Goal: Task Accomplishment & Management: Complete application form

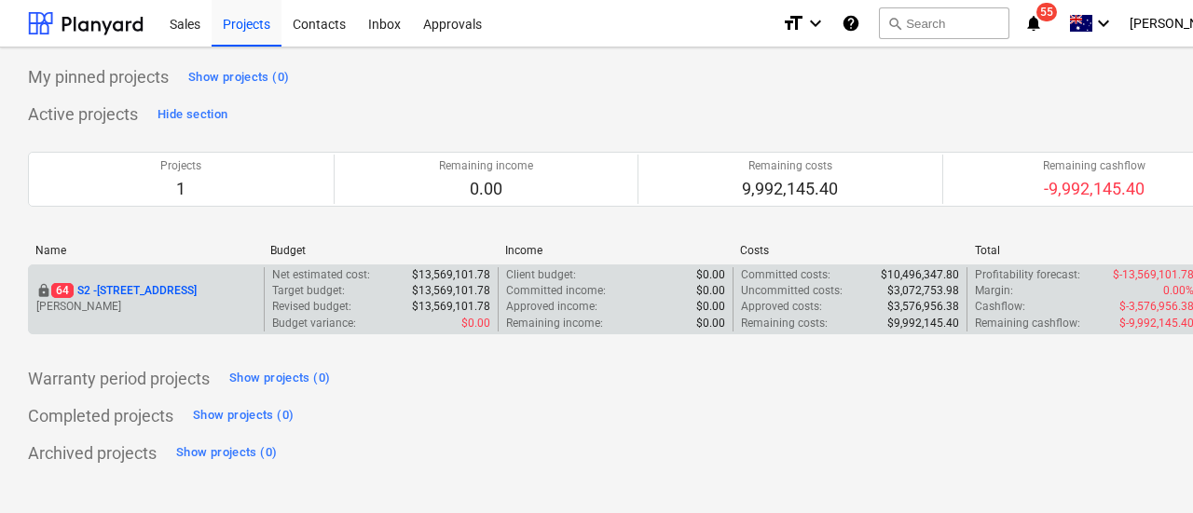
click at [197, 298] on p "[STREET_ADDRESS]" at bounding box center [123, 291] width 145 height 16
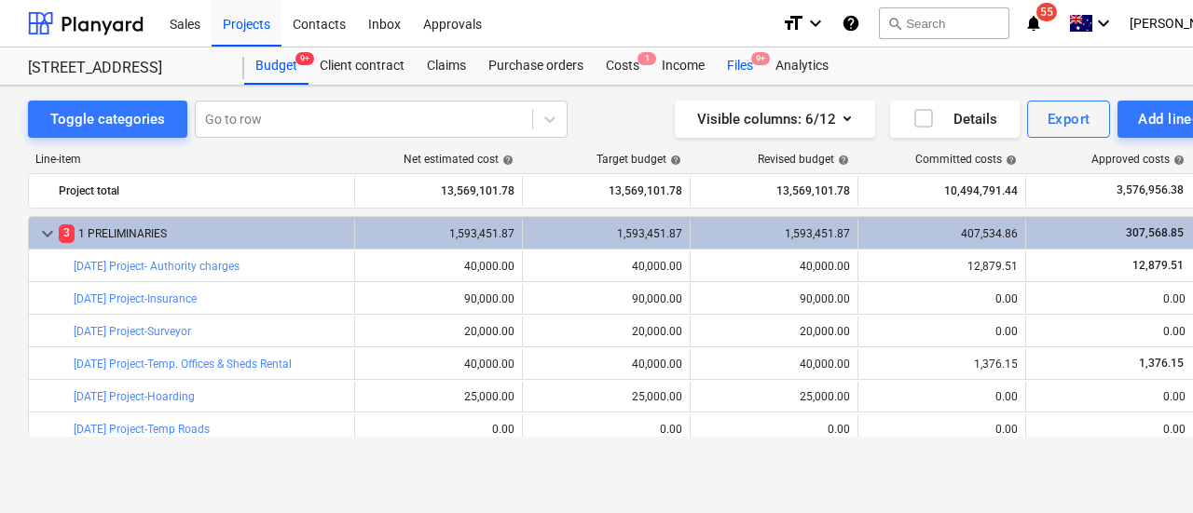
click at [741, 69] on div "Files 9+" at bounding box center [740, 66] width 48 height 37
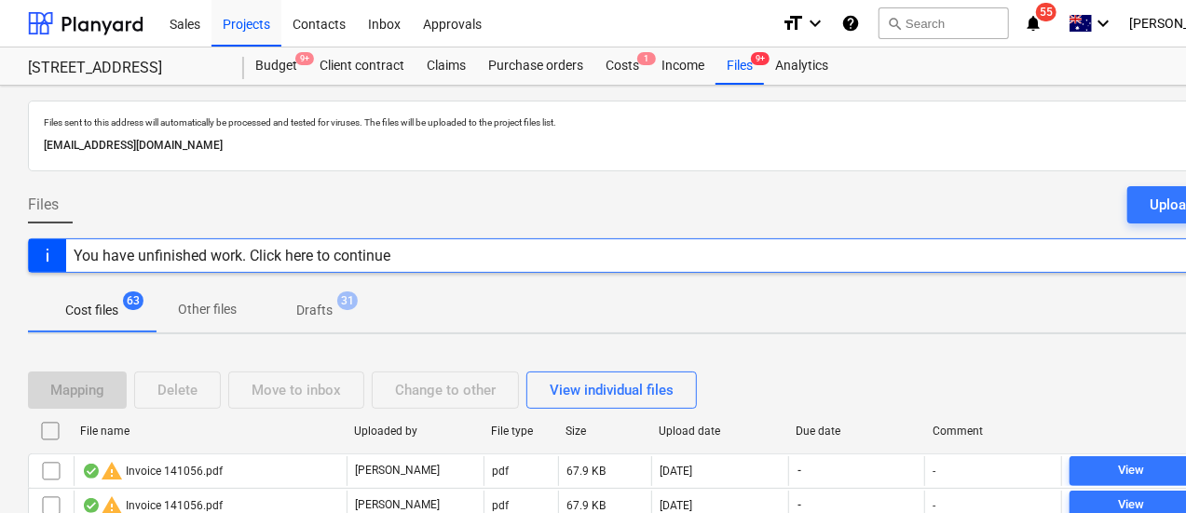
scroll to position [198, 0]
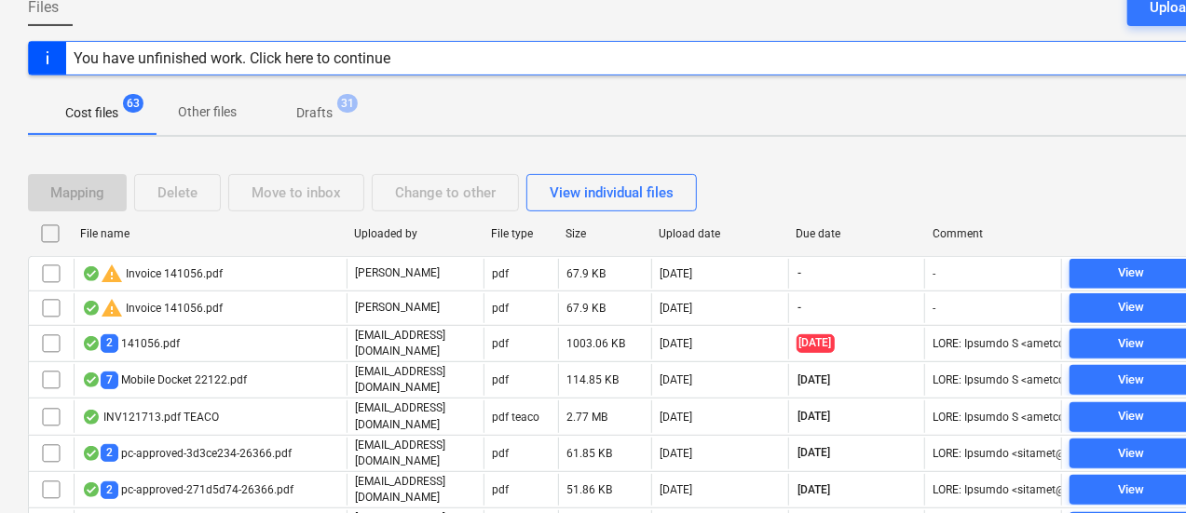
click at [828, 227] on div "Due date" at bounding box center [857, 233] width 122 height 13
checkbox input "false"
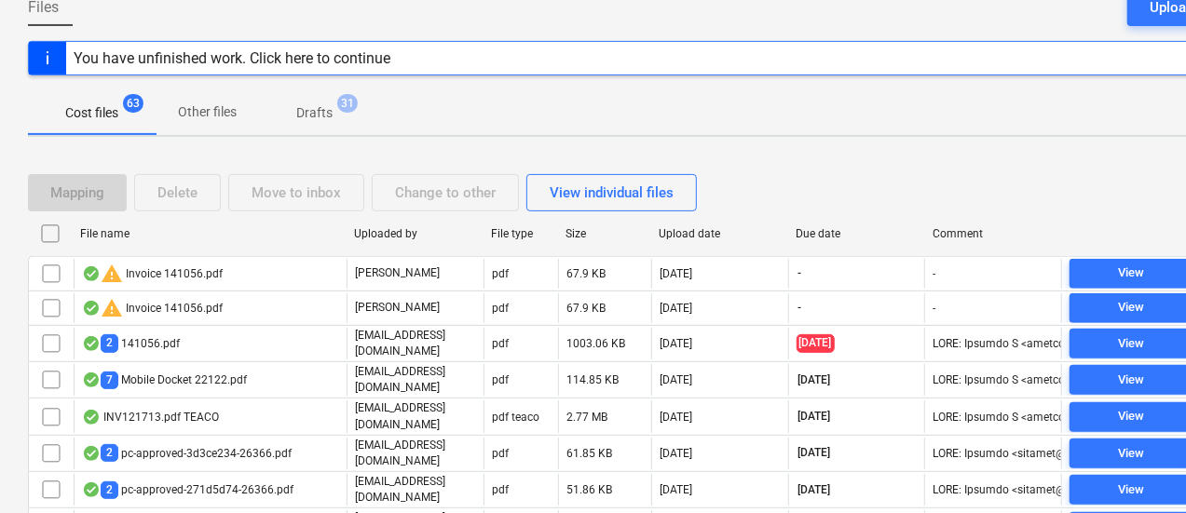
checkbox input "false"
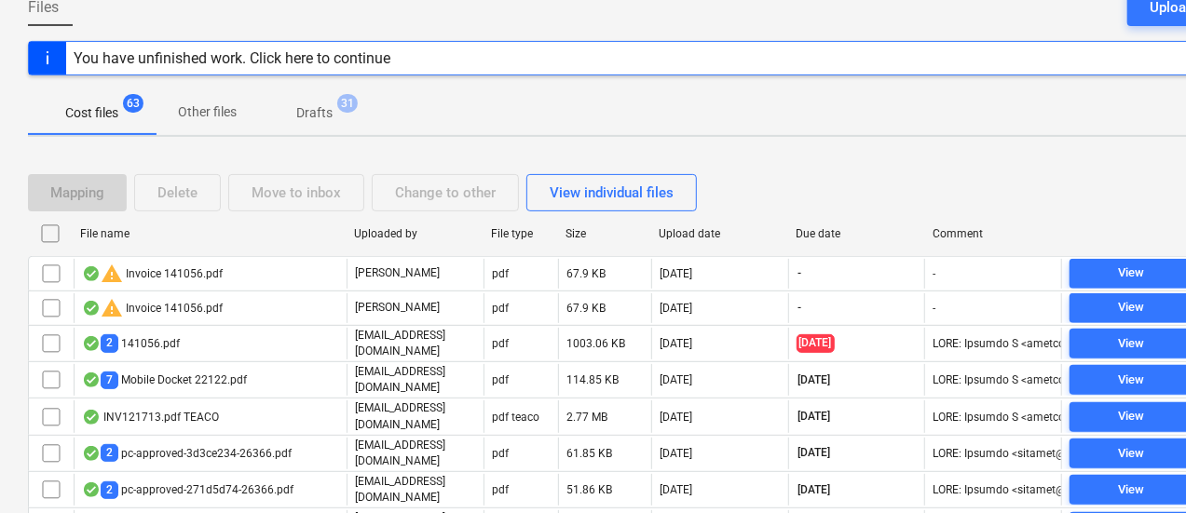
checkbox input "false"
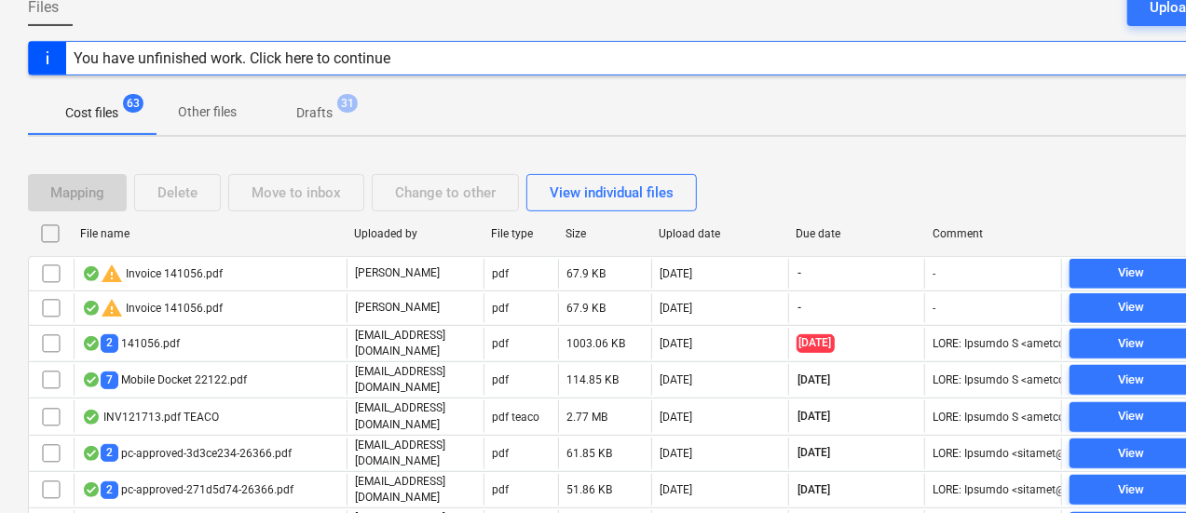
checkbox input "false"
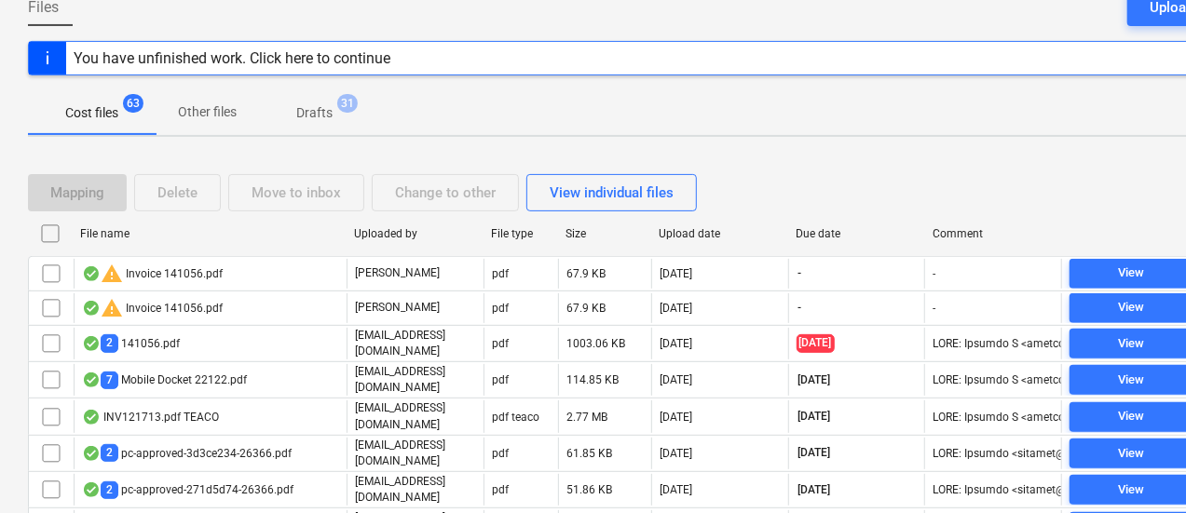
checkbox input "false"
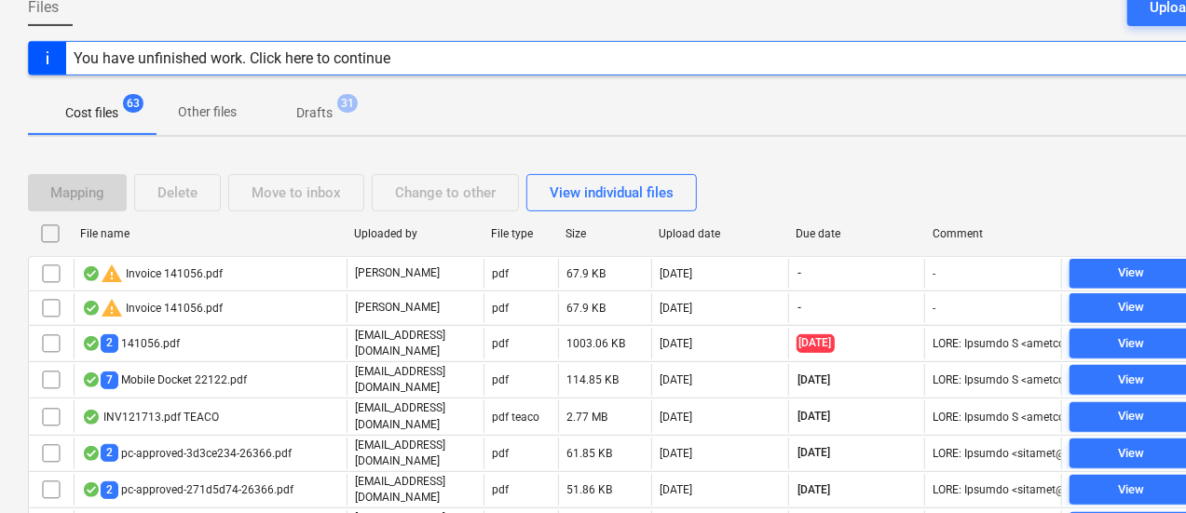
checkbox input "false"
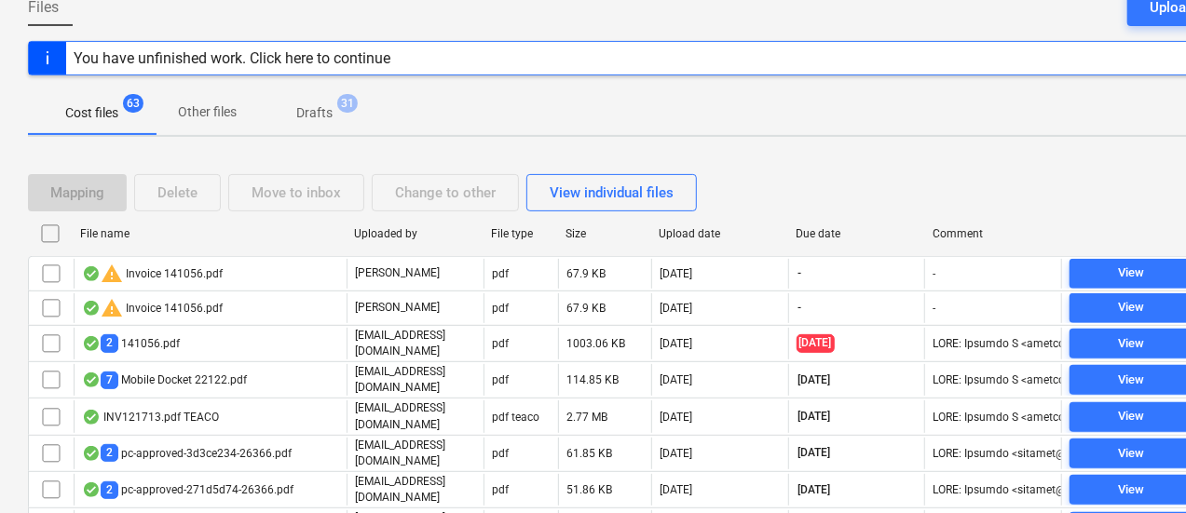
checkbox input "false"
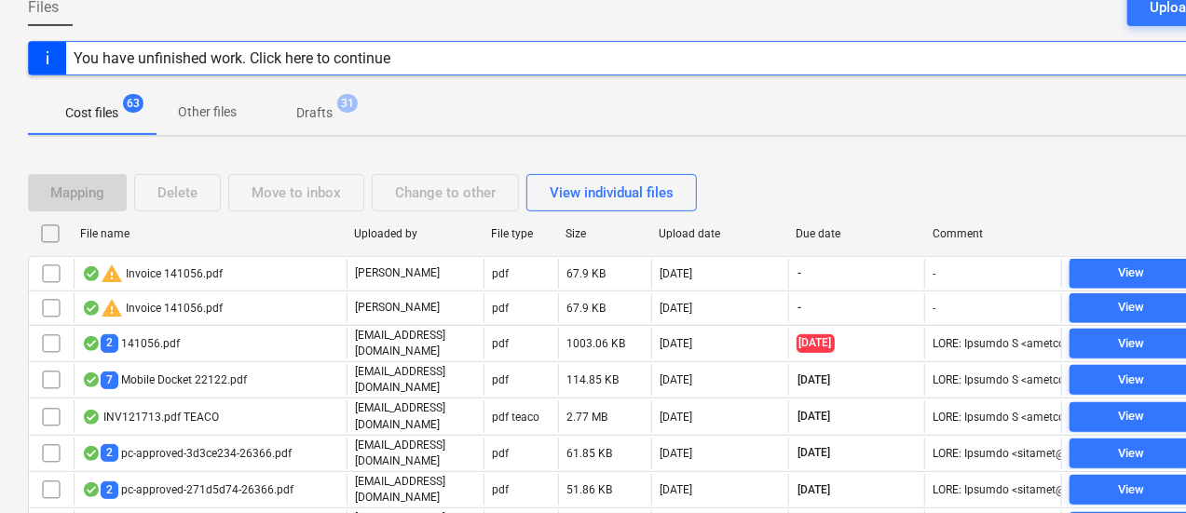
checkbox input "false"
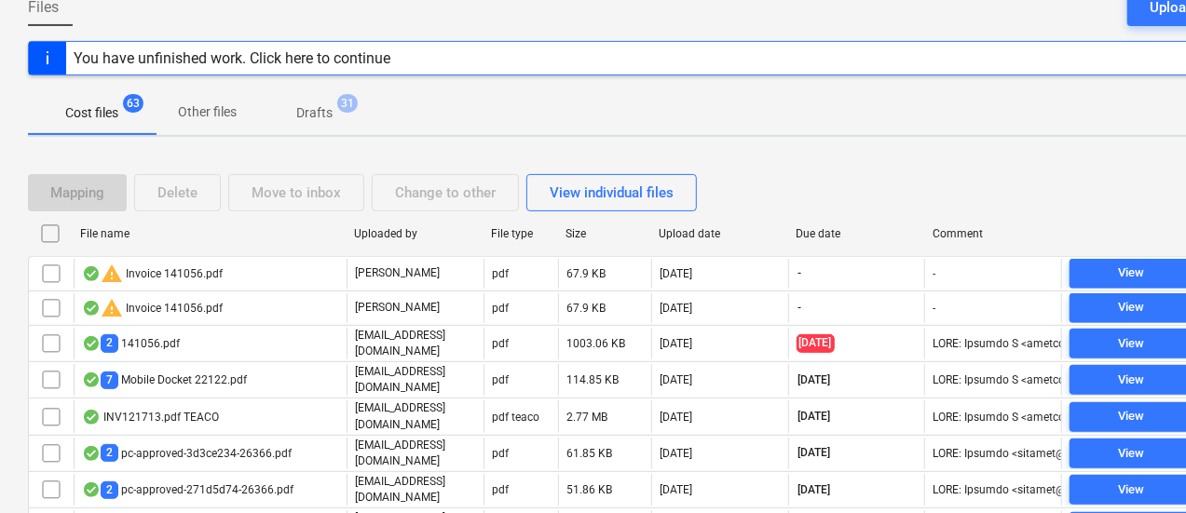
checkbox input "false"
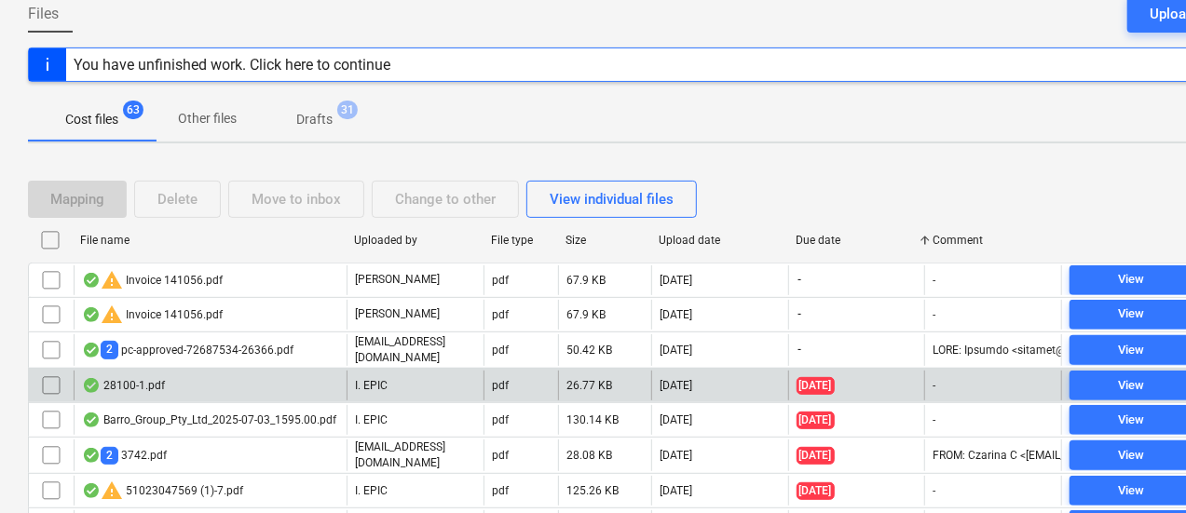
scroll to position [192, 0]
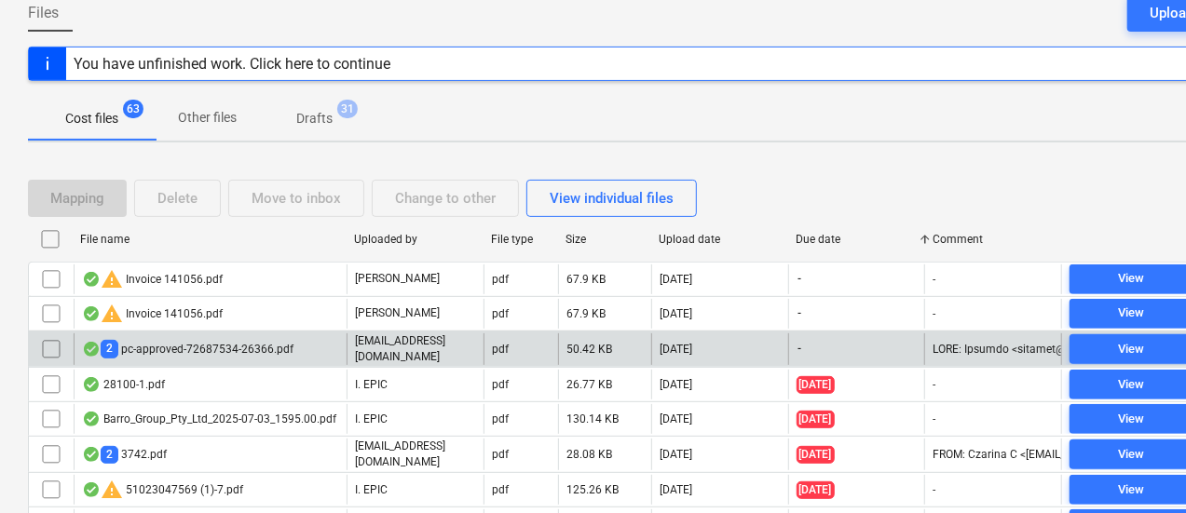
click at [233, 341] on div "2 pc-approved-72687534-26366.pdf" at bounding box center [188, 349] width 212 height 18
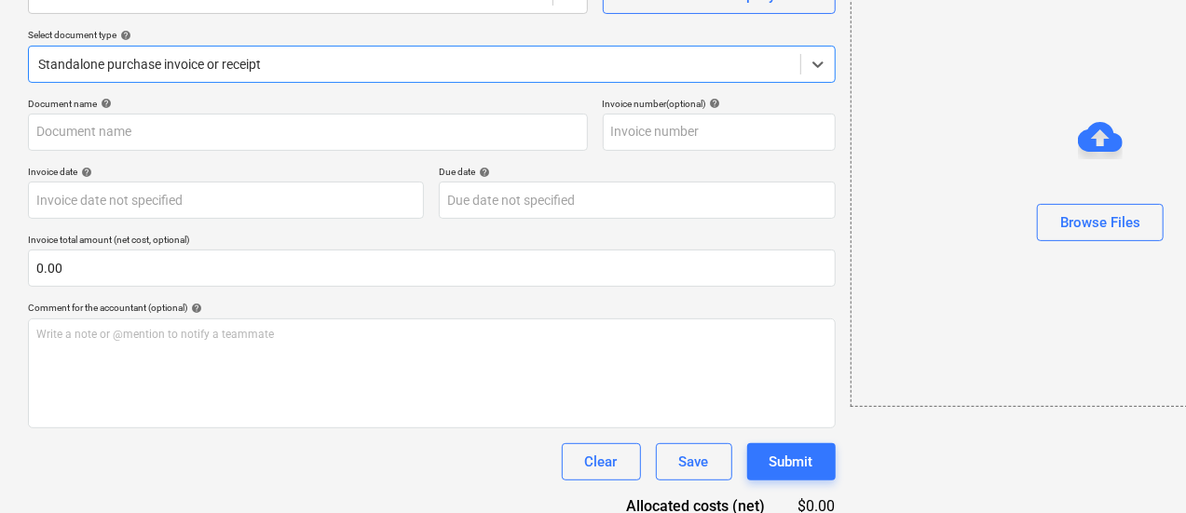
type input "CREDIT NOTE [PERSON_NAME] PC4"
type input "[DATE]"
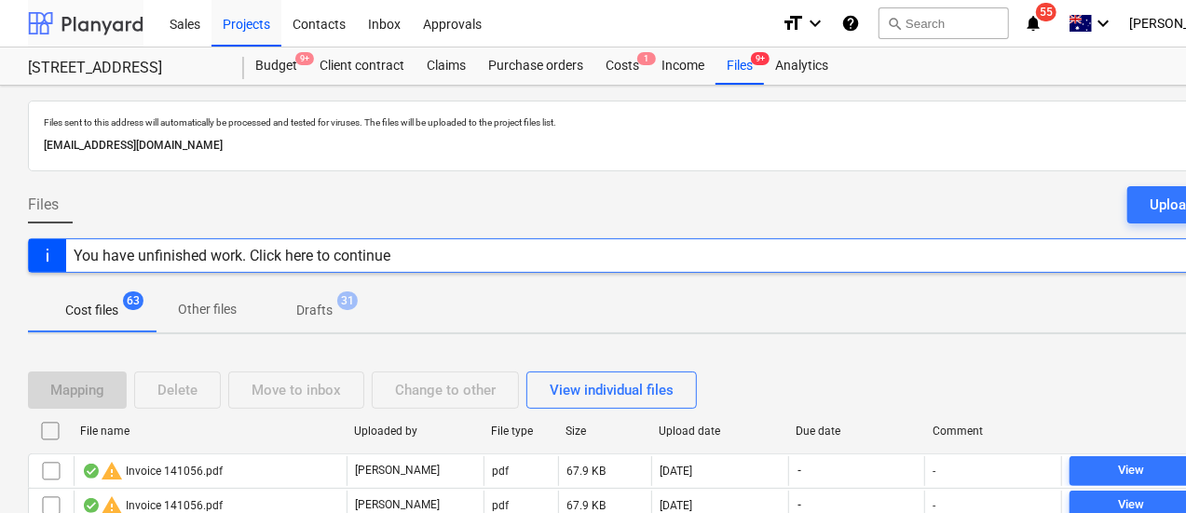
scroll to position [192, 0]
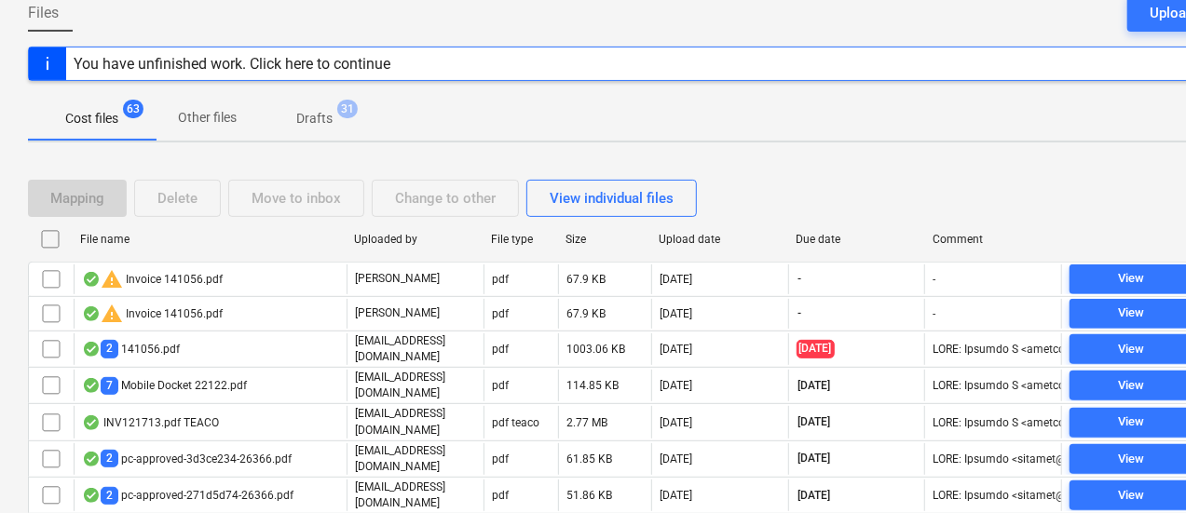
click at [824, 226] on div "Due date" at bounding box center [856, 240] width 137 height 30
checkbox input "false"
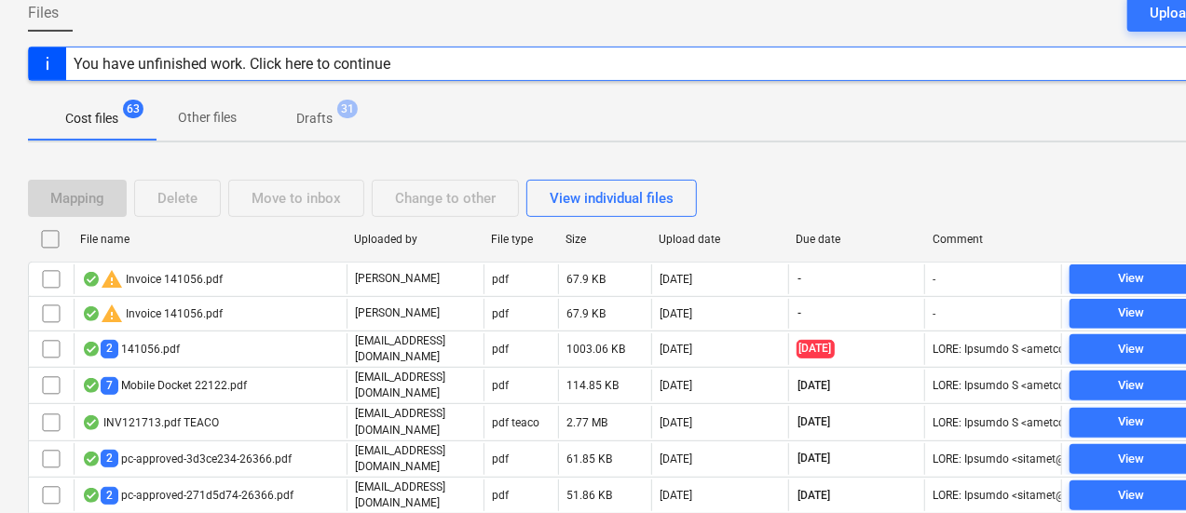
checkbox input "false"
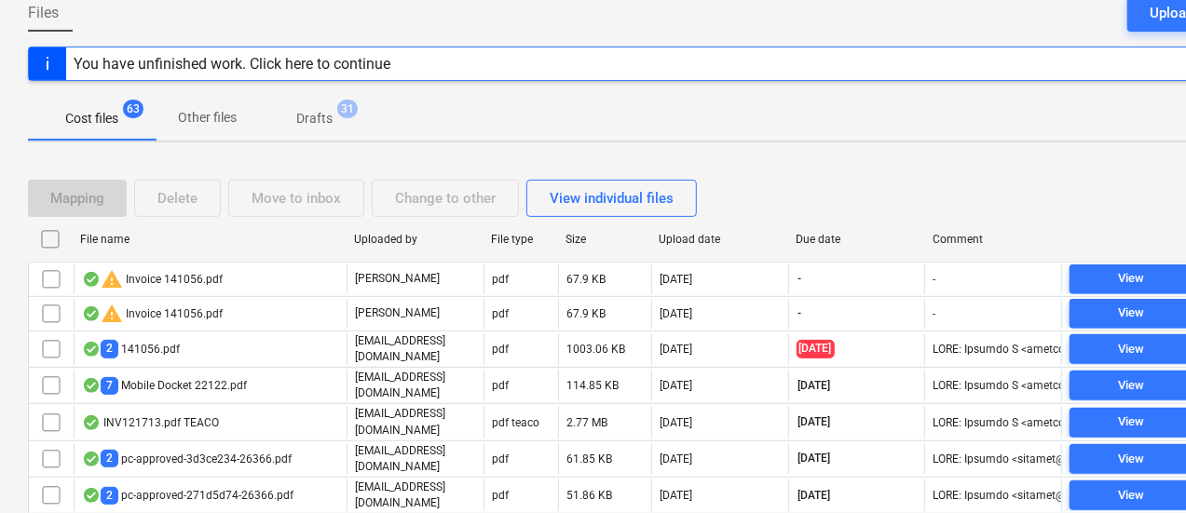
checkbox input "false"
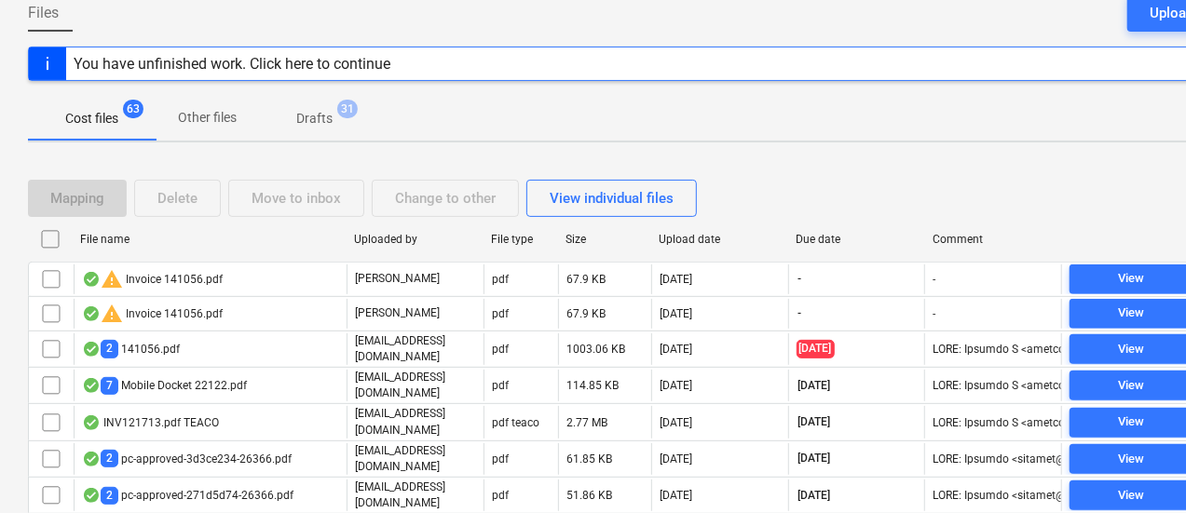
checkbox input "false"
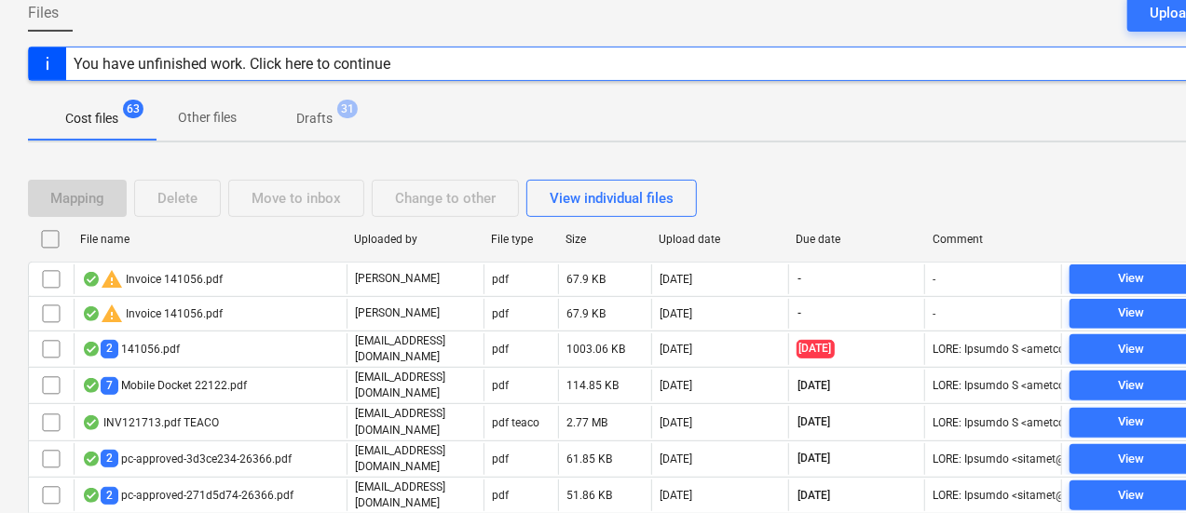
checkbox input "false"
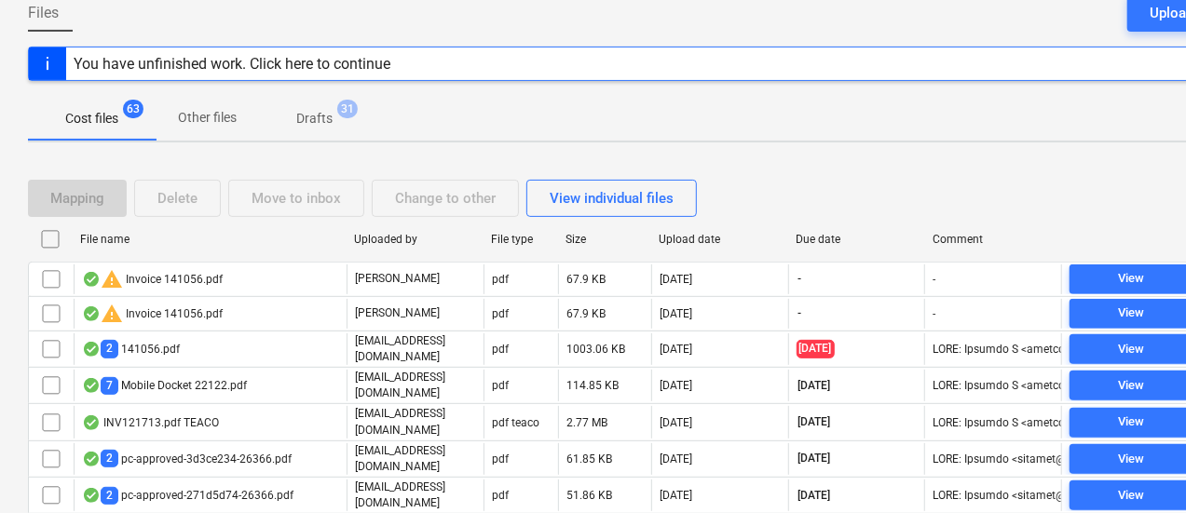
checkbox input "false"
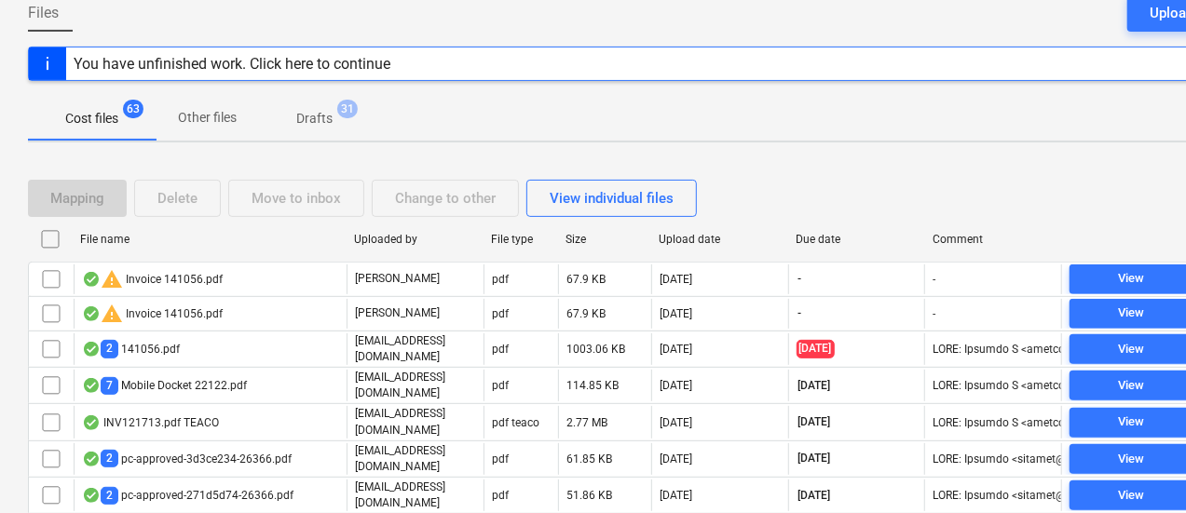
checkbox input "false"
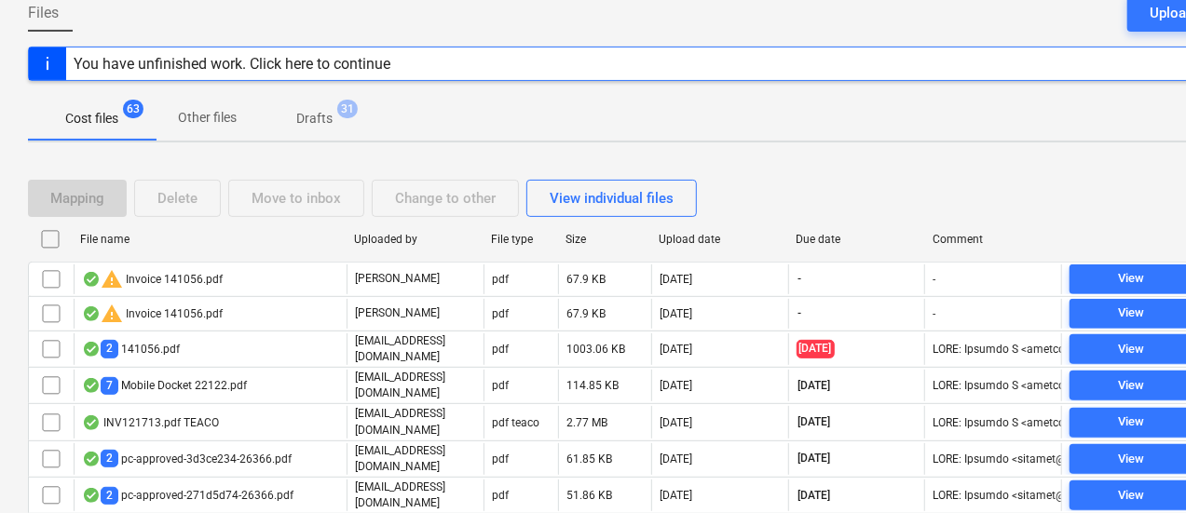
checkbox input "false"
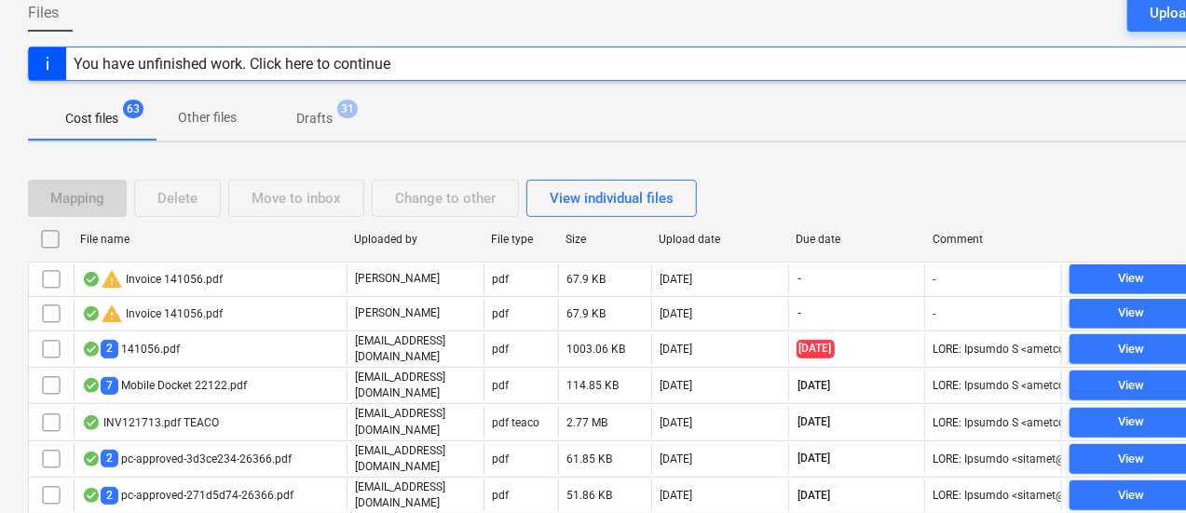
checkbox input "false"
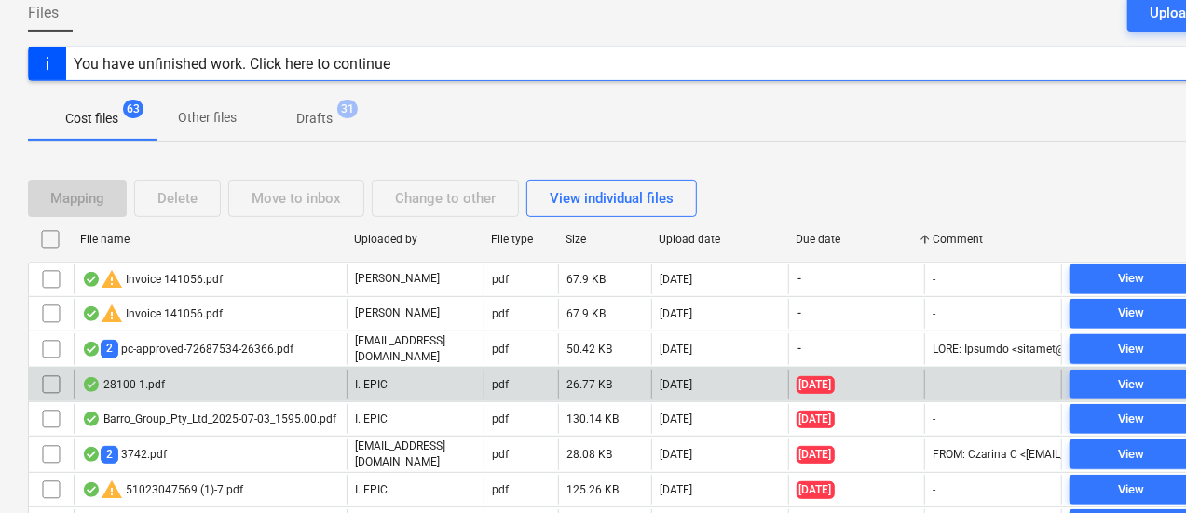
click at [539, 375] on div "pdf" at bounding box center [521, 385] width 75 height 30
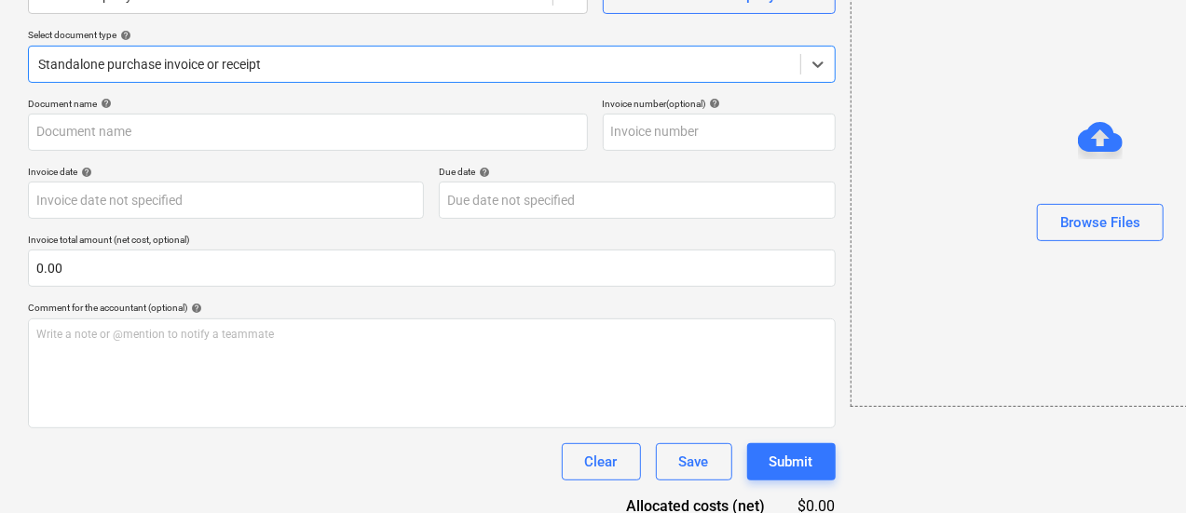
type input "51023047367"
type input "[DATE]"
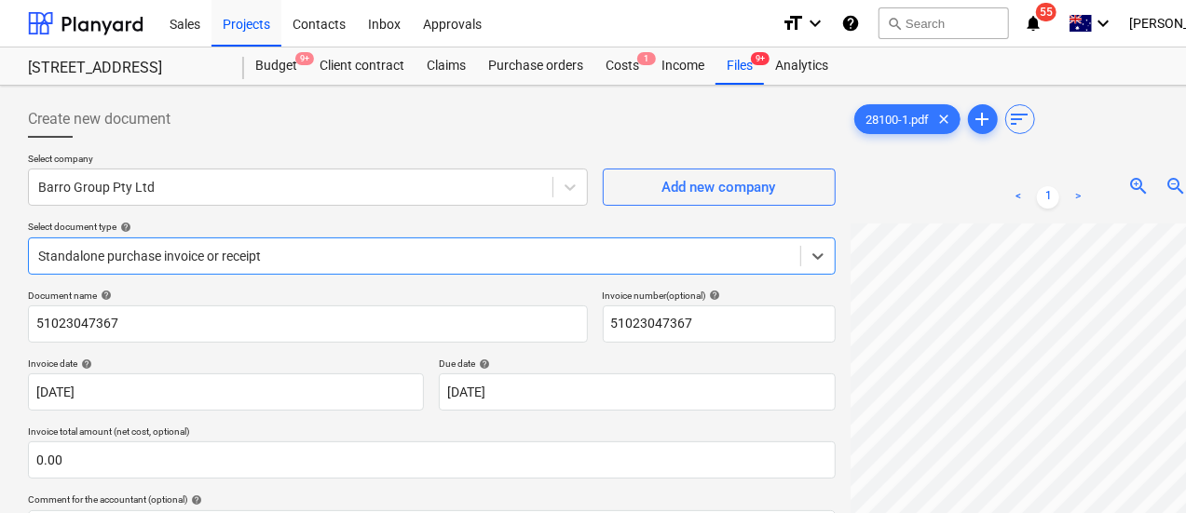
click at [583, 238] on div "Standalone purchase invoice or receipt" at bounding box center [432, 256] width 808 height 37
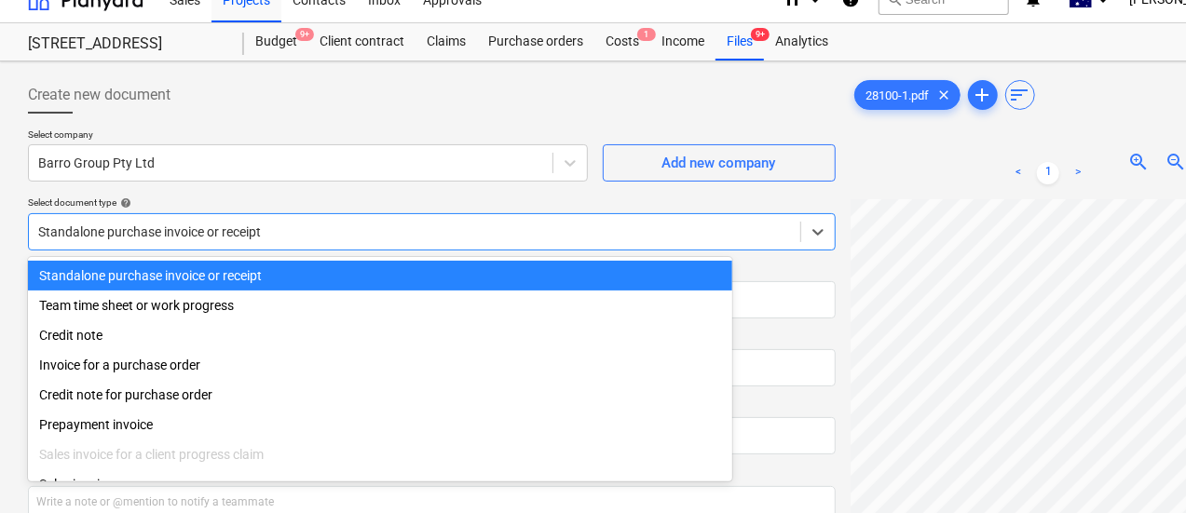
scroll to position [26, 0]
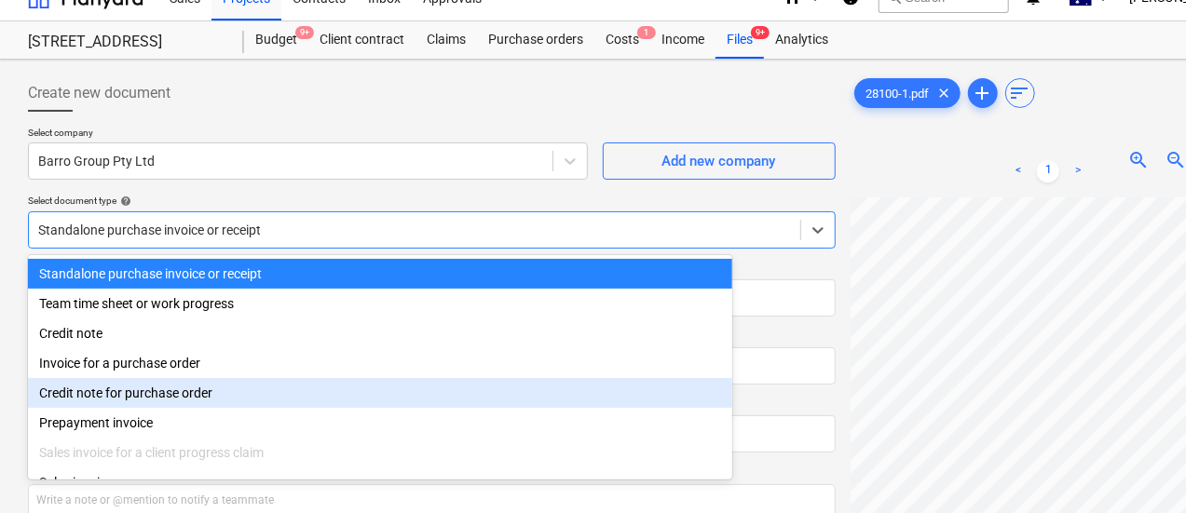
click at [403, 408] on div "Credit note for purchase order" at bounding box center [380, 393] width 704 height 30
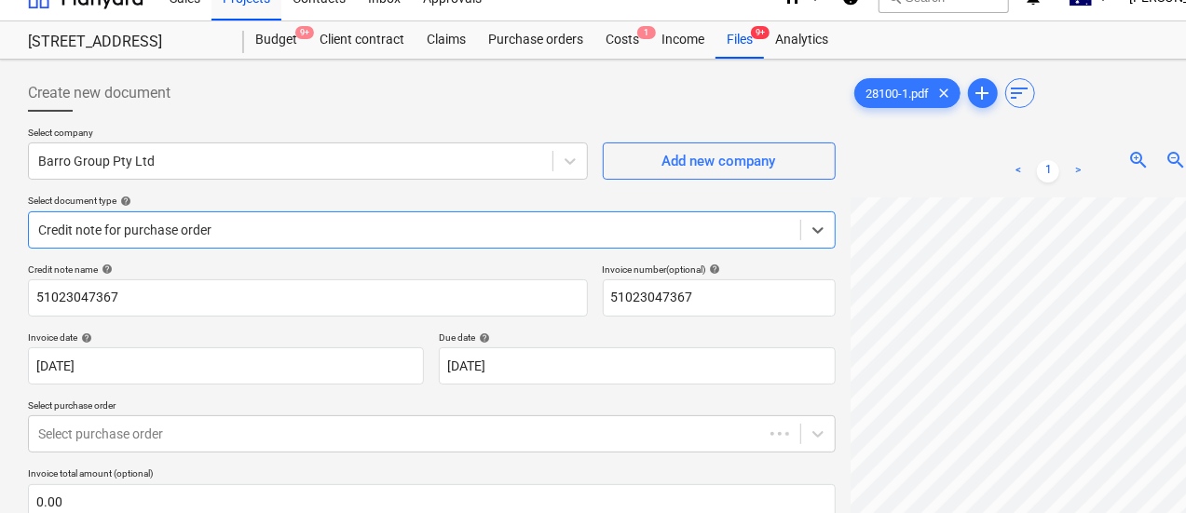
click at [399, 253] on div "Select company Barro Group Pty Ltd Add new company Select document type help op…" at bounding box center [432, 195] width 808 height 137
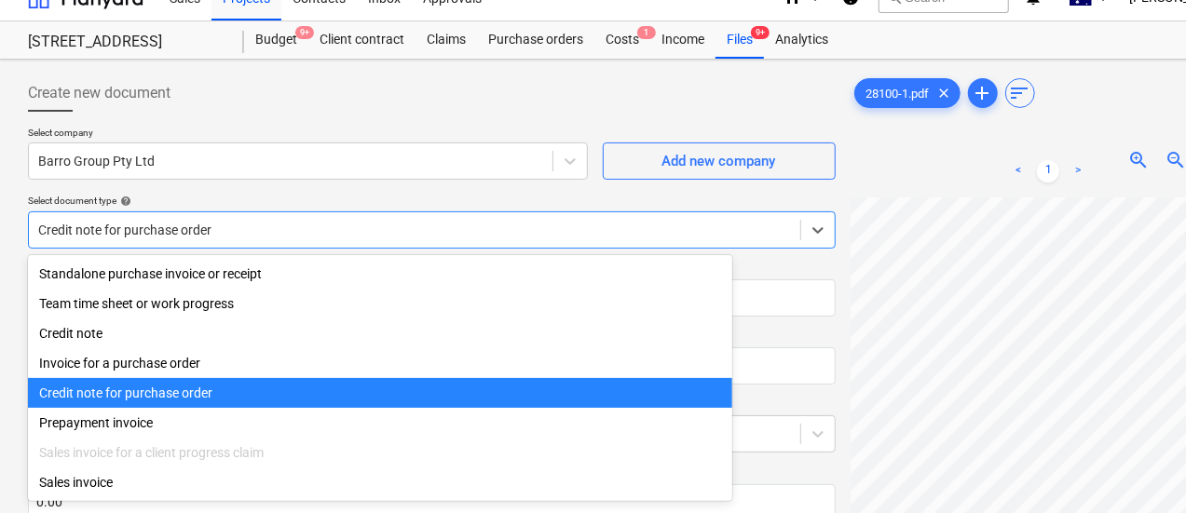
click at [397, 243] on div "Credit note for purchase order" at bounding box center [432, 230] width 808 height 37
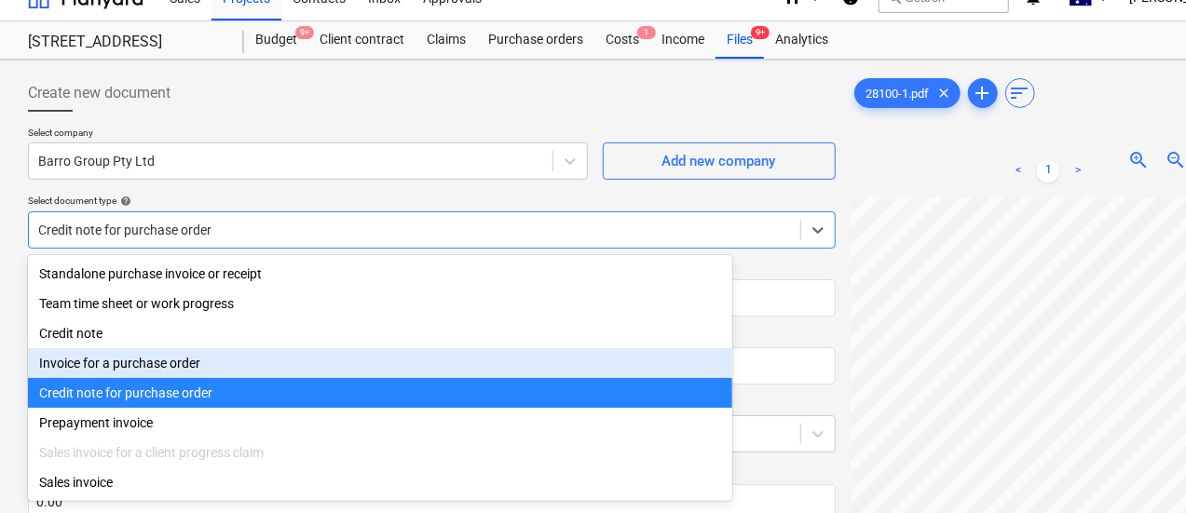
click at [341, 366] on div "Invoice for a purchase order" at bounding box center [380, 363] width 704 height 30
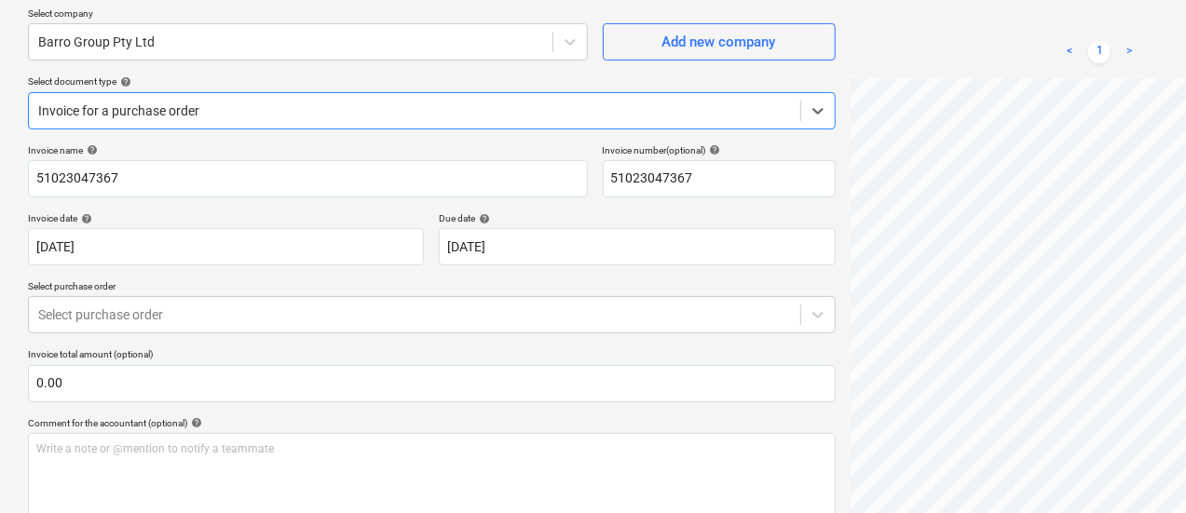
scroll to position [194, 0]
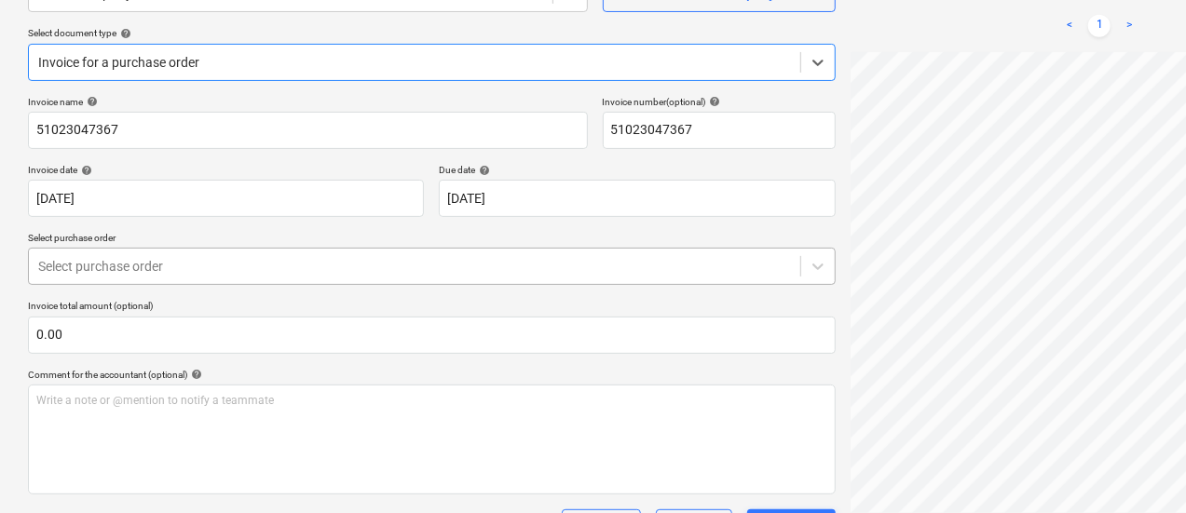
click at [426, 267] on div at bounding box center [414, 266] width 753 height 19
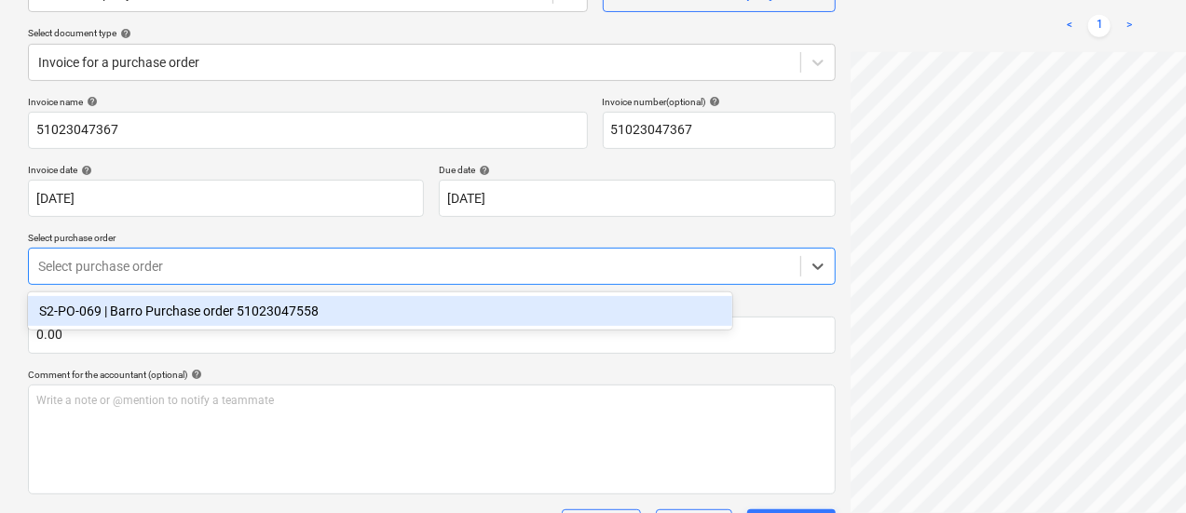
click at [444, 313] on div "S2-PO-069 | Barro Purchase order 51023047558" at bounding box center [380, 311] width 704 height 30
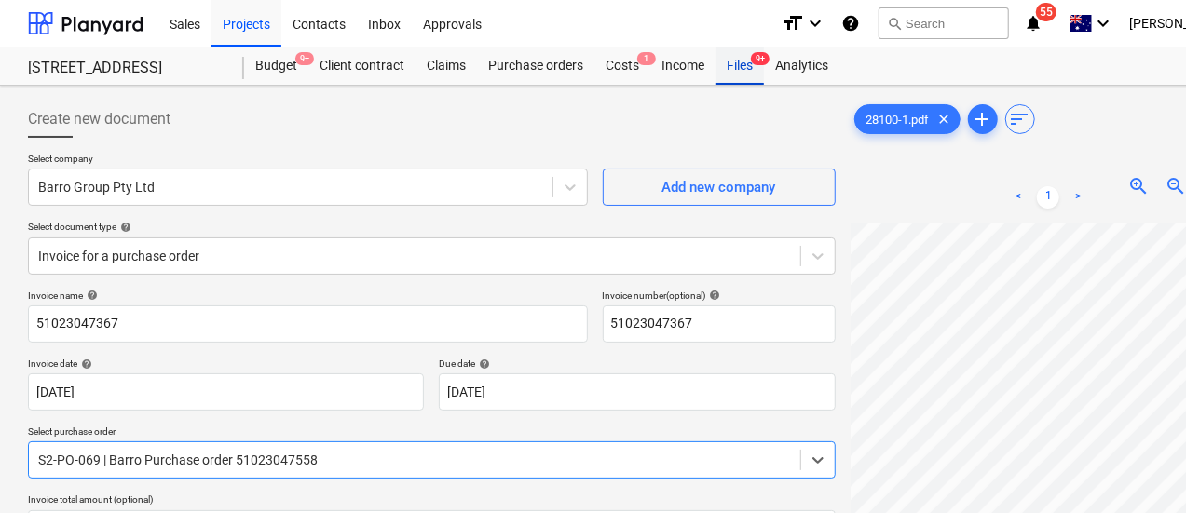
click at [738, 53] on div "Files 9+" at bounding box center [740, 66] width 48 height 37
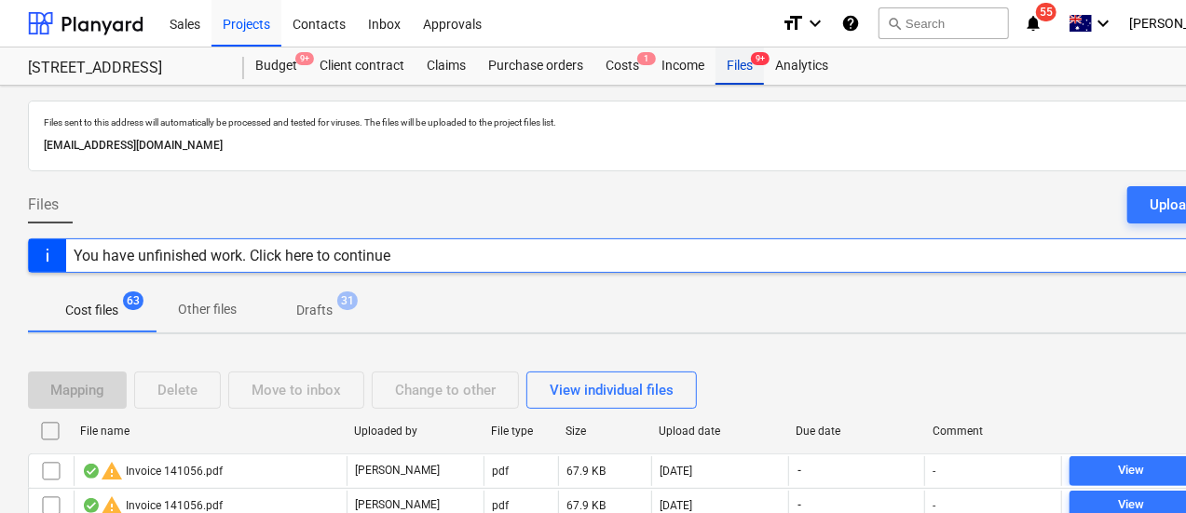
click at [740, 60] on div "Files 9+" at bounding box center [740, 66] width 48 height 37
click at [749, 67] on div "Files 9+" at bounding box center [740, 66] width 48 height 37
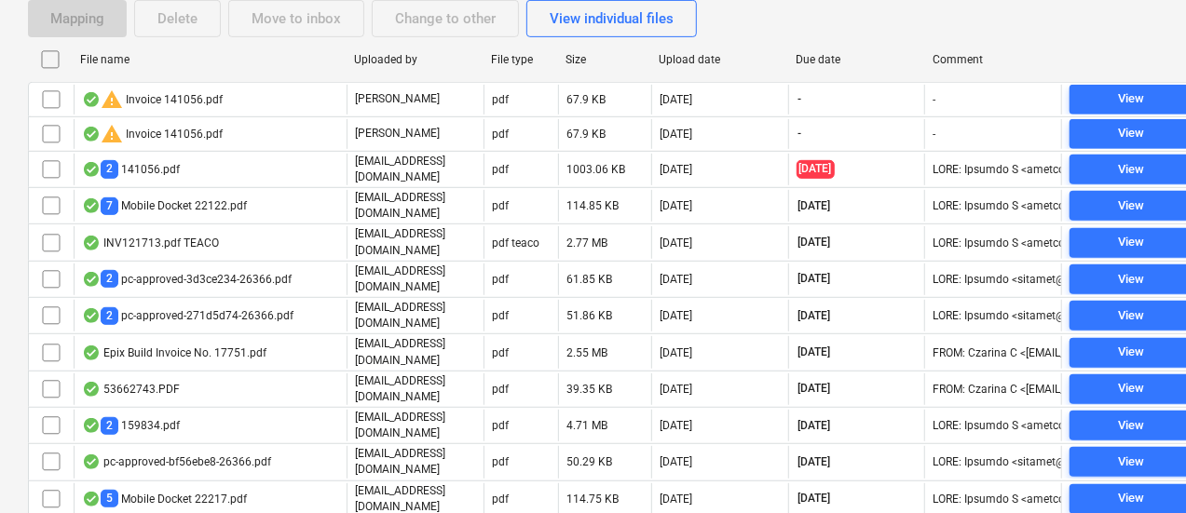
scroll to position [354, 0]
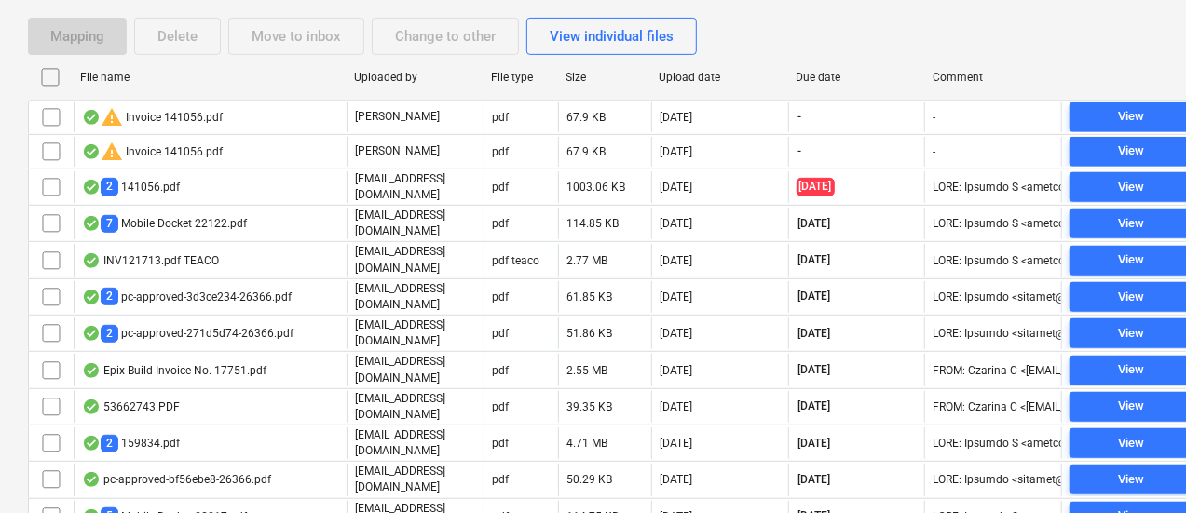
click at [812, 77] on div "Due date" at bounding box center [857, 77] width 122 height 13
checkbox input "false"
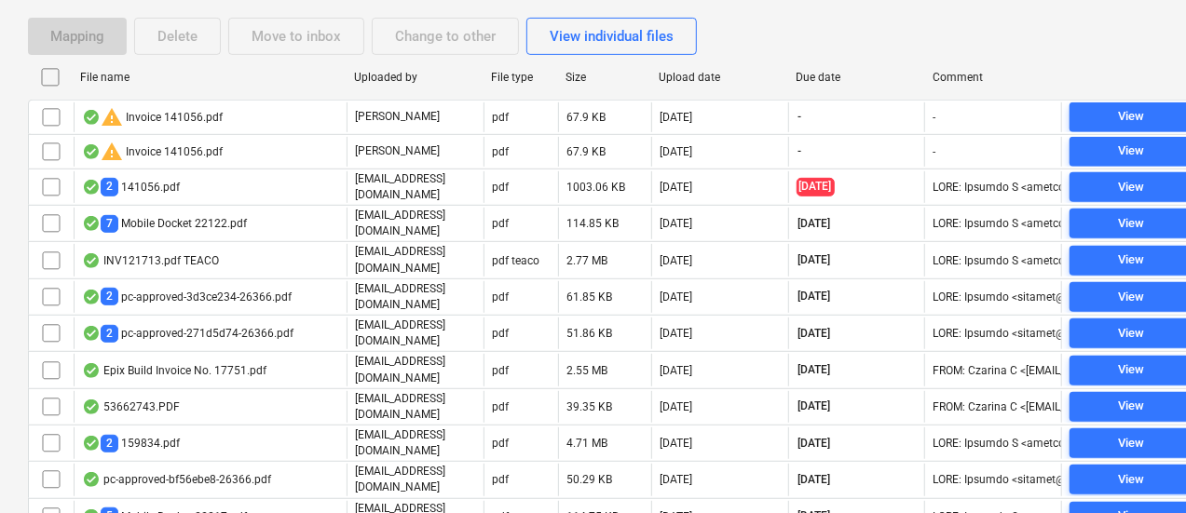
checkbox input "false"
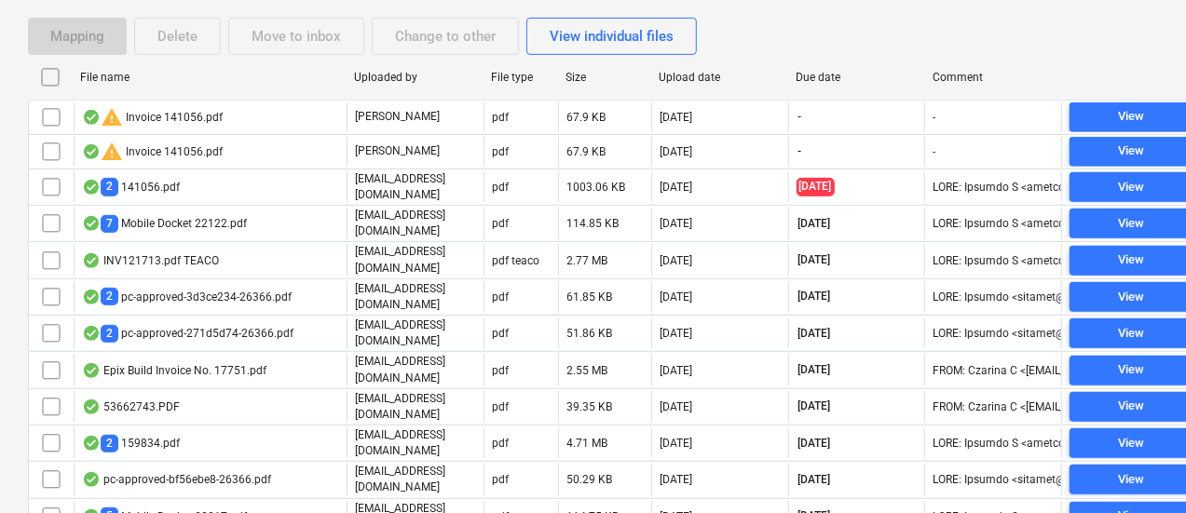
checkbox input "false"
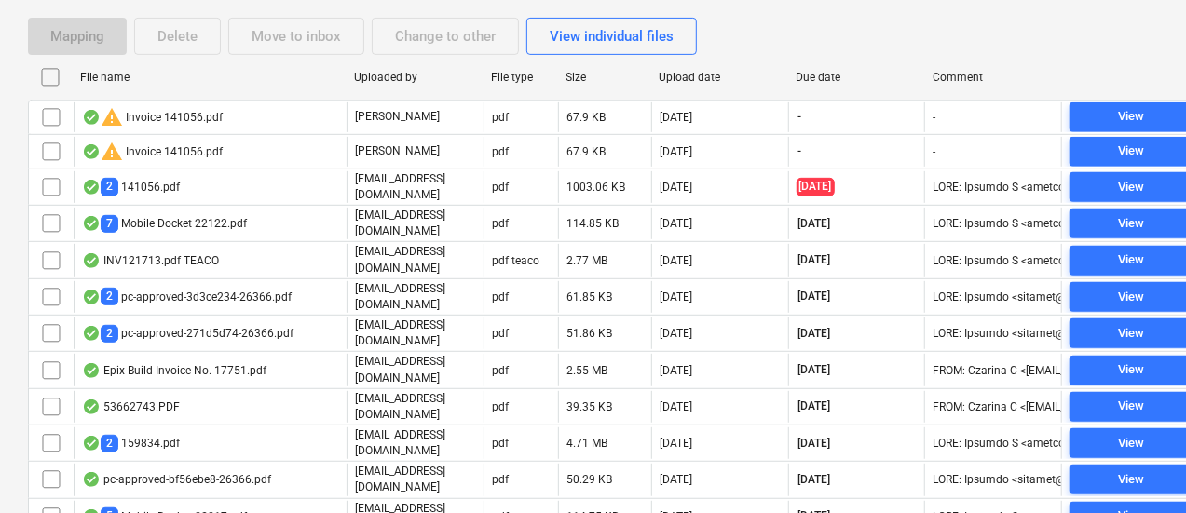
checkbox input "false"
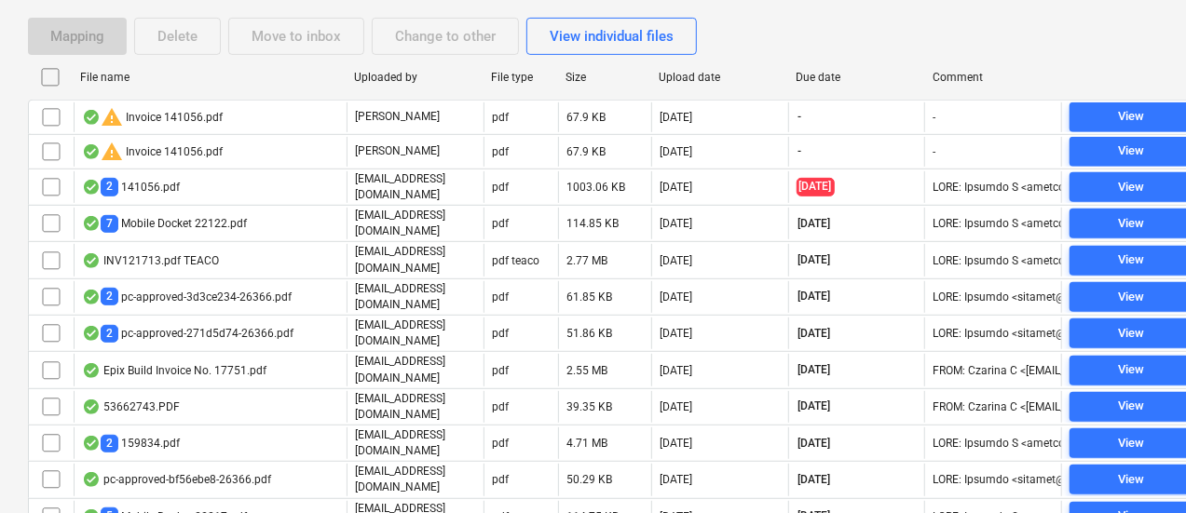
checkbox input "false"
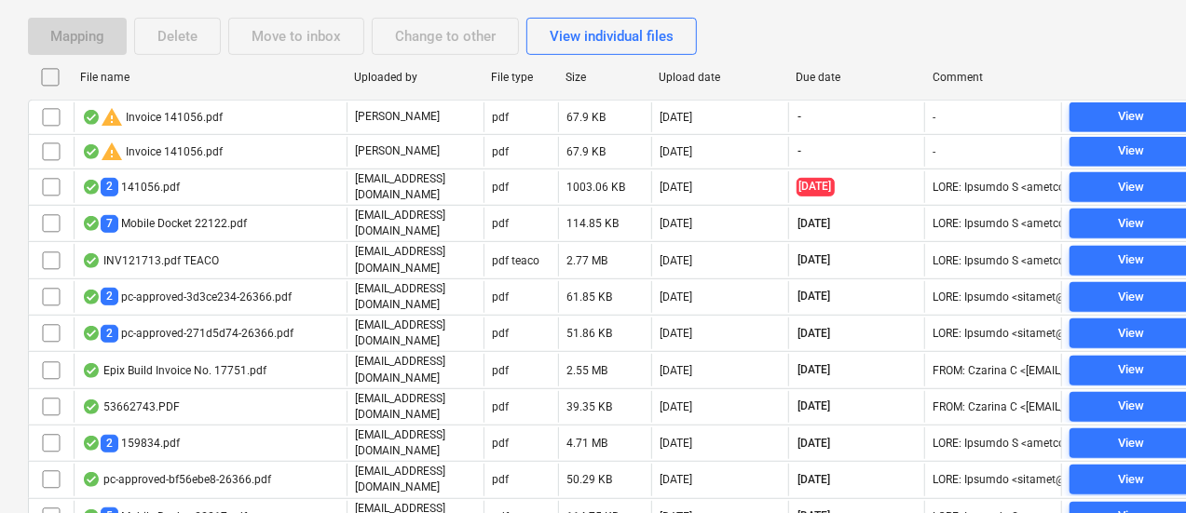
checkbox input "false"
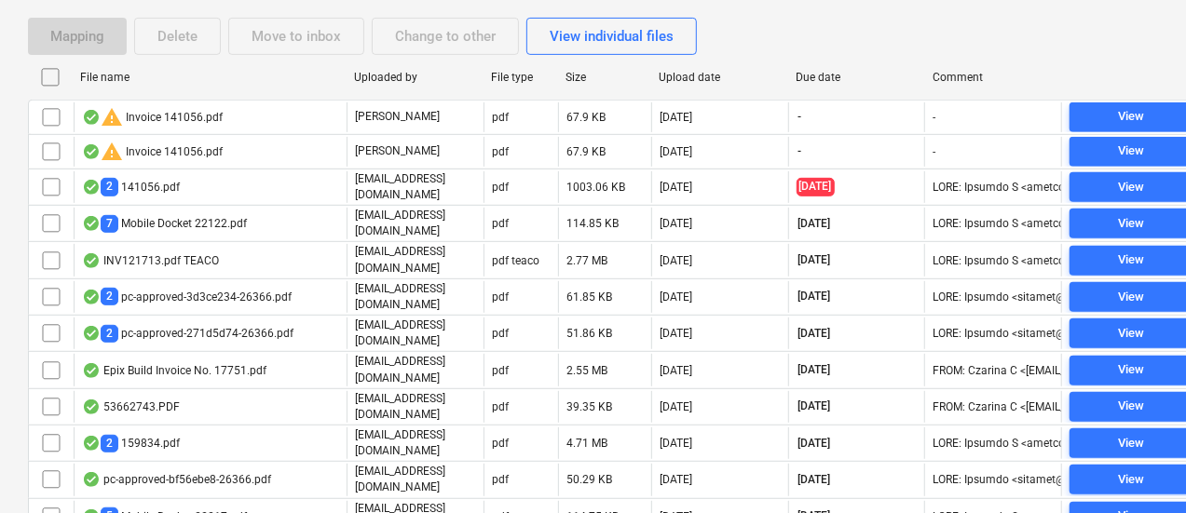
checkbox input "false"
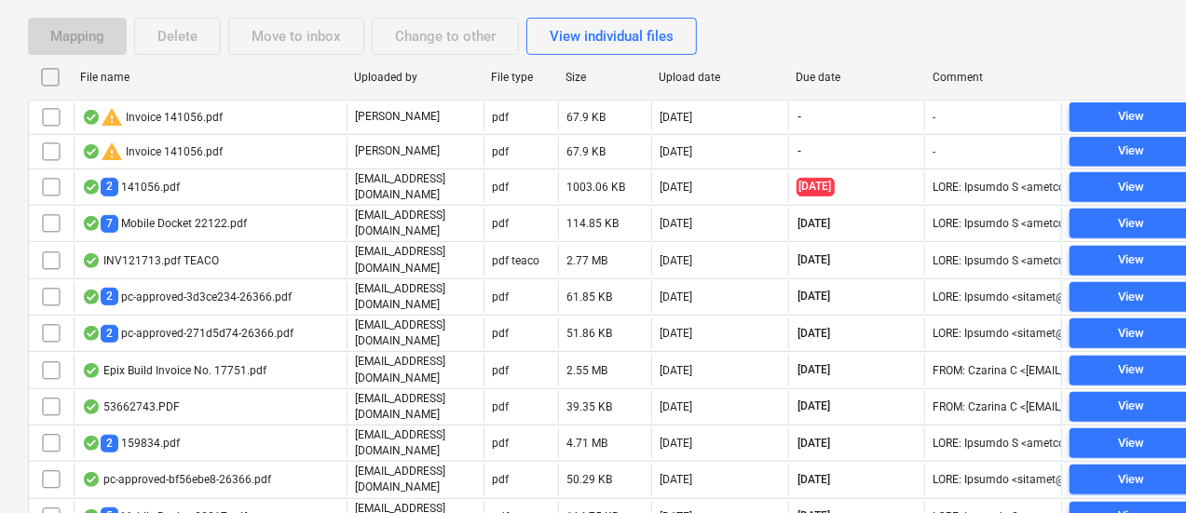
checkbox input "false"
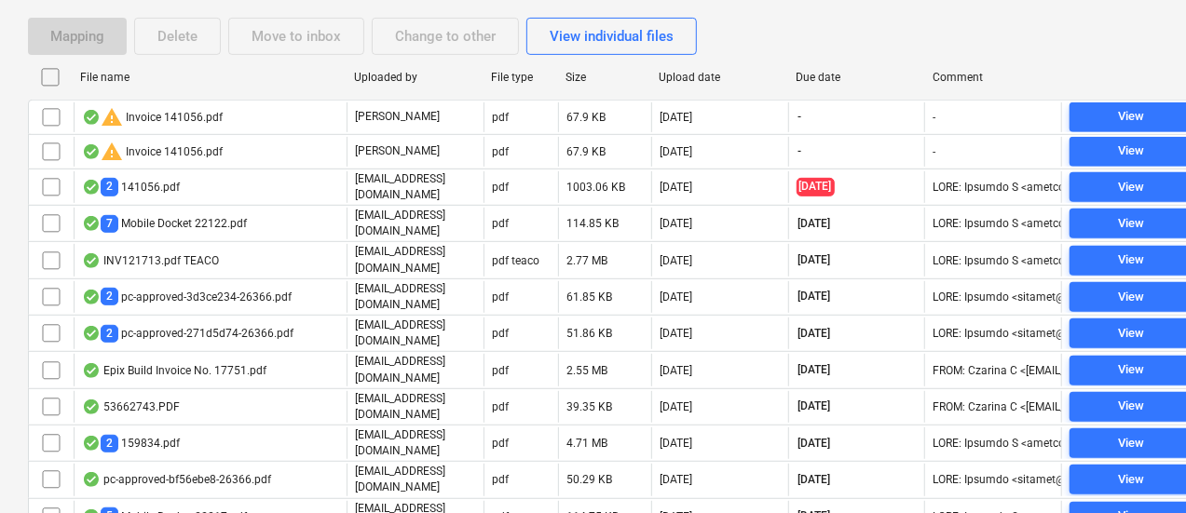
checkbox input "false"
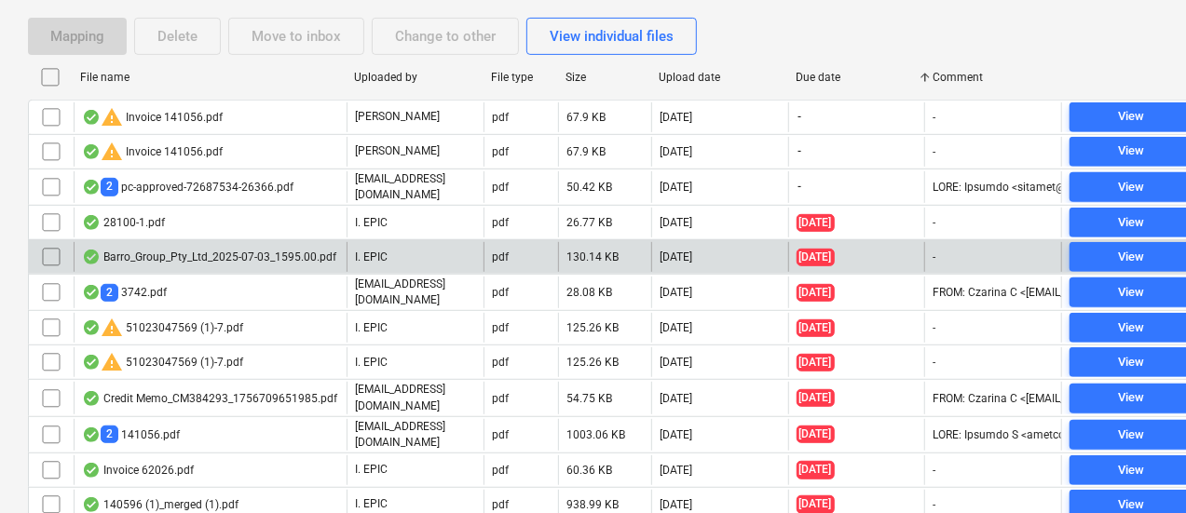
click at [455, 251] on div "I. EPIC" at bounding box center [415, 257] width 137 height 30
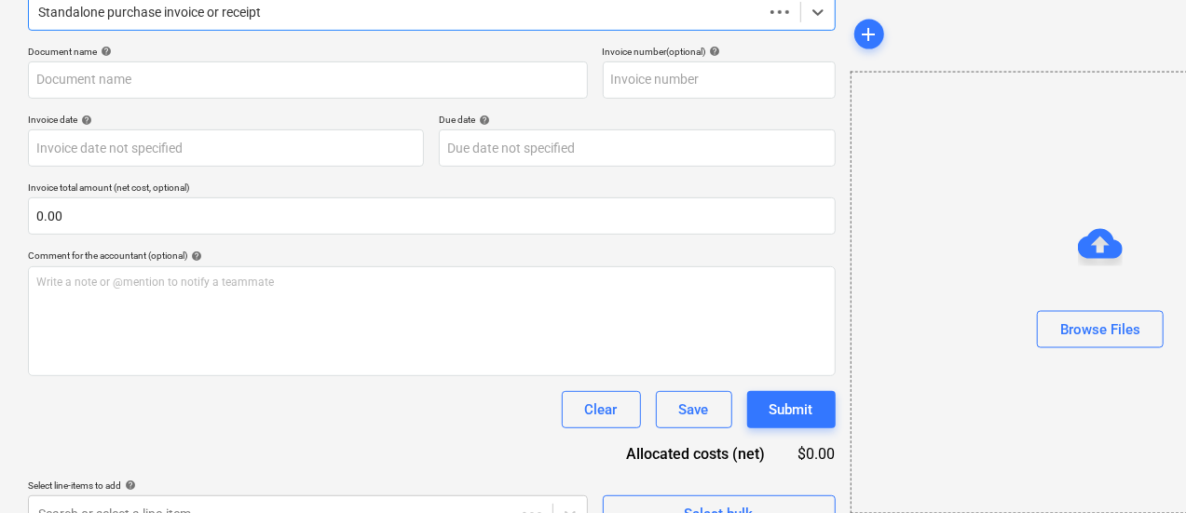
scroll to position [245, 0]
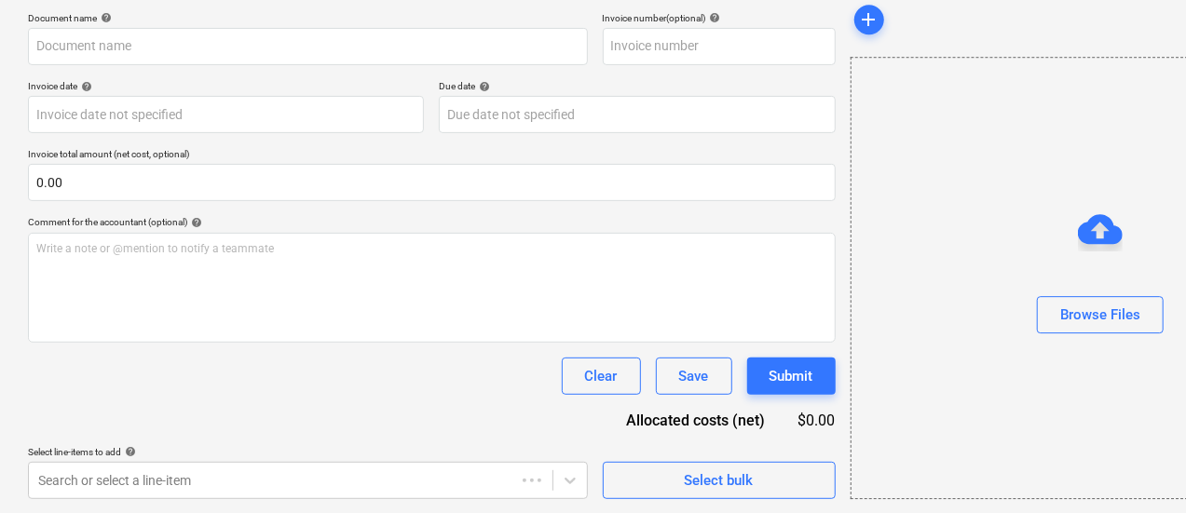
type input "51023047174"
type input "[DATE]"
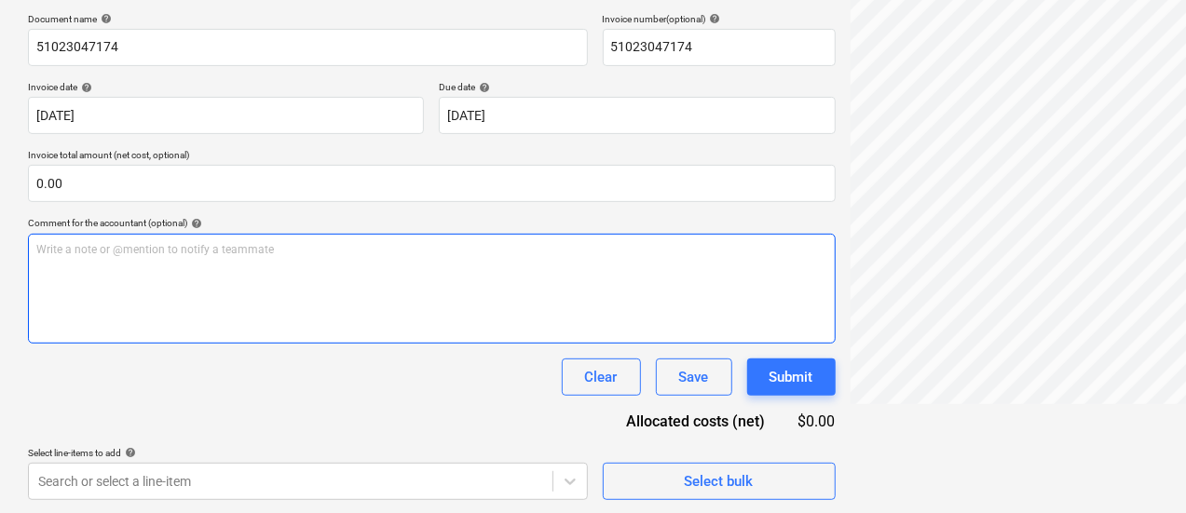
scroll to position [0, 0]
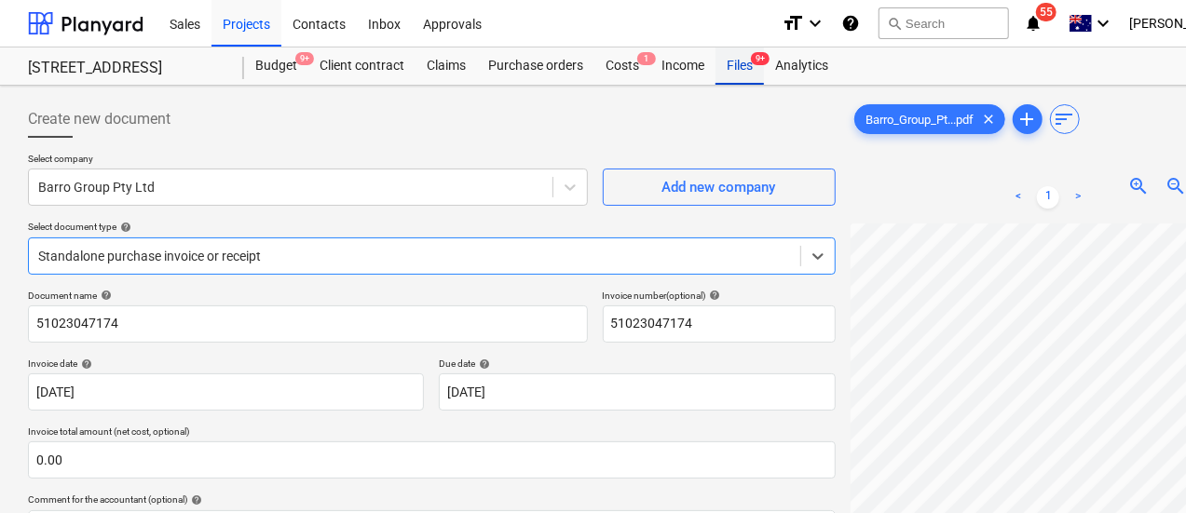
click at [751, 66] on div "Files 9+" at bounding box center [740, 66] width 48 height 37
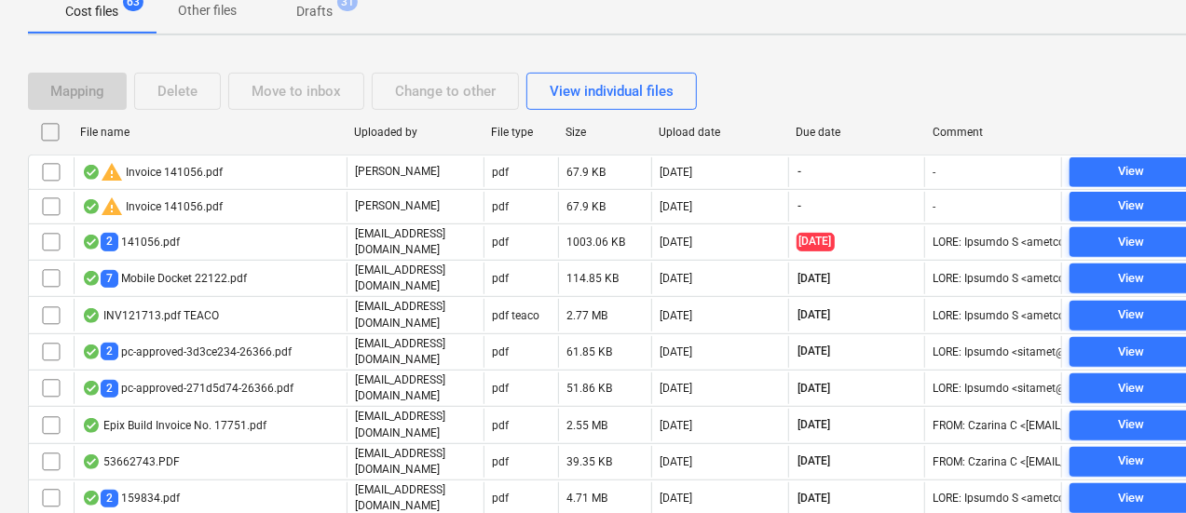
scroll to position [314, 0]
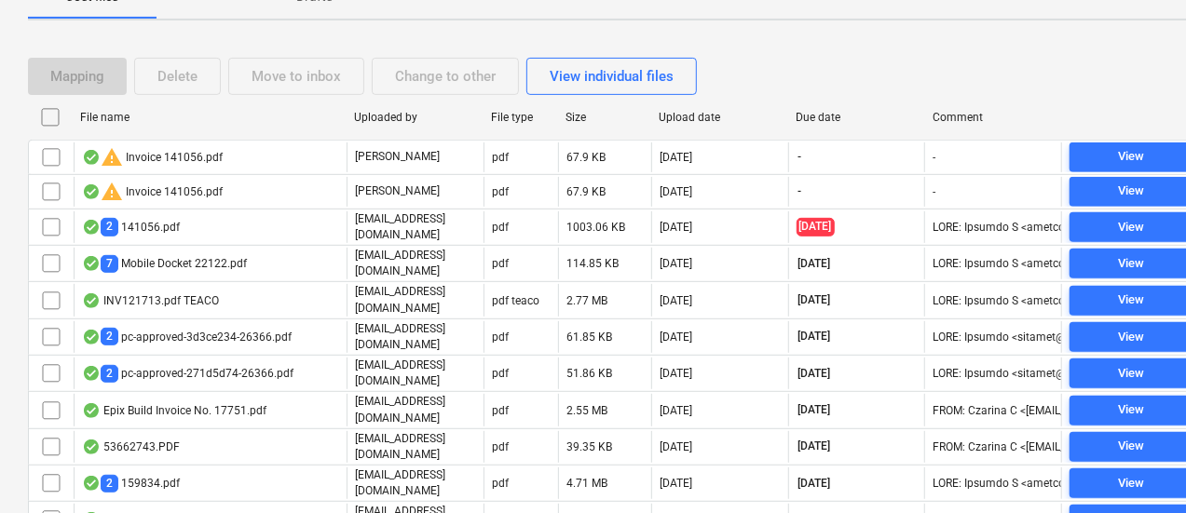
click at [842, 107] on div "Due date" at bounding box center [856, 117] width 137 height 30
checkbox input "false"
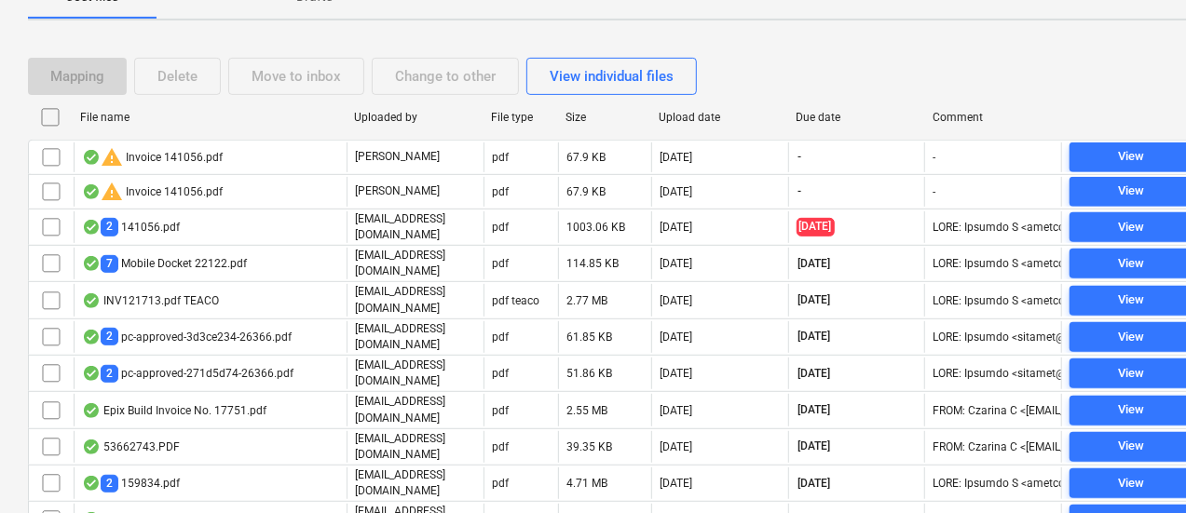
checkbox input "false"
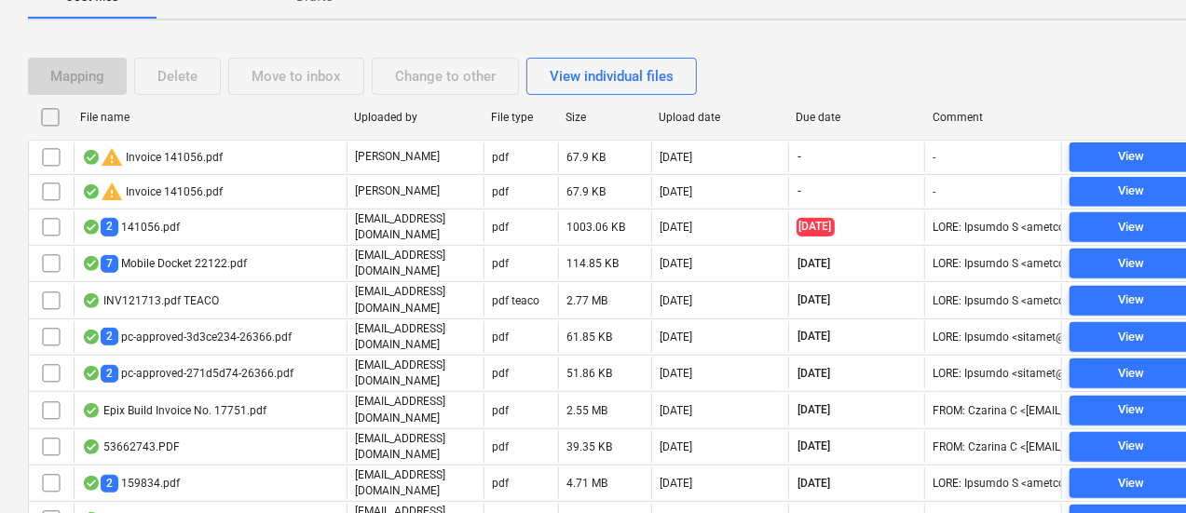
checkbox input "false"
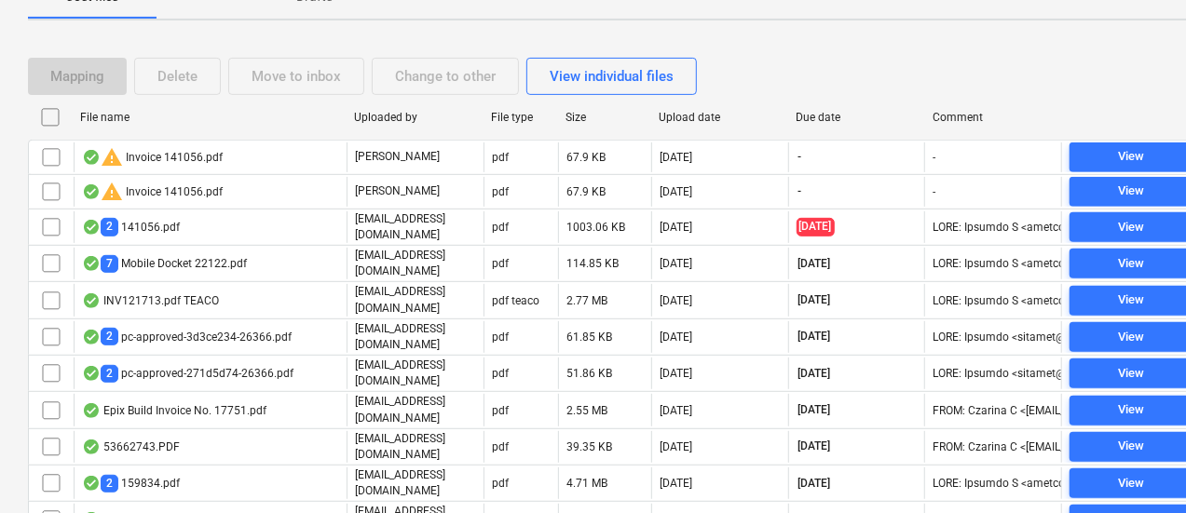
checkbox input "false"
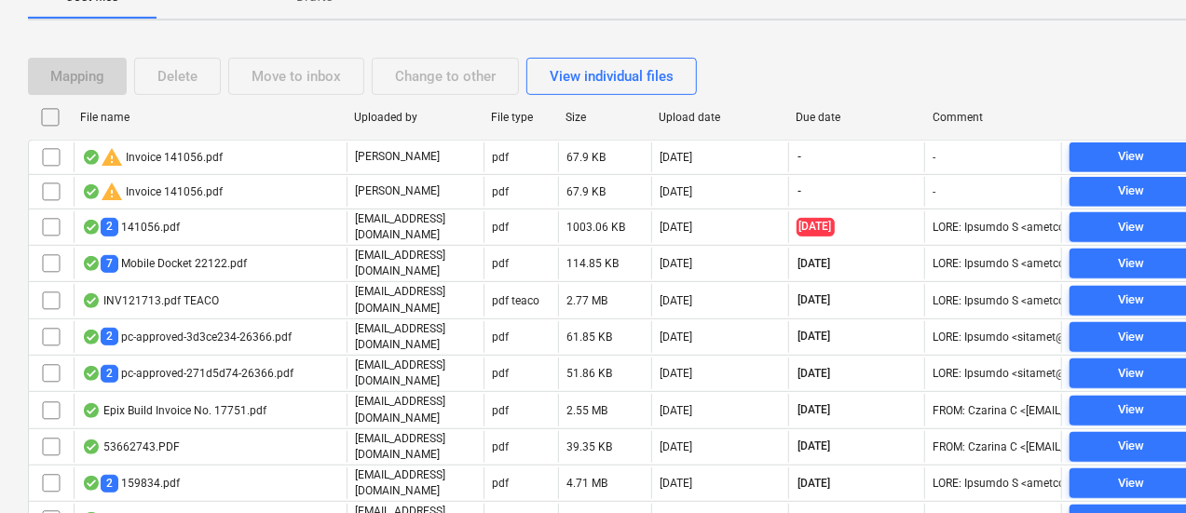
checkbox input "false"
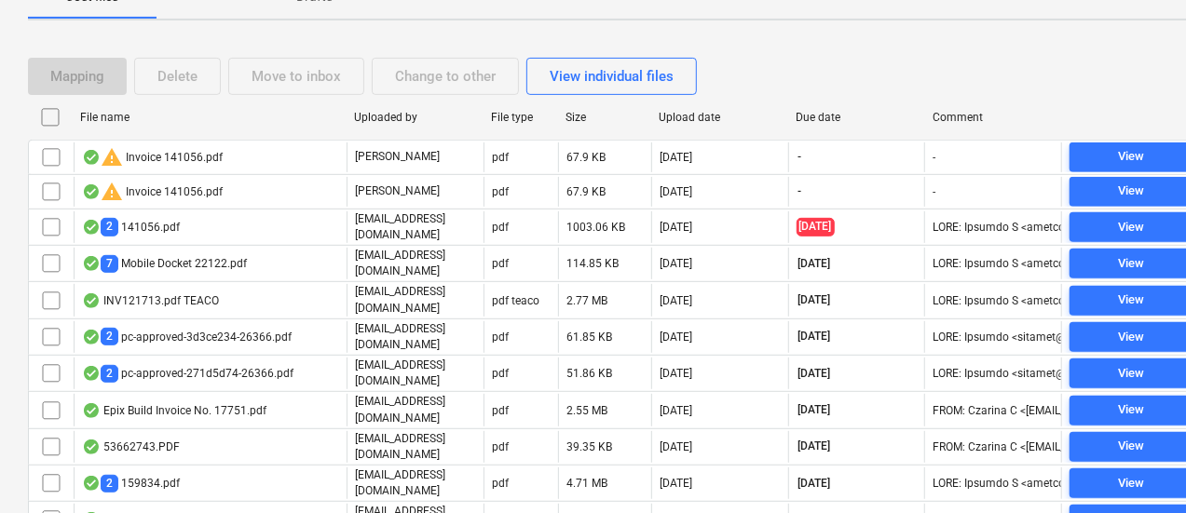
checkbox input "false"
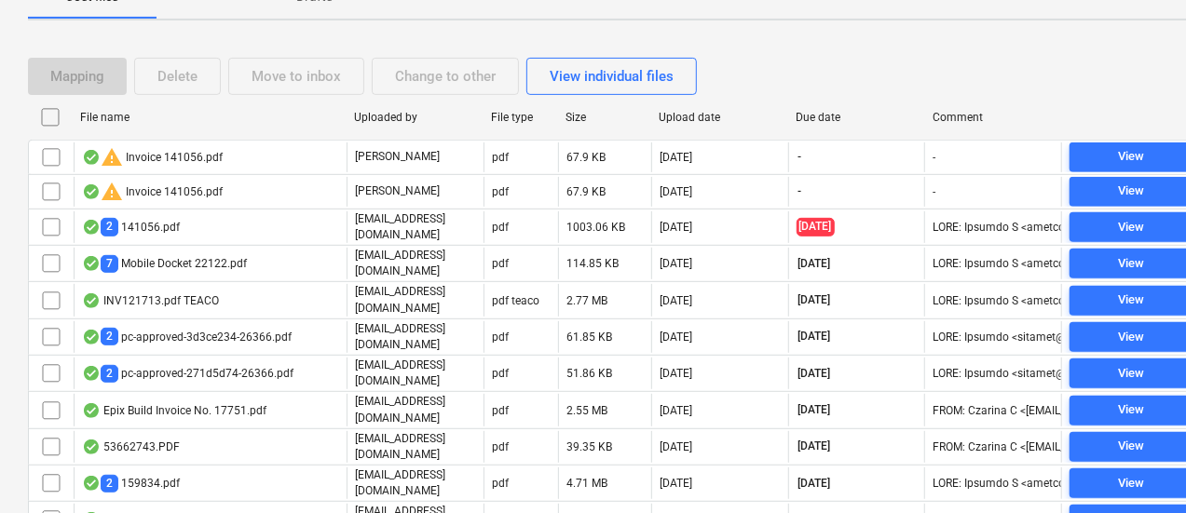
checkbox input "false"
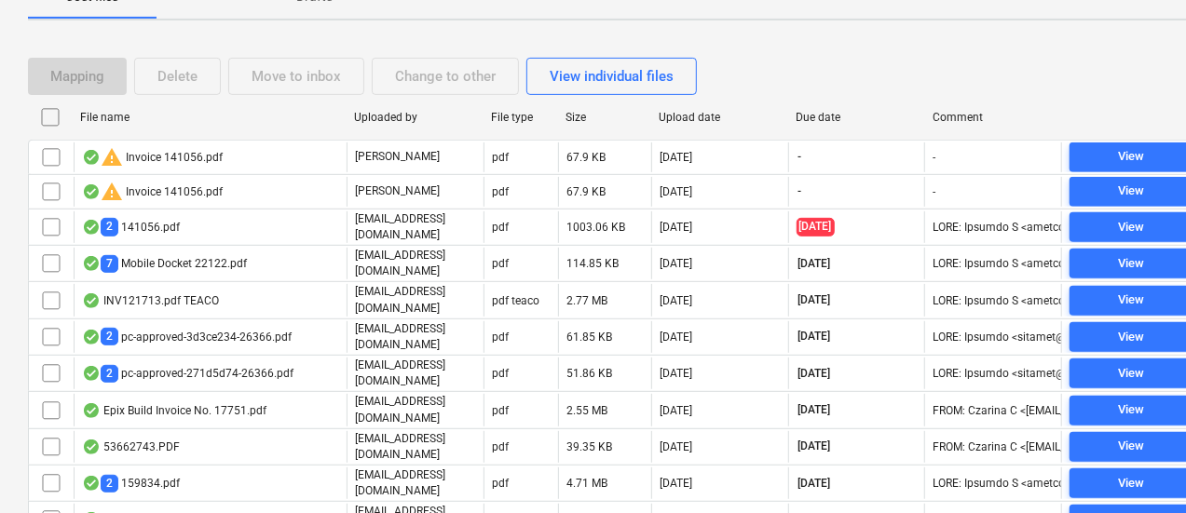
checkbox input "false"
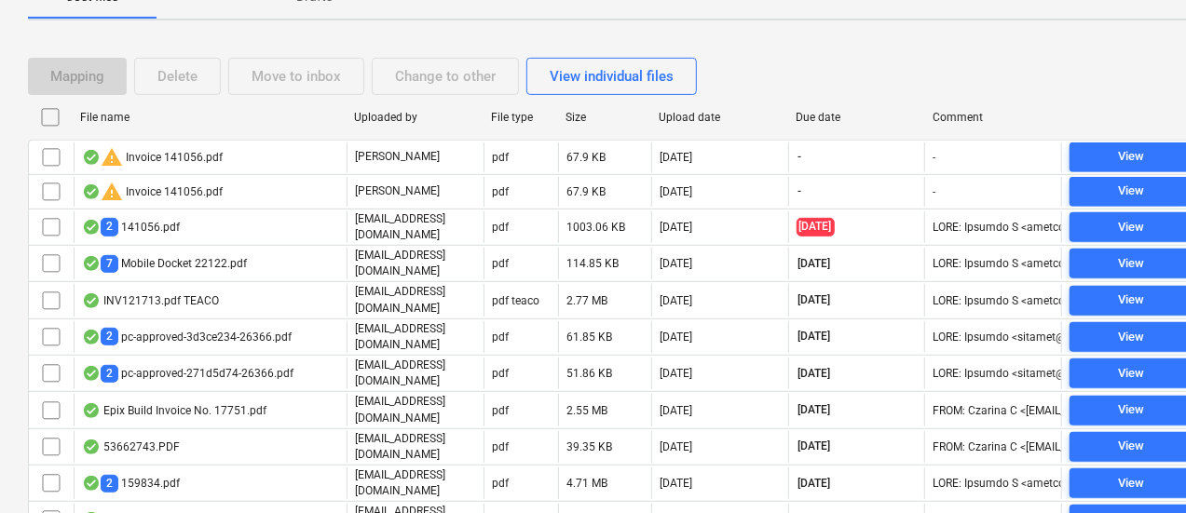
checkbox input "false"
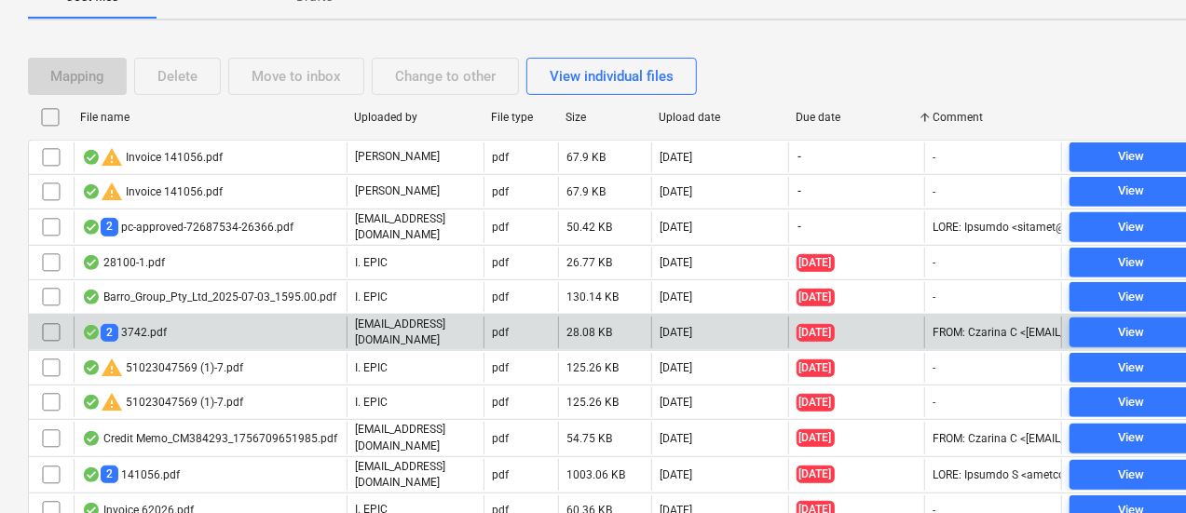
click at [287, 317] on div "2 3742.pdf" at bounding box center [210, 333] width 273 height 32
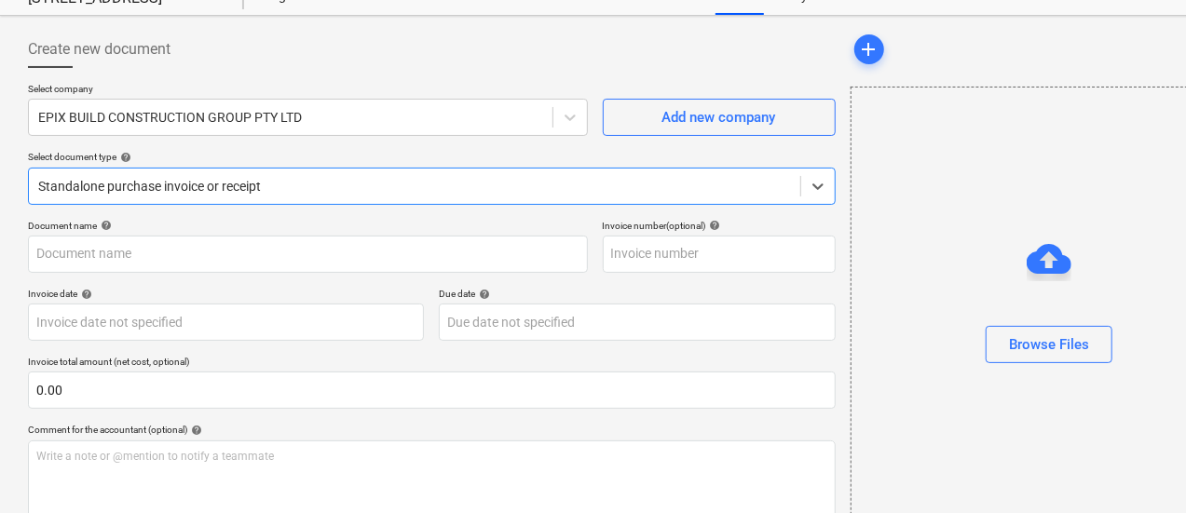
type input "3742"
type input "[DATE]"
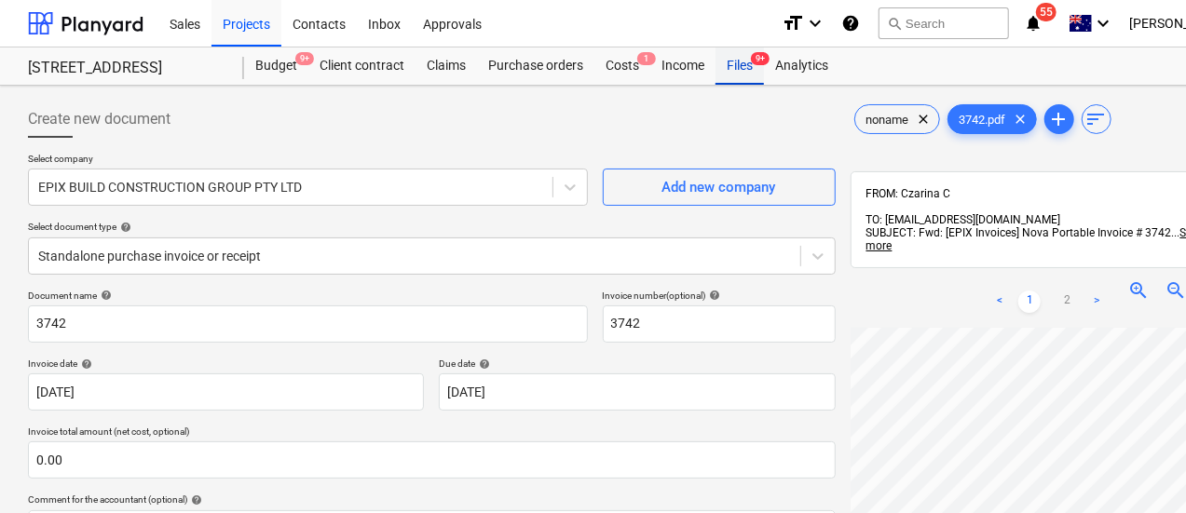
click at [749, 69] on div "Files 9+" at bounding box center [740, 66] width 48 height 37
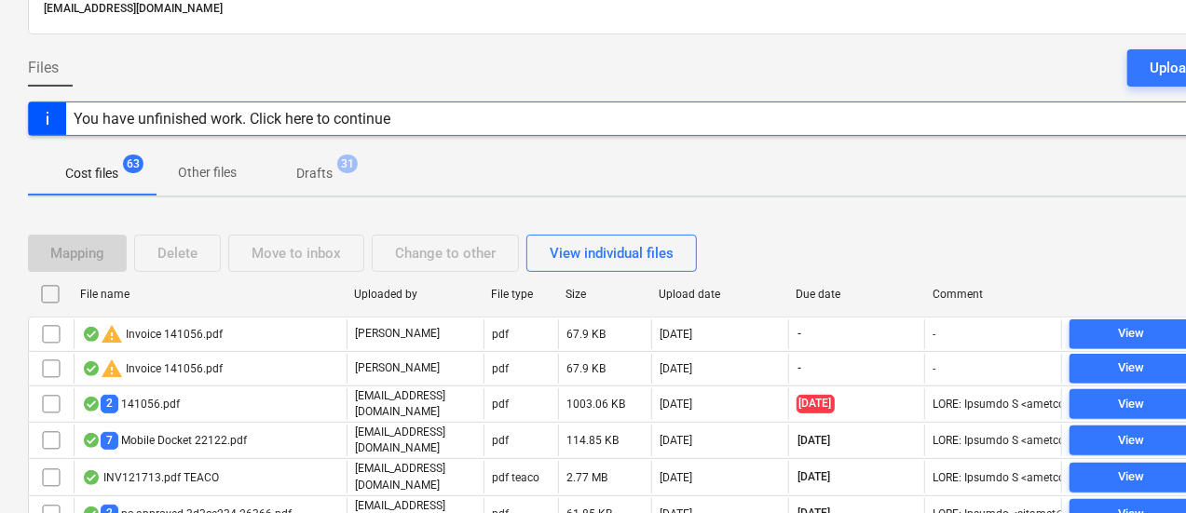
scroll to position [345, 0]
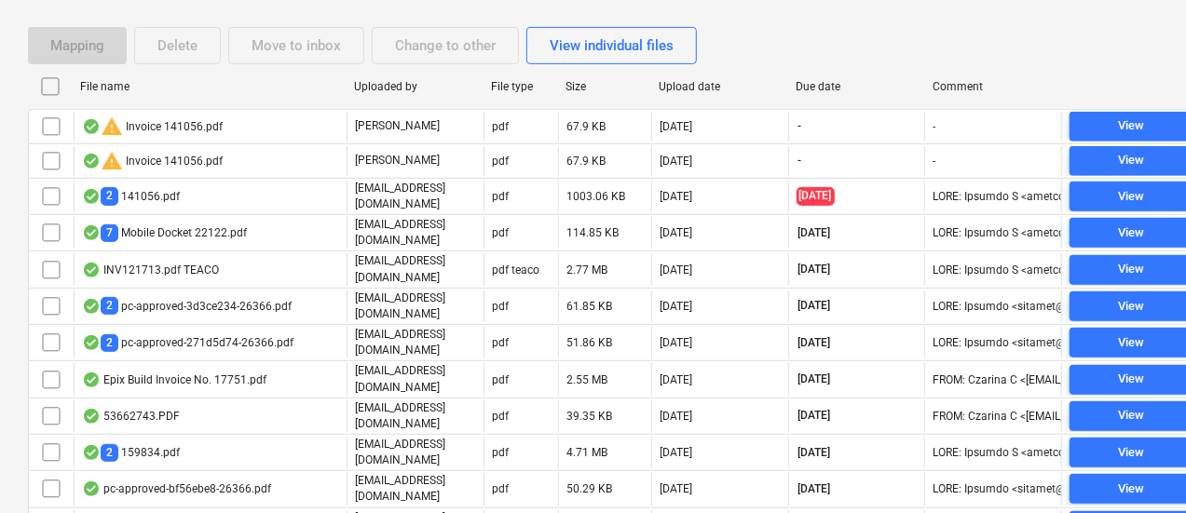
click at [832, 75] on div "Due date" at bounding box center [856, 87] width 137 height 30
checkbox input "false"
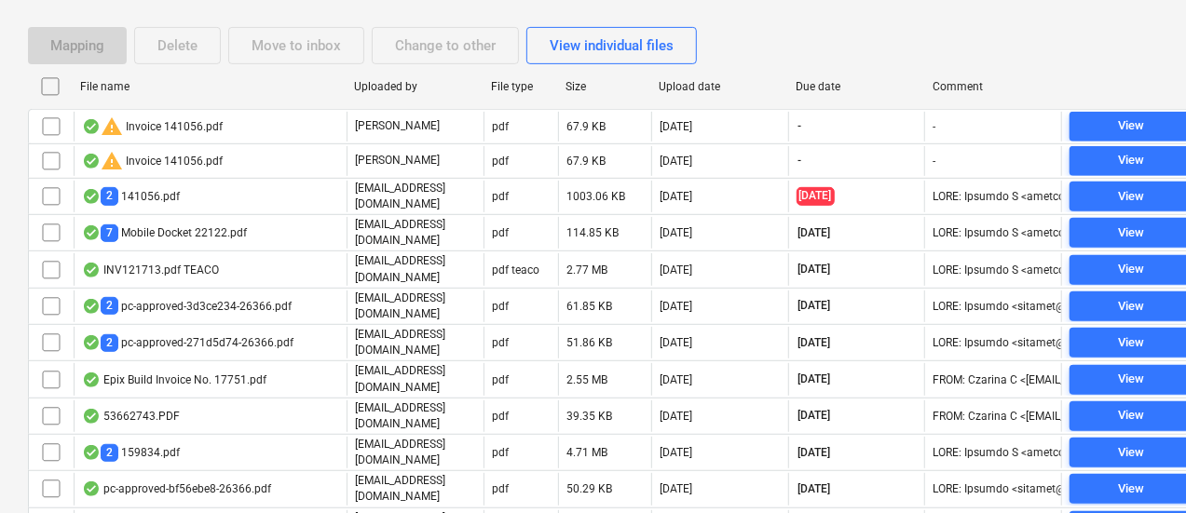
checkbox input "false"
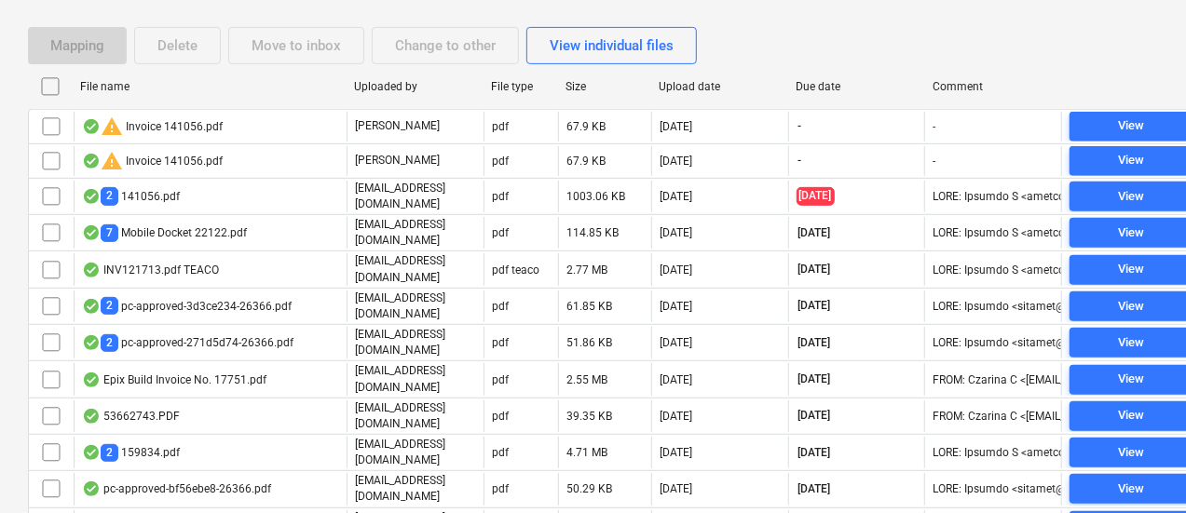
checkbox input "false"
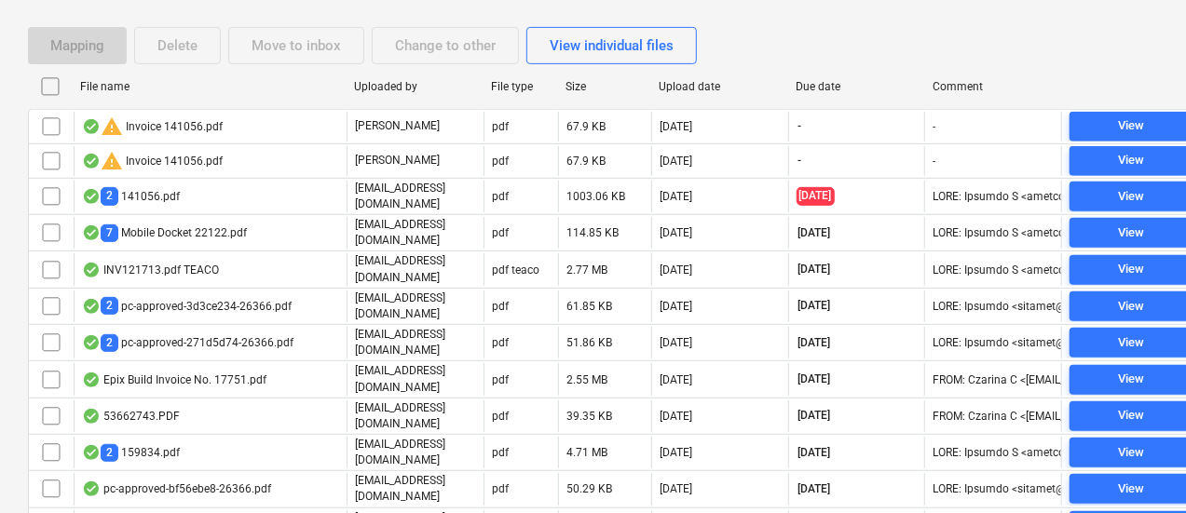
checkbox input "false"
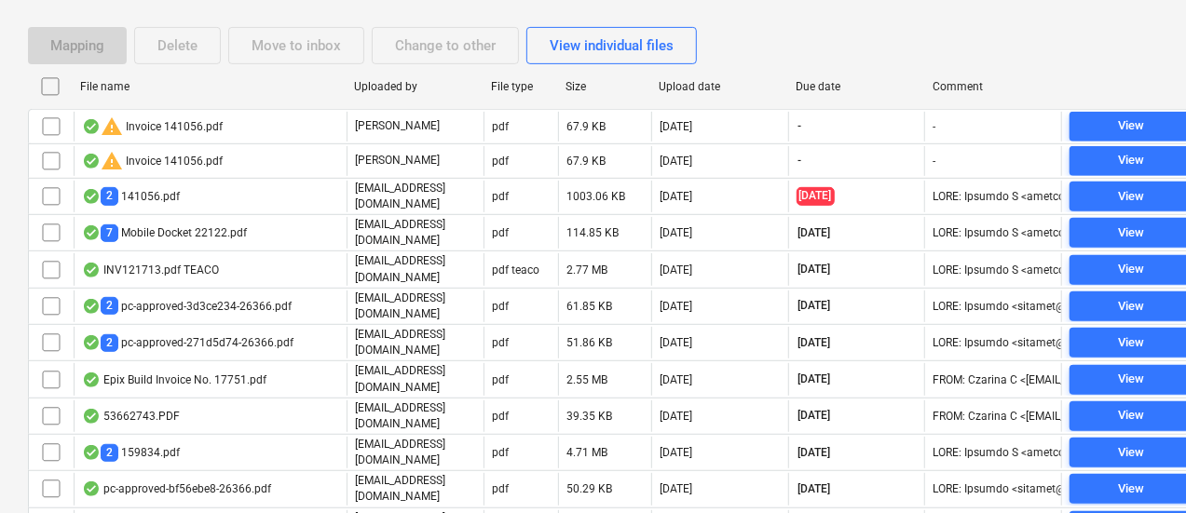
checkbox input "false"
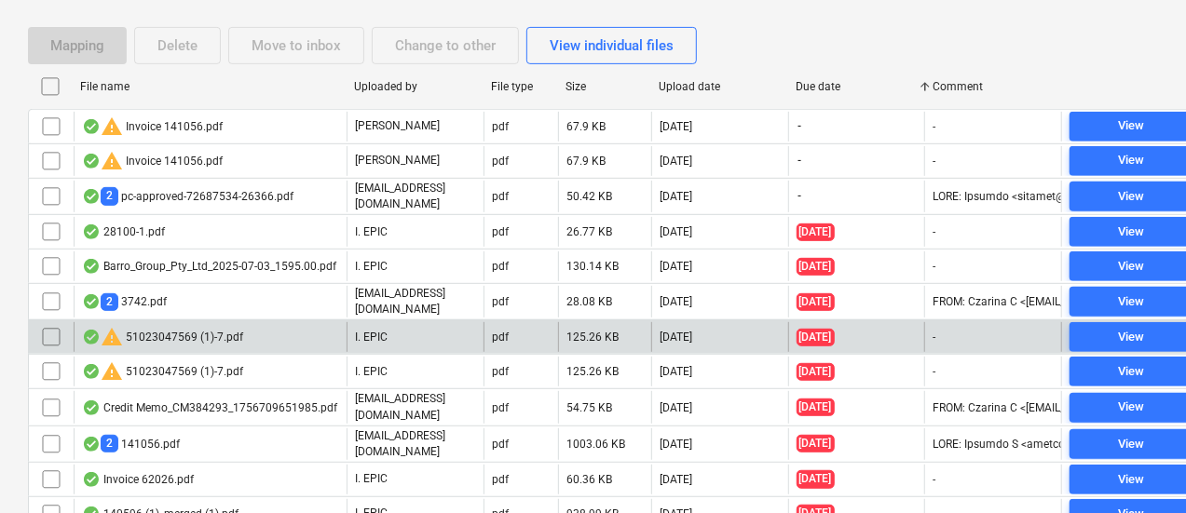
click at [639, 336] on div "125.26 KB" at bounding box center [604, 337] width 93 height 30
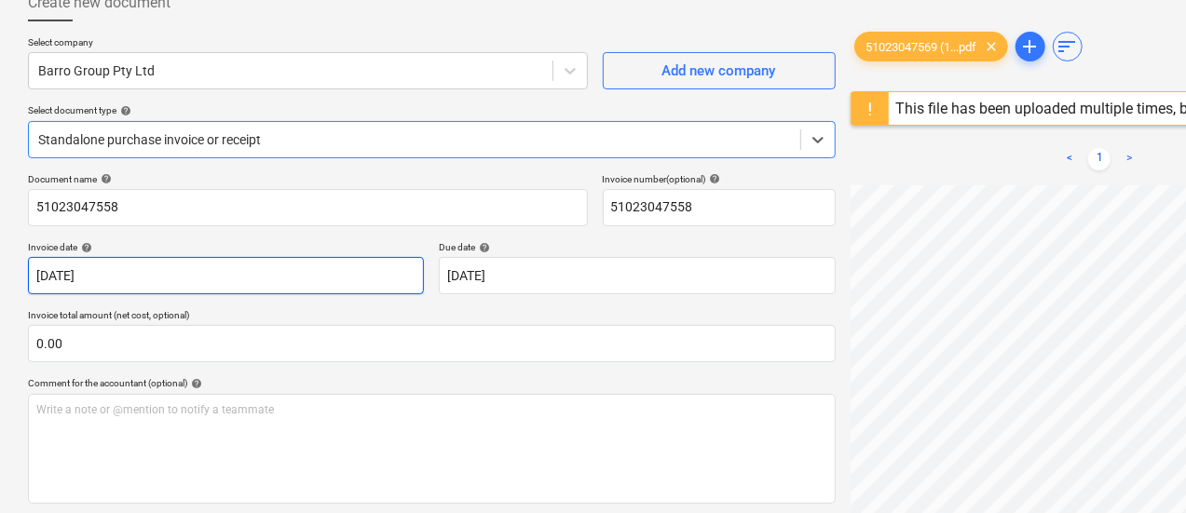
scroll to position [117, 0]
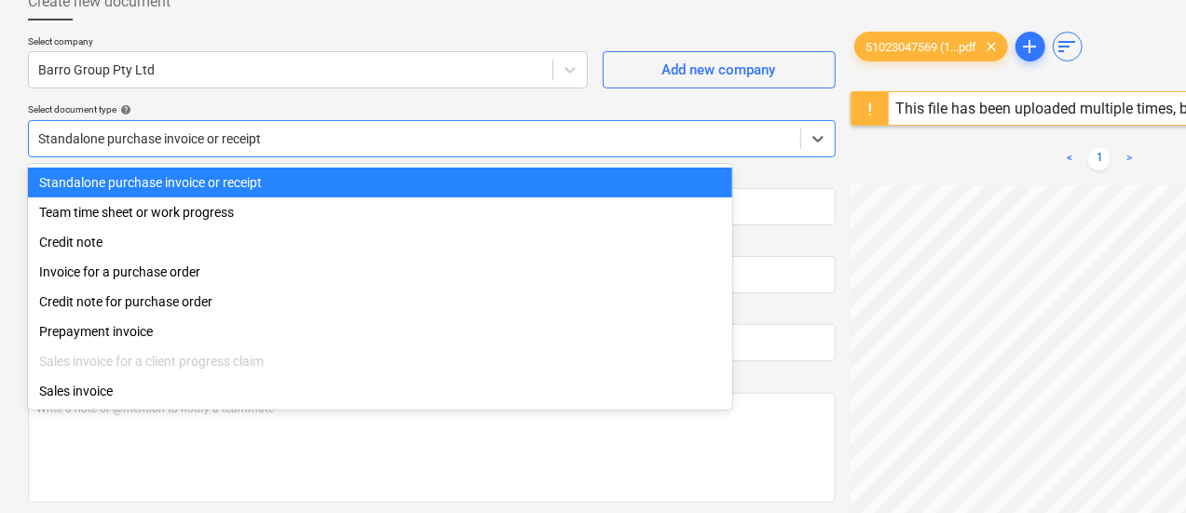
click at [242, 123] on div "Standalone purchase invoice or receipt" at bounding box center [432, 138] width 808 height 37
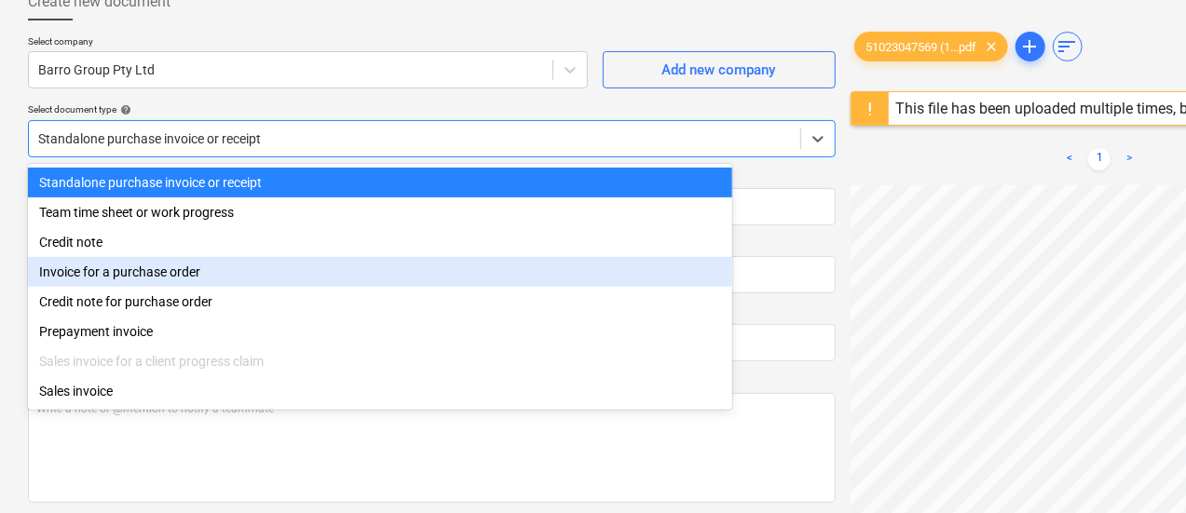
click at [266, 266] on div "Invoice for a purchase order" at bounding box center [380, 272] width 704 height 30
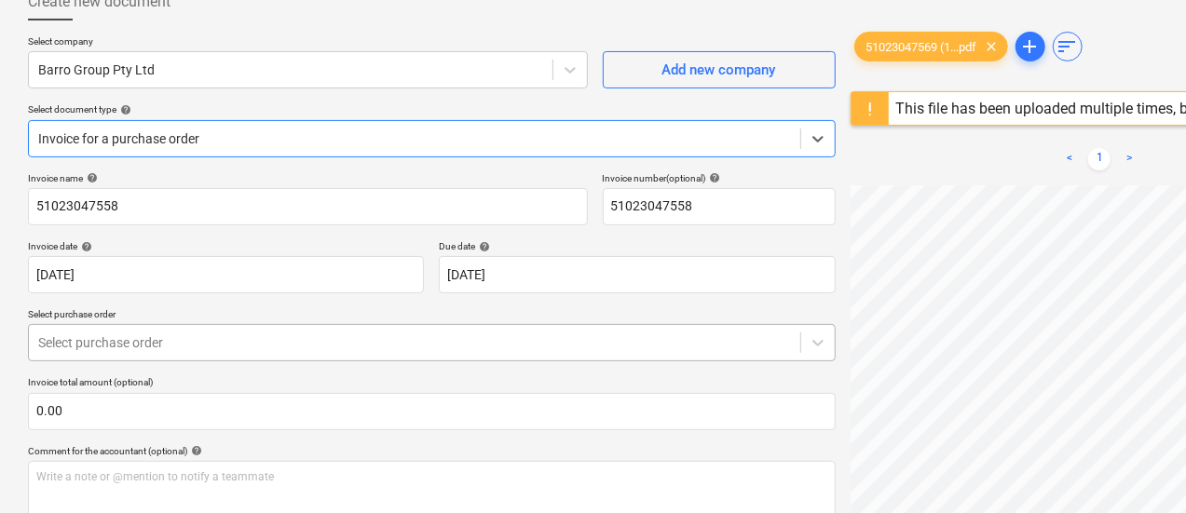
click at [285, 353] on div "Select purchase order" at bounding box center [414, 343] width 771 height 26
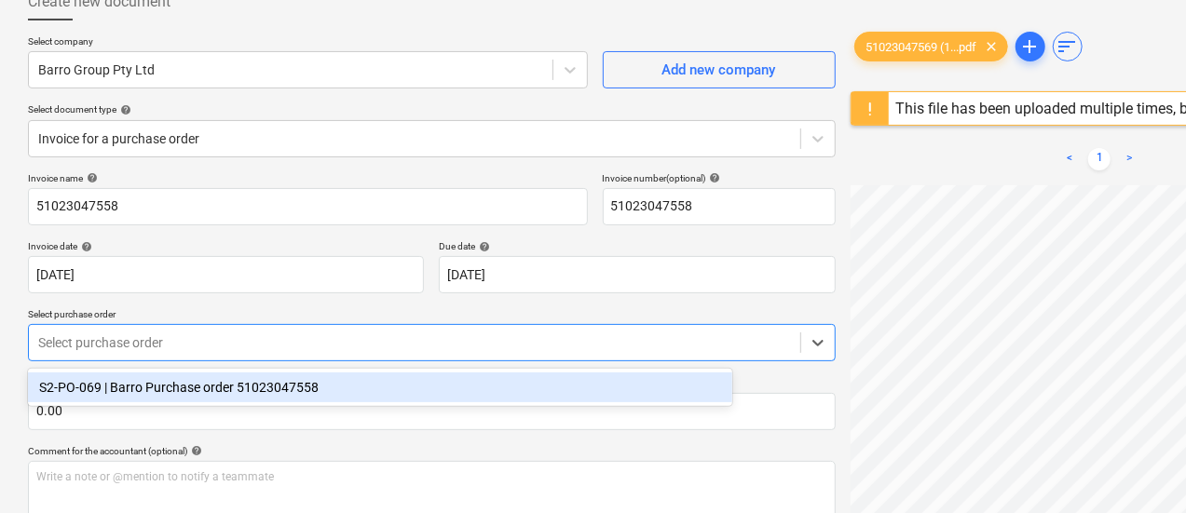
click at [294, 392] on div "S2-PO-069 | Barro Purchase order 51023047558" at bounding box center [380, 388] width 704 height 30
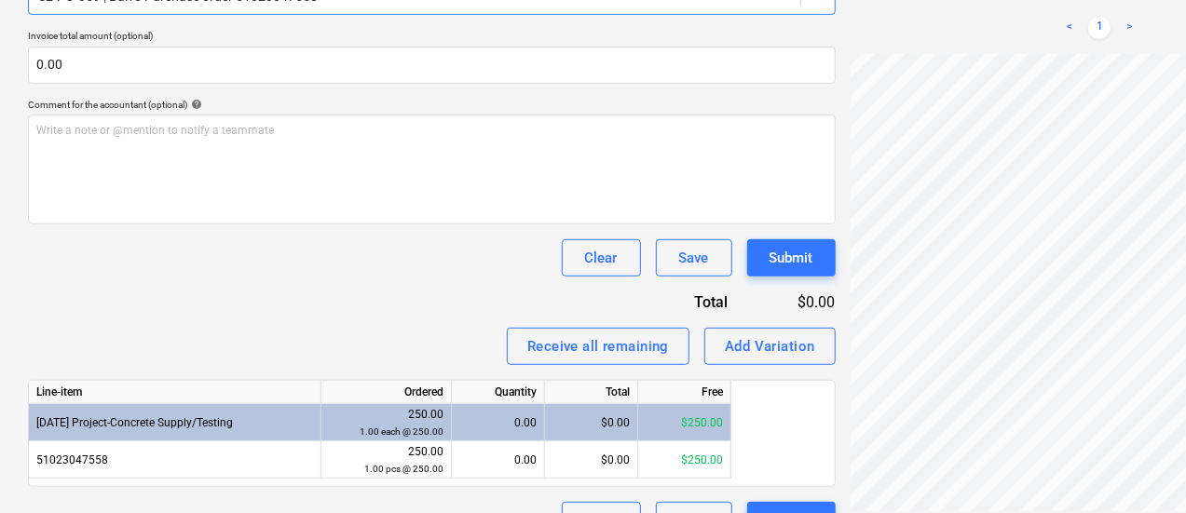
scroll to position [368, 0]
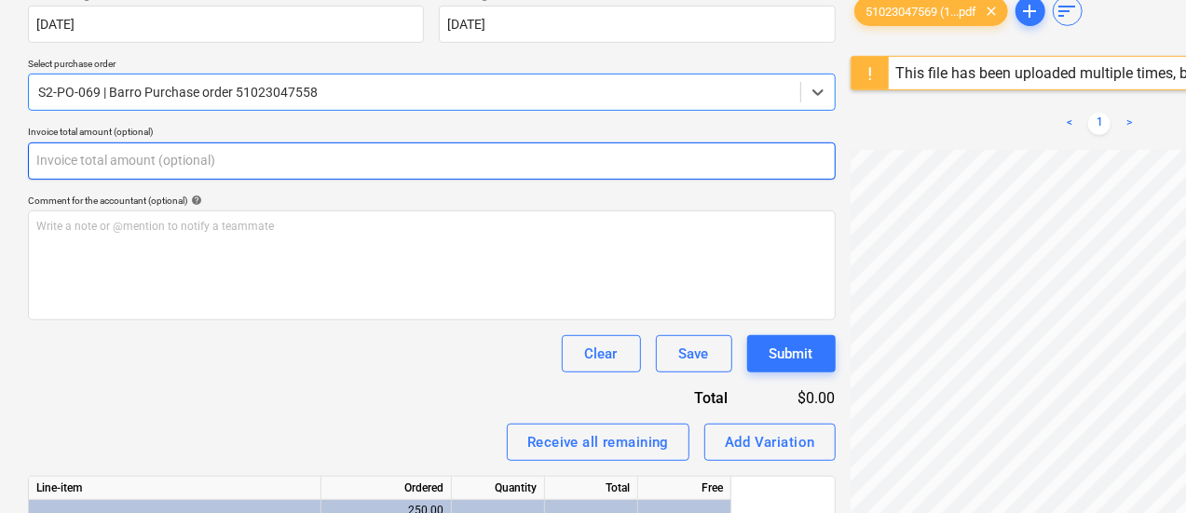
click at [166, 169] on input "text" at bounding box center [432, 161] width 808 height 37
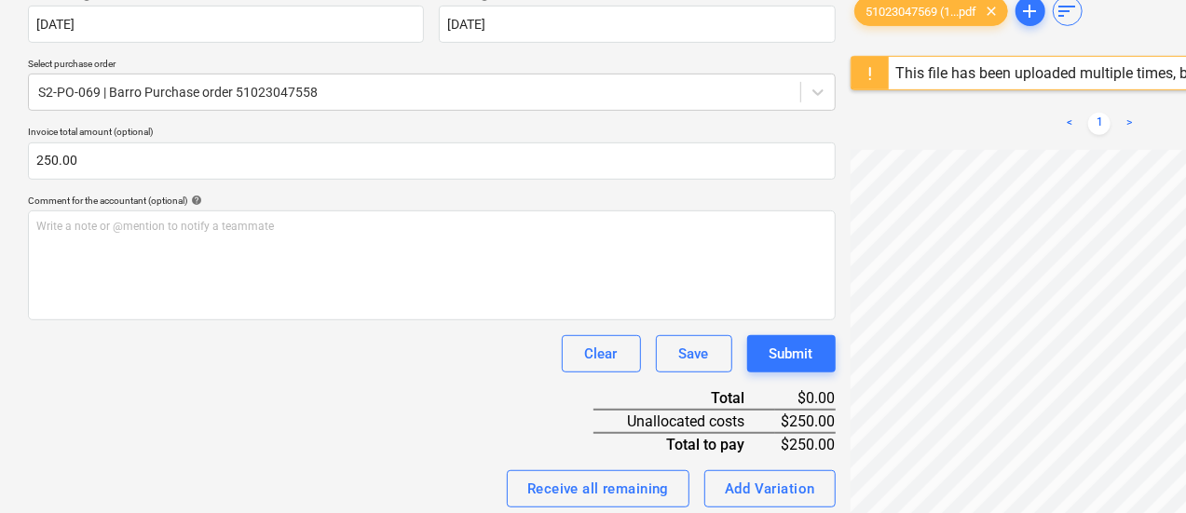
click at [224, 197] on div "Comment for the accountant (optional) help" at bounding box center [432, 201] width 808 height 12
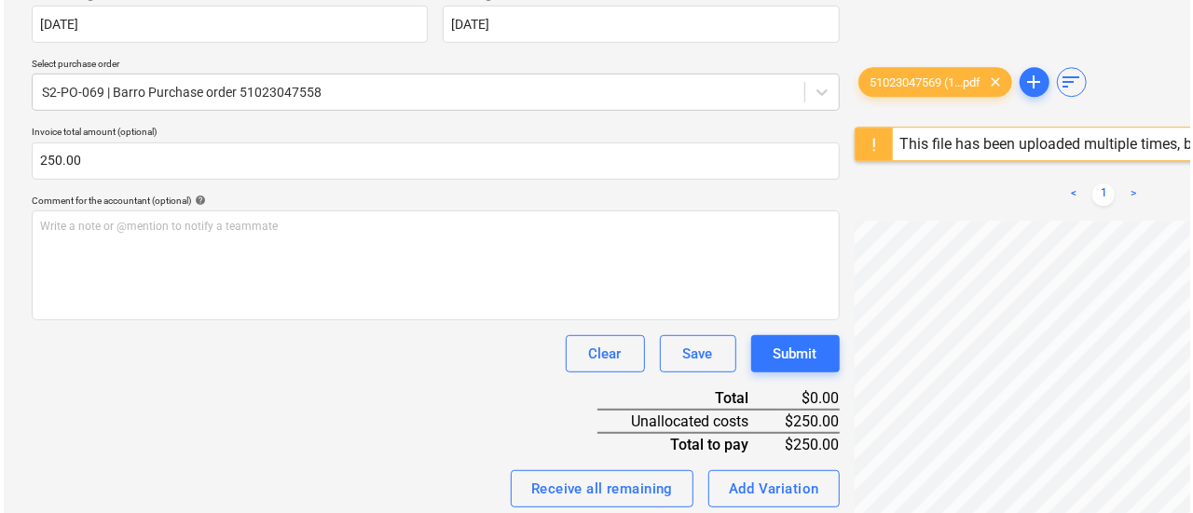
scroll to position [551, 0]
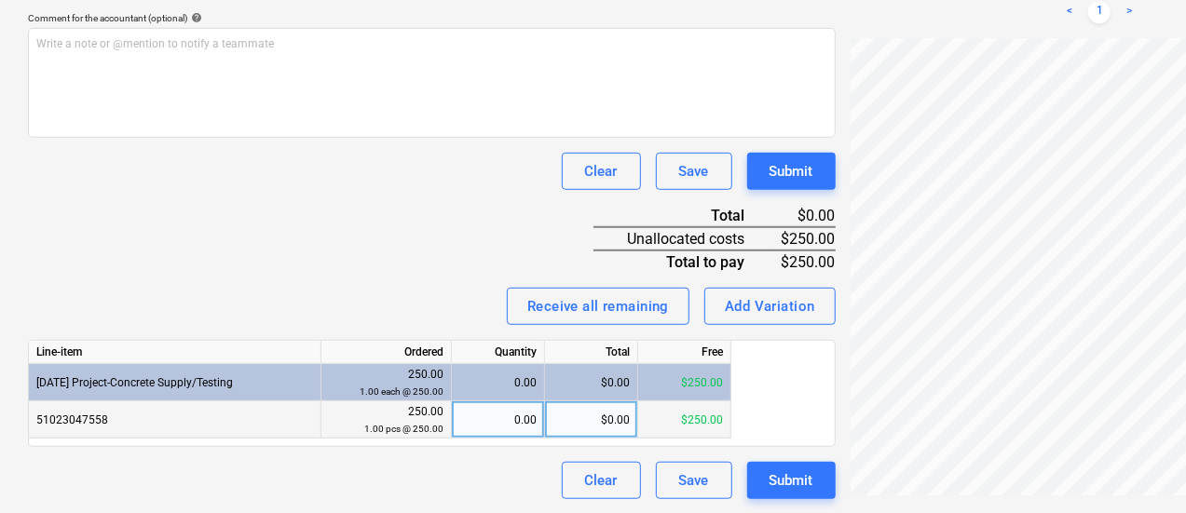
click at [527, 408] on div "0.00" at bounding box center [497, 420] width 77 height 37
click at [324, 225] on div "Invoice name help 51023047558 Invoice number (optional) help 51023047558 Invoic…" at bounding box center [432, 119] width 808 height 760
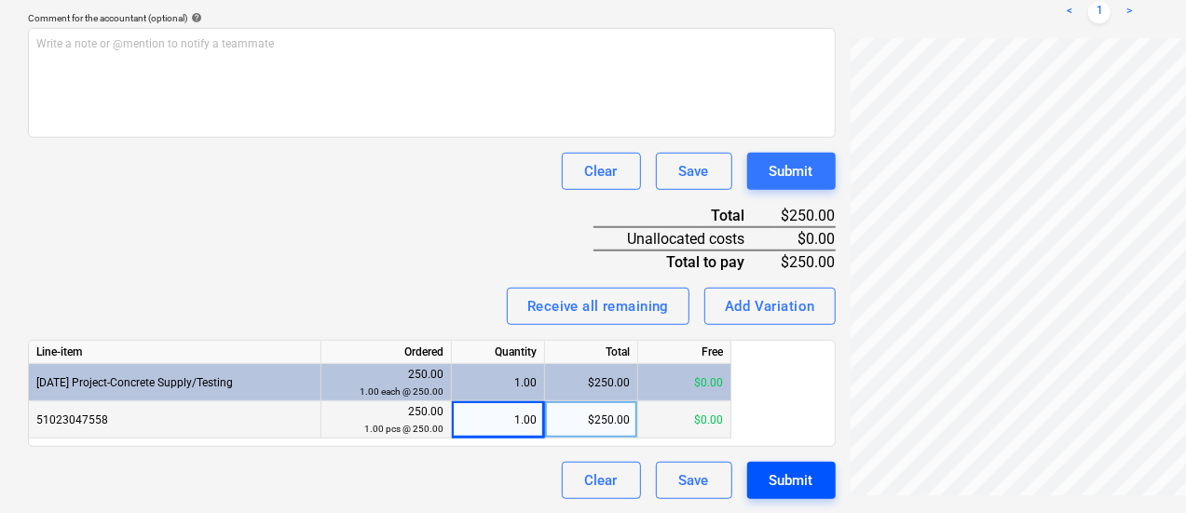
click at [770, 474] on div "Submit" at bounding box center [792, 481] width 44 height 24
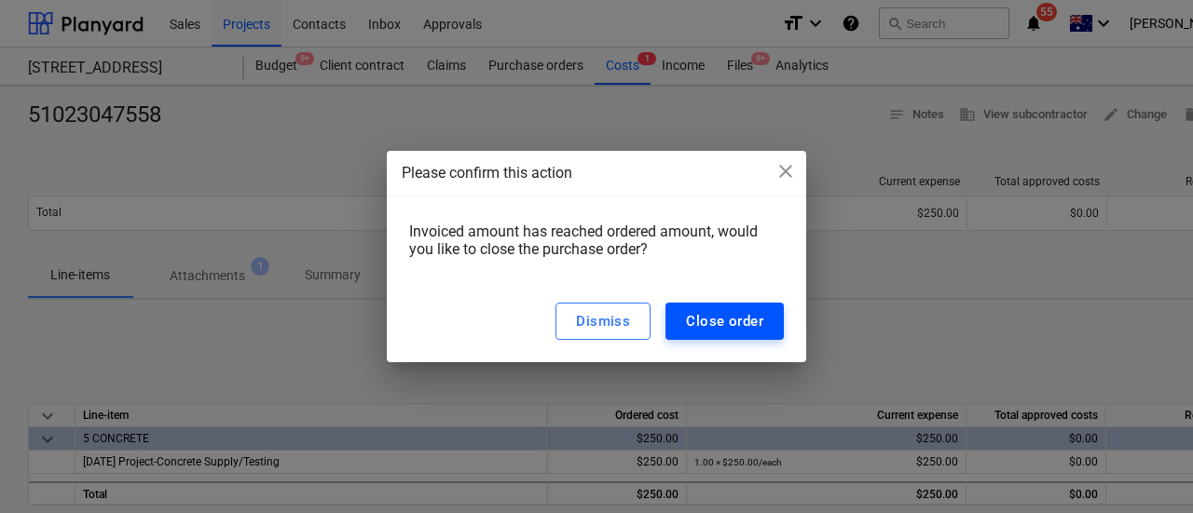
click at [736, 318] on div "Close order" at bounding box center [724, 321] width 77 height 24
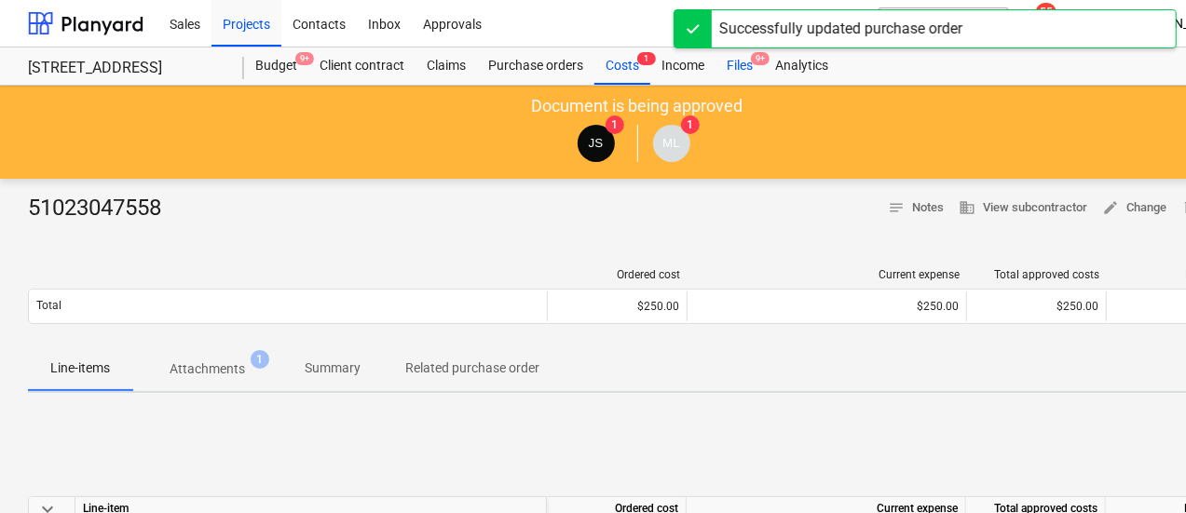
click at [738, 65] on div "Files 9+" at bounding box center [740, 66] width 48 height 37
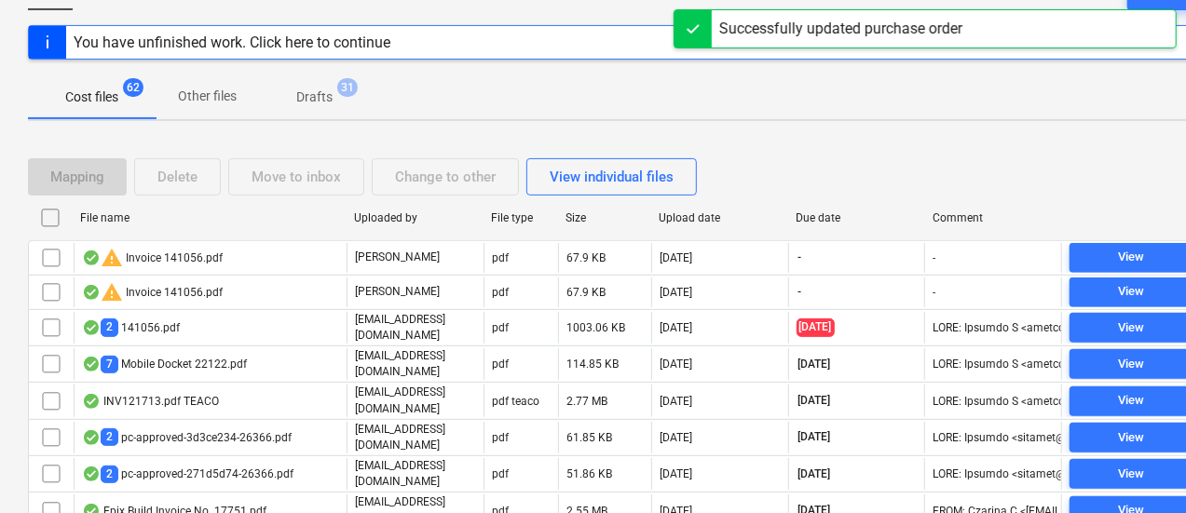
scroll to position [239, 0]
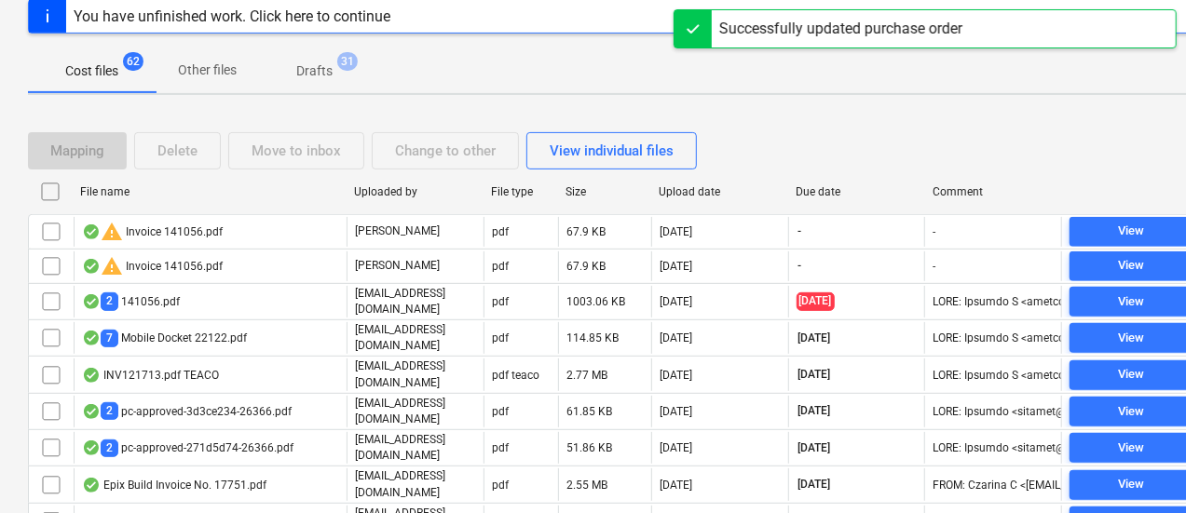
click at [826, 187] on div "Due date" at bounding box center [857, 191] width 122 height 13
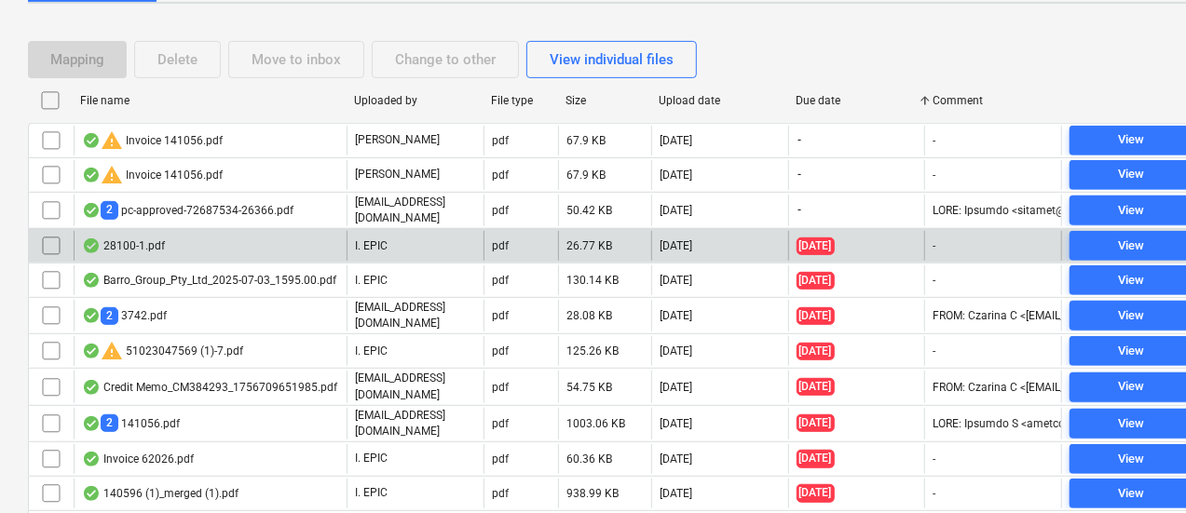
scroll to position [349, 0]
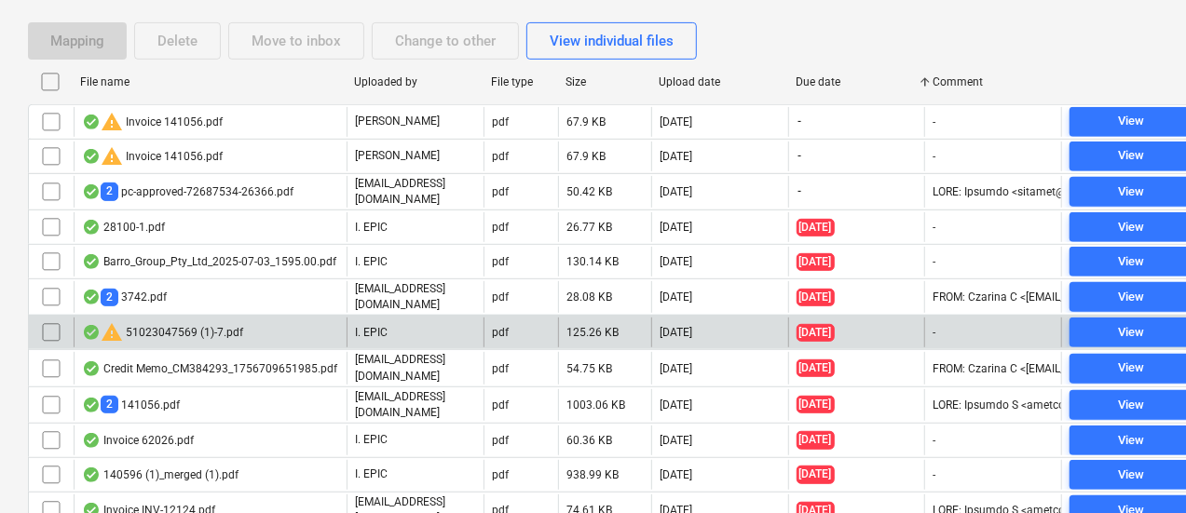
click at [446, 332] on div "I. EPIC" at bounding box center [415, 333] width 137 height 30
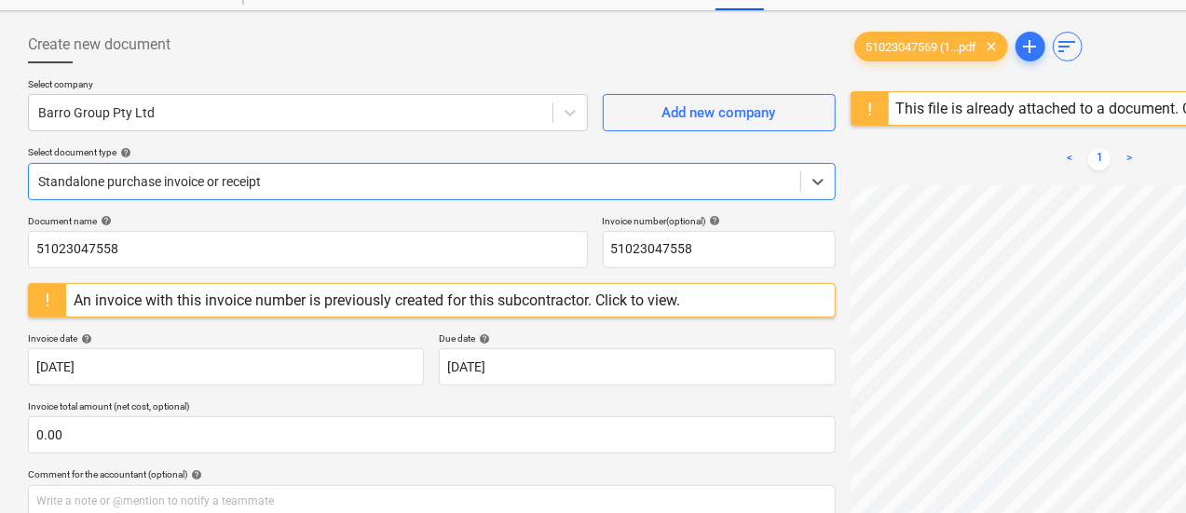
scroll to position [75, 88]
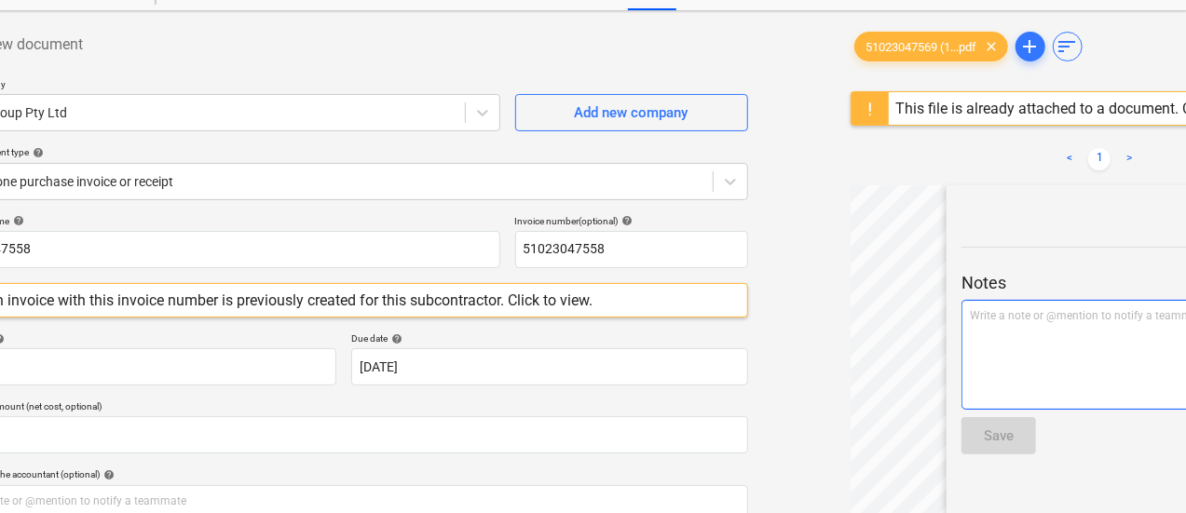
click at [1016, 338] on div "Write a note or @mention to notify a teammate [PERSON_NAME]" at bounding box center [1148, 355] width 373 height 110
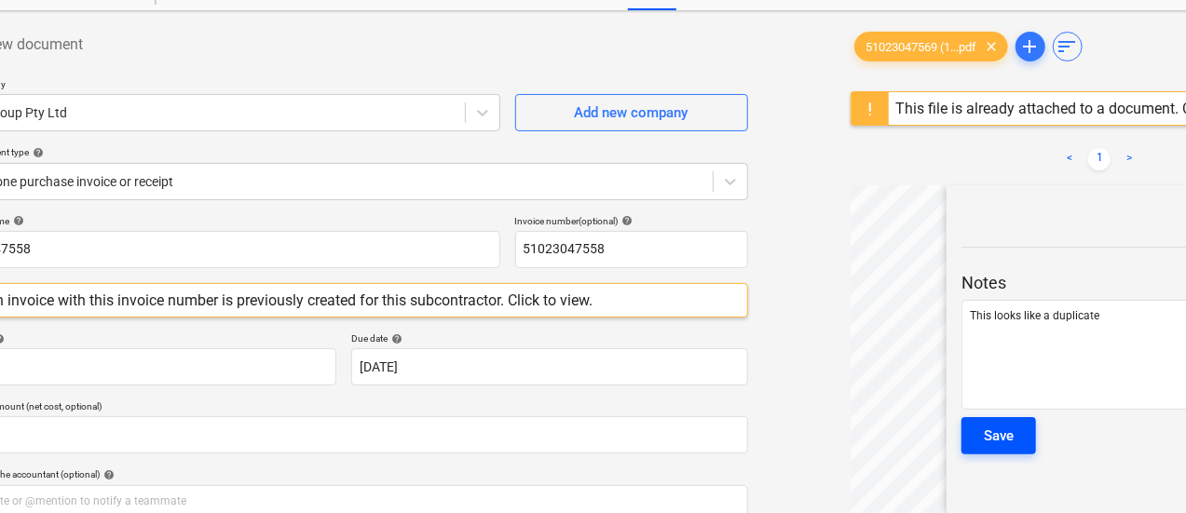
click at [984, 434] on div "Save" at bounding box center [999, 436] width 30 height 24
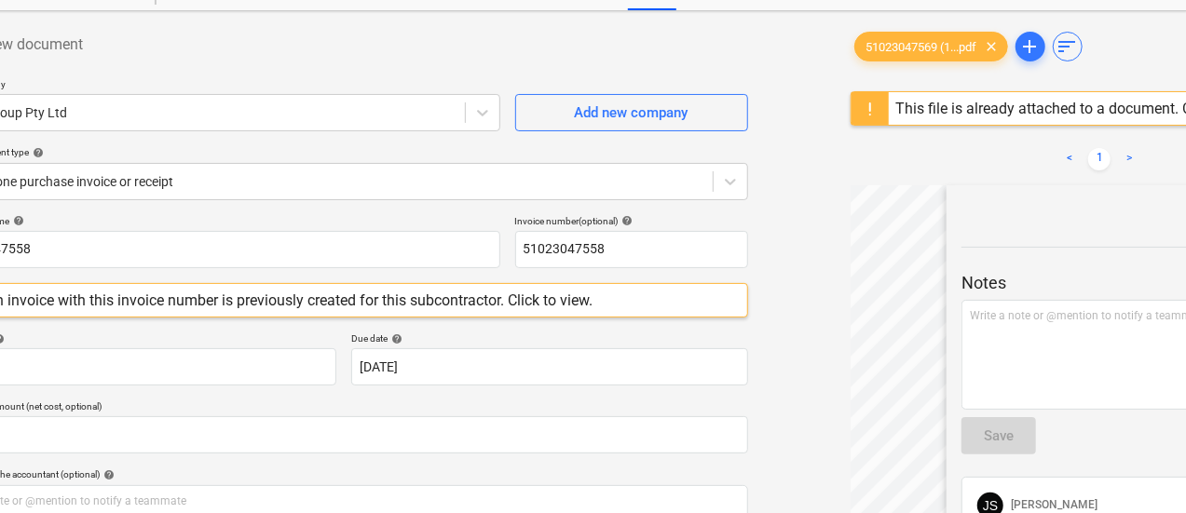
scroll to position [75, 0]
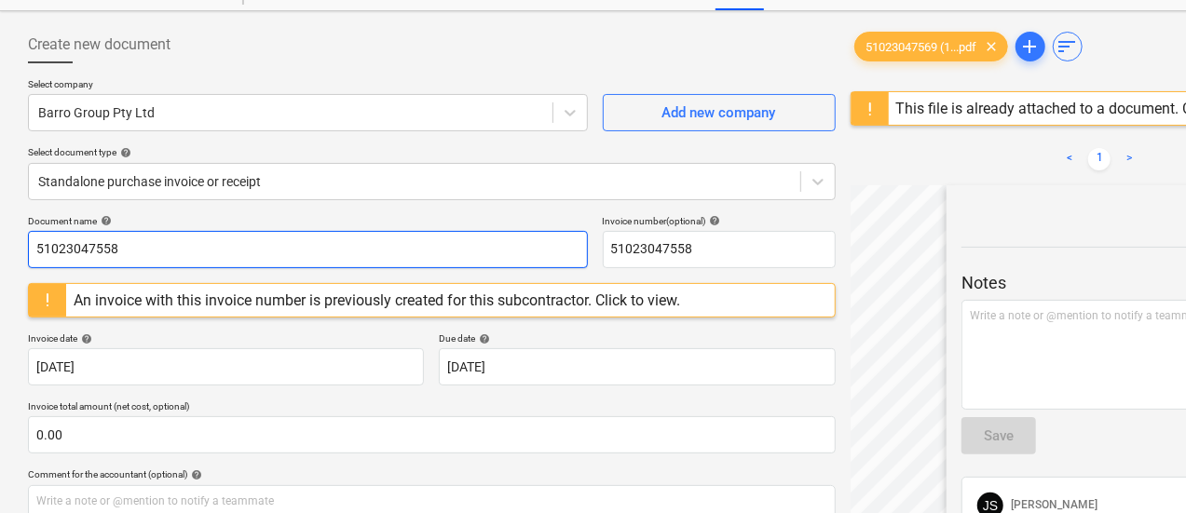
click at [133, 243] on input "51023047558" at bounding box center [308, 249] width 560 height 37
click at [372, 166] on div "Standalone purchase invoice or receipt" at bounding box center [432, 181] width 808 height 37
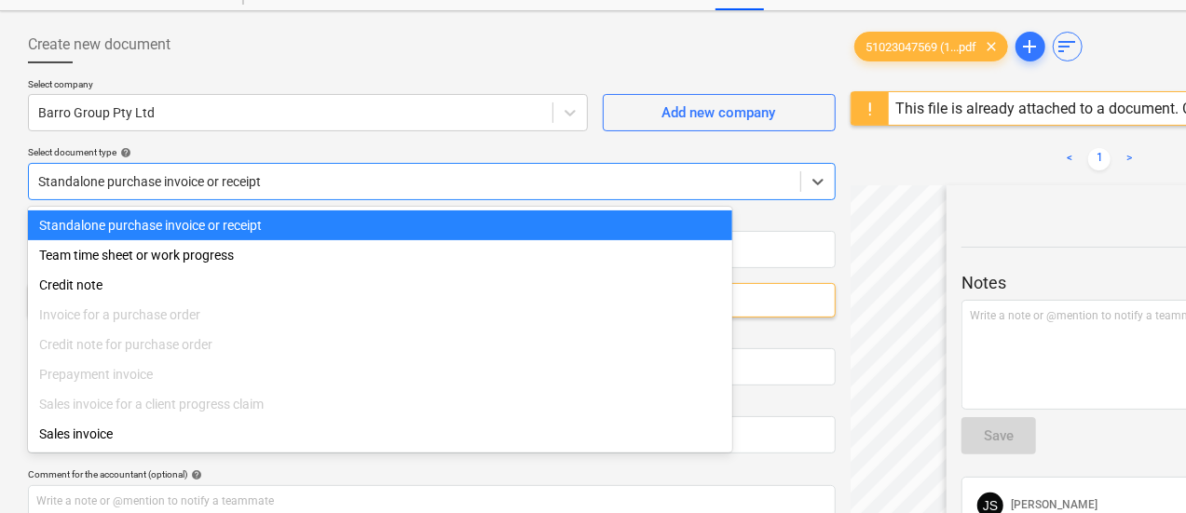
click at [338, 131] on div "Select company Barro Group Pty Ltd Add new company Select document type help op…" at bounding box center [432, 146] width 808 height 137
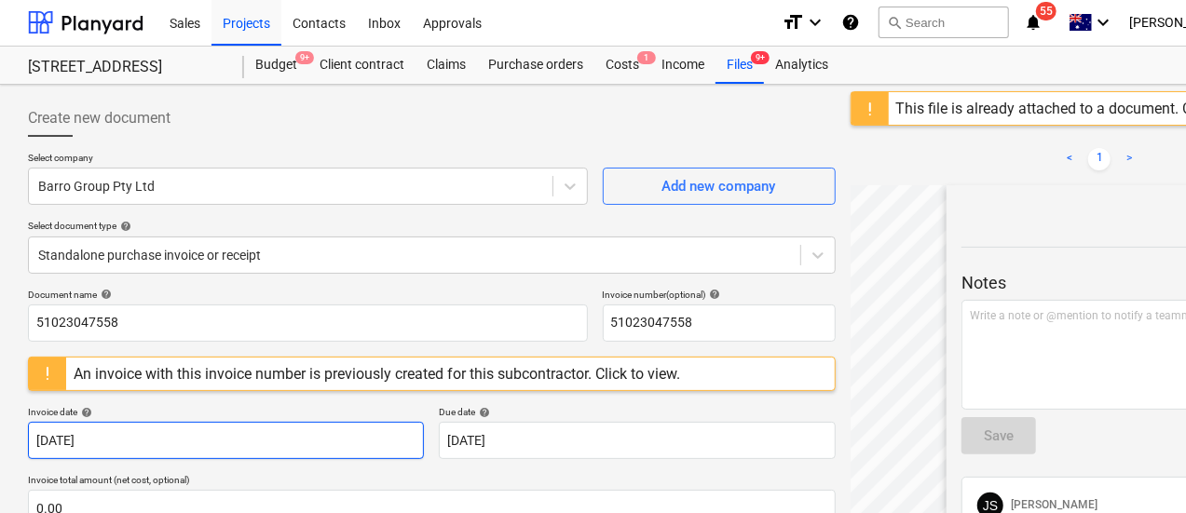
scroll to position [0, 0]
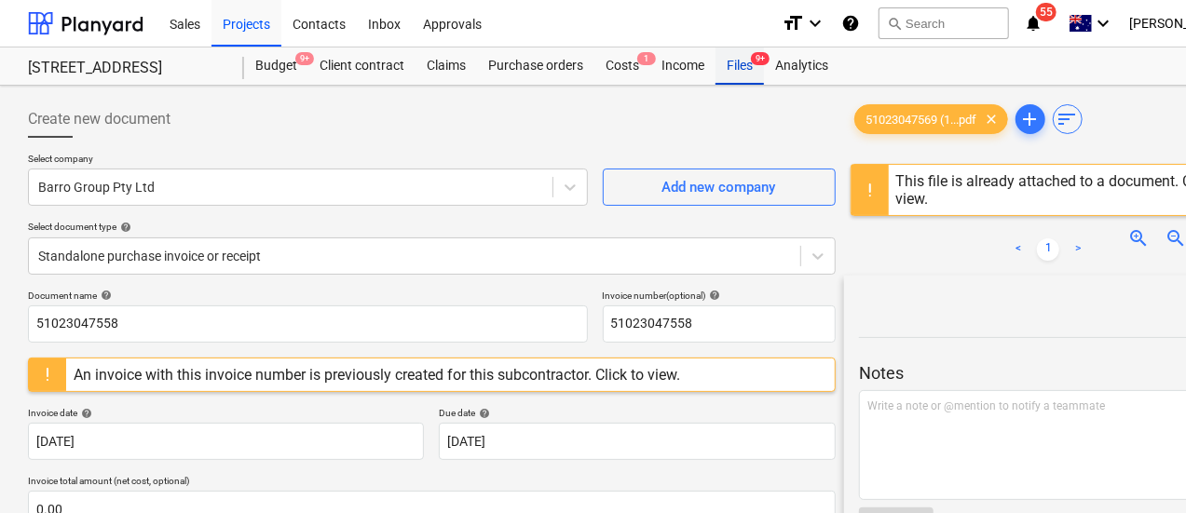
click at [745, 57] on div "Files 9+" at bounding box center [740, 66] width 48 height 37
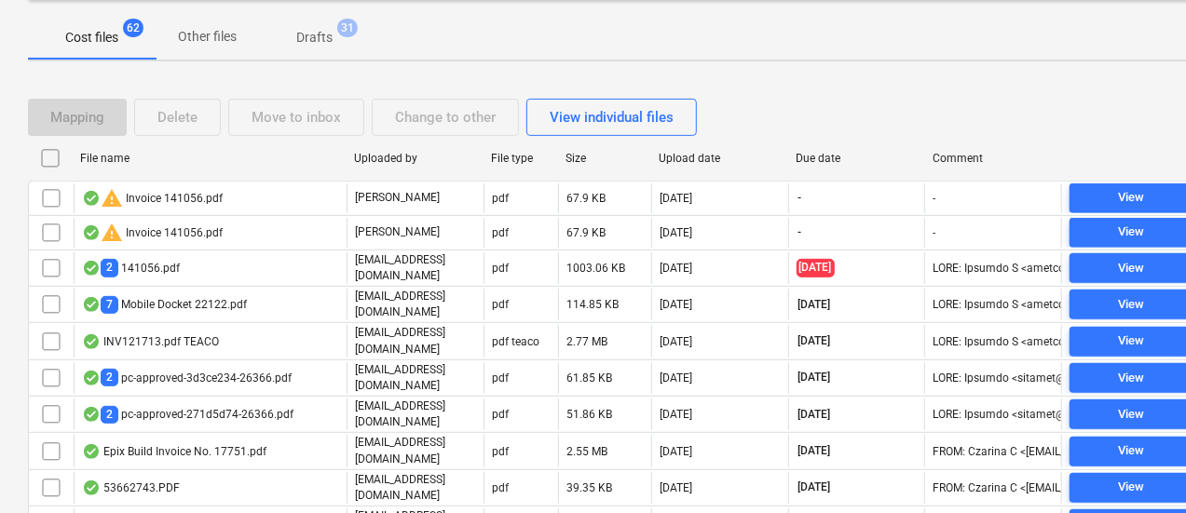
scroll to position [272, 0]
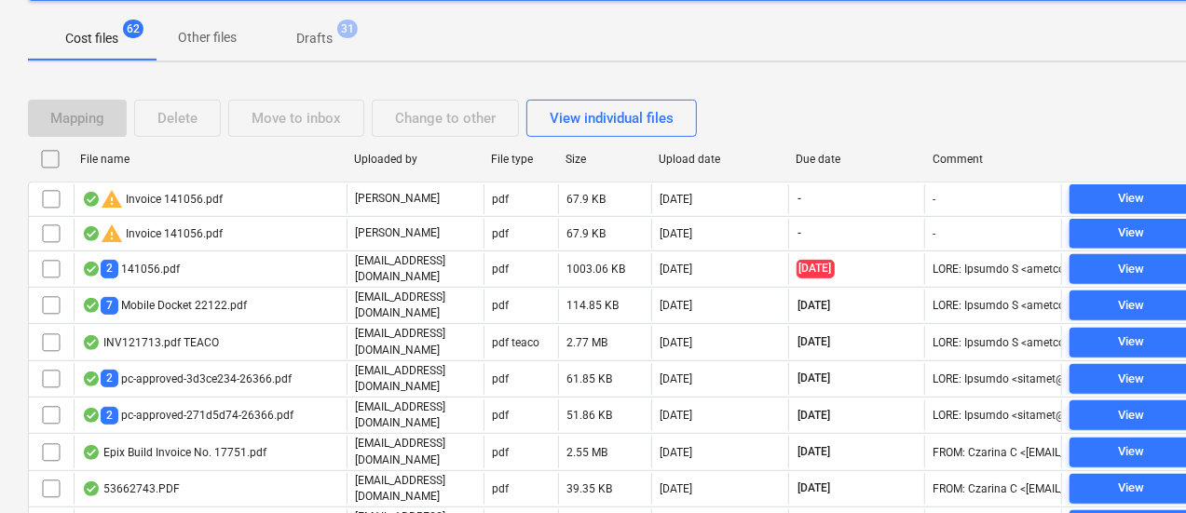
click at [807, 166] on div "Due date" at bounding box center [856, 159] width 137 height 30
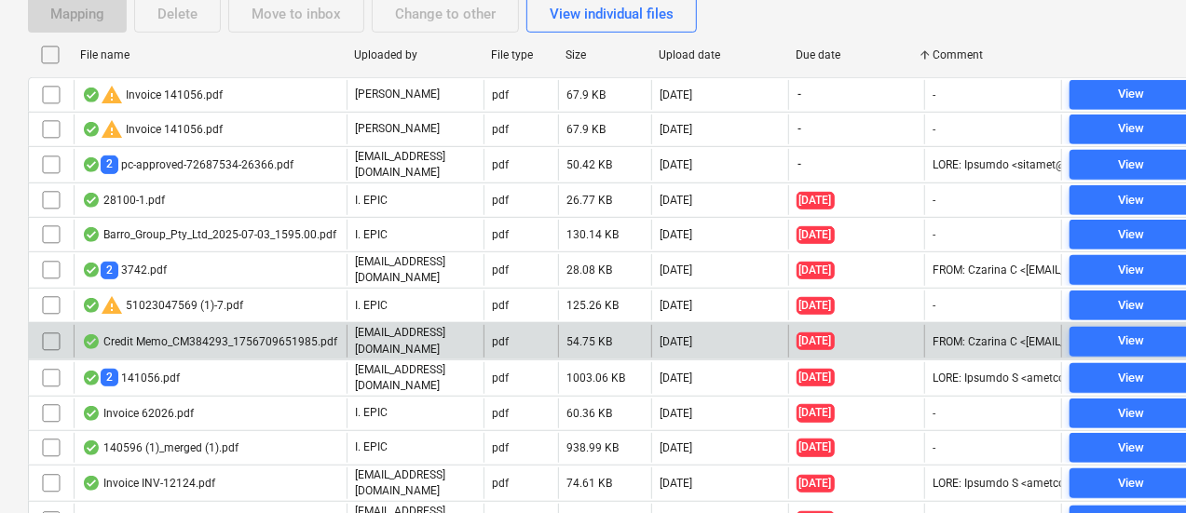
scroll to position [375, 0]
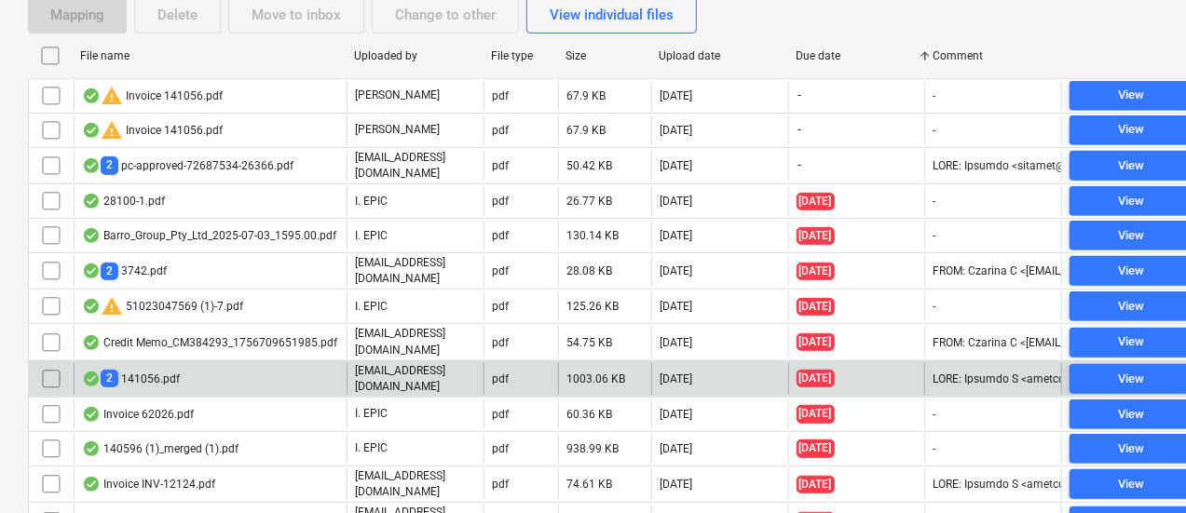
click at [326, 367] on div "2 141056.pdf" at bounding box center [210, 379] width 273 height 32
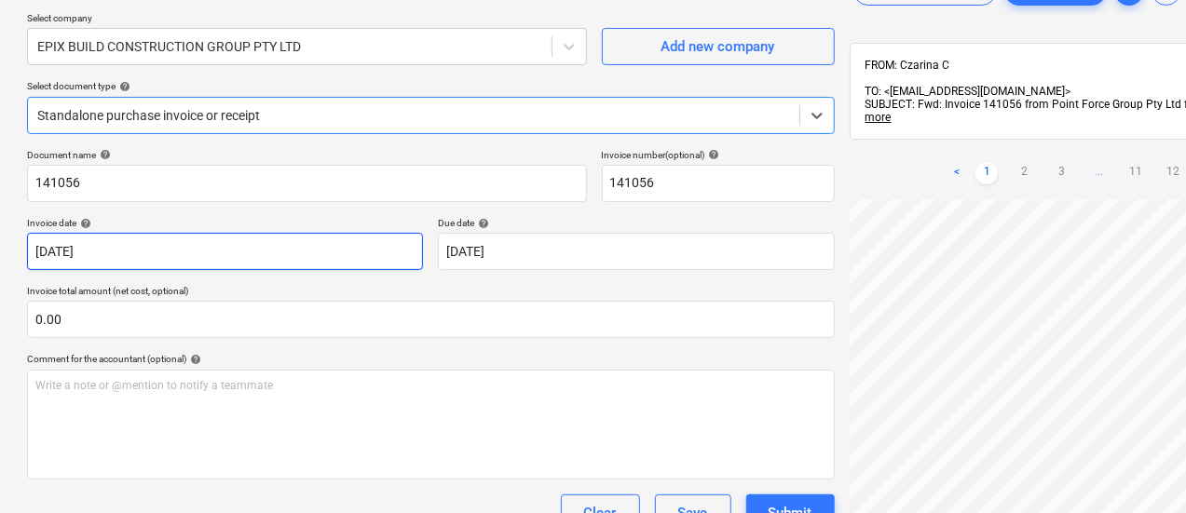
scroll to position [135, 1]
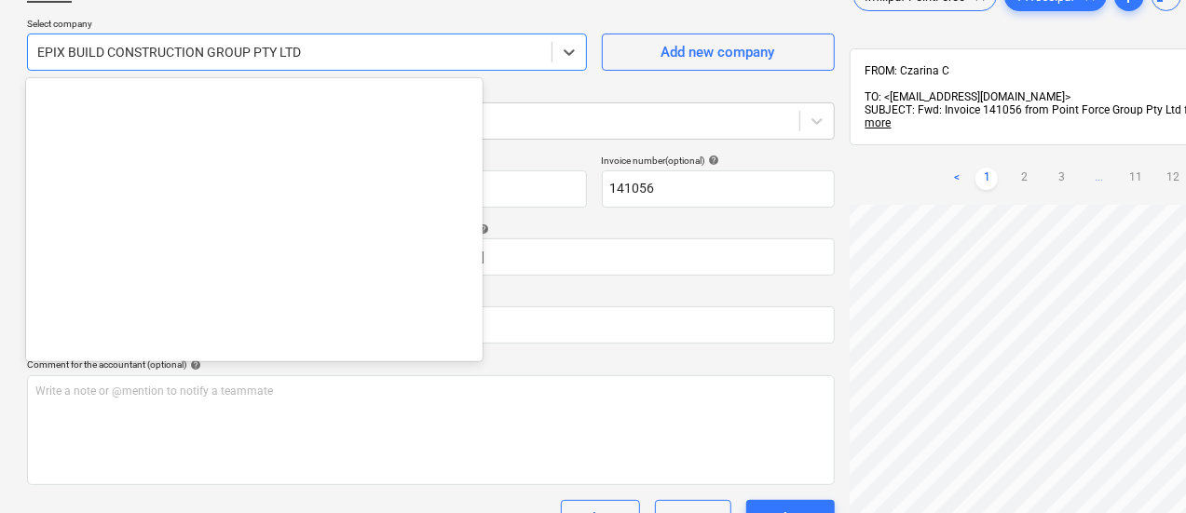
click at [224, 44] on div at bounding box center [289, 52] width 505 height 19
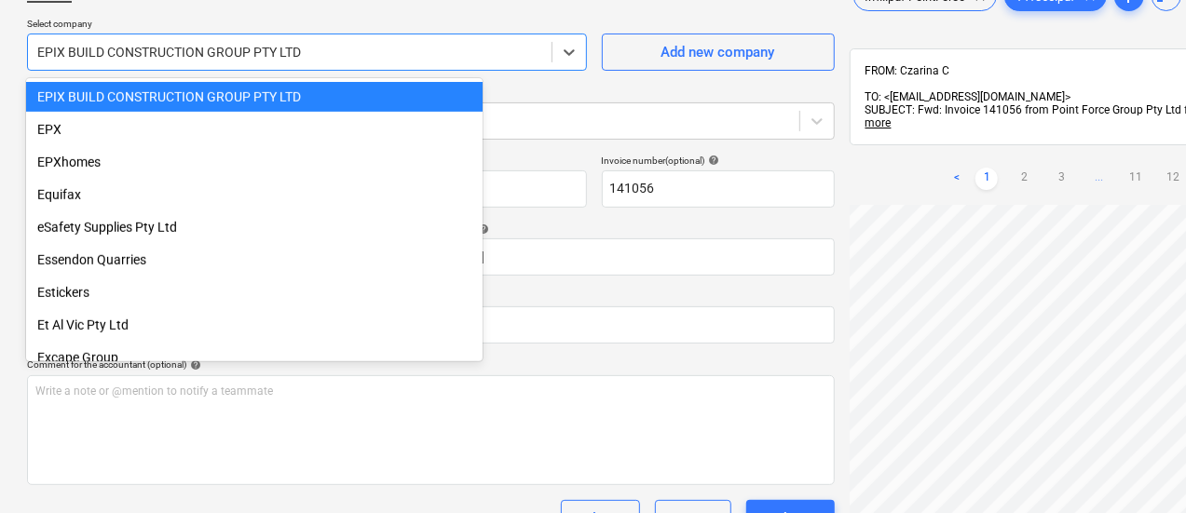
click at [305, 44] on div at bounding box center [289, 52] width 505 height 19
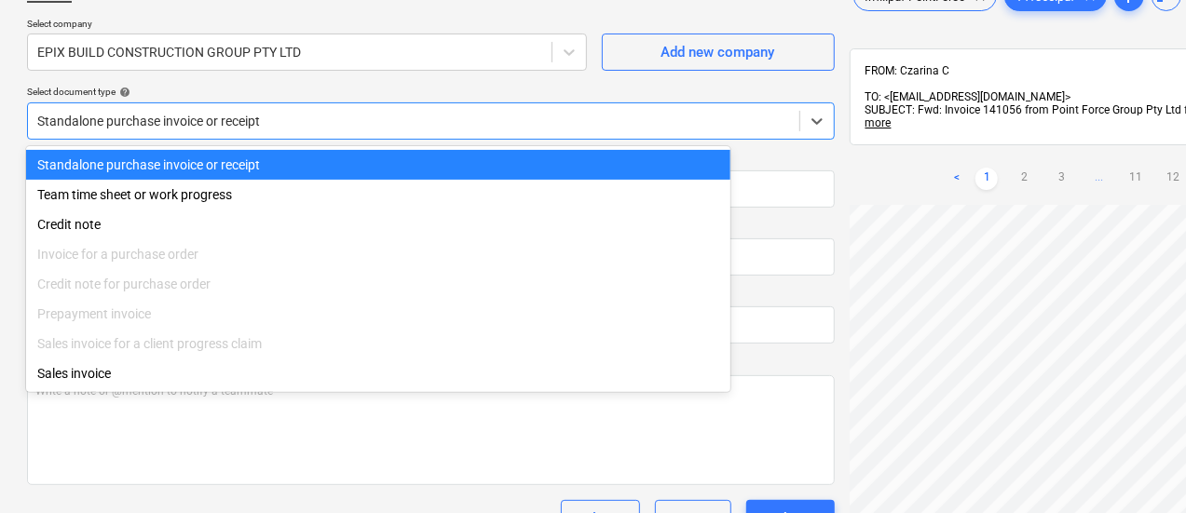
click at [291, 112] on div at bounding box center [413, 121] width 753 height 19
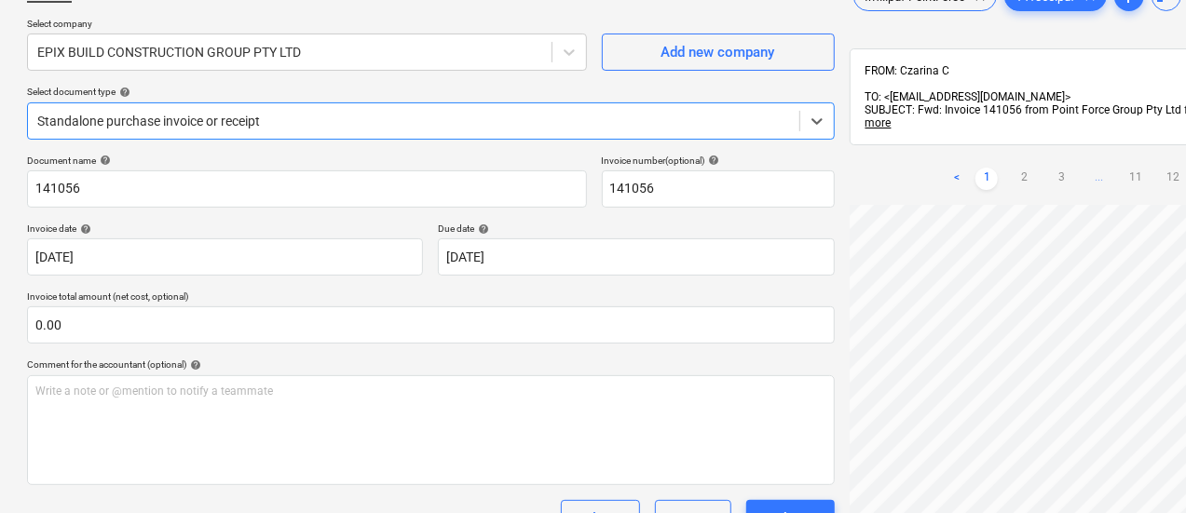
click at [360, 108] on div "Standalone purchase invoice or receipt" at bounding box center [413, 121] width 771 height 26
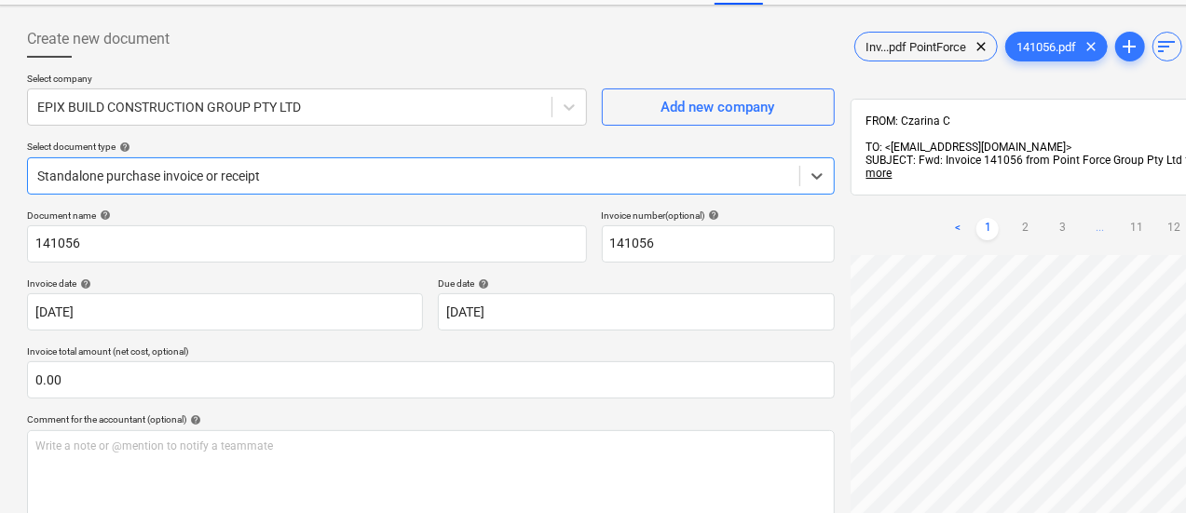
scroll to position [75, 1]
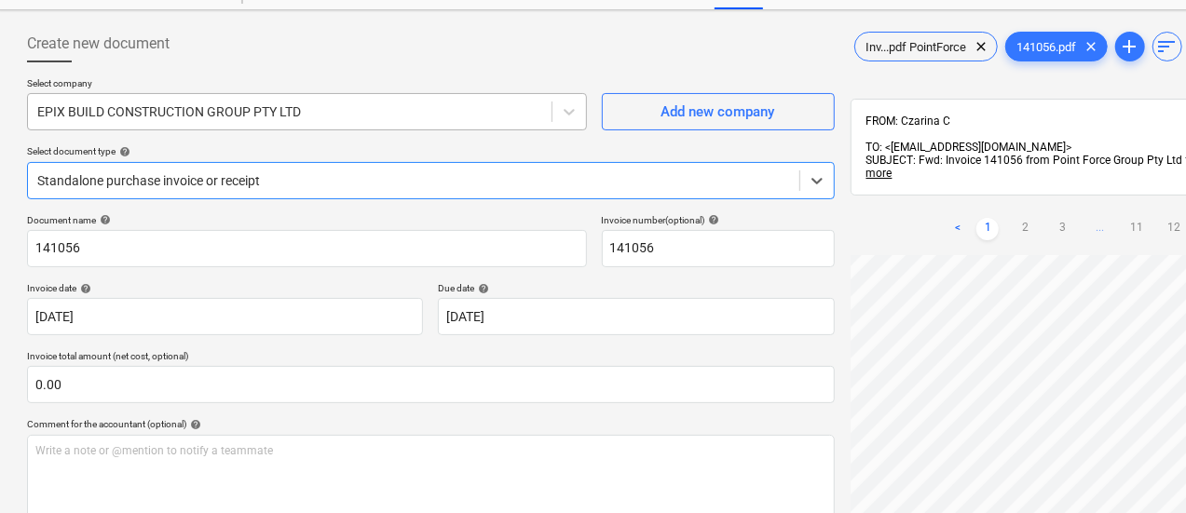
click at [354, 99] on div "EPIX BUILD CONSTRUCTION GROUP PTY LTD" at bounding box center [290, 112] width 524 height 26
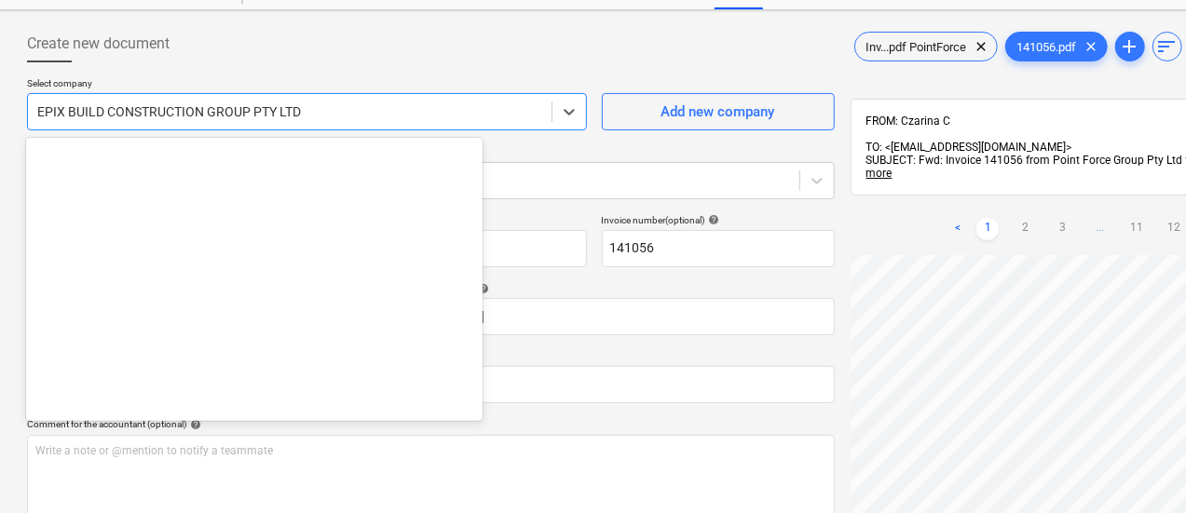
scroll to position [11251, 0]
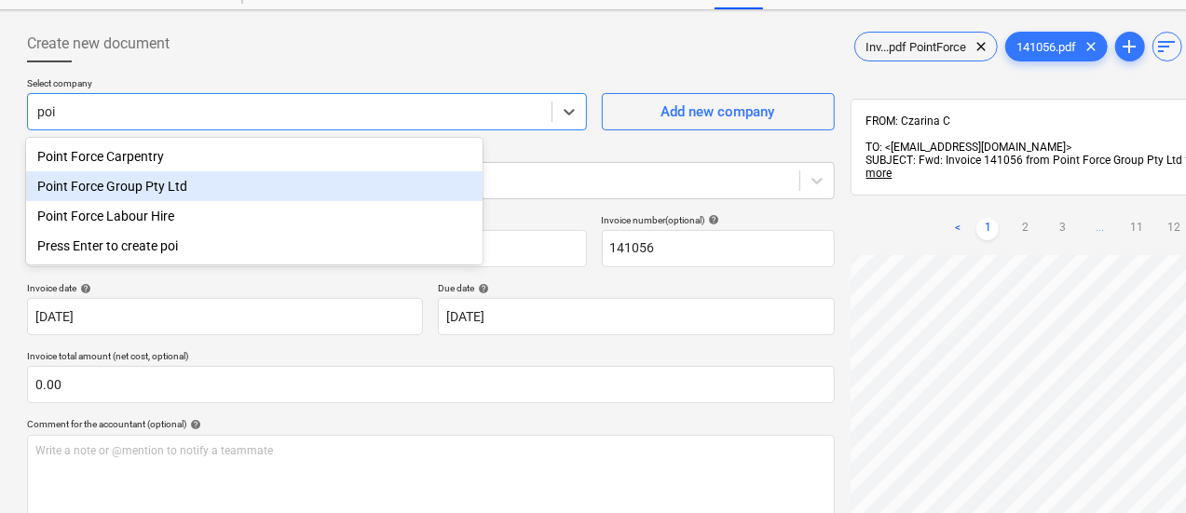
click at [361, 178] on div "Point Force Group Pty Ltd" at bounding box center [254, 186] width 457 height 30
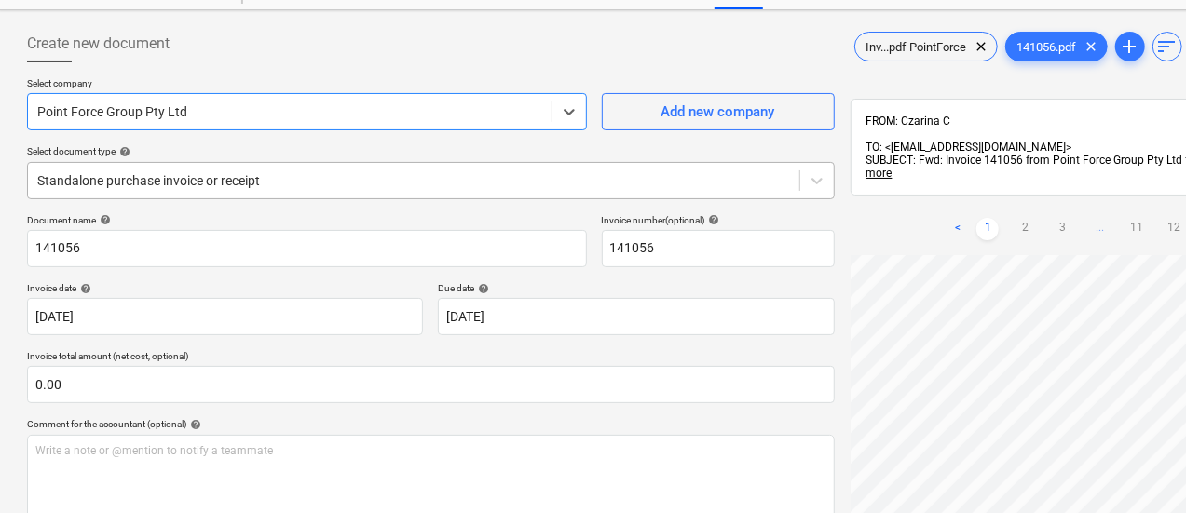
click at [375, 177] on div at bounding box center [413, 180] width 753 height 19
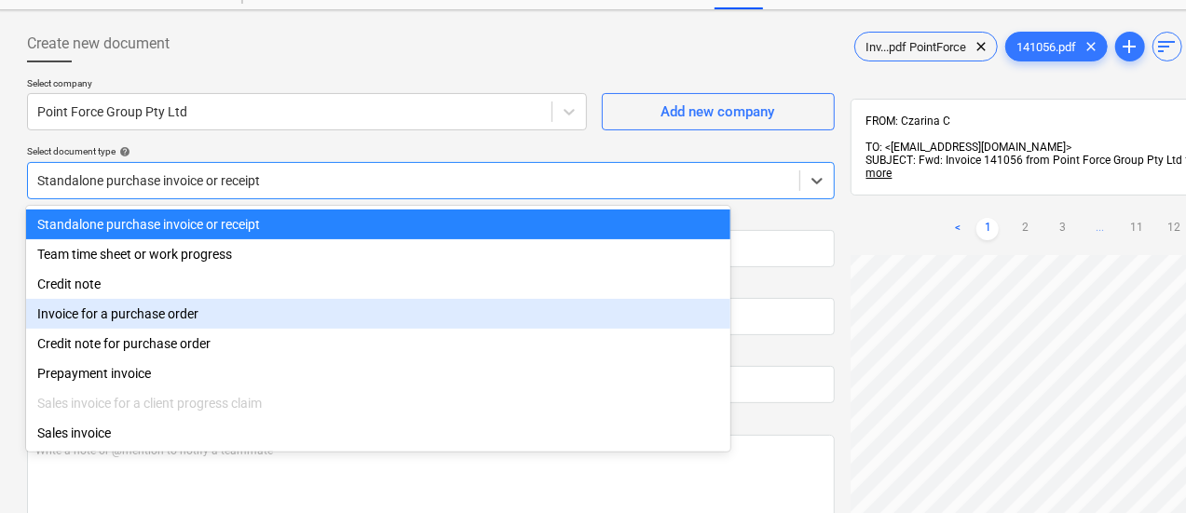
click at [352, 314] on div "Invoice for a purchase order" at bounding box center [378, 314] width 704 height 30
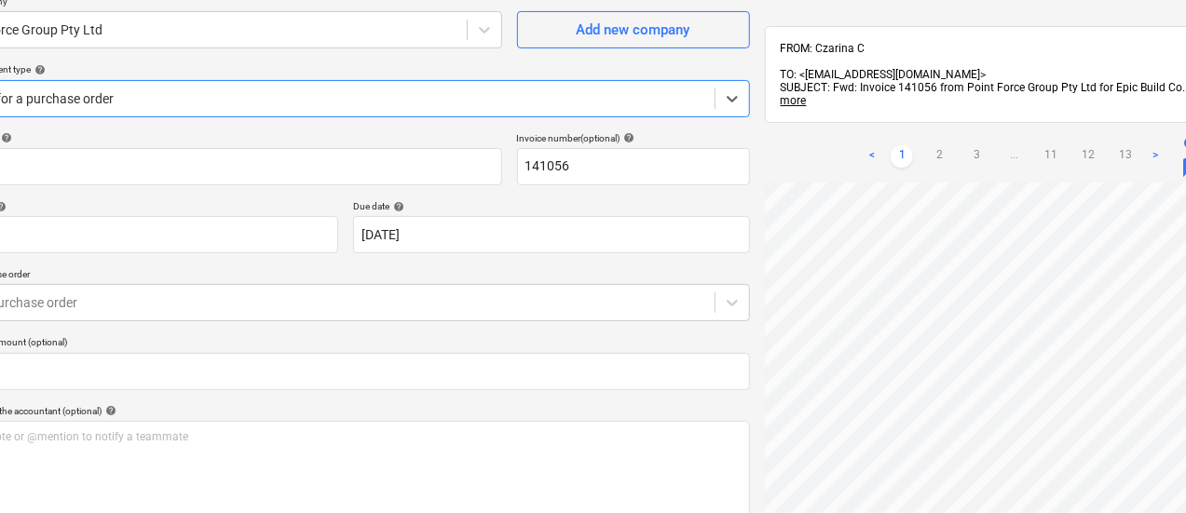
click at [861, 145] on div "< 1 2 3 ... 11 12 13 >" at bounding box center [1014, 156] width 306 height 52
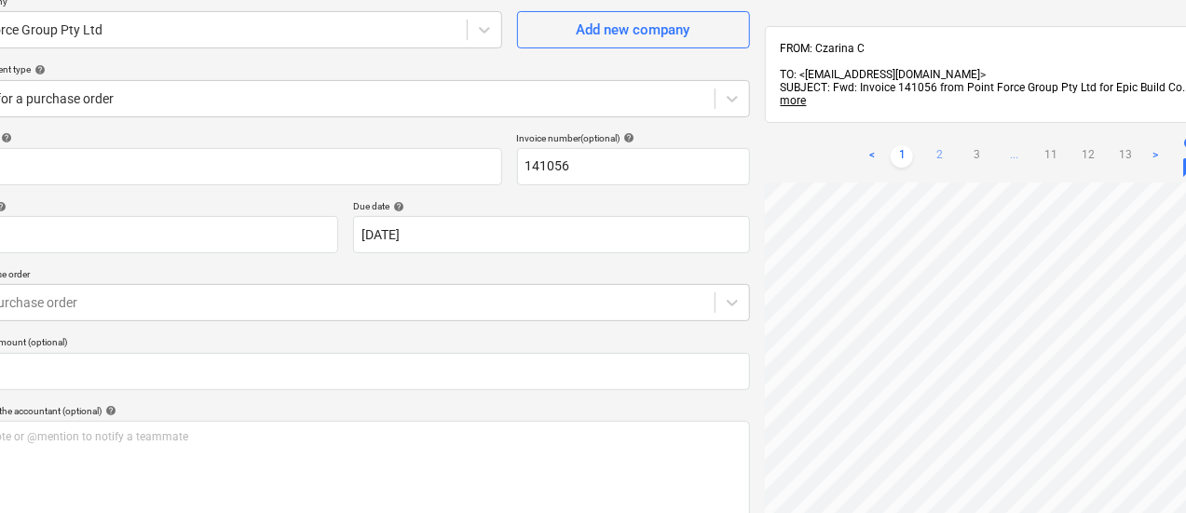
click at [928, 145] on link "2" at bounding box center [939, 156] width 22 height 22
click at [876, 143] on div "< 1 2 3 ... 11 12 13 >" at bounding box center [1014, 156] width 306 height 52
click at [965, 145] on link "3" at bounding box center [976, 156] width 22 height 22
click at [908, 164] on ul "< 1 2 3 4 ... 11 12 13 >" at bounding box center [1013, 175] width 343 height 22
click at [984, 164] on link "4" at bounding box center [995, 175] width 22 height 22
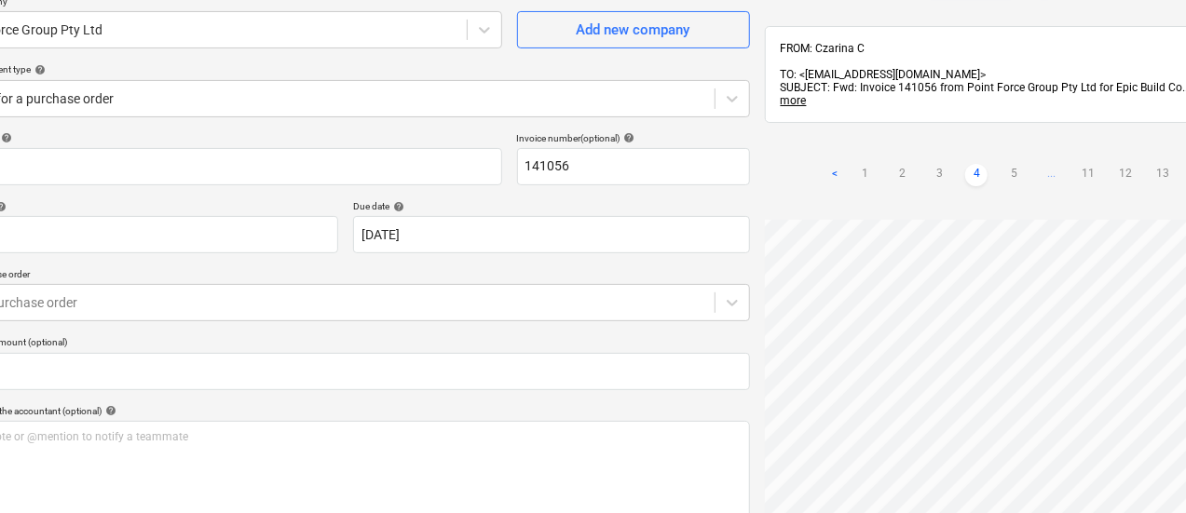
click at [1040, 164] on span "..." at bounding box center [1051, 175] width 22 height 22
click at [967, 145] on ul "< 1 2 3 ... 5 6 7 ... 11 12 13 >" at bounding box center [1021, 156] width 455 height 22
click at [1047, 145] on link "7" at bounding box center [1058, 156] width 22 height 22
click at [1085, 145] on span "..." at bounding box center [1096, 156] width 22 height 22
click at [967, 164] on ul "< 1 2 3 ... 8 9 10 11 12 13 >" at bounding box center [1002, 175] width 417 height 22
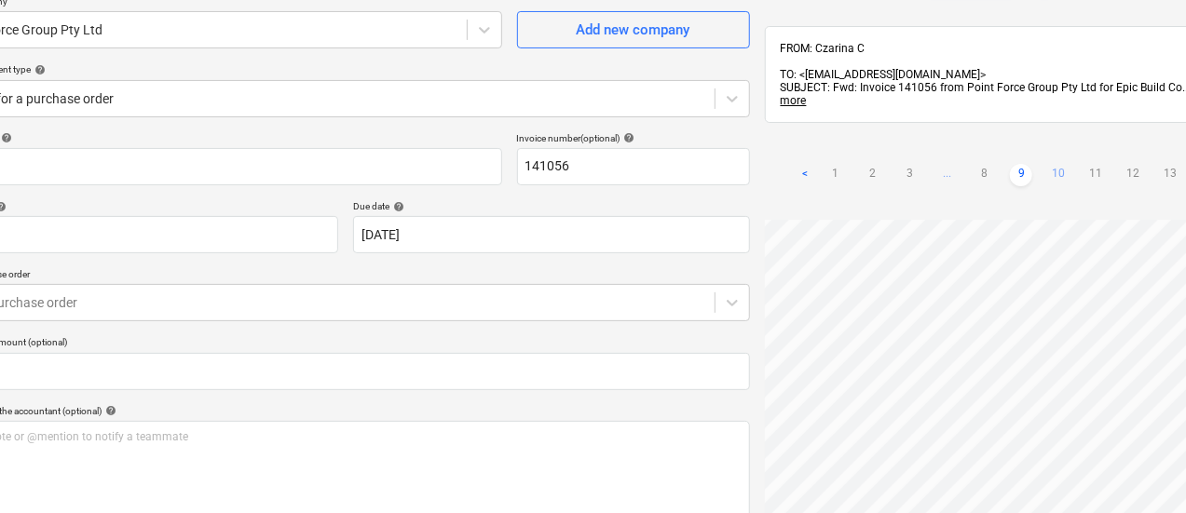
click at [1047, 164] on link "10" at bounding box center [1058, 175] width 22 height 22
click at [1077, 164] on link "11" at bounding box center [1088, 175] width 22 height 22
click at [1017, 164] on ul "< 1 2 3 ... 10 11 12 13 >" at bounding box center [1013, 175] width 343 height 22
click at [1133, 164] on link "13" at bounding box center [1144, 175] width 22 height 22
click at [891, 145] on link "1" at bounding box center [902, 156] width 22 height 22
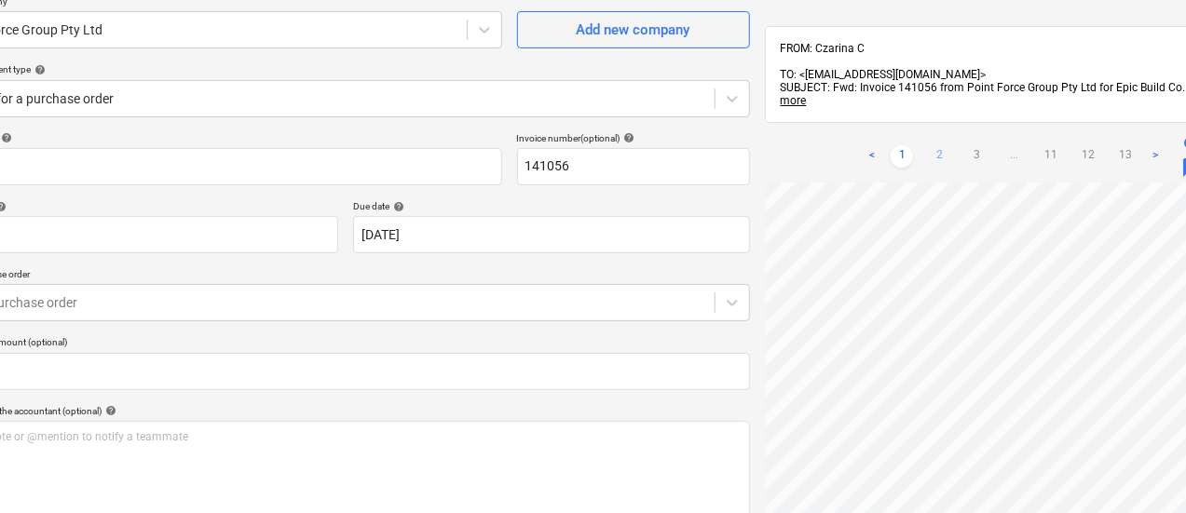
click at [928, 145] on link "2" at bounding box center [939, 156] width 22 height 22
click at [965, 145] on link "3" at bounding box center [976, 156] width 22 height 22
click at [984, 164] on link "4" at bounding box center [995, 175] width 22 height 22
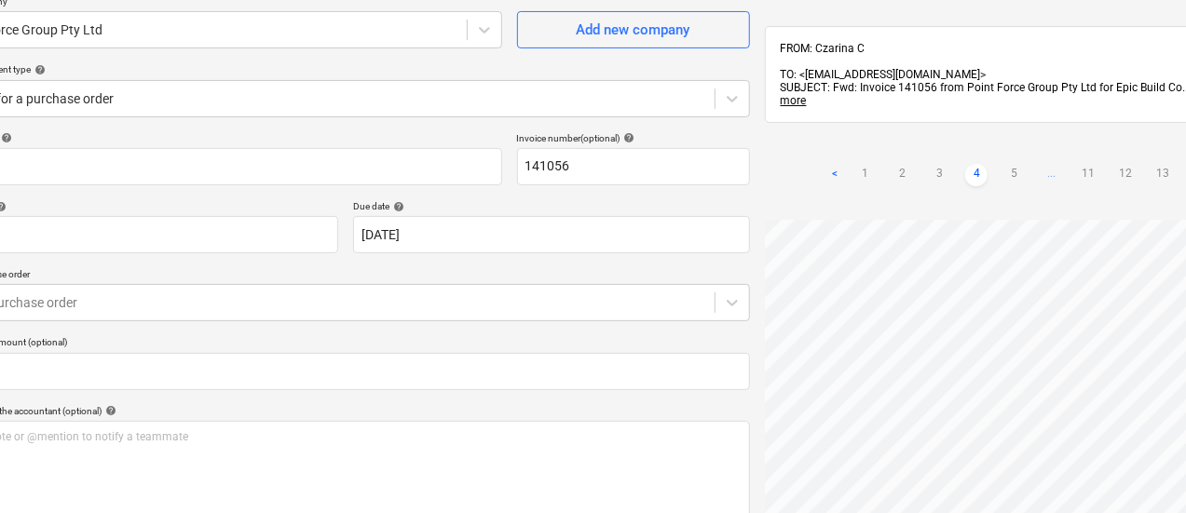
click at [894, 164] on ul "< 1 2 3 4 5 ... 11 12 13 >" at bounding box center [1014, 175] width 380 height 22
click at [1003, 164] on link "5" at bounding box center [1014, 175] width 22 height 22
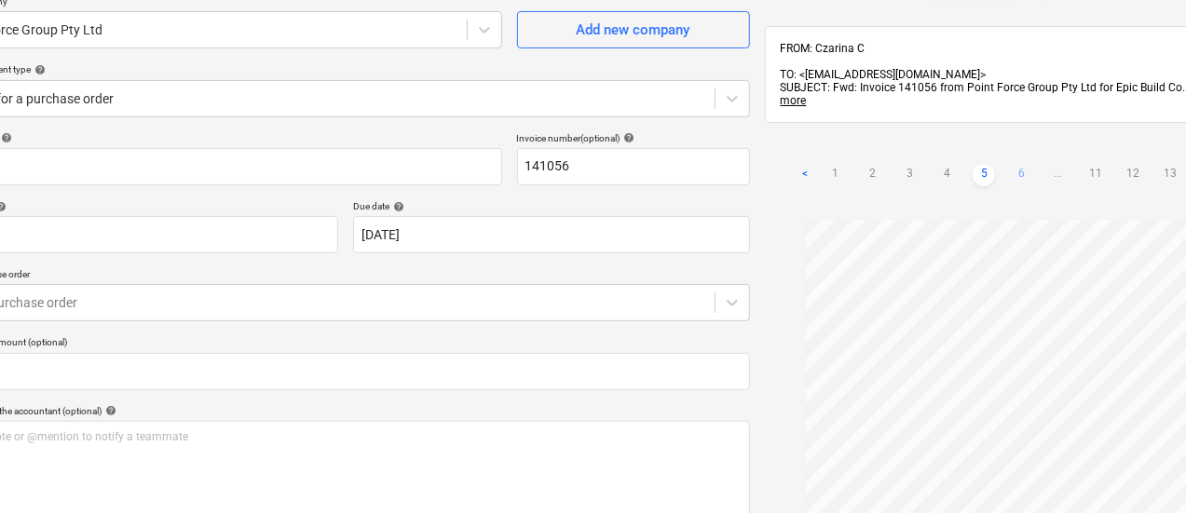
click at [1010, 164] on link "6" at bounding box center [1021, 175] width 22 height 22
click at [1047, 145] on link "7" at bounding box center [1058, 156] width 22 height 22
click at [1047, 145] on link "8" at bounding box center [1058, 156] width 22 height 22
click at [1085, 145] on span "..." at bounding box center [1096, 156] width 22 height 22
click at [1077, 164] on link "11" at bounding box center [1088, 175] width 22 height 22
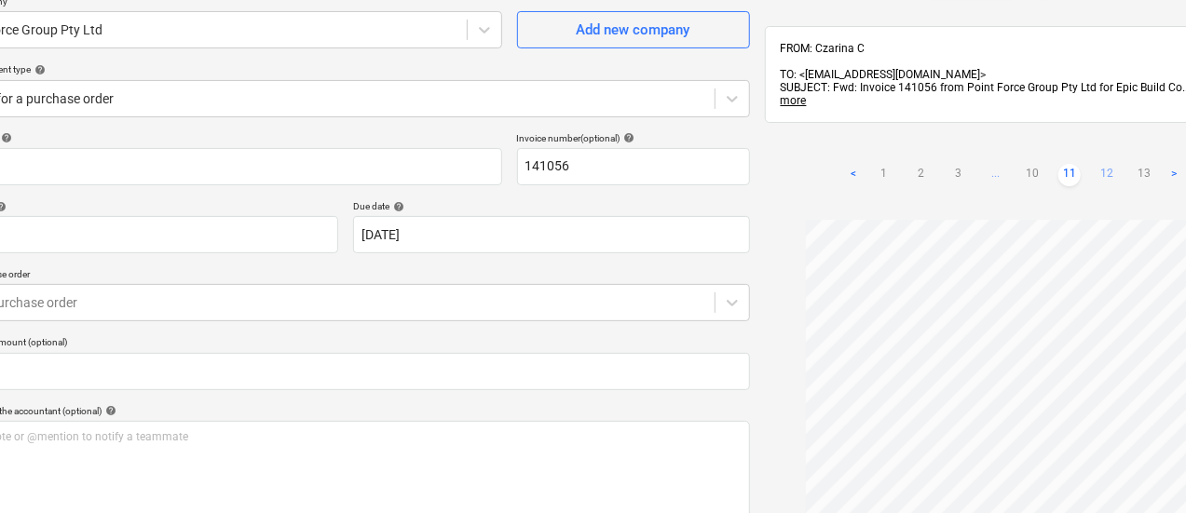
click at [1096, 164] on link "12" at bounding box center [1107, 175] width 22 height 22
click at [1114, 145] on link "13" at bounding box center [1125, 156] width 22 height 22
click at [1144, 145] on link ">" at bounding box center [1155, 156] width 22 height 22
click at [891, 145] on link "1" at bounding box center [902, 156] width 22 height 22
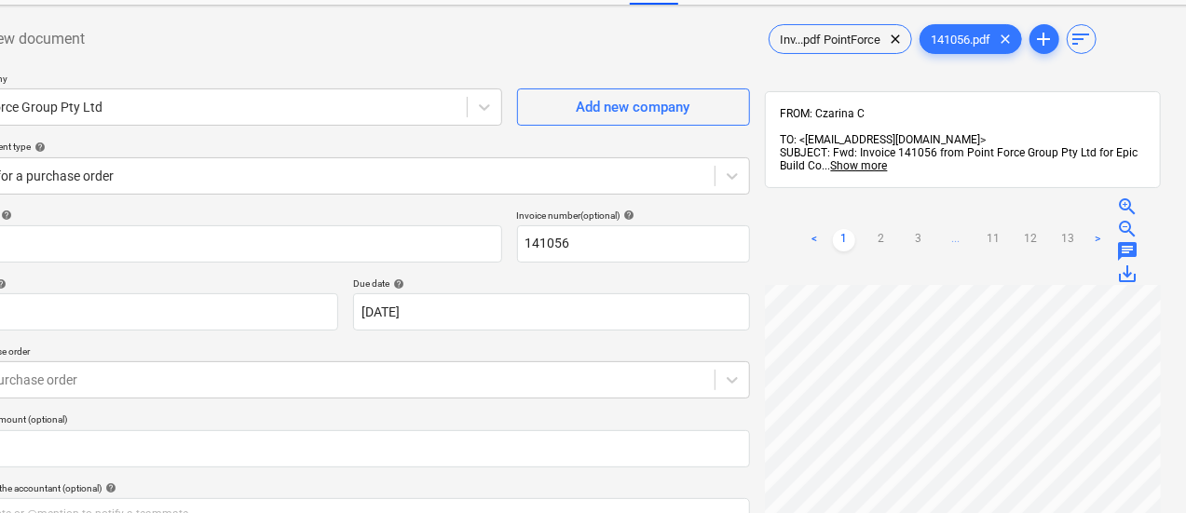
scroll to position [0, 86]
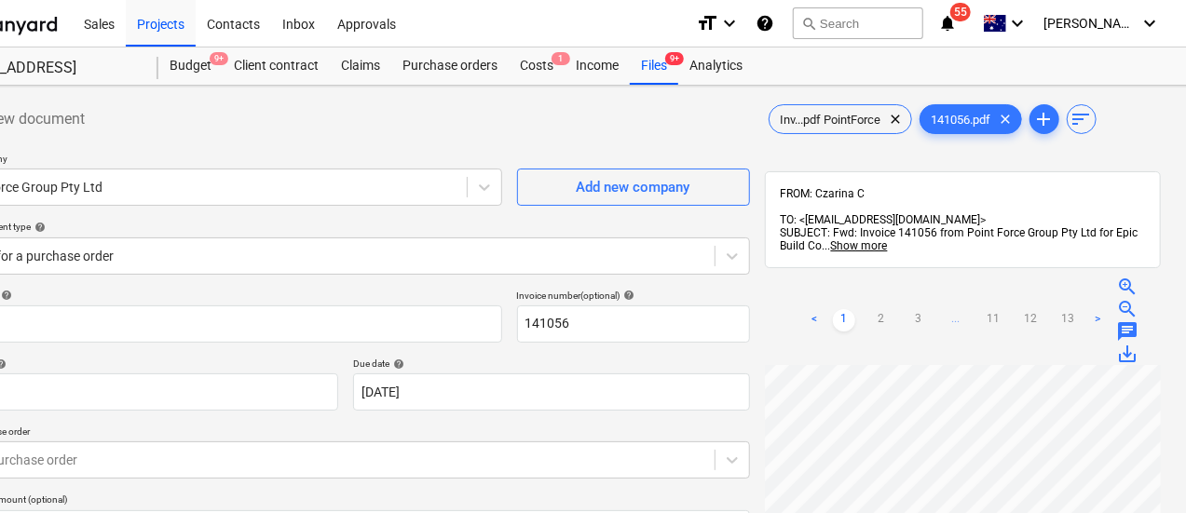
click at [758, 98] on div "Inv...pdf PointForce clear 141056.pdf clear add sort FROM: Czarina C TO: <[EMAI…" at bounding box center [963, 463] width 411 height 741
click at [769, 130] on div "Inv...pdf PointForce clear" at bounding box center [840, 119] width 143 height 30
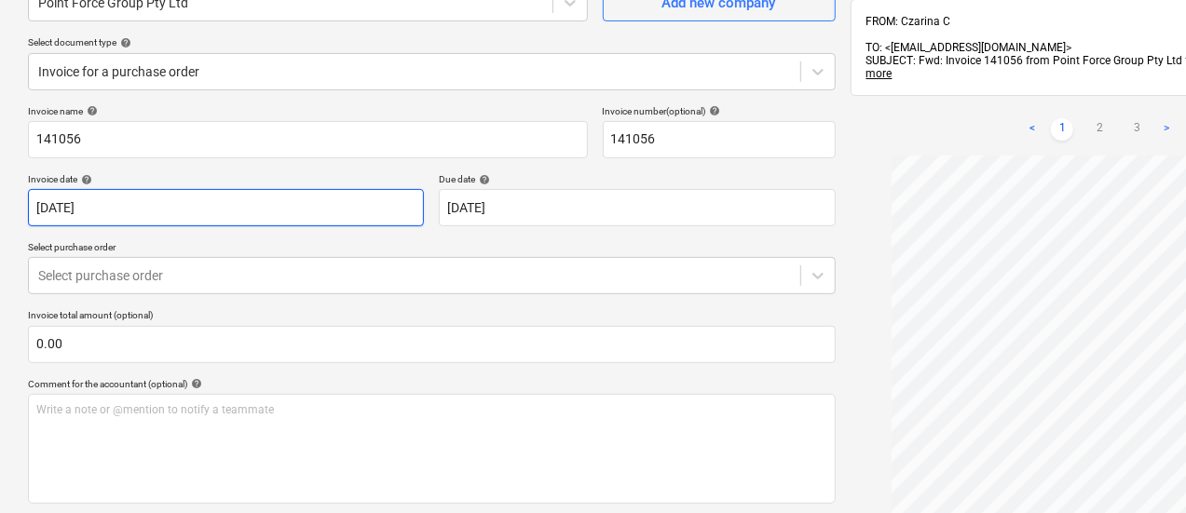
scroll to position [211, 0]
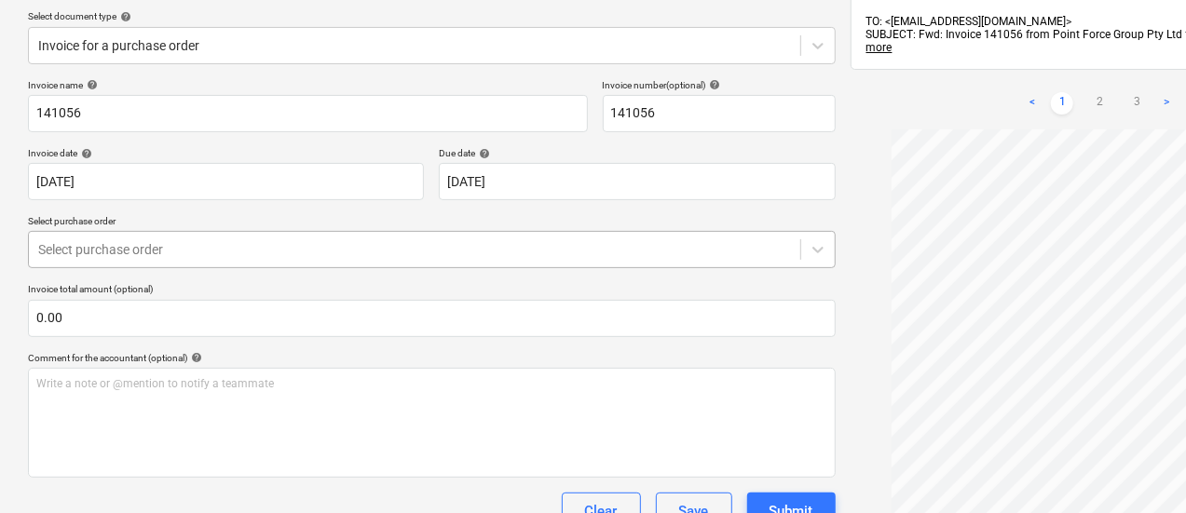
click at [186, 245] on div at bounding box center [414, 249] width 753 height 19
click at [1088, 92] on link "2" at bounding box center [1099, 103] width 22 height 22
click at [1051, 92] on link "1" at bounding box center [1062, 103] width 22 height 22
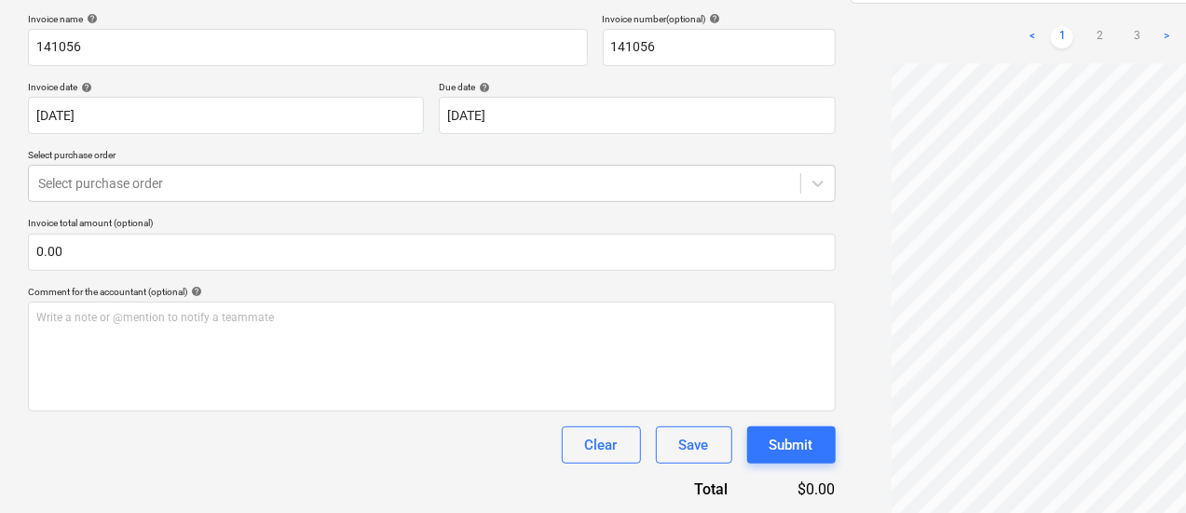
scroll to position [2, 0]
click at [1088, 26] on link "2" at bounding box center [1099, 37] width 22 height 22
click at [1126, 26] on link "3" at bounding box center [1137, 37] width 22 height 22
click at [1155, 26] on link ">" at bounding box center [1166, 37] width 22 height 22
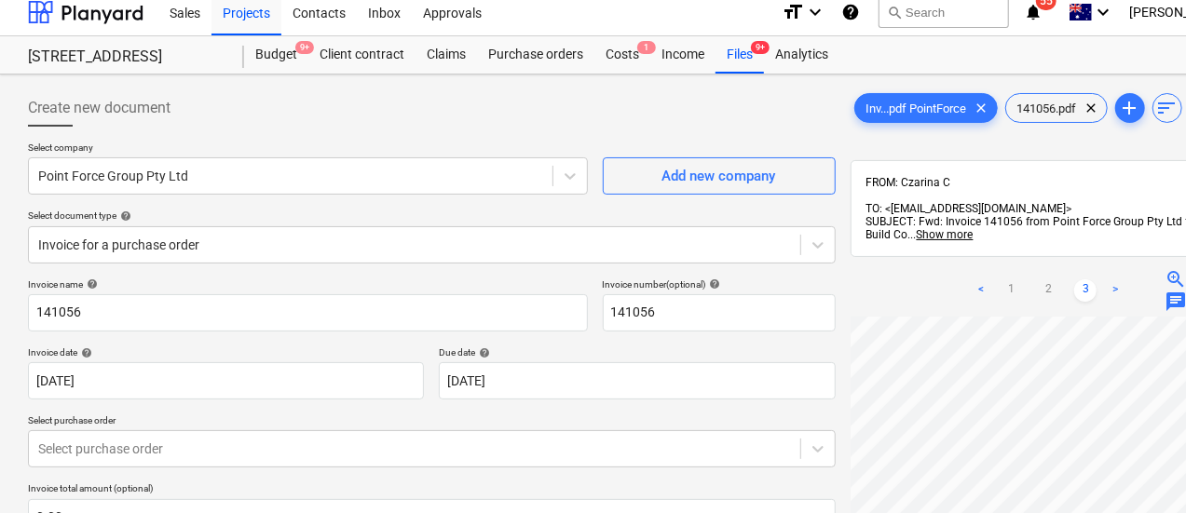
scroll to position [4, 0]
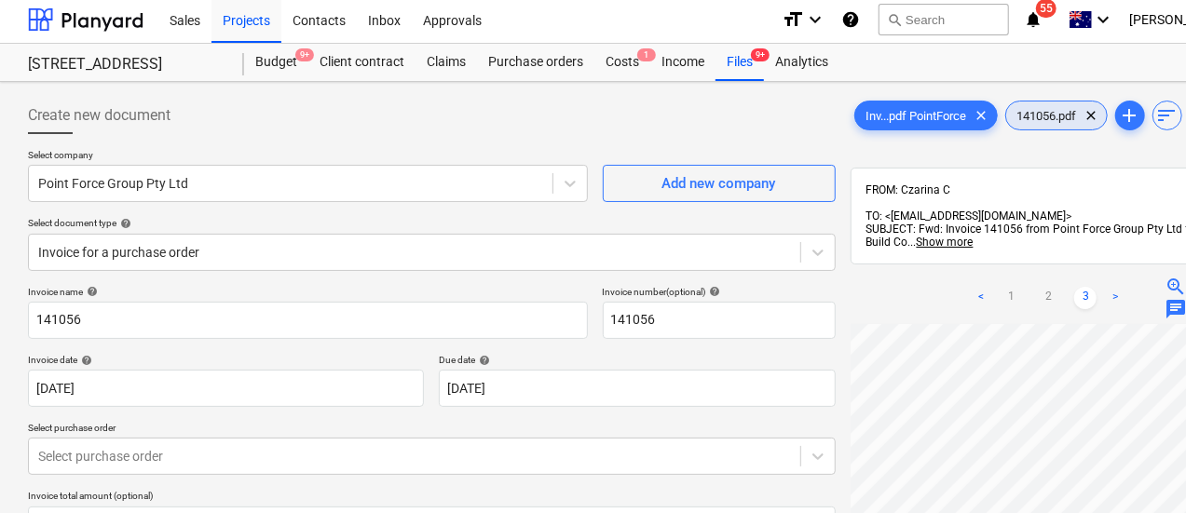
click at [1006, 109] on span "141056.pdf" at bounding box center [1047, 116] width 82 height 14
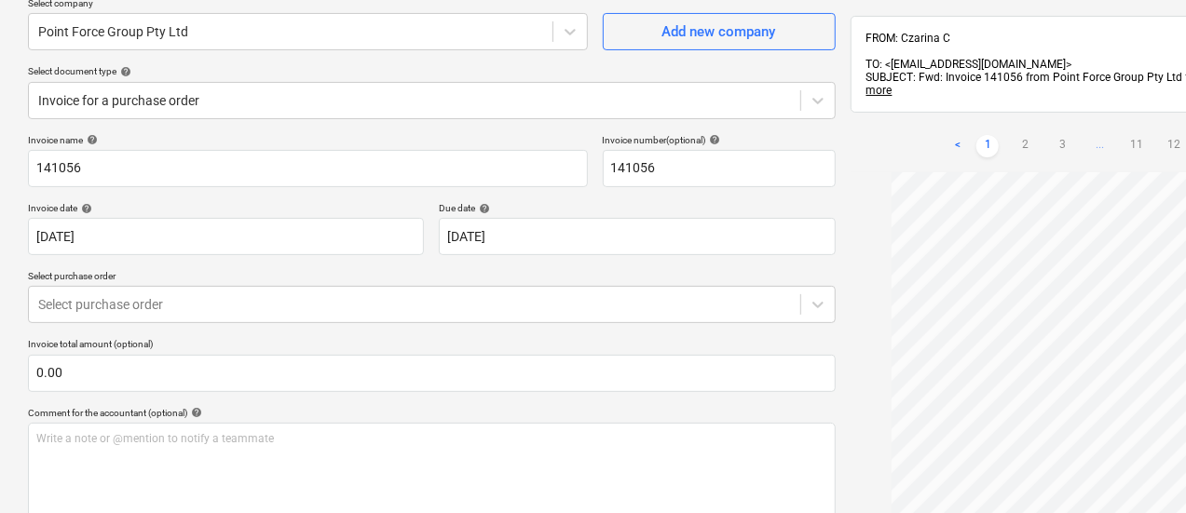
scroll to position [0, 0]
click at [1014, 135] on link "2" at bounding box center [1025, 146] width 22 height 22
click at [1051, 135] on link "3" at bounding box center [1062, 146] width 22 height 22
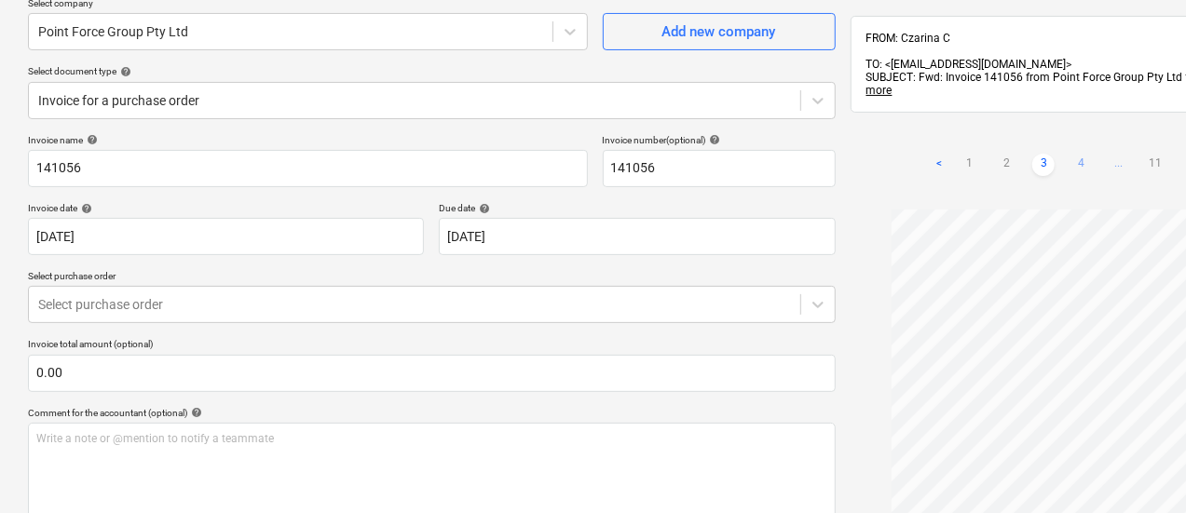
click at [1070, 154] on link "4" at bounding box center [1081, 165] width 22 height 22
click at [1088, 154] on link "5" at bounding box center [1099, 165] width 22 height 22
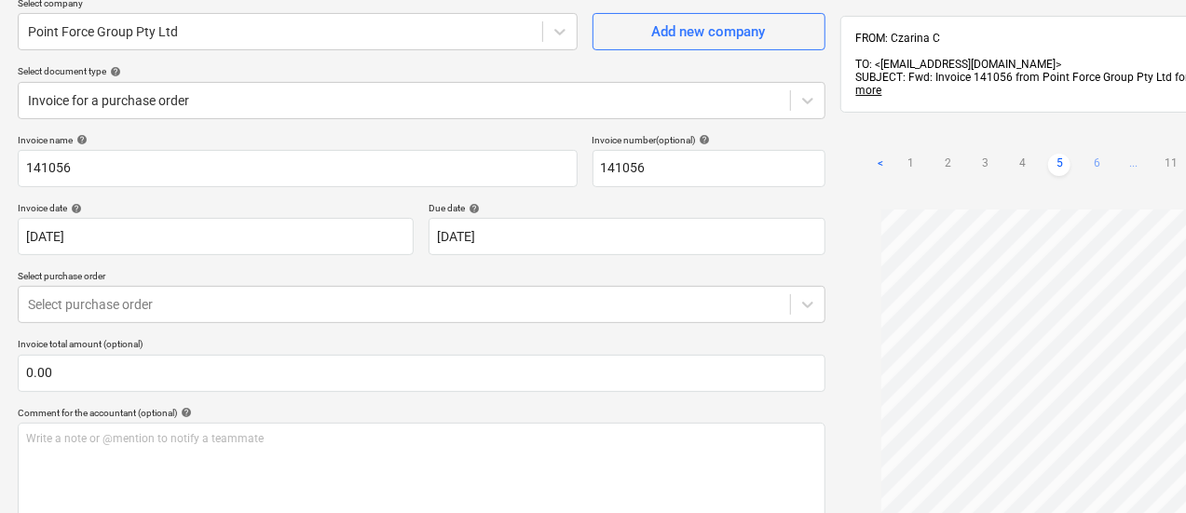
click at [1085, 154] on link "6" at bounding box center [1096, 165] width 22 height 22
click at [1123, 135] on link "7" at bounding box center [1134, 146] width 22 height 22
click at [1123, 135] on link "8" at bounding box center [1134, 146] width 22 height 22
click at [1123, 135] on link "9" at bounding box center [1134, 146] width 22 height 22
click at [1123, 154] on link "10" at bounding box center [1134, 165] width 22 height 22
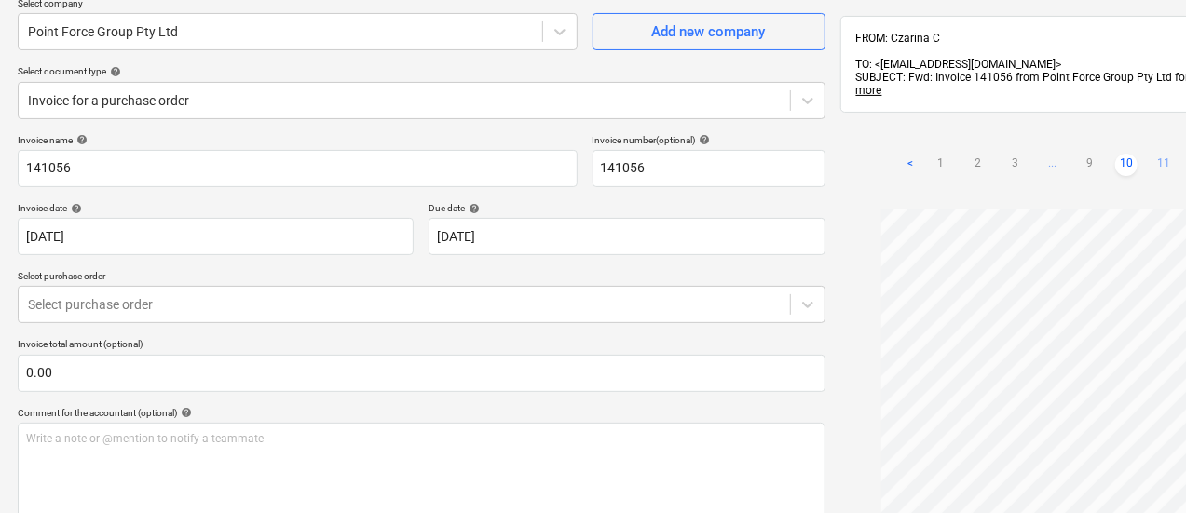
click at [1153, 154] on link "11" at bounding box center [1164, 165] width 22 height 22
click at [1171, 154] on link "12" at bounding box center [1182, 165] width 22 height 22
click at [1190, 135] on link "13" at bounding box center [1201, 146] width 22 height 22
click at [936, 135] on link "<" at bounding box center [947, 146] width 22 height 22
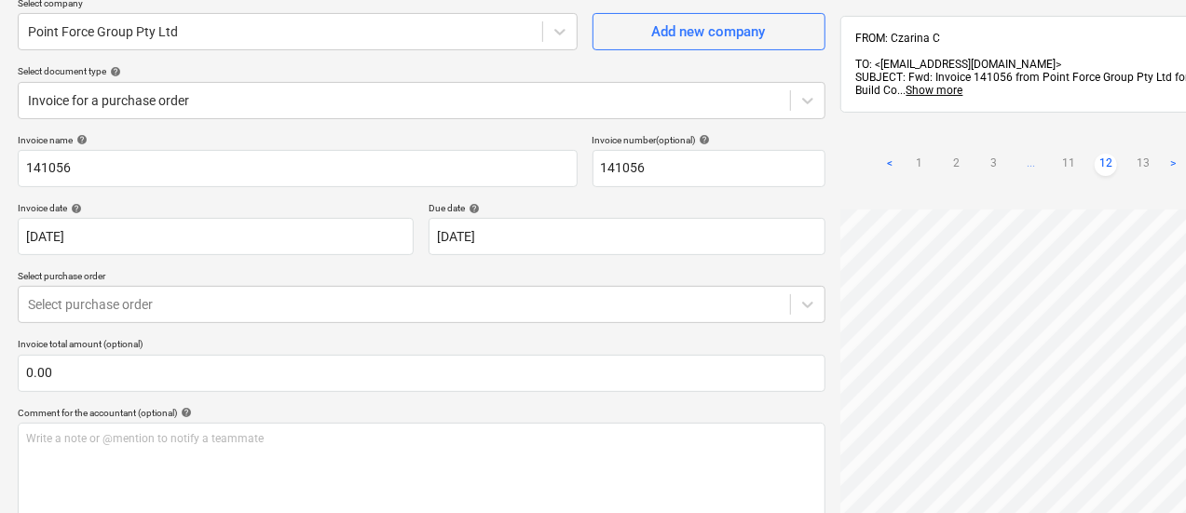
scroll to position [0, 10]
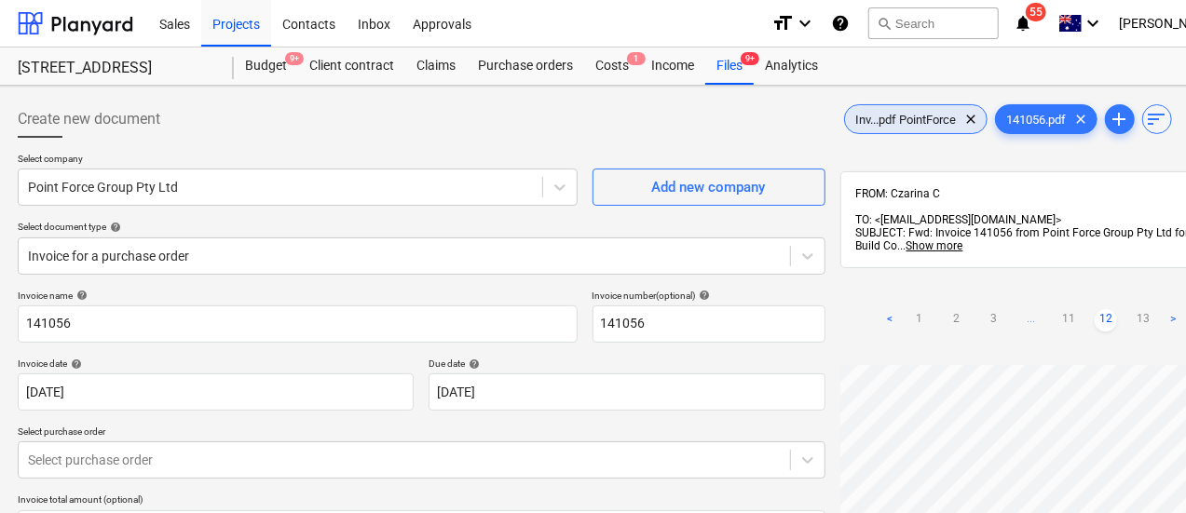
click at [845, 121] on span "Inv...pdf PointForce" at bounding box center [906, 120] width 123 height 14
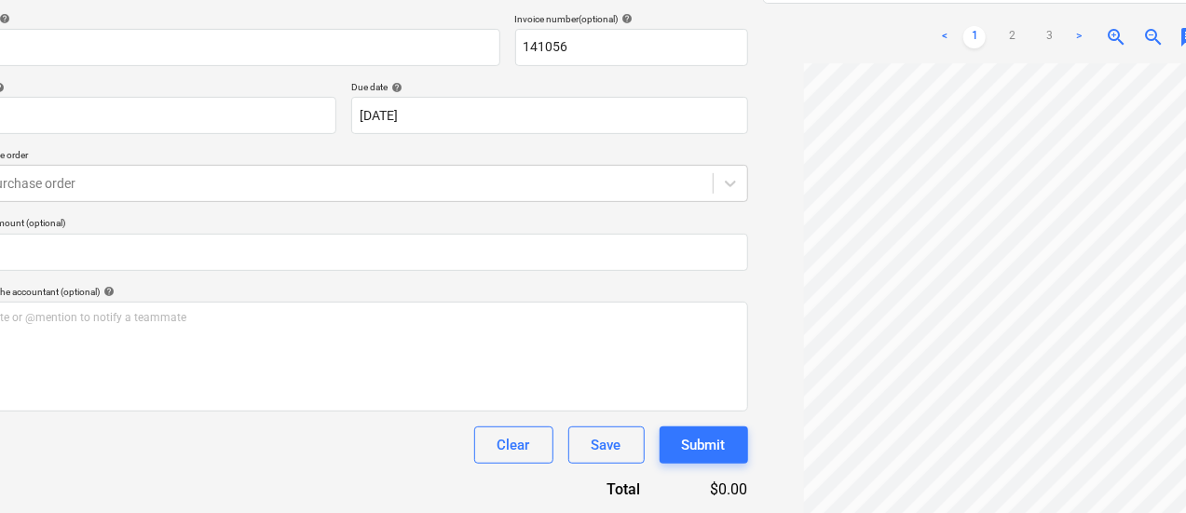
scroll to position [0, 0]
click at [934, 32] on div "< 1 2 3 >" at bounding box center [1012, 37] width 157 height 52
click at [1001, 26] on link "2" at bounding box center [1012, 37] width 22 height 22
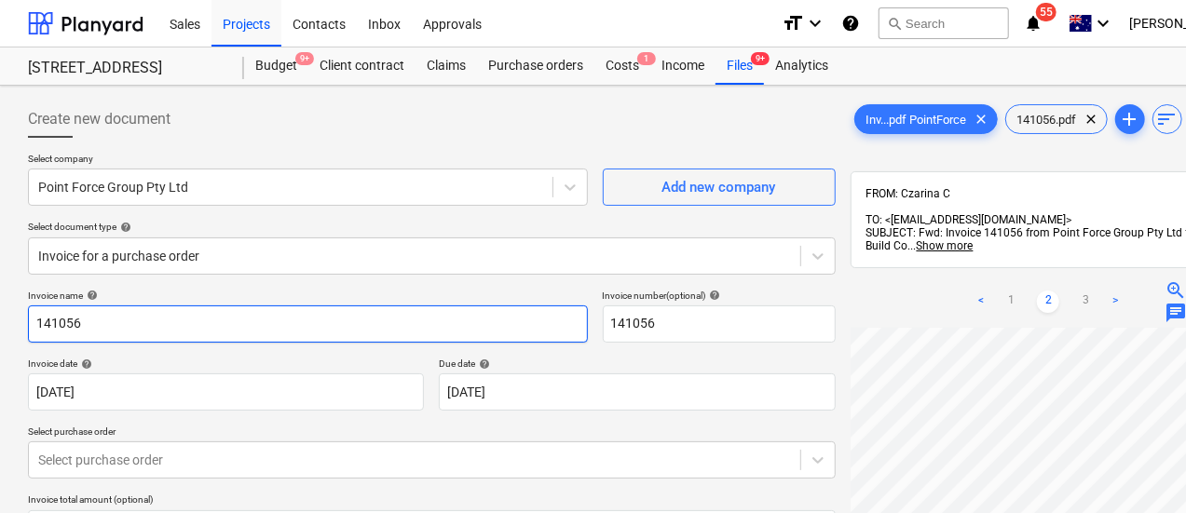
drag, startPoint x: 270, startPoint y: 311, endPoint x: 6, endPoint y: 321, distance: 264.8
click at [6, 321] on div "Create new document Select company Point Force Group Pty Ltd Add new company Se…" at bounding box center [637, 445] width 1275 height 718
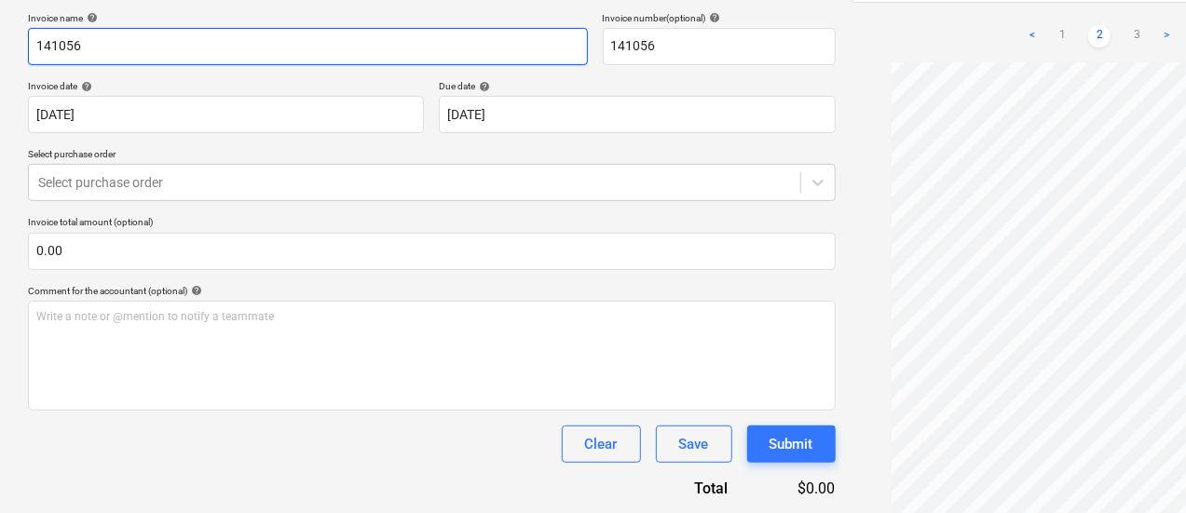
scroll to position [104, 0]
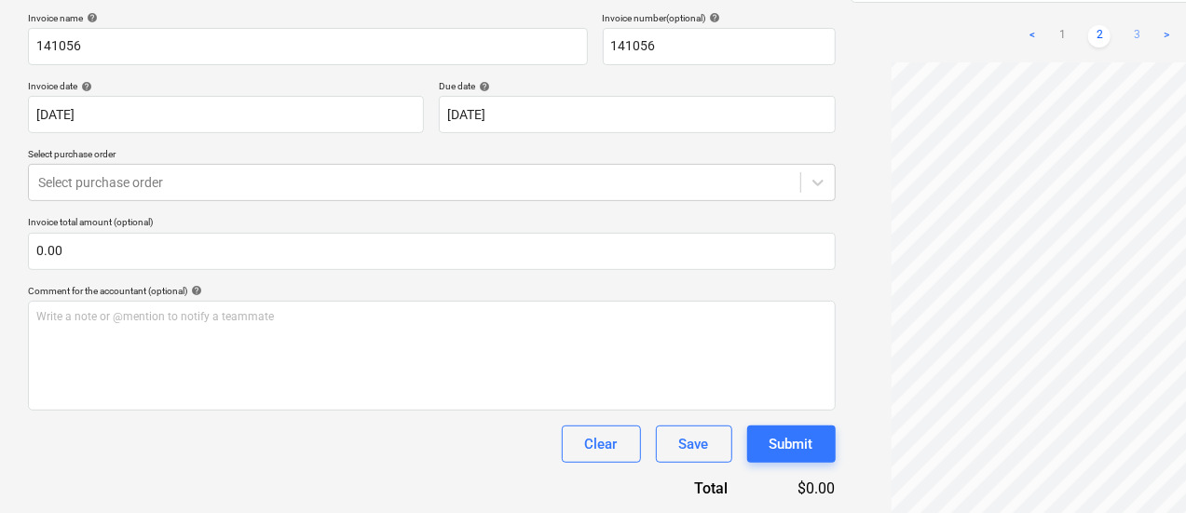
click at [1126, 25] on link "3" at bounding box center [1137, 36] width 22 height 22
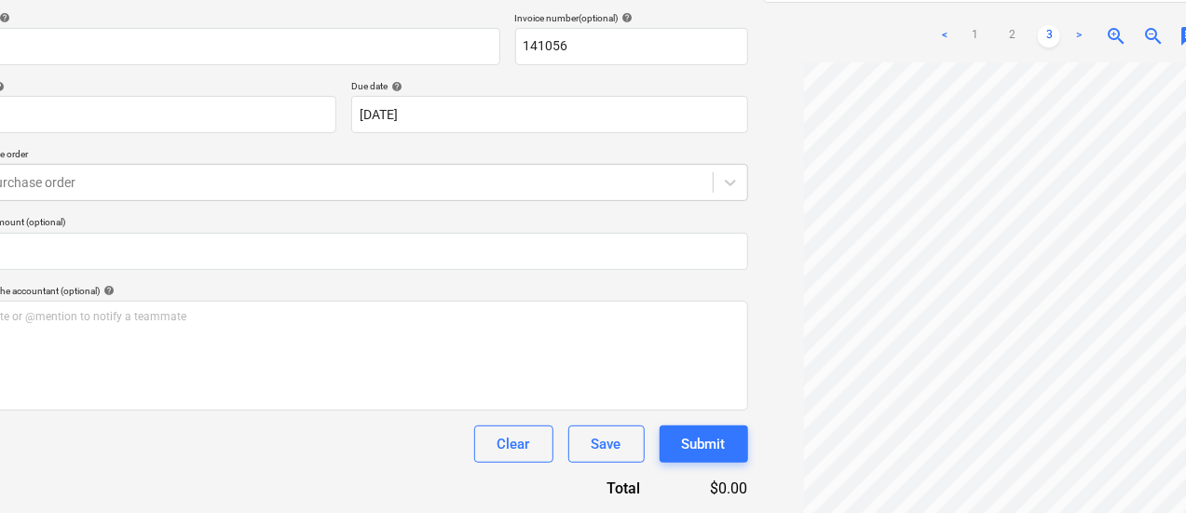
scroll to position [0, 0]
click at [1001, 25] on link "2" at bounding box center [1012, 36] width 22 height 22
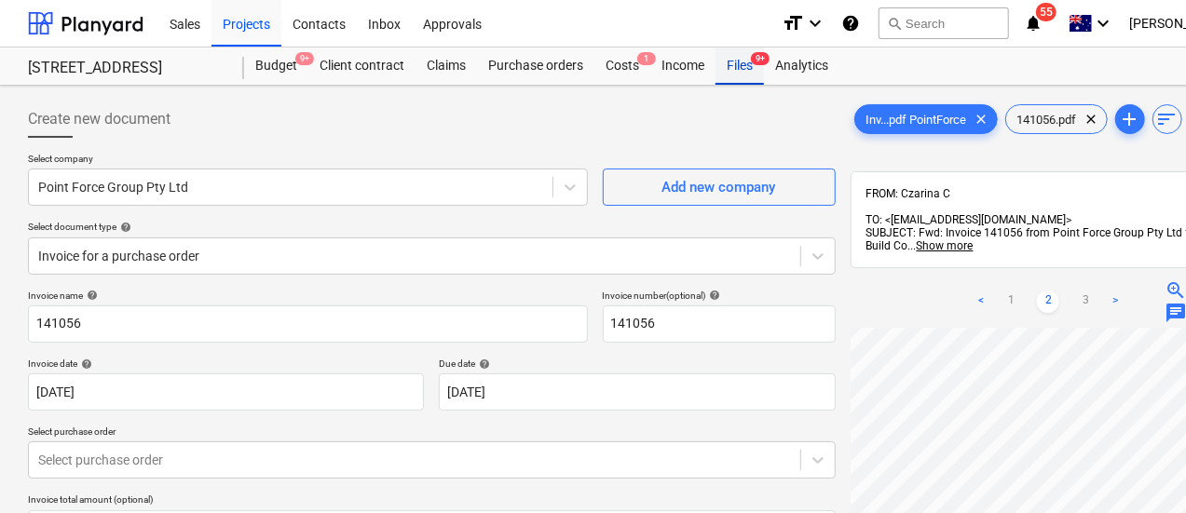
click at [753, 55] on span "9+" at bounding box center [760, 58] width 19 height 13
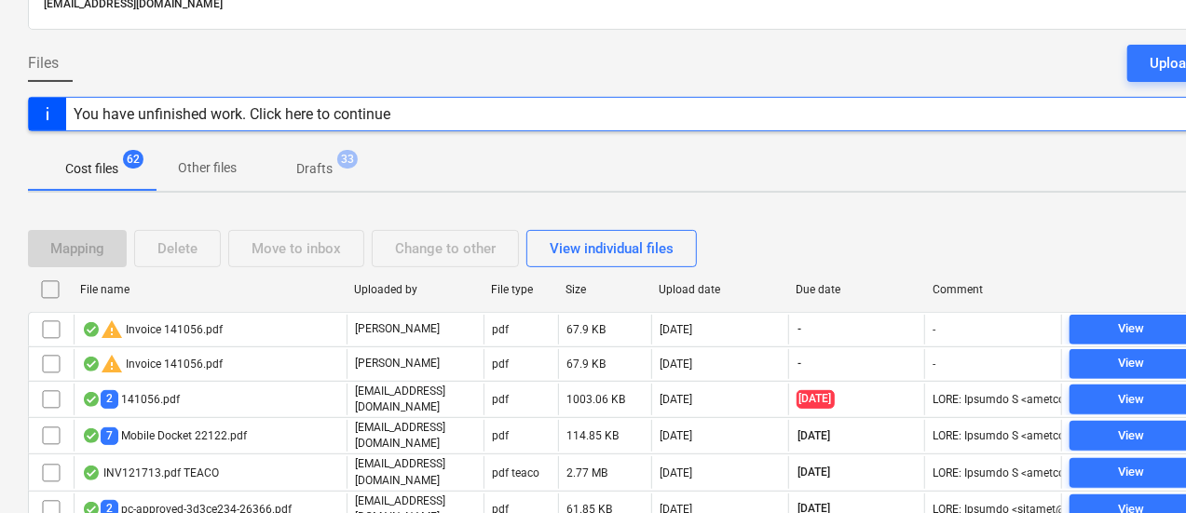
scroll to position [252, 0]
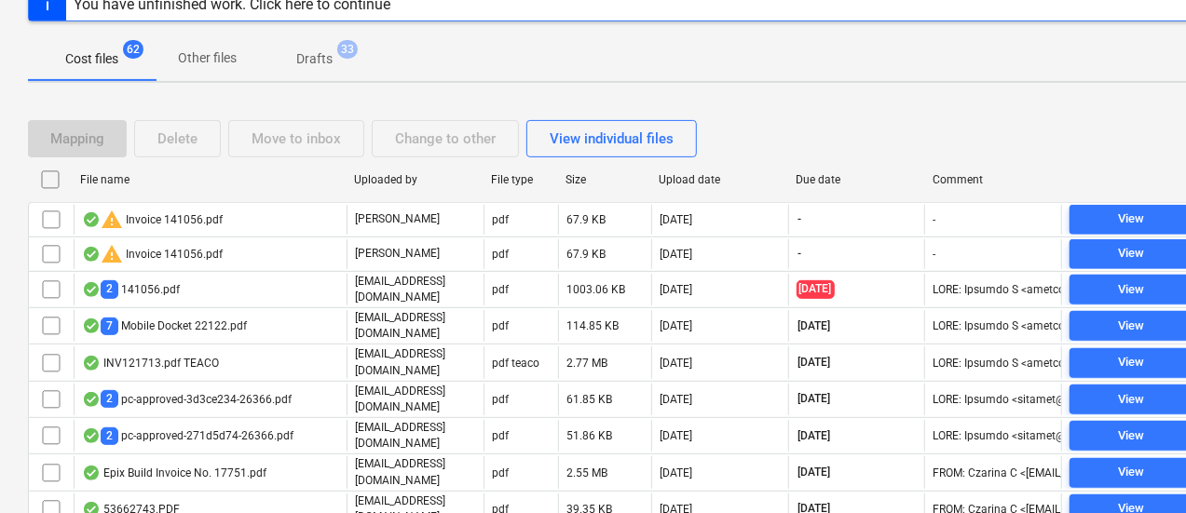
click at [829, 178] on div "Due date" at bounding box center [857, 179] width 122 height 13
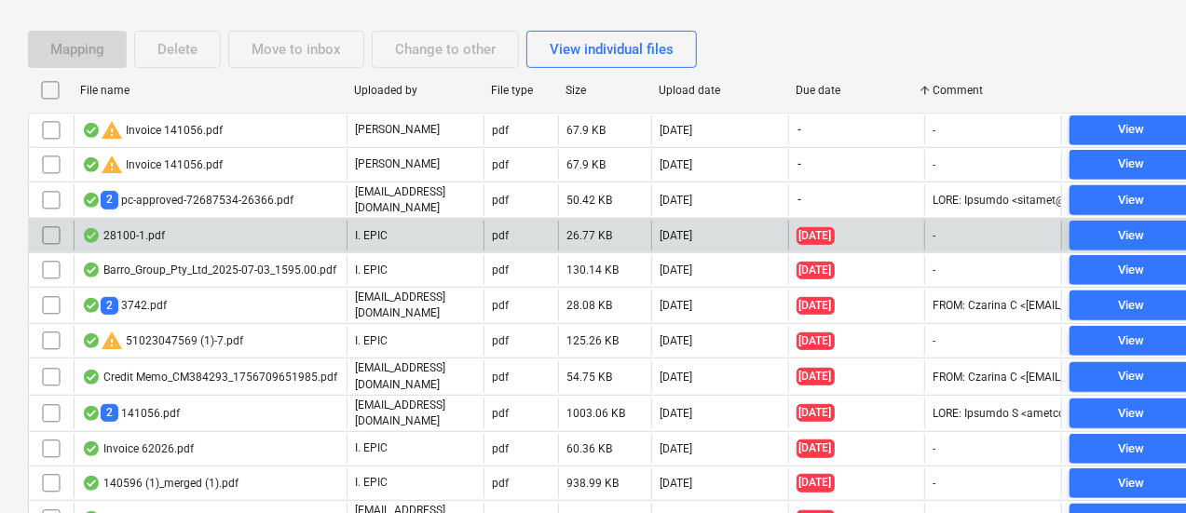
scroll to position [380, 0]
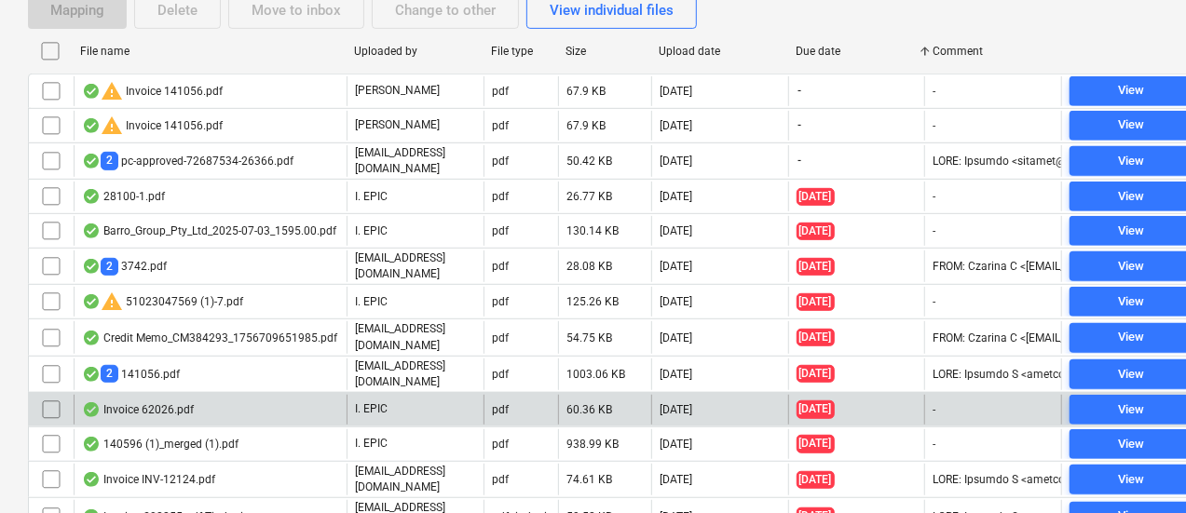
click at [445, 401] on div "I. EPIC" at bounding box center [415, 410] width 137 height 30
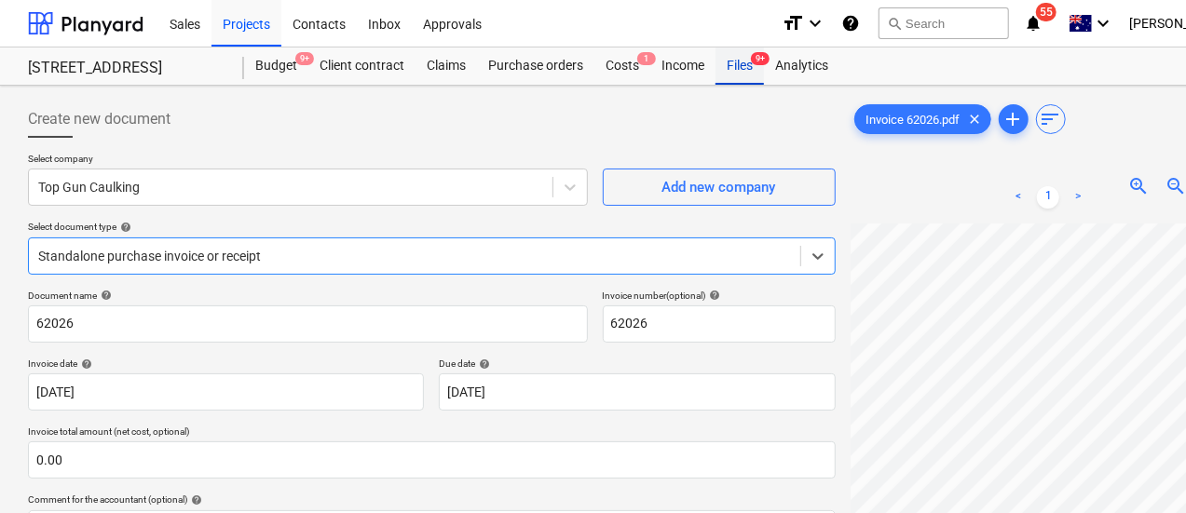
click at [727, 82] on div "Files 9+" at bounding box center [740, 66] width 48 height 37
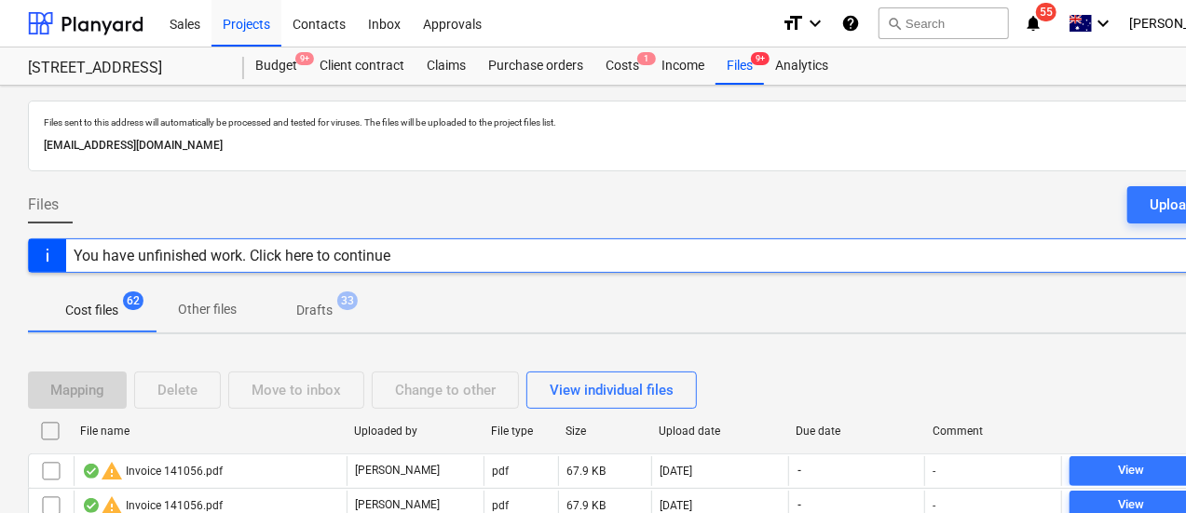
scroll to position [200, 0]
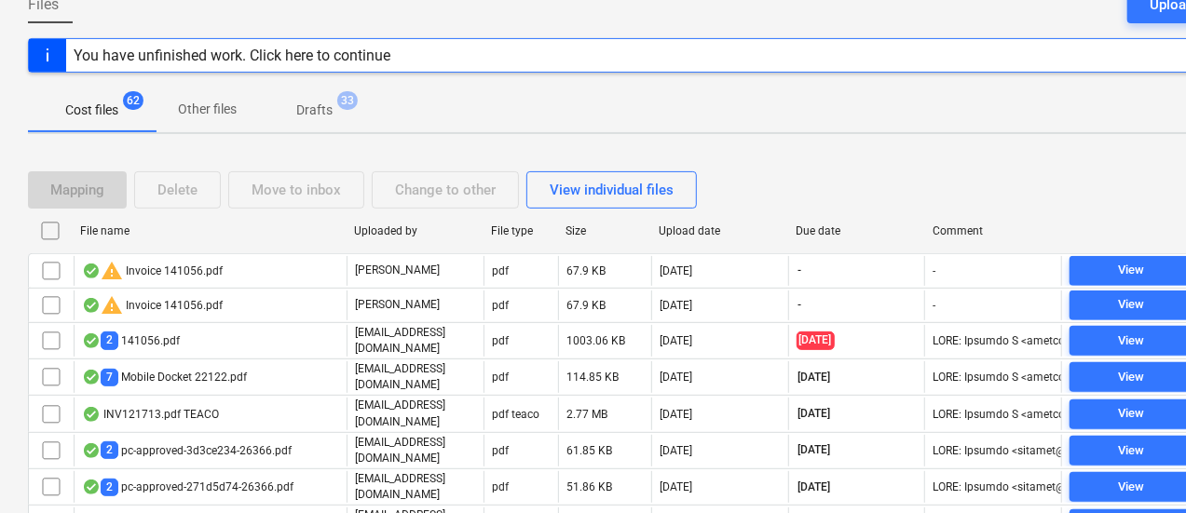
click at [813, 232] on div "Due date" at bounding box center [857, 231] width 122 height 13
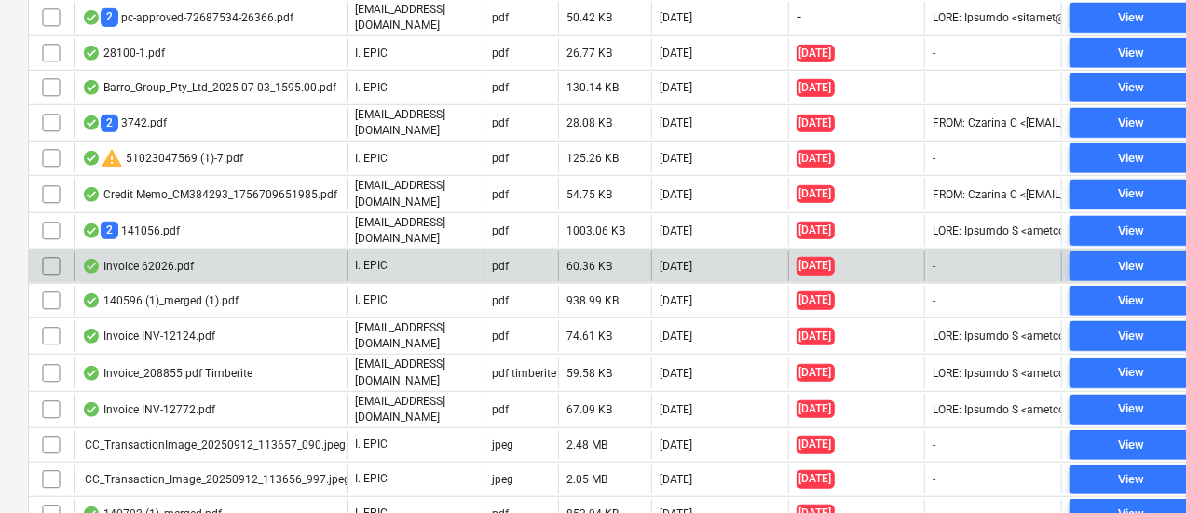
scroll to position [523, 0]
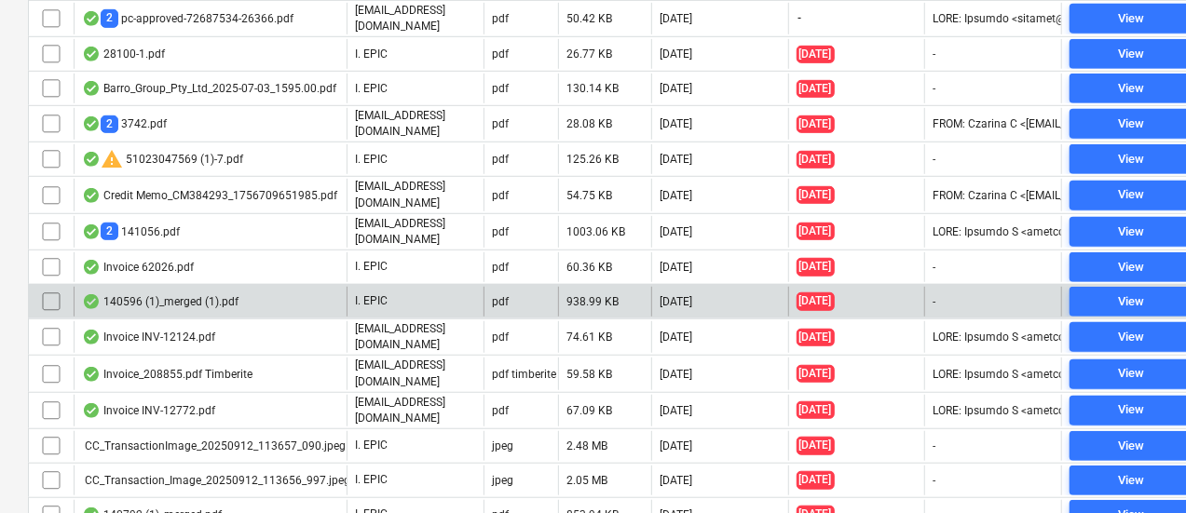
click at [298, 287] on div "140596 (1)_merged (1).pdf" at bounding box center [210, 302] width 273 height 30
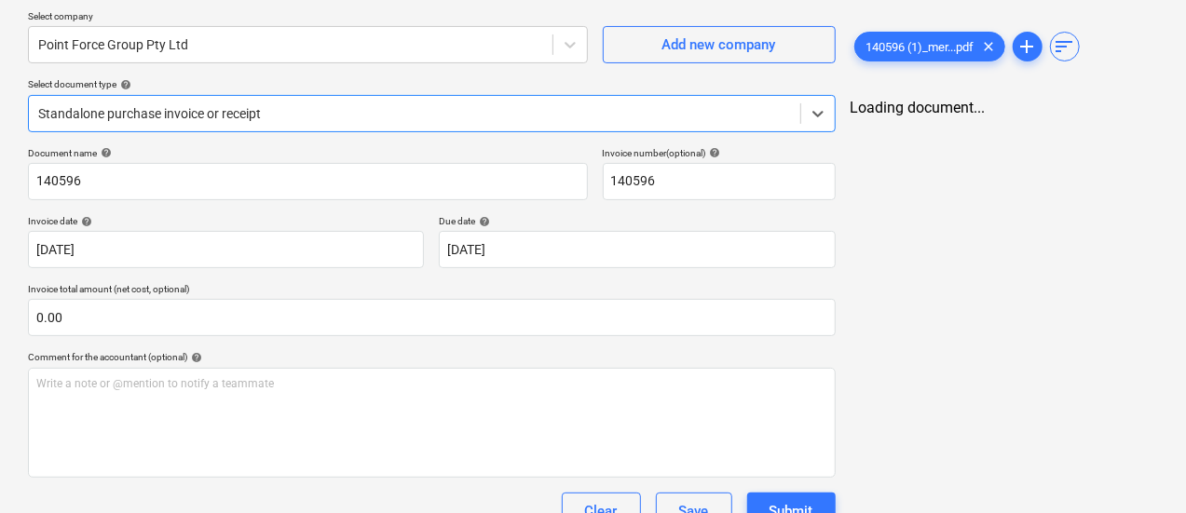
scroll to position [143, 0]
click at [397, 107] on div at bounding box center [414, 112] width 753 height 19
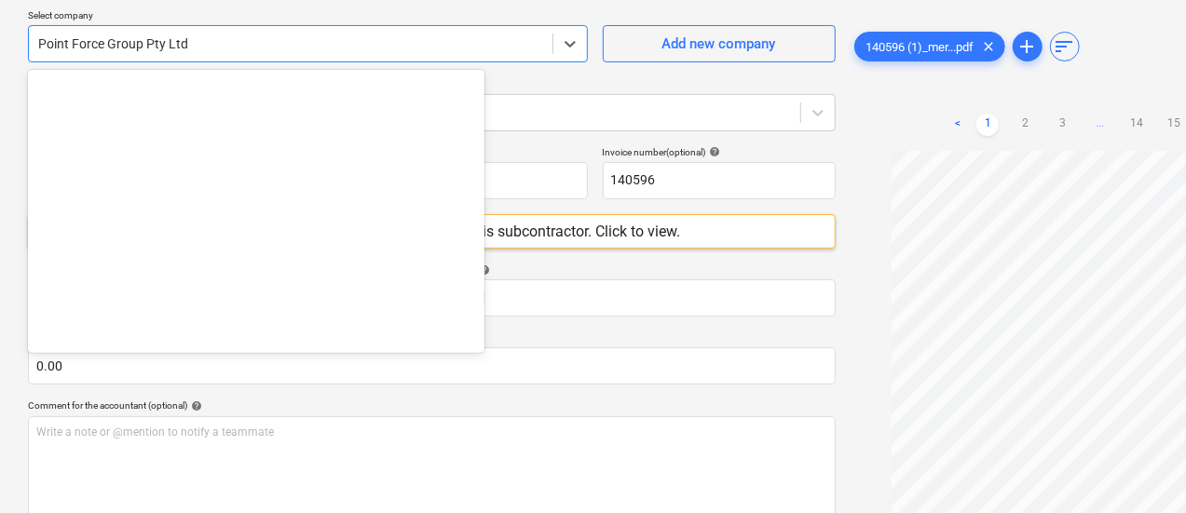
click at [365, 50] on div at bounding box center [290, 43] width 505 height 19
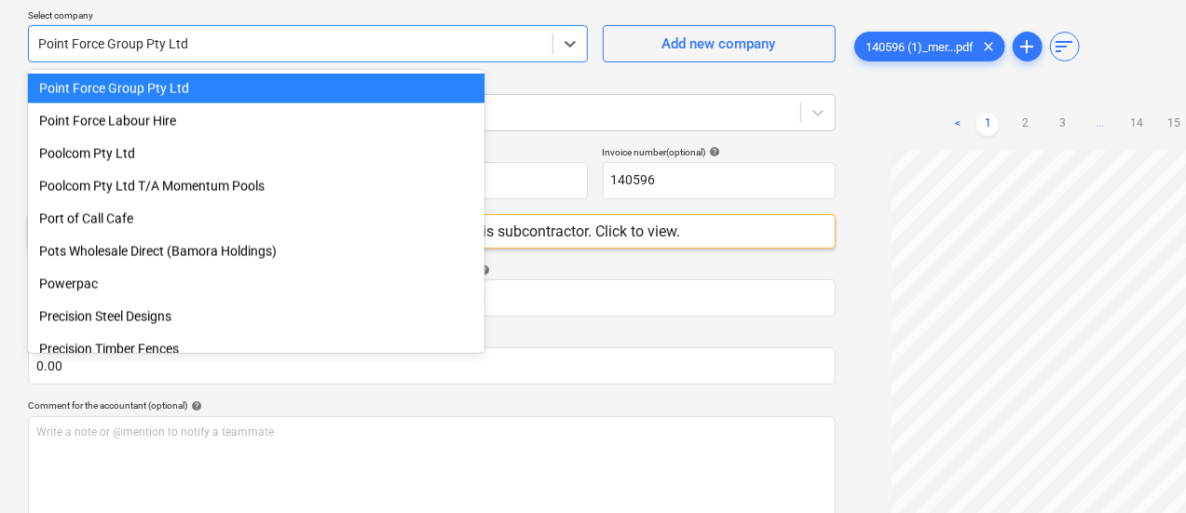
click at [365, 50] on div at bounding box center [290, 43] width 505 height 19
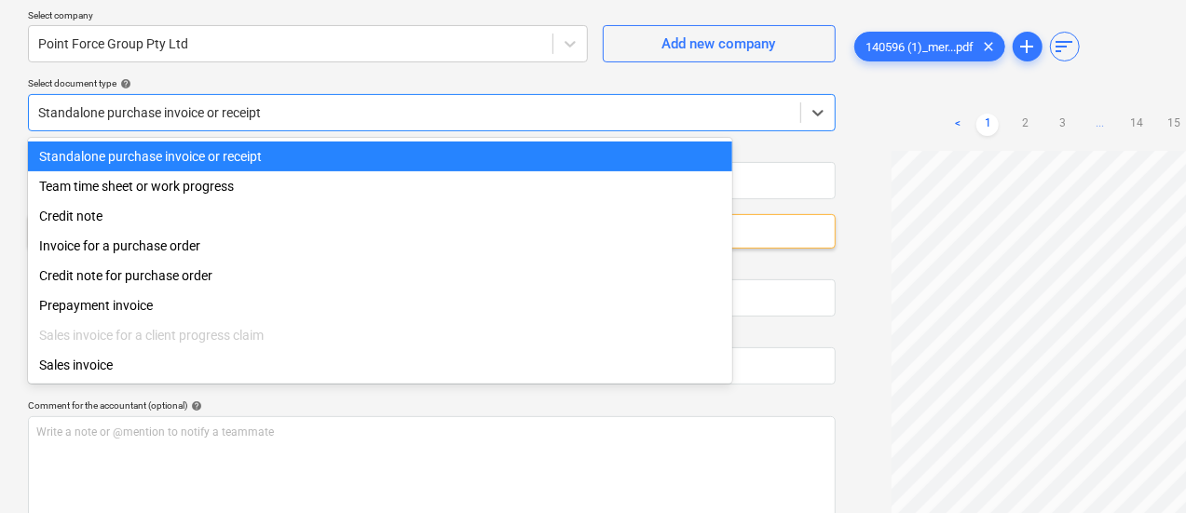
click at [377, 111] on div at bounding box center [414, 112] width 753 height 19
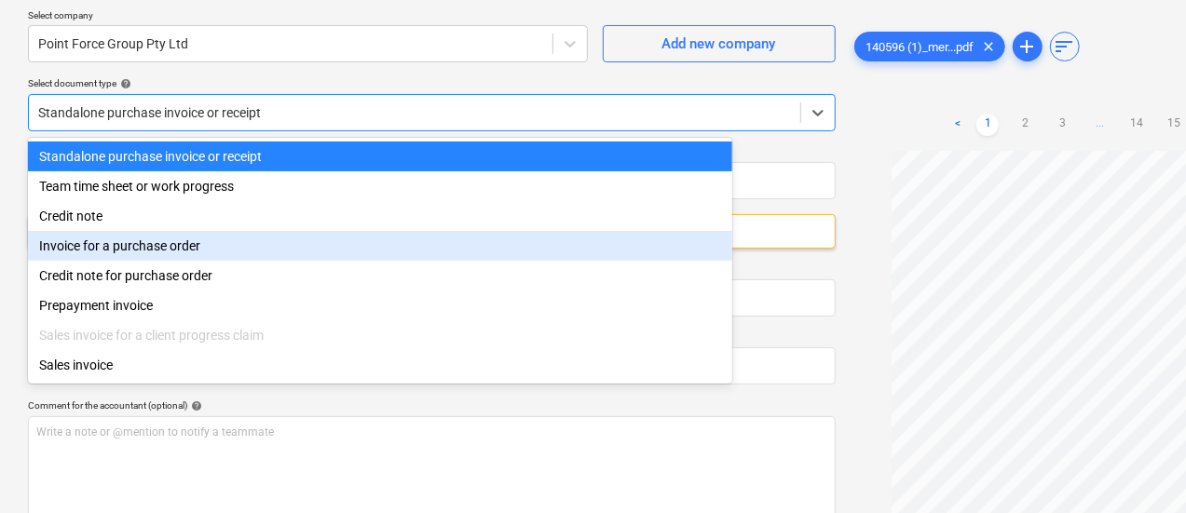
click at [306, 247] on div "Invoice for a purchase order" at bounding box center [380, 246] width 704 height 30
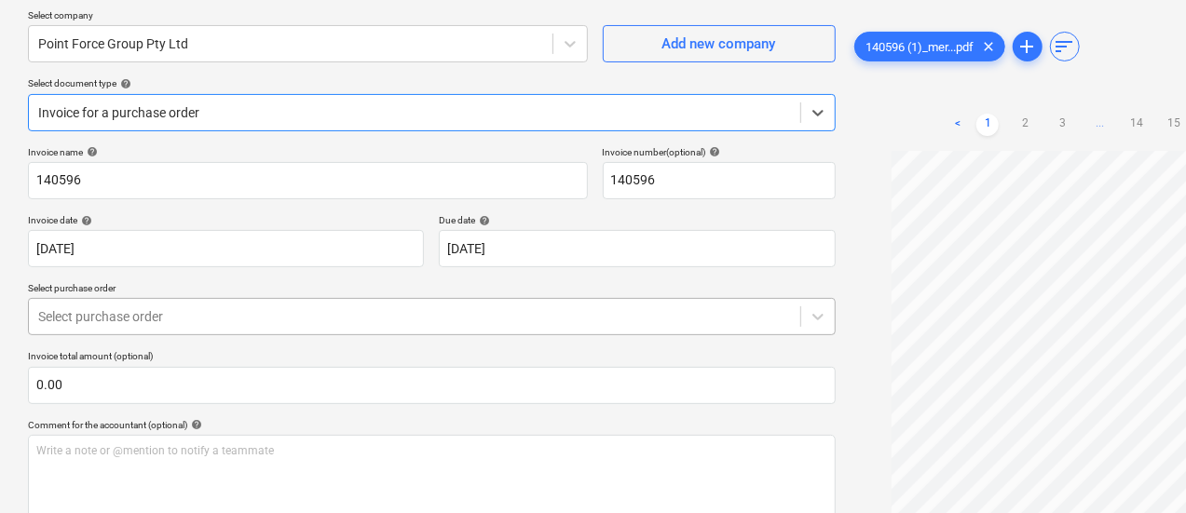
click at [266, 310] on div at bounding box center [414, 316] width 753 height 19
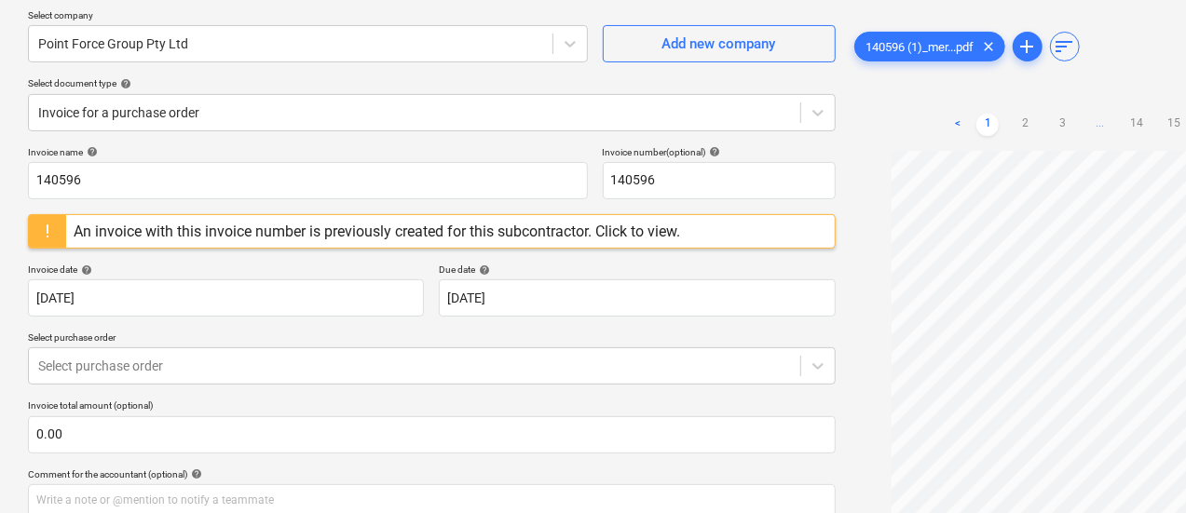
click at [642, 340] on p "Select purchase order" at bounding box center [432, 340] width 808 height 16
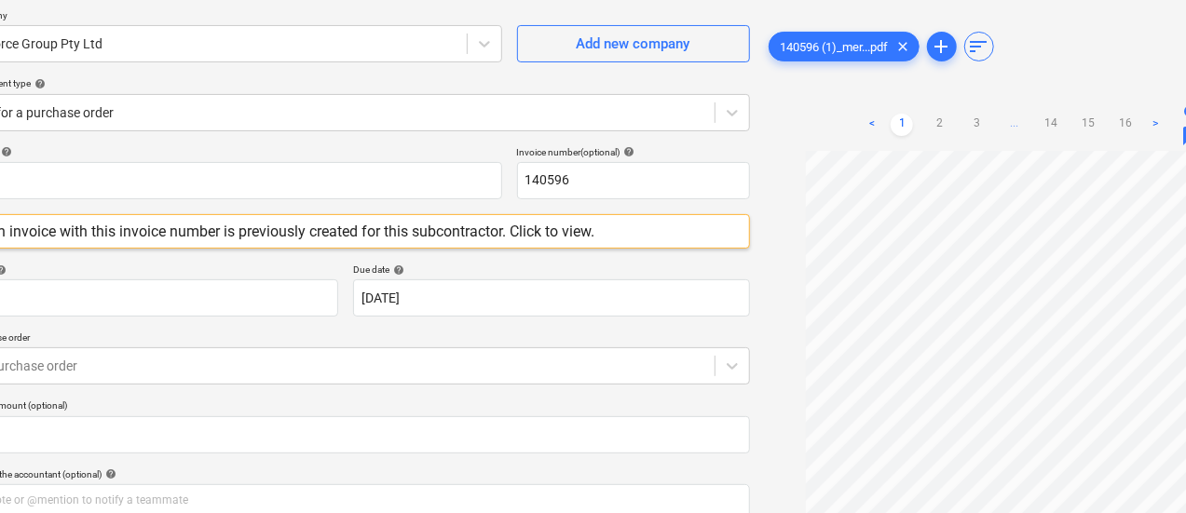
scroll to position [99, 0]
click at [1181, 142] on span "chat" at bounding box center [1192, 136] width 22 height 22
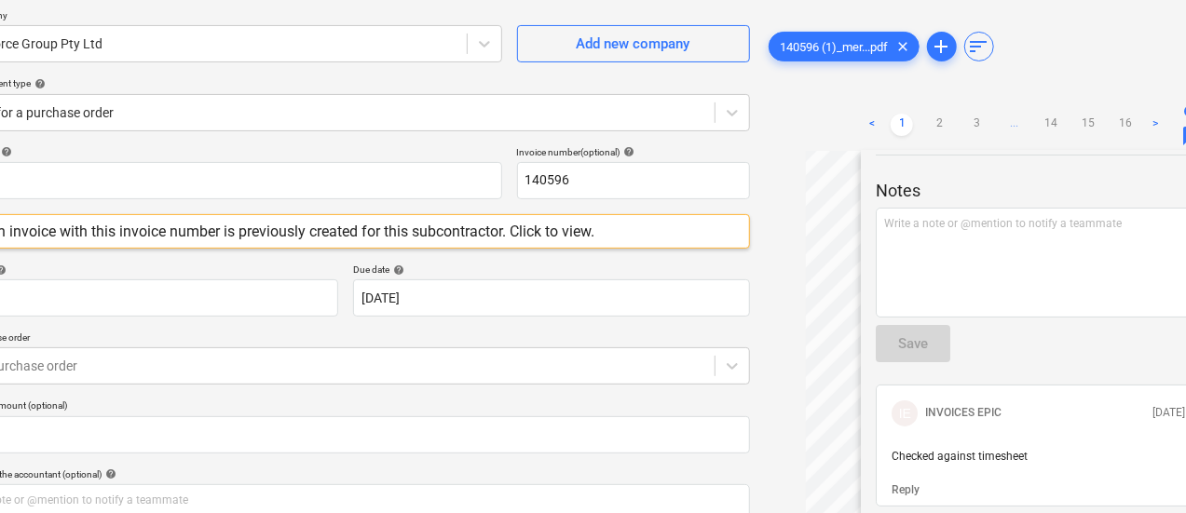
scroll to position [35, 0]
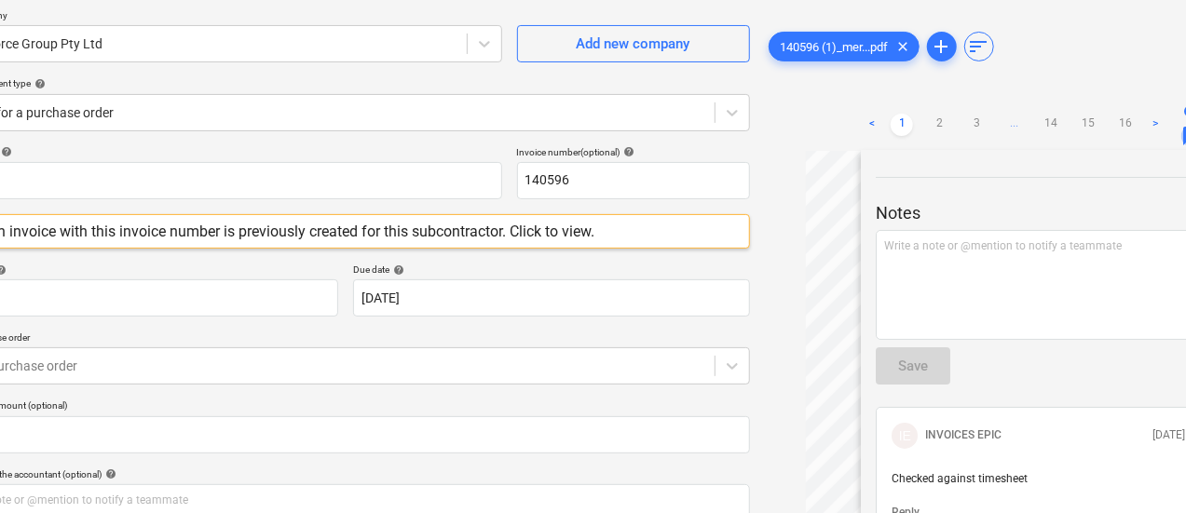
click at [1181, 128] on span "chat" at bounding box center [1192, 136] width 22 height 22
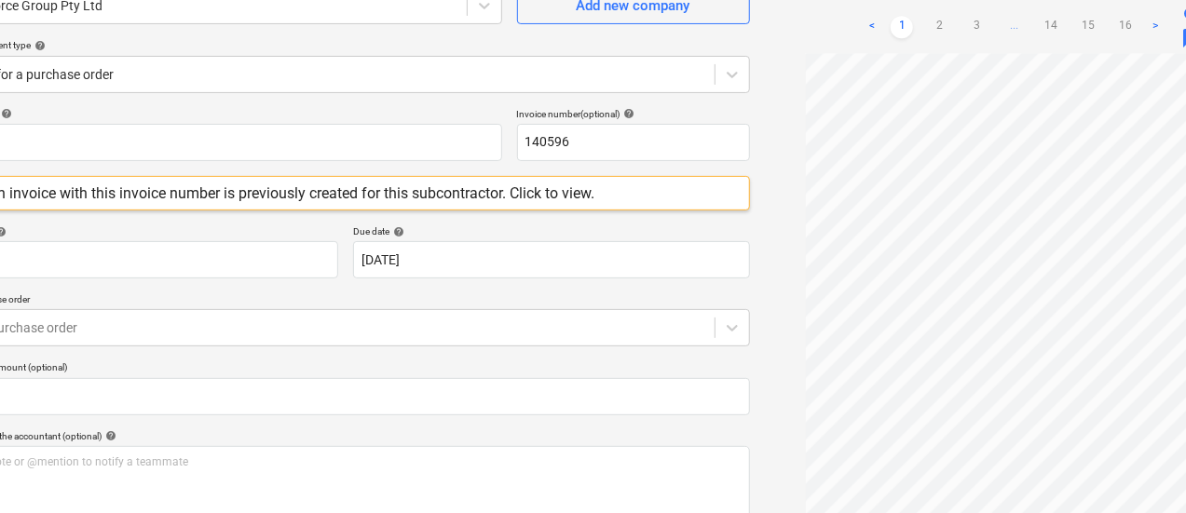
scroll to position [182, 0]
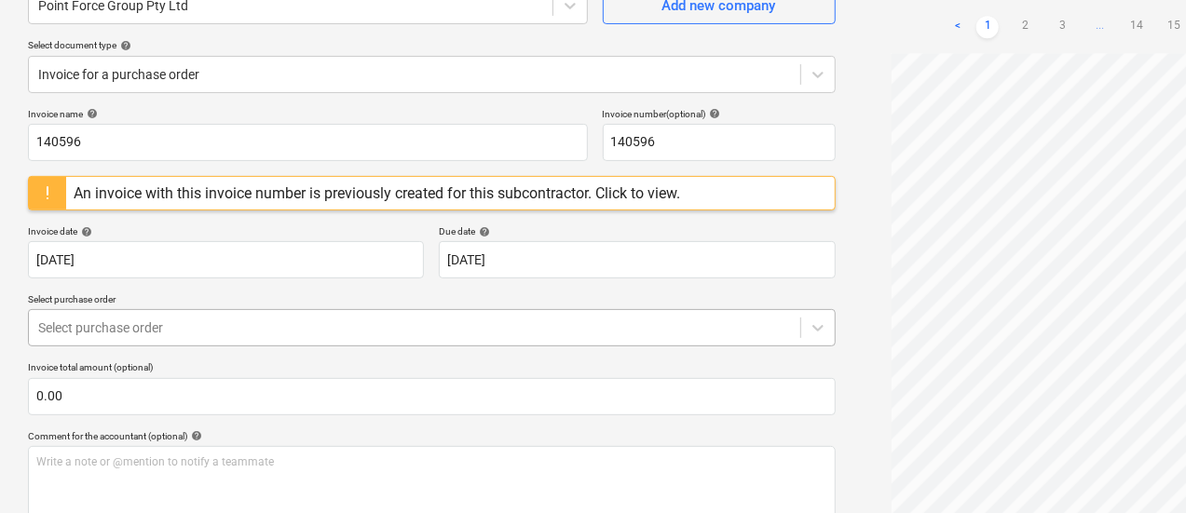
click at [309, 328] on div at bounding box center [414, 328] width 753 height 19
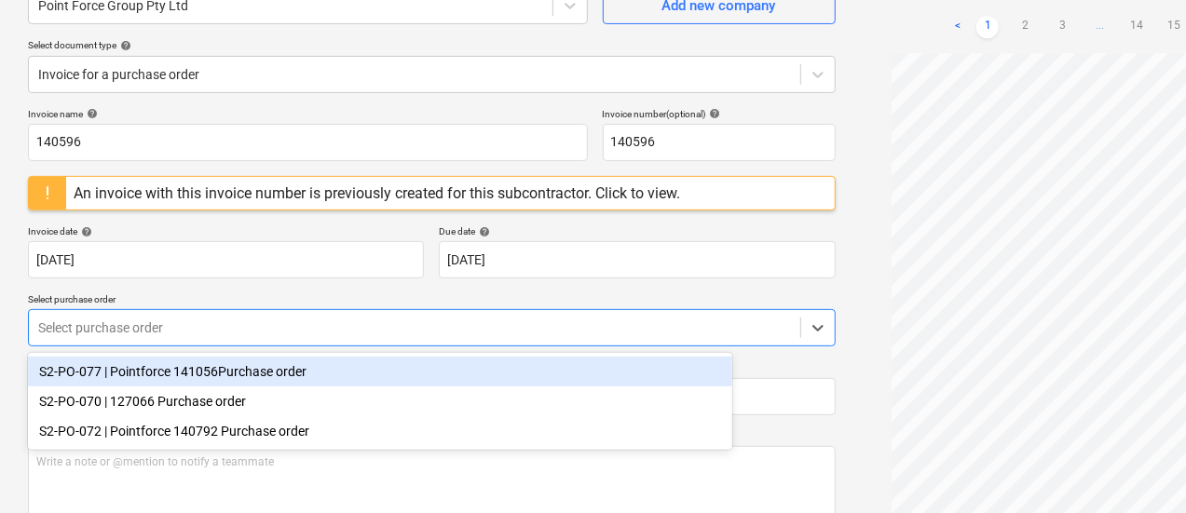
click at [535, 290] on div "Invoice name help 140596 Invoice number (optional) help 140596 An invoice with …" at bounding box center [432, 376] width 808 height 537
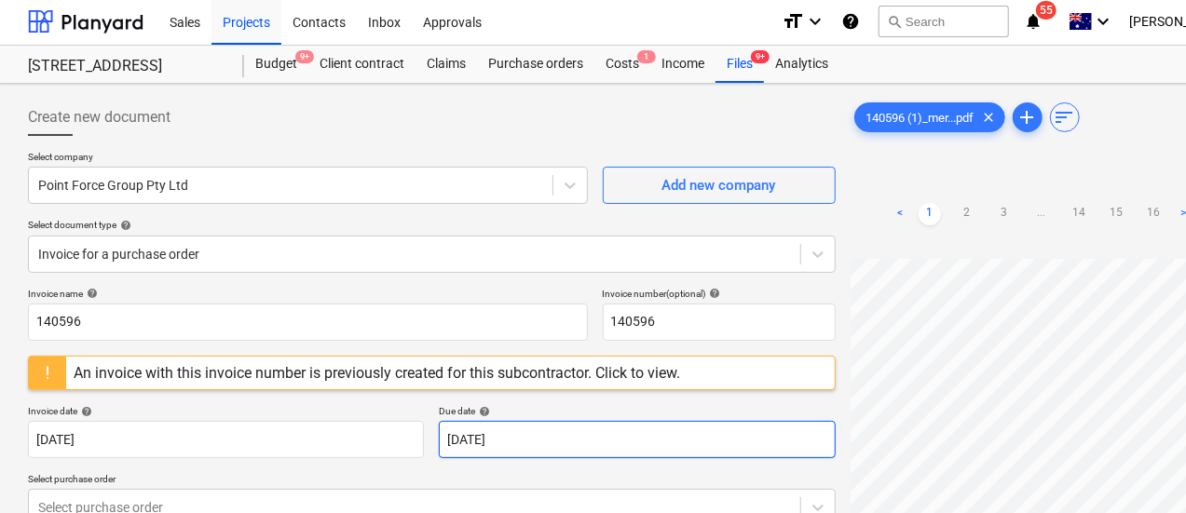
scroll to position [1, 0]
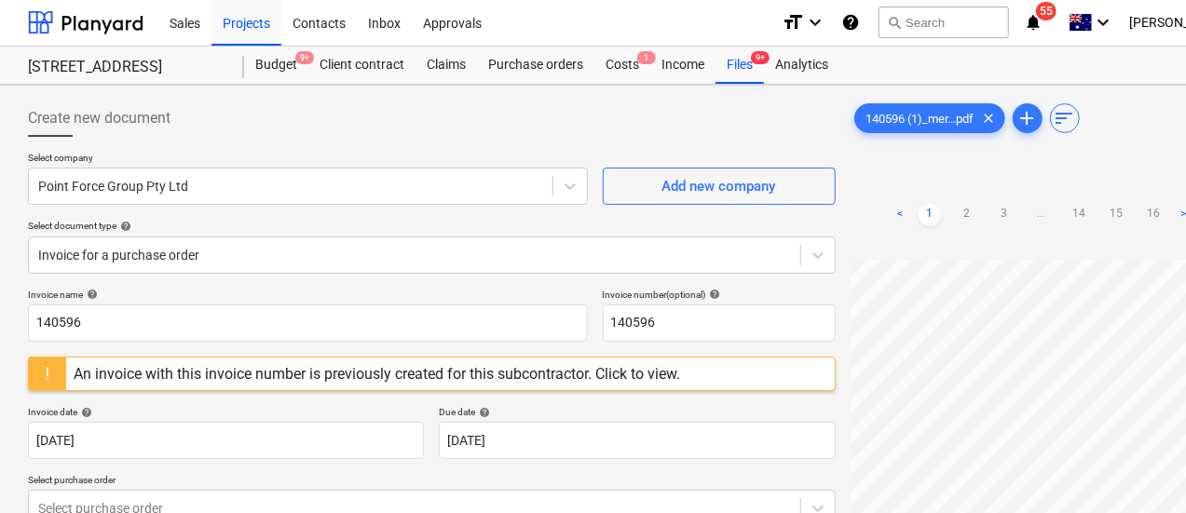
click at [555, 374] on div "An invoice with this invoice number is previously created for this subcontracto…" at bounding box center [377, 374] width 607 height 18
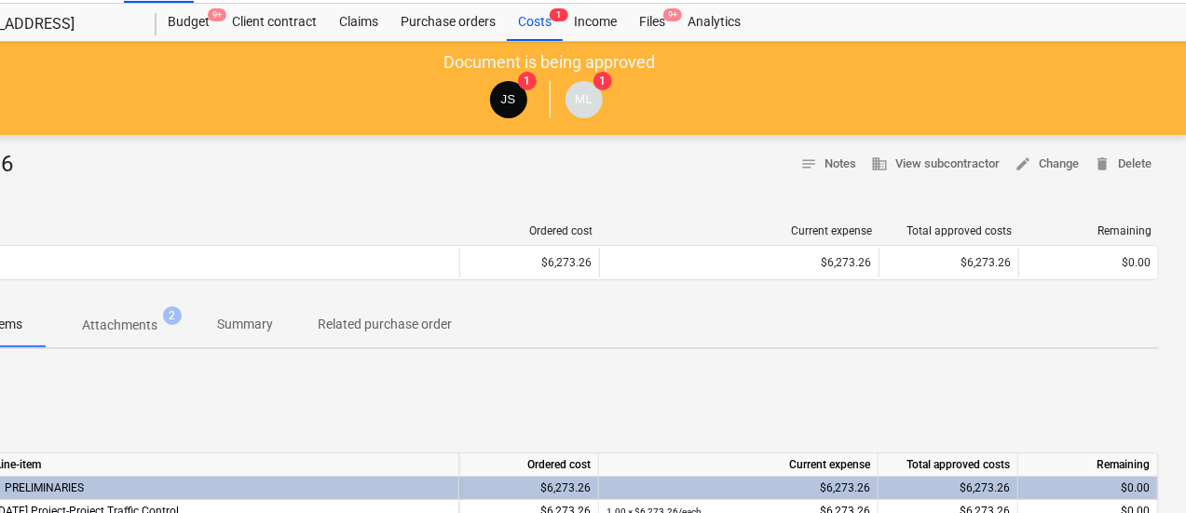
scroll to position [44, 58]
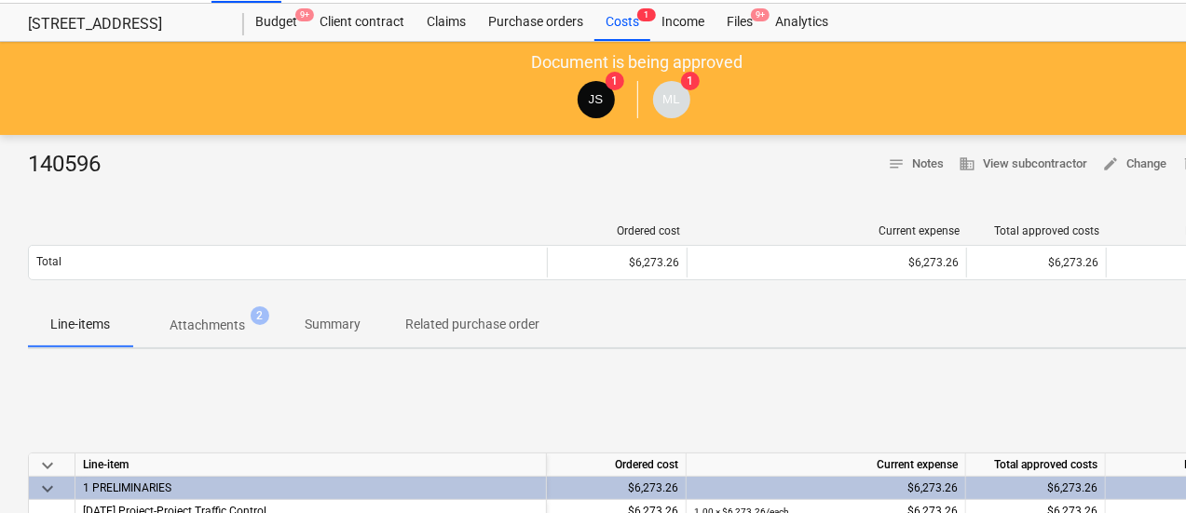
click at [181, 334] on p "Attachments" at bounding box center [207, 326] width 75 height 20
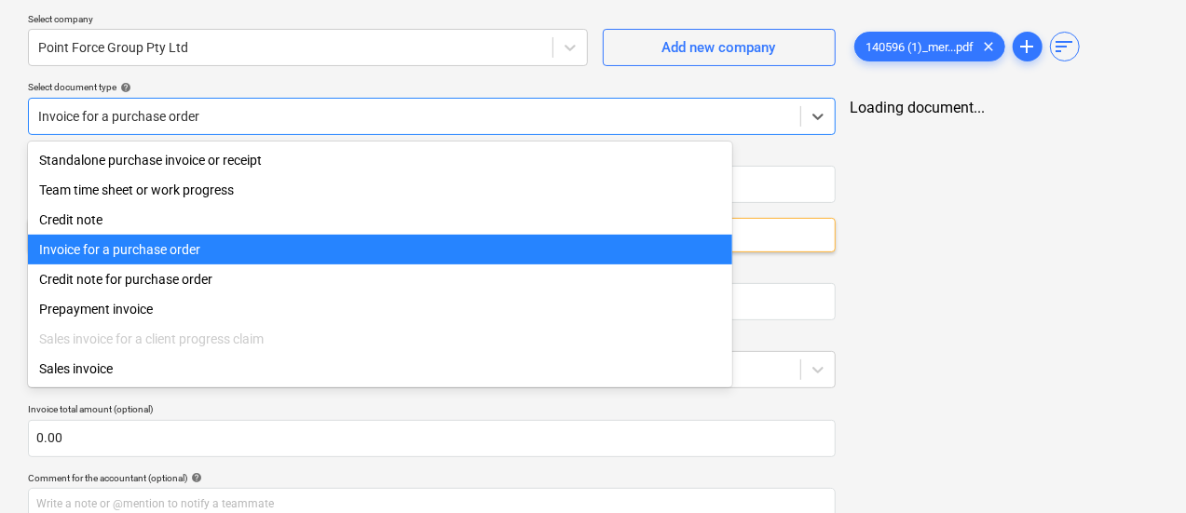
click at [298, 124] on div "Invoice for a purchase order" at bounding box center [414, 116] width 771 height 26
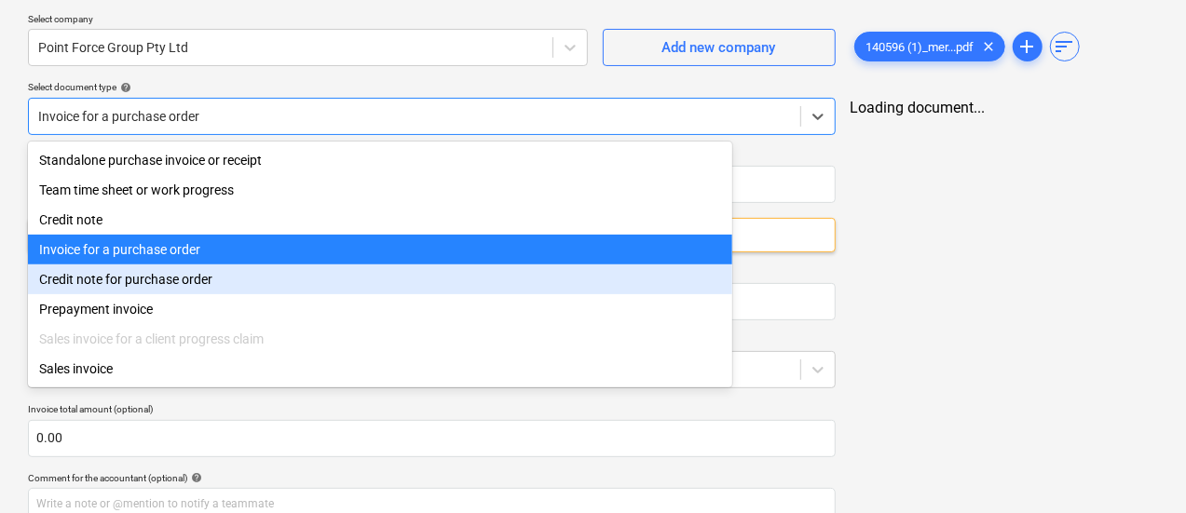
click at [292, 257] on div "Invoice for a purchase order" at bounding box center [380, 250] width 704 height 30
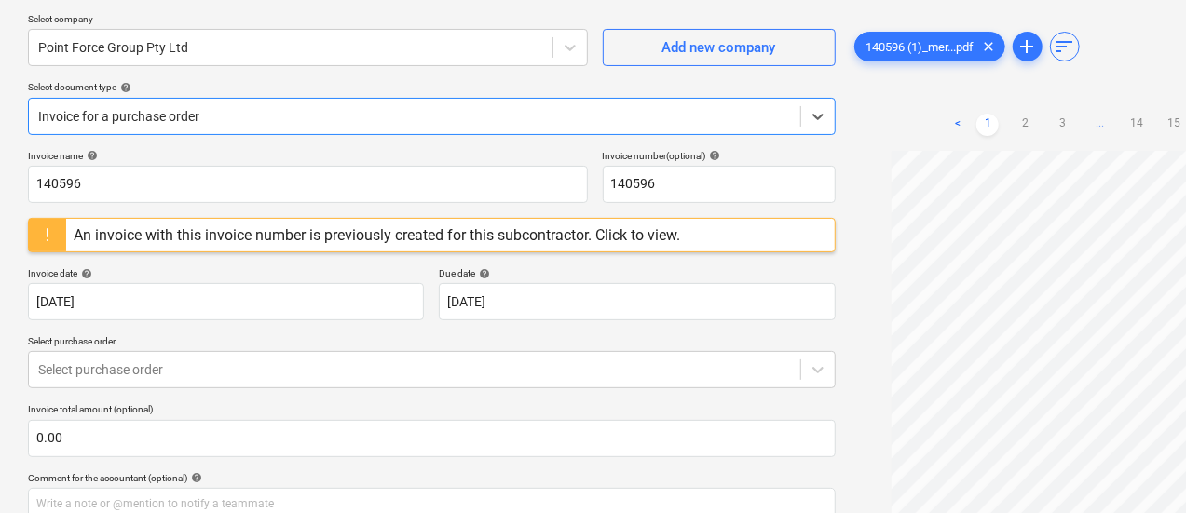
click at [275, 344] on p "Select purchase order" at bounding box center [432, 343] width 808 height 16
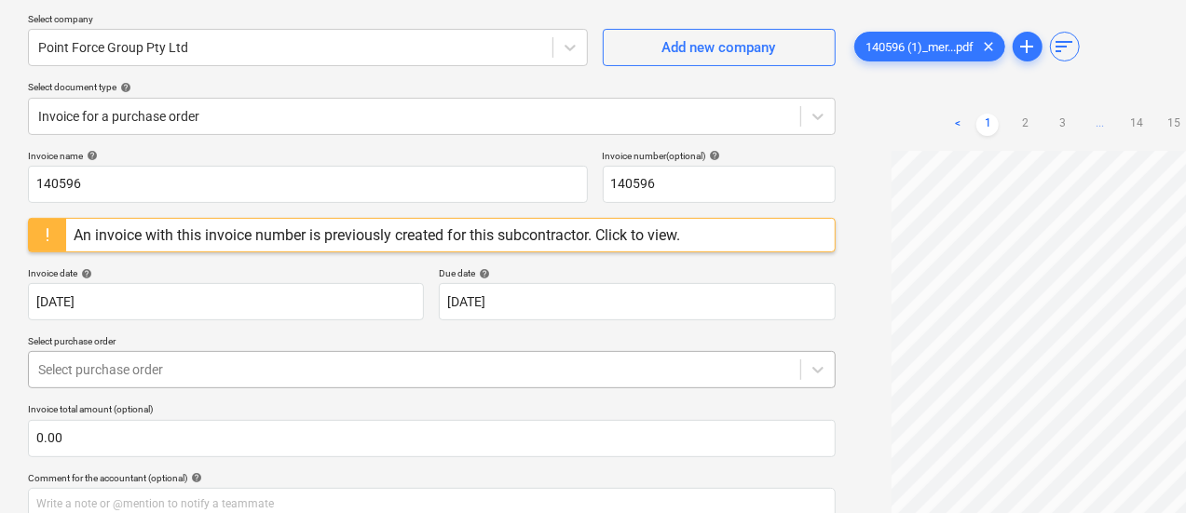
click at [280, 363] on div at bounding box center [414, 370] width 753 height 19
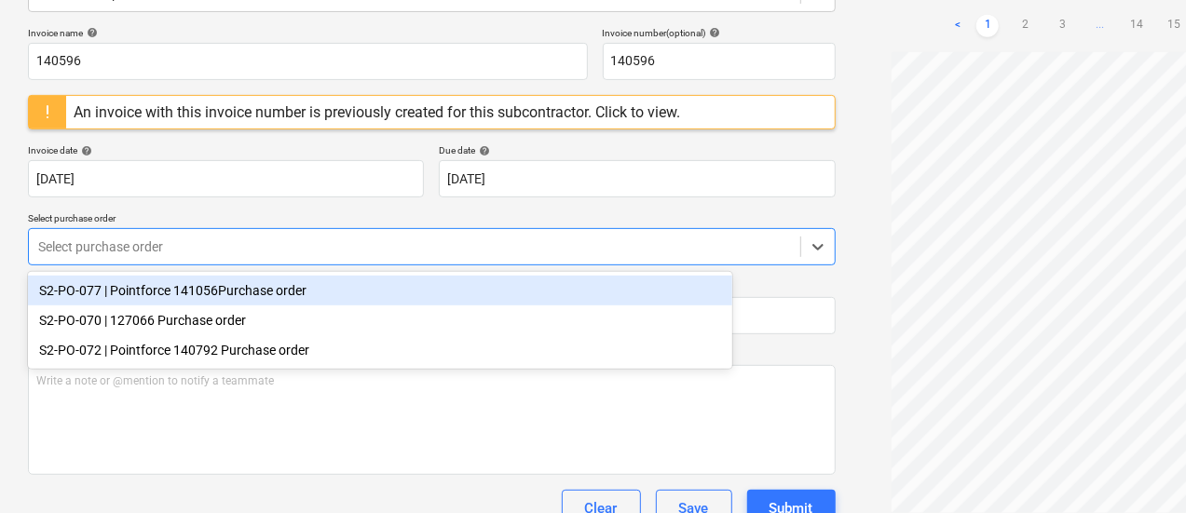
click at [464, 215] on p "Select purchase order" at bounding box center [432, 220] width 808 height 16
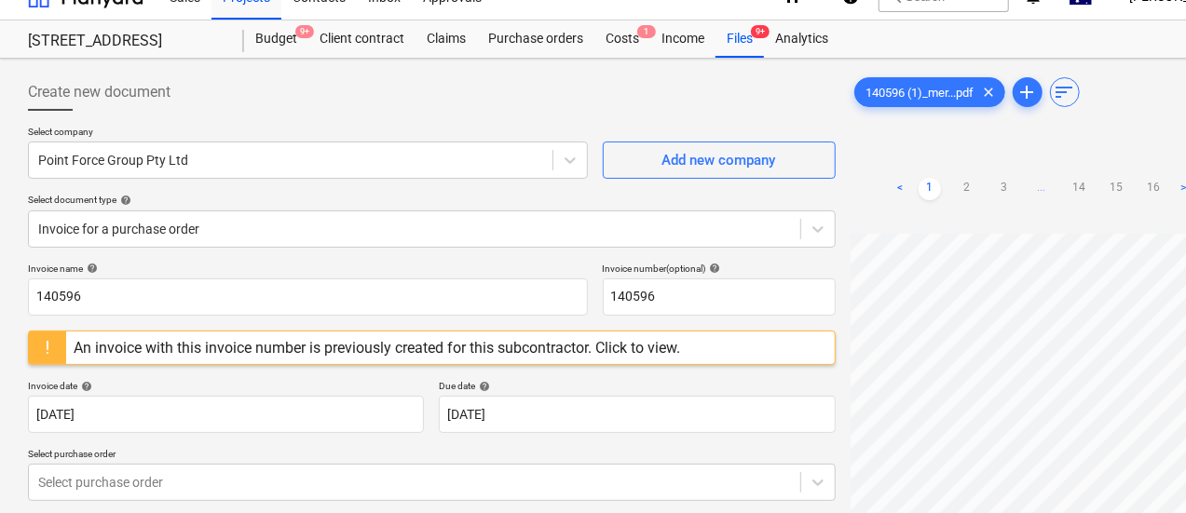
scroll to position [24, 0]
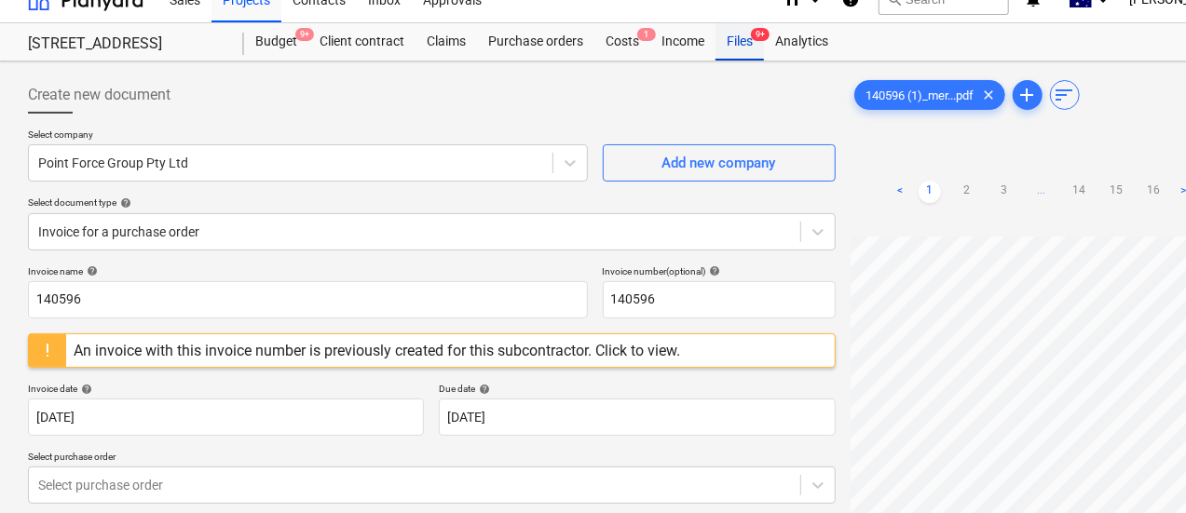
click at [738, 42] on div "Files 9+" at bounding box center [740, 41] width 48 height 37
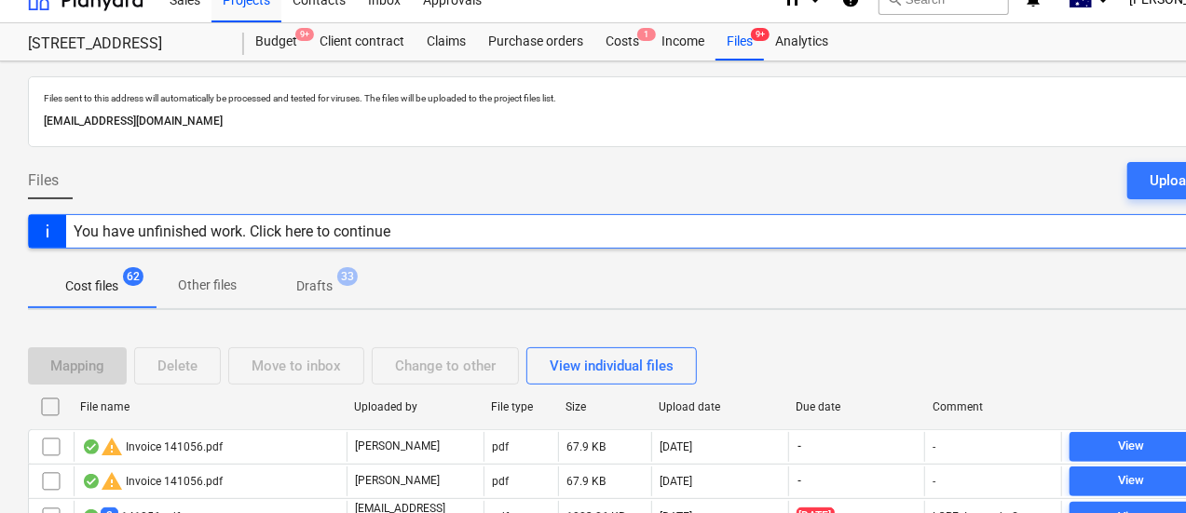
scroll to position [201, 0]
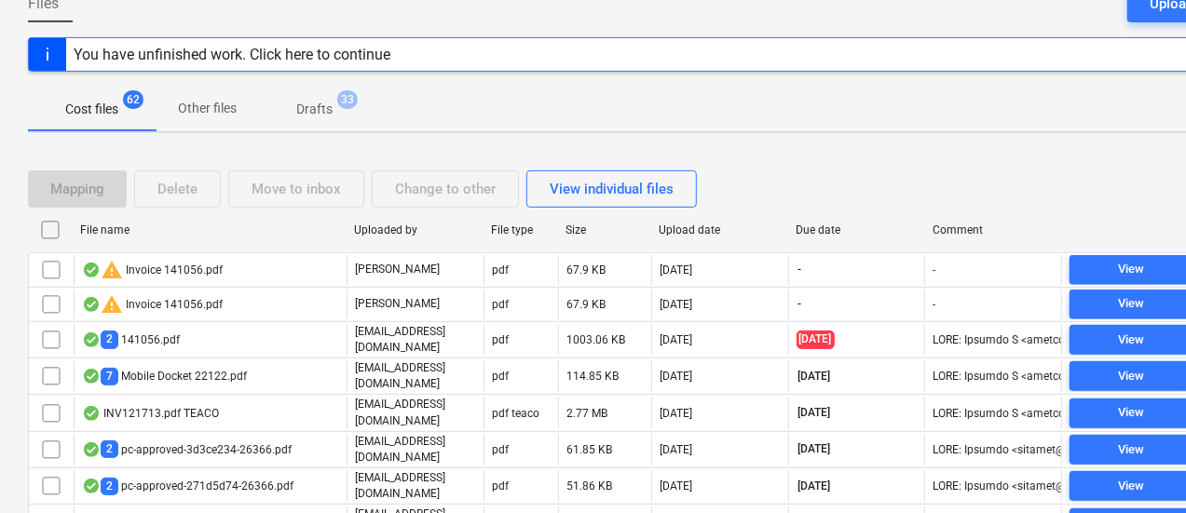
click at [820, 224] on div "Due date" at bounding box center [857, 230] width 122 height 13
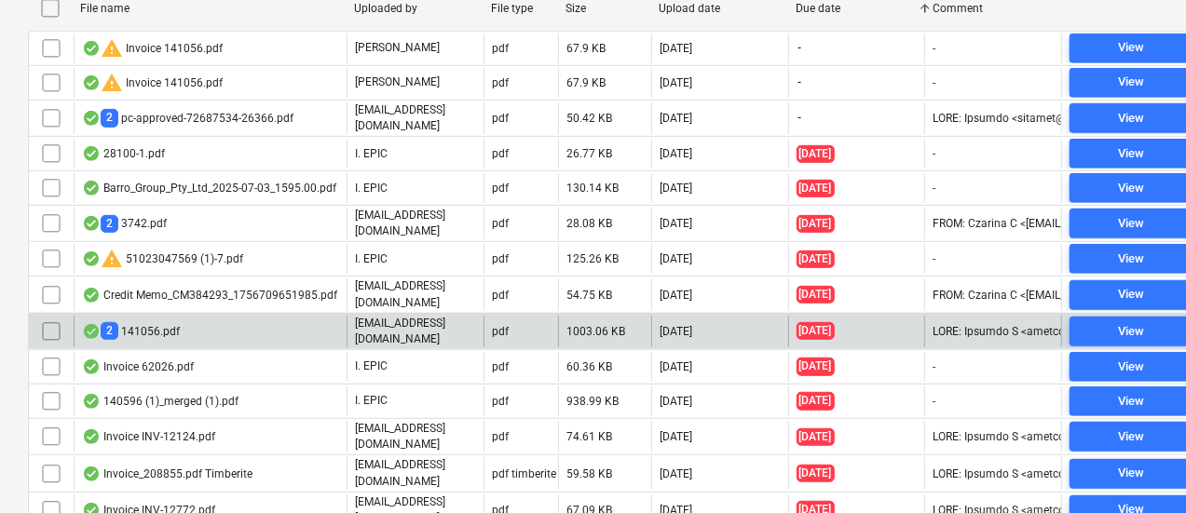
scroll to position [430, 0]
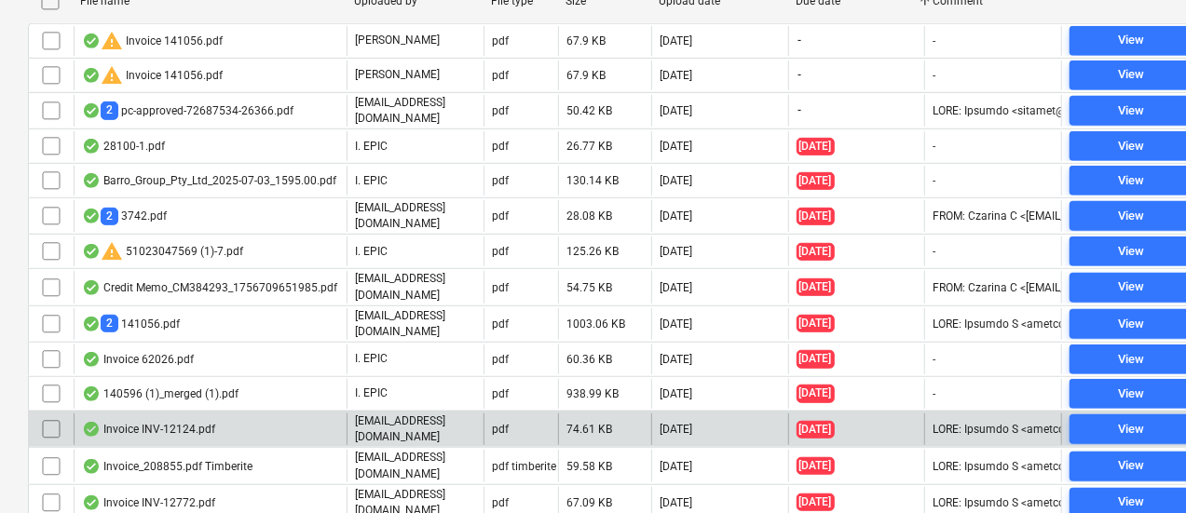
click at [299, 414] on div "Invoice INV-12124.pdf" at bounding box center [210, 430] width 273 height 32
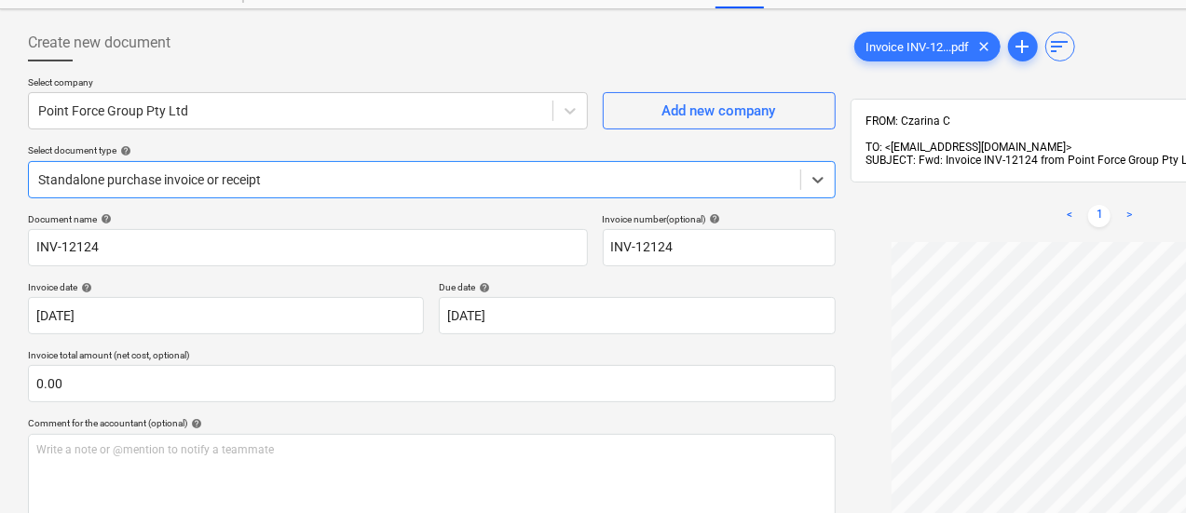
click at [317, 180] on div at bounding box center [414, 180] width 753 height 19
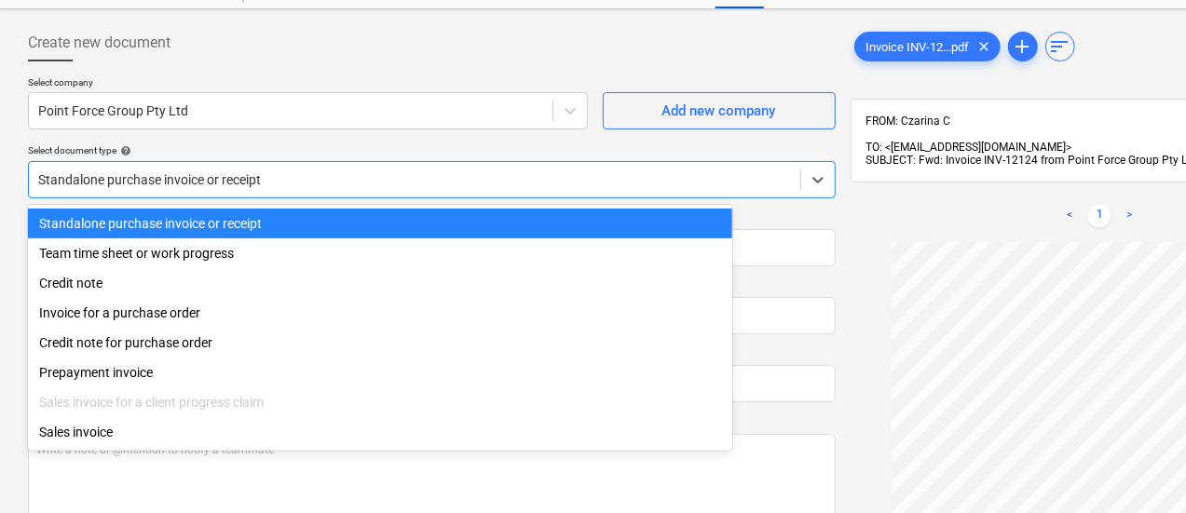
click at [317, 180] on div at bounding box center [414, 180] width 753 height 19
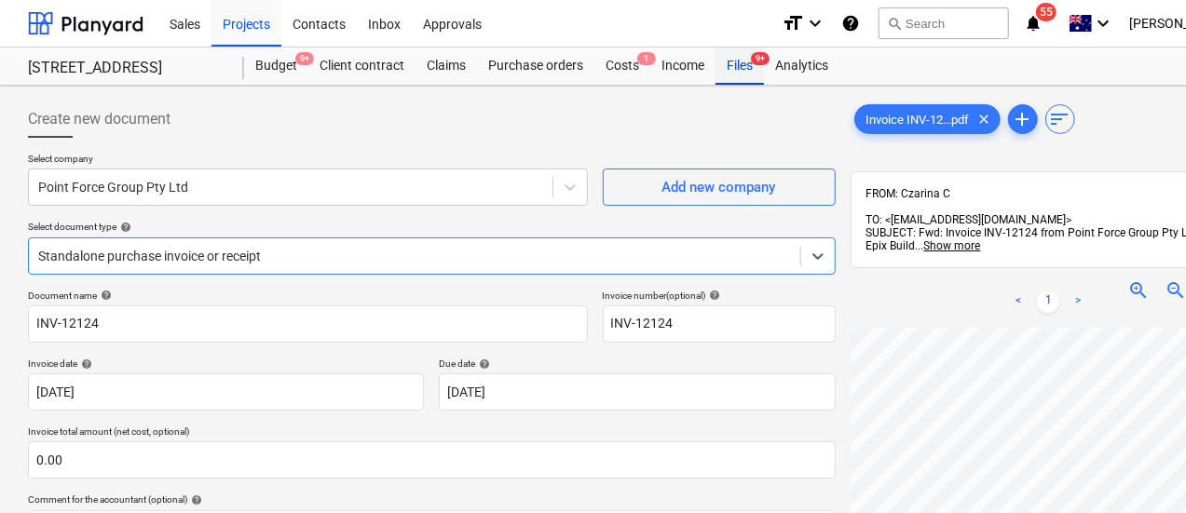
click at [721, 77] on div "Files 9+" at bounding box center [740, 66] width 48 height 37
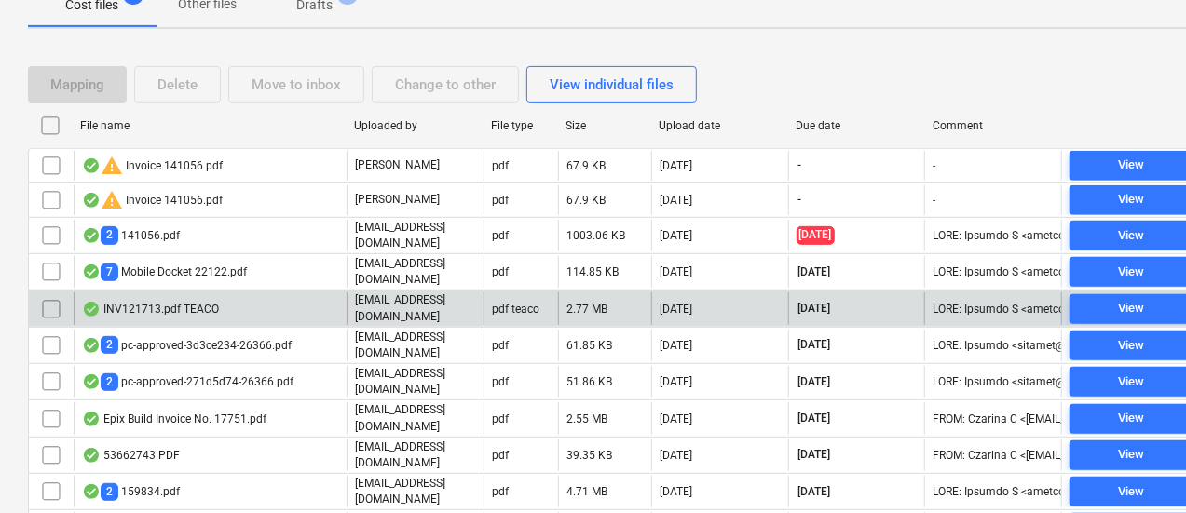
scroll to position [305, 0]
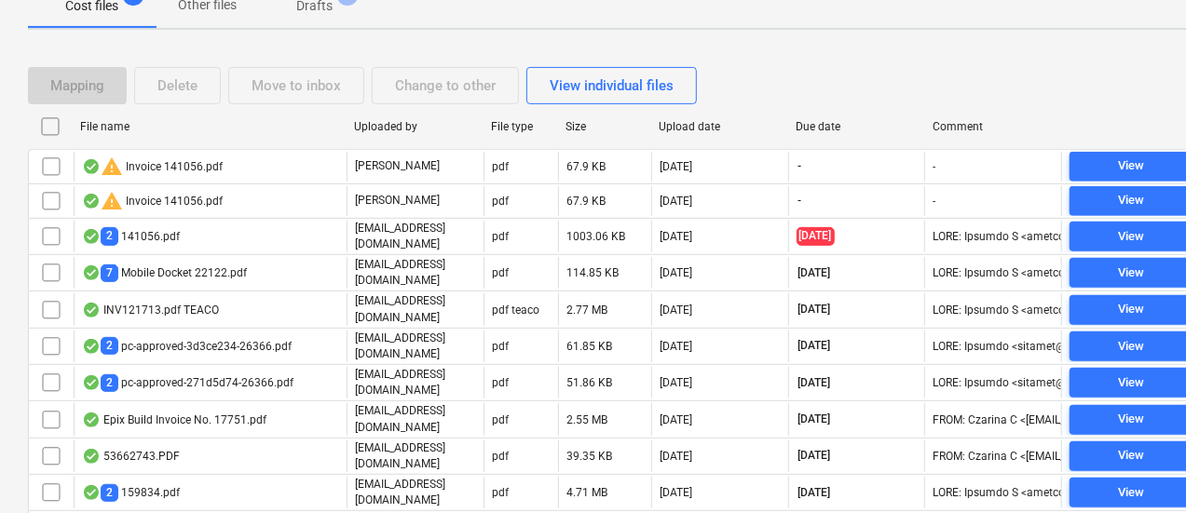
click at [831, 124] on div "Due date" at bounding box center [857, 126] width 122 height 13
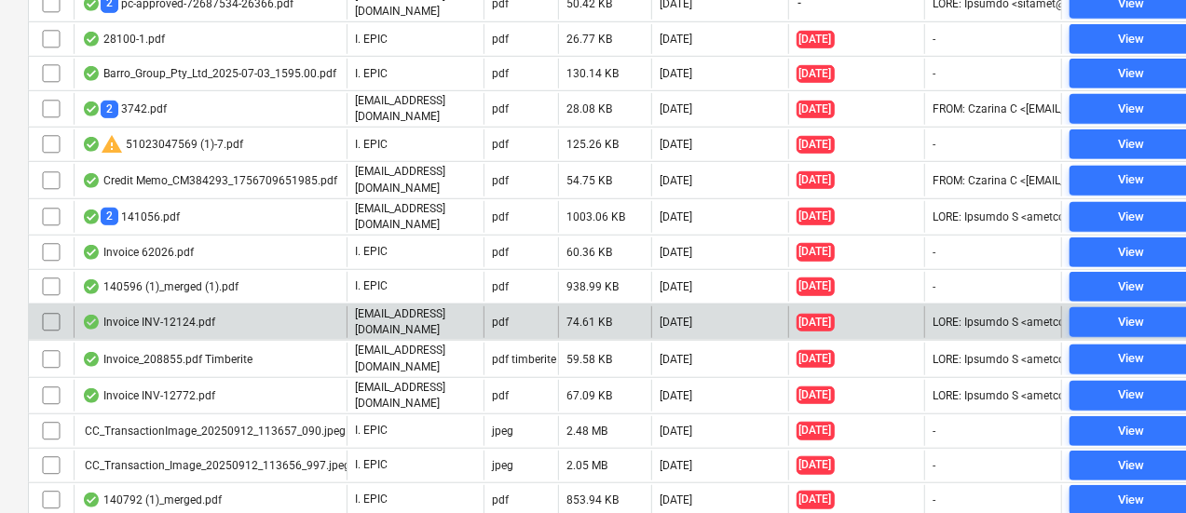
scroll to position [569, 0]
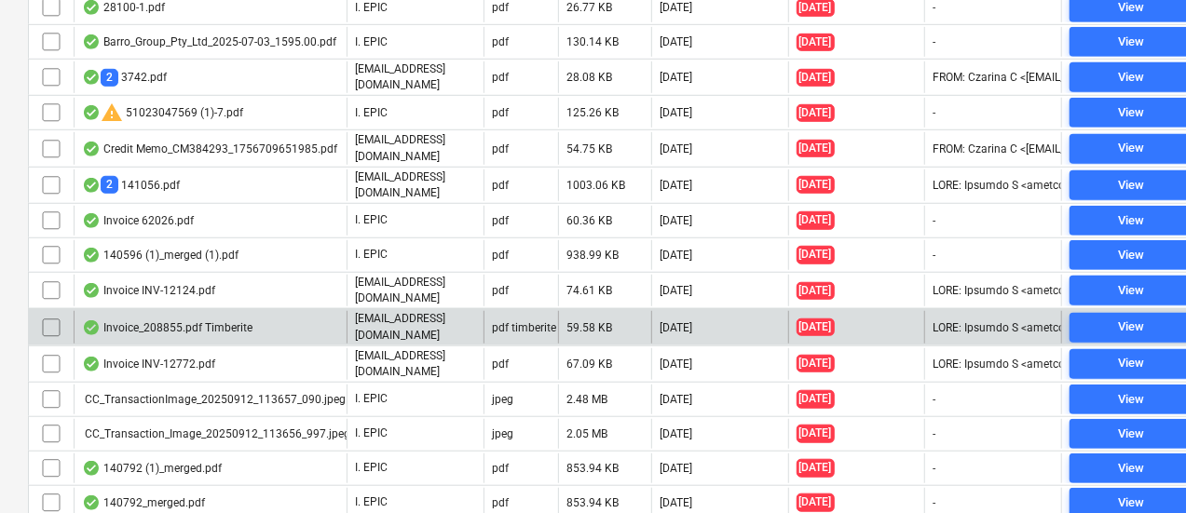
click at [278, 311] on div "Invoice_208855.pdf Timberite" at bounding box center [210, 327] width 273 height 32
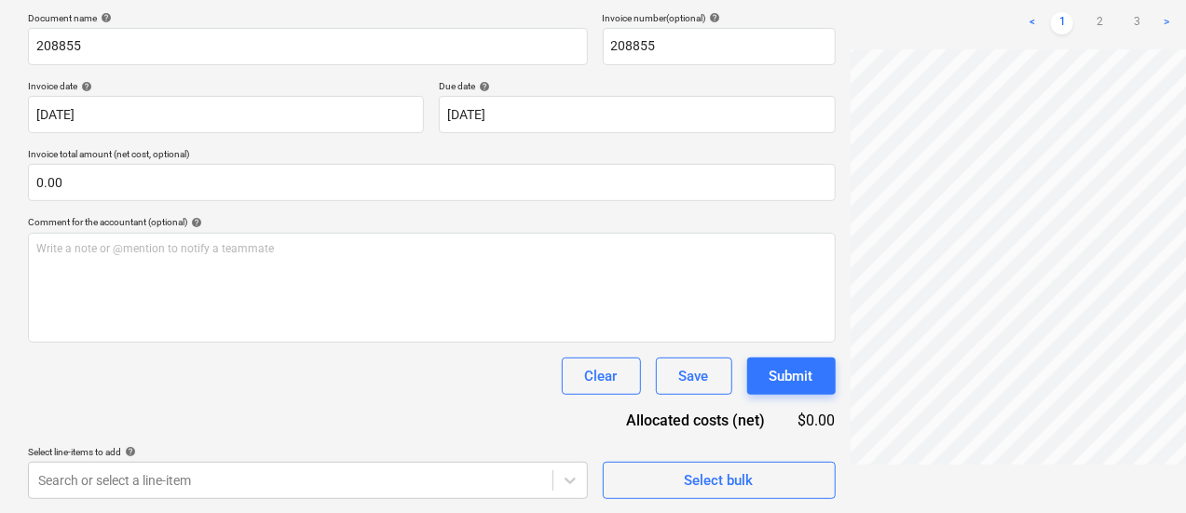
scroll to position [278, 88]
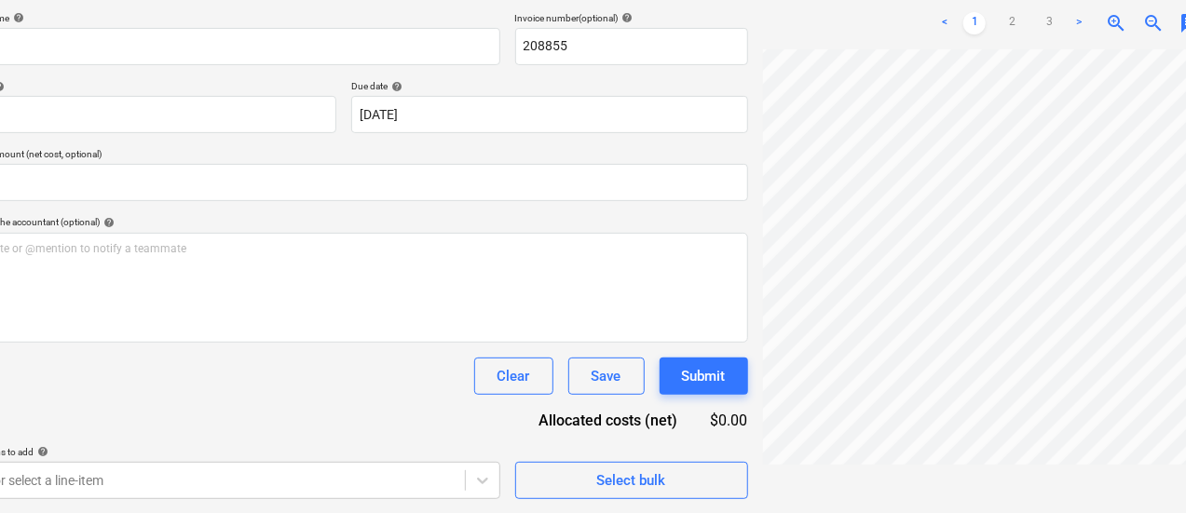
drag, startPoint x: 734, startPoint y: 316, endPoint x: 1089, endPoint y: 7, distance: 470.9
click at [1180, 12] on span "chat" at bounding box center [1191, 23] width 22 height 22
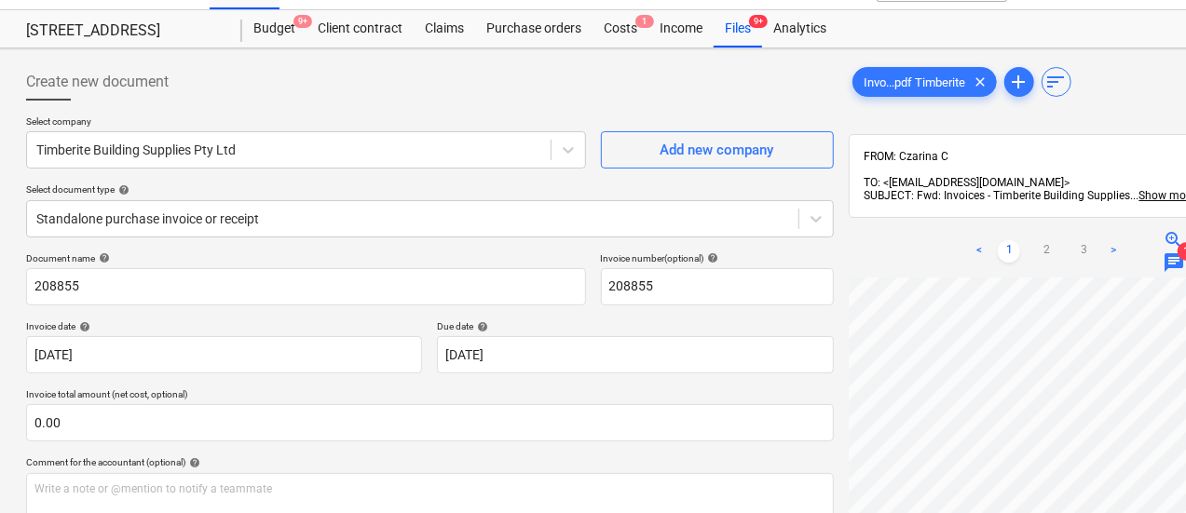
scroll to position [0, 2]
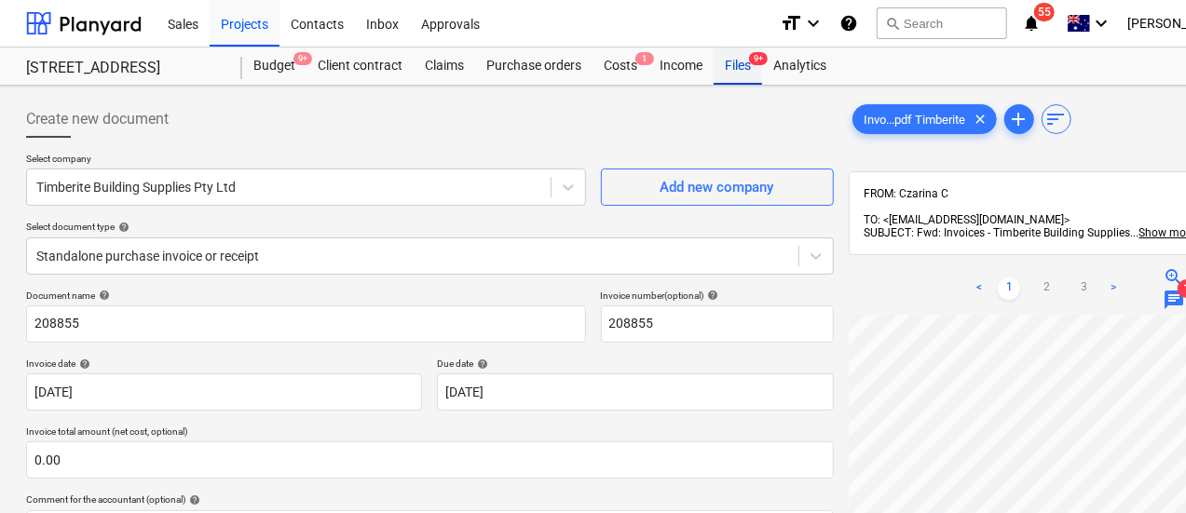
click at [746, 82] on div "Files 9+" at bounding box center [738, 66] width 48 height 37
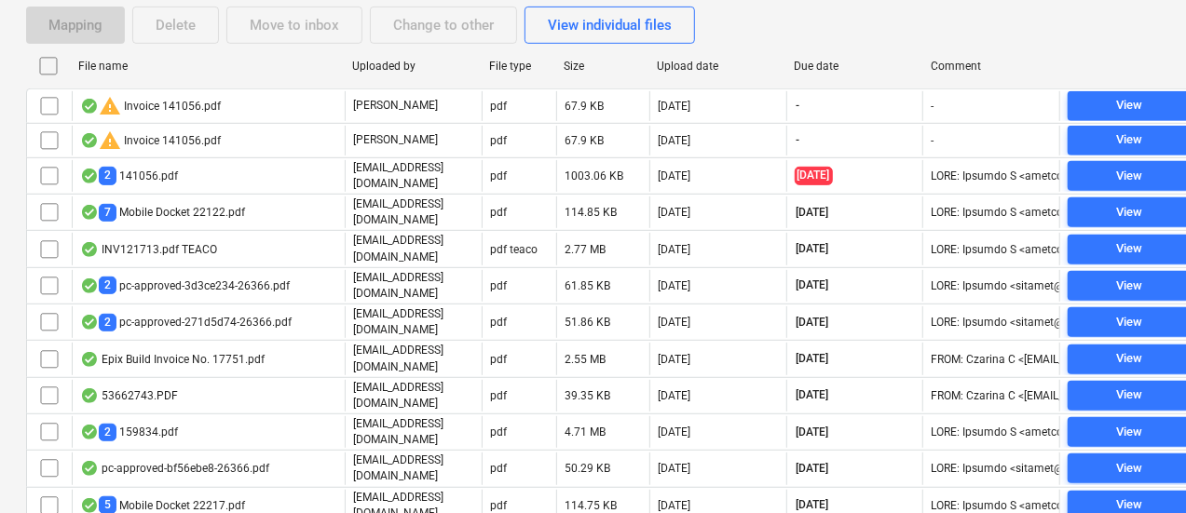
scroll to position [401, 2]
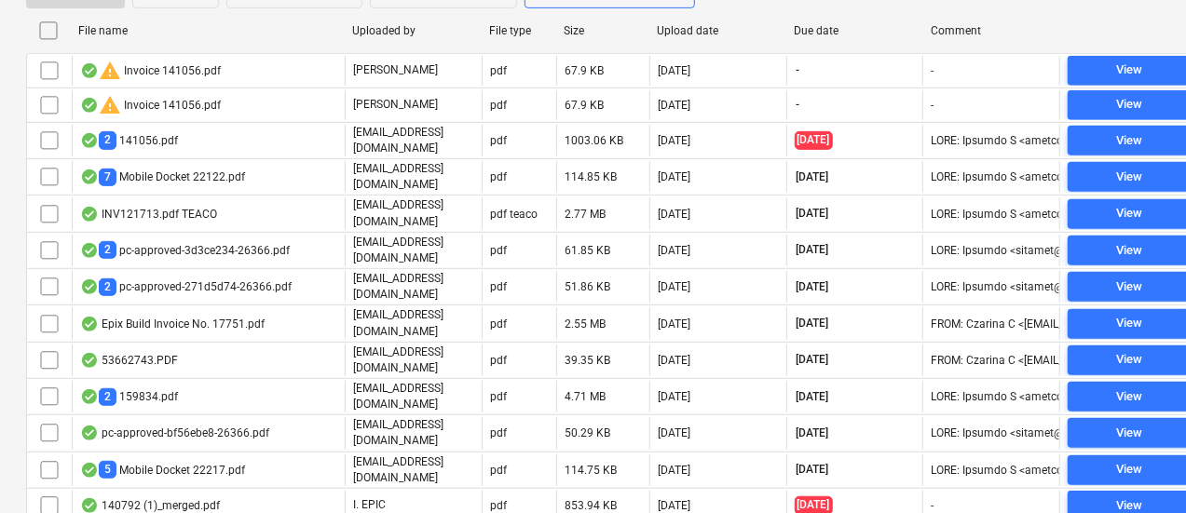
click at [835, 24] on div "Due date" at bounding box center [855, 30] width 122 height 13
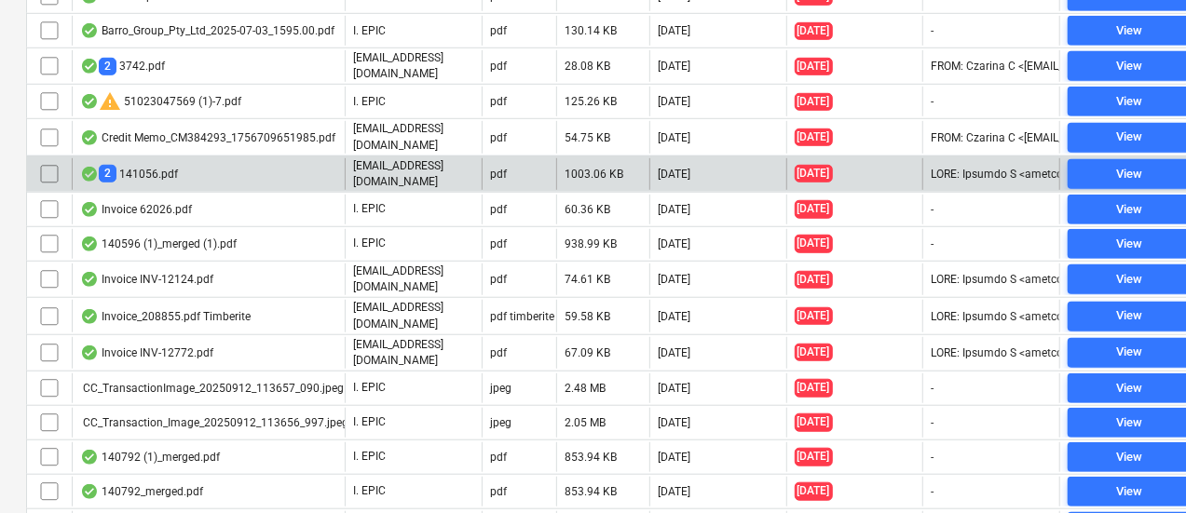
scroll to position [581, 2]
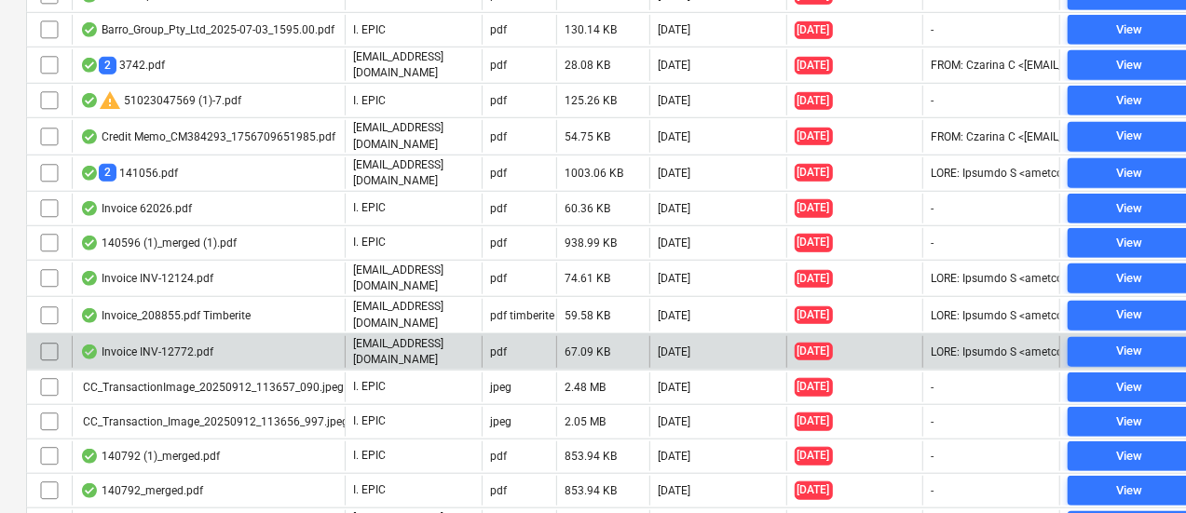
click at [448, 336] on p "[EMAIL_ADDRESS][DOMAIN_NAME]" at bounding box center [413, 352] width 121 height 32
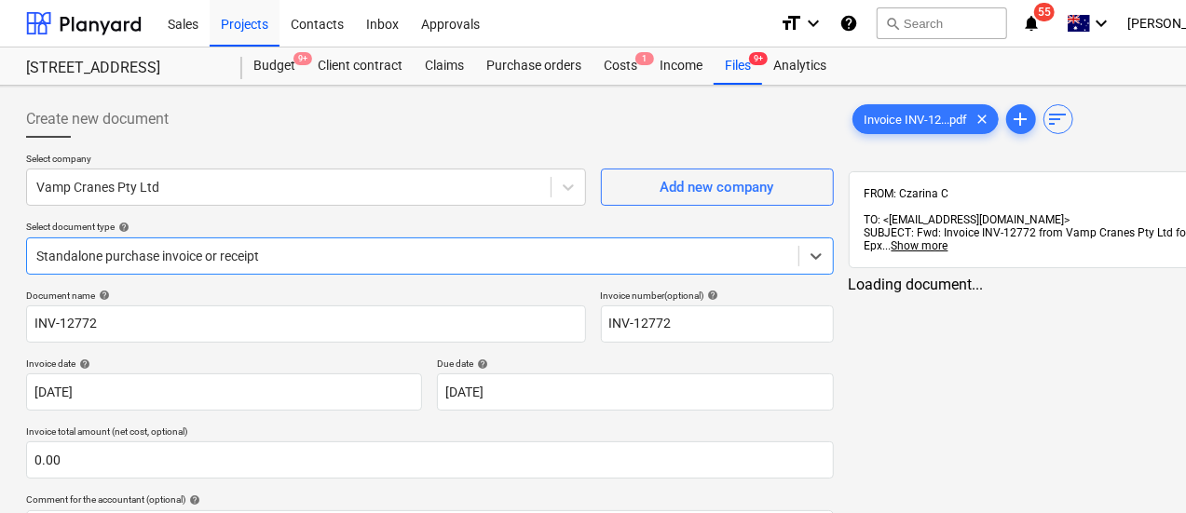
scroll to position [55, 2]
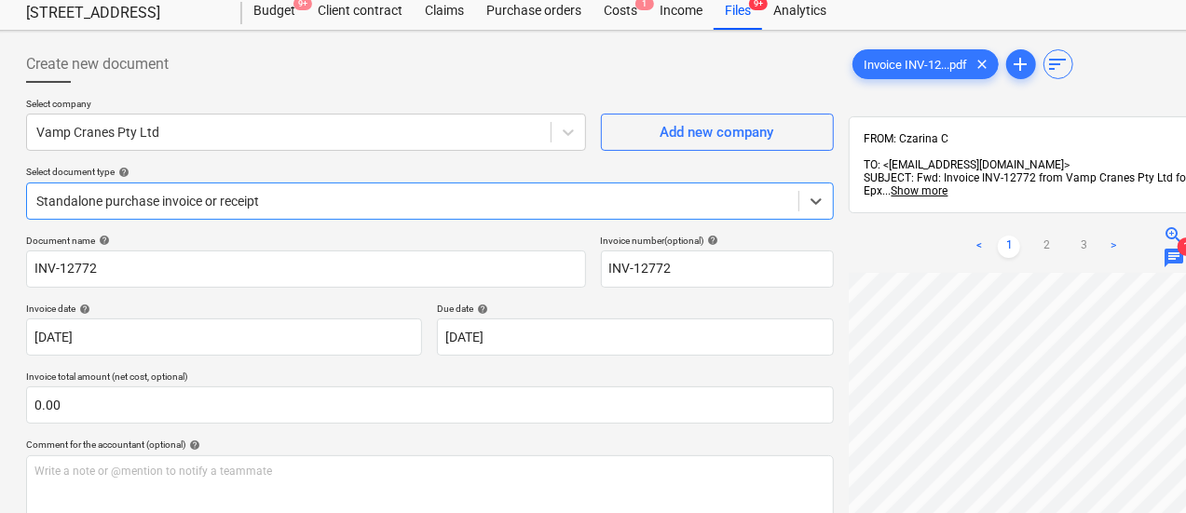
click at [362, 192] on div at bounding box center [412, 201] width 753 height 19
click at [347, 171] on div "Select document type help" at bounding box center [430, 172] width 808 height 12
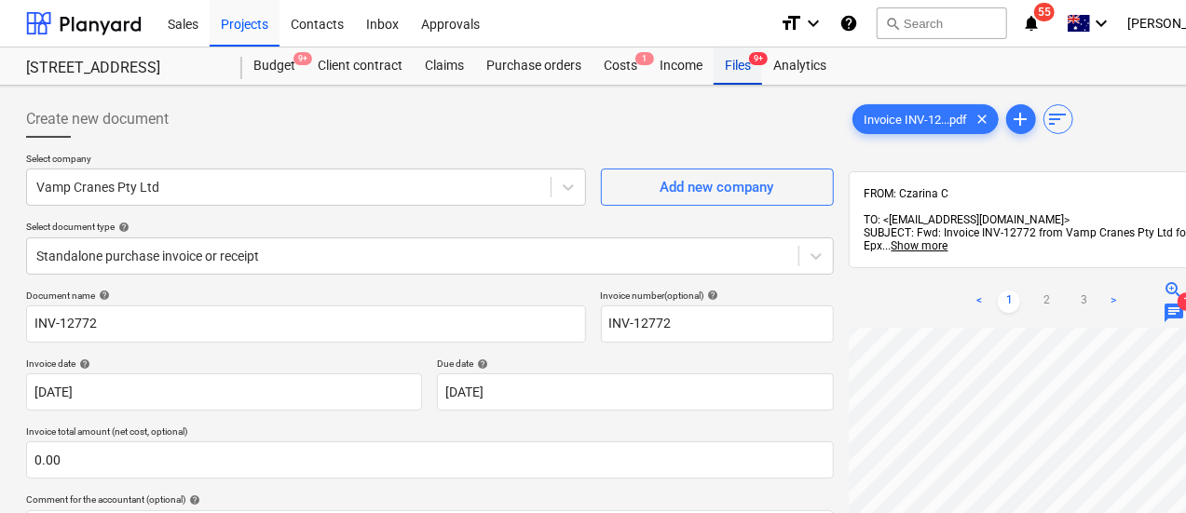
click at [748, 73] on div "Files 9+" at bounding box center [738, 66] width 48 height 37
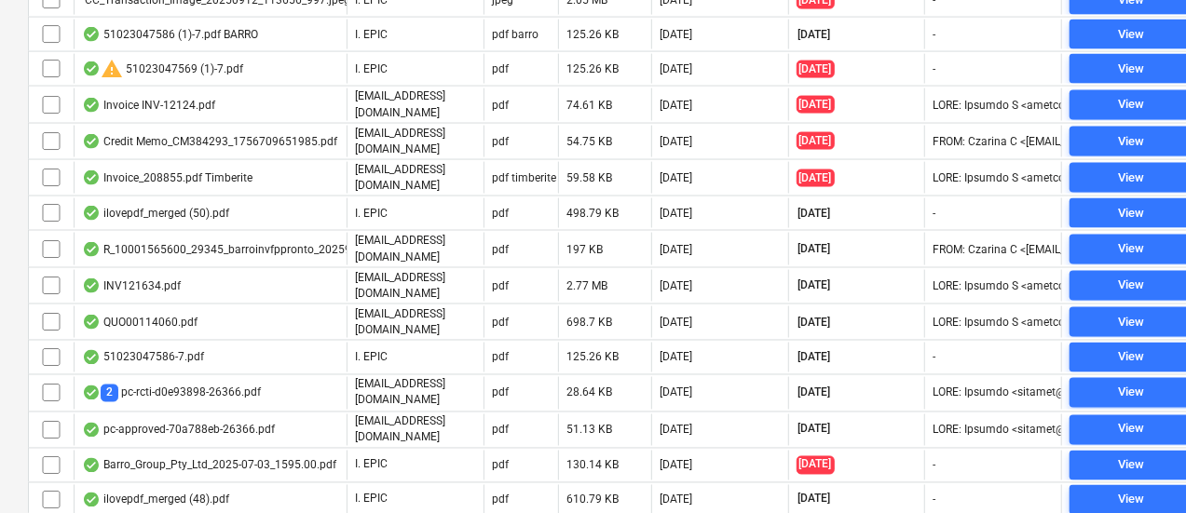
scroll to position [212, 0]
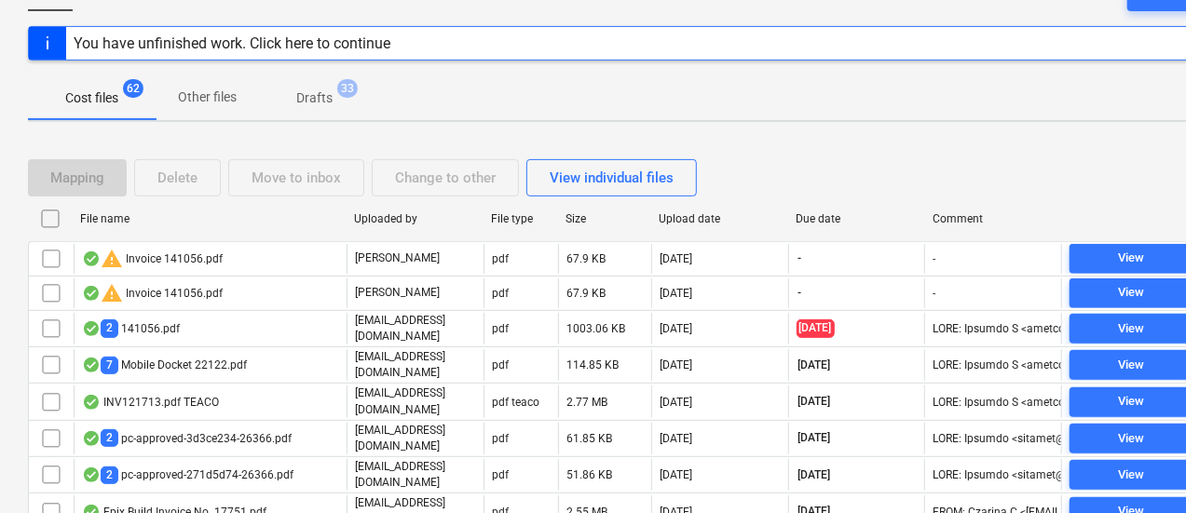
click at [824, 223] on div "Due date" at bounding box center [857, 218] width 122 height 13
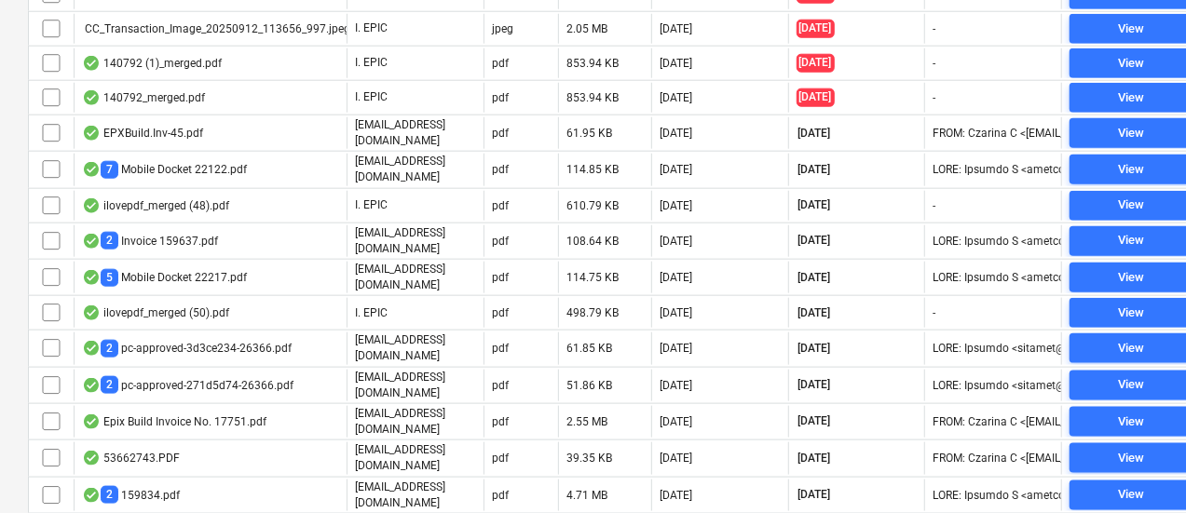
scroll to position [900, 0]
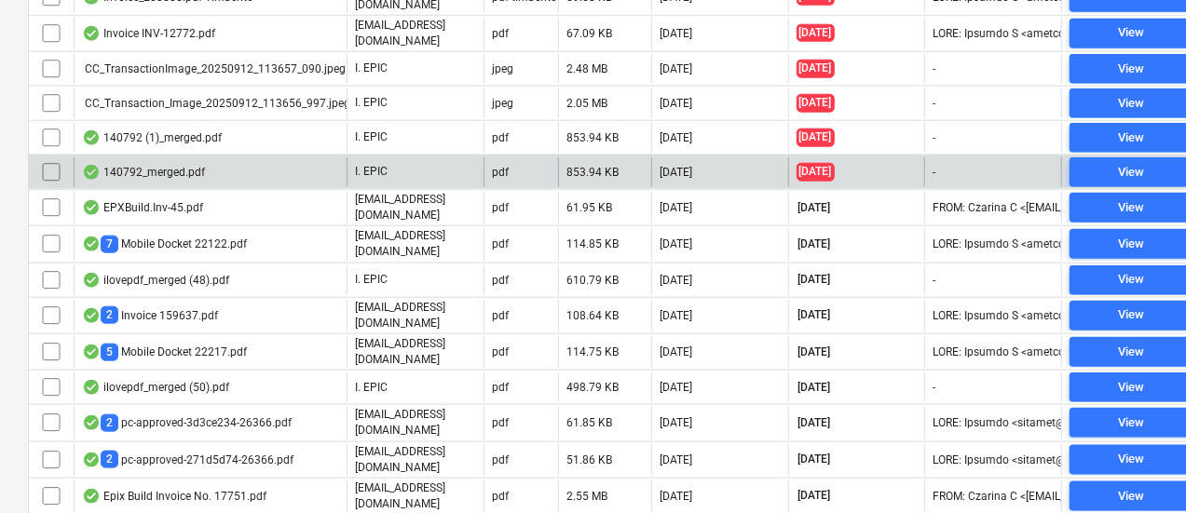
click at [260, 157] on div "140792_merged.pdf" at bounding box center [210, 172] width 273 height 30
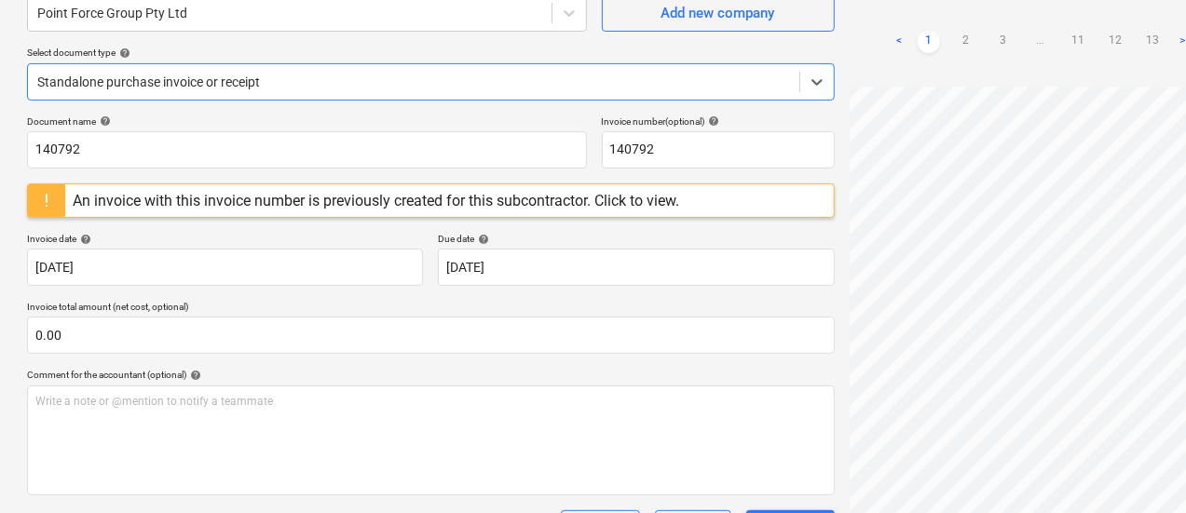
scroll to position [64, 1]
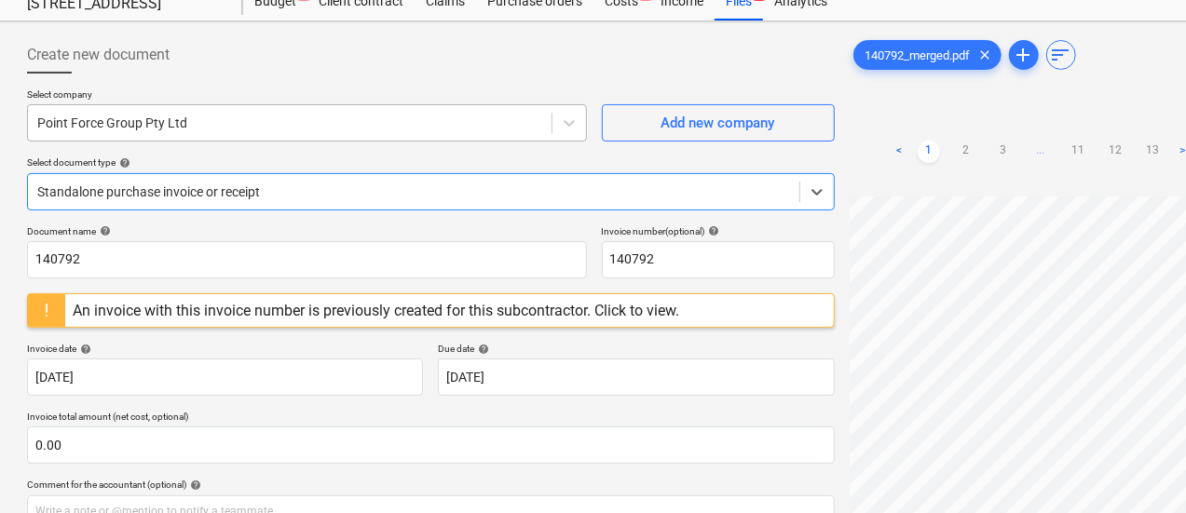
click at [209, 130] on div at bounding box center [289, 123] width 505 height 19
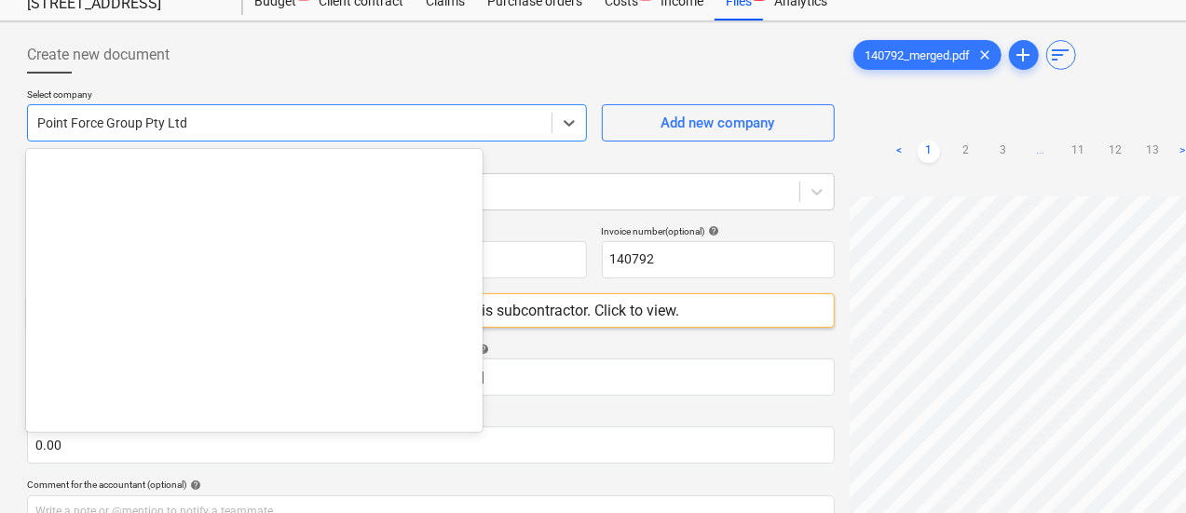
scroll to position [22860, 0]
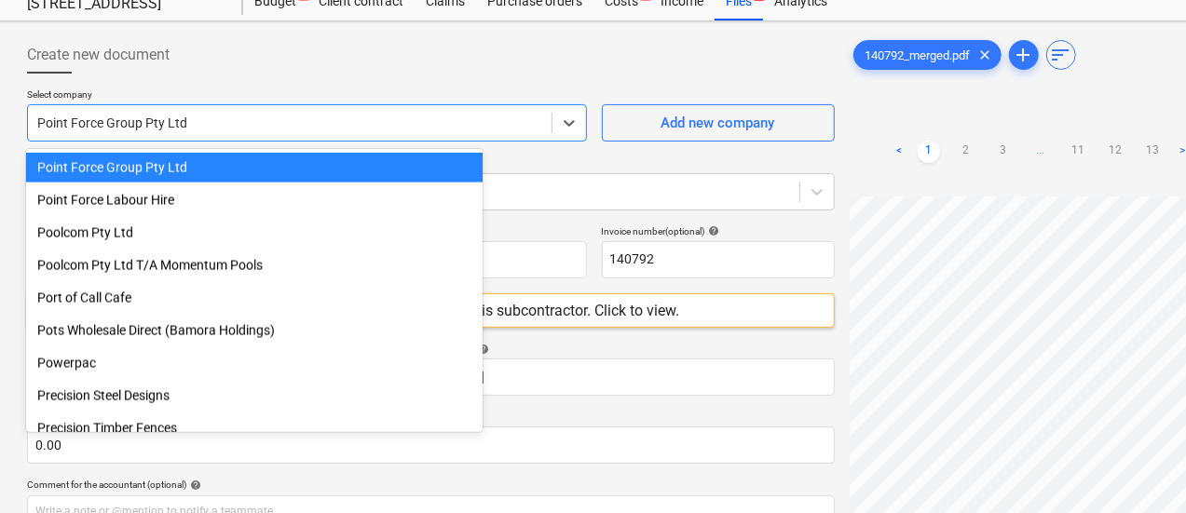
click at [209, 130] on div at bounding box center [289, 123] width 505 height 19
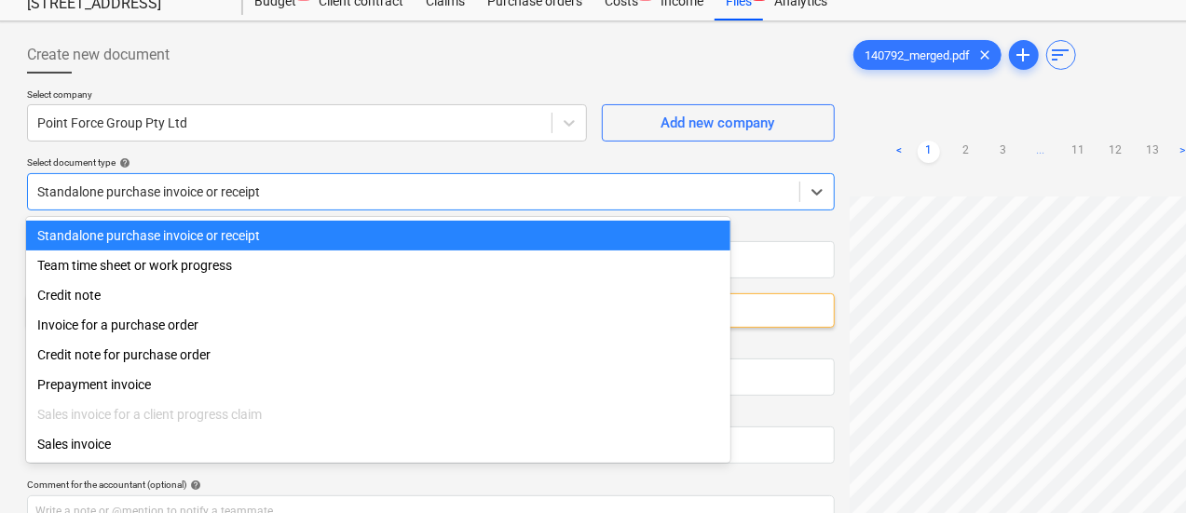
click at [234, 188] on div at bounding box center [413, 192] width 753 height 19
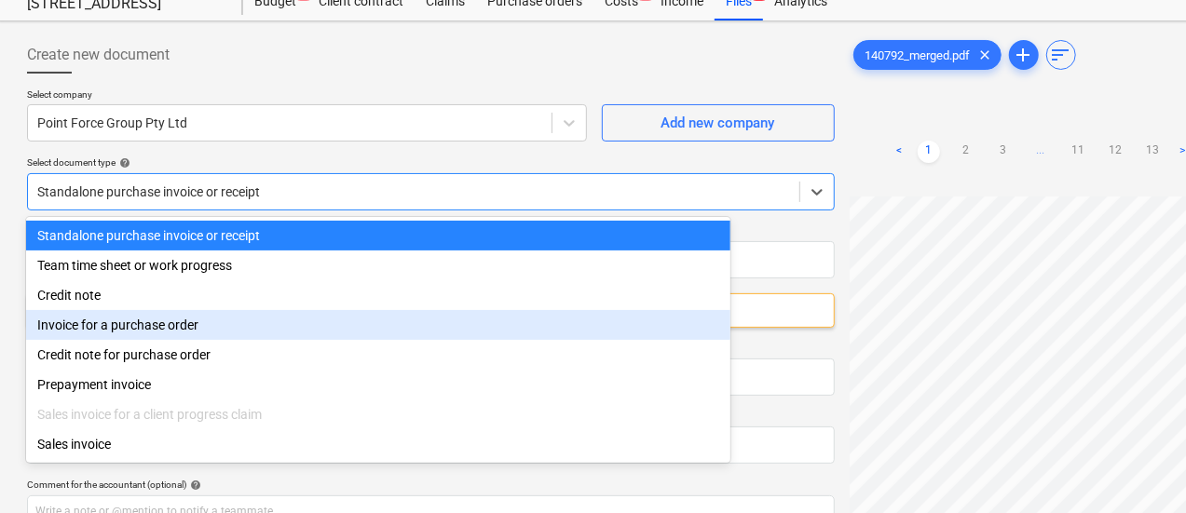
click at [258, 323] on div "Invoice for a purchase order" at bounding box center [378, 325] width 704 height 30
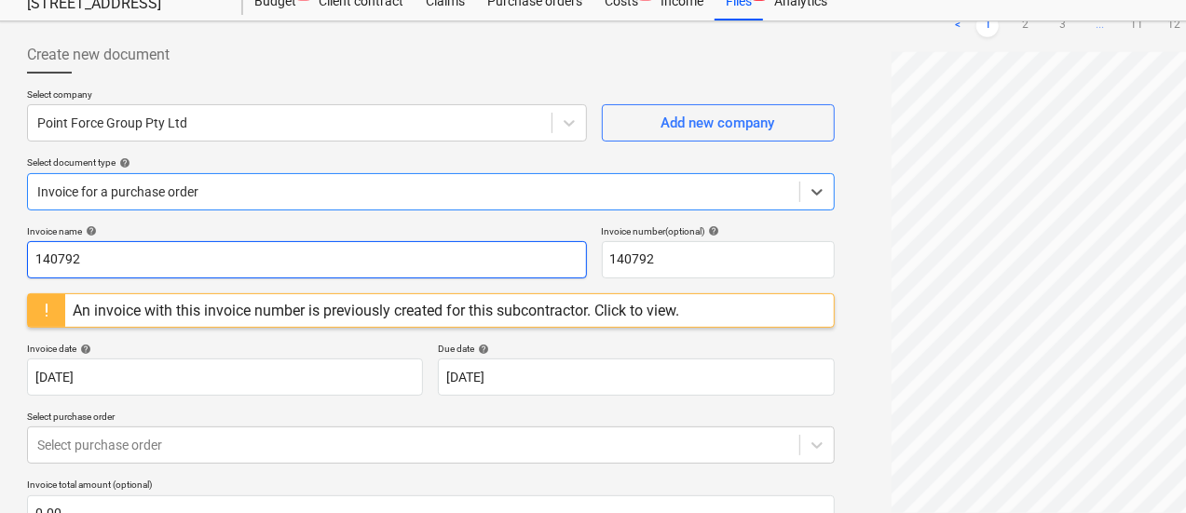
scroll to position [198, 1]
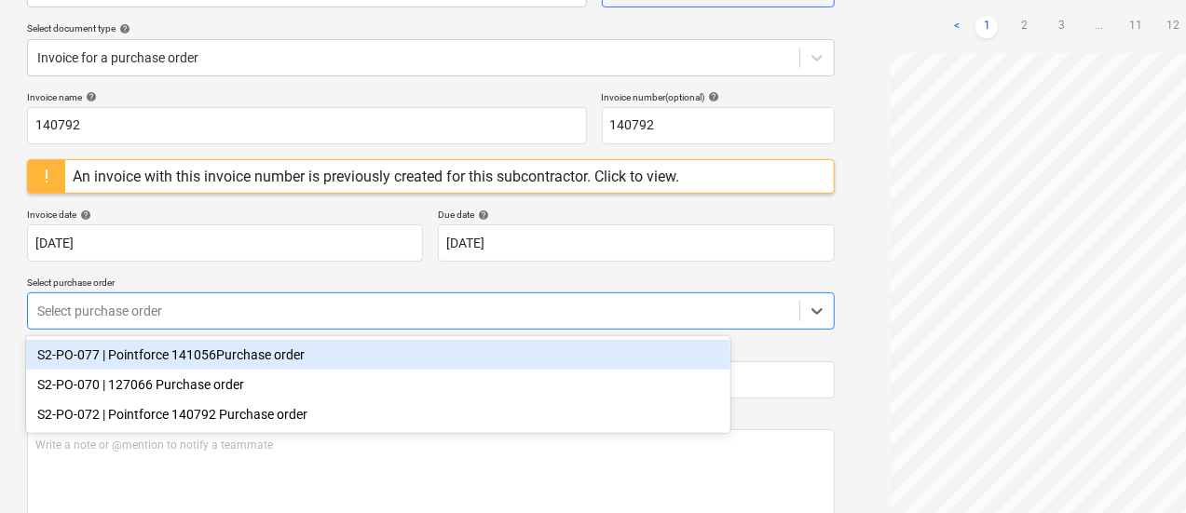
click at [313, 317] on div at bounding box center [413, 311] width 753 height 19
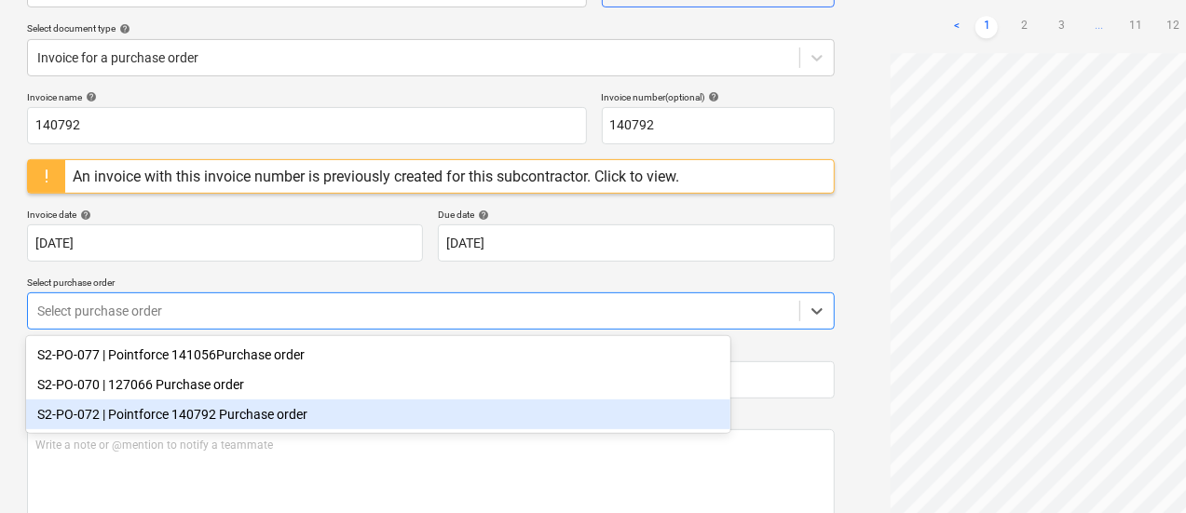
click at [297, 411] on div "S2-PO-072 | Pointforce 140792 Purchase order" at bounding box center [378, 415] width 704 height 30
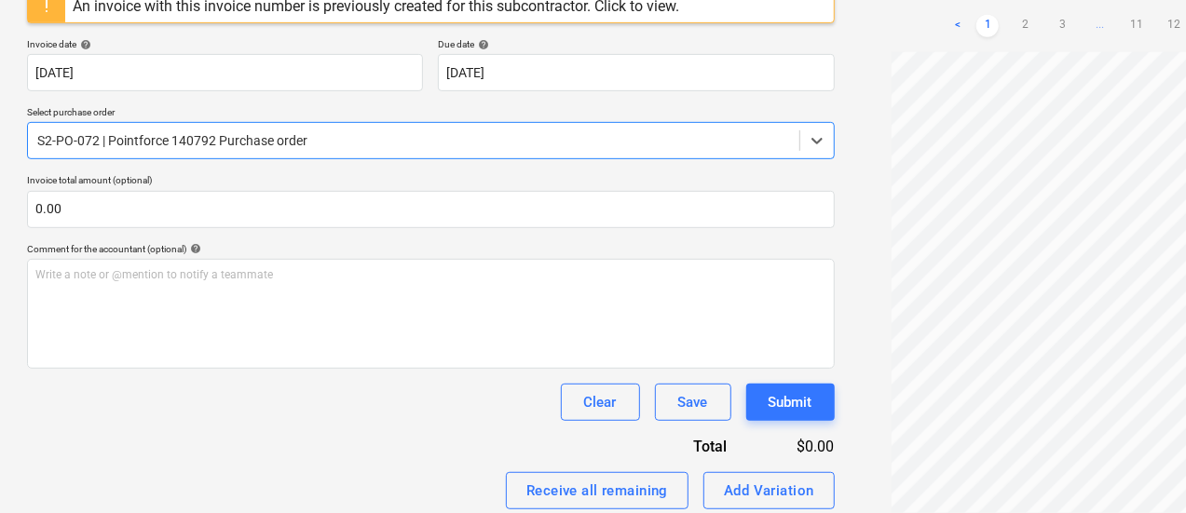
scroll to position [368, 1]
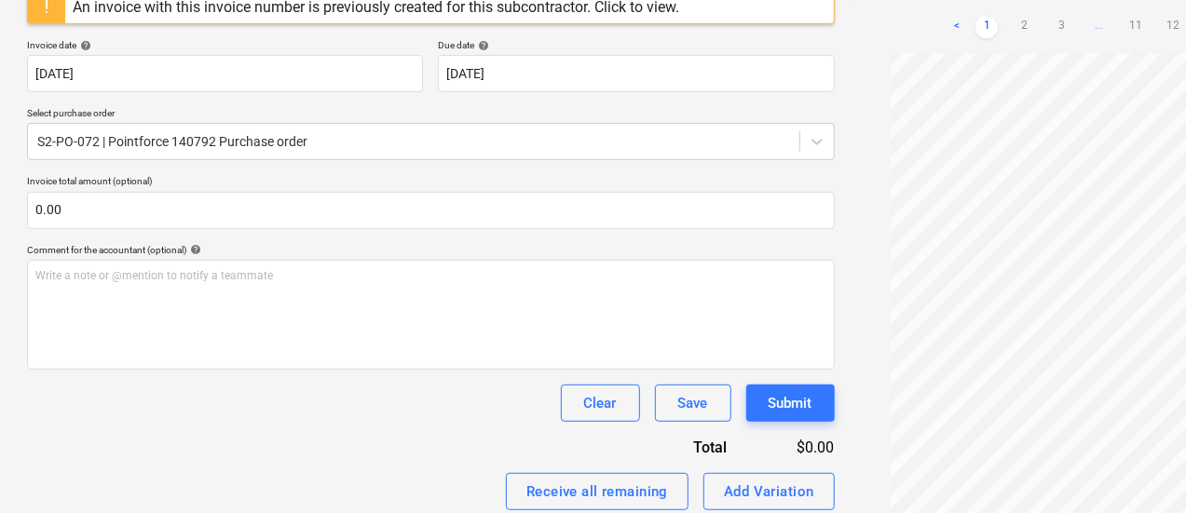
click at [630, 250] on div "Comment for the accountant (optional) help" at bounding box center [431, 250] width 808 height 12
click at [946, 45] on div "< 1 2 3 ... 11 12 13 >" at bounding box center [1099, 27] width 306 height 52
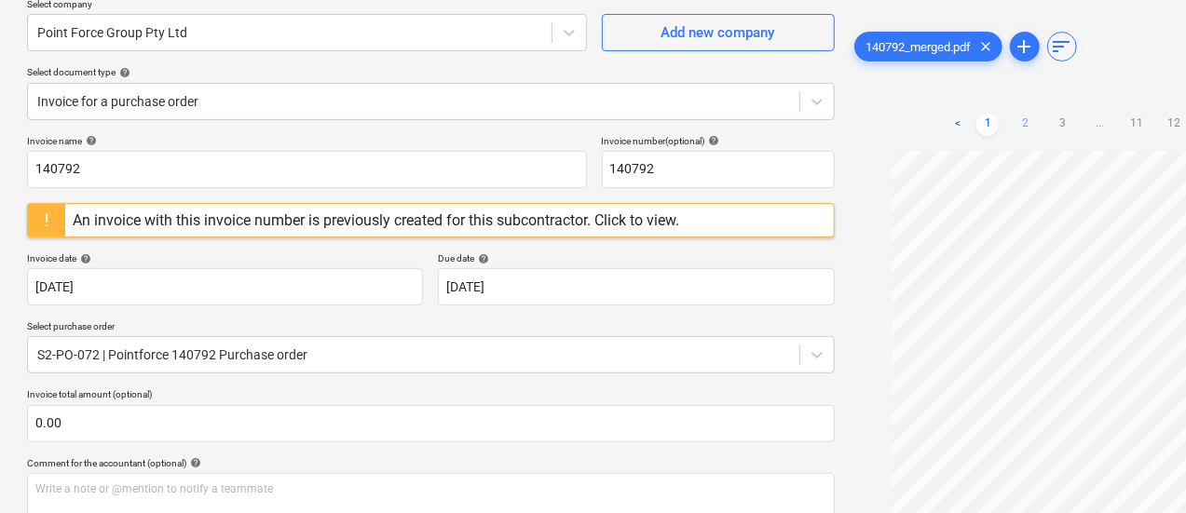
click at [1014, 125] on link "2" at bounding box center [1025, 125] width 22 height 22
click at [1051, 120] on link "3" at bounding box center [1062, 125] width 22 height 22
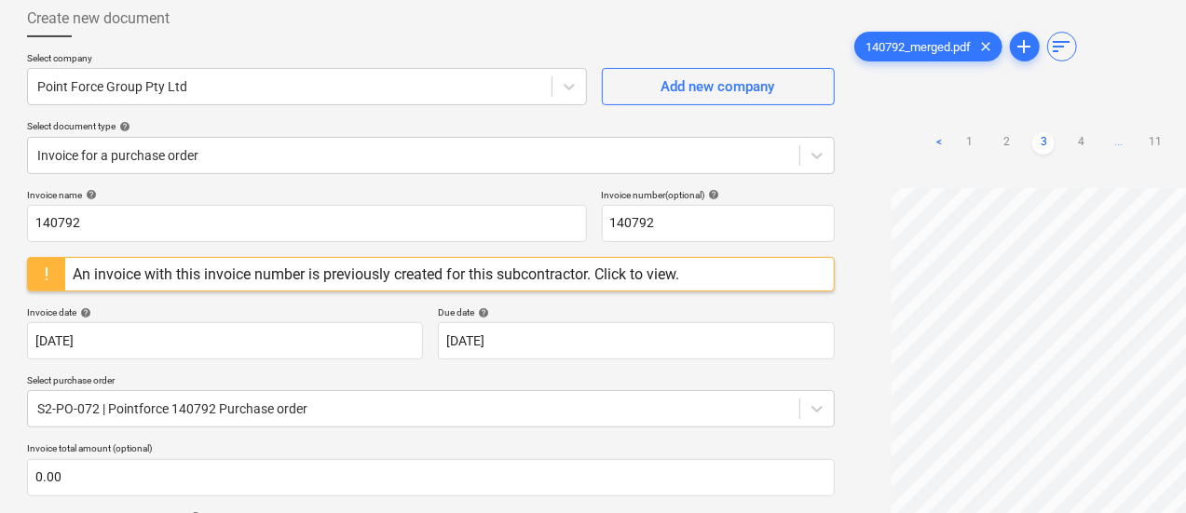
scroll to position [93, 1]
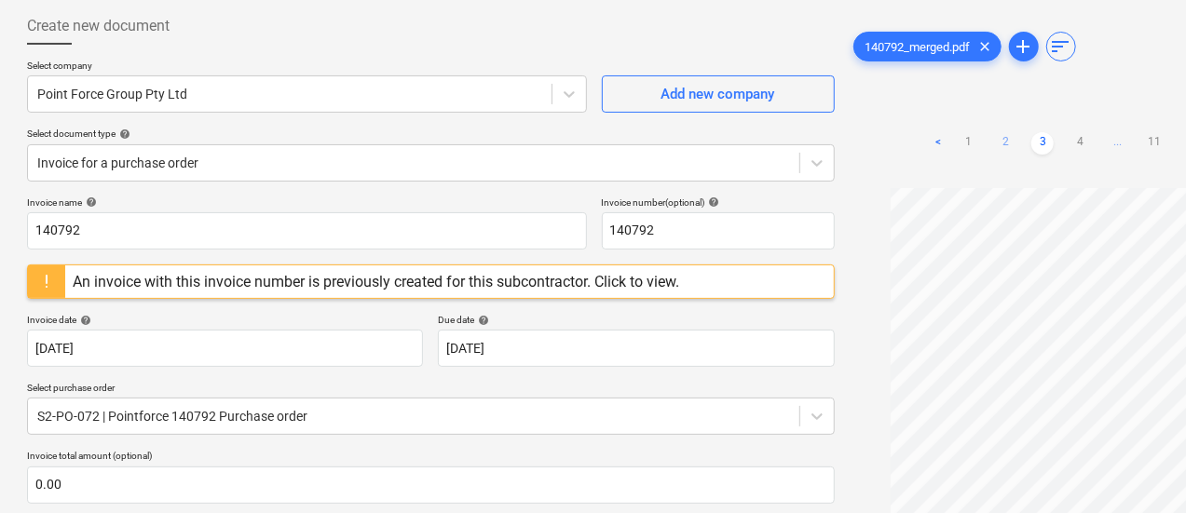
click at [994, 134] on link "2" at bounding box center [1005, 143] width 22 height 22
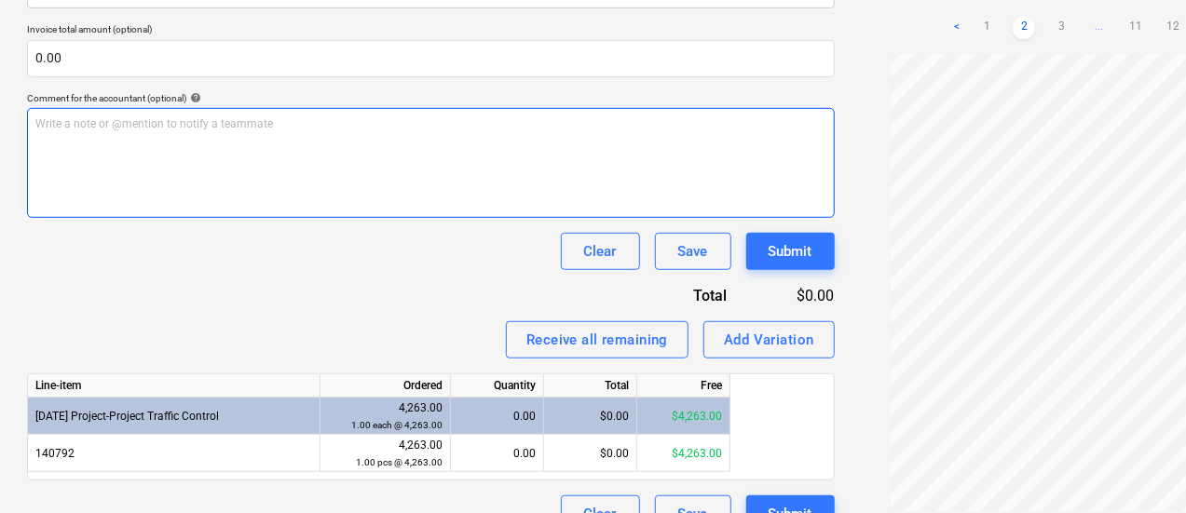
scroll to position [539, 1]
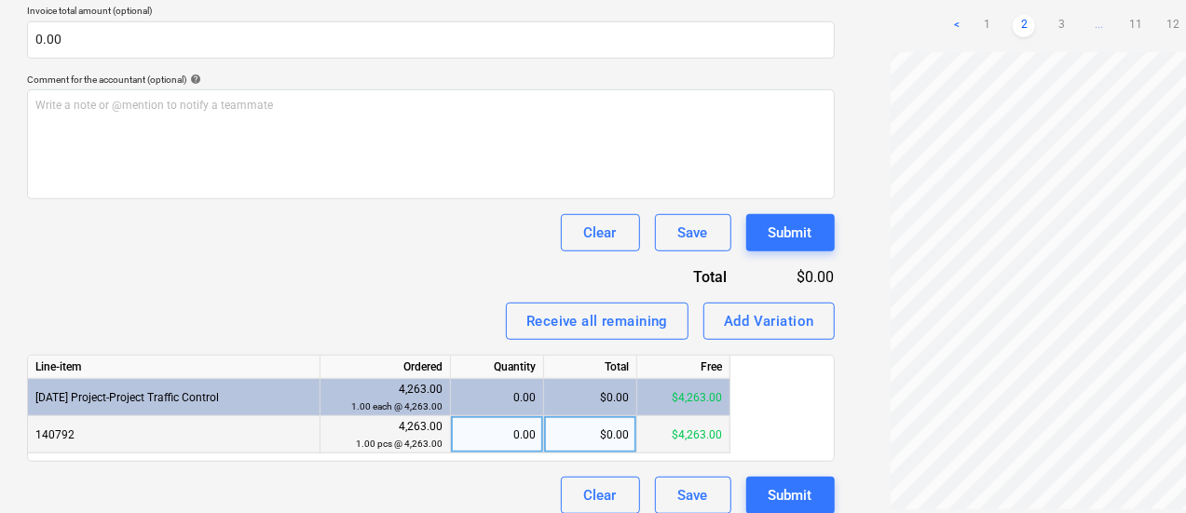
click at [523, 433] on div "0.00" at bounding box center [496, 434] width 77 height 37
click at [323, 285] on div "Invoice name help 140792 Invoice number (optional) help 140792 An invoice with …" at bounding box center [431, 132] width 808 height 763
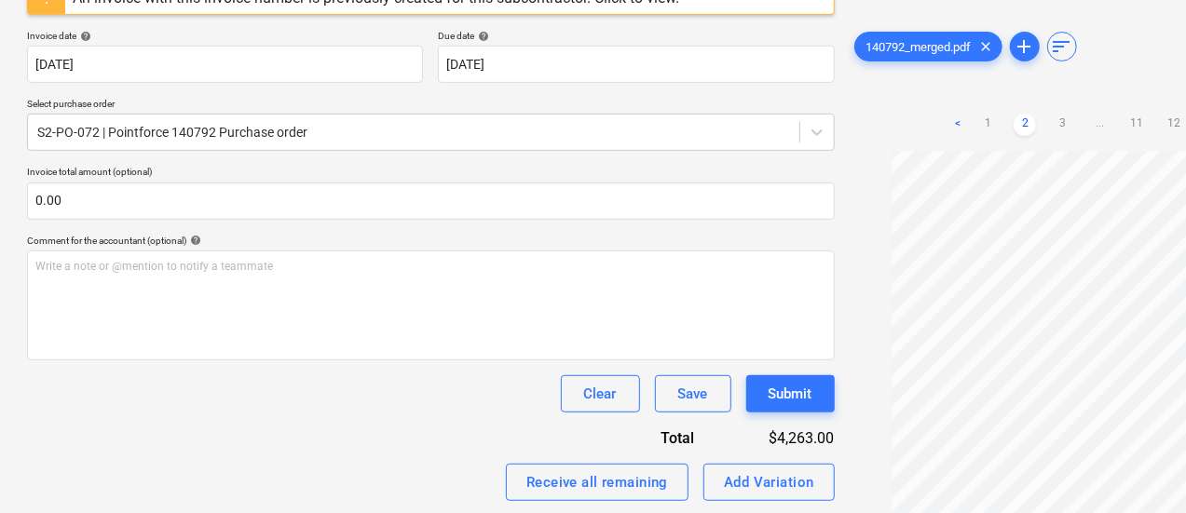
scroll to position [369, 1]
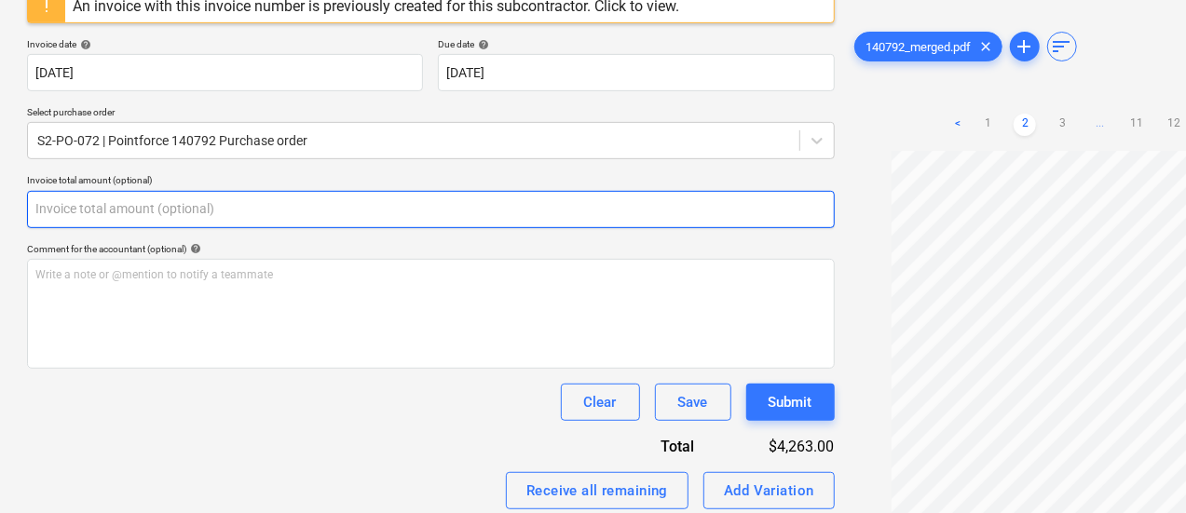
click at [205, 198] on input "text" at bounding box center [431, 209] width 808 height 37
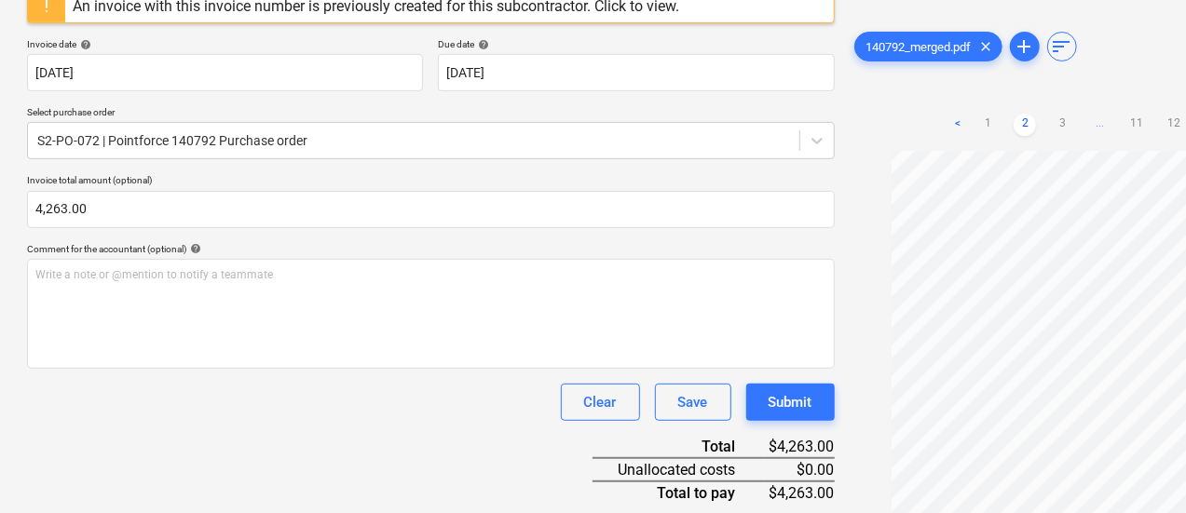
click at [378, 182] on p "Invoice total amount (optional)" at bounding box center [431, 182] width 808 height 16
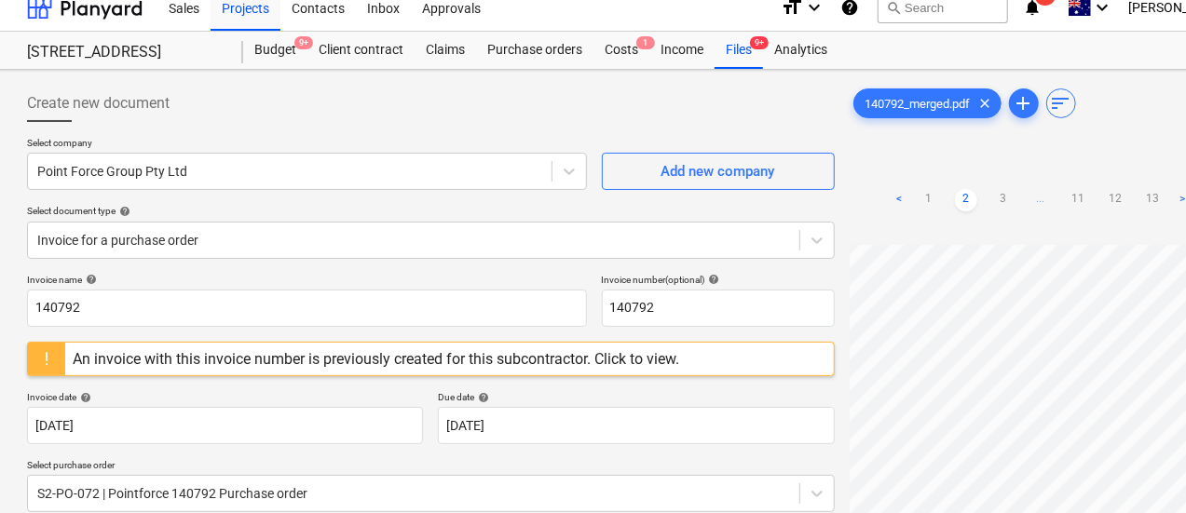
scroll to position [0, 1]
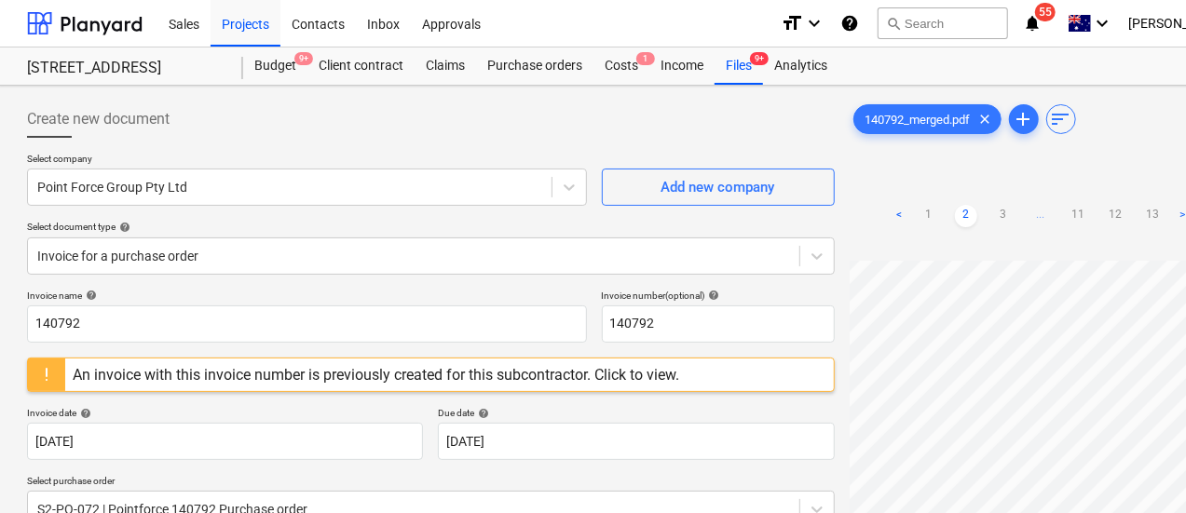
drag, startPoint x: 372, startPoint y: 375, endPoint x: 305, endPoint y: 372, distance: 67.2
click at [305, 372] on div "An invoice with this invoice number is previously created for this subcontracto…" at bounding box center [376, 375] width 607 height 18
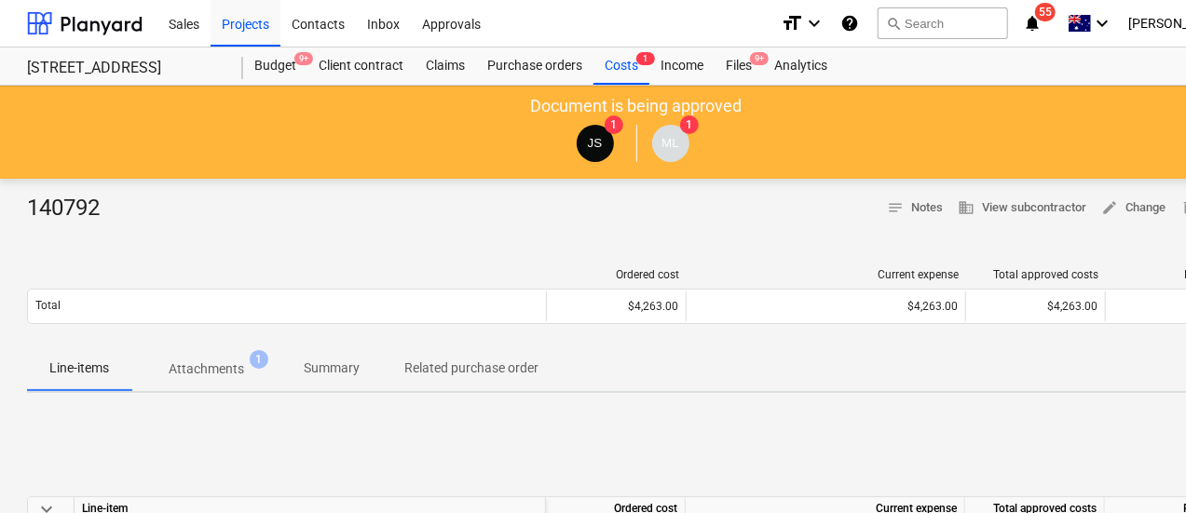
scroll to position [9, 1]
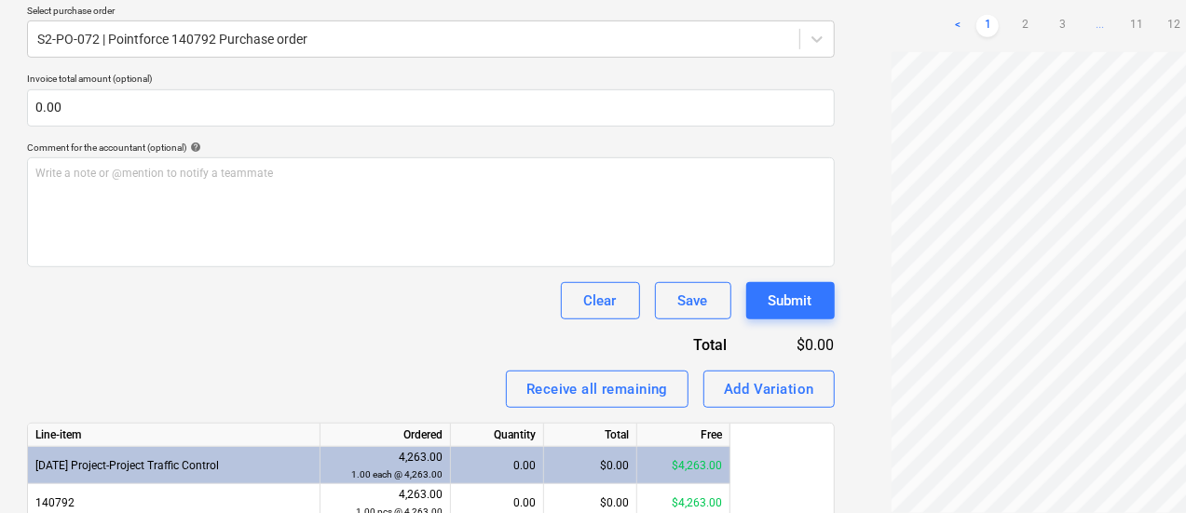
scroll to position [520, 1]
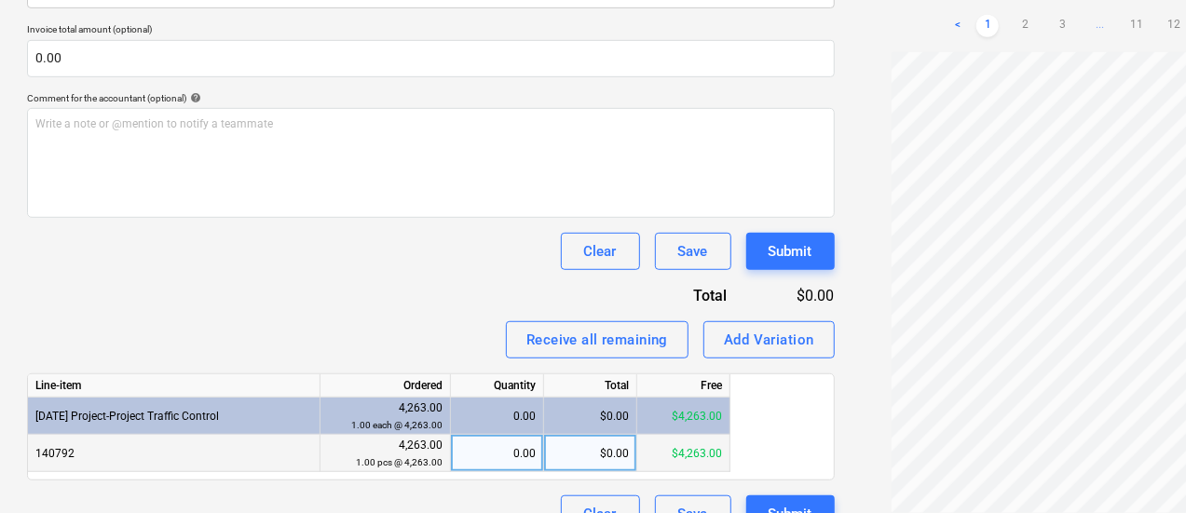
click at [415, 457] on small "1.00 pcs @ 4,263.00" at bounding box center [399, 462] width 87 height 10
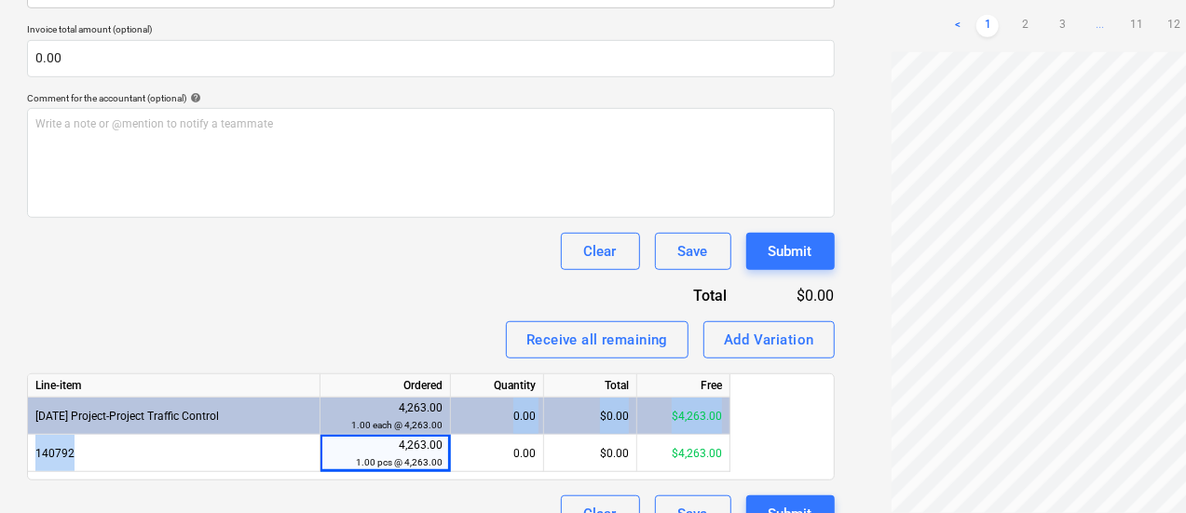
drag, startPoint x: 398, startPoint y: 443, endPoint x: 456, endPoint y: 433, distance: 58.5
click at [456, 433] on div "Line-item Ordered Quantity Total Free [DATE] Project-Project Traffic Control 4,…" at bounding box center [431, 427] width 808 height 107
click at [456, 433] on div "0.00" at bounding box center [497, 416] width 93 height 37
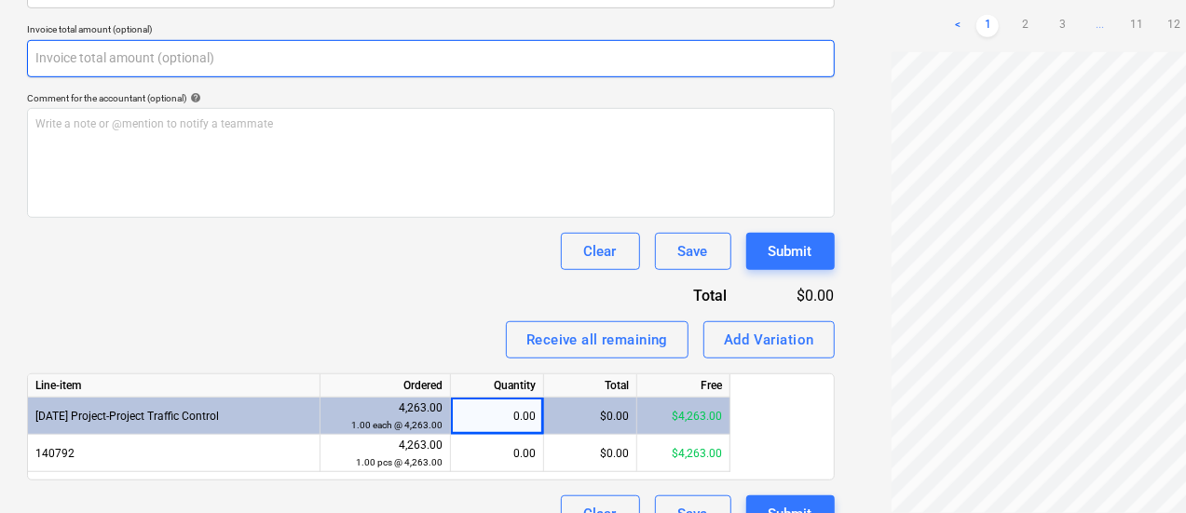
click at [155, 44] on input "text" at bounding box center [431, 58] width 808 height 37
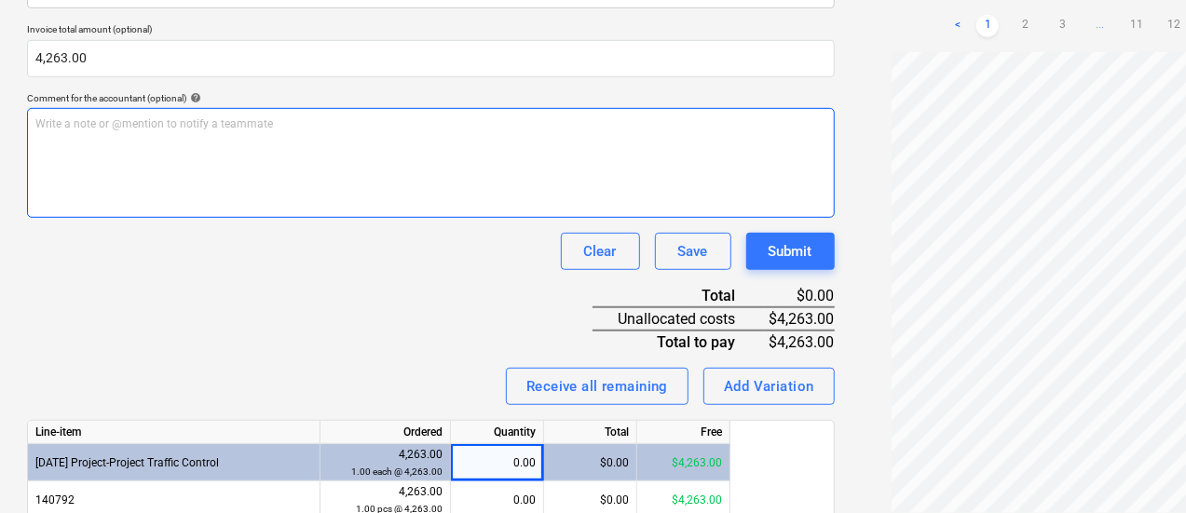
click at [184, 197] on div "Write a note or @mention to notify a teammate [PERSON_NAME]" at bounding box center [431, 163] width 808 height 110
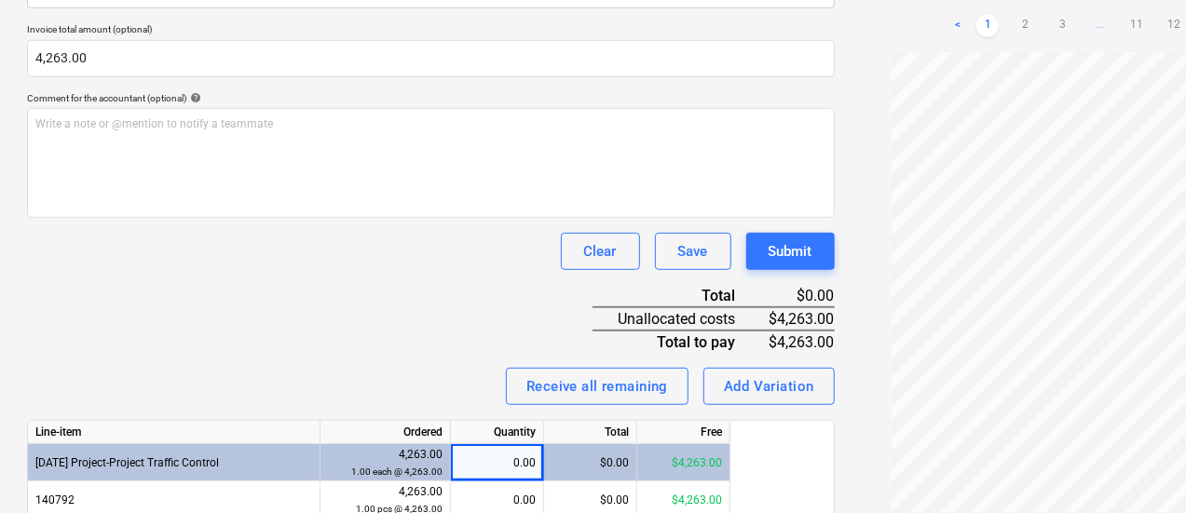
click at [503, 455] on div "0.00" at bounding box center [496, 462] width 77 height 37
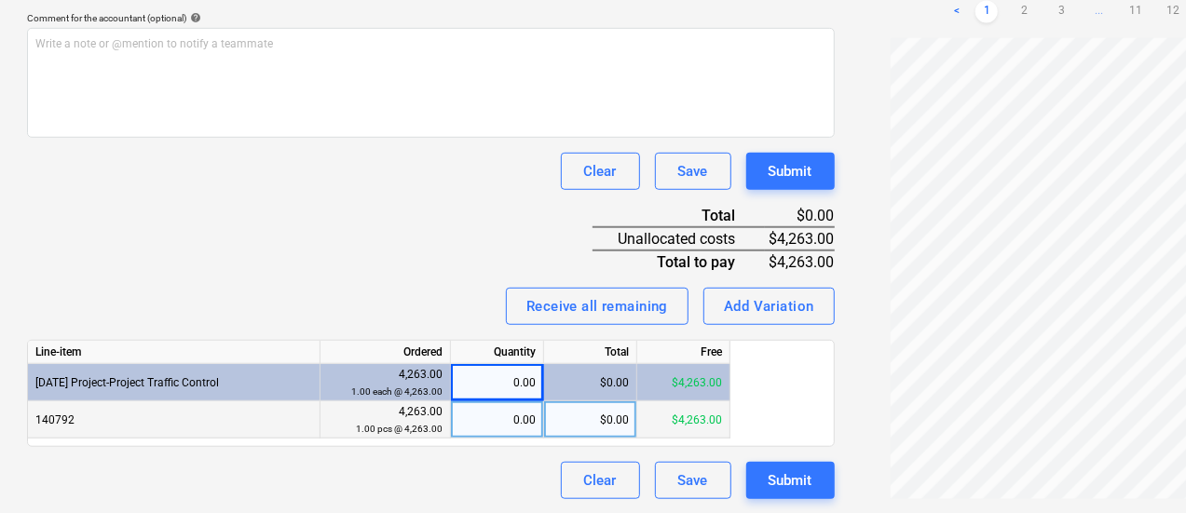
click at [462, 415] on div "0.00" at bounding box center [496, 420] width 77 height 37
click at [244, 229] on div "Invoice name help 140792 Invoice number (optional) help 140792 An invoice with …" at bounding box center [431, 95] width 808 height 810
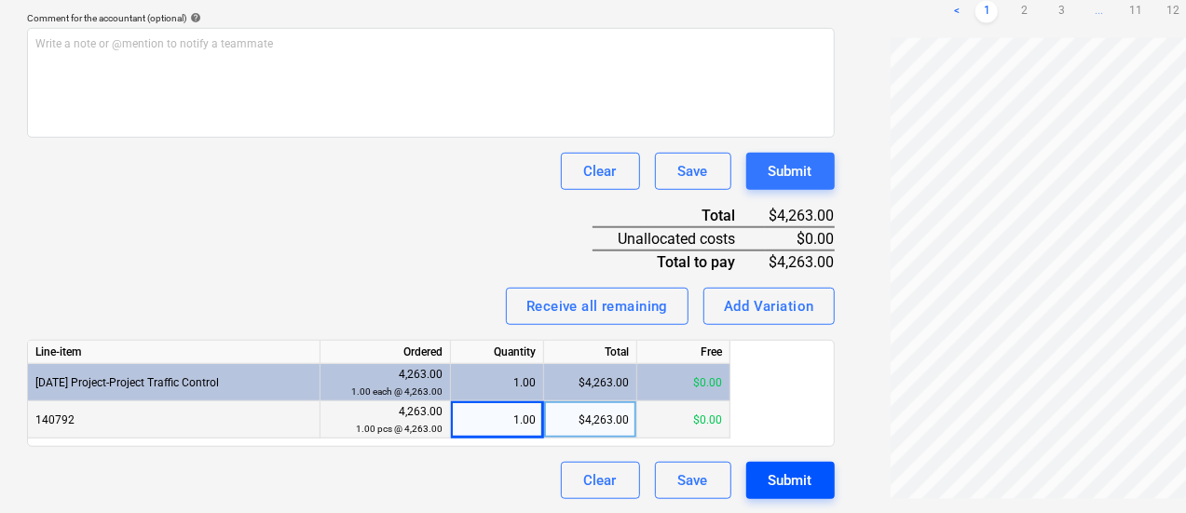
click at [769, 474] on div "Submit" at bounding box center [791, 481] width 44 height 24
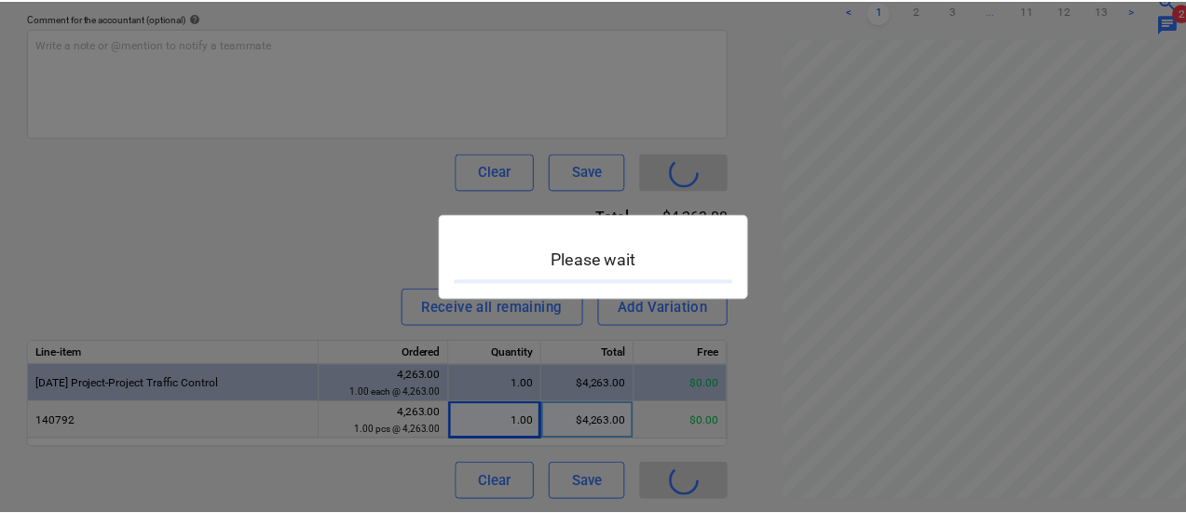
scroll to position [0, 1]
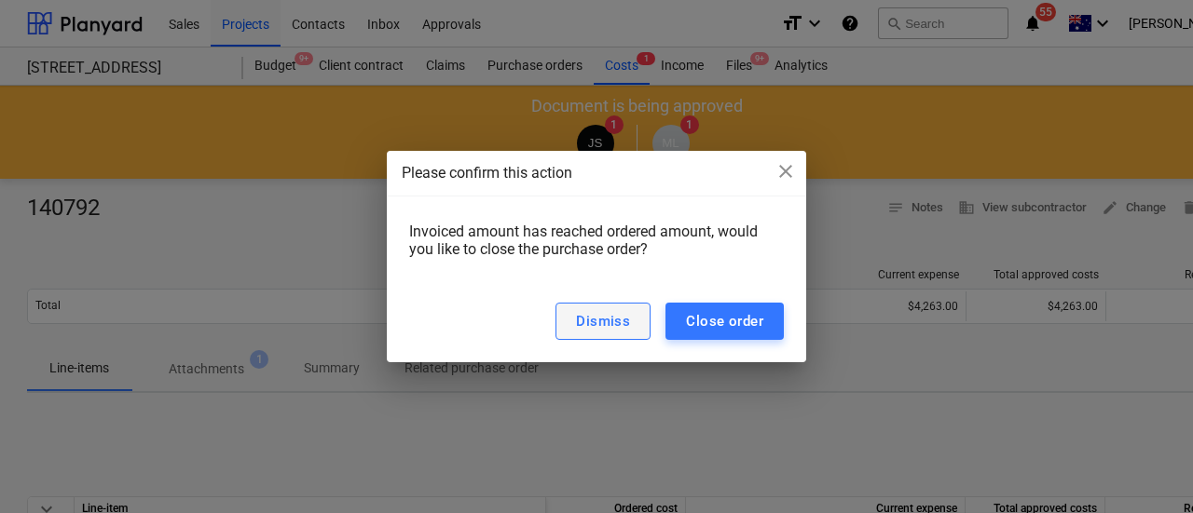
click at [630, 320] on div "Dismiss" at bounding box center [603, 321] width 54 height 24
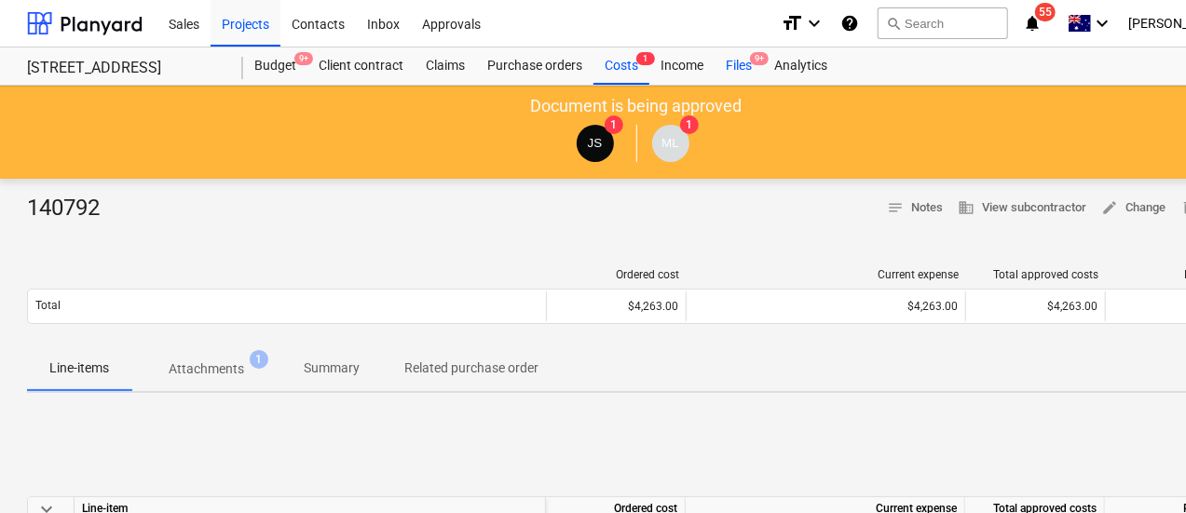
click at [757, 62] on span "9+" at bounding box center [759, 58] width 19 height 13
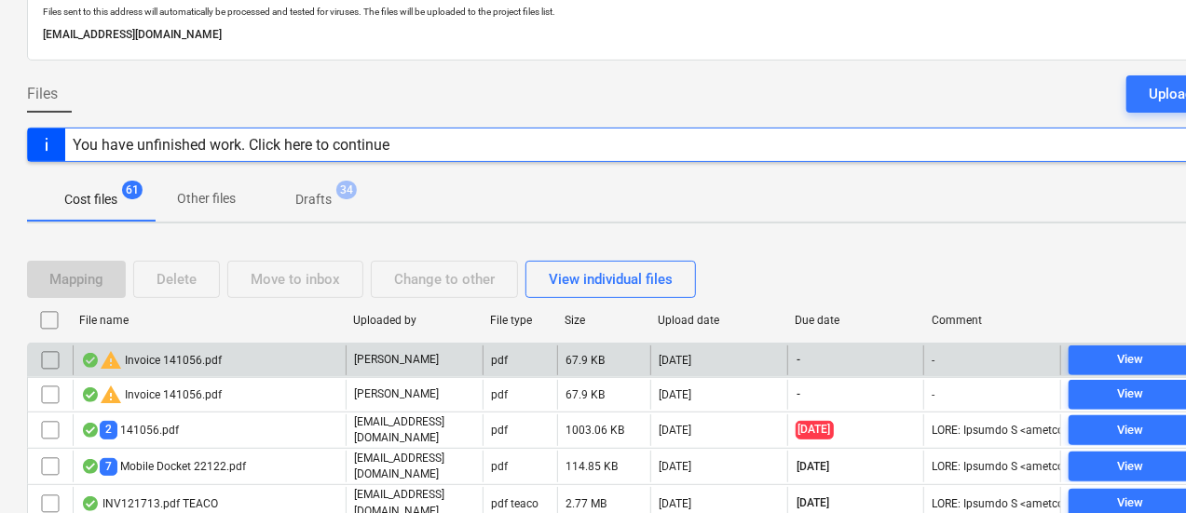
scroll to position [112, 1]
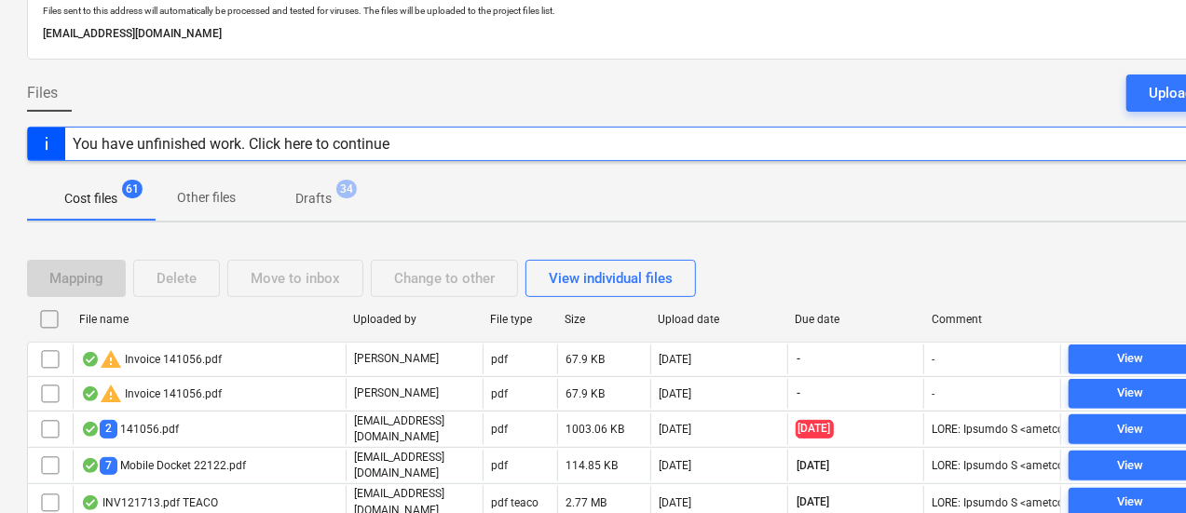
click at [816, 313] on div "Due date" at bounding box center [856, 319] width 122 height 13
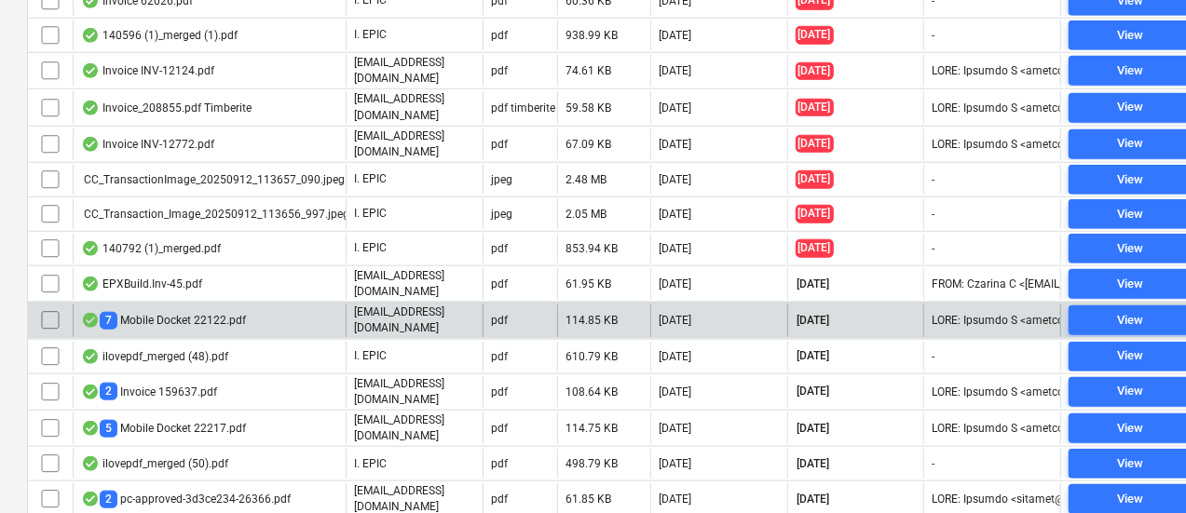
scroll to position [820, 1]
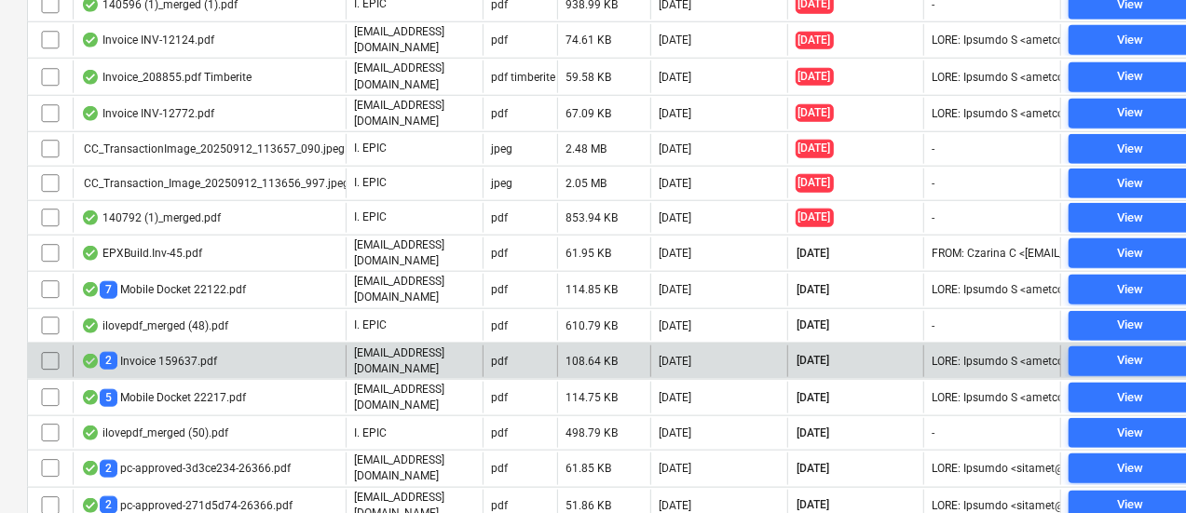
click at [274, 346] on div "2 Invoice 159637.pdf" at bounding box center [209, 362] width 273 height 32
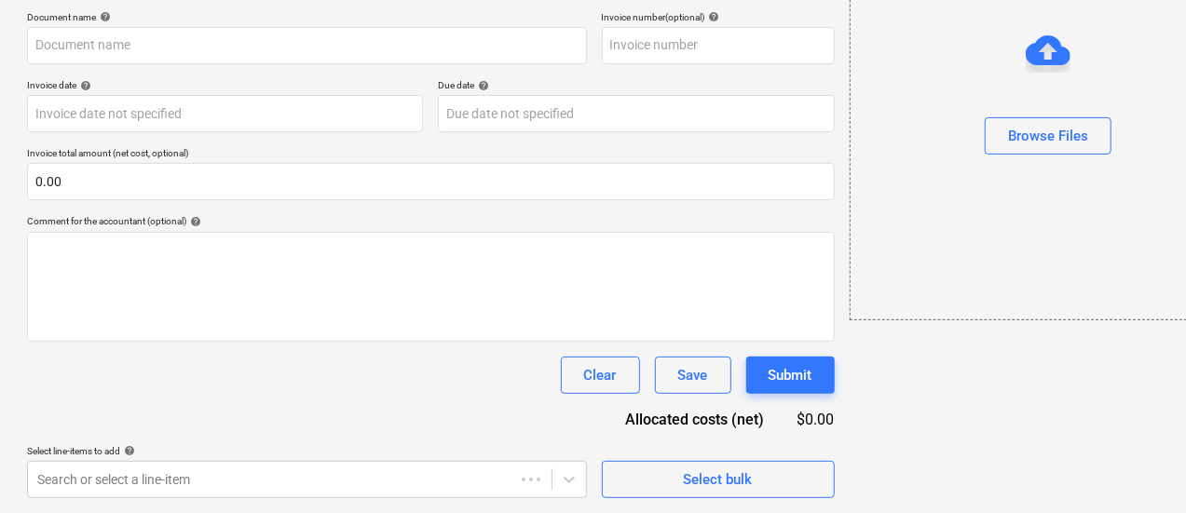
scroll to position [0, 1]
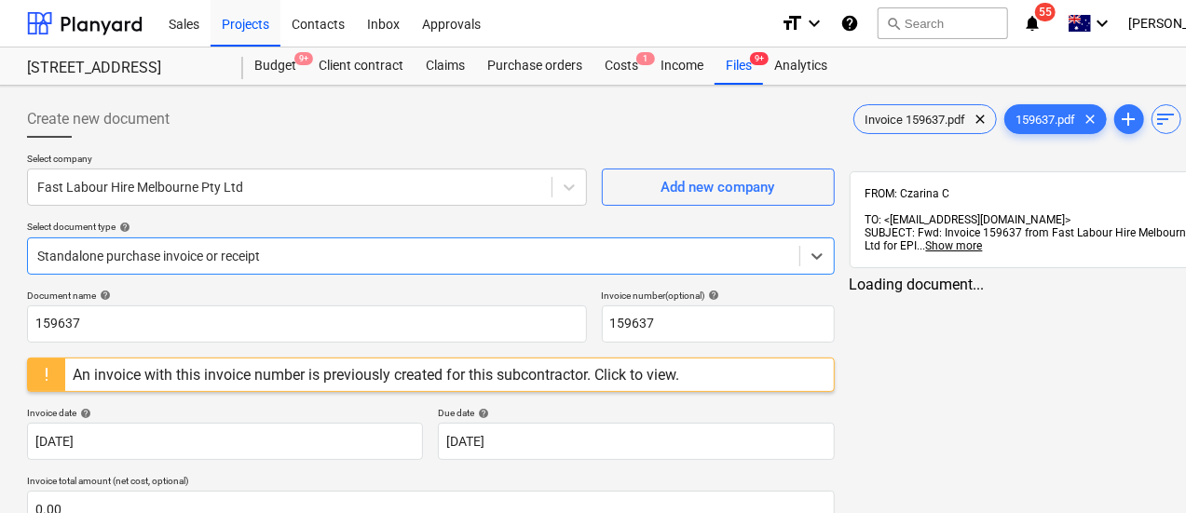
click at [342, 251] on div "Standalone purchase invoice or receipt" at bounding box center [431, 256] width 808 height 37
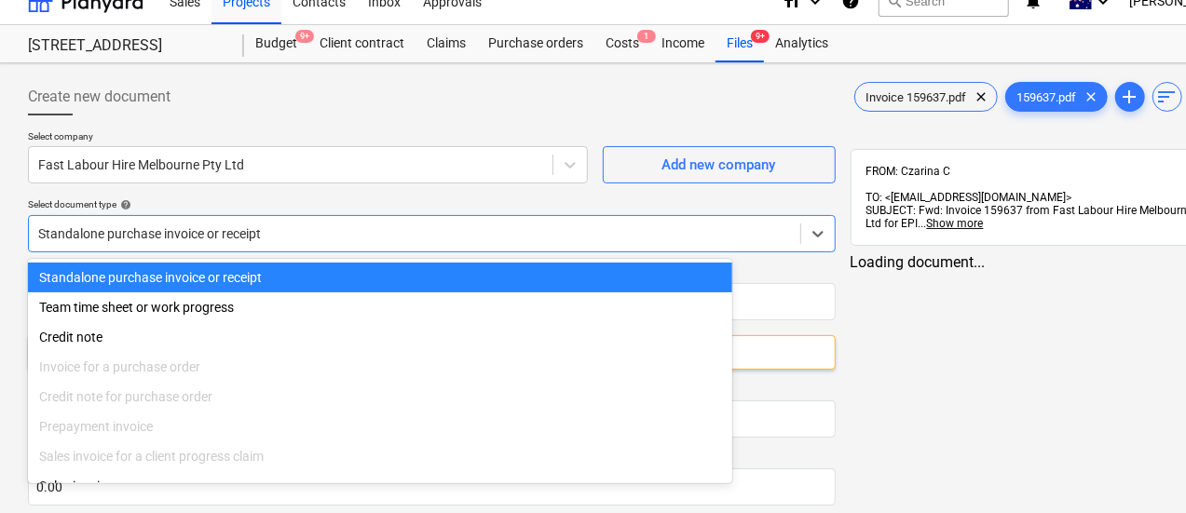
scroll to position [26, 0]
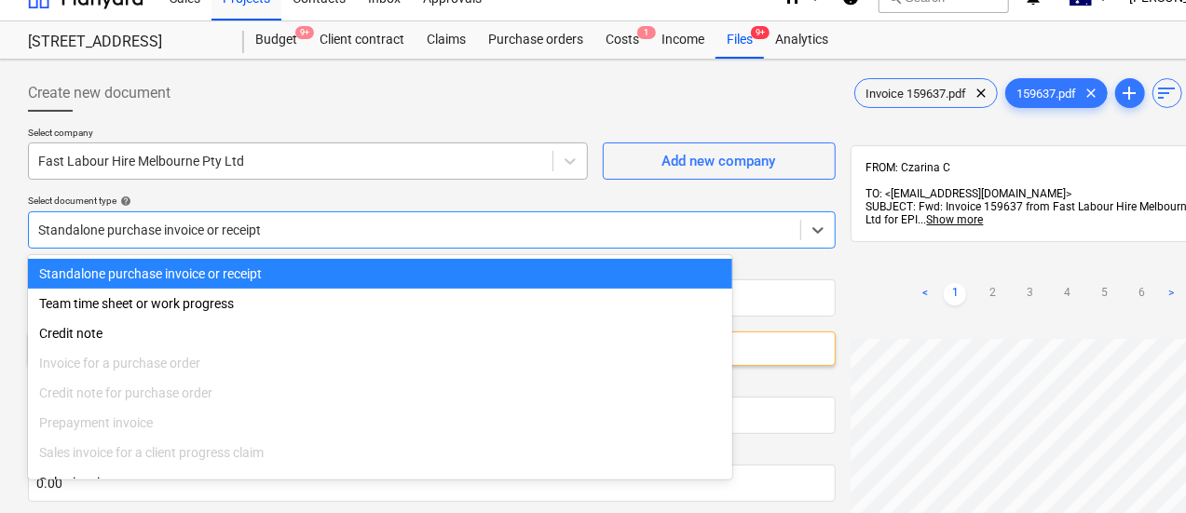
click at [262, 179] on div "Fast Labour Hire Melbourne Pty Ltd" at bounding box center [308, 161] width 560 height 37
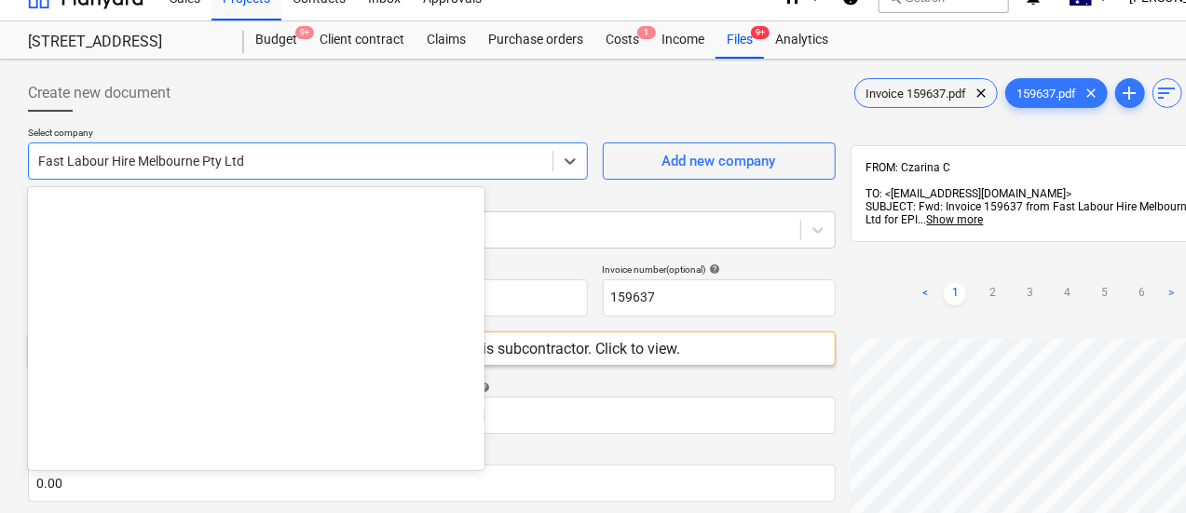
scroll to position [11675, 0]
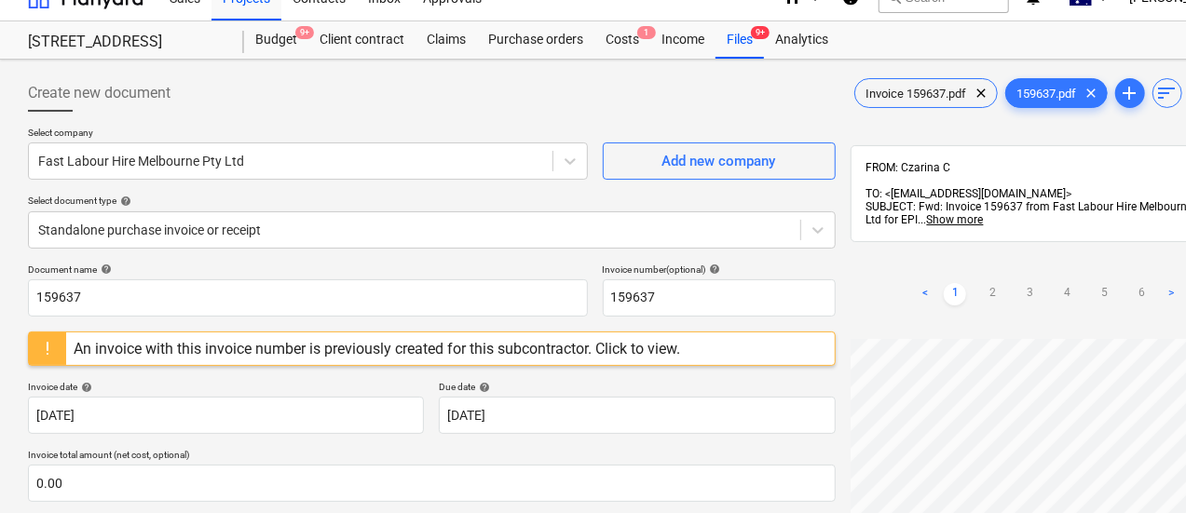
click at [417, 123] on div at bounding box center [432, 119] width 808 height 15
click at [365, 236] on div at bounding box center [414, 230] width 753 height 19
click at [351, 198] on div "Select document type help" at bounding box center [432, 201] width 808 height 12
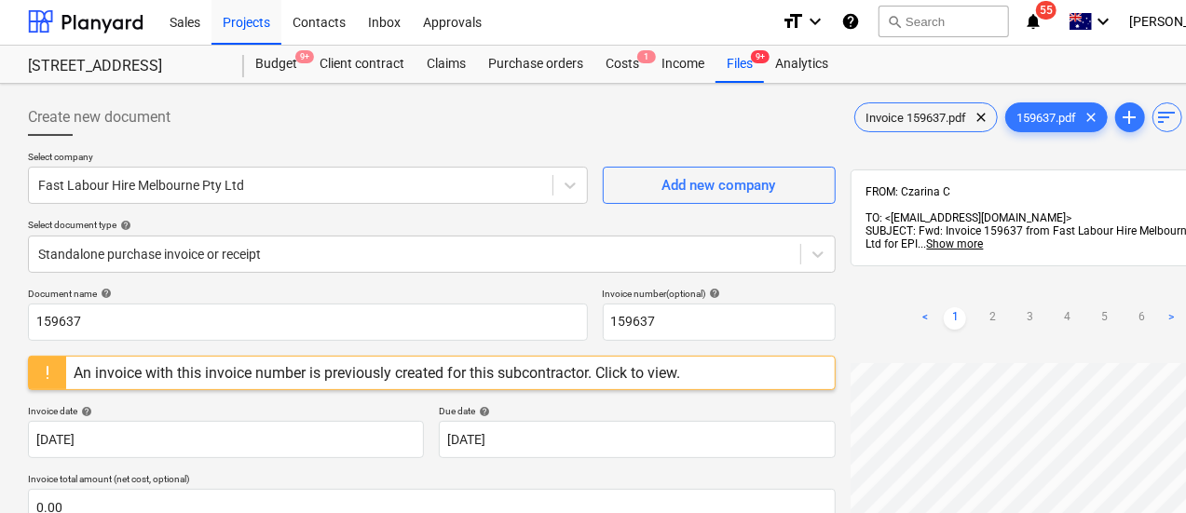
scroll to position [1, 0]
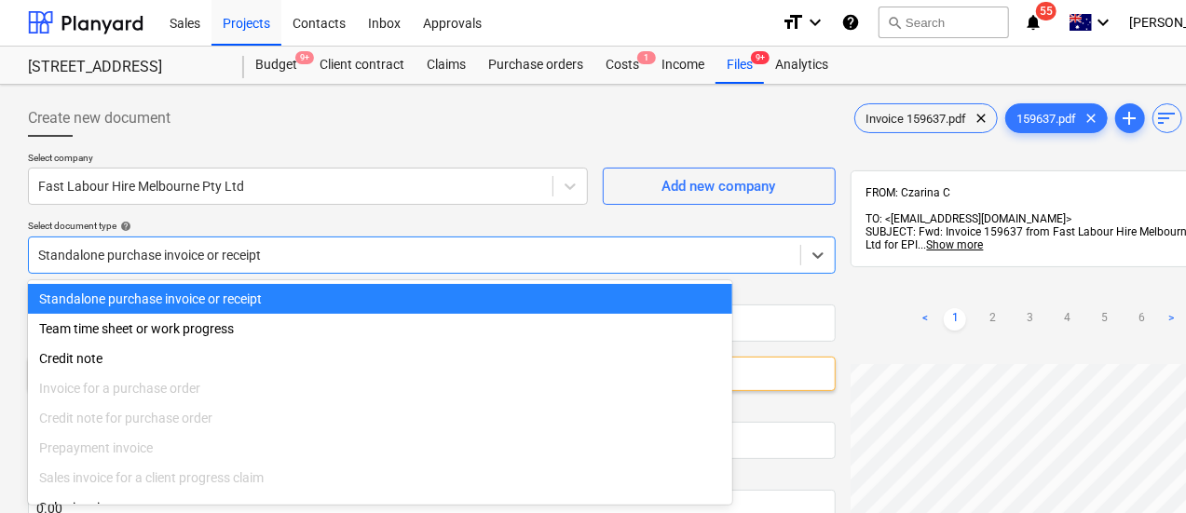
click at [278, 257] on div "Select company Fast Labour Hire Melbourne Pty Ltd Add new company Select docume…" at bounding box center [432, 220] width 808 height 137
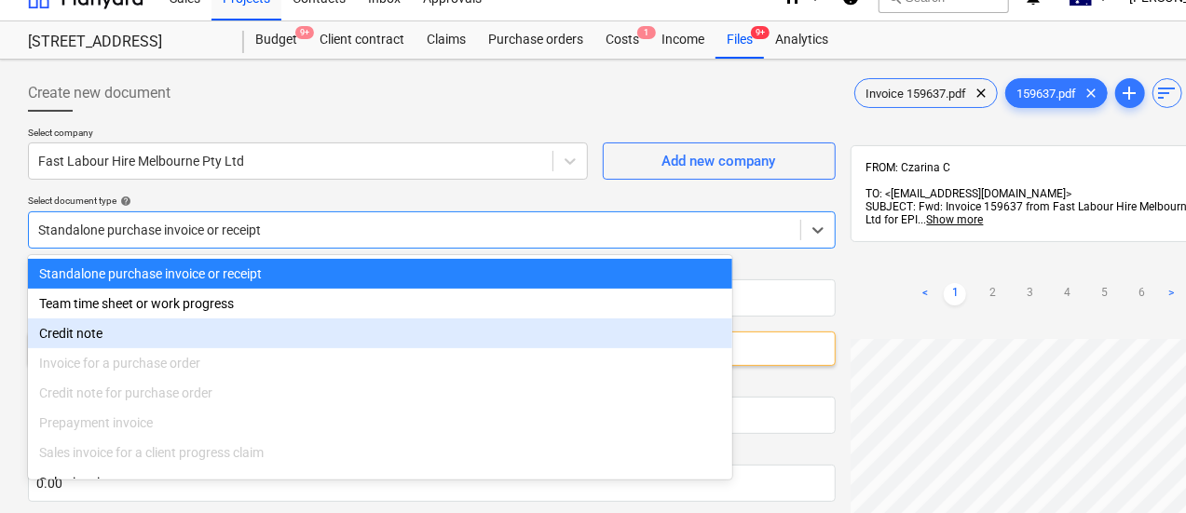
click at [244, 367] on div "Invoice for a purchase order" at bounding box center [380, 363] width 704 height 30
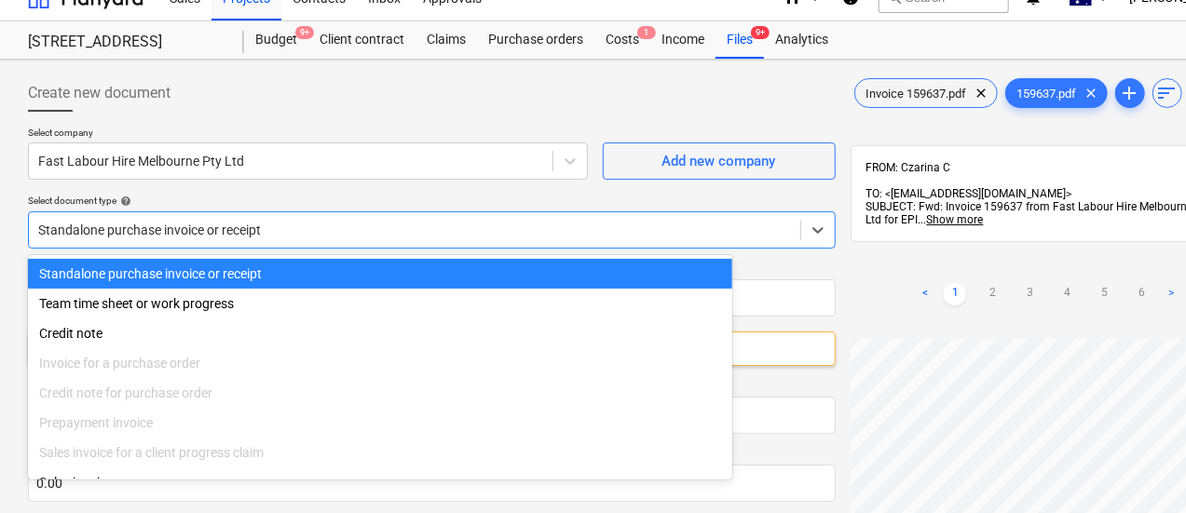
click at [330, 187] on div "Select company Fast Labour Hire Melbourne Pty Ltd Add new company Select docume…" at bounding box center [432, 195] width 808 height 137
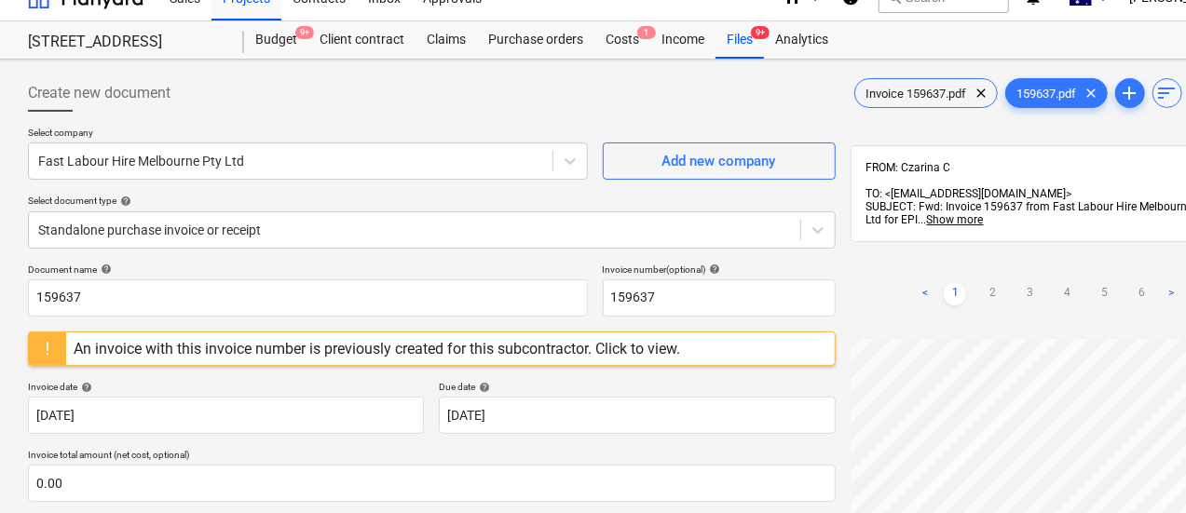
scroll to position [143, 0]
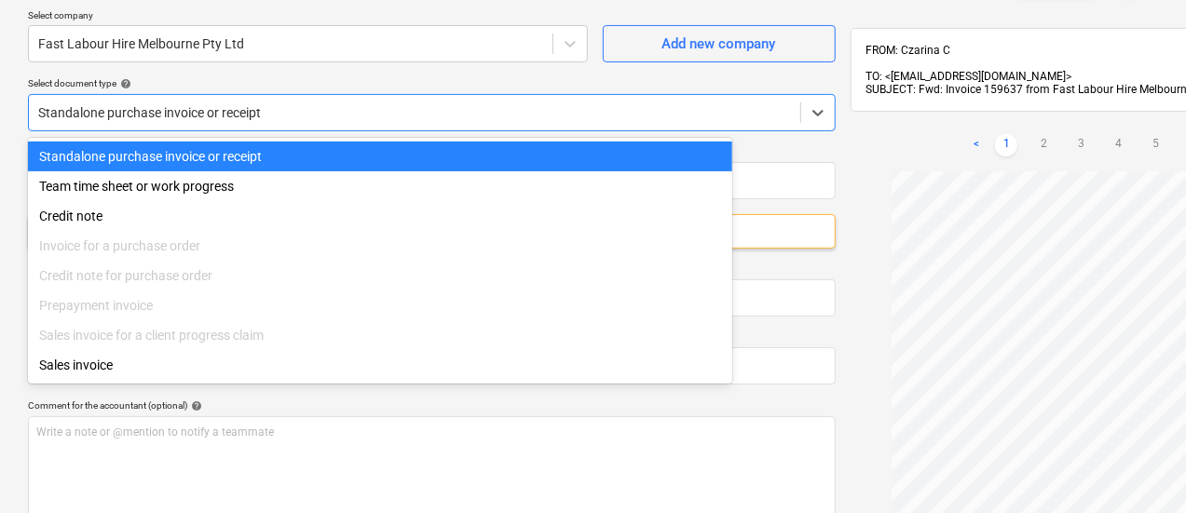
click at [203, 106] on div at bounding box center [414, 112] width 753 height 19
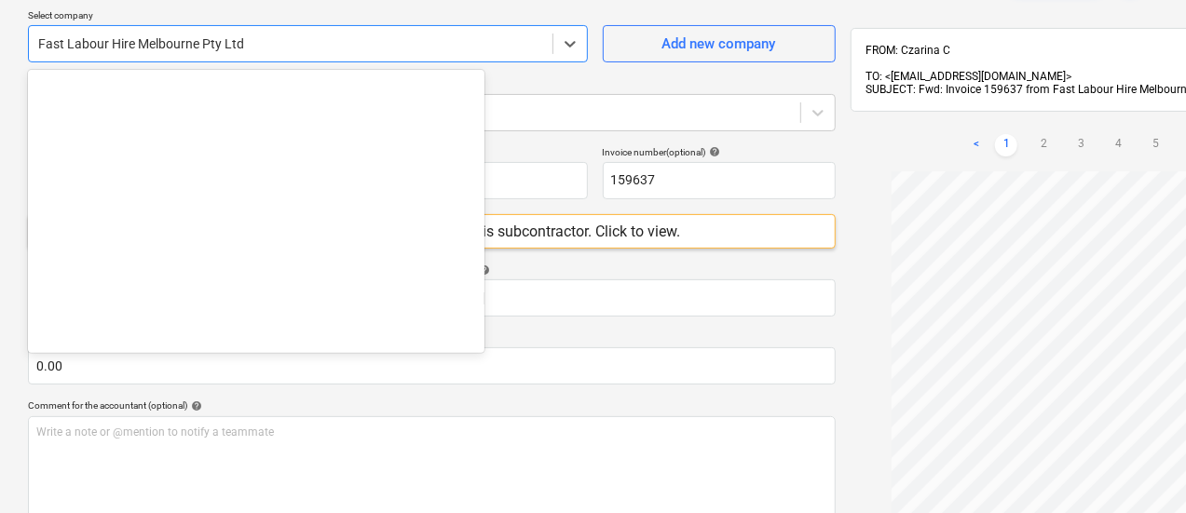
scroll to position [11675, 0]
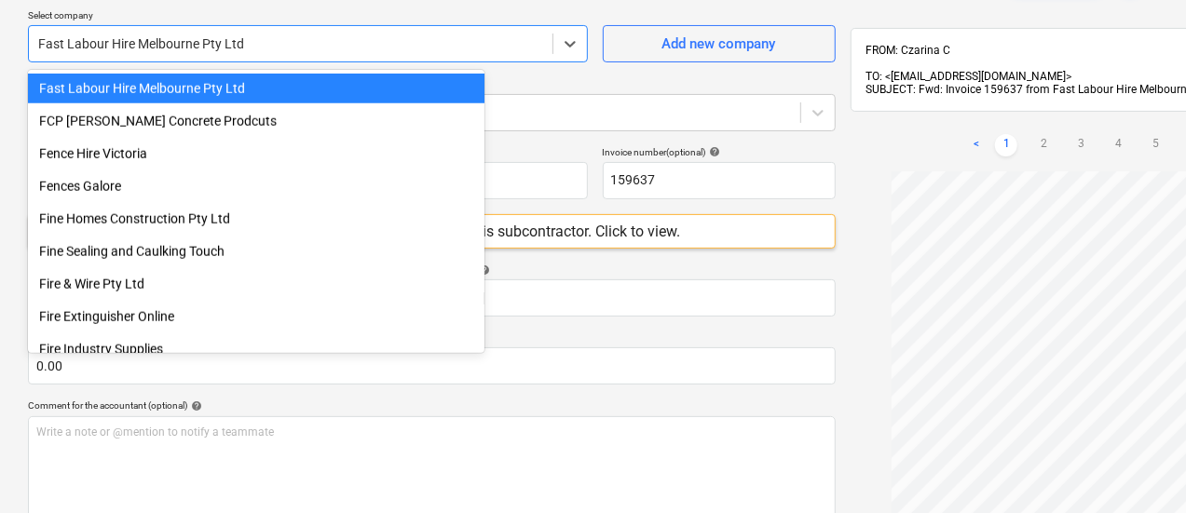
click at [177, 49] on div at bounding box center [290, 43] width 505 height 19
click at [198, 83] on div "Fast Labour Hire Melbourne Pty Ltd" at bounding box center [256, 89] width 457 height 30
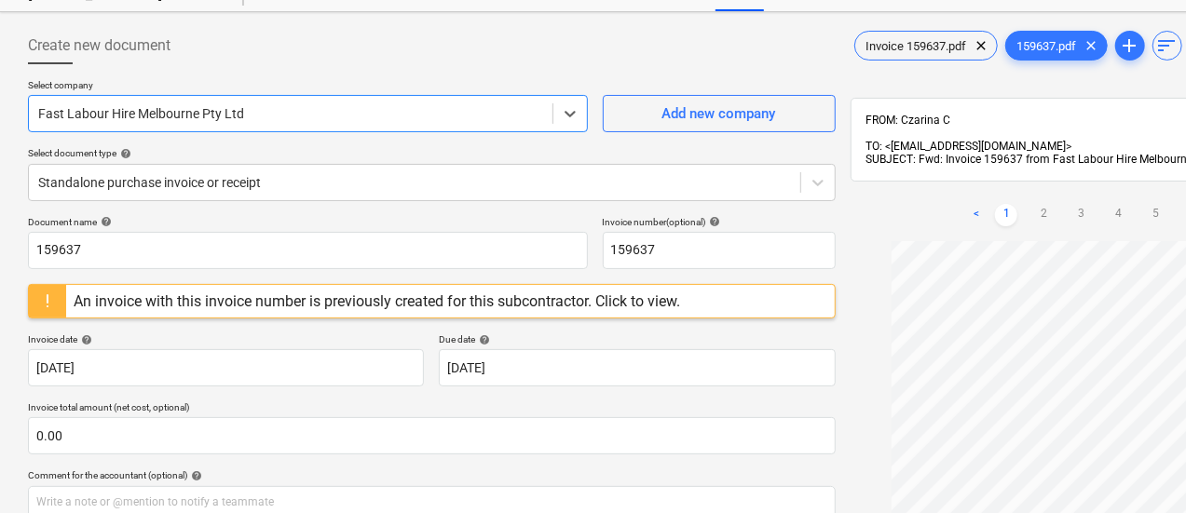
scroll to position [0, 0]
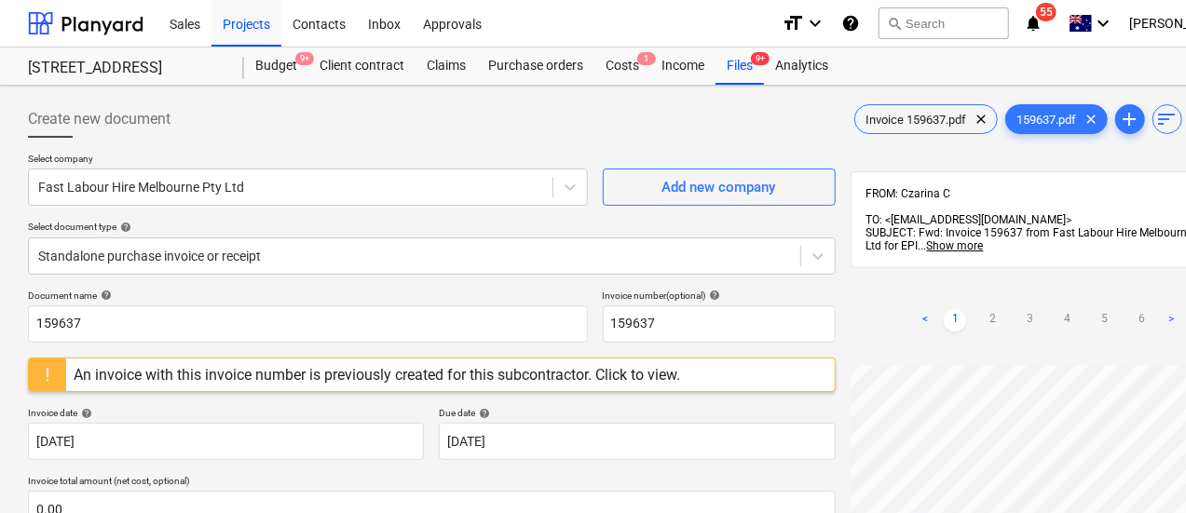
click at [258, 368] on div "An invoice with this invoice number is previously created for this subcontracto…" at bounding box center [377, 375] width 607 height 18
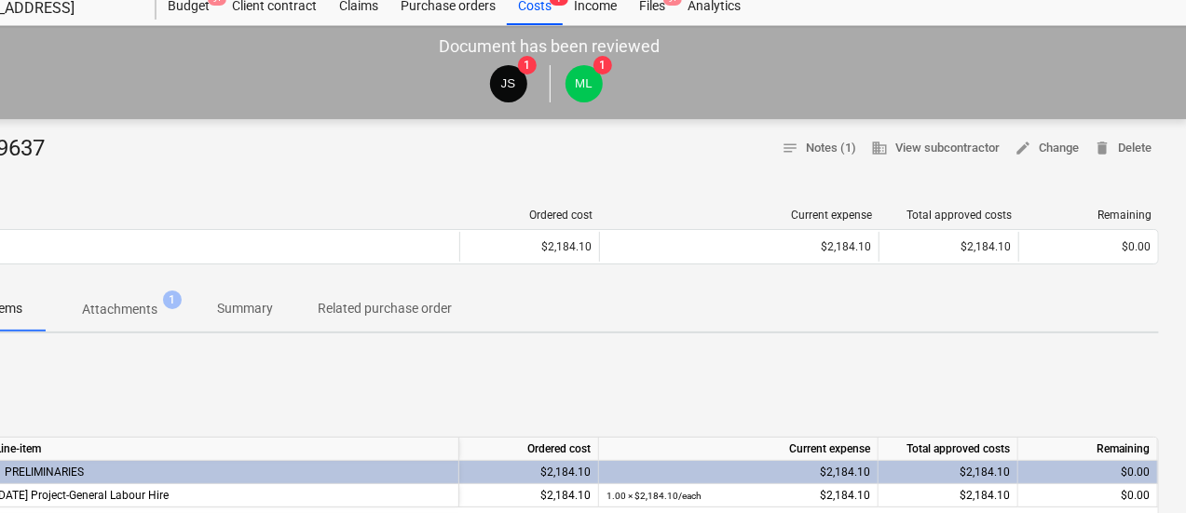
scroll to position [60, 0]
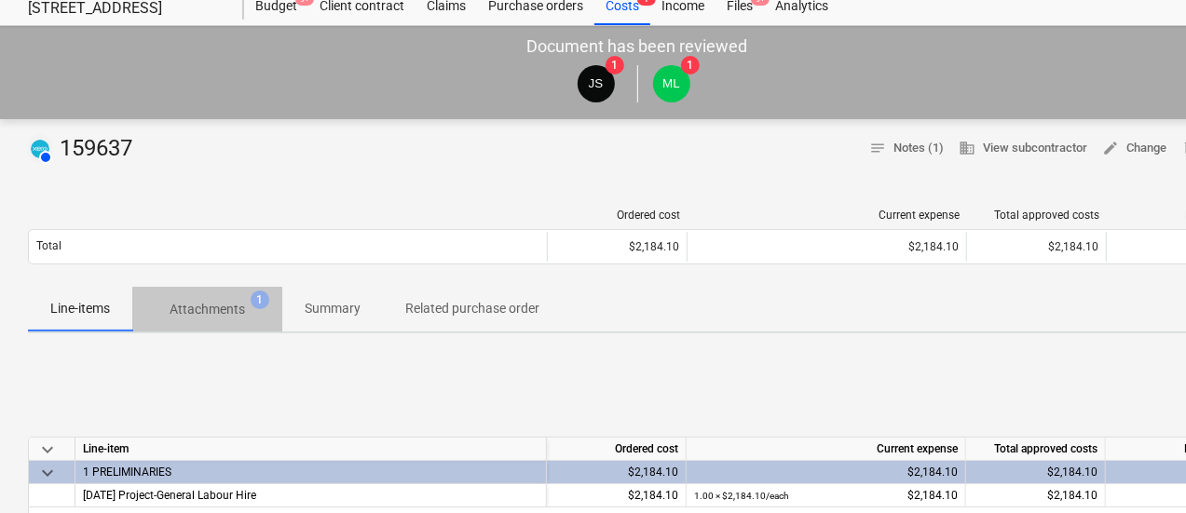
click at [221, 303] on p "Attachments" at bounding box center [207, 310] width 75 height 20
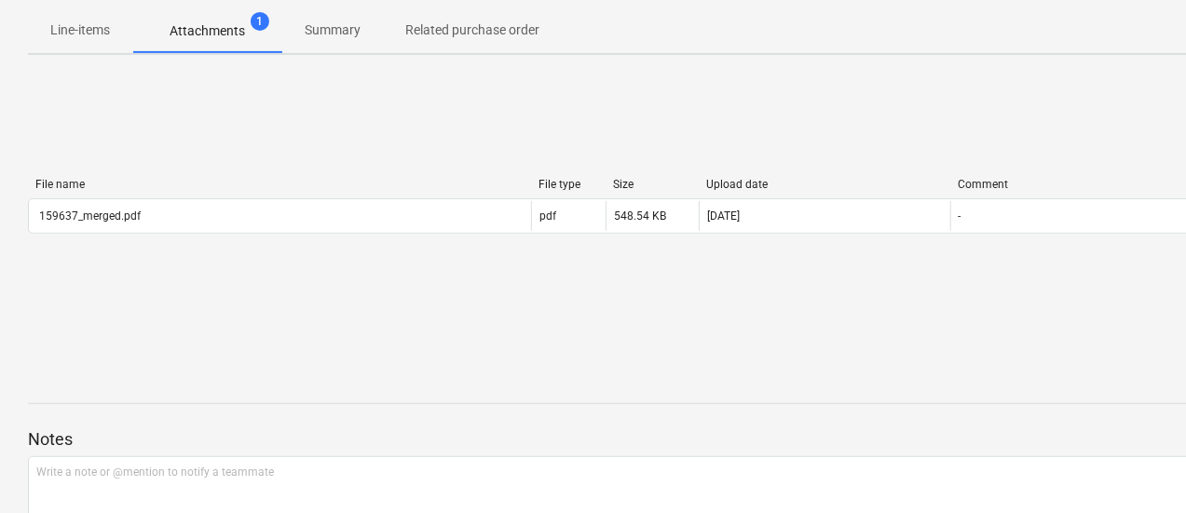
scroll to position [337, 0]
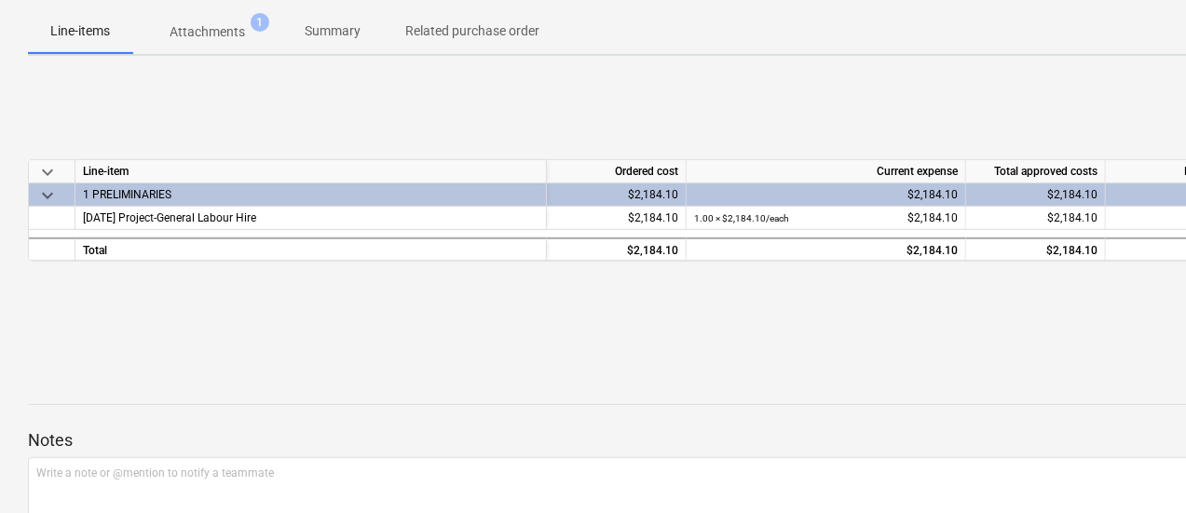
scroll to position [60, 0]
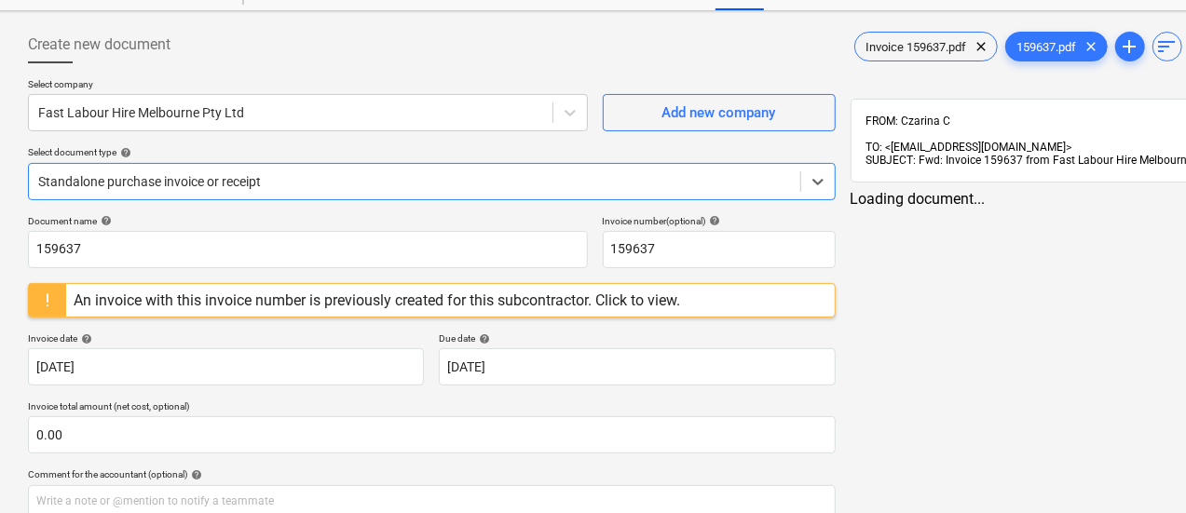
scroll to position [75, 0]
click at [253, 164] on div "Standalone purchase invoice or receipt" at bounding box center [432, 180] width 808 height 37
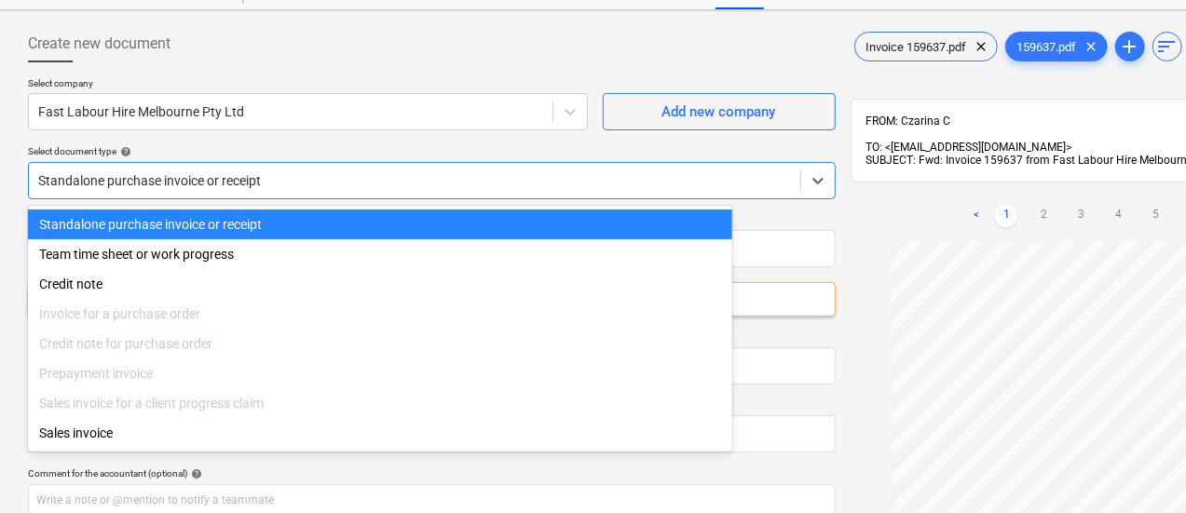
click at [307, 162] on div "Standalone purchase invoice or receipt" at bounding box center [432, 180] width 808 height 37
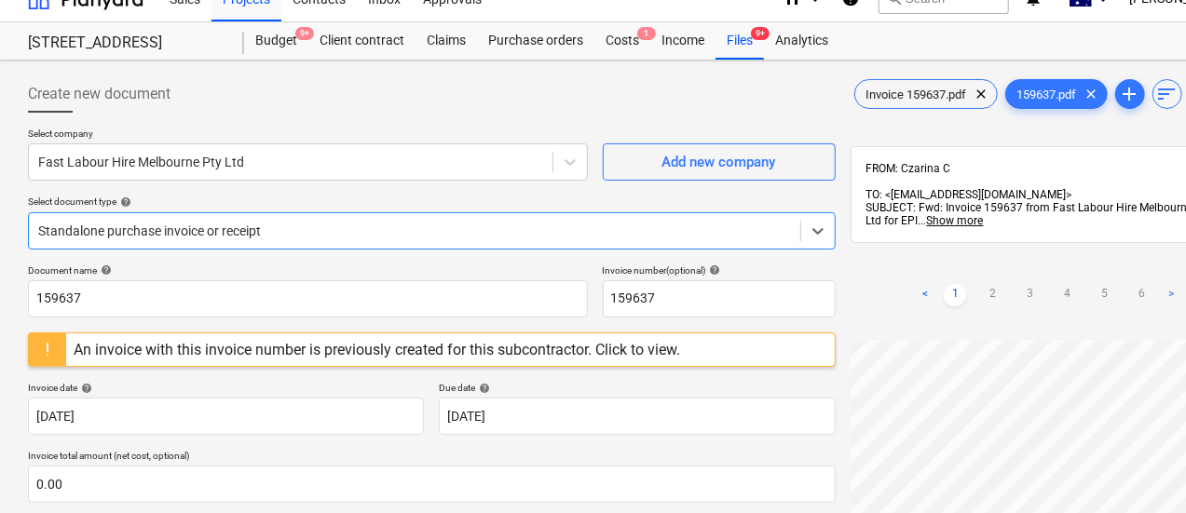
scroll to position [0, 0]
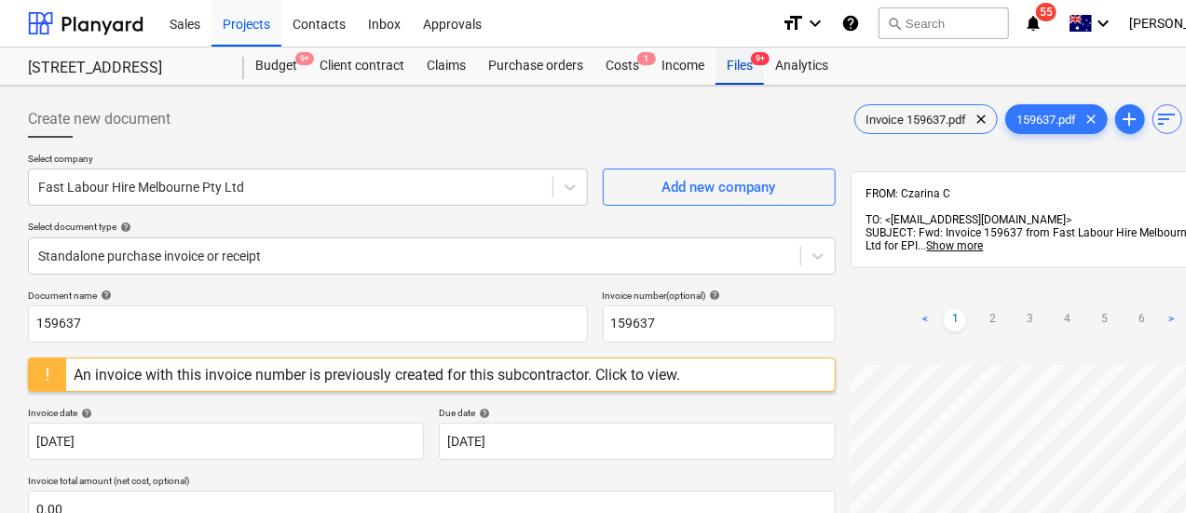
click at [749, 72] on div "Files 9+" at bounding box center [740, 66] width 48 height 37
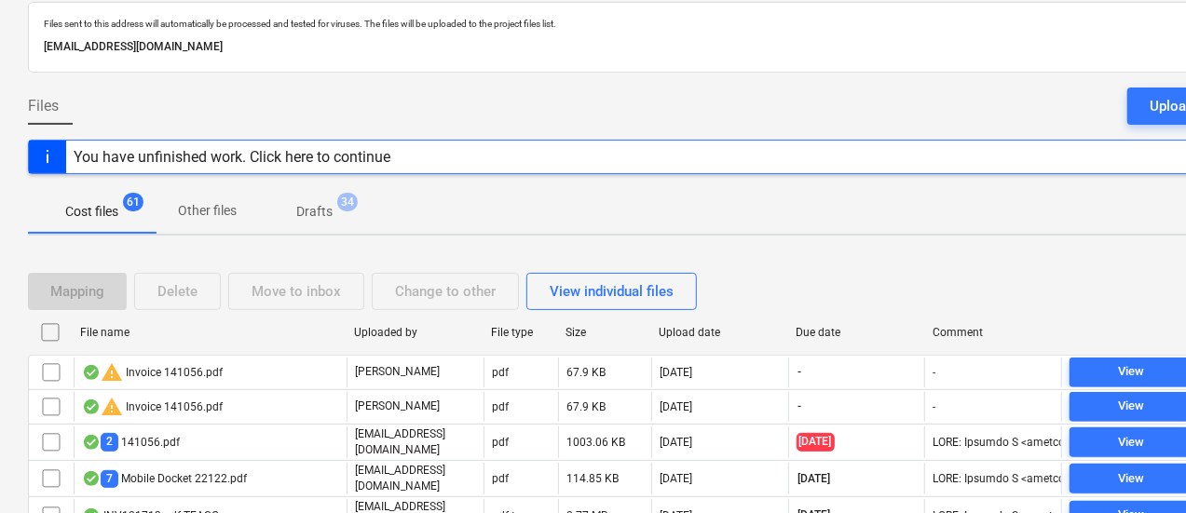
click at [840, 334] on div "Due date" at bounding box center [857, 332] width 122 height 13
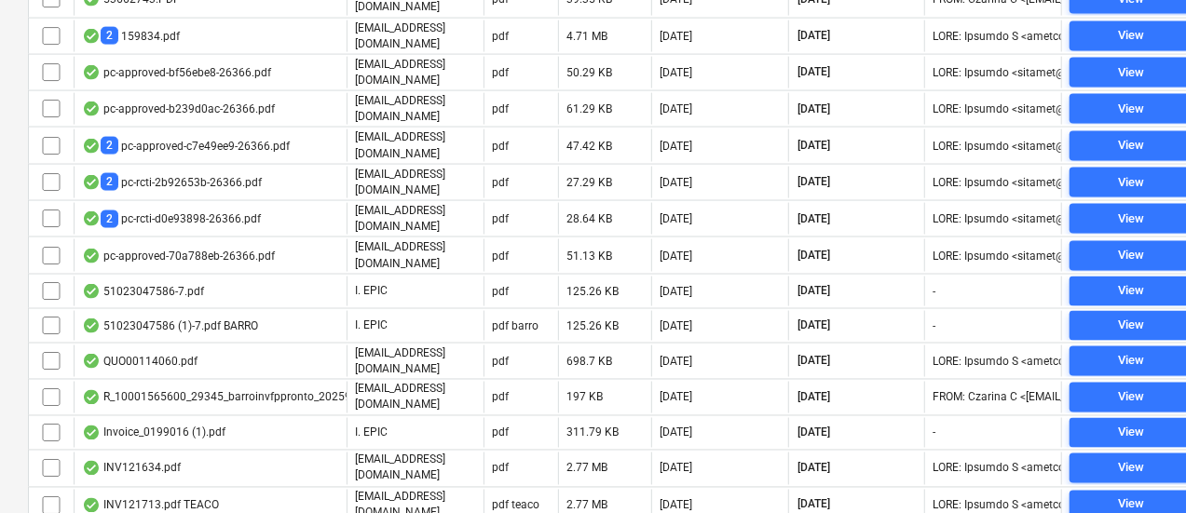
scroll to position [1407, 0]
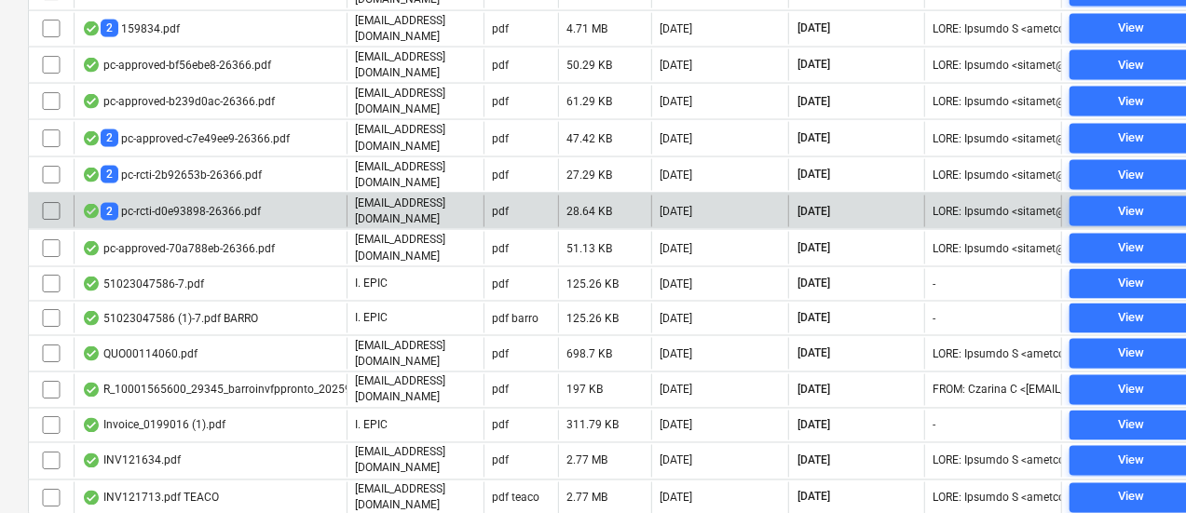
click at [264, 196] on div "2 pc-rcti-d0e93898-26366.pdf" at bounding box center [210, 212] width 273 height 32
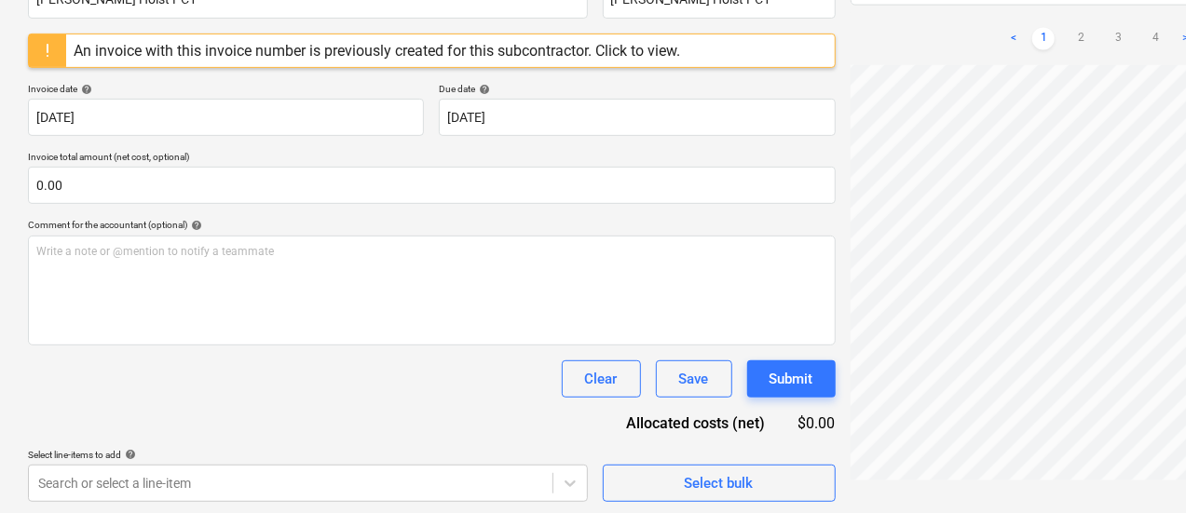
scroll to position [323, 0]
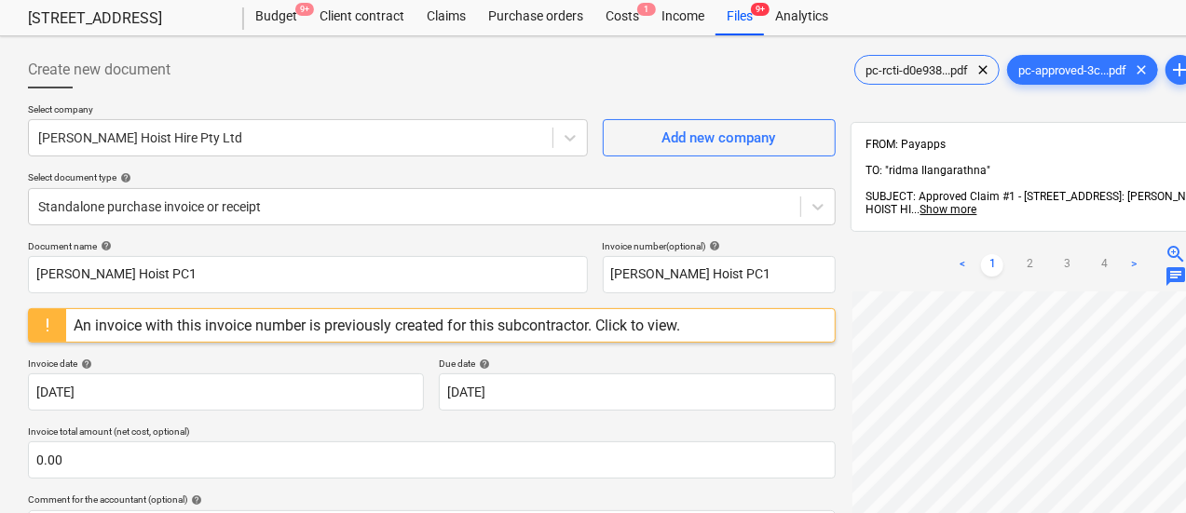
scroll to position [0, 0]
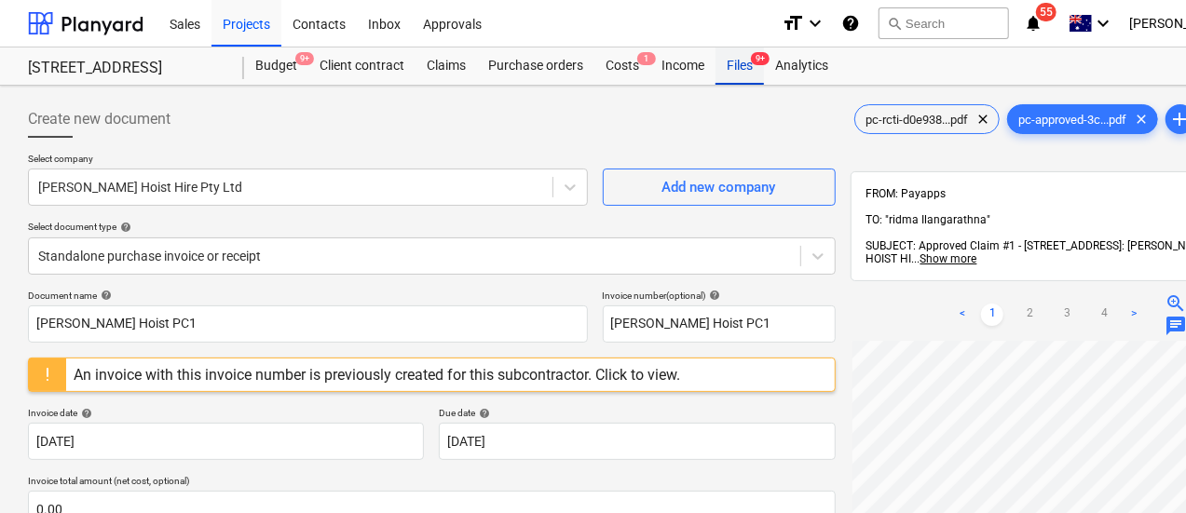
click at [745, 66] on div "Files 9+" at bounding box center [740, 66] width 48 height 37
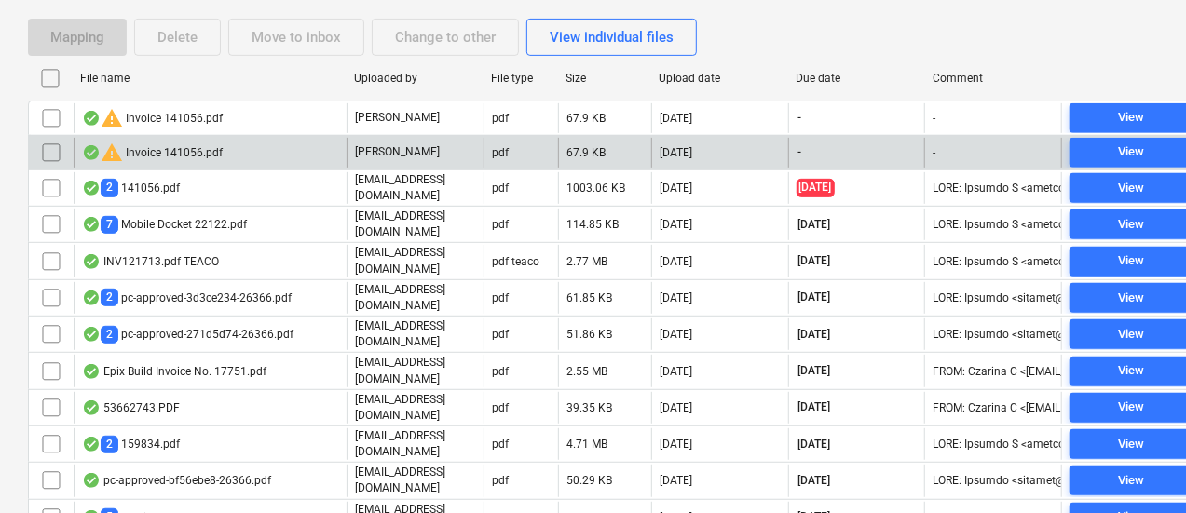
scroll to position [319, 0]
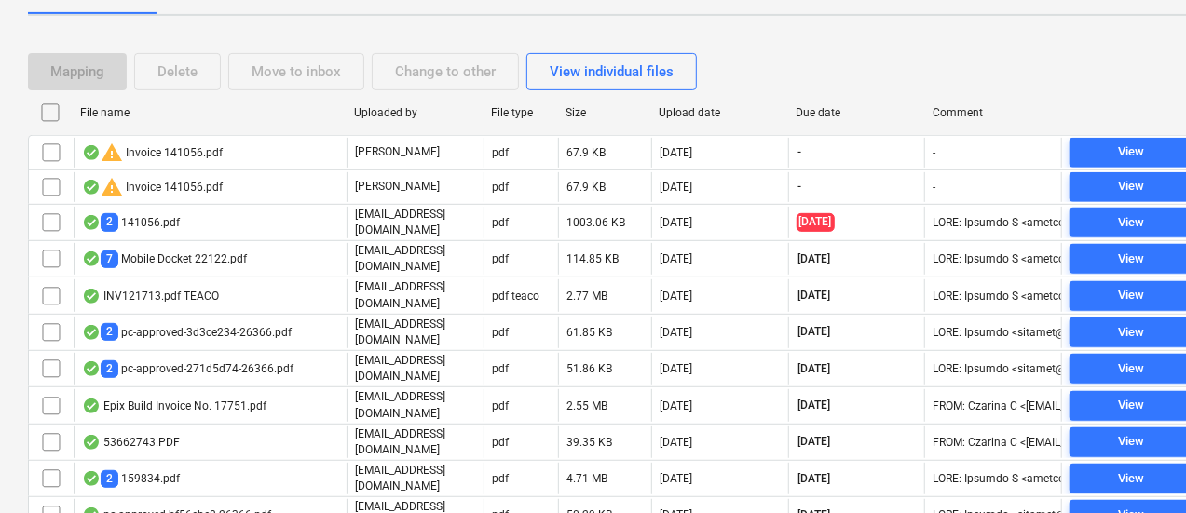
click at [827, 106] on div "Due date" at bounding box center [857, 112] width 122 height 13
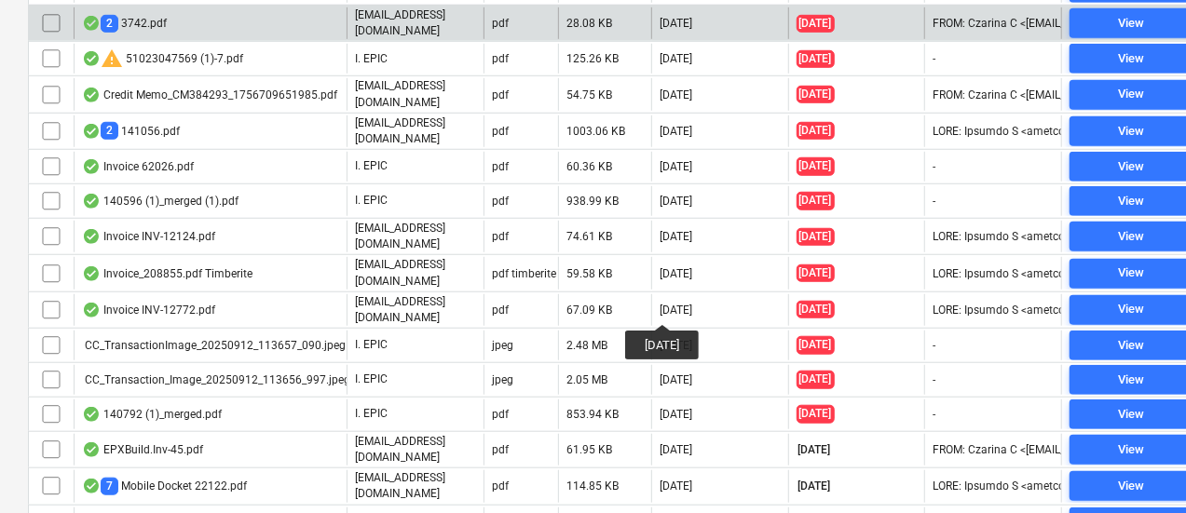
scroll to position [688, 0]
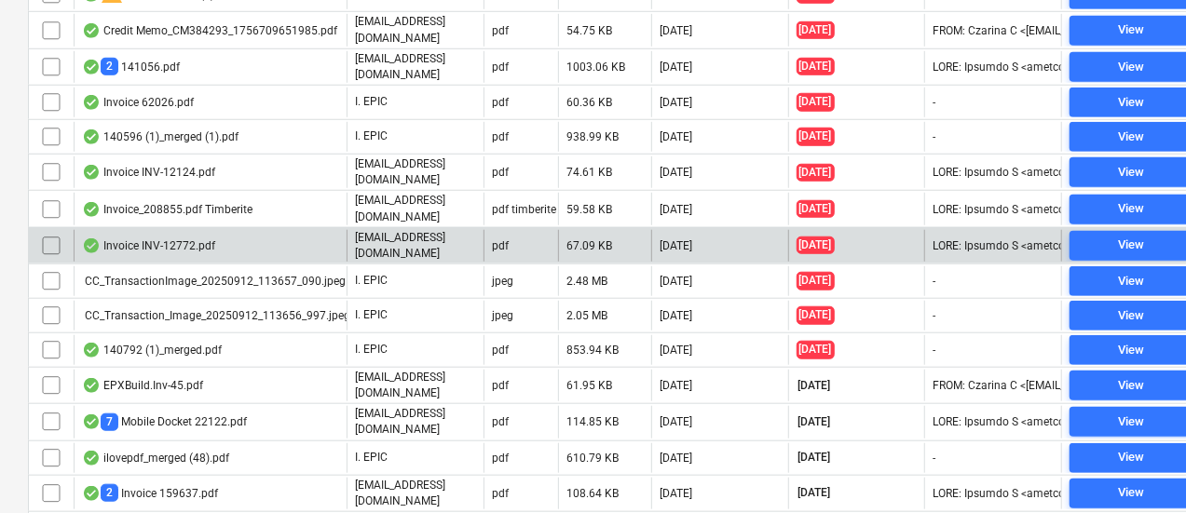
click at [328, 230] on div "Invoice INV-12772.pdf" at bounding box center [210, 246] width 273 height 32
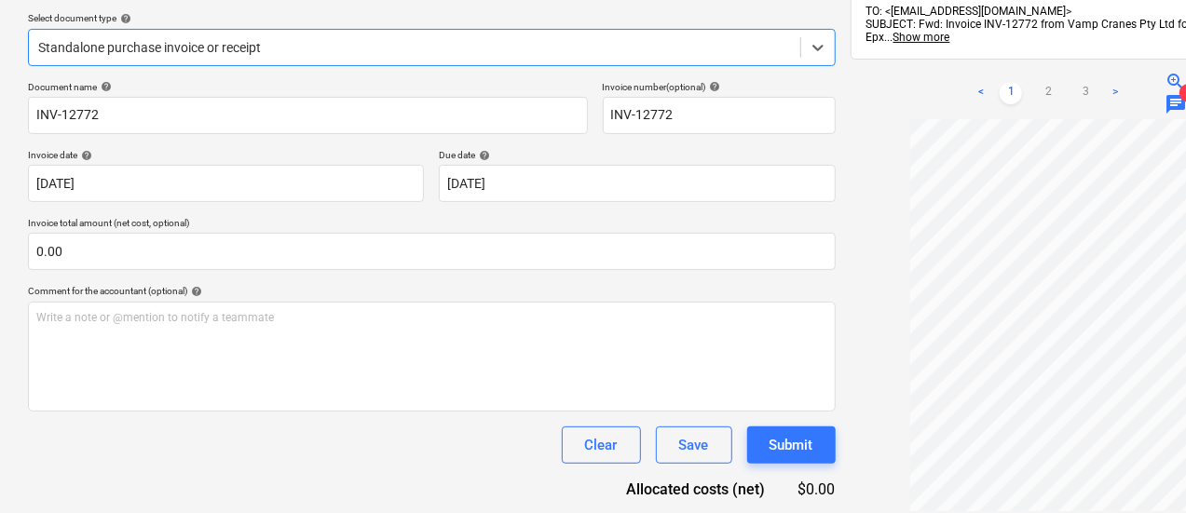
scroll to position [208, 0]
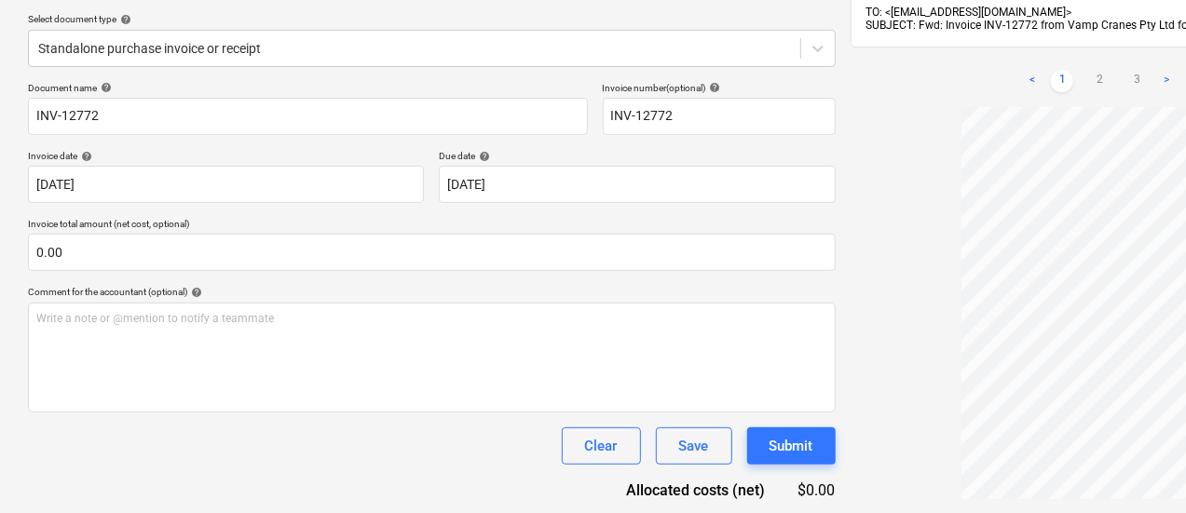
click at [1192, 75] on span "zoom_in" at bounding box center [1204, 81] width 22 height 22
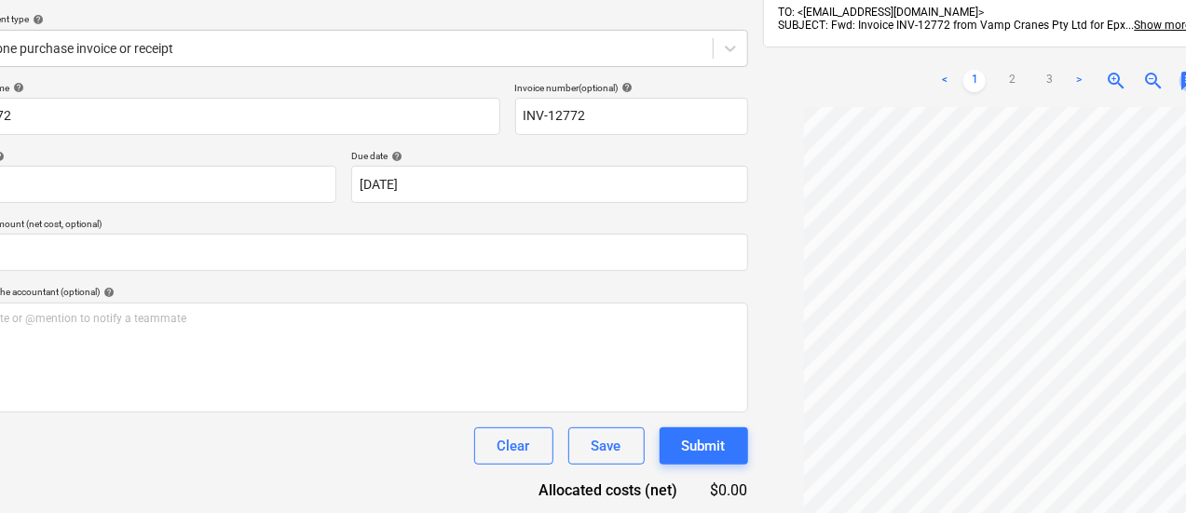
click at [1180, 70] on span "chat" at bounding box center [1191, 81] width 22 height 22
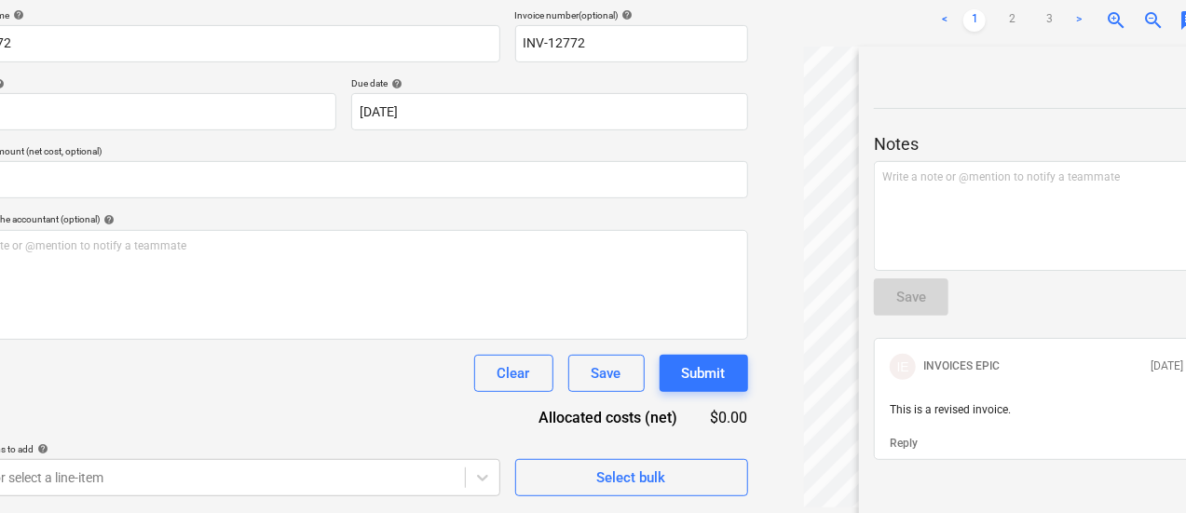
scroll to position [280, 88]
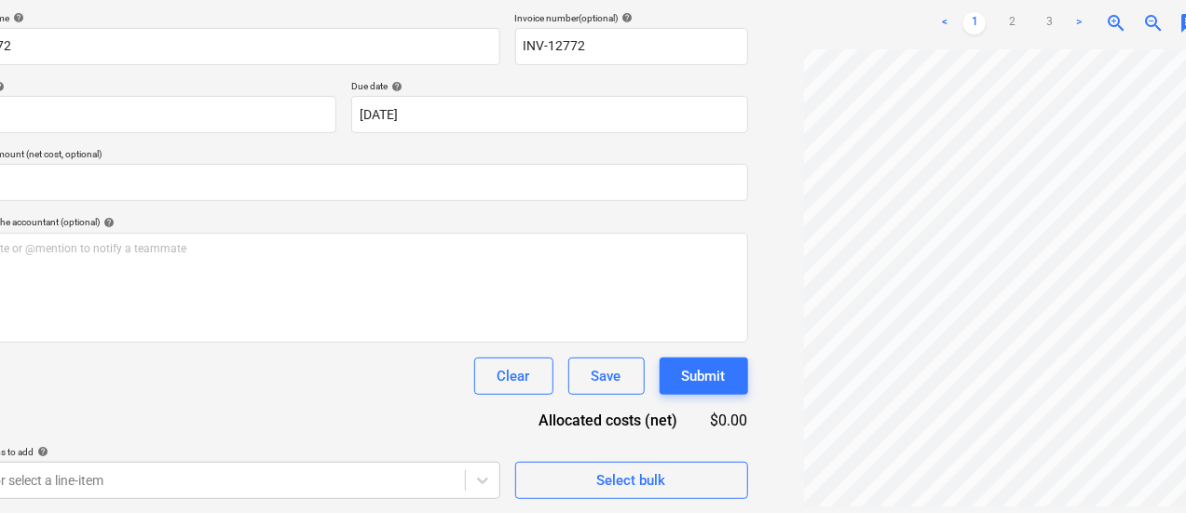
scroll to position [130, 0]
click at [934, 16] on ul "< 1 2 3 >" at bounding box center [1012, 23] width 157 height 22
click at [1001, 14] on link "2" at bounding box center [1012, 23] width 22 height 22
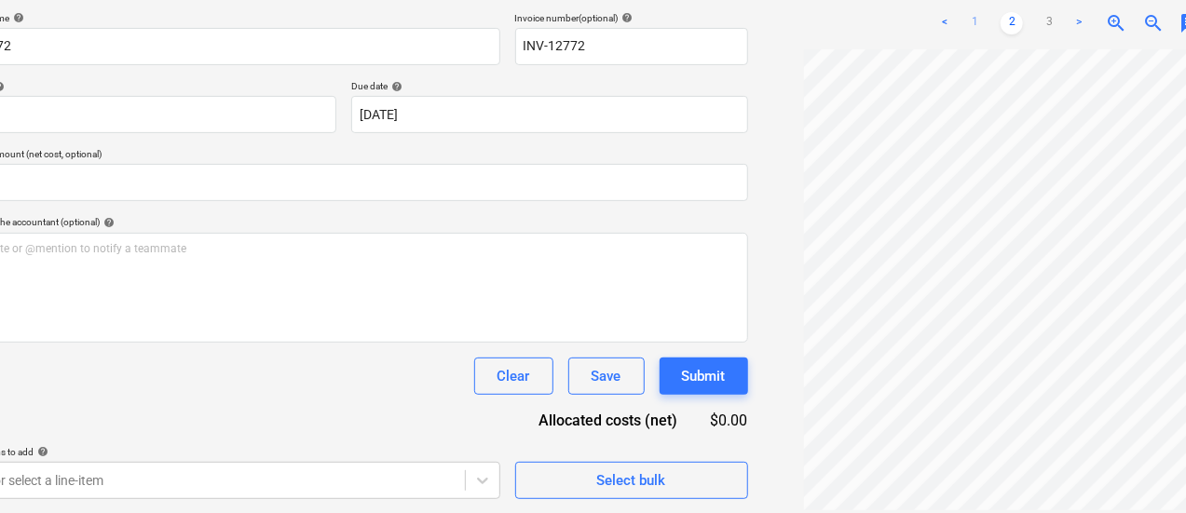
click at [963, 12] on link "1" at bounding box center [974, 23] width 22 height 22
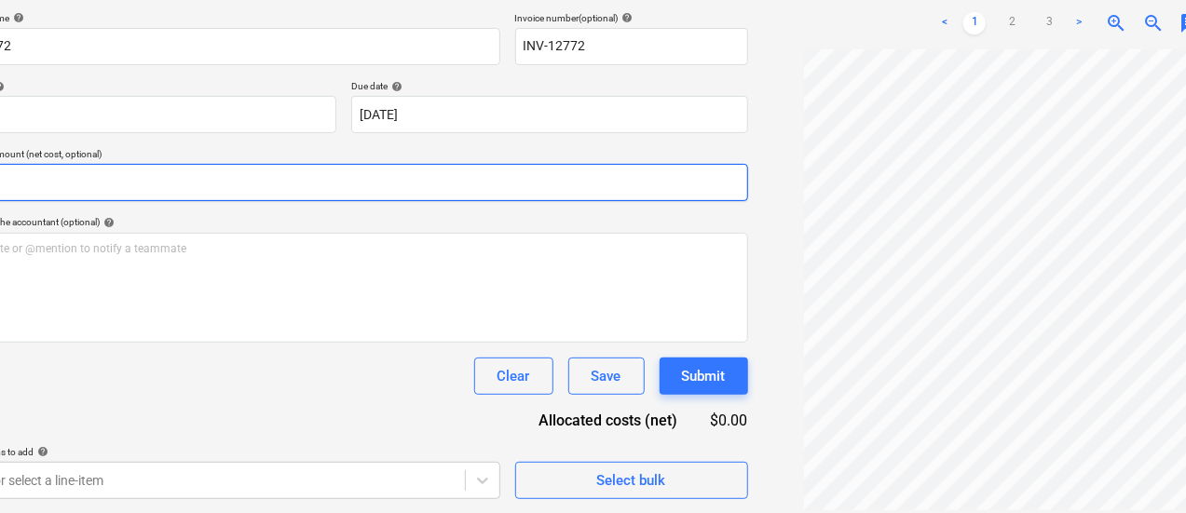
scroll to position [278, 0]
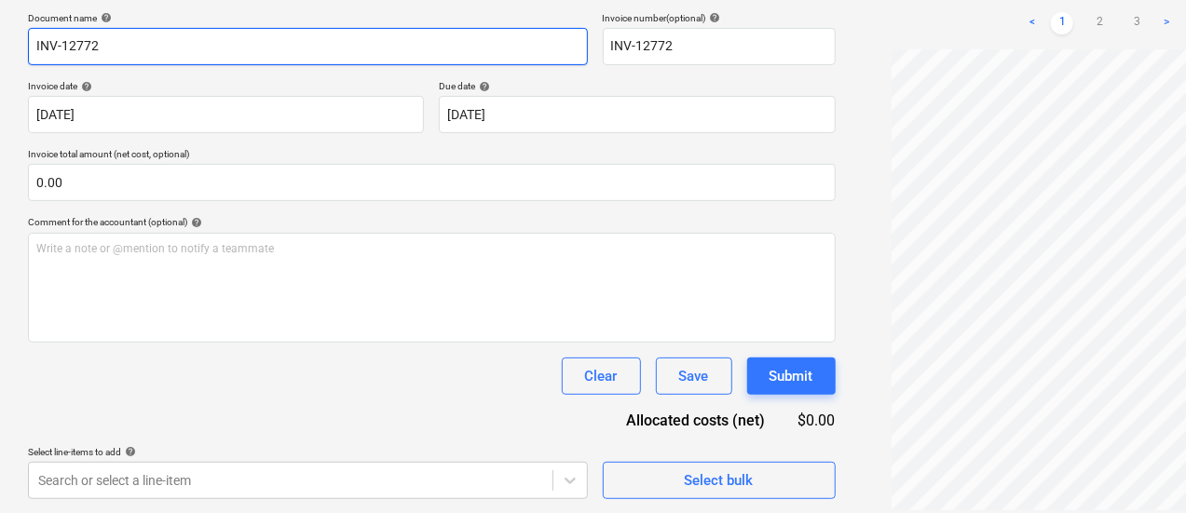
click at [236, 40] on input "INV-12772" at bounding box center [308, 46] width 560 height 37
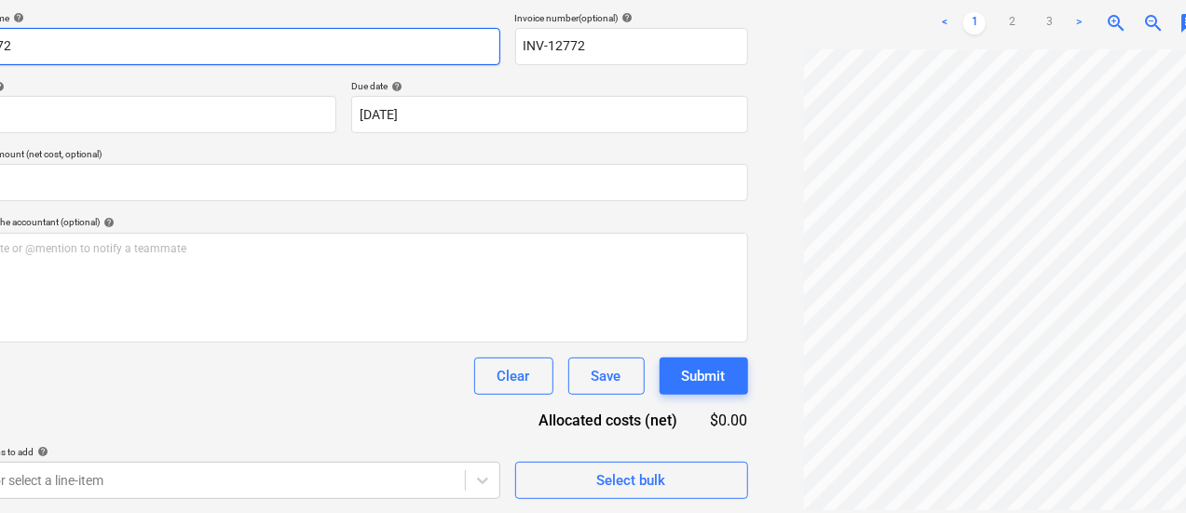
scroll to position [277, 88]
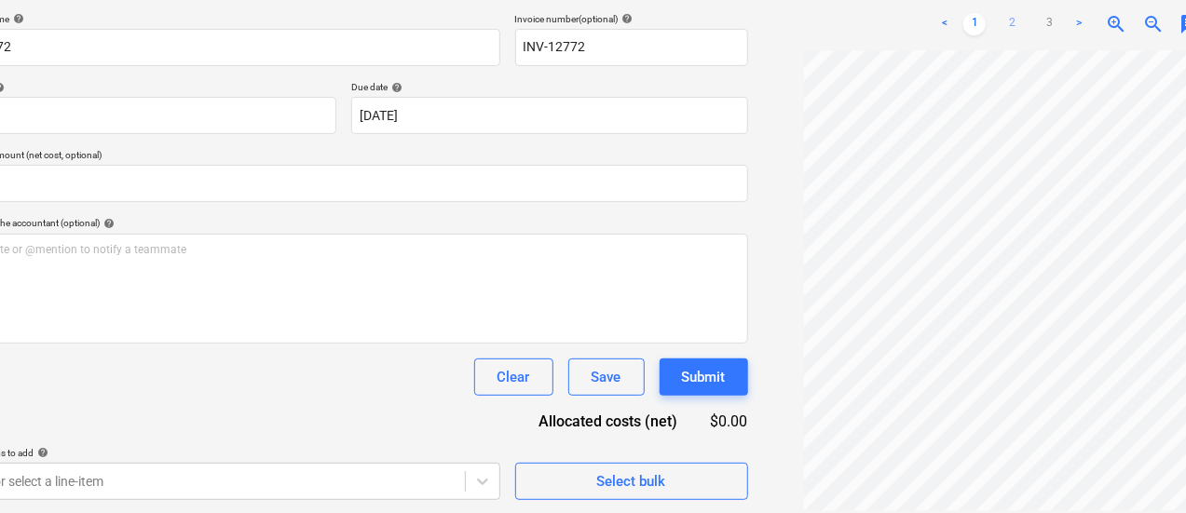
click at [1001, 13] on link "2" at bounding box center [1012, 24] width 22 height 22
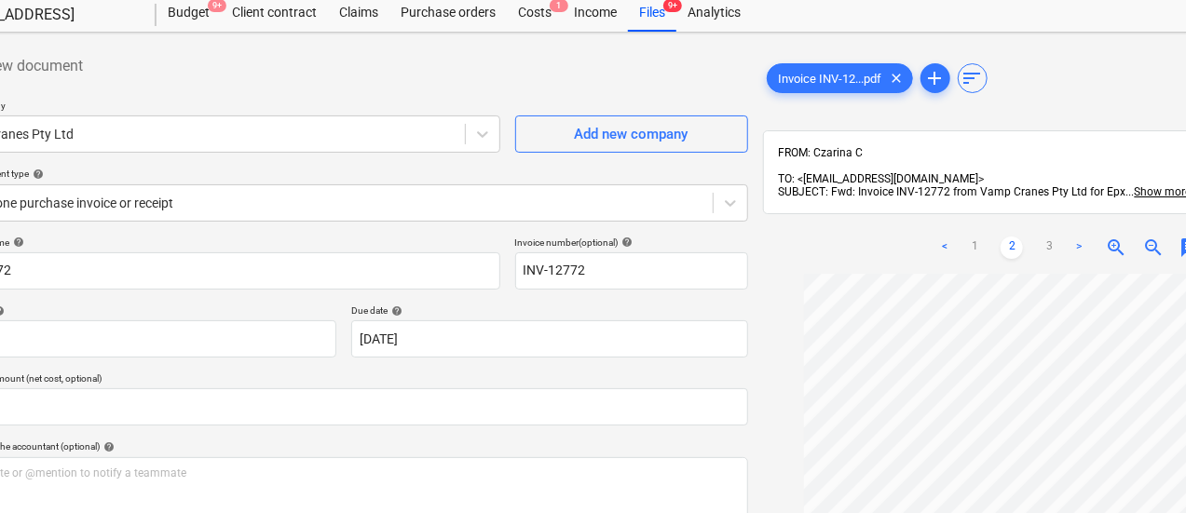
scroll to position [1, 88]
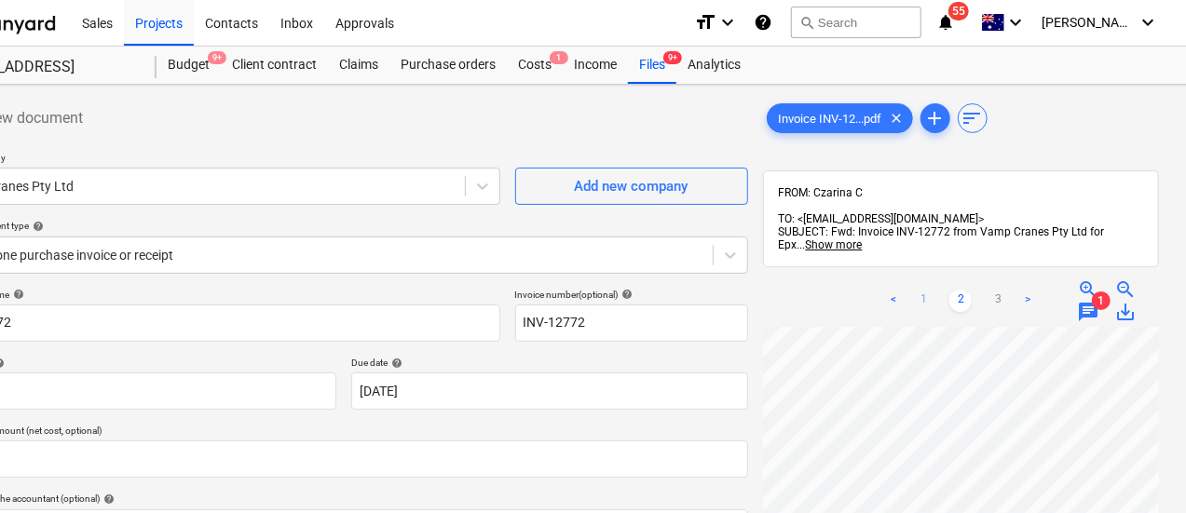
click at [912, 290] on link "1" at bounding box center [923, 301] width 22 height 22
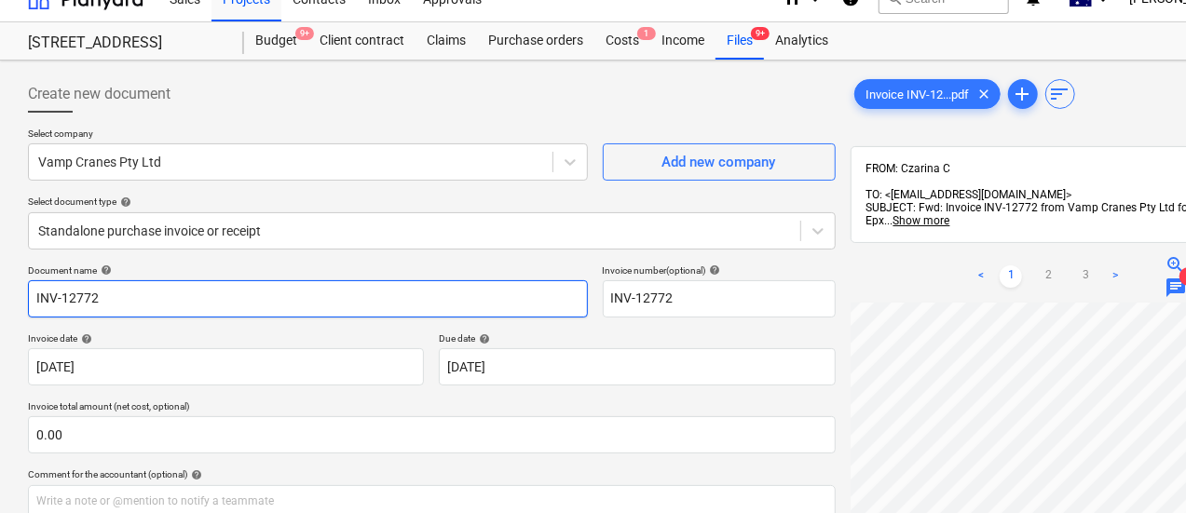
scroll to position [7, 0]
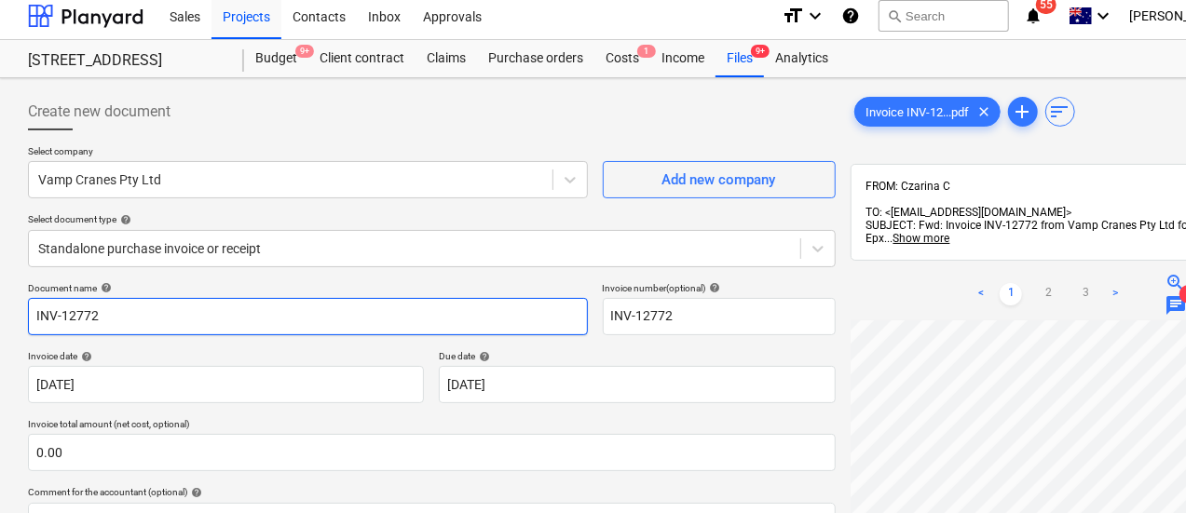
click at [190, 317] on input "INV-12772" at bounding box center [308, 316] width 560 height 37
drag, startPoint x: 190, startPoint y: 317, endPoint x: 2, endPoint y: 307, distance: 188.5
click at [2, 307] on div "Create new document Select company Vamp Cranes Pty Ltd Add new company Select d…" at bounding box center [637, 437] width 1275 height 718
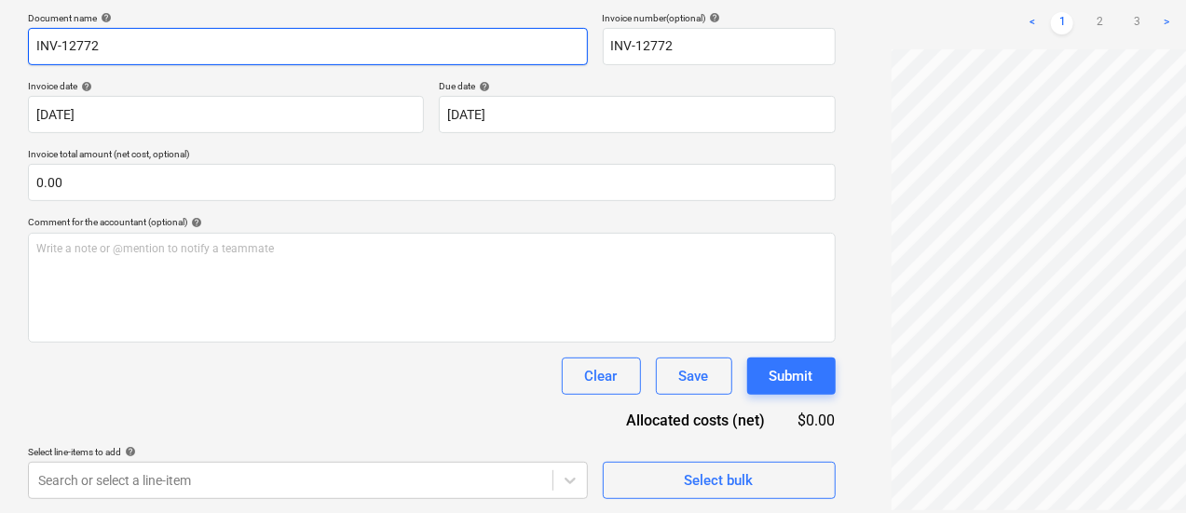
scroll to position [23, 0]
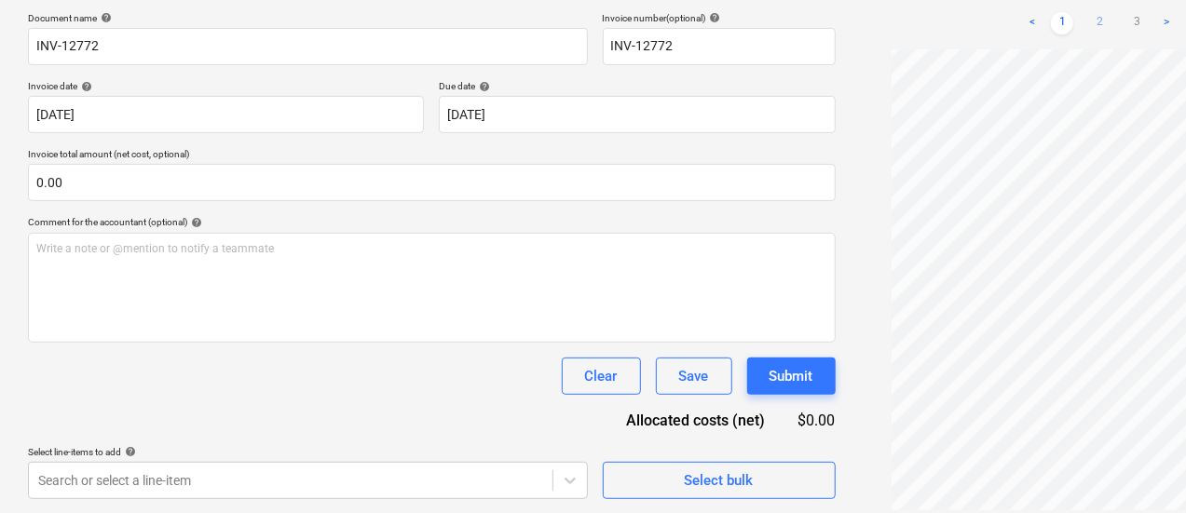
click at [1088, 16] on link "2" at bounding box center [1099, 23] width 22 height 22
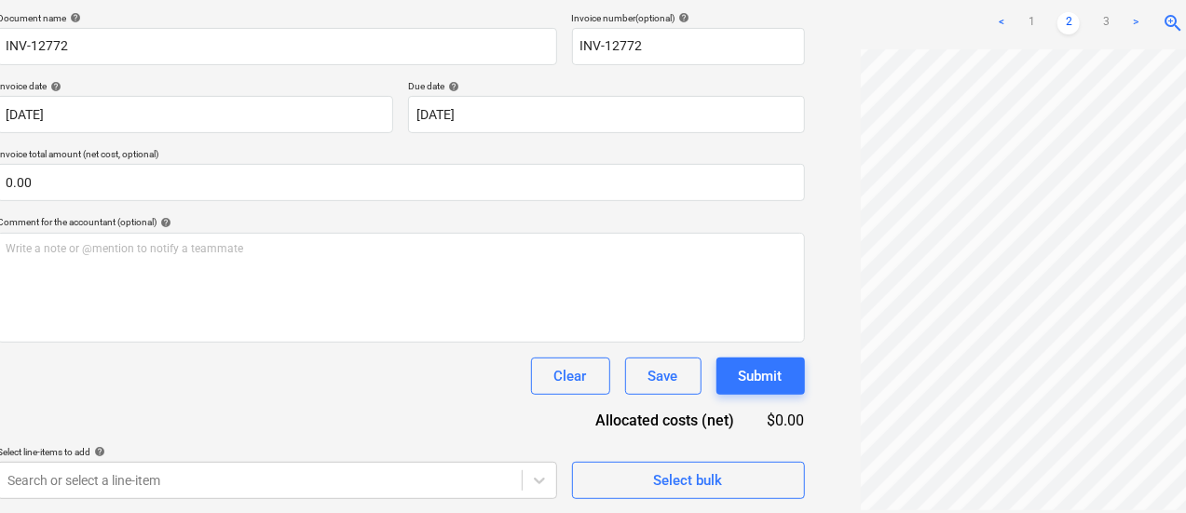
scroll to position [278, 0]
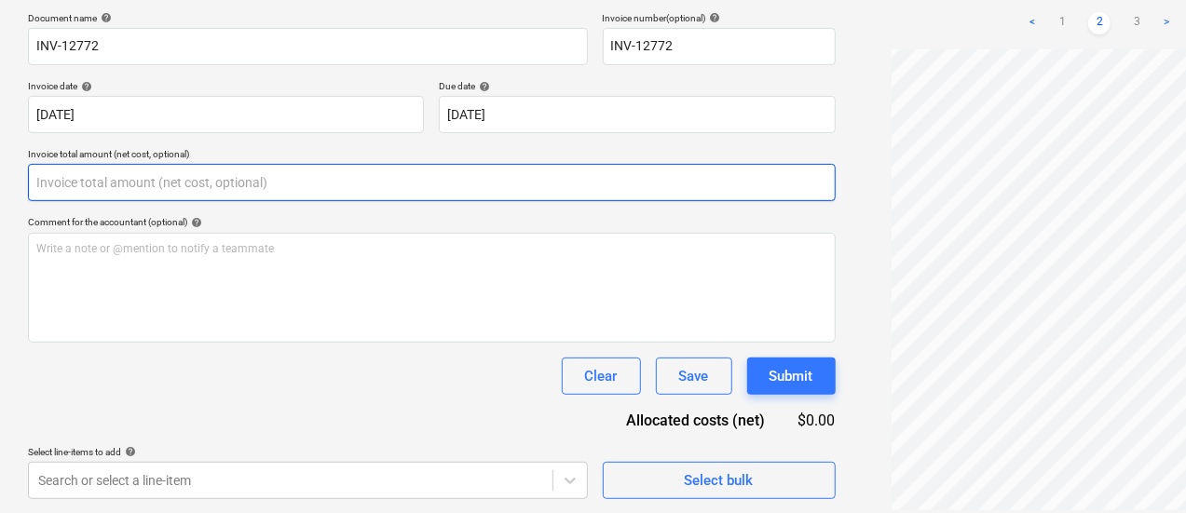
click at [164, 172] on input "text" at bounding box center [432, 182] width 808 height 37
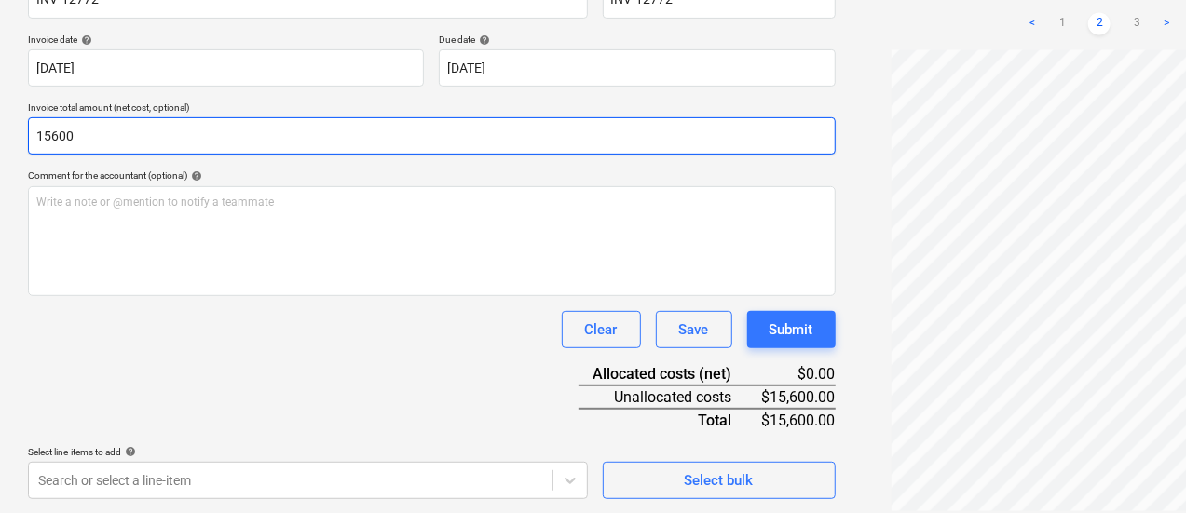
scroll to position [101, 0]
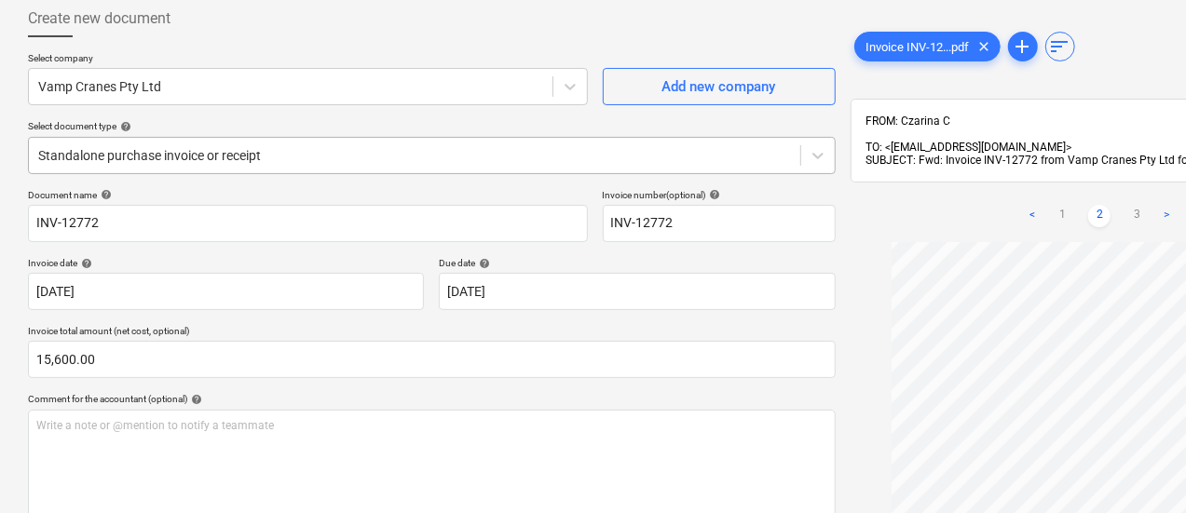
click at [321, 148] on div at bounding box center [414, 155] width 753 height 19
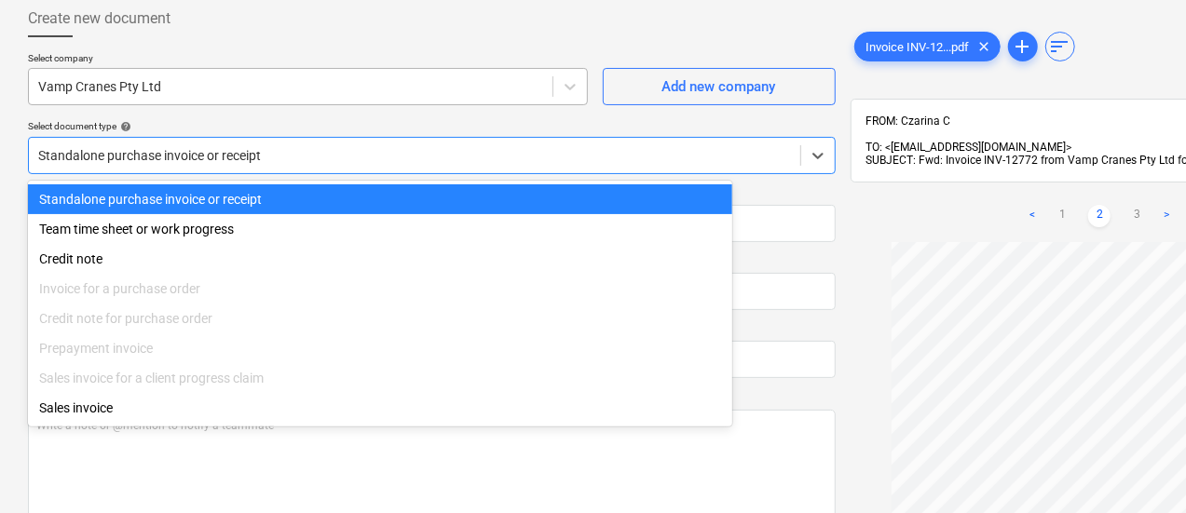
click at [287, 92] on div at bounding box center [290, 86] width 505 height 19
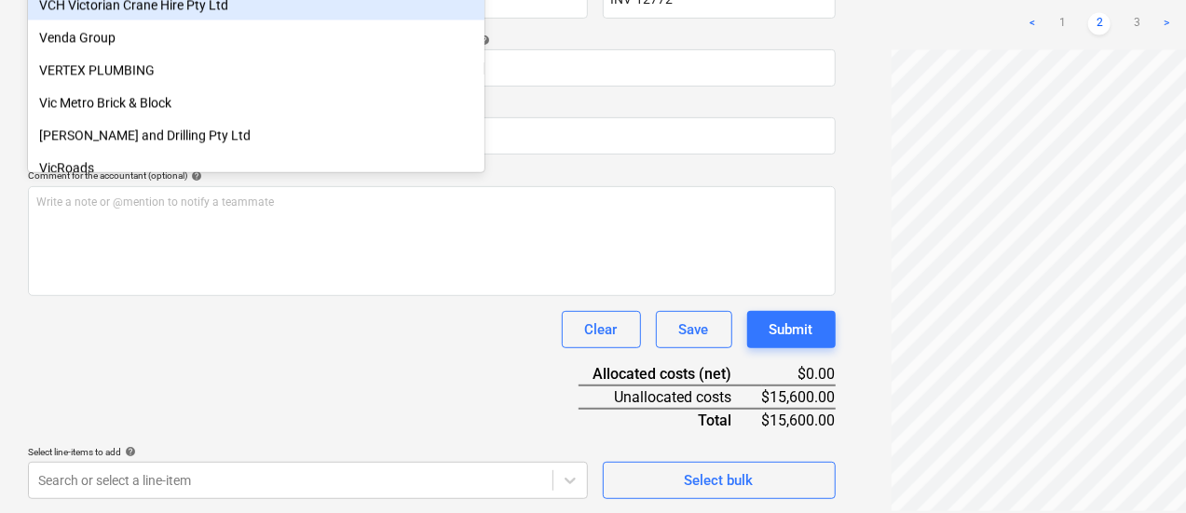
scroll to position [324, 0]
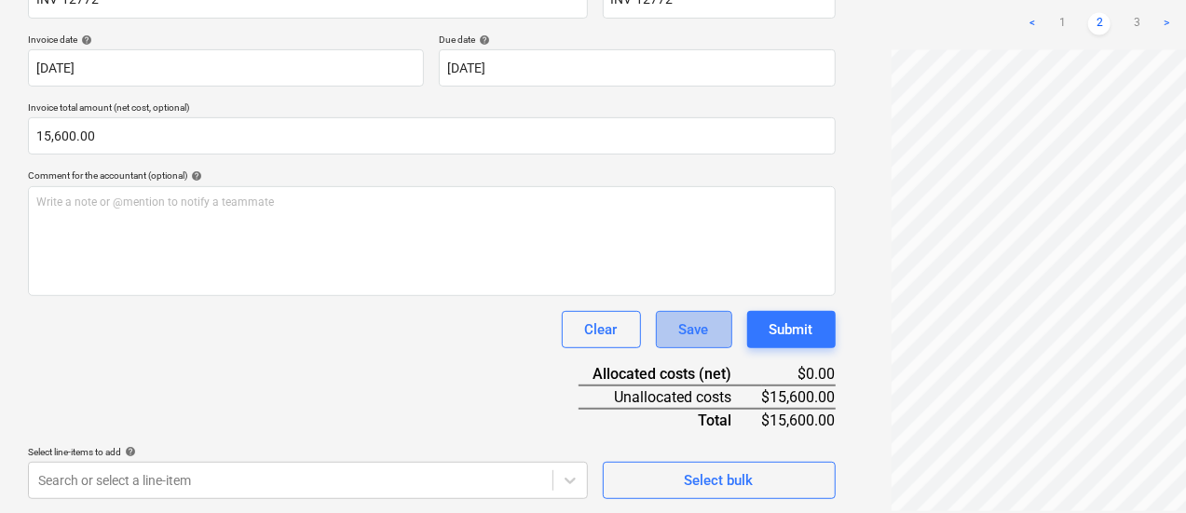
click at [679, 321] on div "Save" at bounding box center [694, 330] width 30 height 24
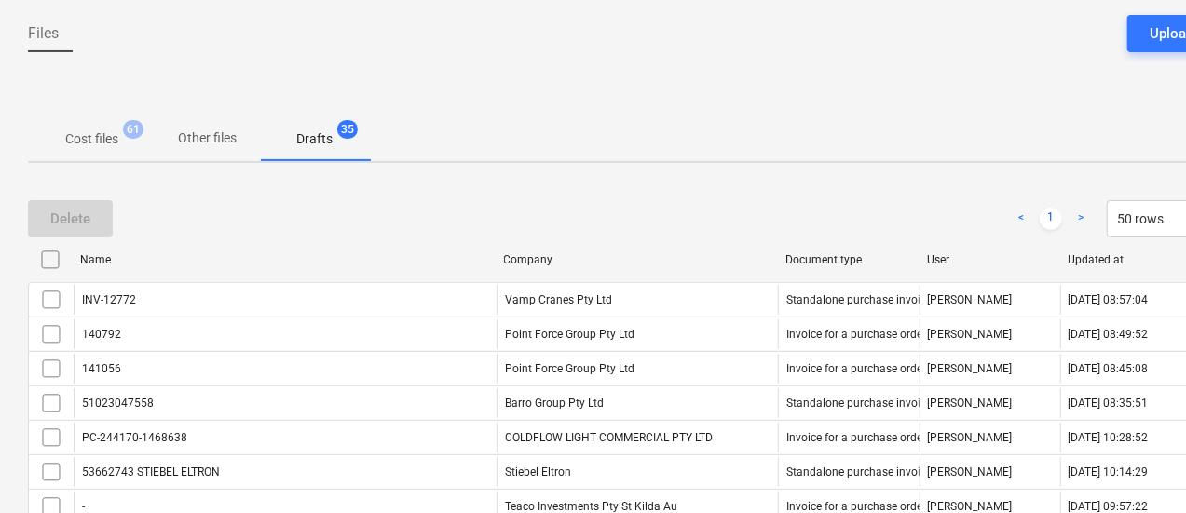
scroll to position [173, 0]
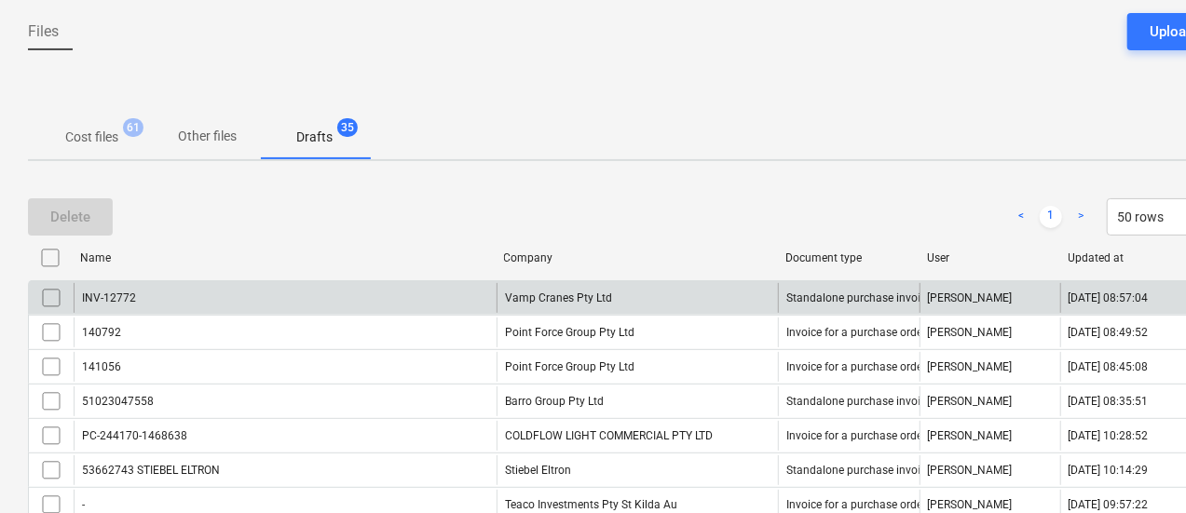
click at [433, 290] on div "INV-12772" at bounding box center [285, 298] width 423 height 30
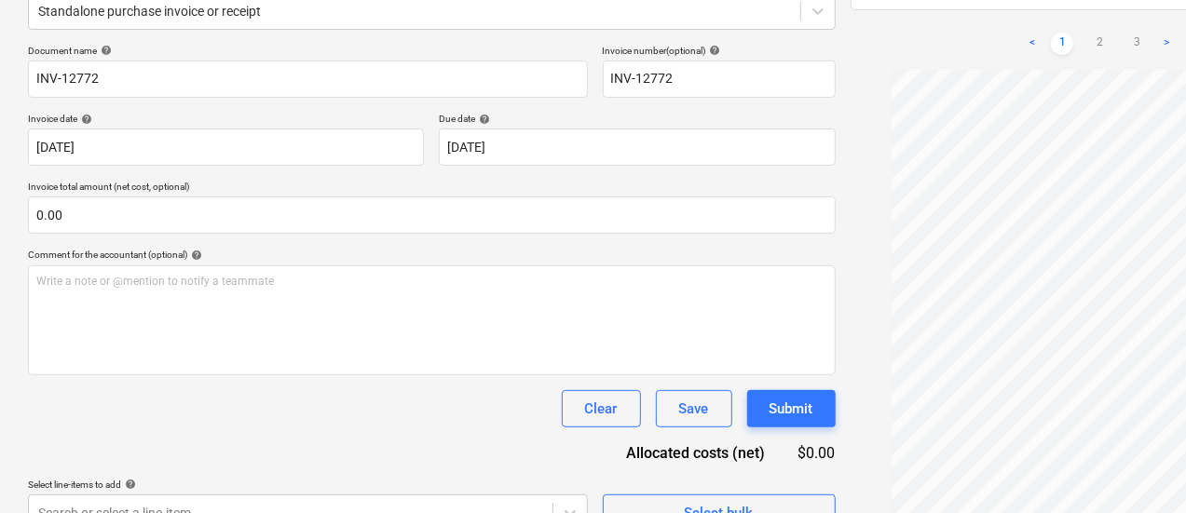
scroll to position [161, 0]
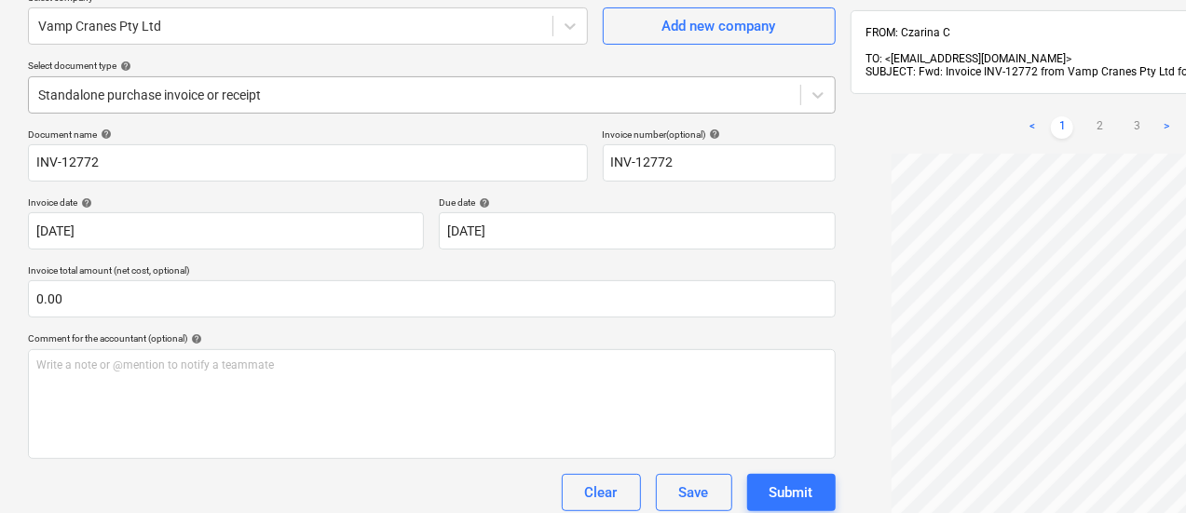
click at [176, 88] on div at bounding box center [414, 95] width 753 height 19
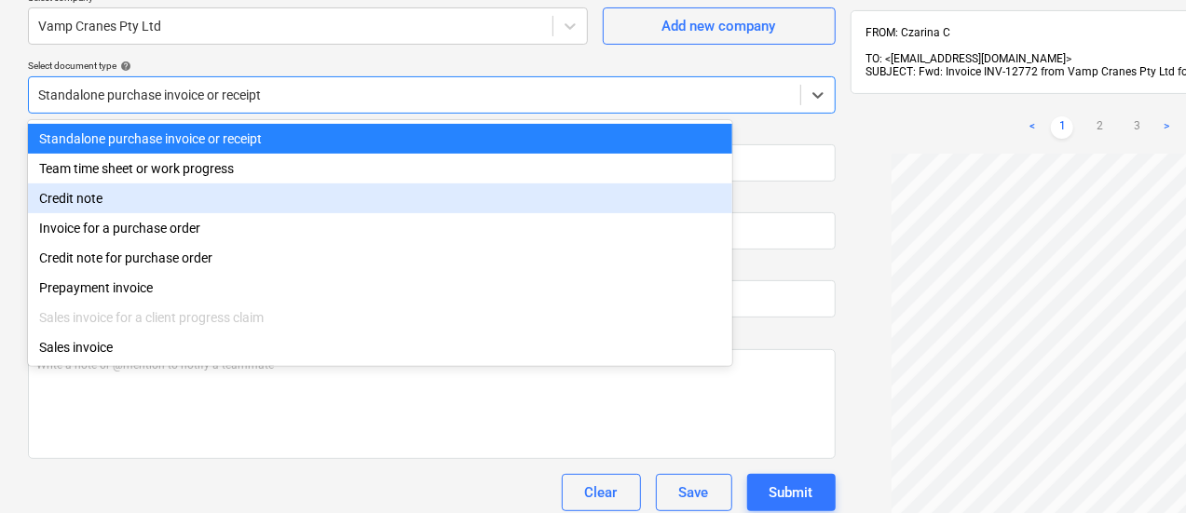
click at [212, 225] on div "Invoice for a purchase order" at bounding box center [380, 228] width 704 height 30
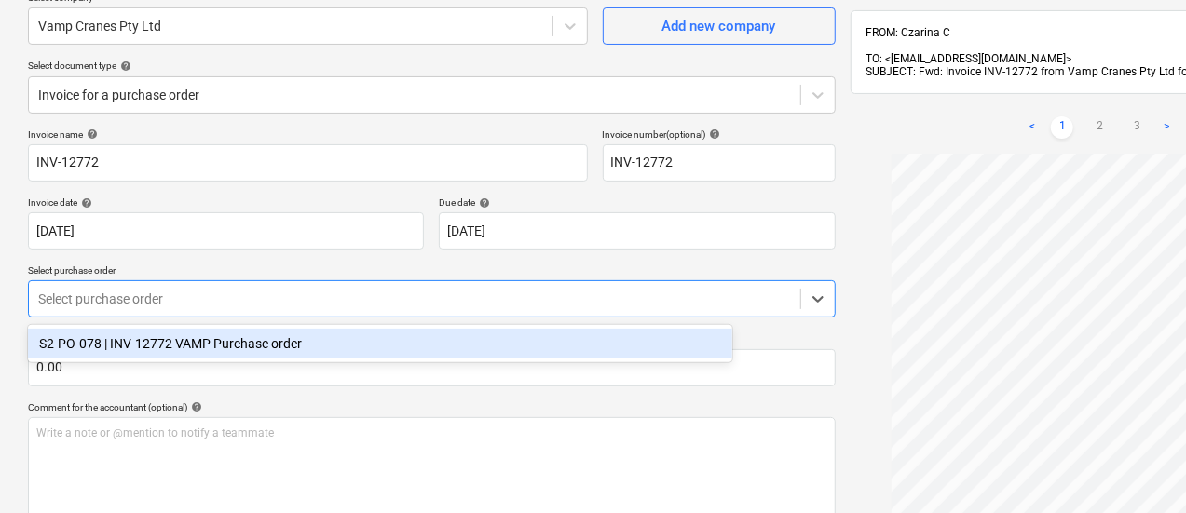
click at [201, 305] on div at bounding box center [414, 299] width 753 height 19
click at [229, 358] on div "S2-PO-078 | INV-12772 VAMP Purchase order" at bounding box center [380, 344] width 704 height 30
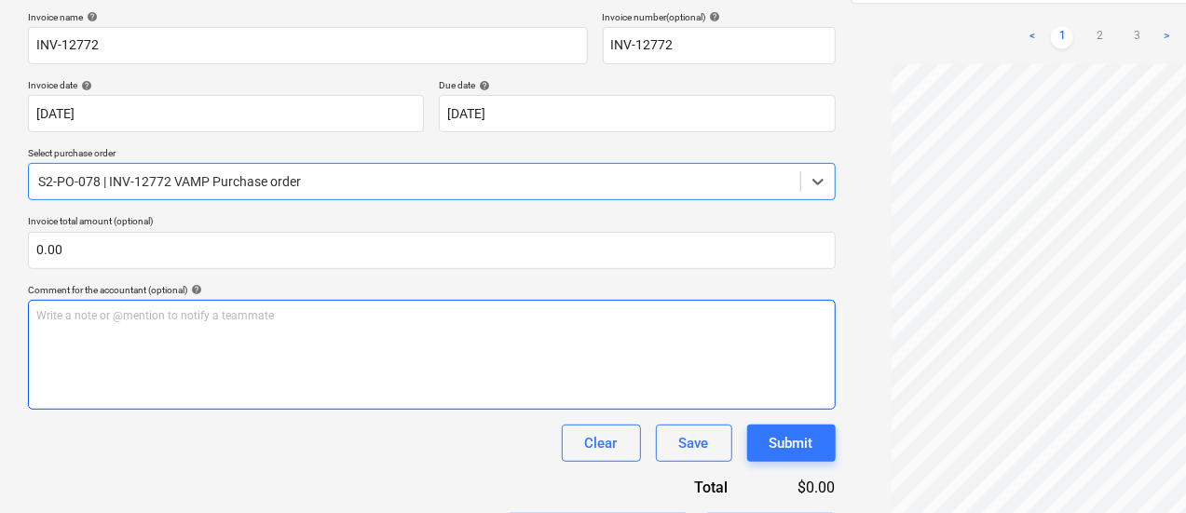
scroll to position [503, 0]
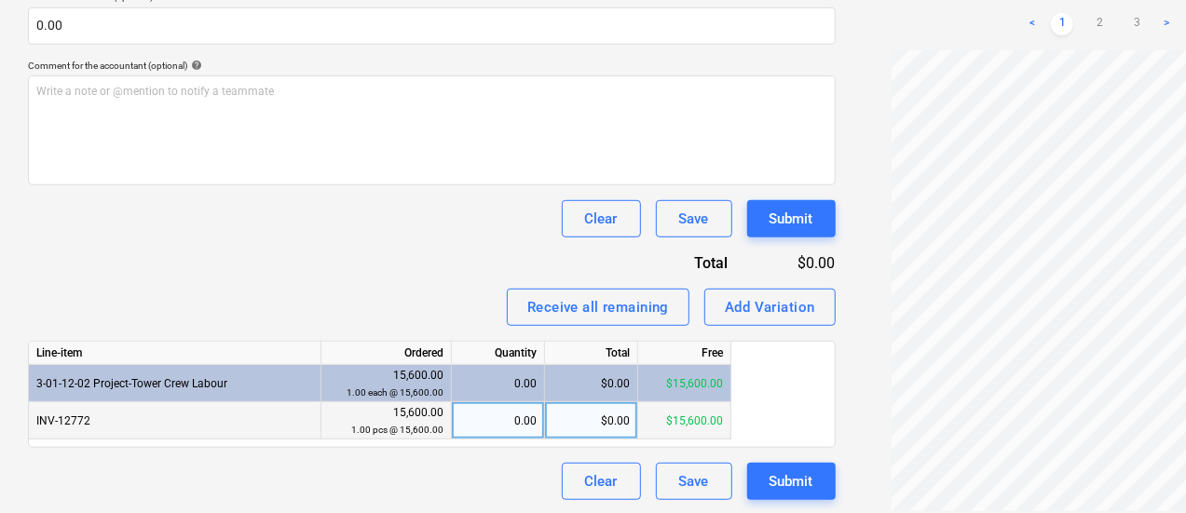
click at [493, 427] on div "0.00" at bounding box center [497, 421] width 77 height 37
click at [339, 268] on div "Invoice name help INV-12772 Invoice number (optional) help INV-12772 Invoice da…" at bounding box center [432, 144] width 808 height 714
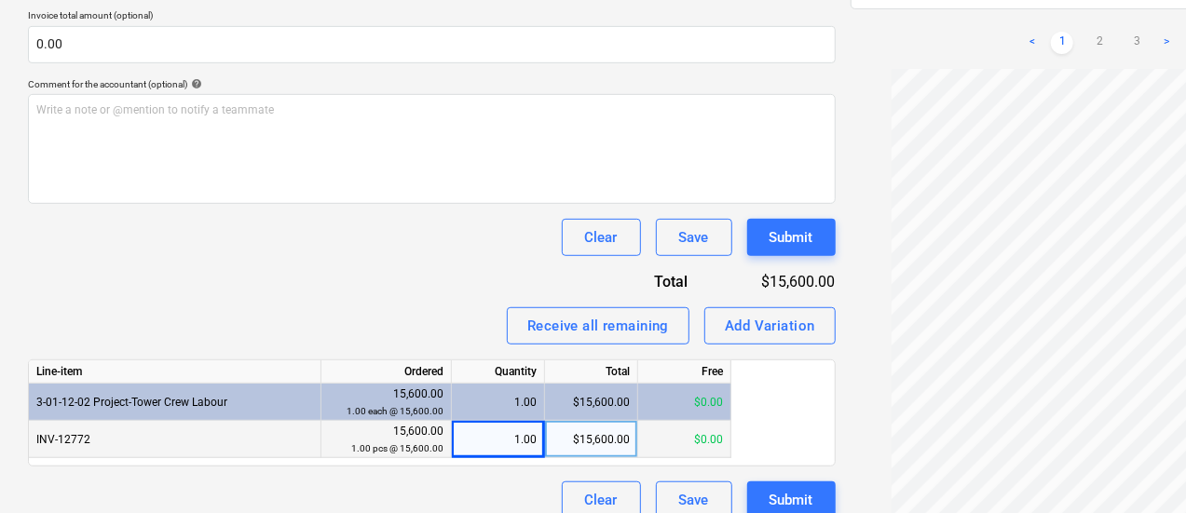
scroll to position [485, 44]
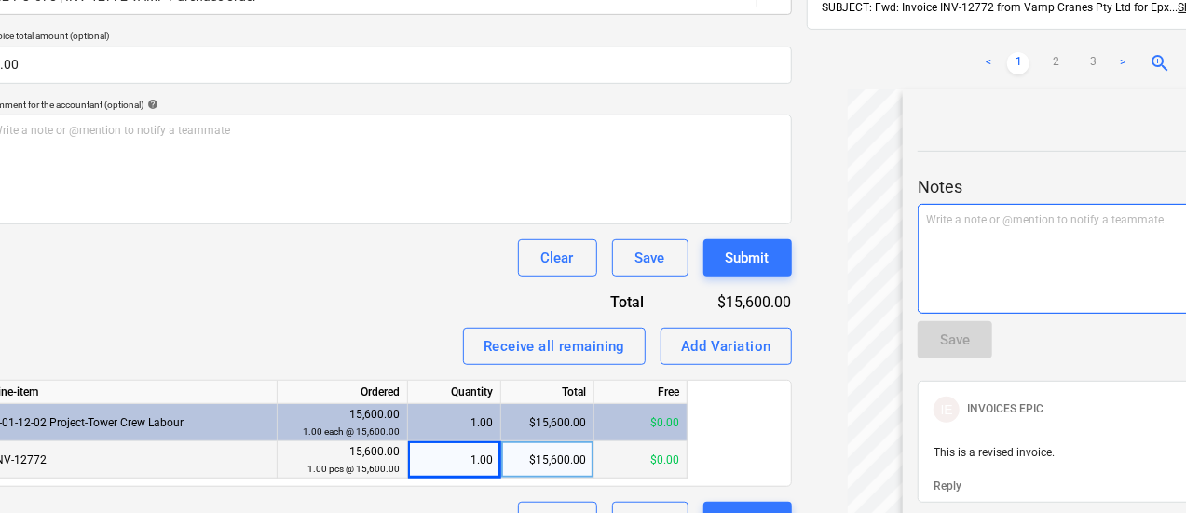
click at [988, 249] on div "Write a note or @mention to notify a teammate [PERSON_NAME]" at bounding box center [1104, 259] width 373 height 110
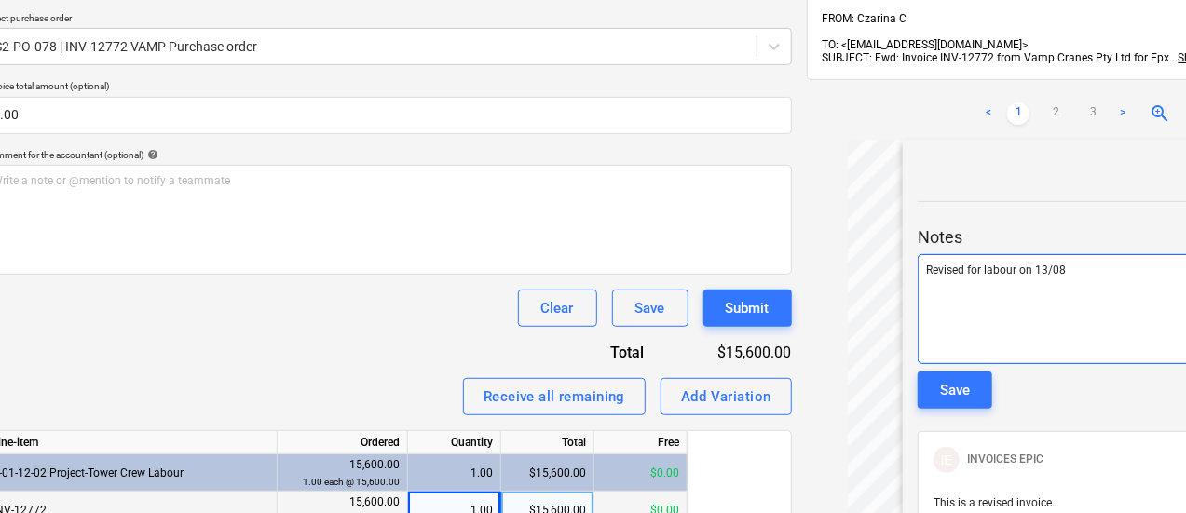
scroll to position [430, 44]
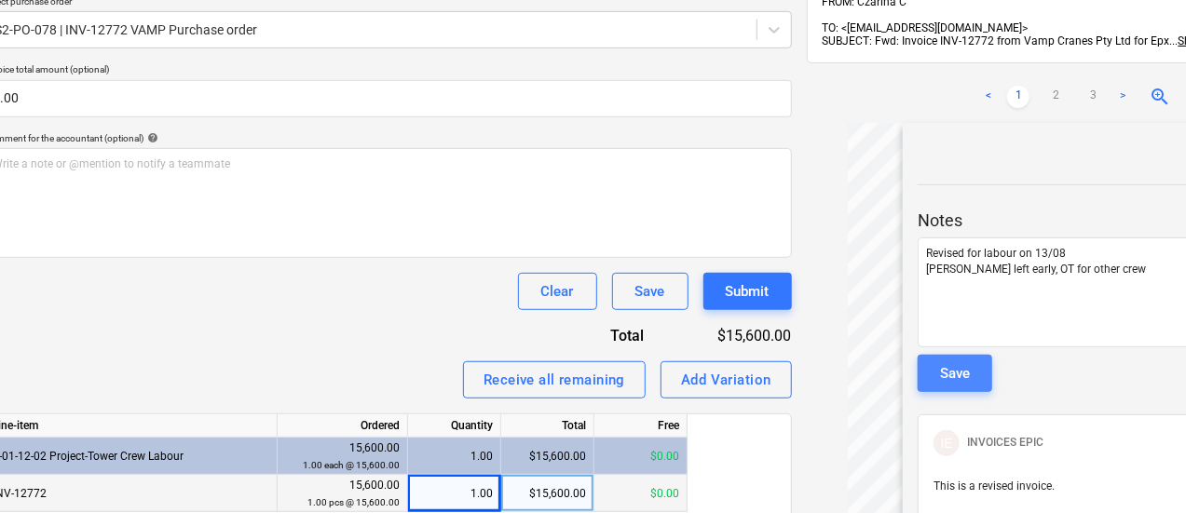
click at [940, 365] on div "Save" at bounding box center [955, 374] width 30 height 24
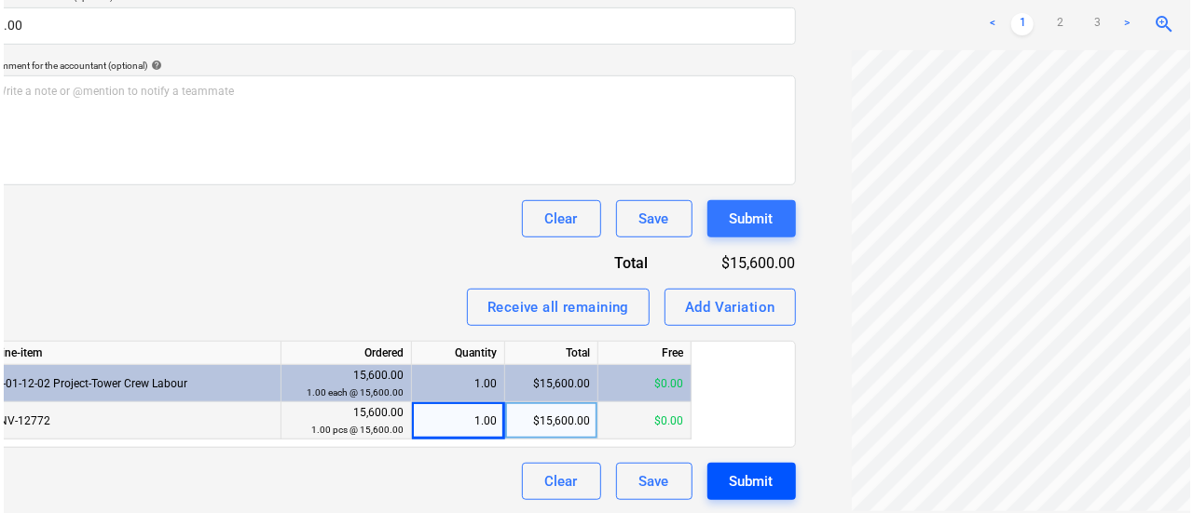
scroll to position [503, 44]
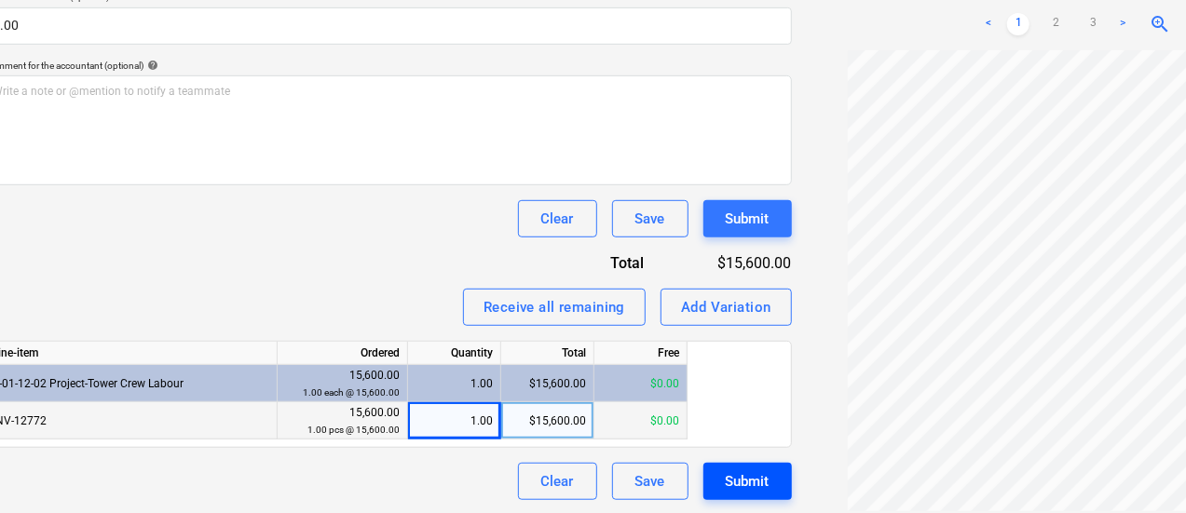
click at [703, 480] on button "Submit" at bounding box center [747, 481] width 89 height 37
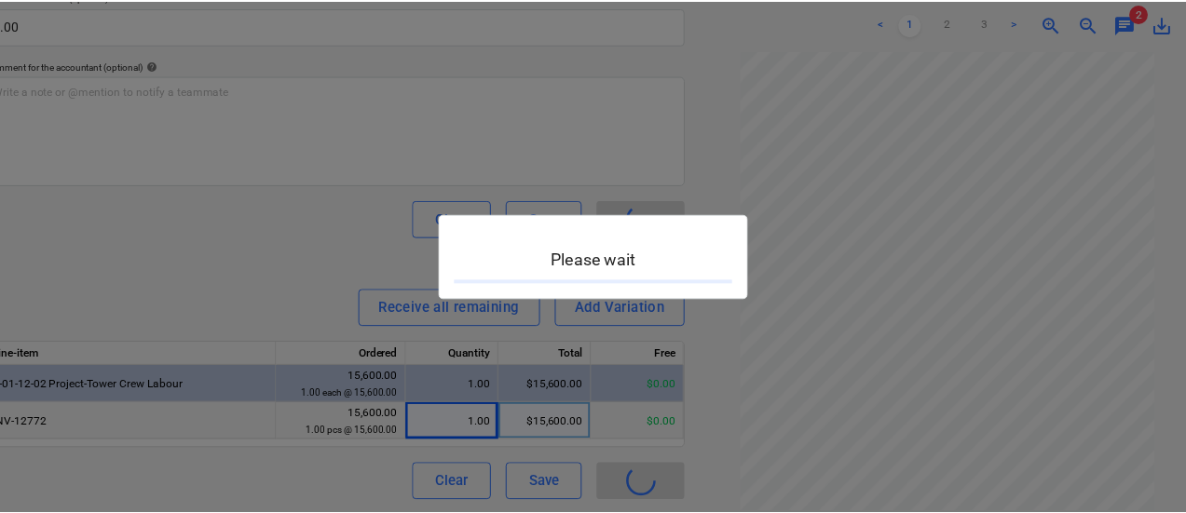
scroll to position [0, 44]
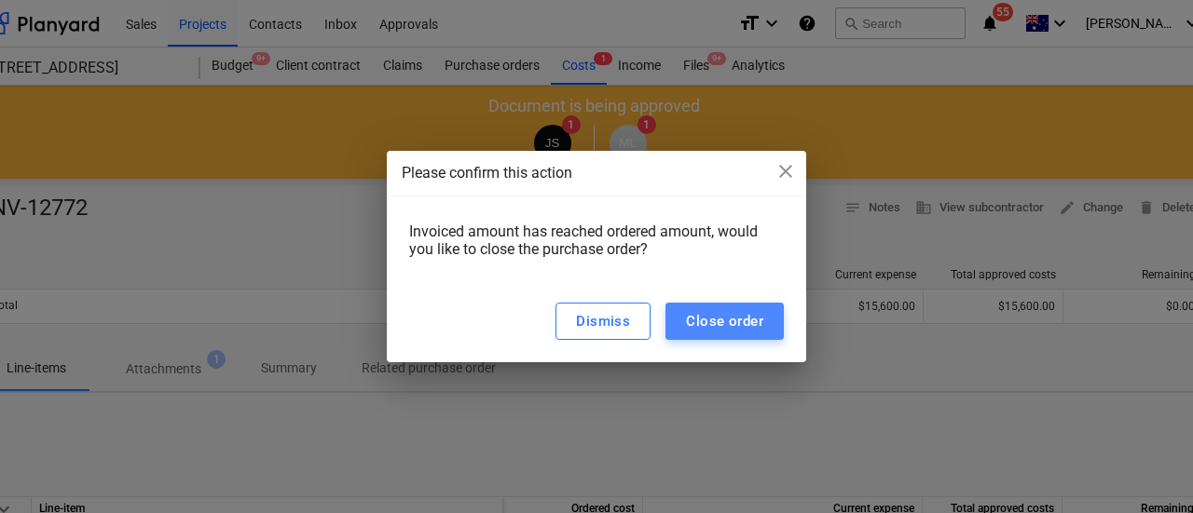
click at [770, 319] on button "Close order" at bounding box center [724, 321] width 118 height 37
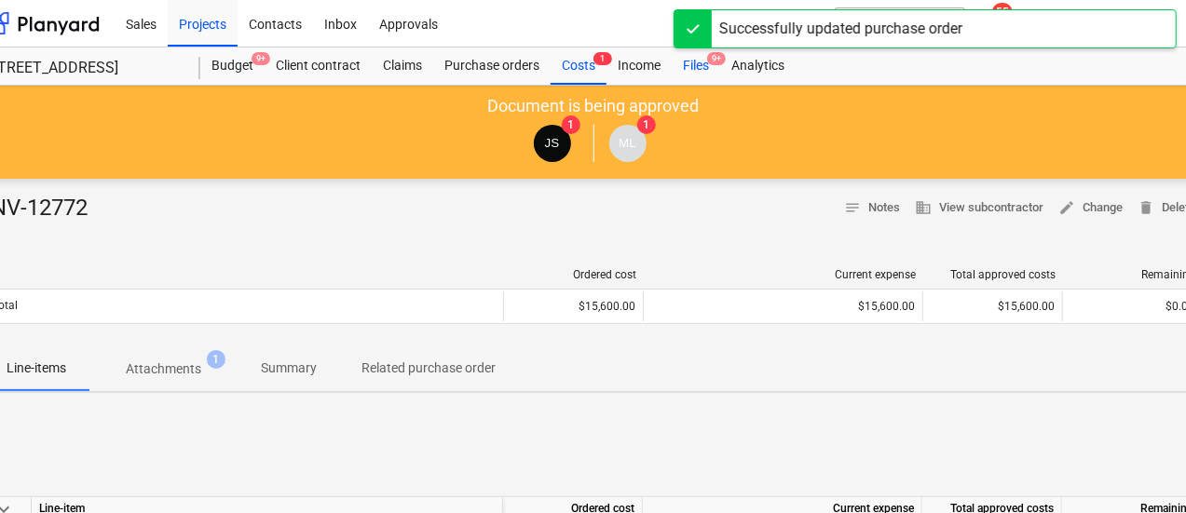
click at [678, 70] on div "Files 9+" at bounding box center [696, 66] width 48 height 37
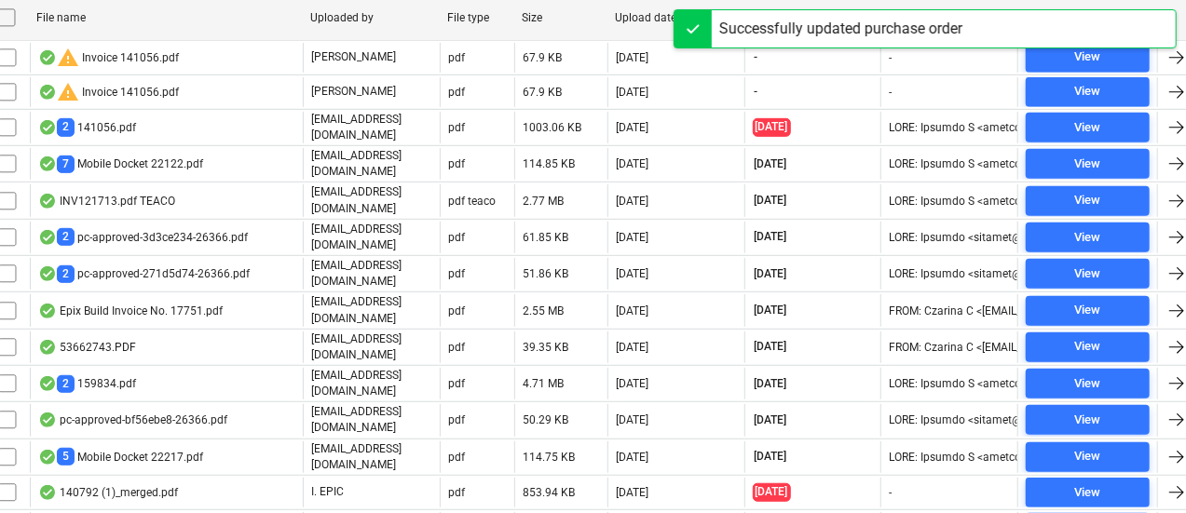
scroll to position [120, 44]
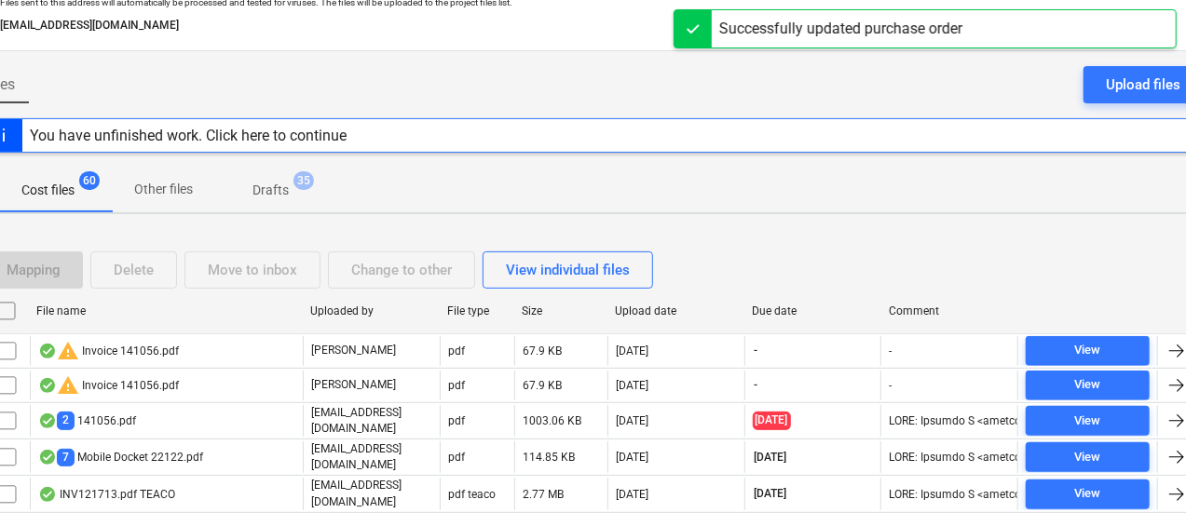
click at [796, 317] on div "Due date" at bounding box center [812, 311] width 137 height 30
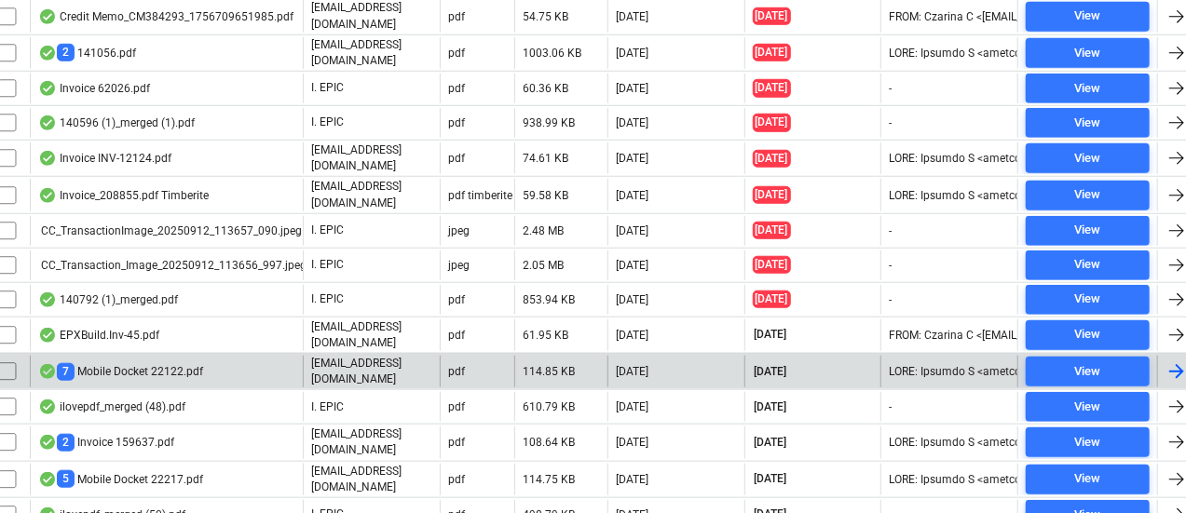
scroll to position [703, 44]
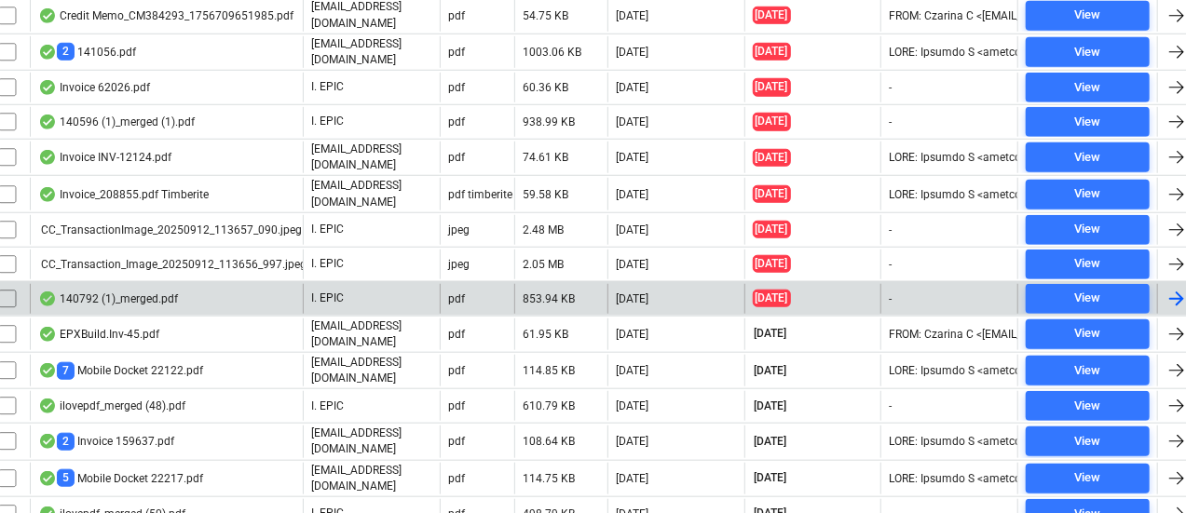
click at [253, 284] on div "140792 (1)_merged.pdf" at bounding box center [166, 299] width 273 height 30
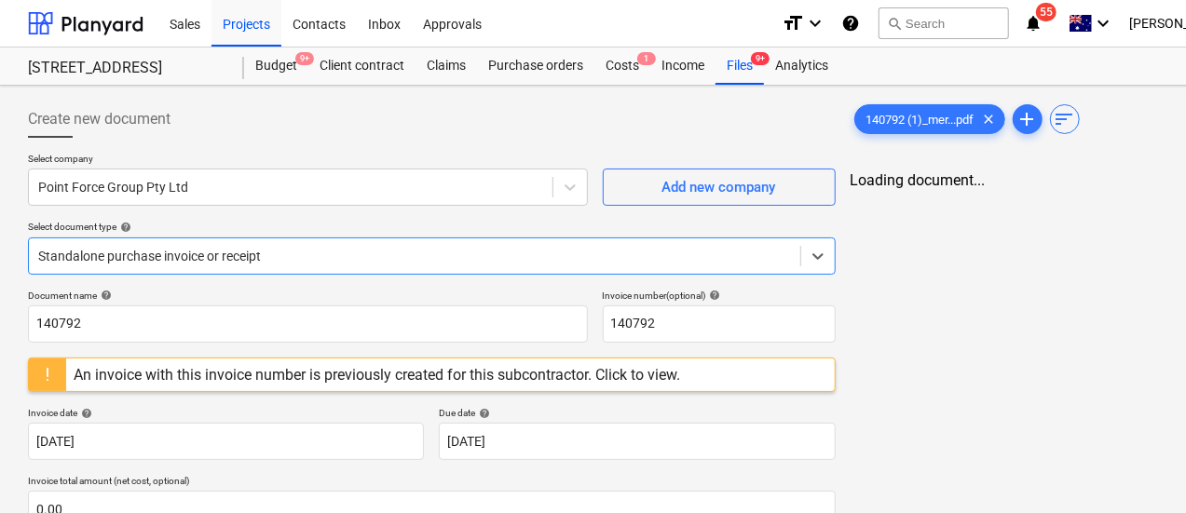
click at [222, 269] on body "Sales Projects Contacts Inbox Approvals format_size keyboard_arrow_down help se…" at bounding box center [593, 256] width 1186 height 513
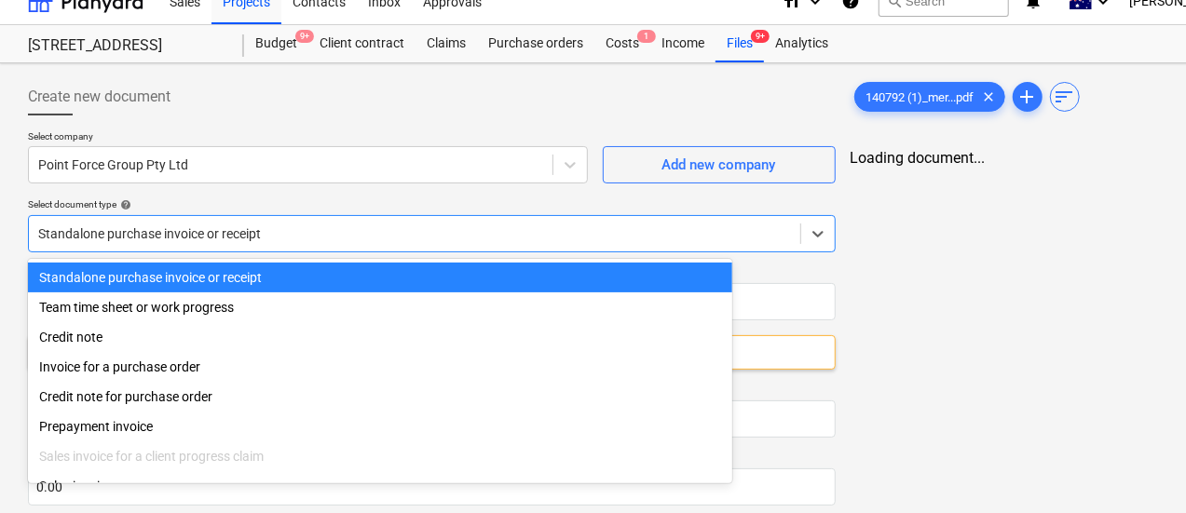
scroll to position [26, 0]
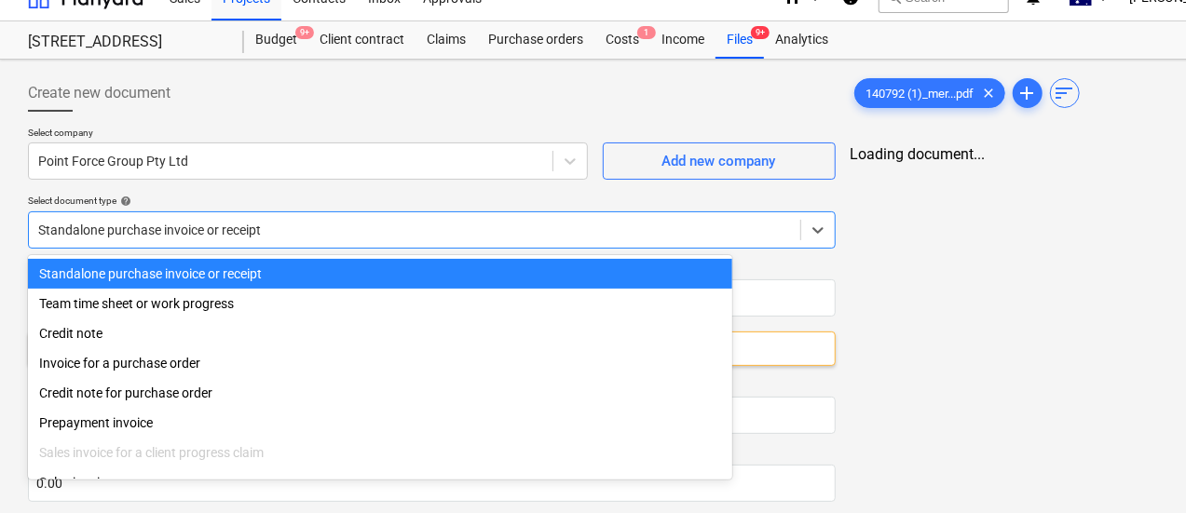
click at [266, 206] on div "Select document type help" at bounding box center [432, 201] width 808 height 12
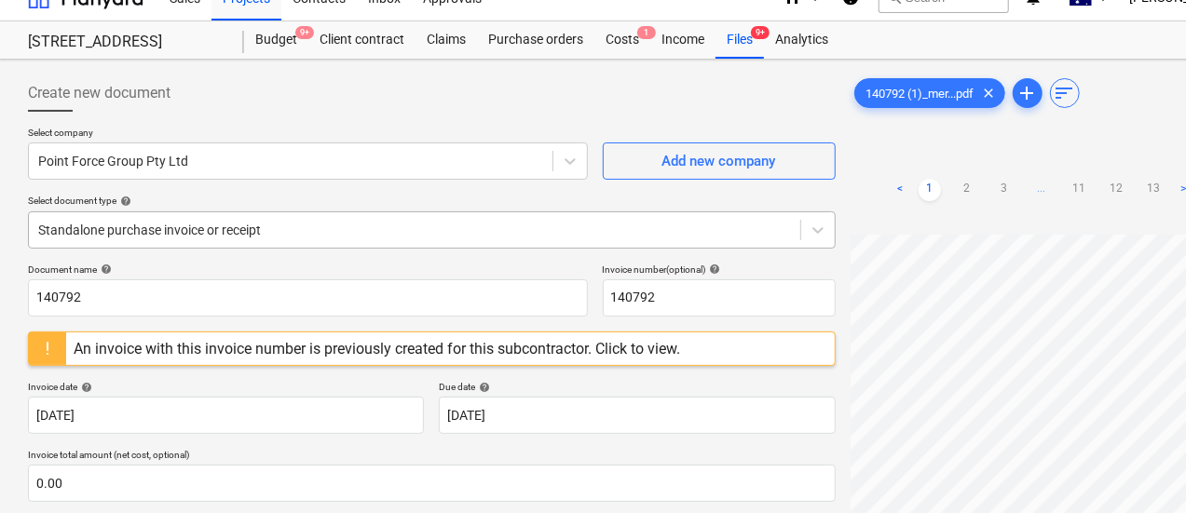
click at [266, 235] on div at bounding box center [414, 230] width 753 height 19
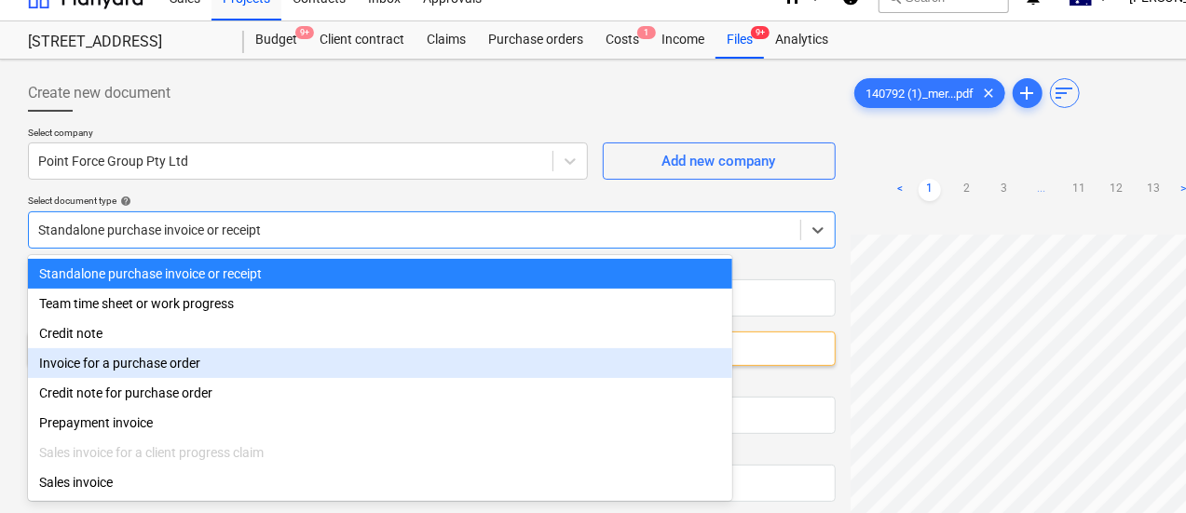
click at [272, 370] on div "Invoice for a purchase order" at bounding box center [380, 363] width 704 height 30
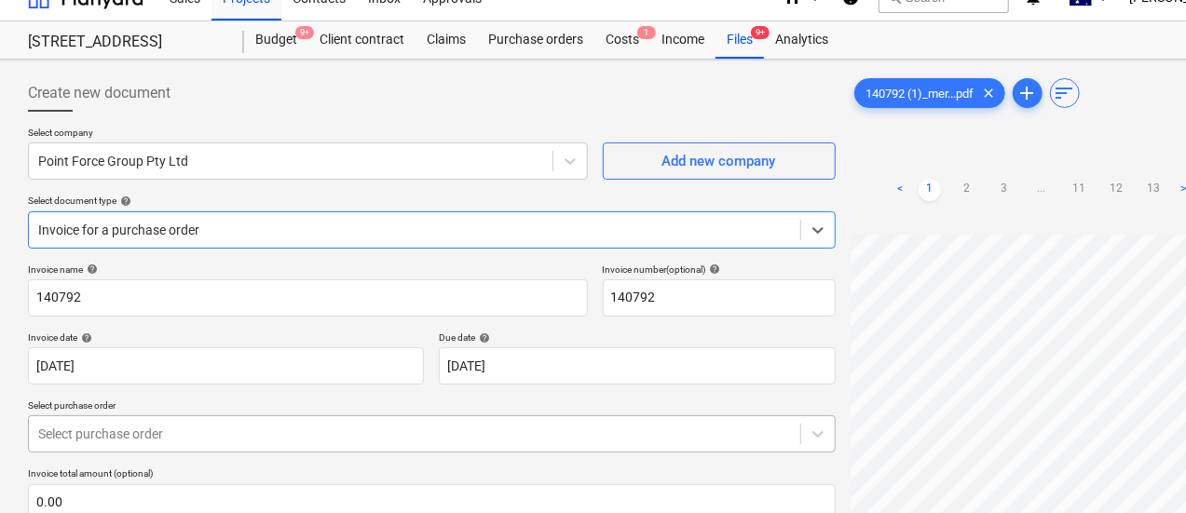
click at [229, 432] on body "Sales Projects Contacts Inbox Approvals format_size keyboard_arrow_down help se…" at bounding box center [593, 230] width 1186 height 513
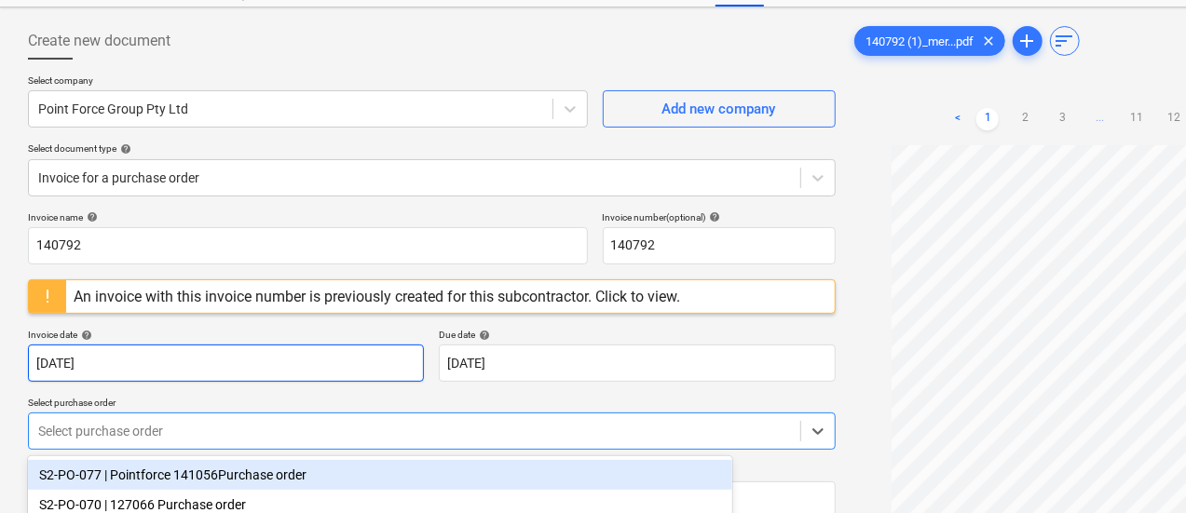
scroll to position [188, 0]
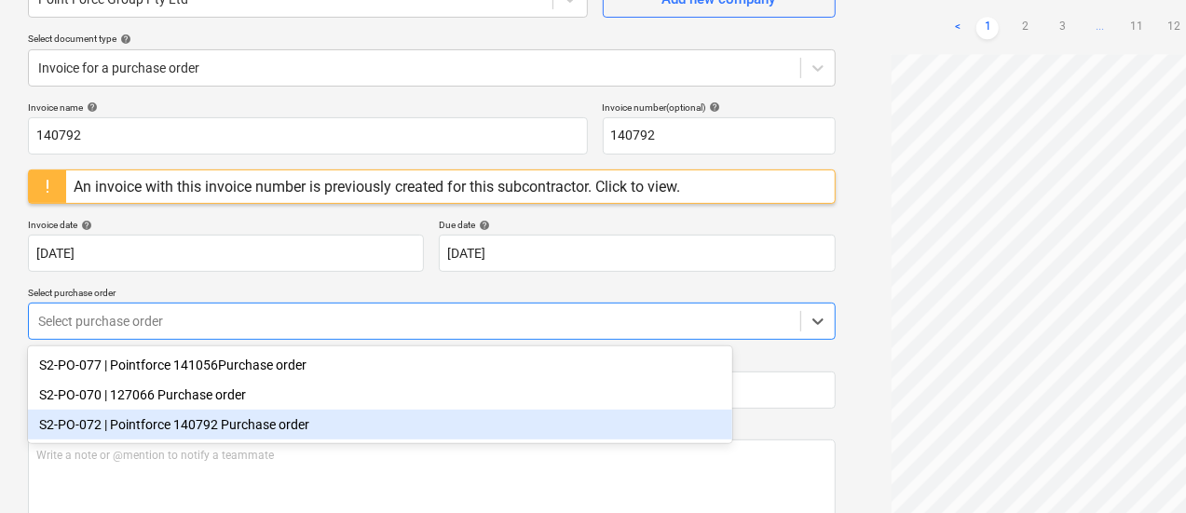
click at [396, 430] on div "S2-PO-072 | Pointforce 140792 Purchase order" at bounding box center [380, 425] width 704 height 30
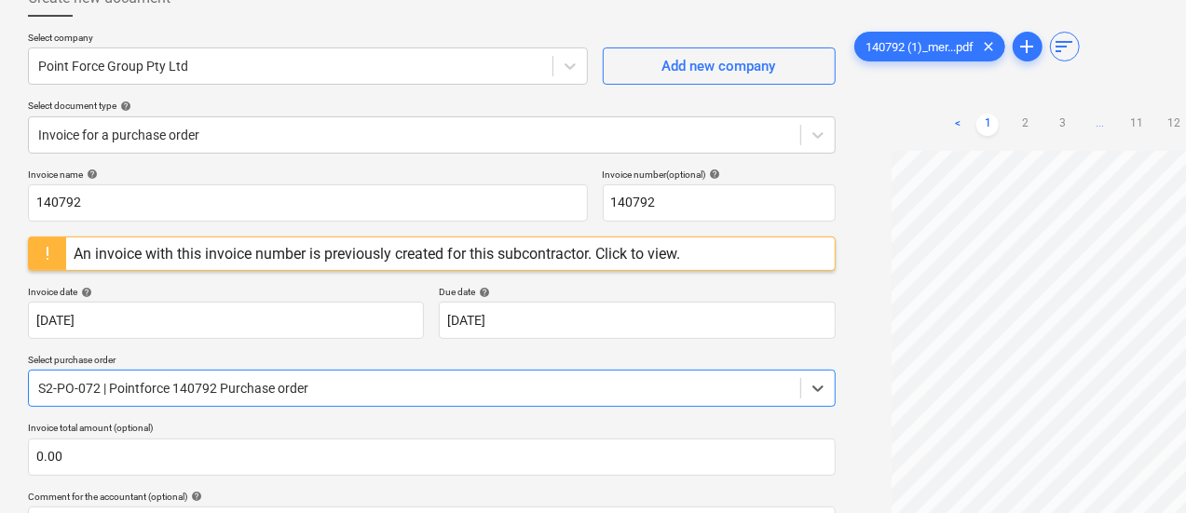
scroll to position [110, 0]
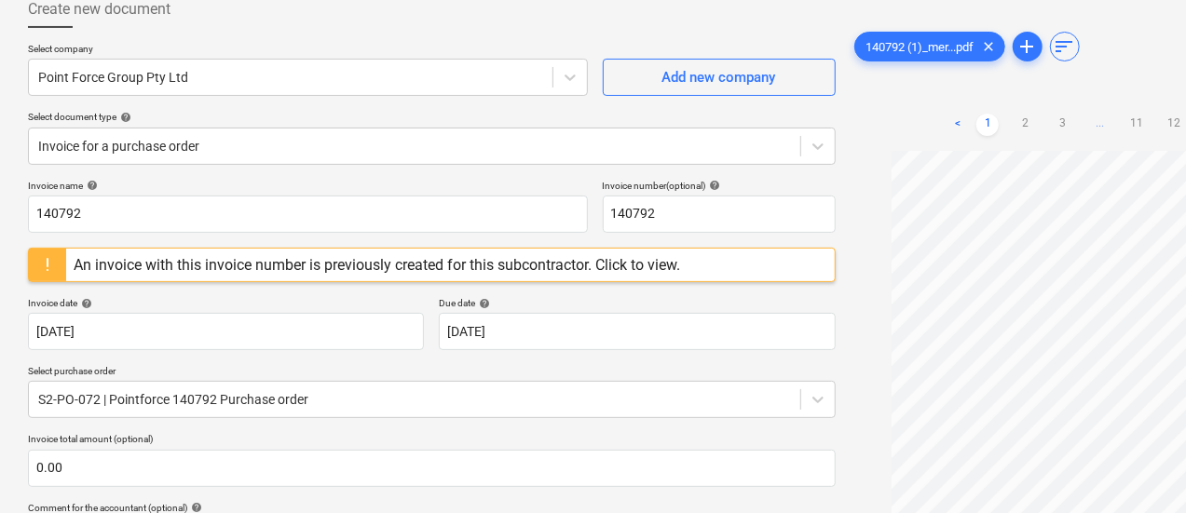
click at [551, 262] on div "An invoice with this invoice number is previously created for this subcontracto…" at bounding box center [377, 265] width 607 height 18
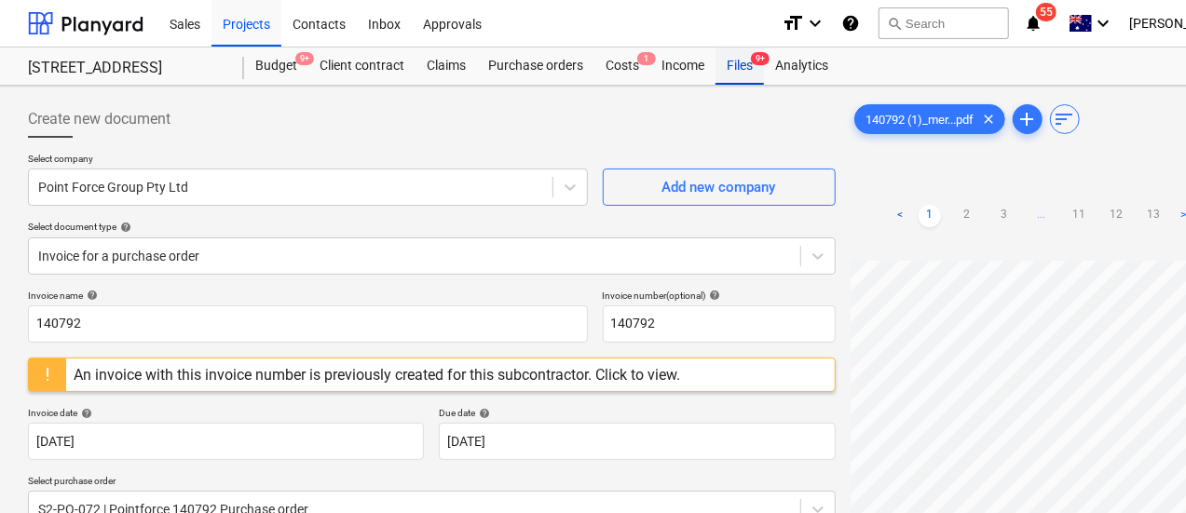
click at [737, 70] on div "Files 9+" at bounding box center [740, 66] width 48 height 37
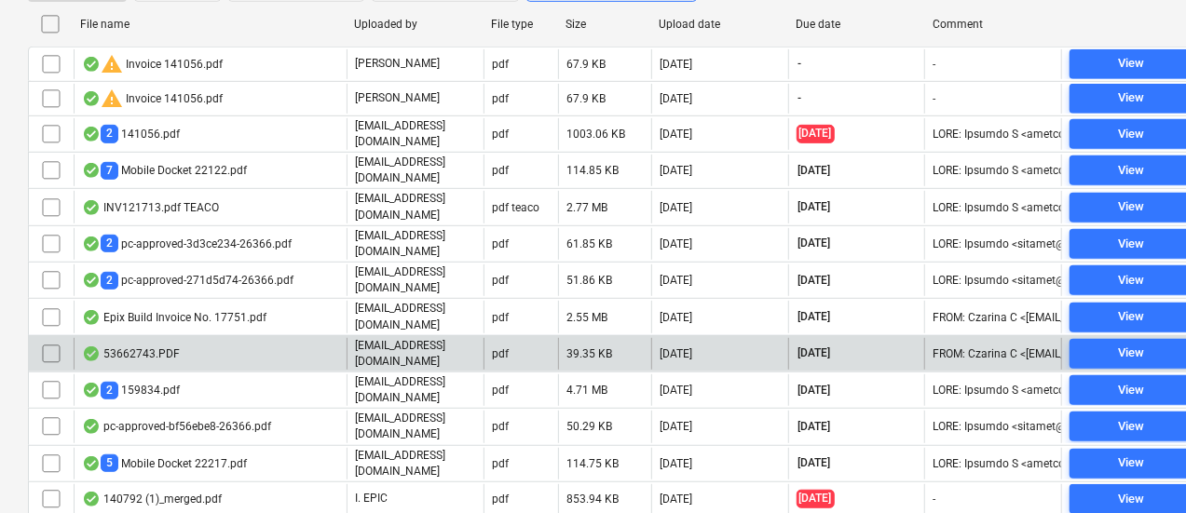
scroll to position [404, 0]
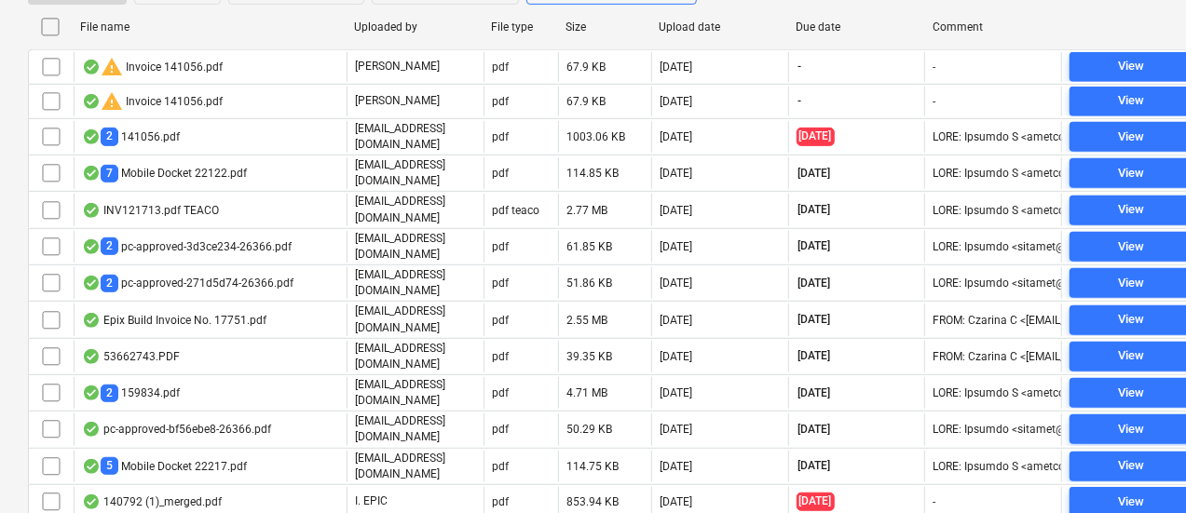
click at [857, 32] on div "Due date" at bounding box center [857, 26] width 122 height 13
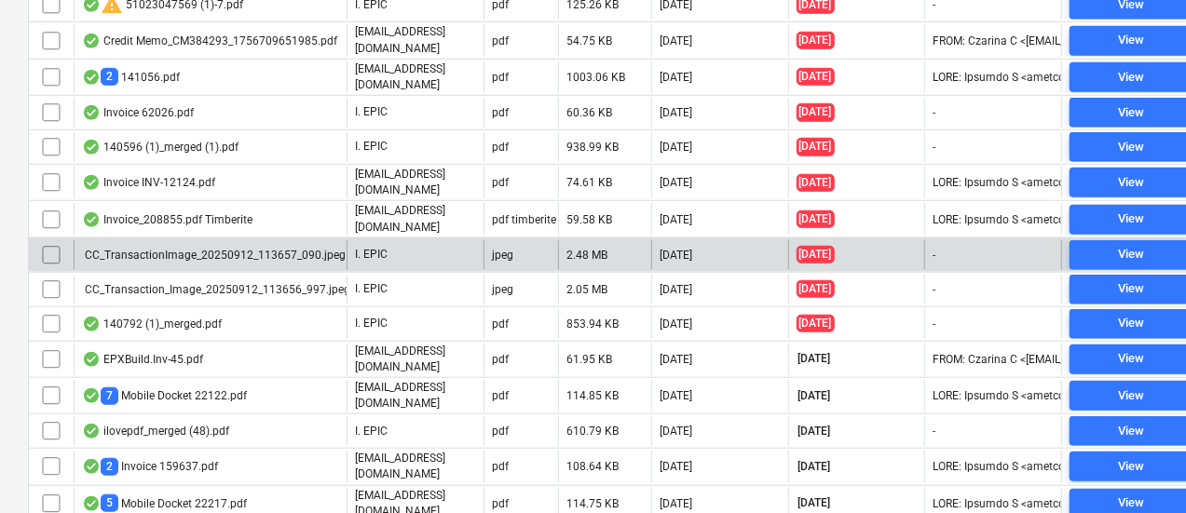
scroll to position [265, 0]
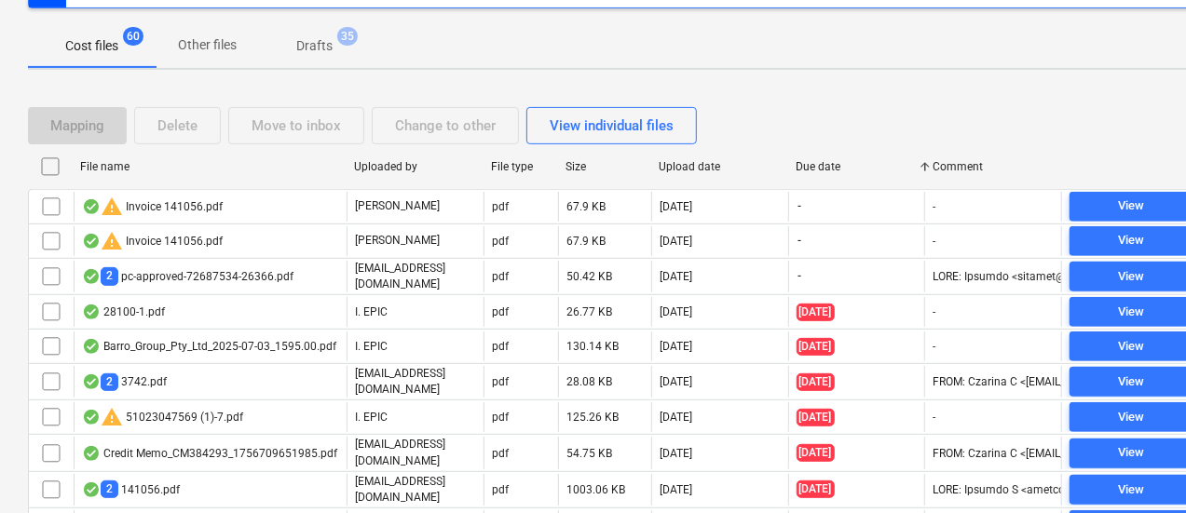
click at [829, 165] on div "Due date" at bounding box center [857, 166] width 122 height 13
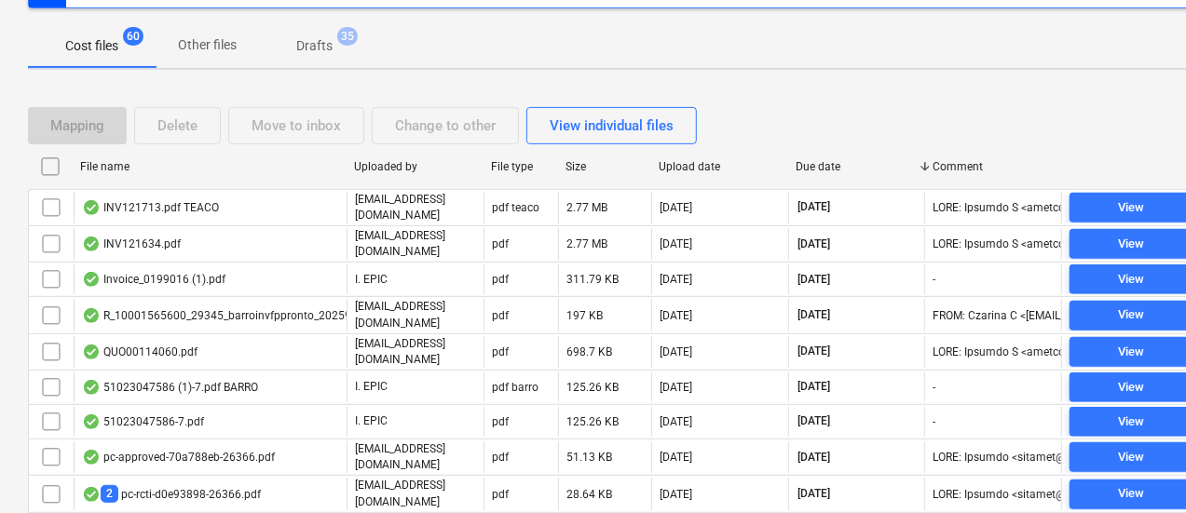
click at [829, 153] on div "Due date" at bounding box center [856, 167] width 137 height 30
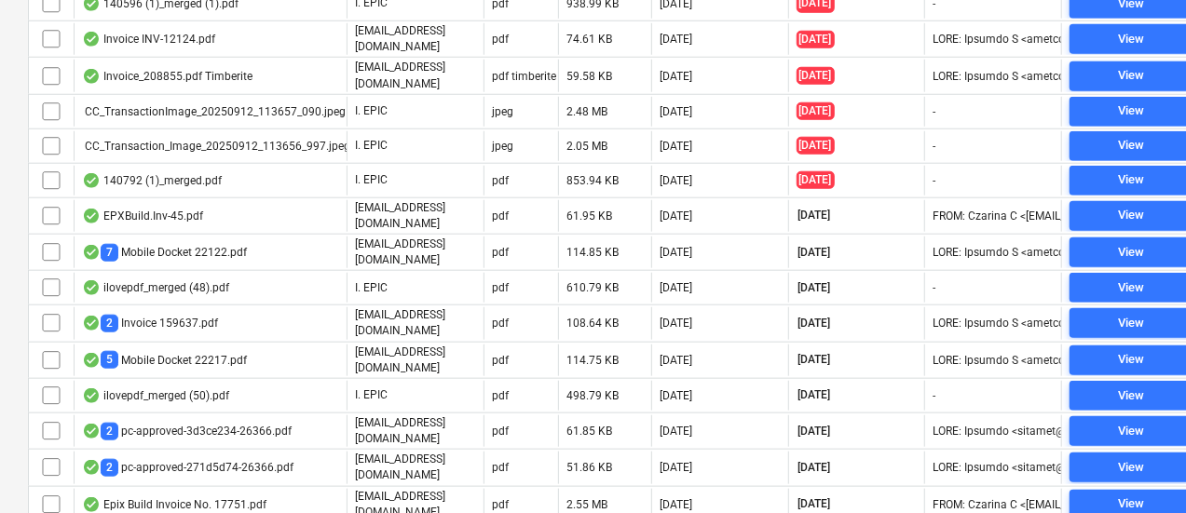
scroll to position [819, 0]
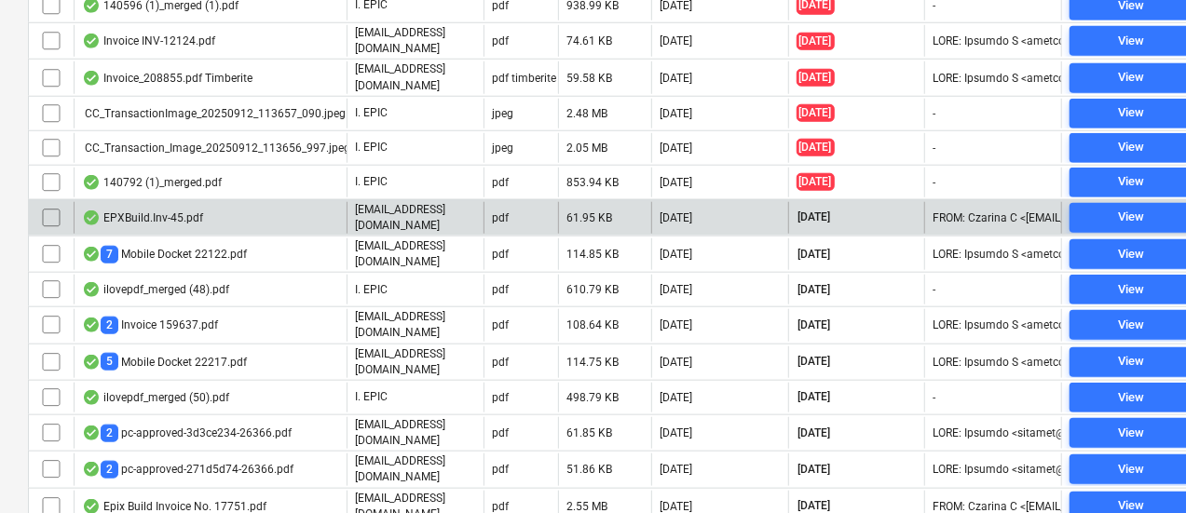
click at [322, 202] on div "EPXBuild.Inv-45.pdf" at bounding box center [210, 218] width 273 height 32
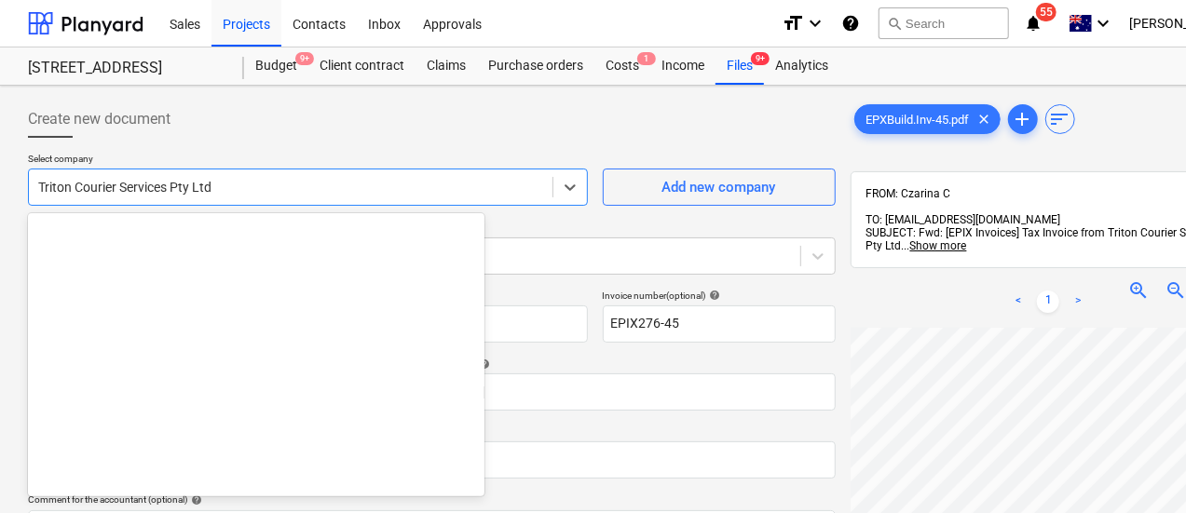
click at [347, 200] on div "Triton Courier Services Pty Ltd" at bounding box center [308, 187] width 560 height 37
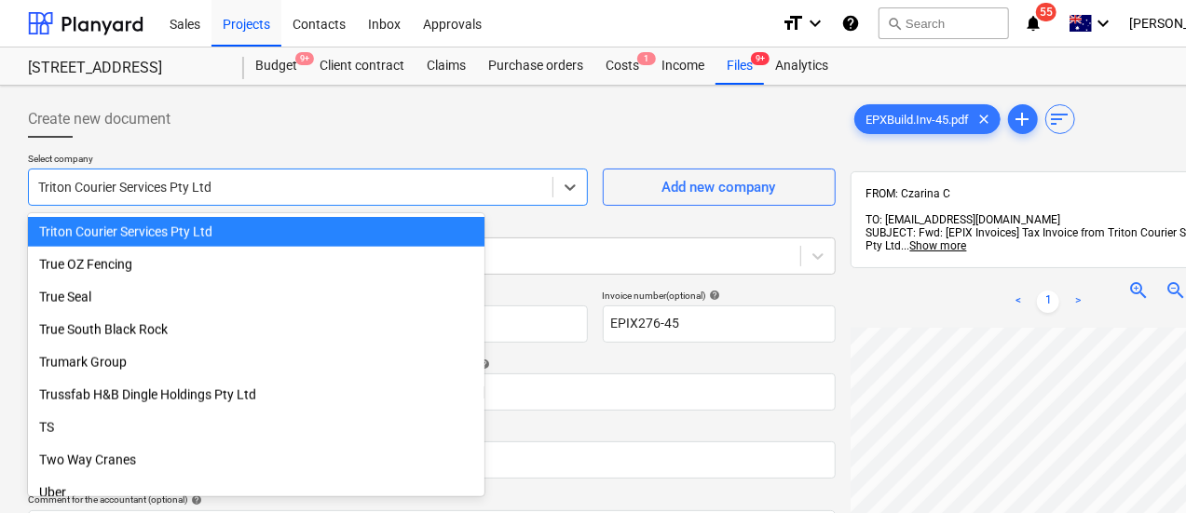
click at [444, 165] on p "Select company" at bounding box center [308, 161] width 560 height 16
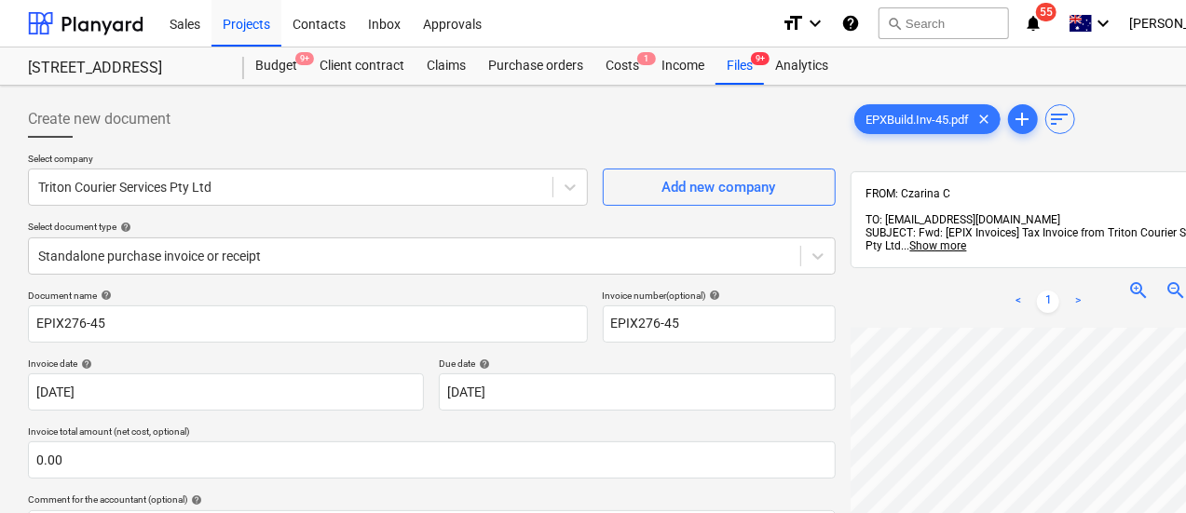
click at [473, 230] on div "Select document type help" at bounding box center [432, 227] width 808 height 12
click at [475, 266] on body "Sales Projects Contacts Inbox Approvals format_size keyboard_arrow_down help se…" at bounding box center [593, 256] width 1186 height 513
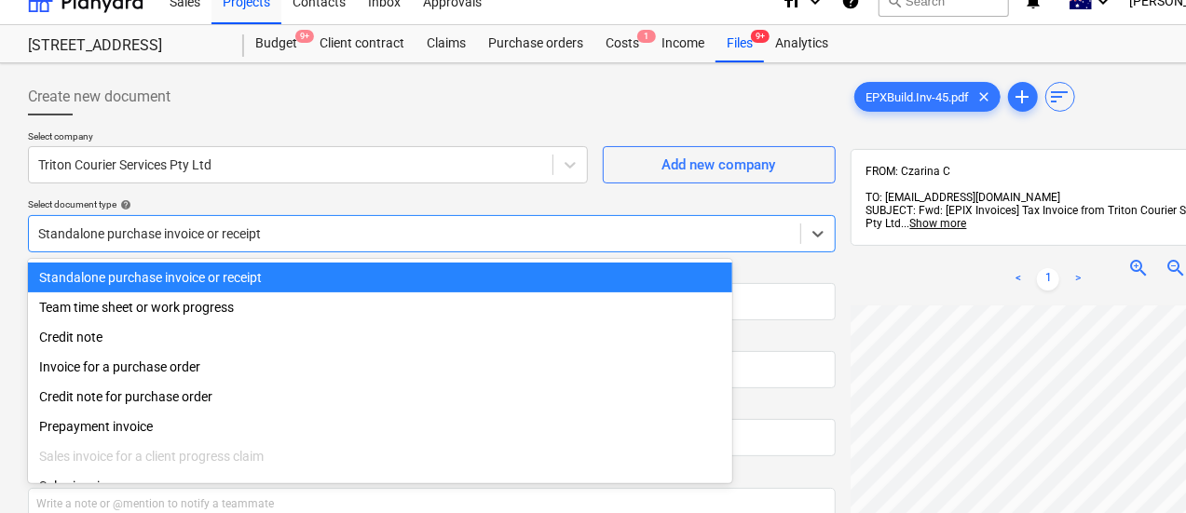
scroll to position [26, 0]
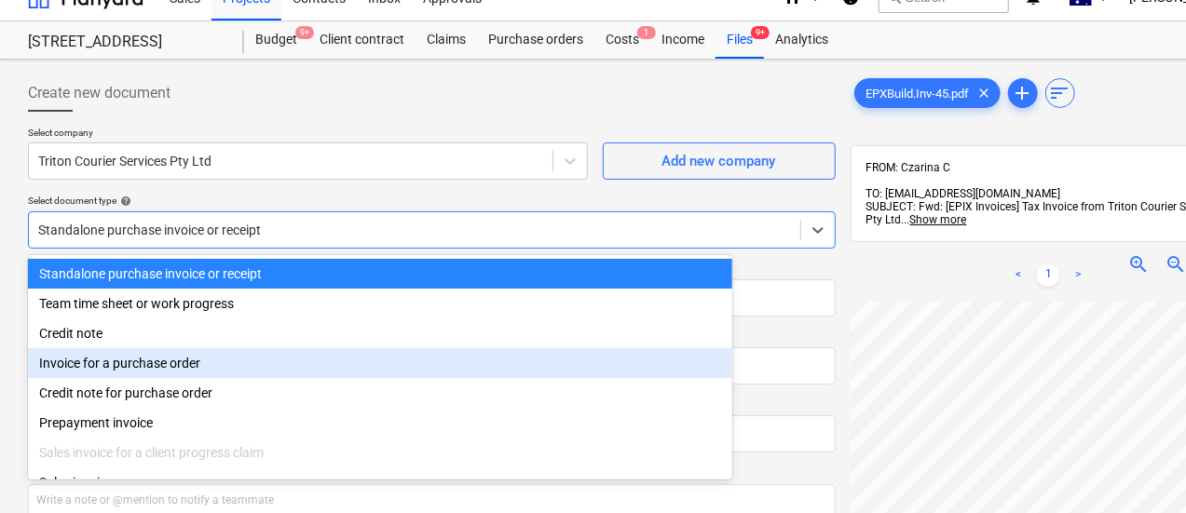
click at [436, 368] on div "Invoice for a purchase order" at bounding box center [380, 363] width 704 height 30
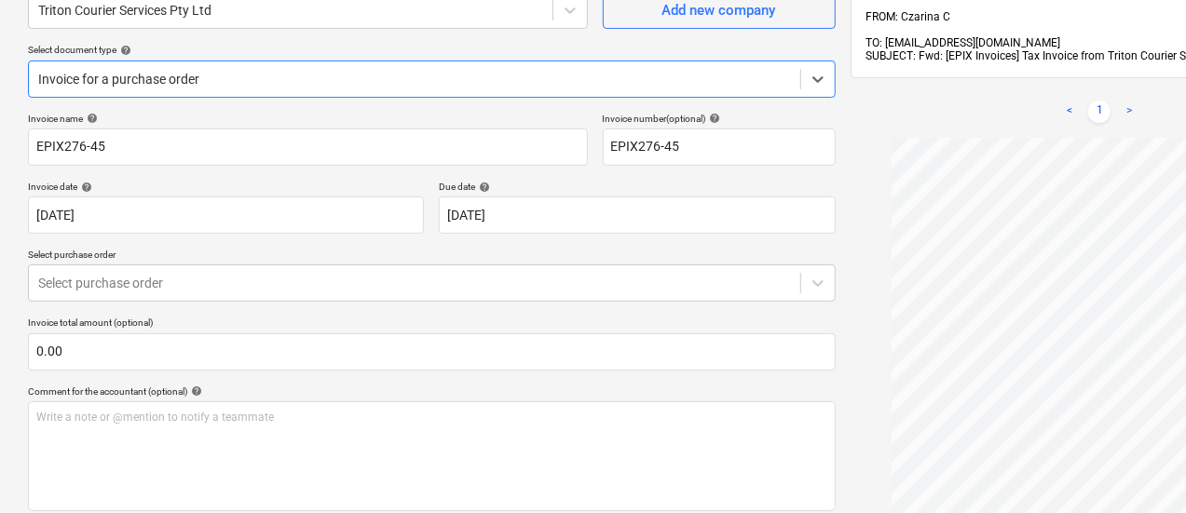
scroll to position [176, 0]
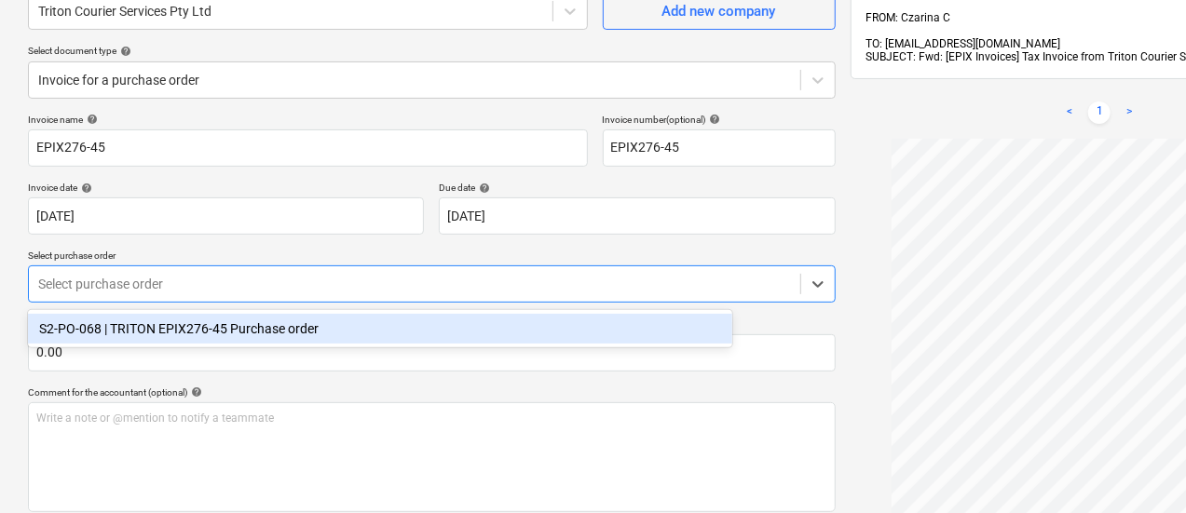
click at [450, 273] on div "Select purchase order" at bounding box center [414, 284] width 771 height 26
click at [452, 334] on div "S2-PO-068 | TRITON EPIX276-45 Purchase order" at bounding box center [380, 329] width 704 height 30
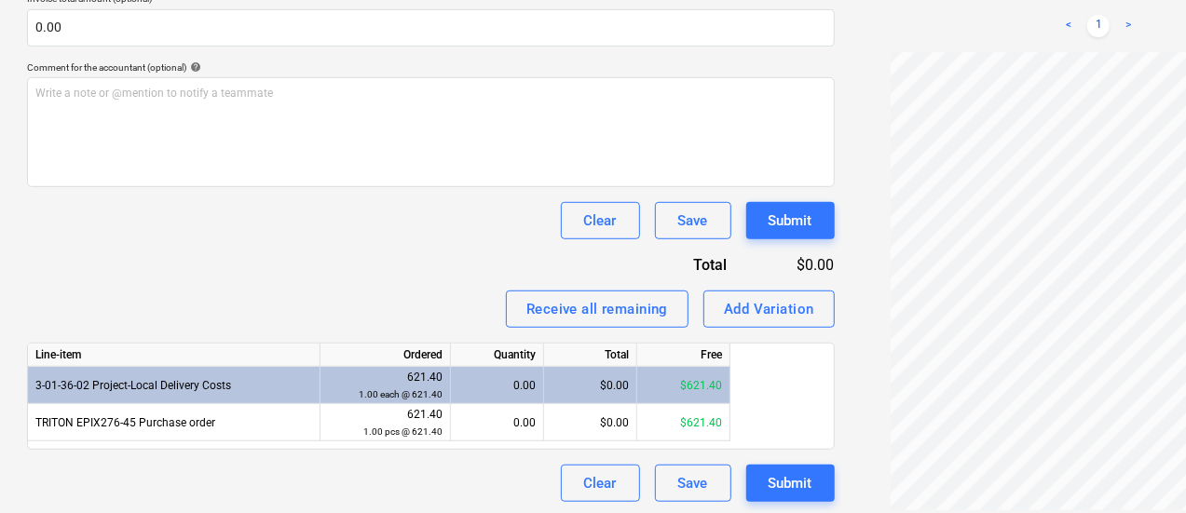
scroll to position [129, 0]
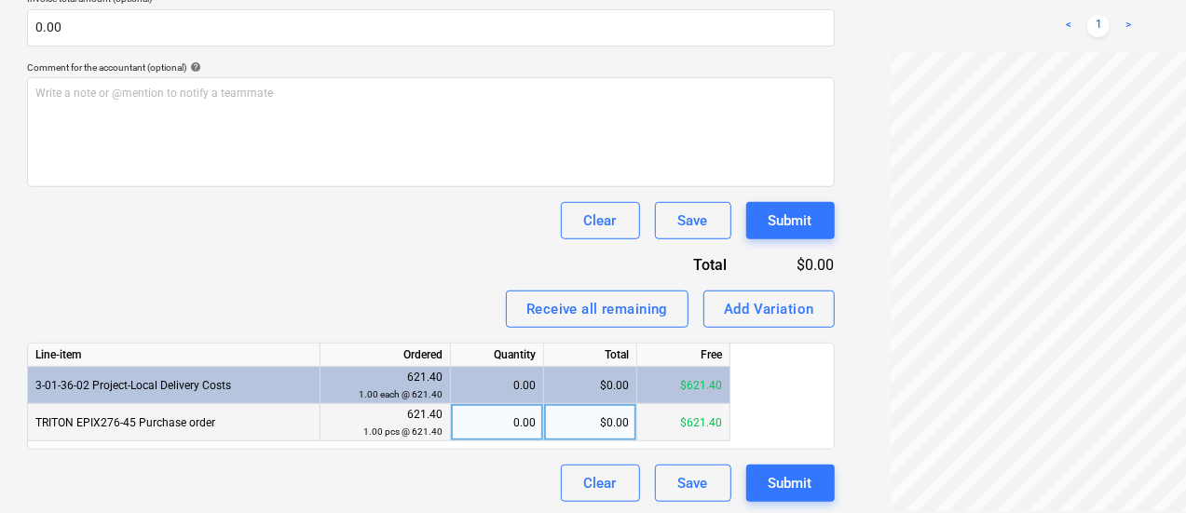
click at [518, 418] on div "0.00" at bounding box center [496, 422] width 77 height 37
click at [308, 280] on div "Invoice name help EPIX276-45 Invoice number (optional) help EPIX276-45 Invoice …" at bounding box center [431, 145] width 808 height 714
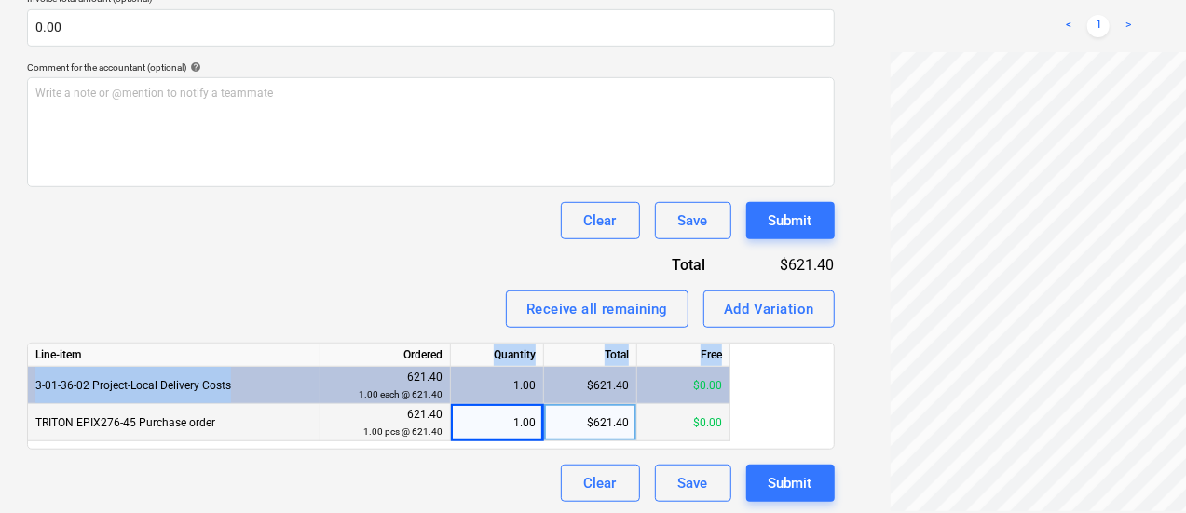
drag, startPoint x: 397, startPoint y: 375, endPoint x: 466, endPoint y: 368, distance: 69.4
click at [0, 0] on div "3-01-36-02 Project-Local Delivery Costs 621.40 1.00 each @ 621.40 1.00 $621.40 …" at bounding box center [0, 0] width 0 height 0
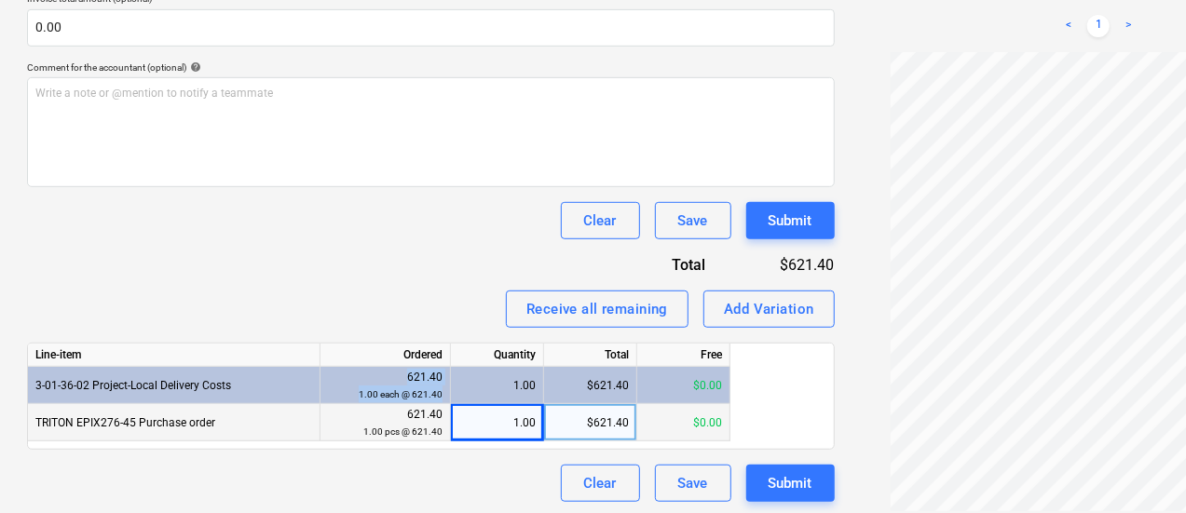
click at [466, 368] on div "1.00" at bounding box center [496, 385] width 77 height 37
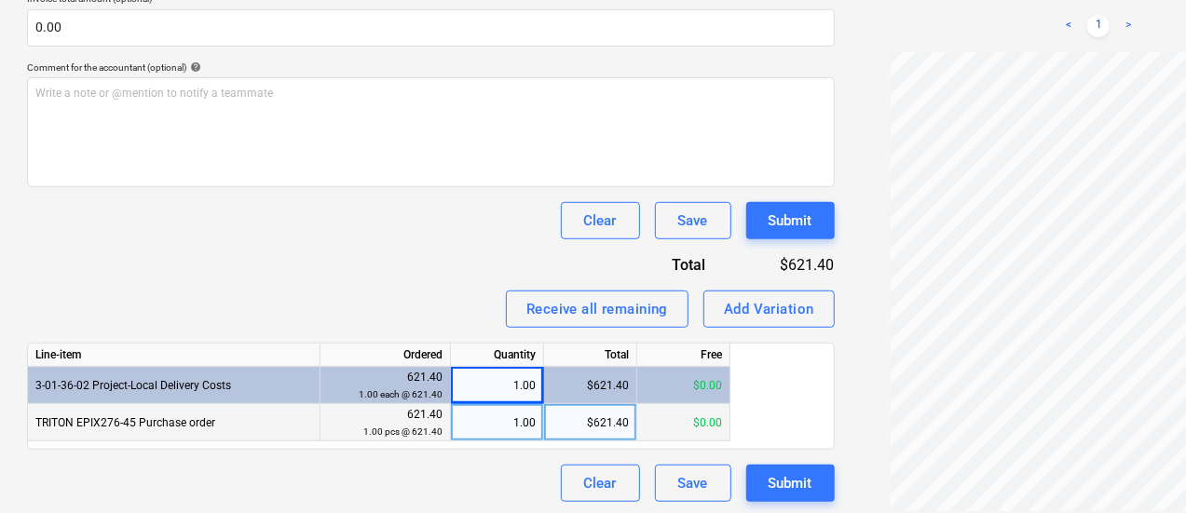
drag, startPoint x: 444, startPoint y: 374, endPoint x: 404, endPoint y: 377, distance: 39.3
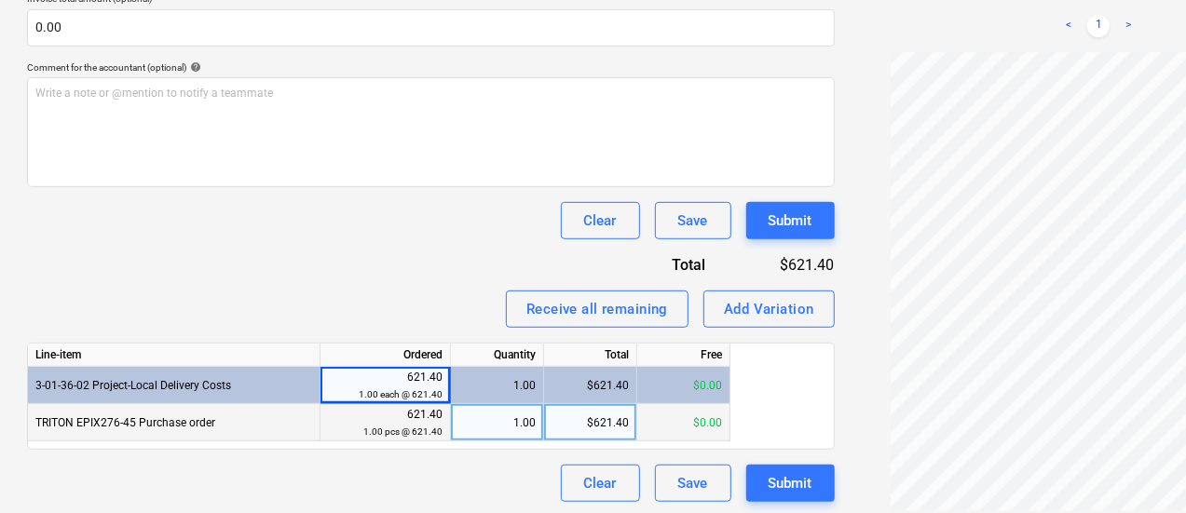
drag, startPoint x: 404, startPoint y: 377, endPoint x: 356, endPoint y: 346, distance: 57.9
click at [356, 346] on div "Ordered" at bounding box center [386, 355] width 130 height 23
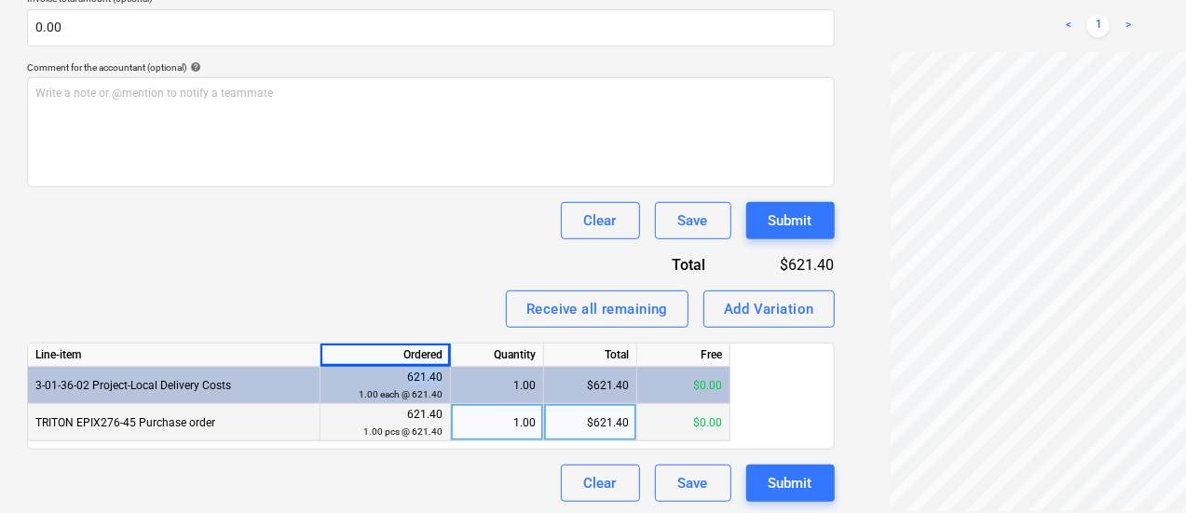
drag, startPoint x: 407, startPoint y: 372, endPoint x: 445, endPoint y: 368, distance: 38.4
click at [445, 368] on div "621.40 1.00 each @ 621.40" at bounding box center [386, 385] width 130 height 37
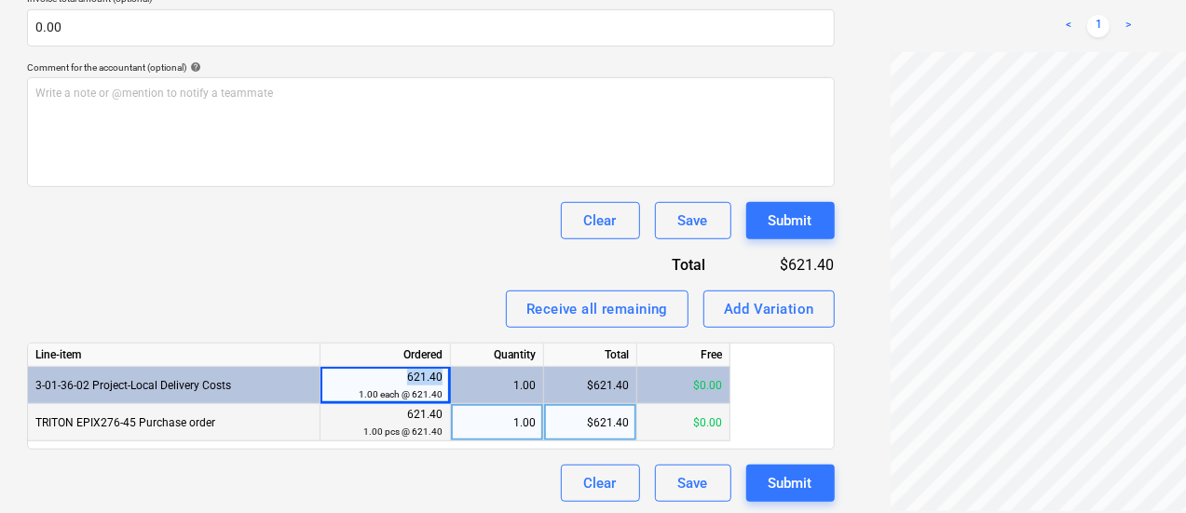
copy div "621.40"
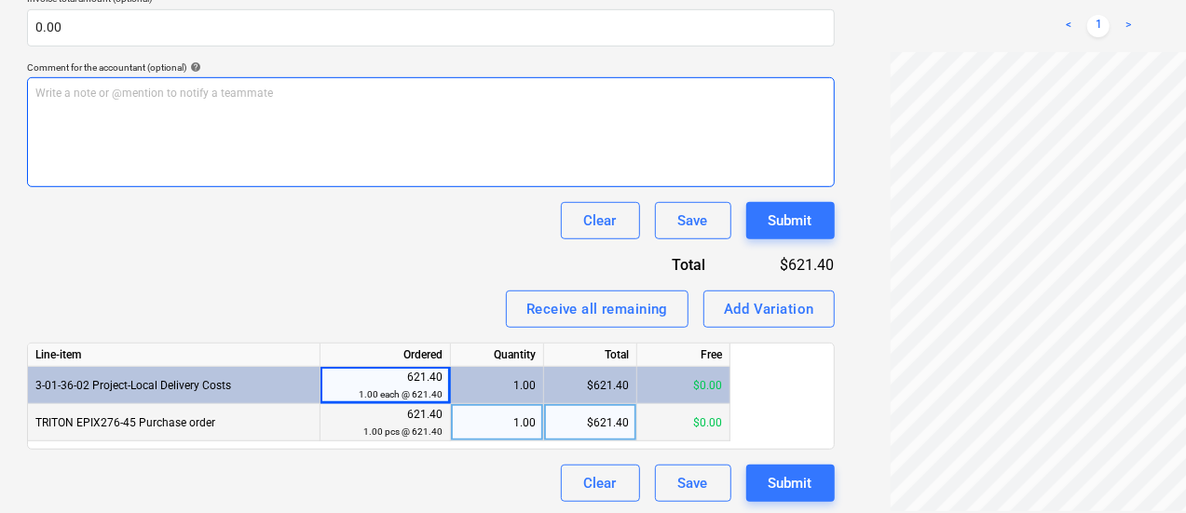
click at [213, 150] on div "Write a note or @mention to notify a teammate [PERSON_NAME]" at bounding box center [431, 132] width 808 height 110
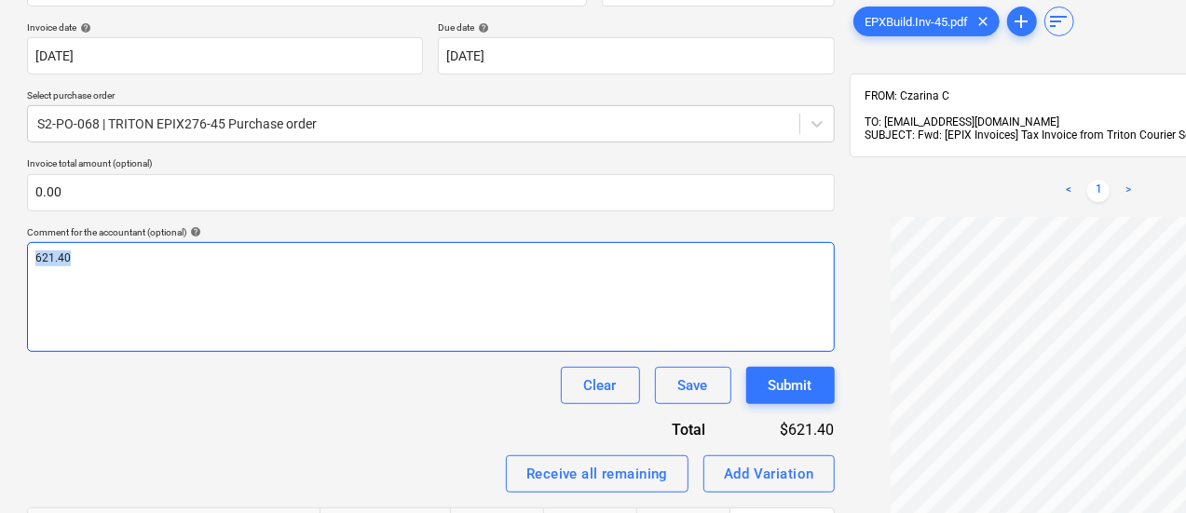
copy span "621.40"
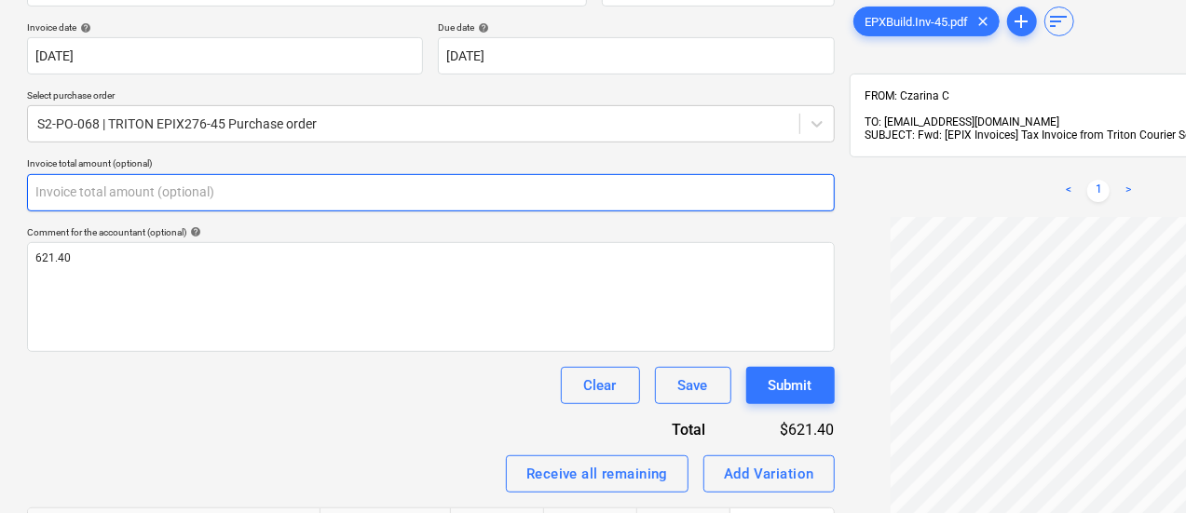
click at [187, 197] on input "text" at bounding box center [431, 192] width 808 height 37
paste input "621.40"
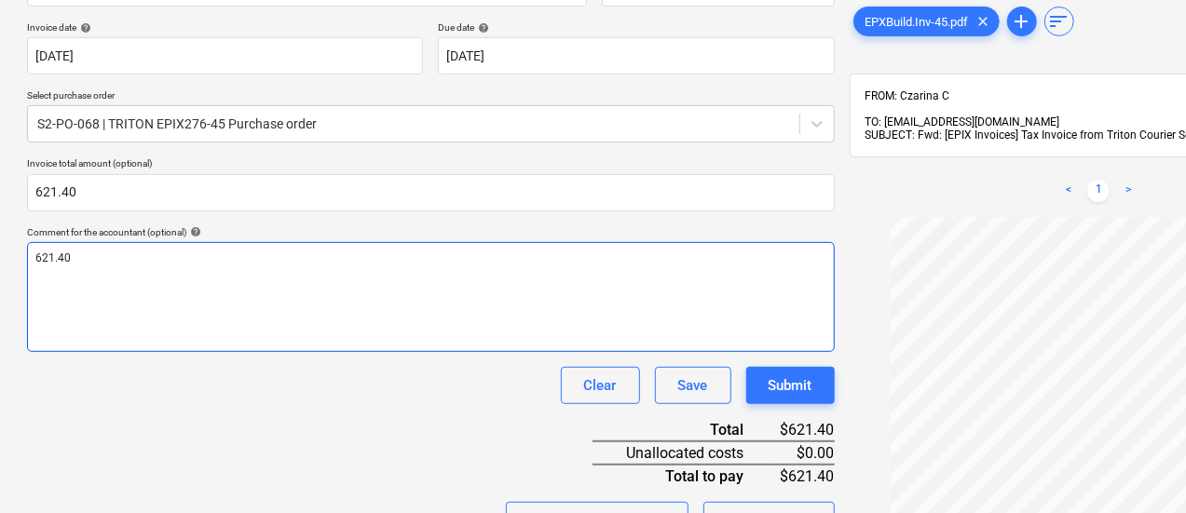
click at [229, 293] on div "621.40" at bounding box center [431, 297] width 808 height 110
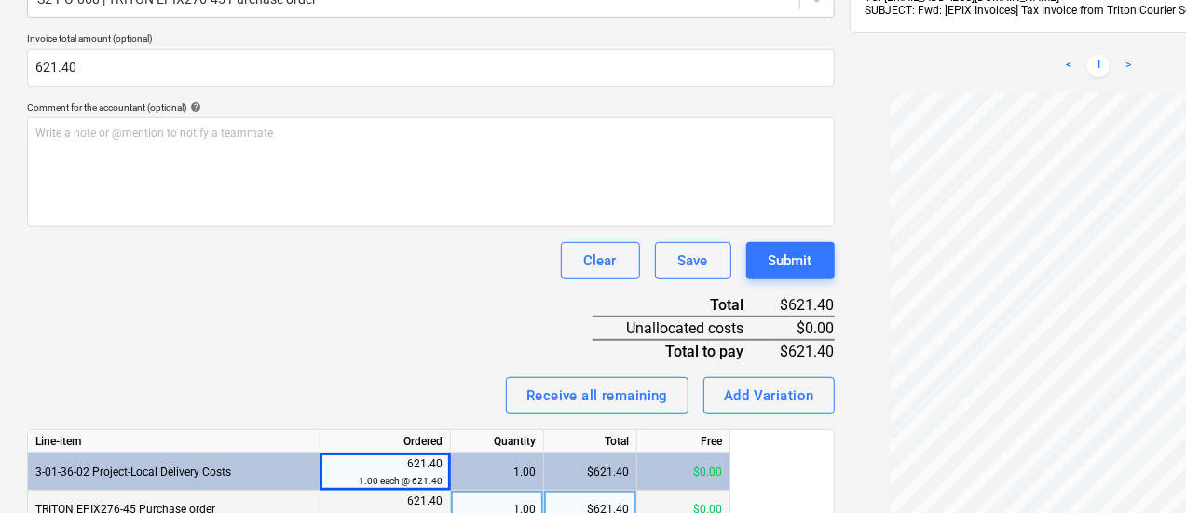
click at [399, 336] on div "Invoice name help EPIX276-45 Invoice number (optional) help EPIX276-45 Invoice …" at bounding box center [431, 209] width 808 height 760
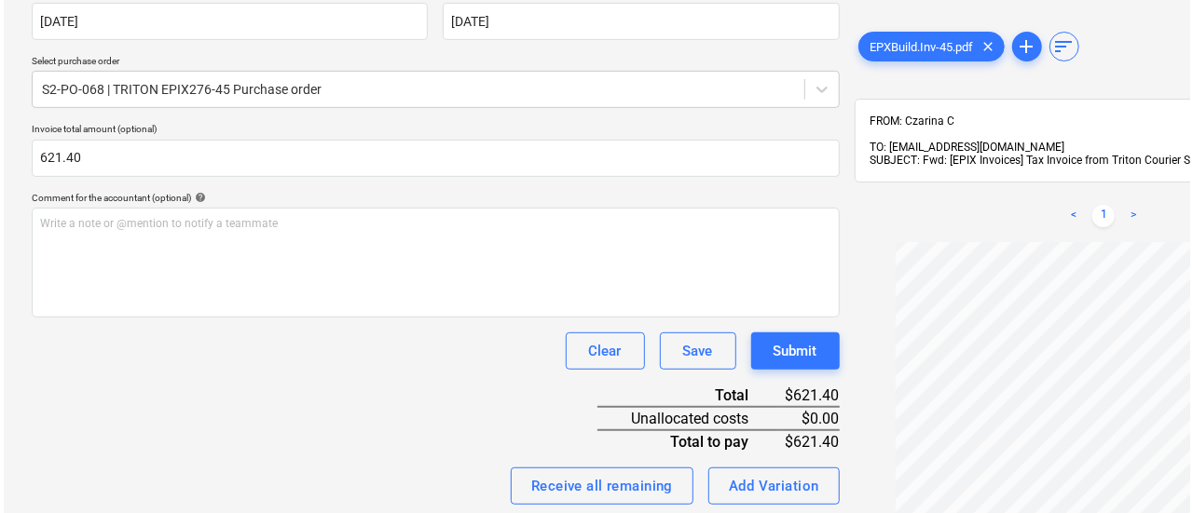
scroll to position [437, 0]
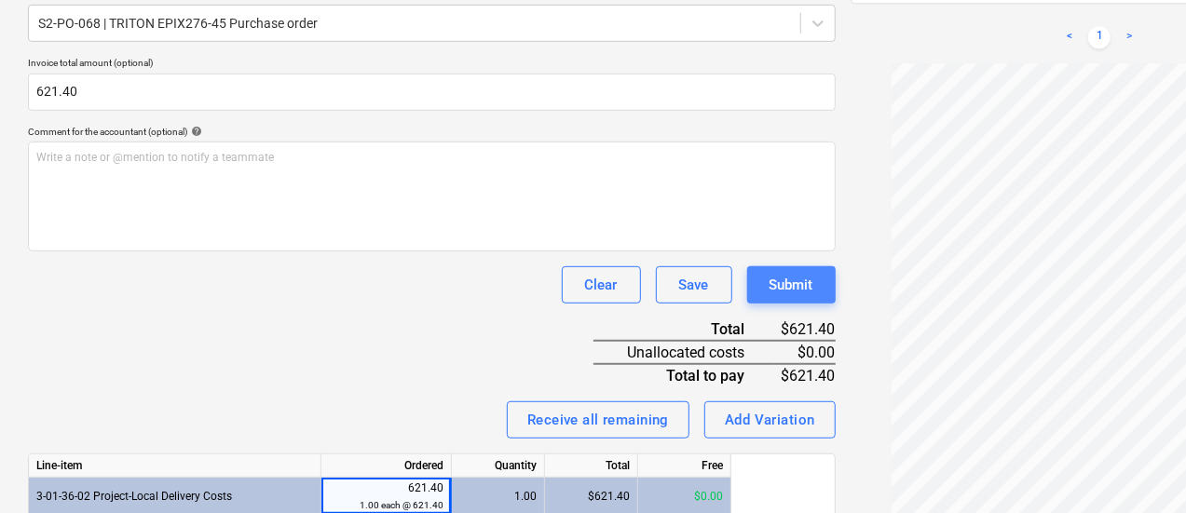
click at [747, 297] on button "Submit" at bounding box center [791, 284] width 89 height 37
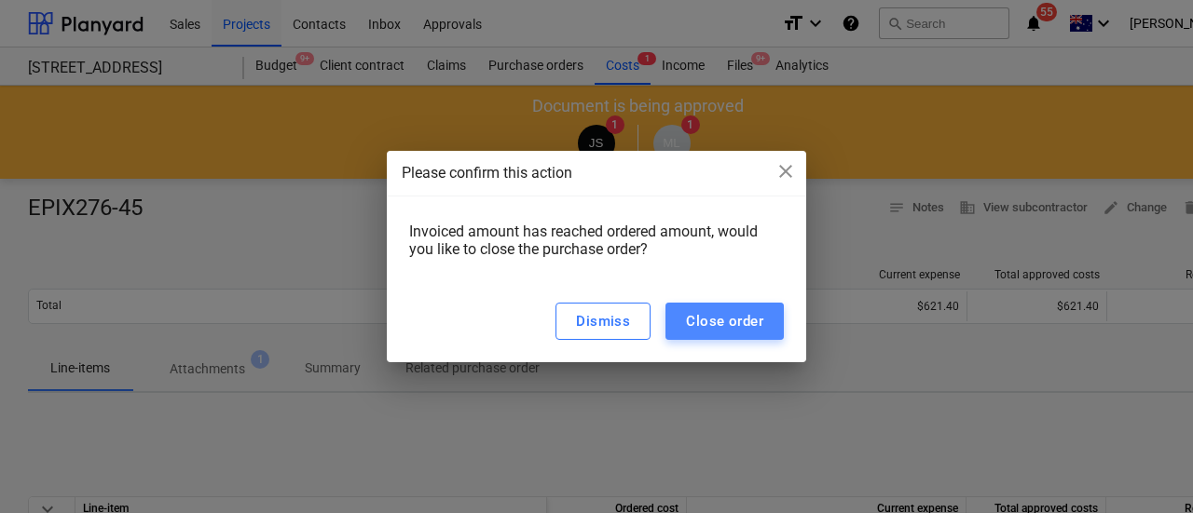
click at [718, 334] on div "Close order" at bounding box center [724, 321] width 77 height 24
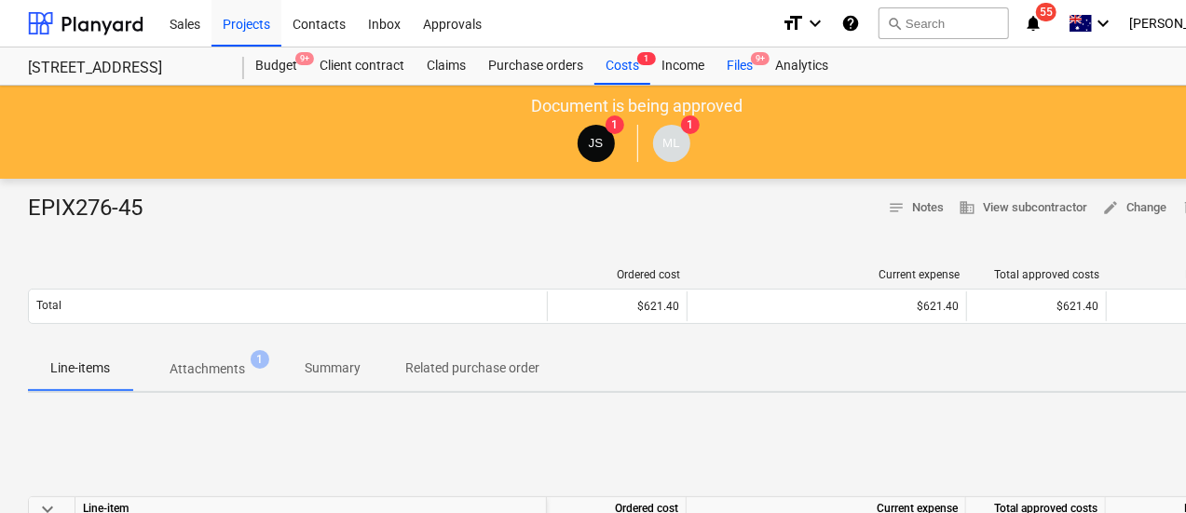
click at [738, 57] on div "Files 9+" at bounding box center [740, 66] width 48 height 37
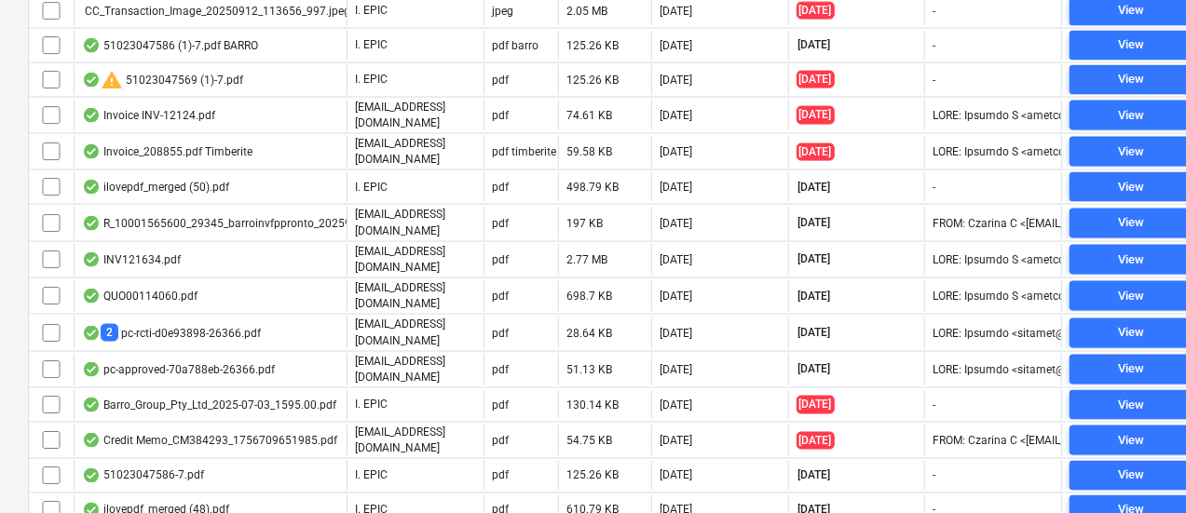
scroll to position [1338, 0]
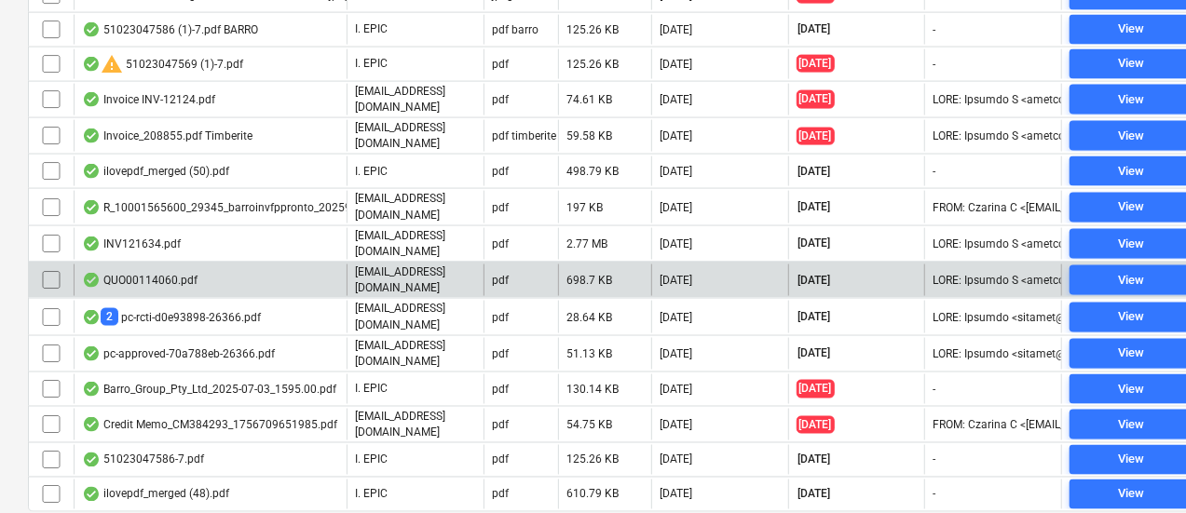
click at [322, 265] on div "QUO00114060.pdf" at bounding box center [210, 281] width 273 height 32
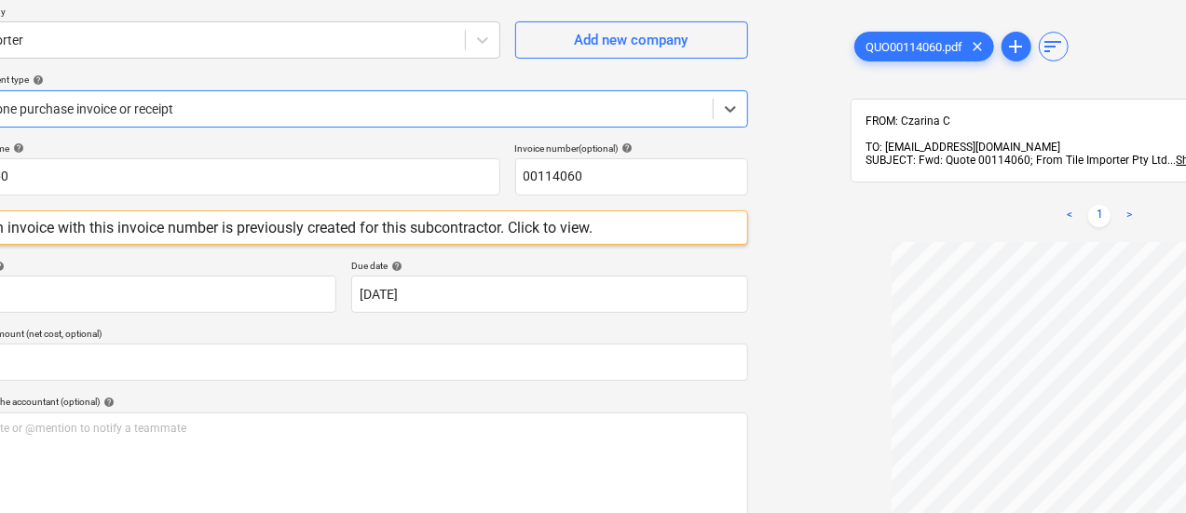
scroll to position [147, 0]
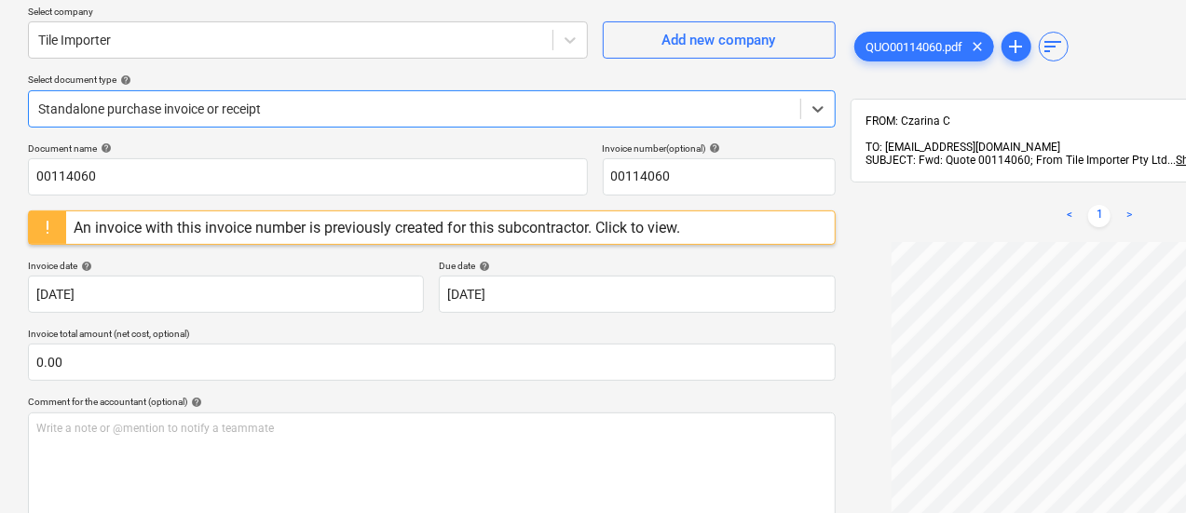
click at [471, 234] on div "An invoice with this invoice number is previously created for this subcontracto…" at bounding box center [377, 228] width 607 height 18
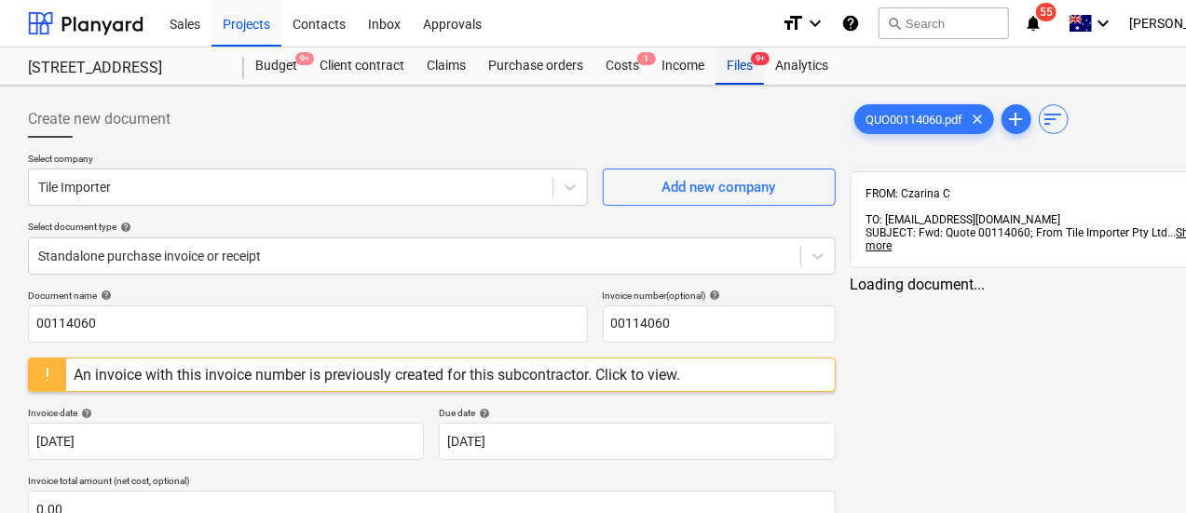
click at [743, 70] on div "Files 9+" at bounding box center [740, 66] width 48 height 37
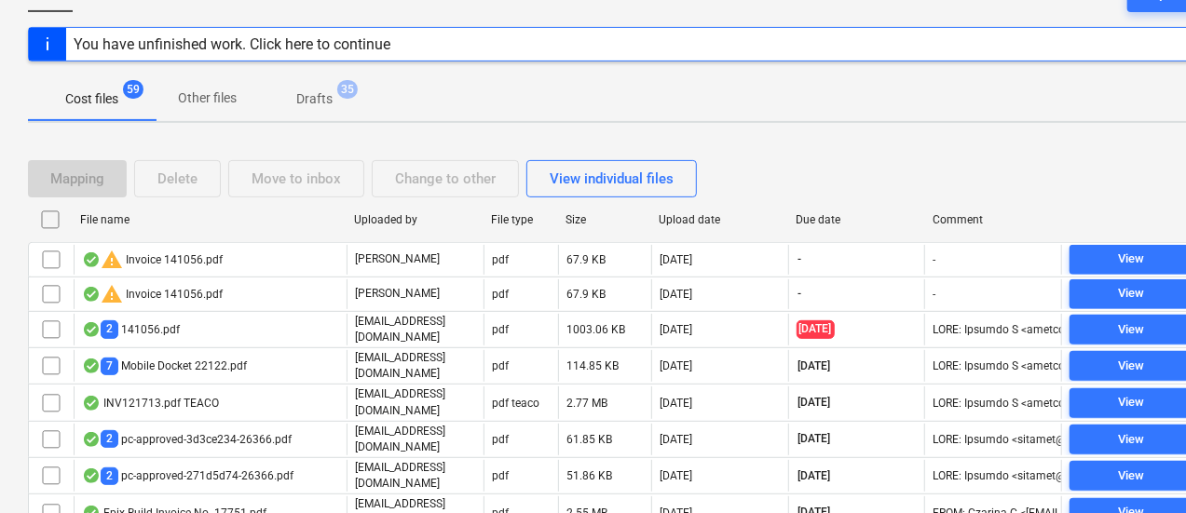
scroll to position [380, 0]
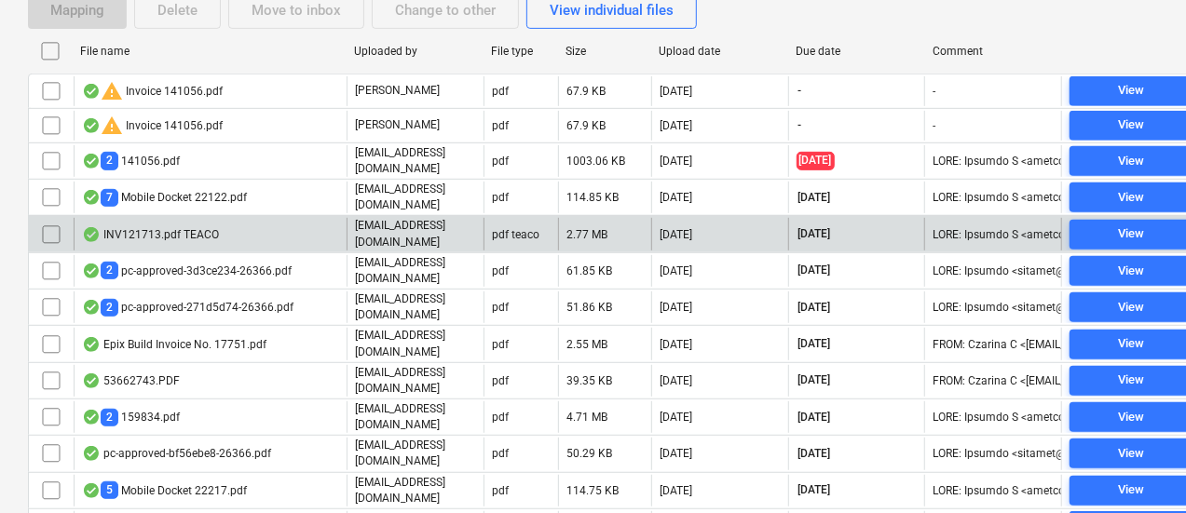
click at [601, 239] on div "2.77 MB" at bounding box center [604, 234] width 93 height 32
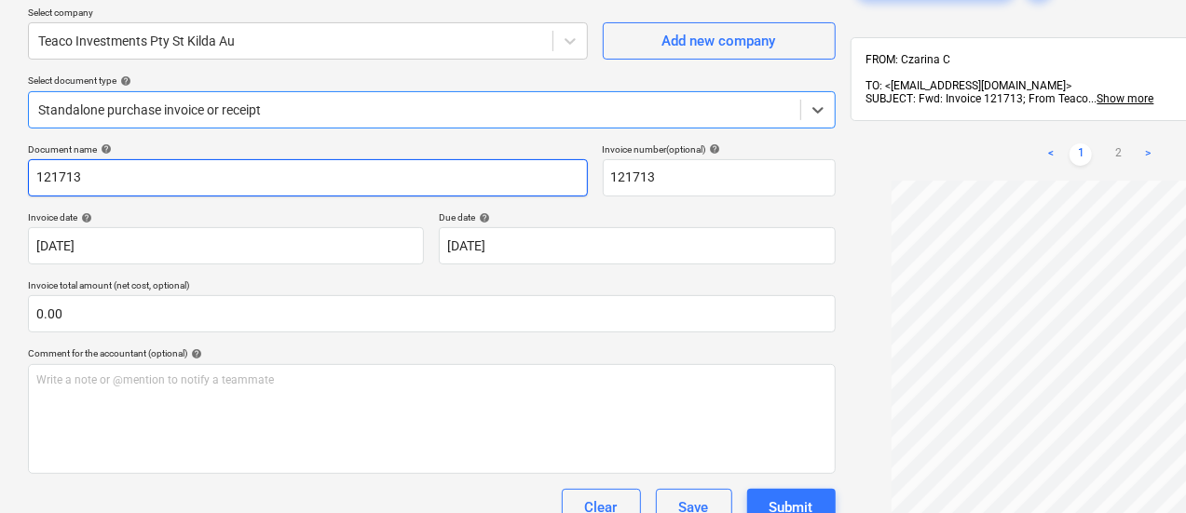
scroll to position [143, 0]
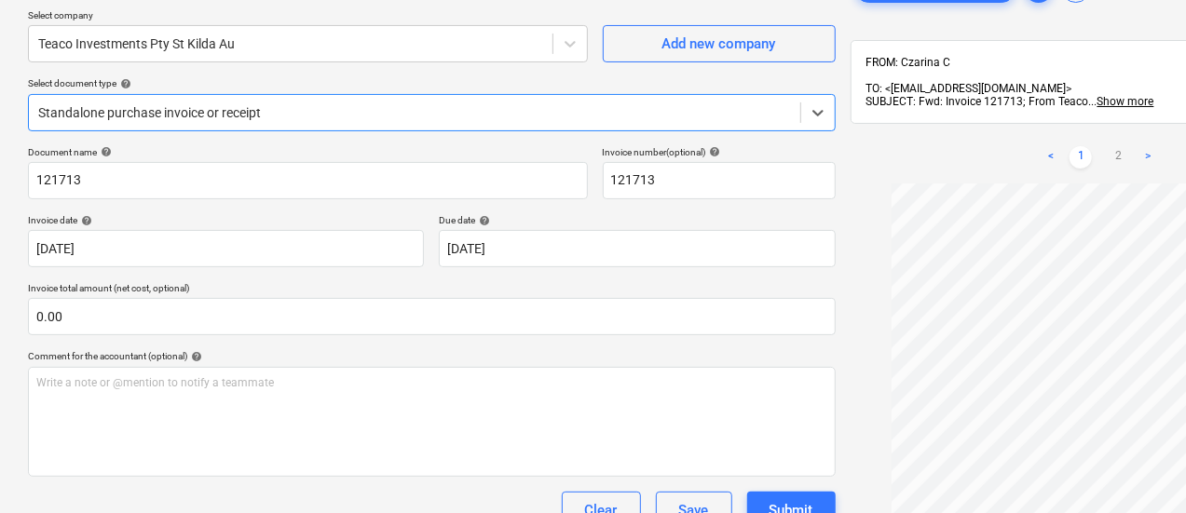
click at [281, 111] on div at bounding box center [414, 112] width 753 height 19
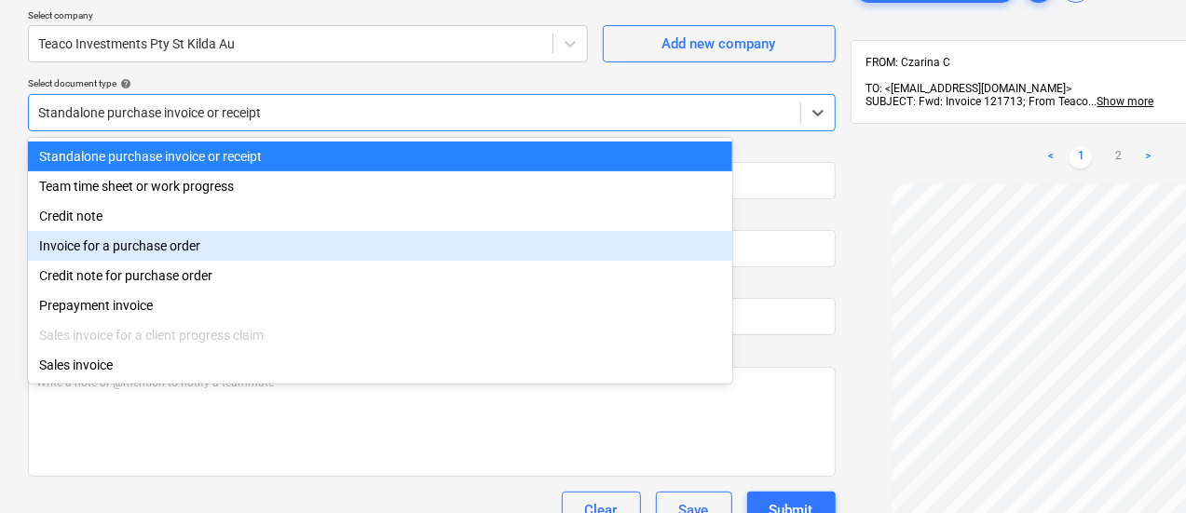
click at [241, 242] on div "Invoice for a purchase order" at bounding box center [380, 246] width 704 height 30
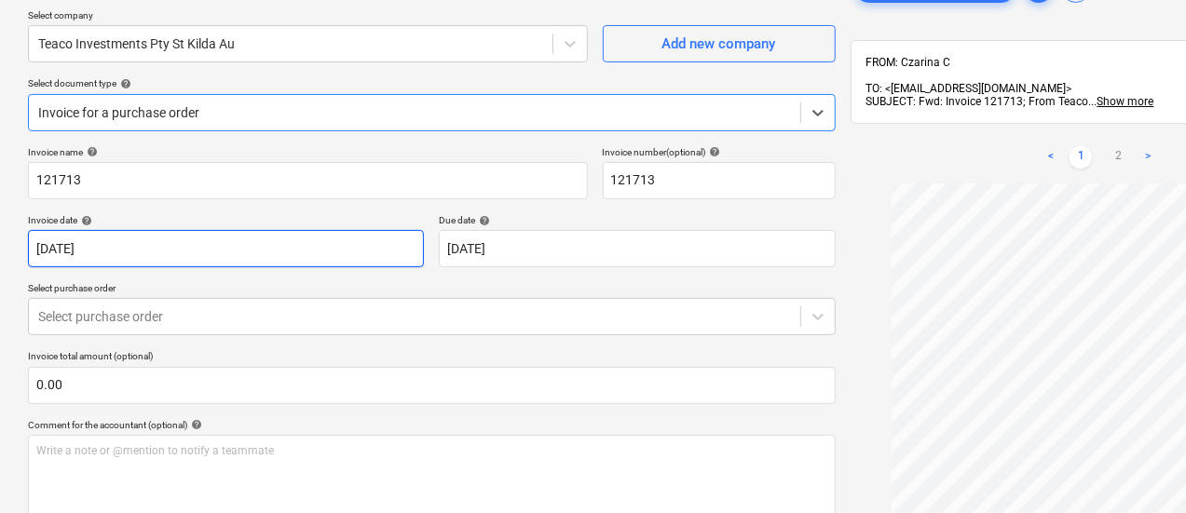
click at [241, 242] on body "Sales Projects Contacts Inbox Approvals format_size keyboard_arrow_down help se…" at bounding box center [593, 113] width 1186 height 513
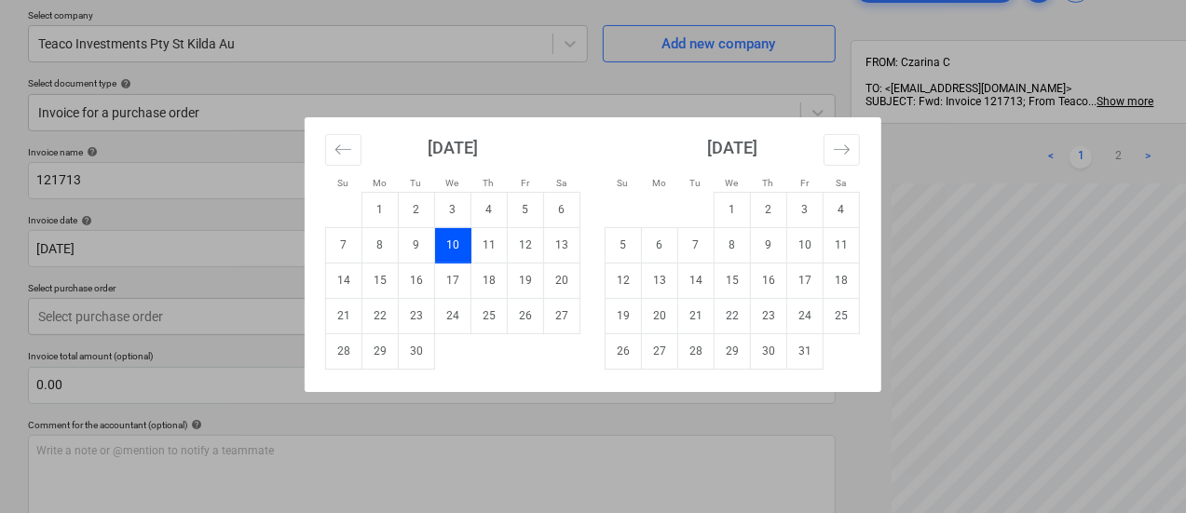
click at [181, 247] on div "Su Mo Tu We Th Fr Sa Su Mo Tu We Th Fr Sa [DATE] 1 2 3 4 5 6 7 8 9 10 11 12 13 …" at bounding box center [593, 256] width 1186 height 513
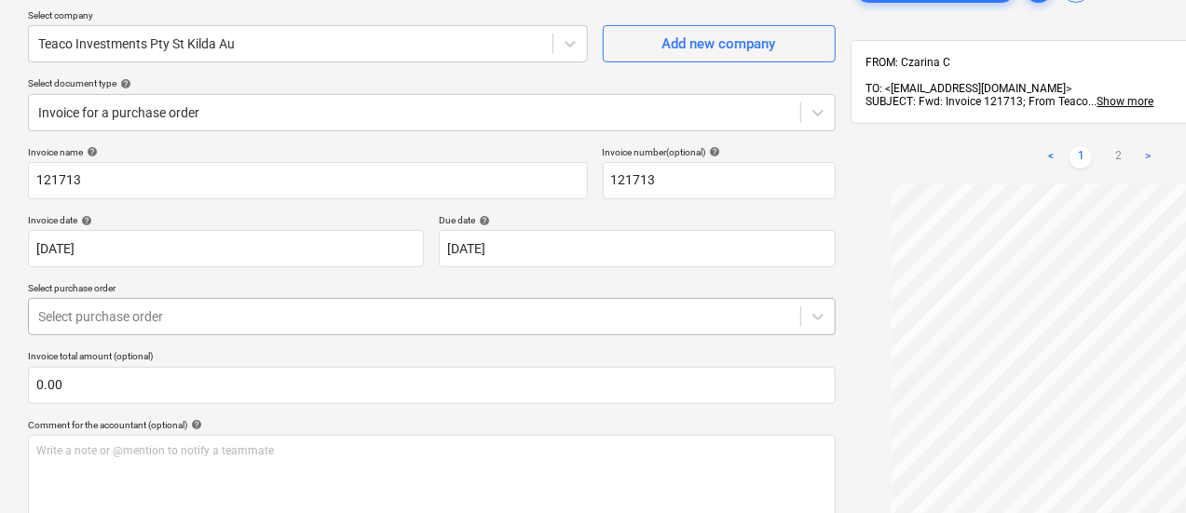
click at [190, 310] on div at bounding box center [414, 316] width 753 height 19
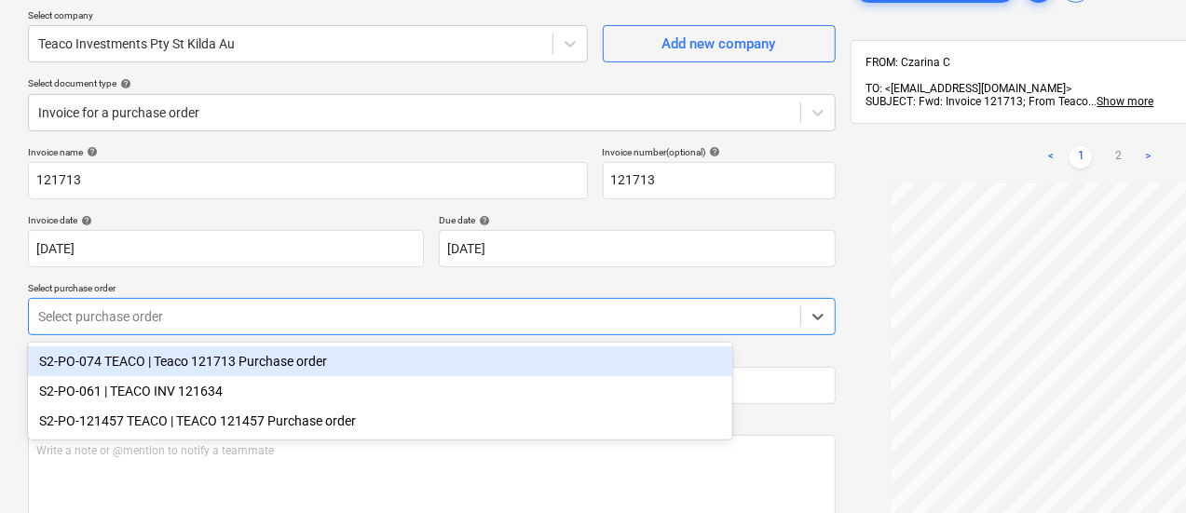
click at [524, 275] on div "Invoice name help 121713 Invoice number (optional) help 121713 Invoice date hel…" at bounding box center [432, 389] width 808 height 487
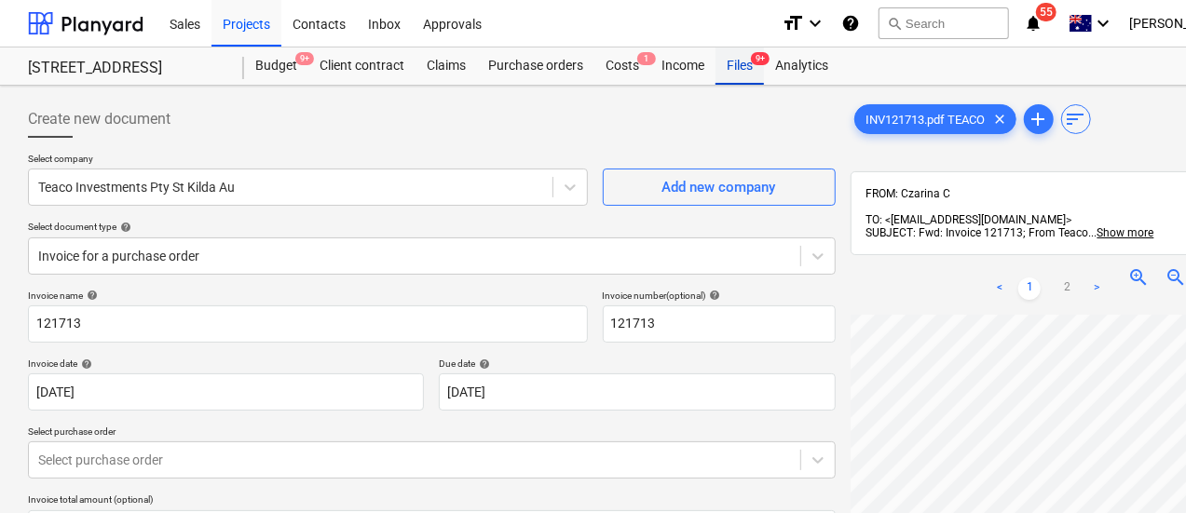
click at [732, 70] on div "Files 9+" at bounding box center [740, 66] width 48 height 37
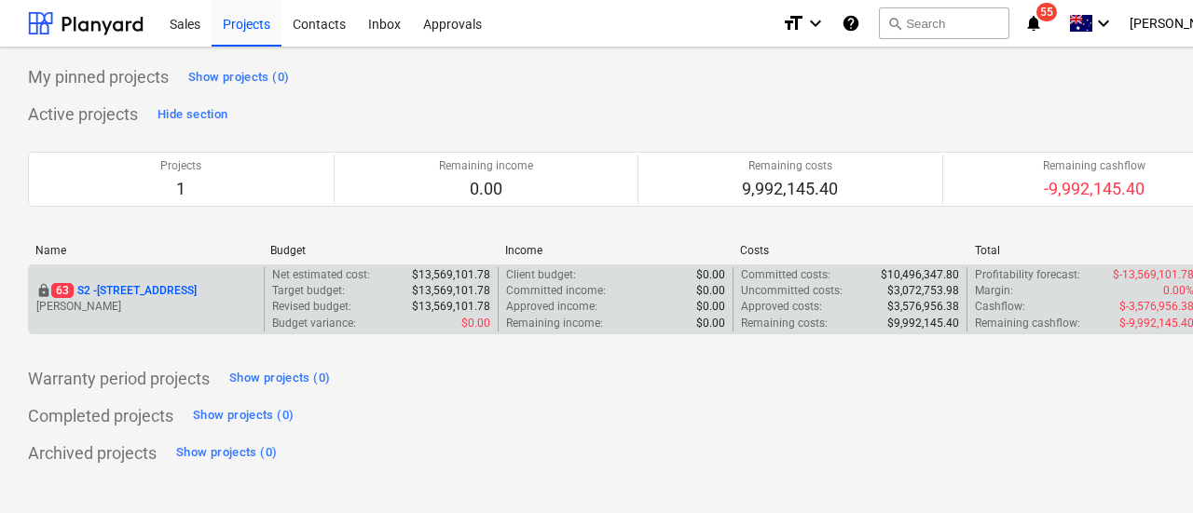
click at [191, 283] on p "[STREET_ADDRESS]" at bounding box center [123, 291] width 145 height 16
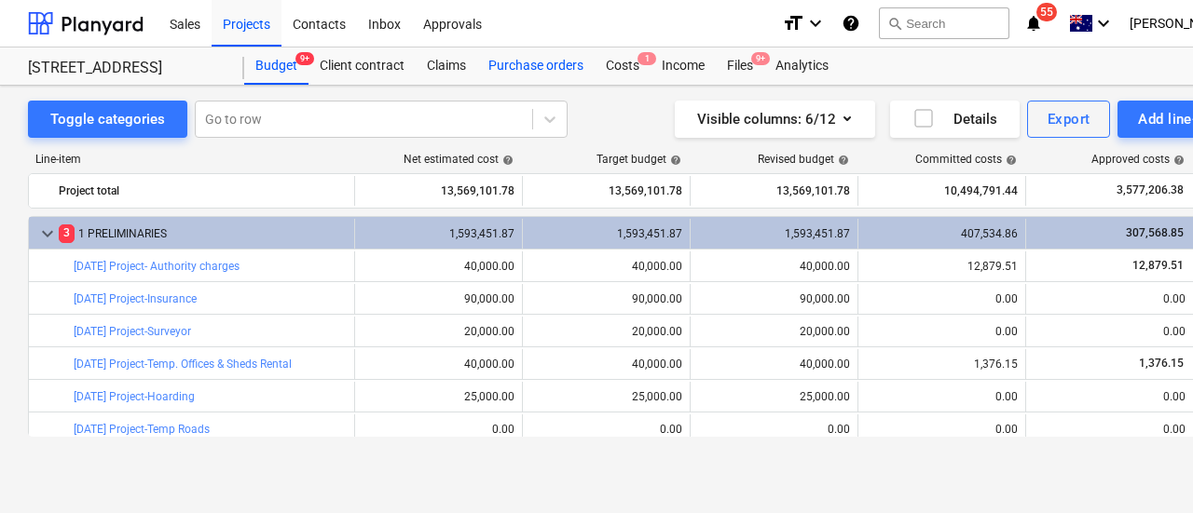
click at [525, 58] on div "Purchase orders" at bounding box center [535, 66] width 117 height 37
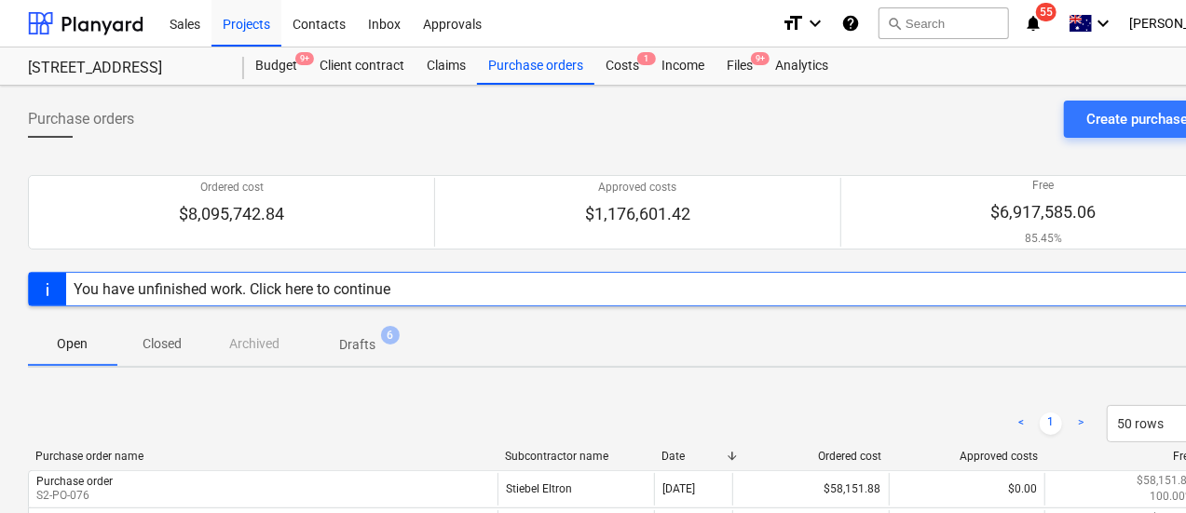
scroll to position [1, 0]
click at [1124, 130] on div "Create purchase order" at bounding box center [1155, 118] width 138 height 24
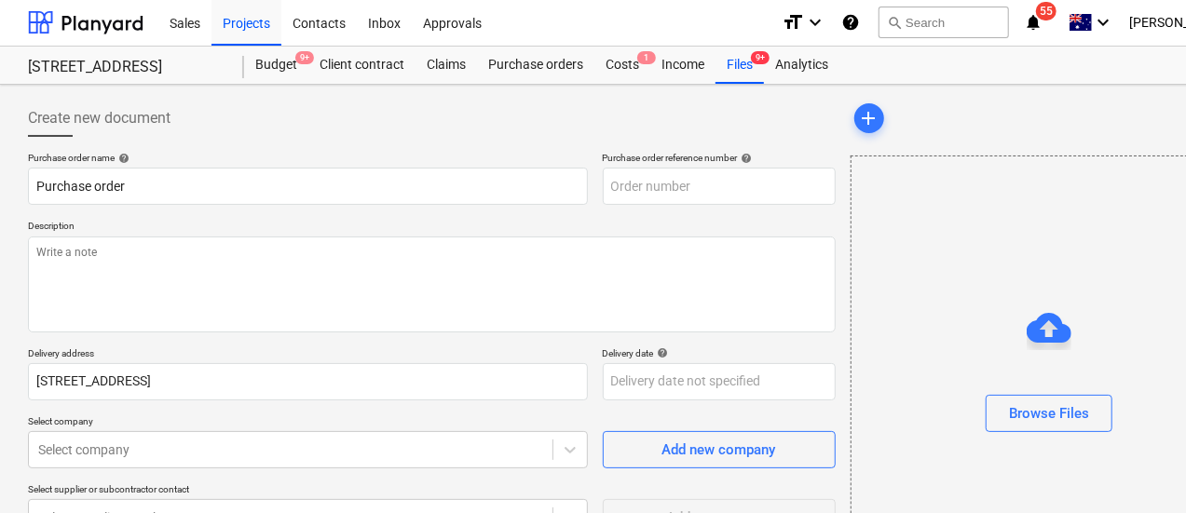
scroll to position [263, 0]
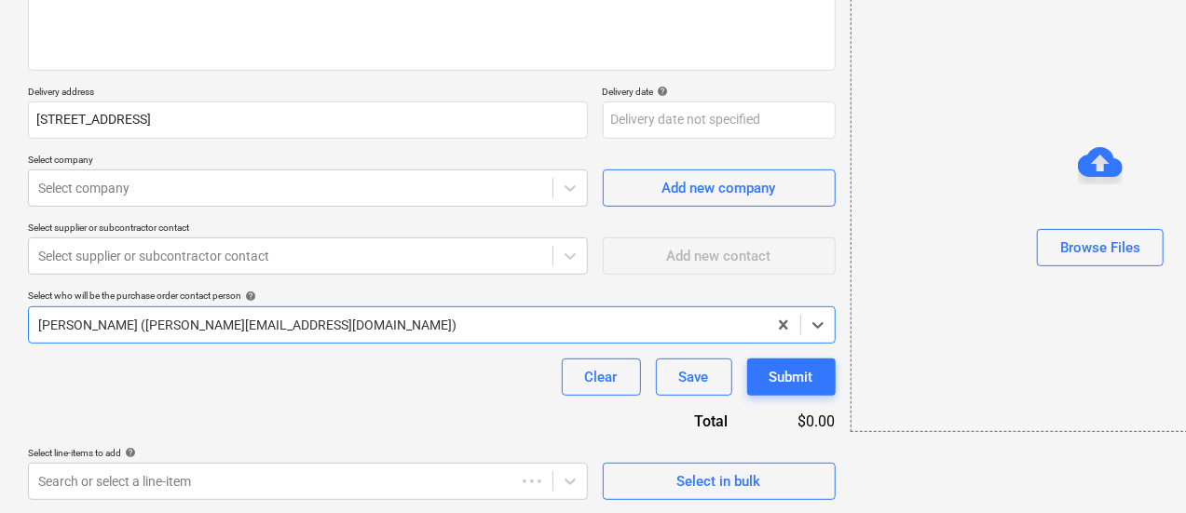
type textarea "x"
type input "S2-PO-077"
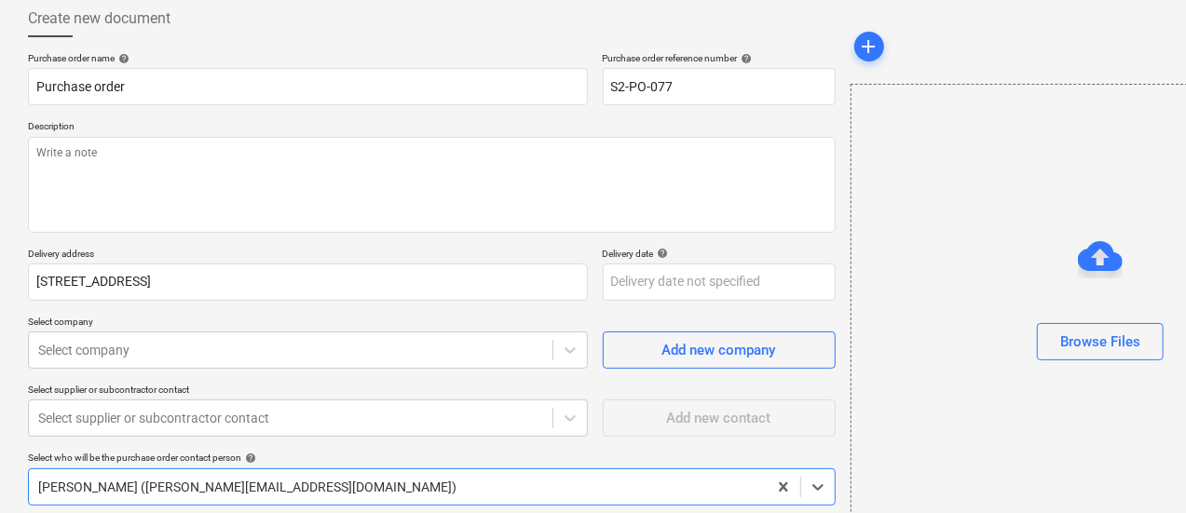
scroll to position [95, 0]
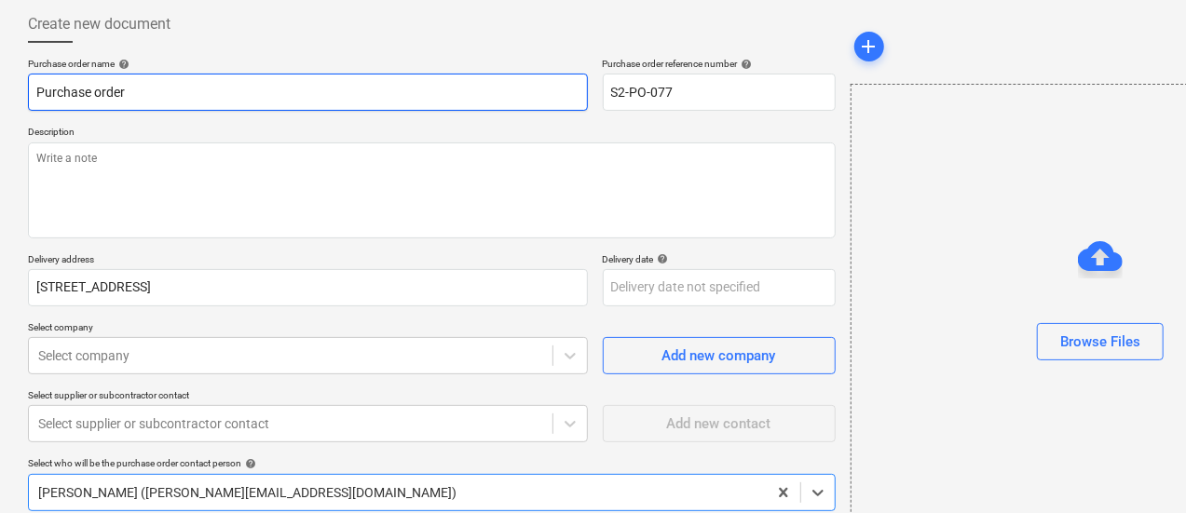
click at [319, 96] on input "Purchase order" at bounding box center [308, 92] width 560 height 37
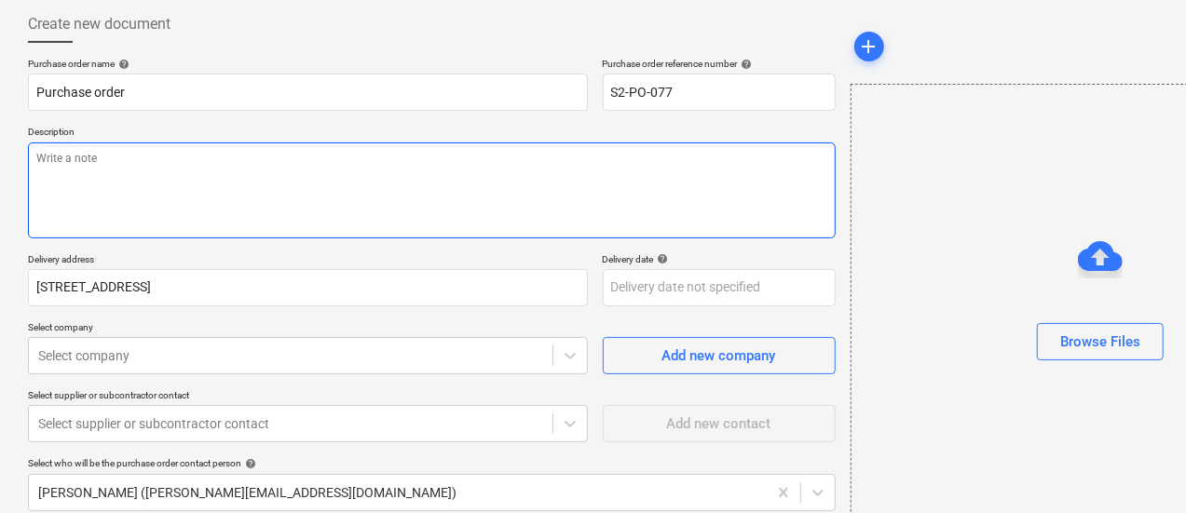
click at [296, 182] on textarea at bounding box center [432, 191] width 808 height 96
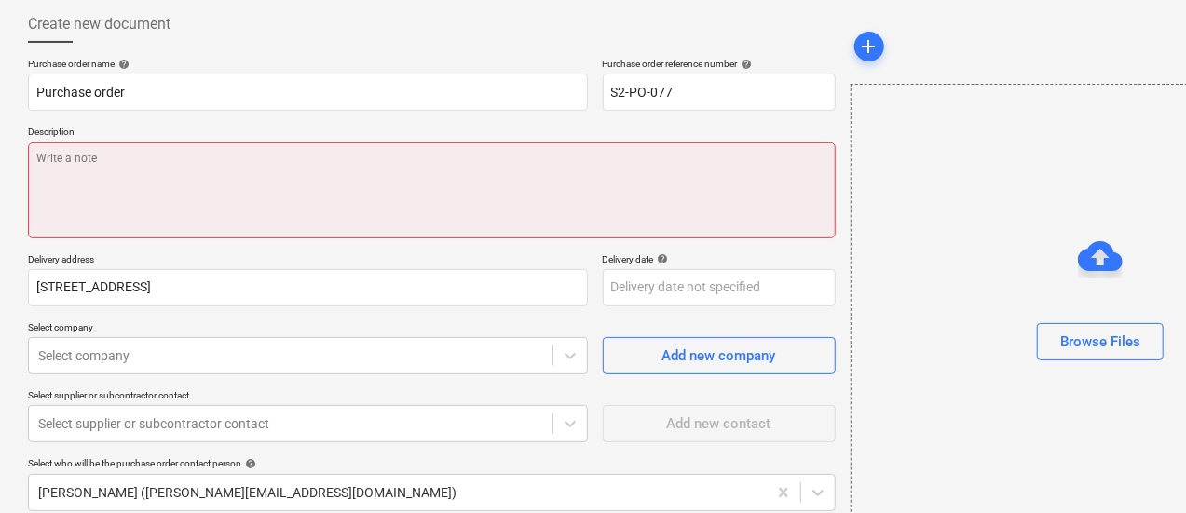
paste textarea "141056"
type textarea "x"
type textarea "141056"
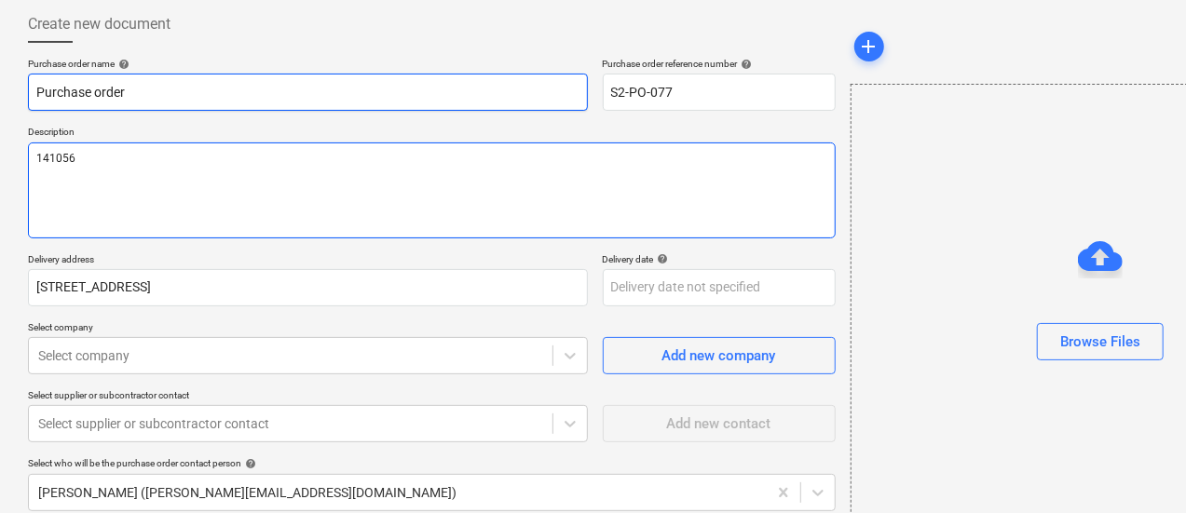
type textarea "x"
type textarea "141056"
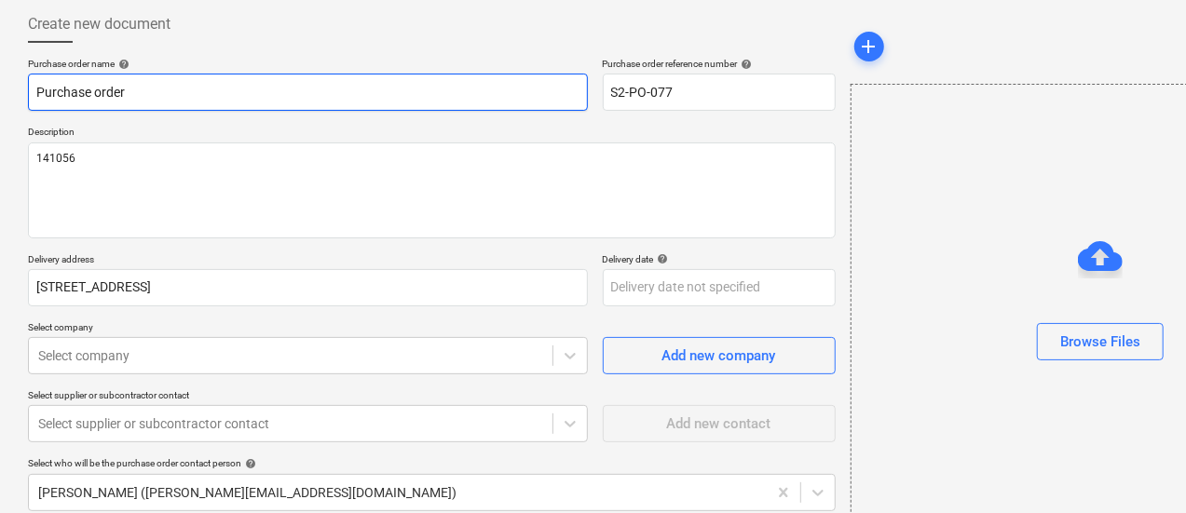
click at [35, 94] on input "Purchase order" at bounding box center [308, 92] width 560 height 37
paste input "141056"
type textarea "x"
type input "141056Purchase order"
type textarea "x"
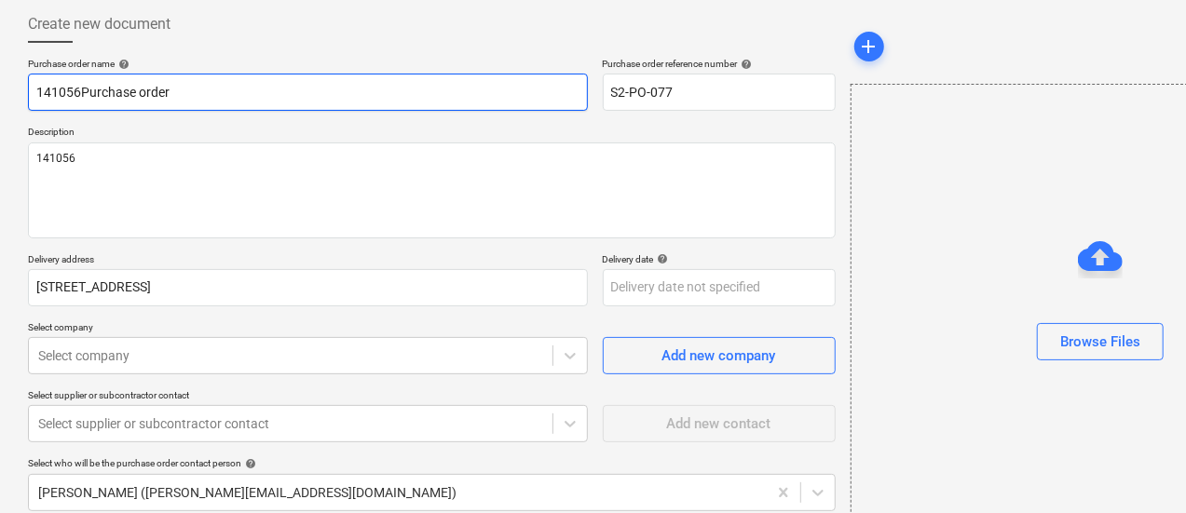
type input "P141056Purchase order"
type textarea "x"
type input "Po141056Purchase order"
type textarea "x"
type input "Poi141056Purchase order"
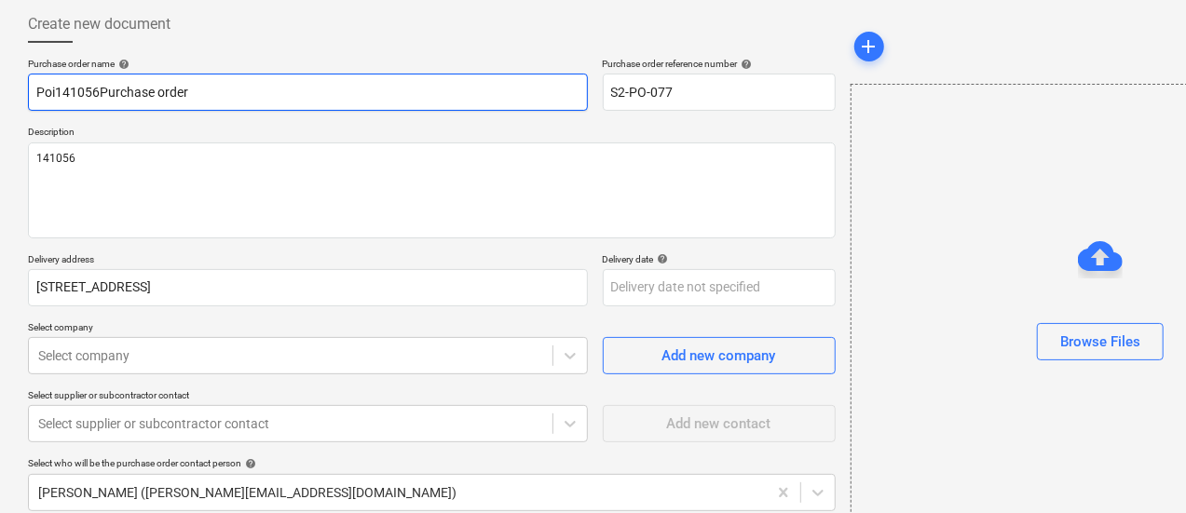
type textarea "x"
type input "Poin141056Purchase order"
type textarea "x"
type input "Point141056Purchase order"
type textarea "x"
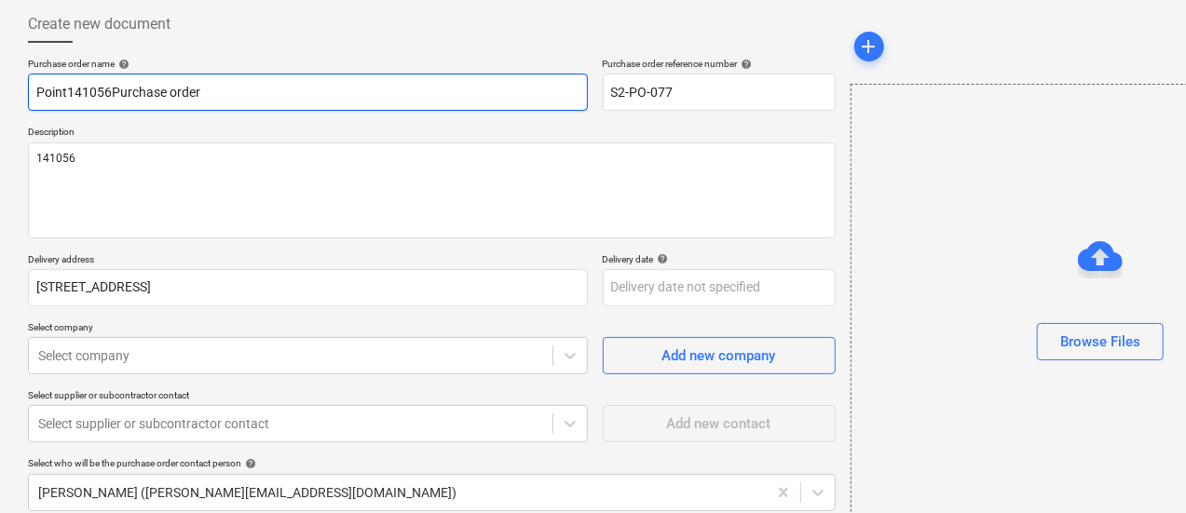
type input "Pointf141056Purchase order"
type textarea "x"
type input "Pointfo141056Purchase order"
type textarea "x"
type input "Pointfor141056Purchase order"
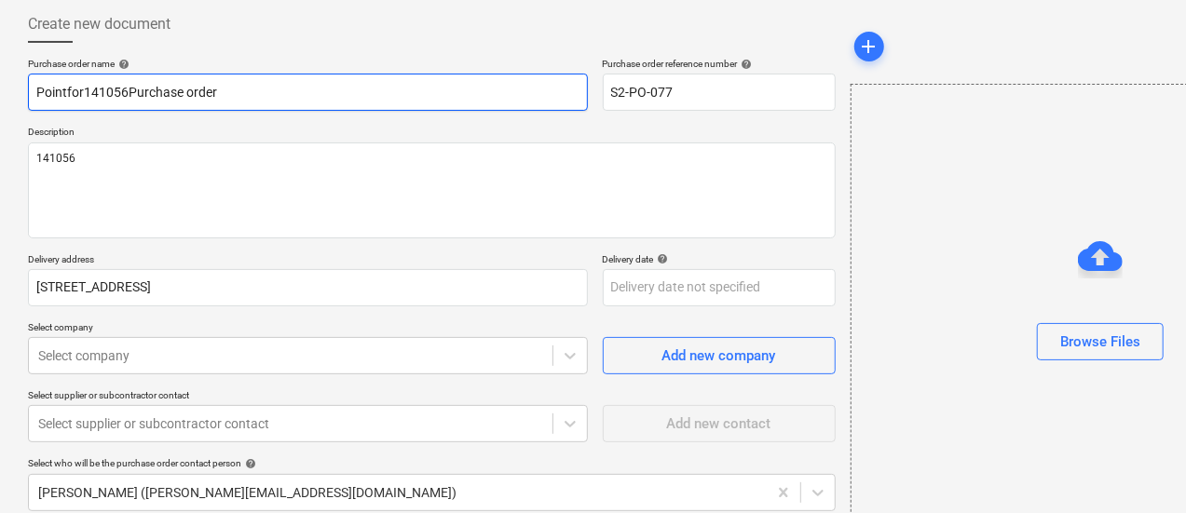
type textarea "x"
type input "Pointforc141056Purchase order"
type textarea "x"
type input "Pointforce141056Purchase order"
type textarea "x"
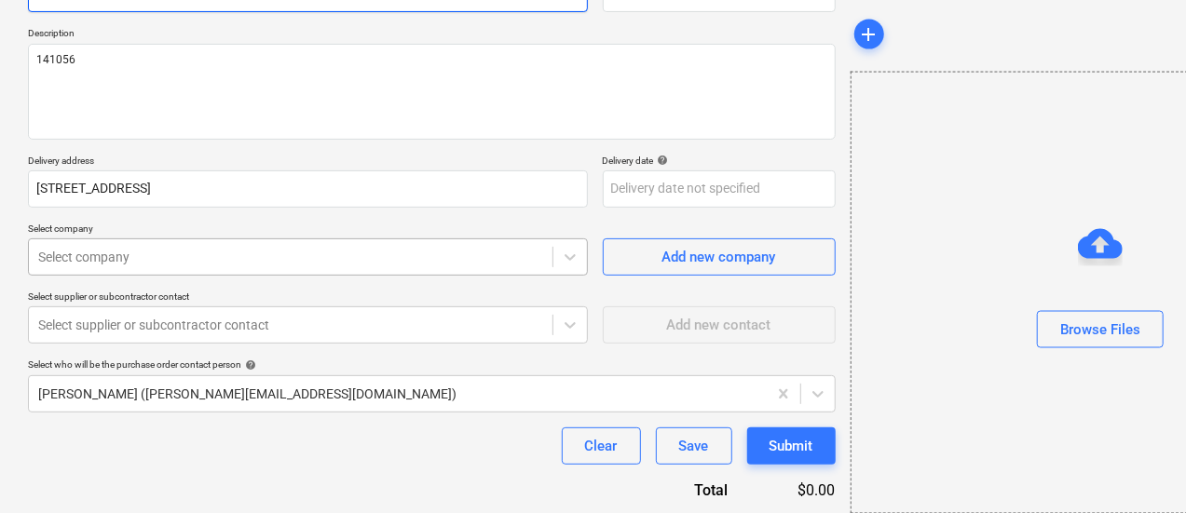
type input "Pointforce 141056Purchase order"
type textarea "x"
click at [226, 242] on body "Sales Projects Contacts Inbox Approvals format_size keyboard_arrow_down help se…" at bounding box center [593, 62] width 1186 height 513
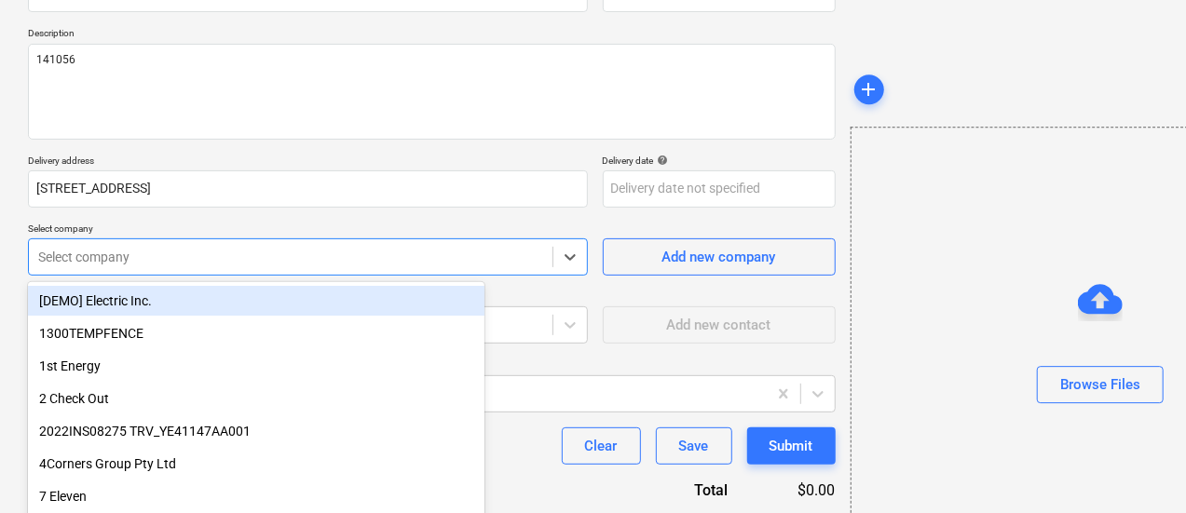
scroll to position [253, 0]
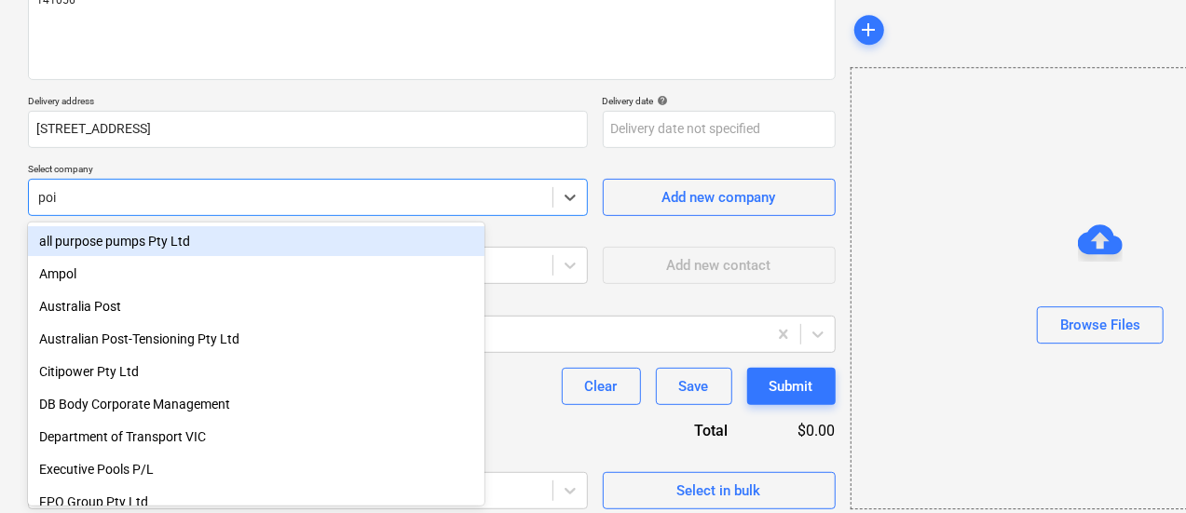
type input "poin"
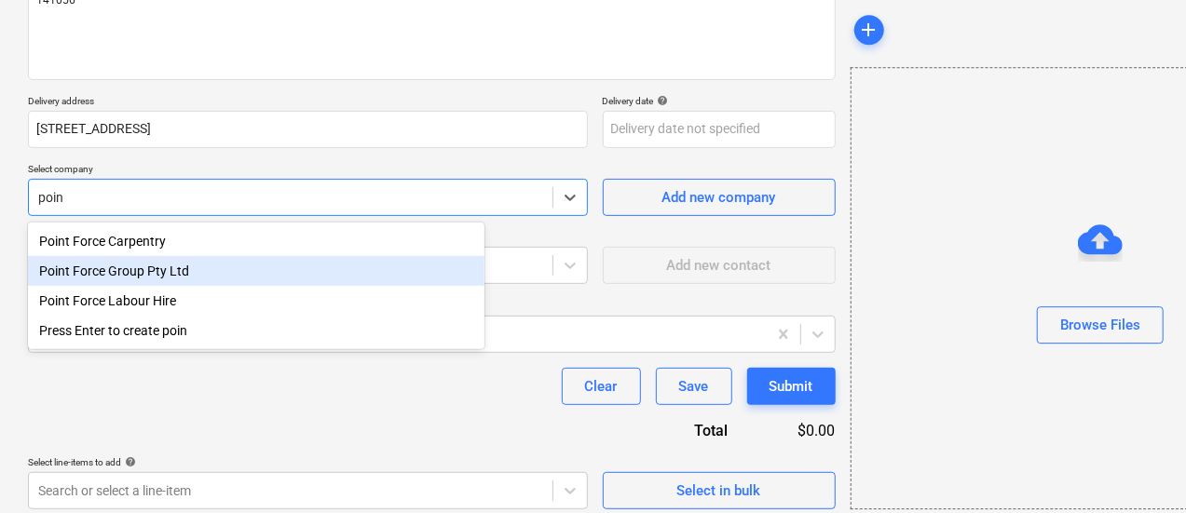
click at [303, 270] on div "Point Force Group Pty Ltd" at bounding box center [256, 271] width 457 height 30
type textarea "x"
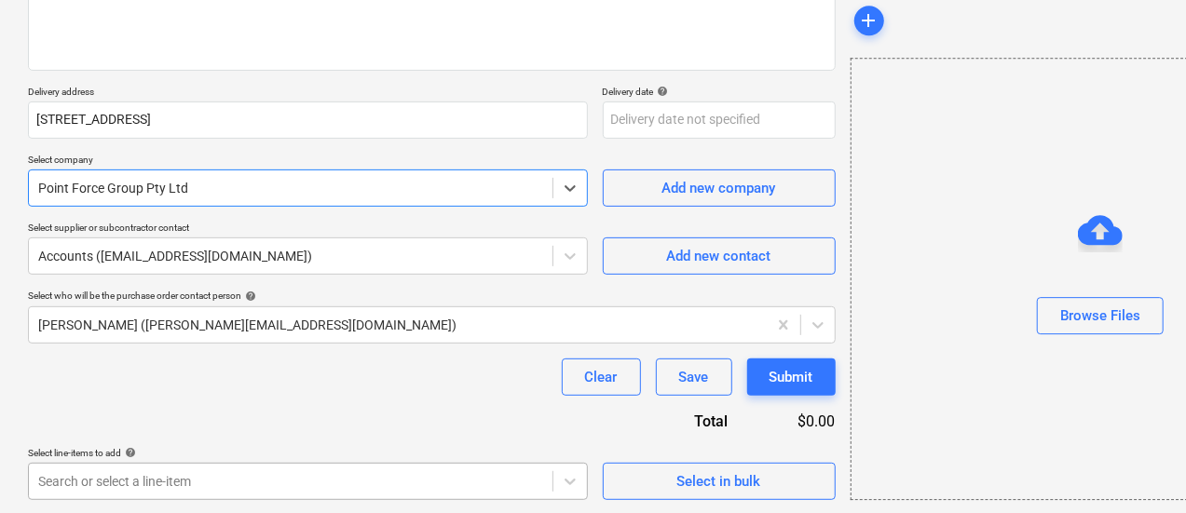
type textarea "x"
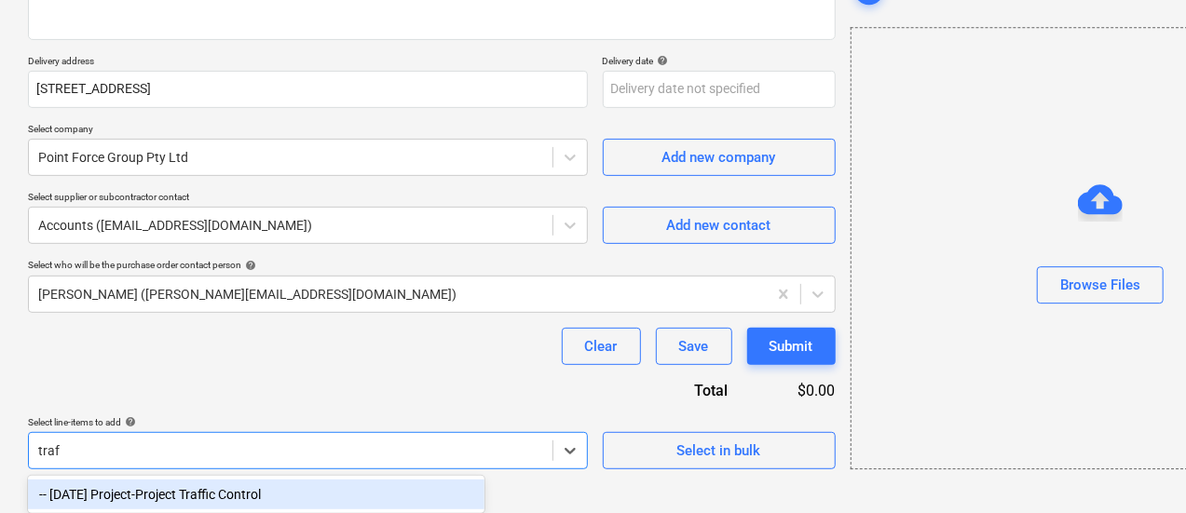
scroll to position [294, 0]
type input "traff"
click at [311, 497] on div "-- 3-01-35 Project-Project Traffic Control" at bounding box center [256, 495] width 457 height 30
type textarea "x"
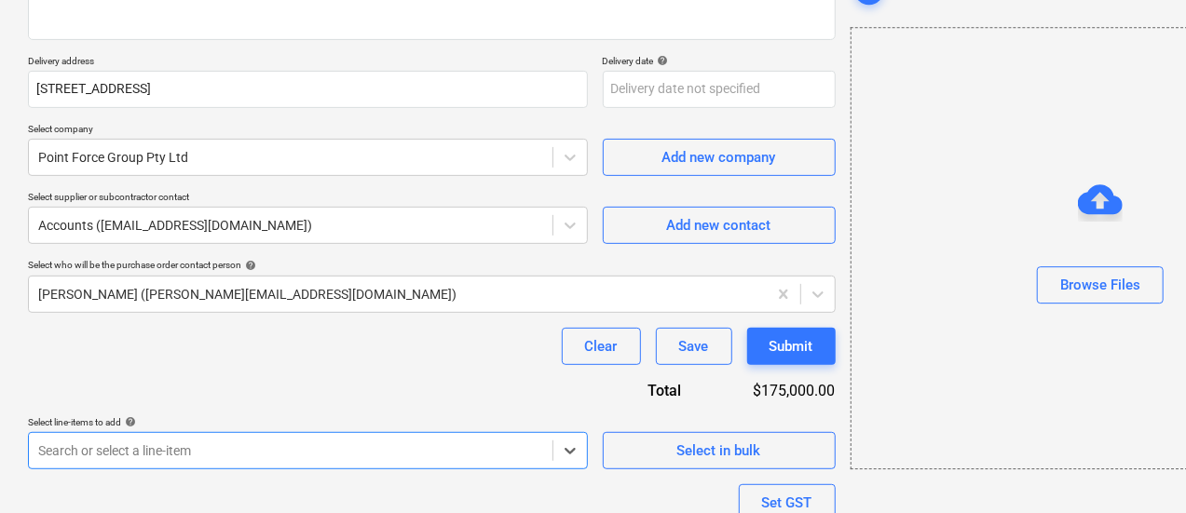
scroll to position [438, 0]
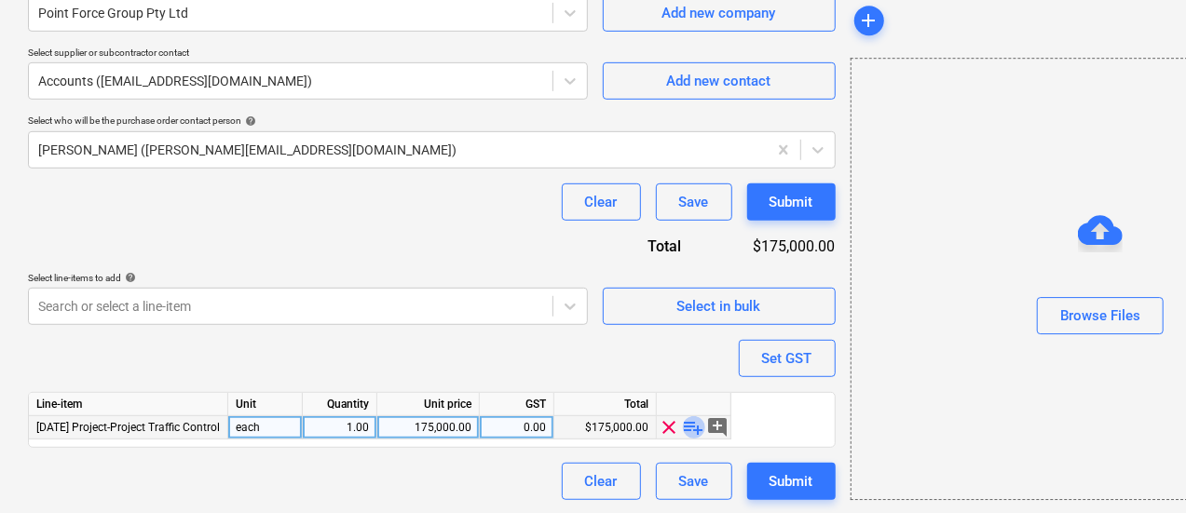
click at [696, 424] on span "playlist_add" at bounding box center [694, 427] width 22 height 22
type textarea "x"
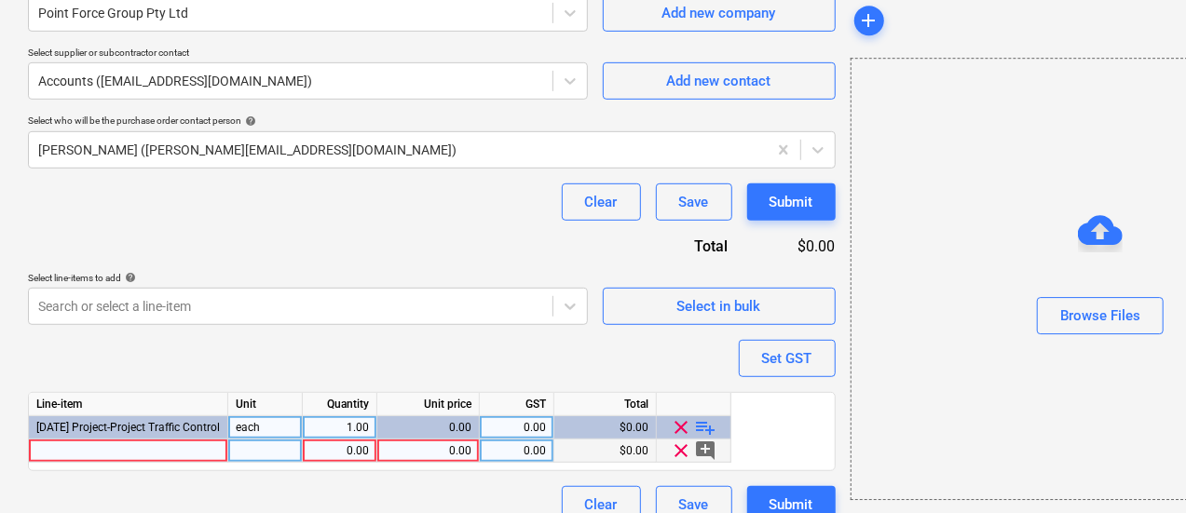
click at [206, 453] on div at bounding box center [128, 451] width 199 height 23
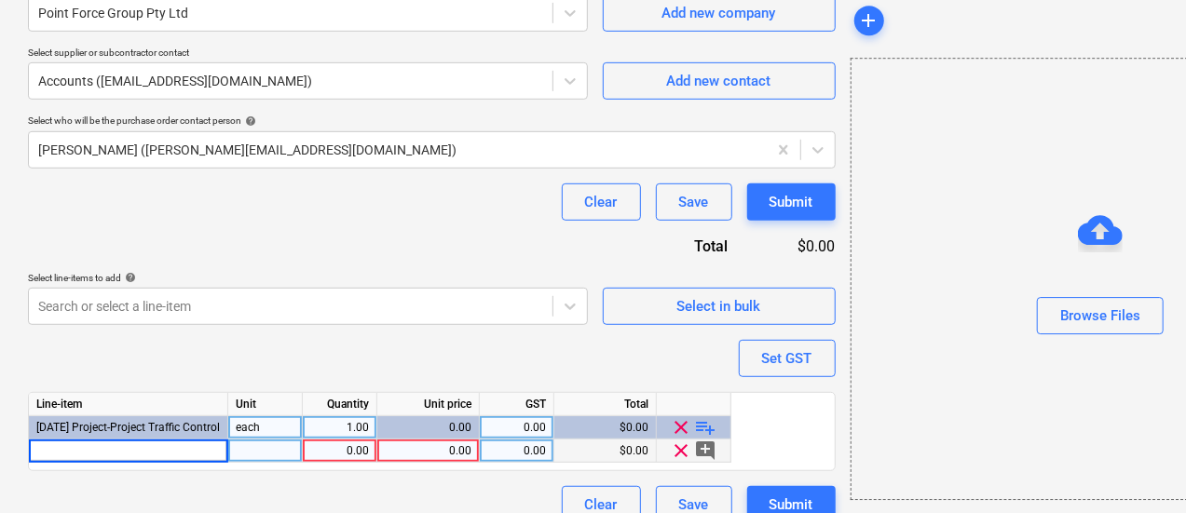
type input "141056"
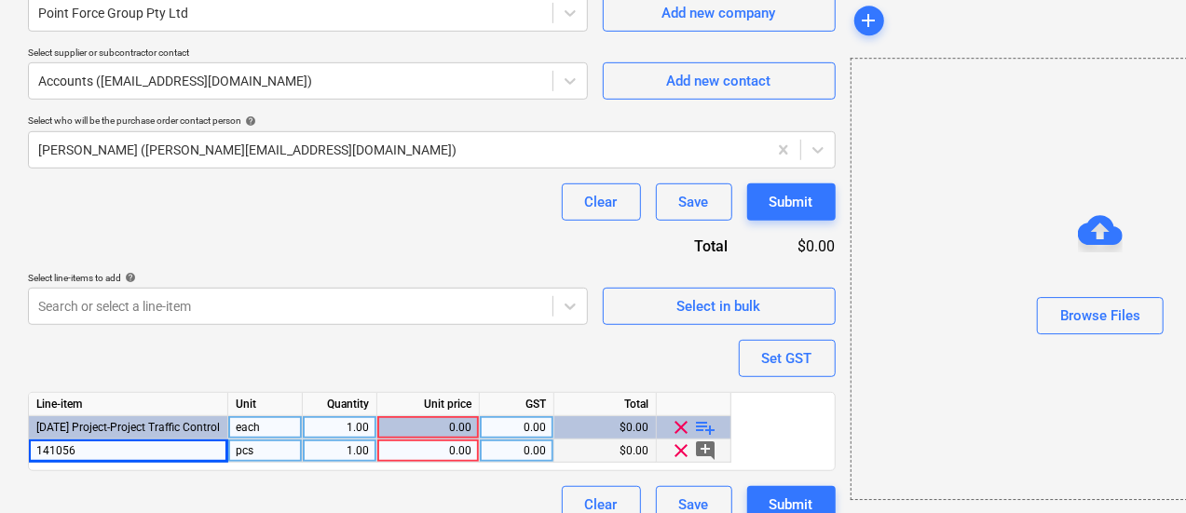
type textarea "x"
click at [412, 448] on div "0.00" at bounding box center [428, 451] width 87 height 23
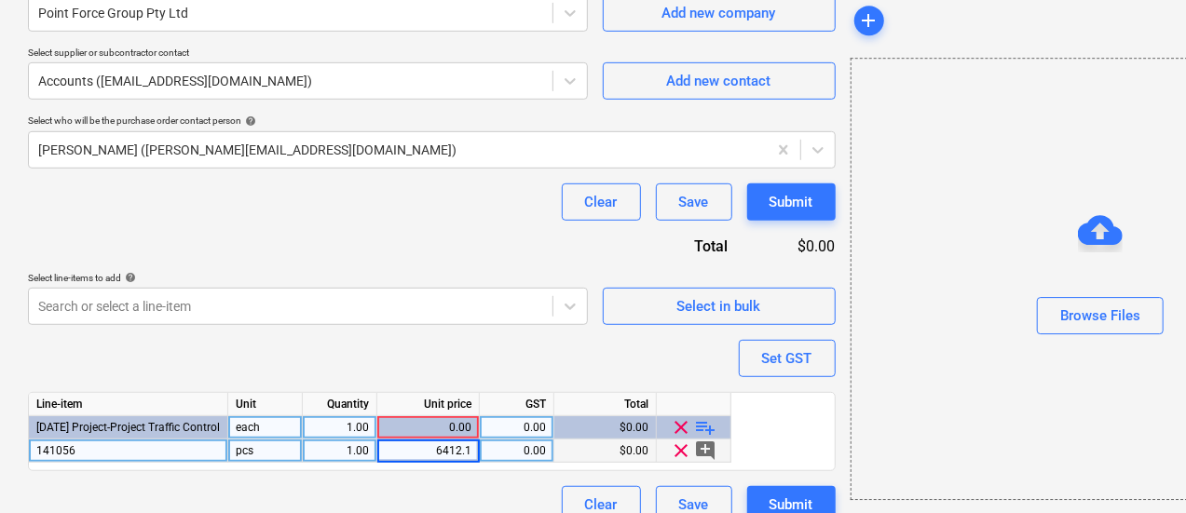
type input "6412.18"
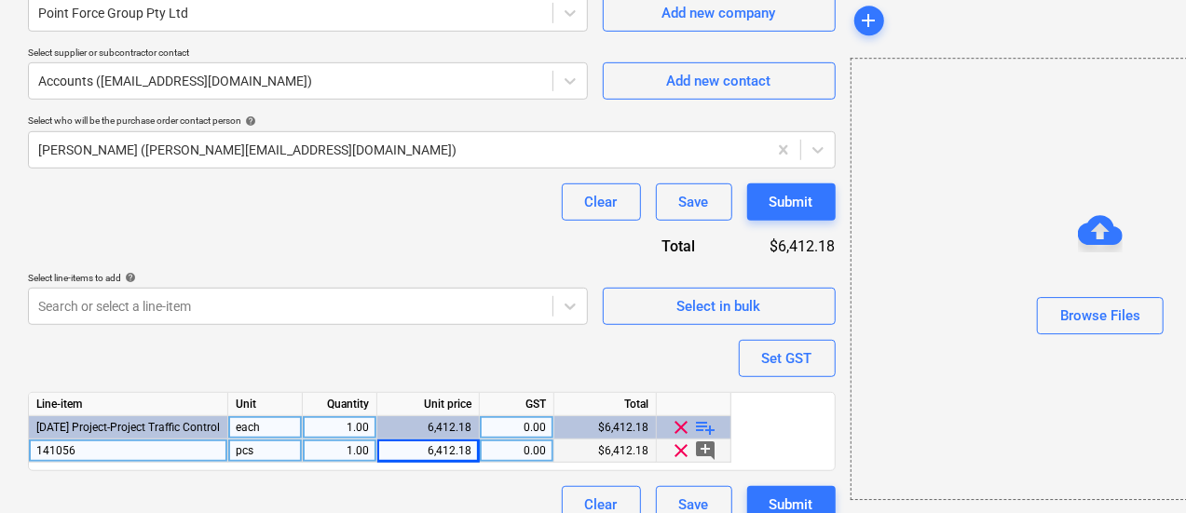
click at [395, 368] on div "Purchase order name help Pointforce 141056Purchase order Purchase order referen…" at bounding box center [432, 119] width 808 height 809
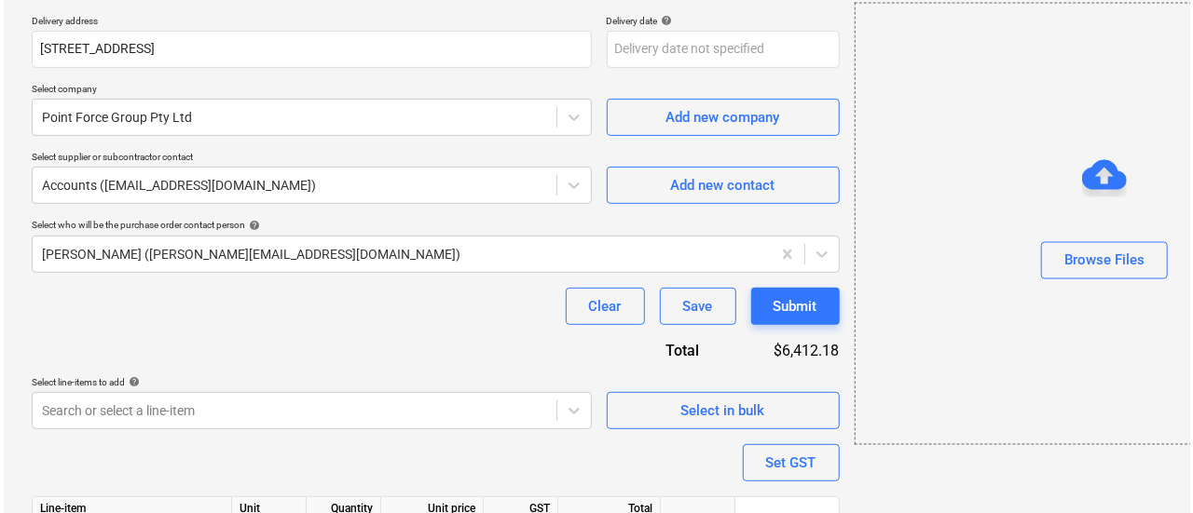
scroll to position [462, 0]
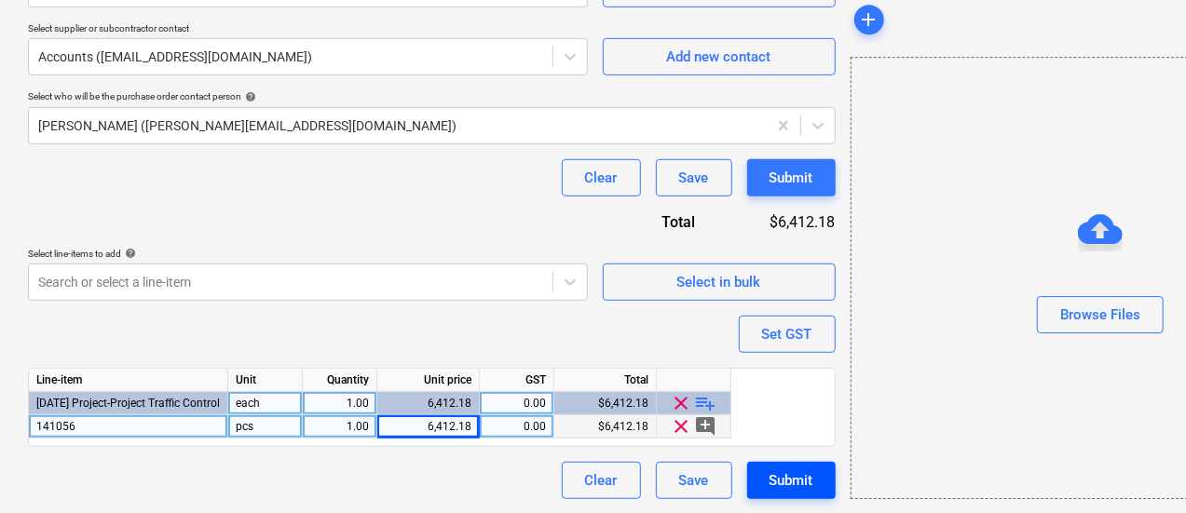
click at [770, 469] on div "Submit" at bounding box center [792, 481] width 44 height 24
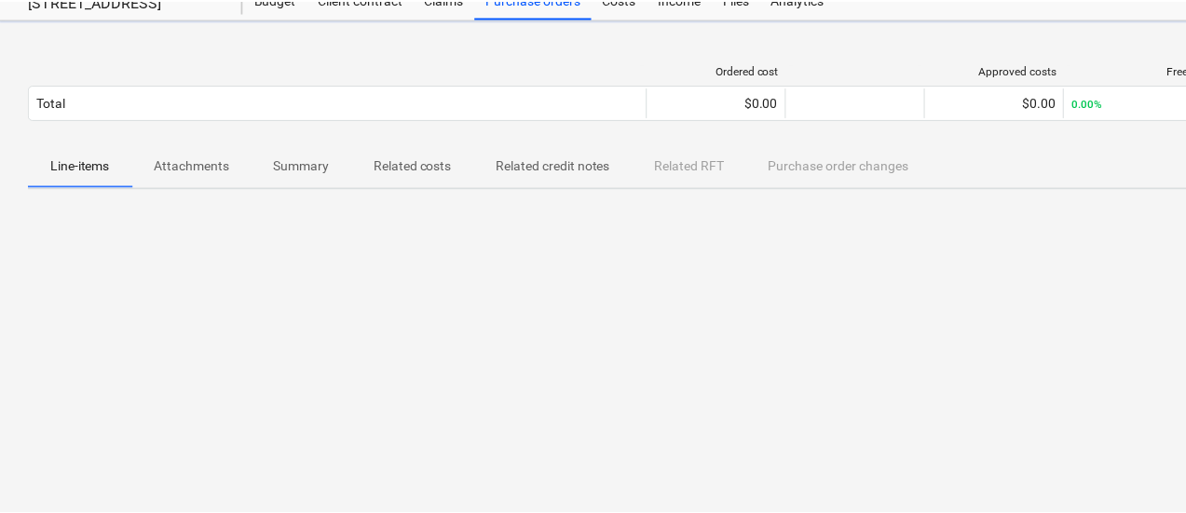
scroll to position [65, 0]
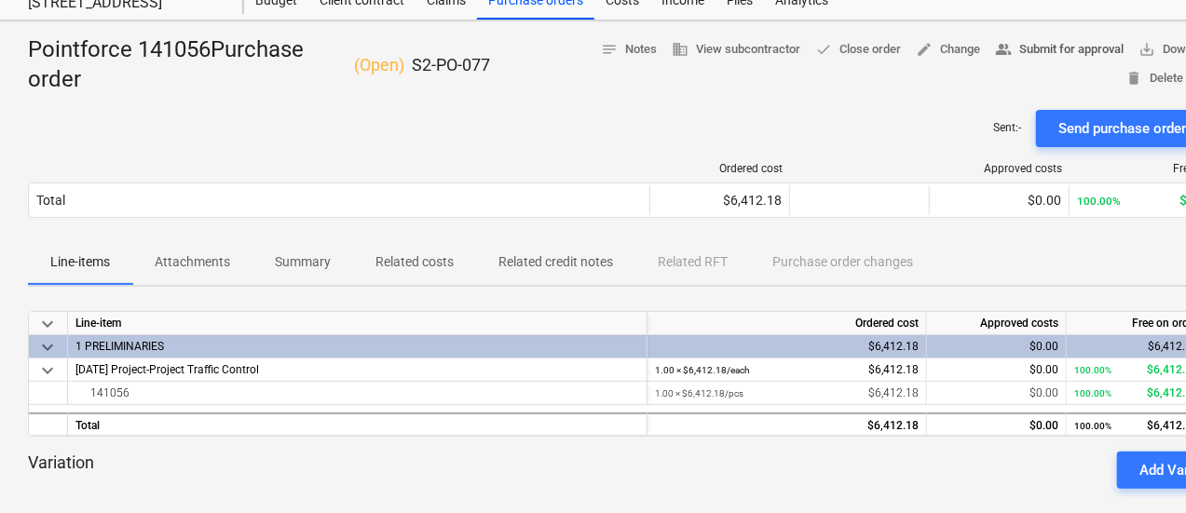
click at [1016, 48] on span "people_alt Submit for approval" at bounding box center [1059, 49] width 129 height 21
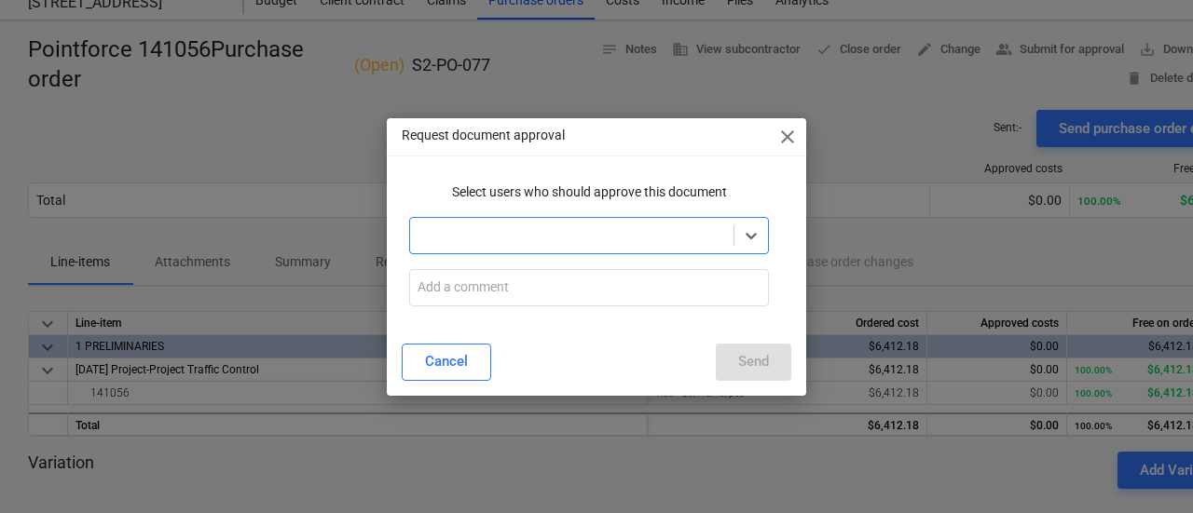
click at [730, 248] on div at bounding box center [571, 236] width 323 height 26
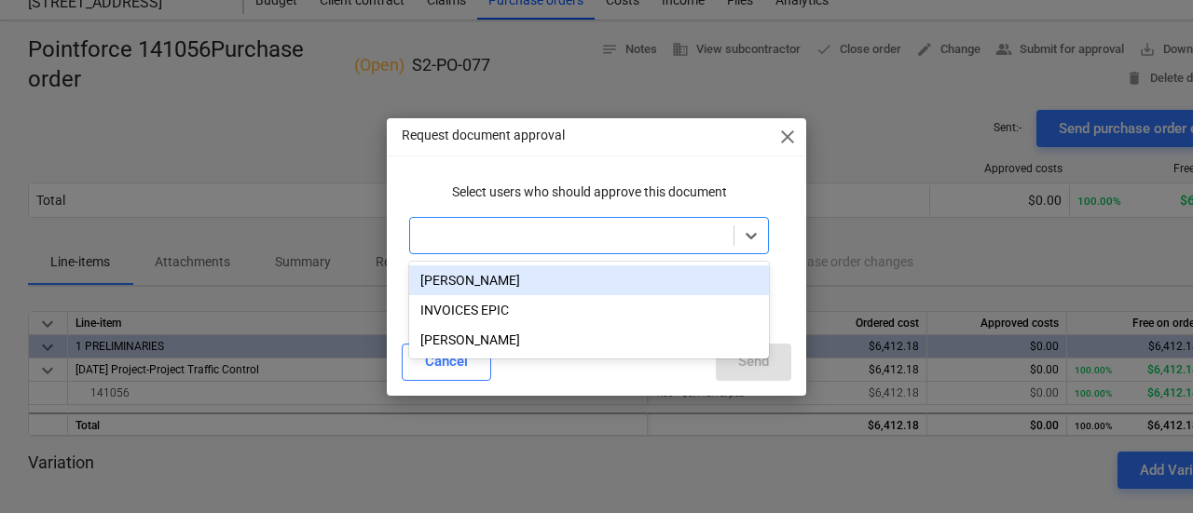
click at [723, 287] on div "[PERSON_NAME]" at bounding box center [589, 281] width 360 height 30
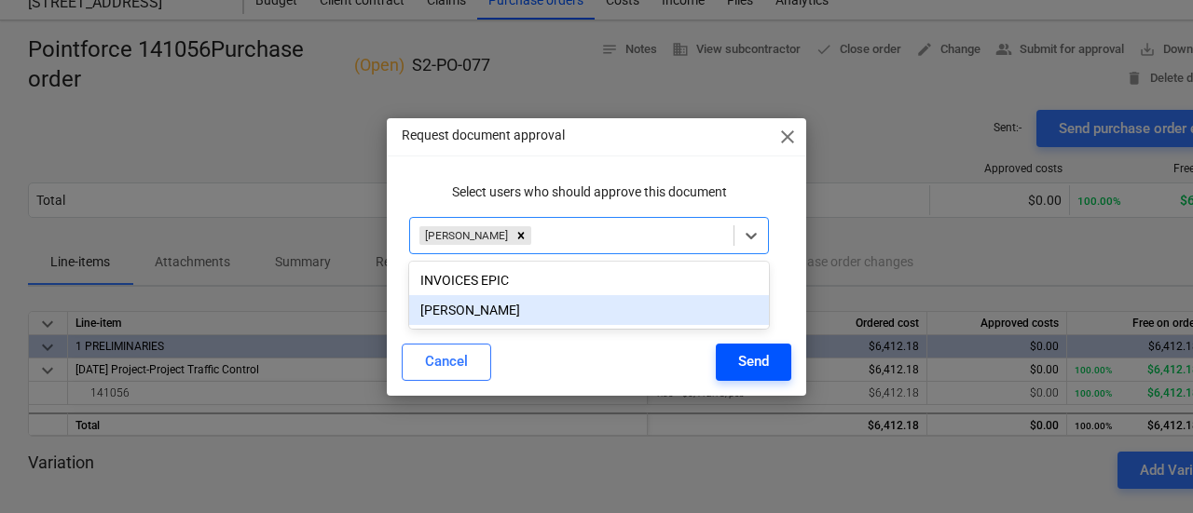
click at [757, 378] on button "Send" at bounding box center [753, 362] width 75 height 37
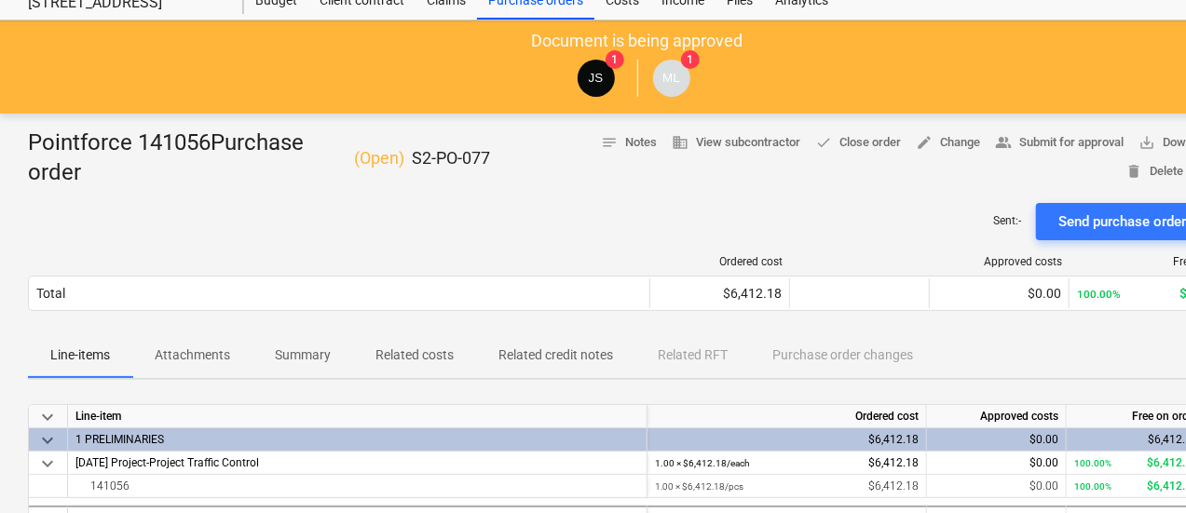
scroll to position [0, 0]
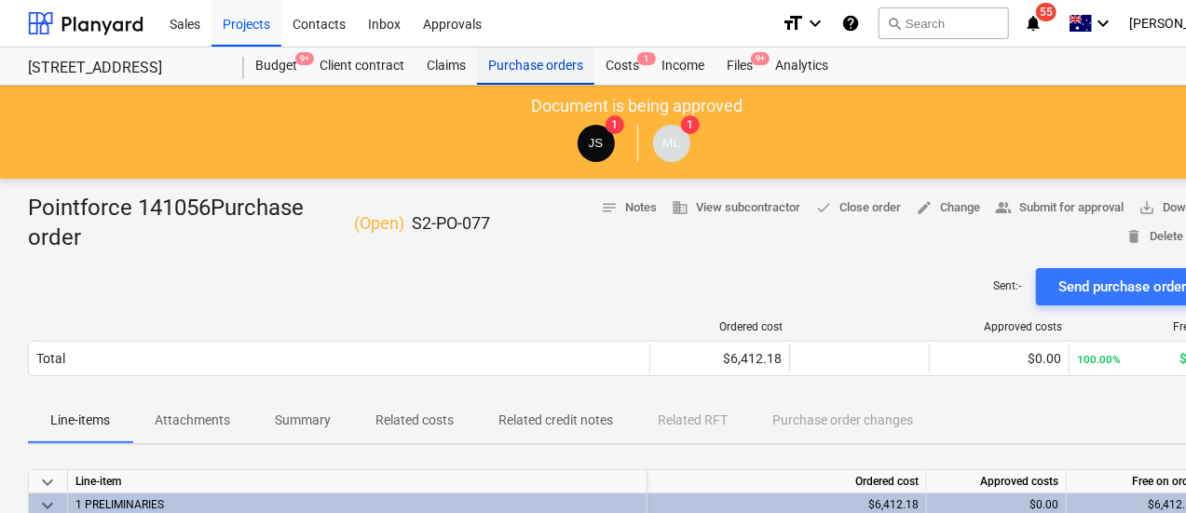
click at [544, 73] on div "Purchase orders" at bounding box center [535, 66] width 117 height 37
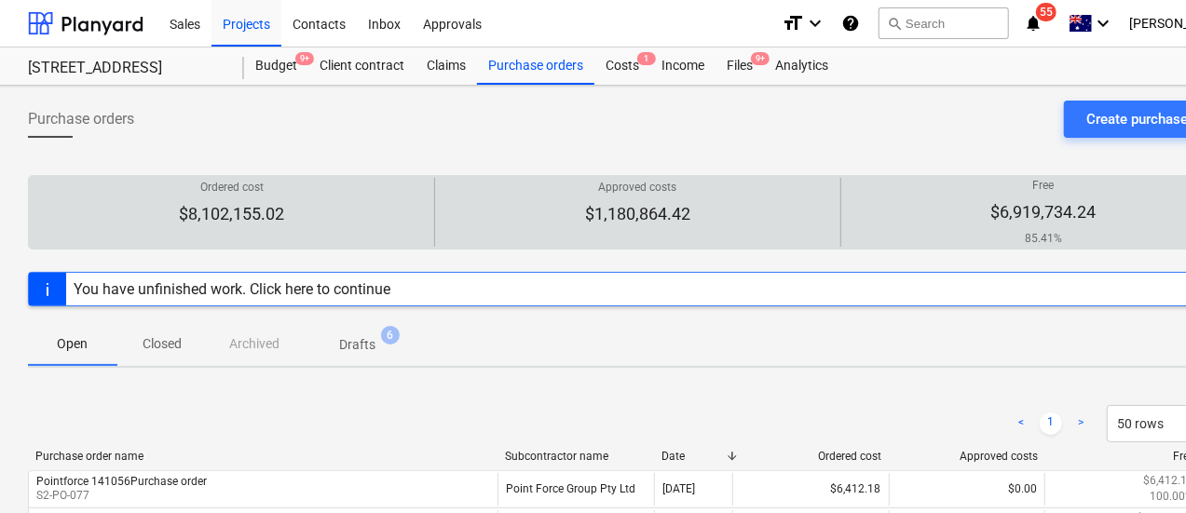
scroll to position [0, 69]
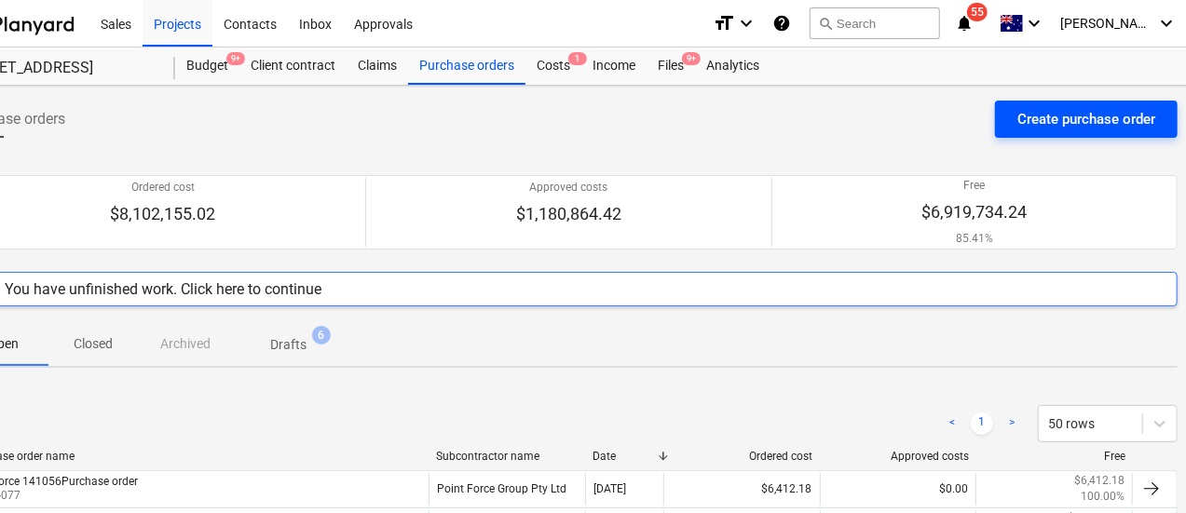
click at [1088, 116] on div "Create purchase order" at bounding box center [1086, 119] width 138 height 24
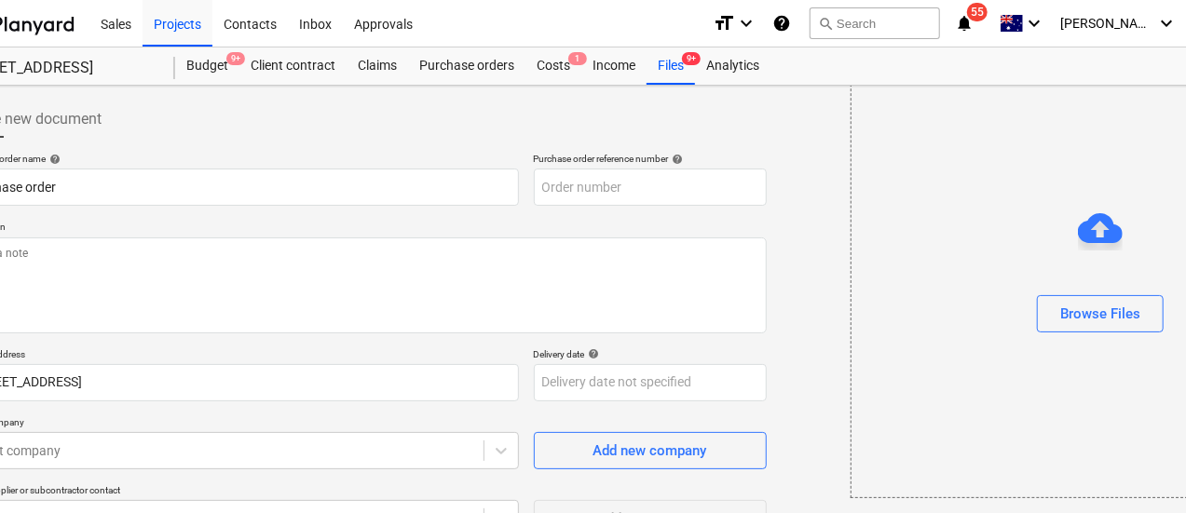
scroll to position [263, 0]
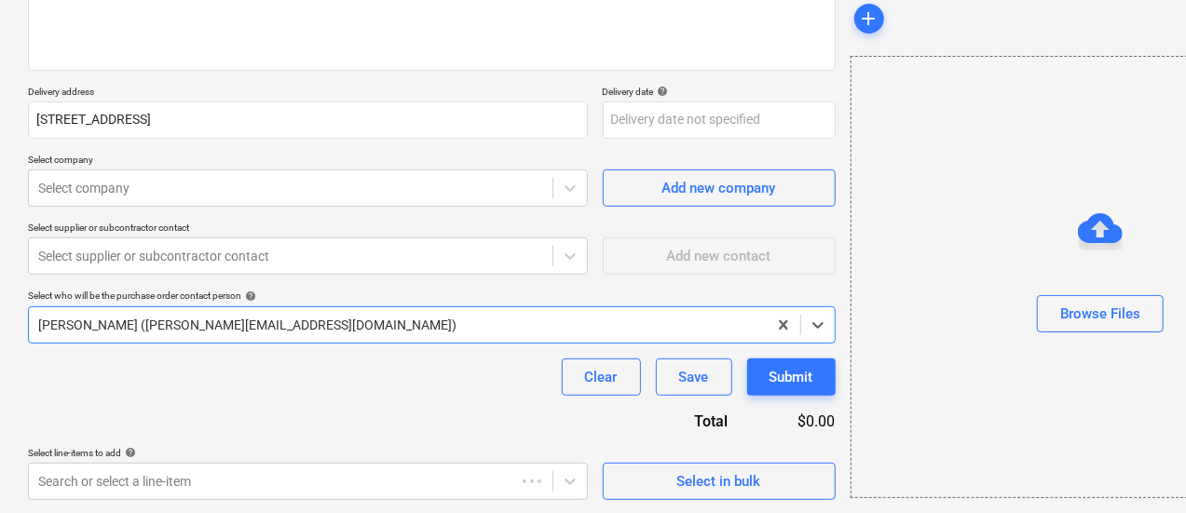
type textarea "x"
type input "S2-PO-078"
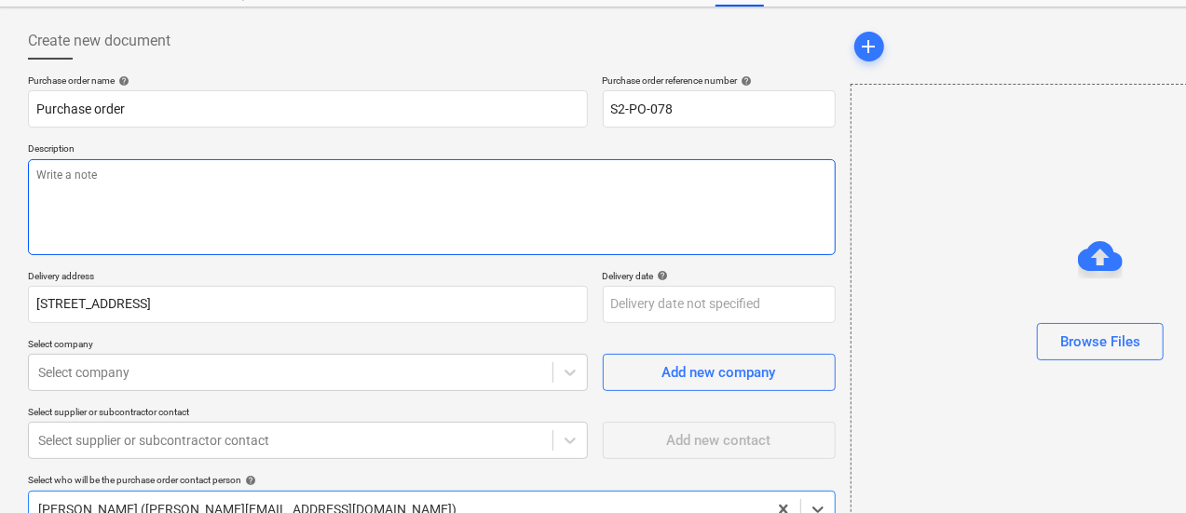
scroll to position [58, 0]
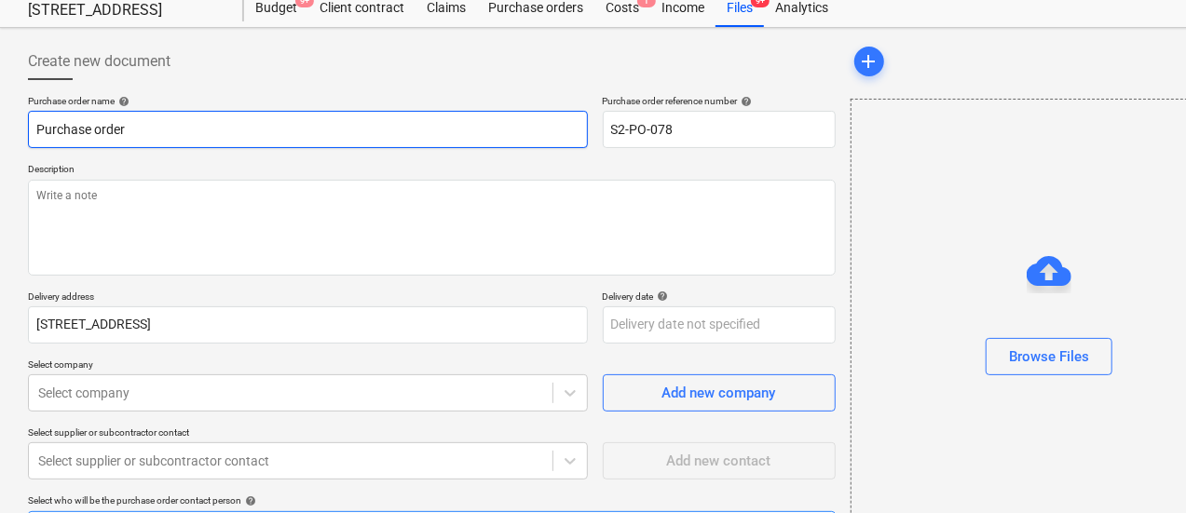
click at [36, 126] on input "Purchase order" at bounding box center [308, 129] width 560 height 37
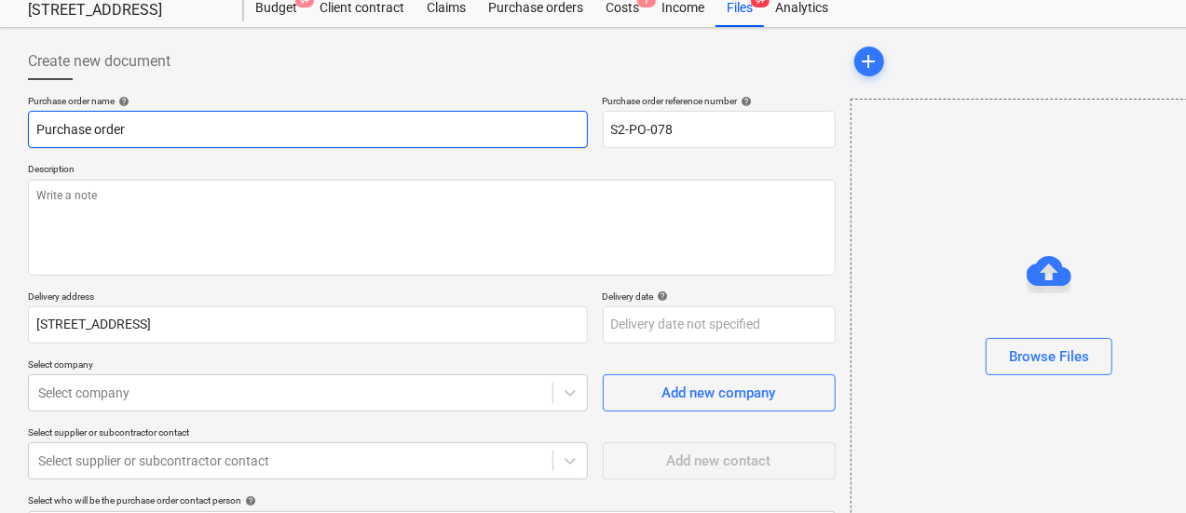
paste input "INV-12772"
type textarea "x"
type input "INV-12772Purchase order"
type textarea "x"
type input "INV-12772 Purchase order"
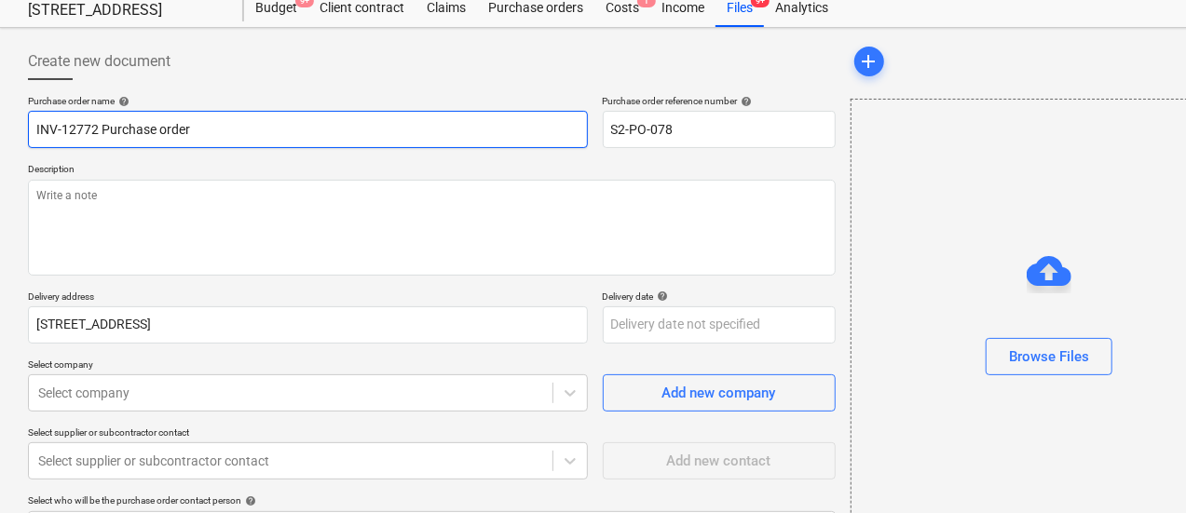
type textarea "x"
type input "INV-12772 VPurchase order"
type textarea "x"
type input "INV-12772 VAPurchase order"
type textarea "x"
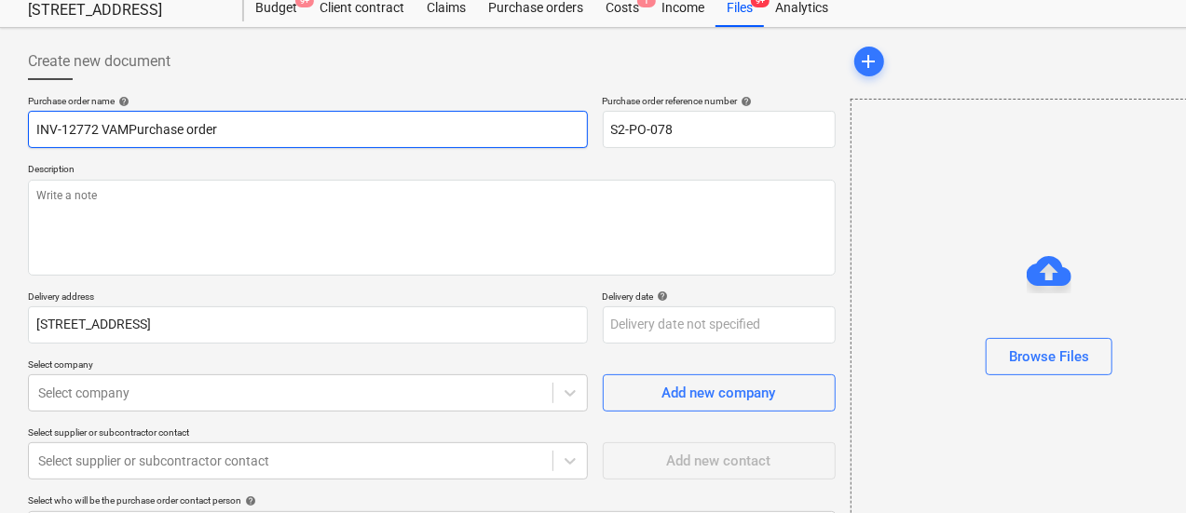
type input "INV-12772 VAMPPurchase order"
type textarea "x"
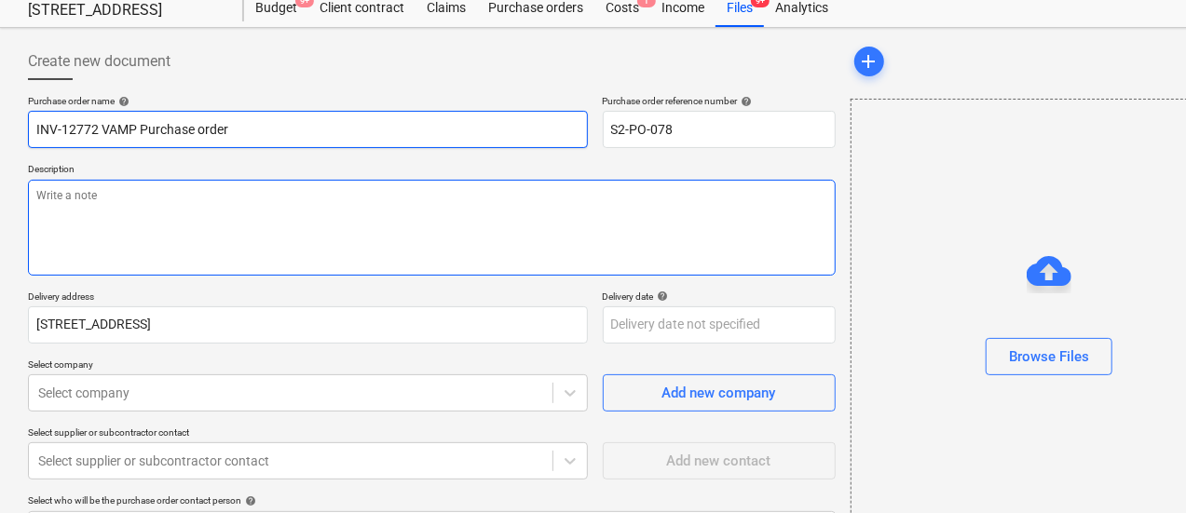
type input "INV-12772 VAMP Purchase order"
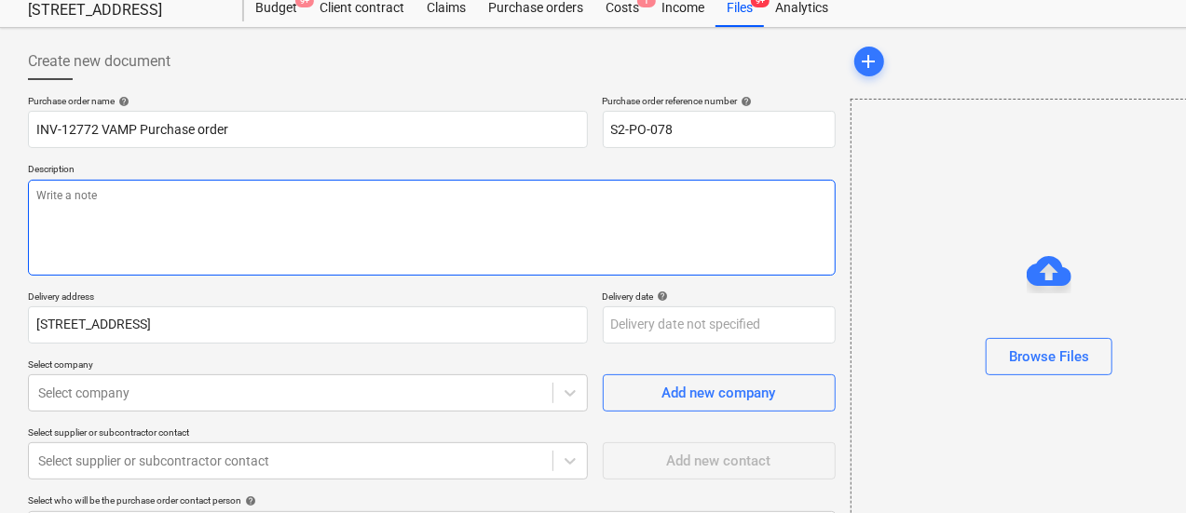
click at [95, 208] on textarea at bounding box center [432, 228] width 808 height 96
paste textarea "INV-12772"
type textarea "x"
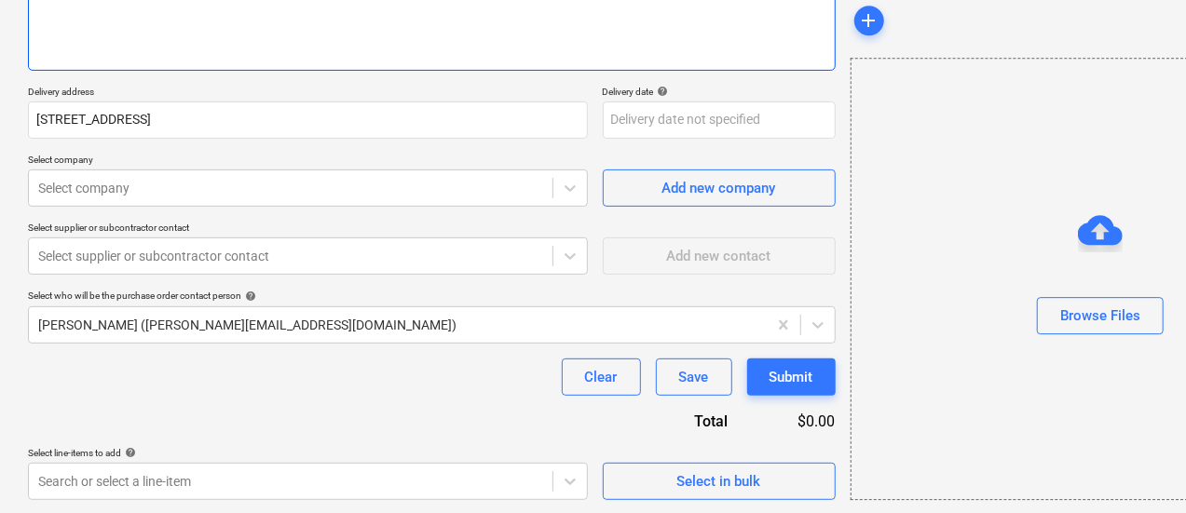
scroll to position [261, 0]
type textarea "INV-12772"
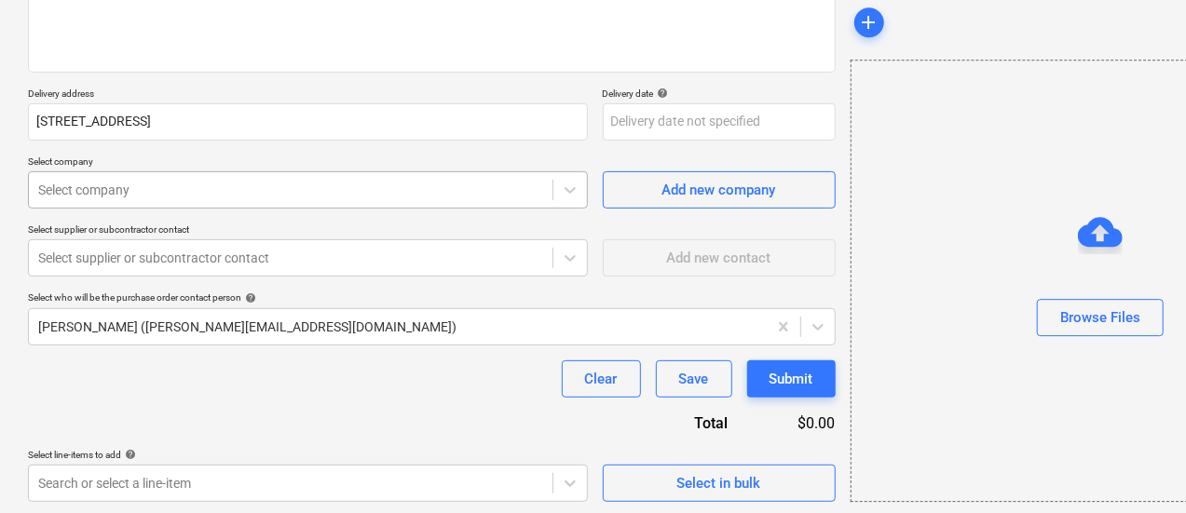
type textarea "x"
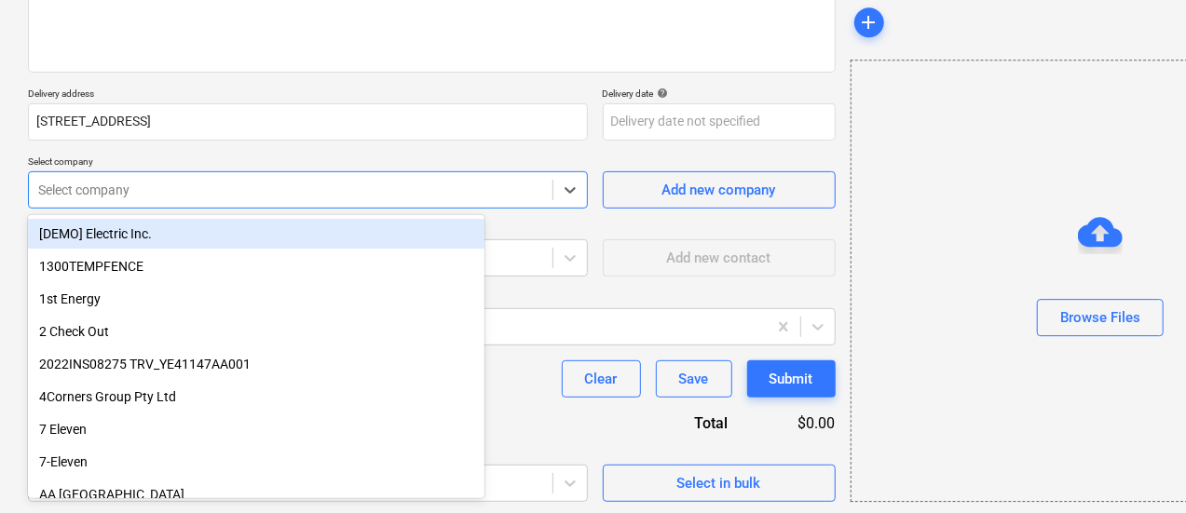
click at [129, 194] on div at bounding box center [290, 190] width 505 height 19
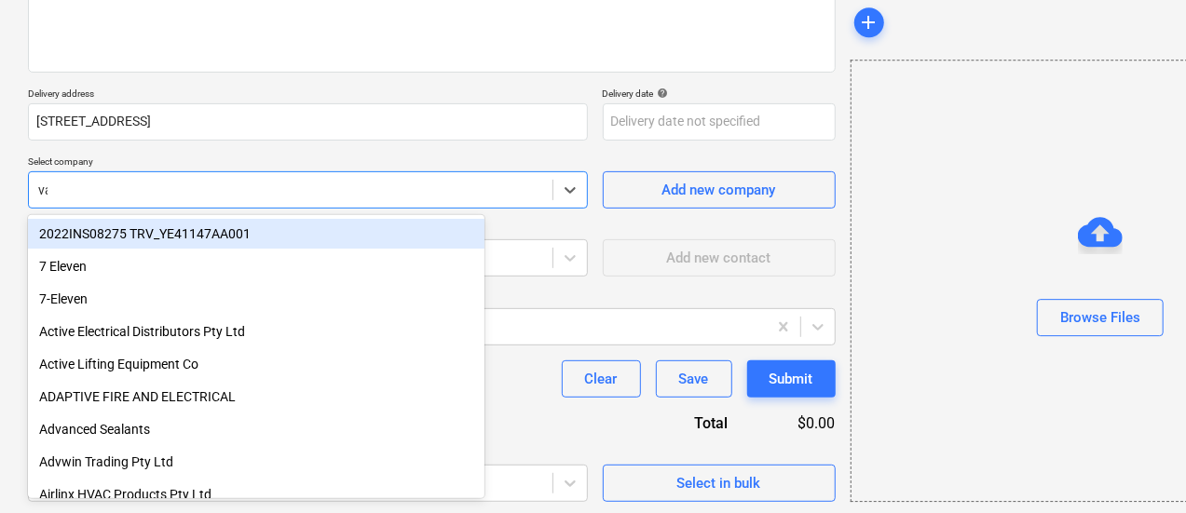
type input "vam"
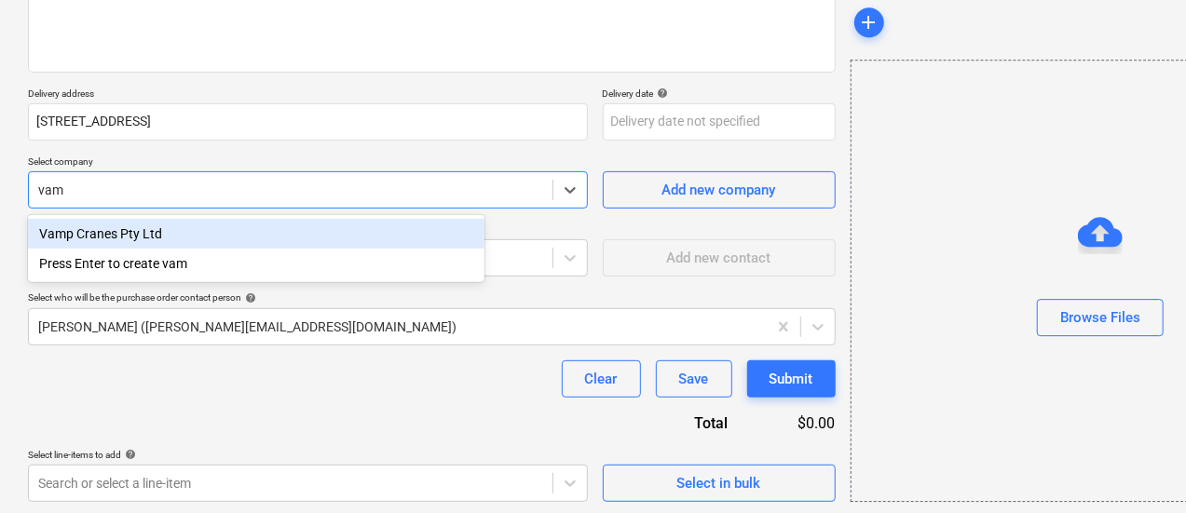
click at [137, 221] on div "Vamp Cranes Pty Ltd" at bounding box center [256, 234] width 457 height 30
type textarea "x"
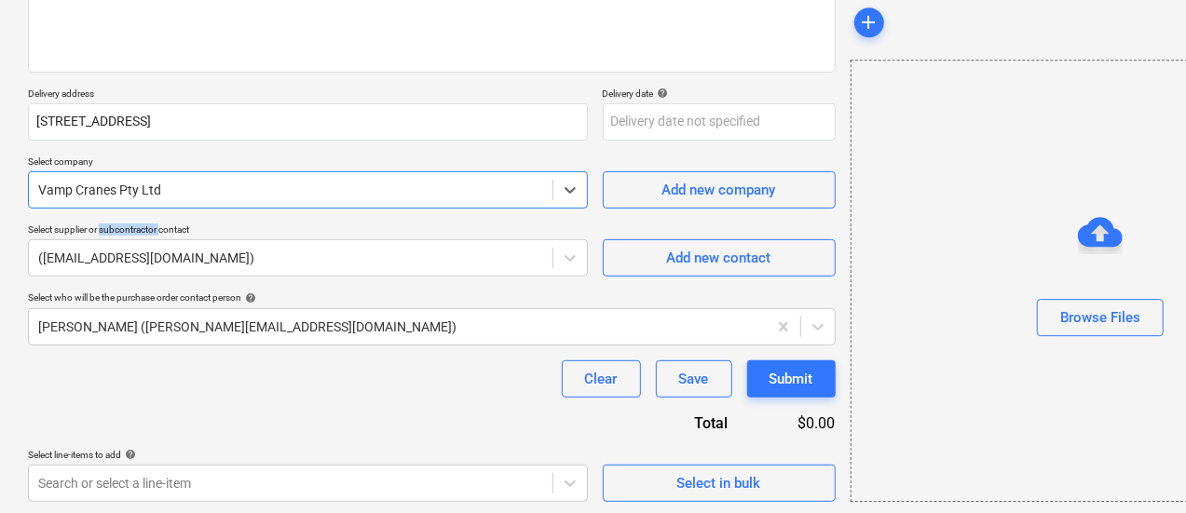
click at [137, 224] on p "Select supplier or subcontractor contact" at bounding box center [308, 232] width 560 height 16
click at [145, 241] on div "(accounts@vampcranes.com.au)" at bounding box center [308, 257] width 560 height 37
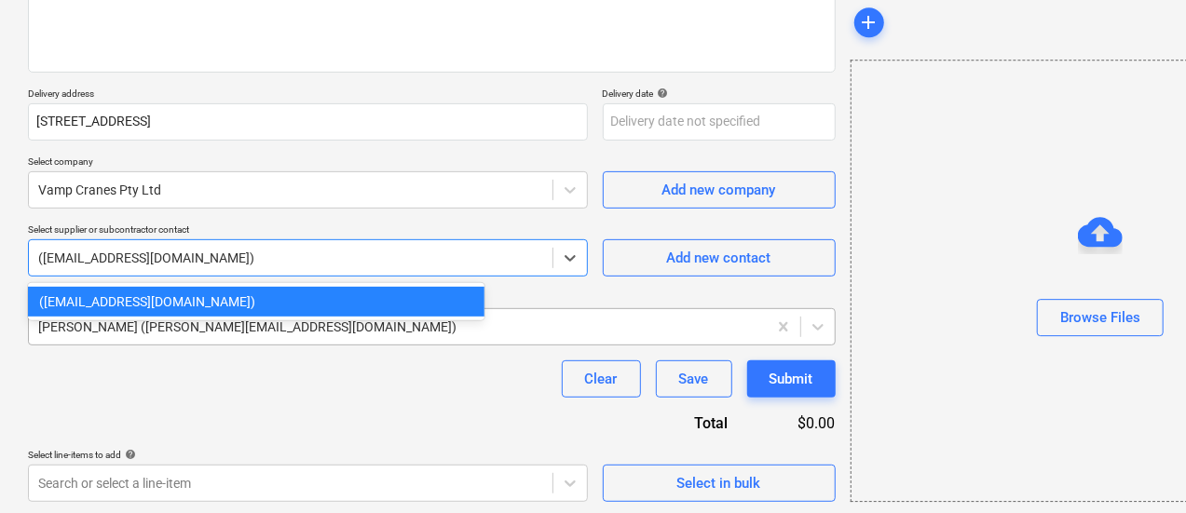
click at [143, 322] on div at bounding box center [397, 327] width 719 height 19
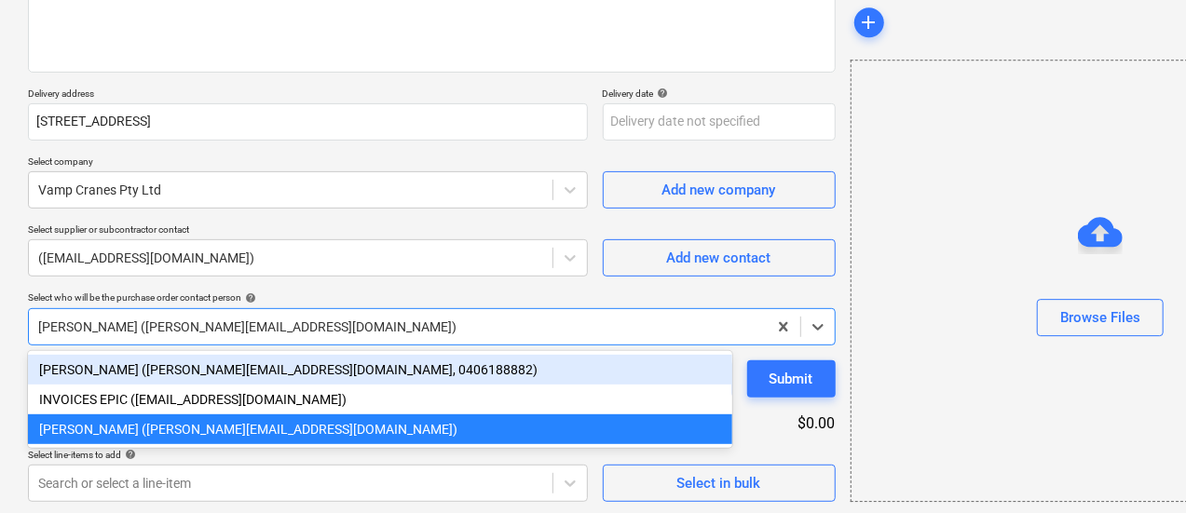
click at [232, 370] on div "Matt Lebon (matt@epicbuilds.com.au, 0406188882)" at bounding box center [380, 370] width 704 height 30
type textarea "x"
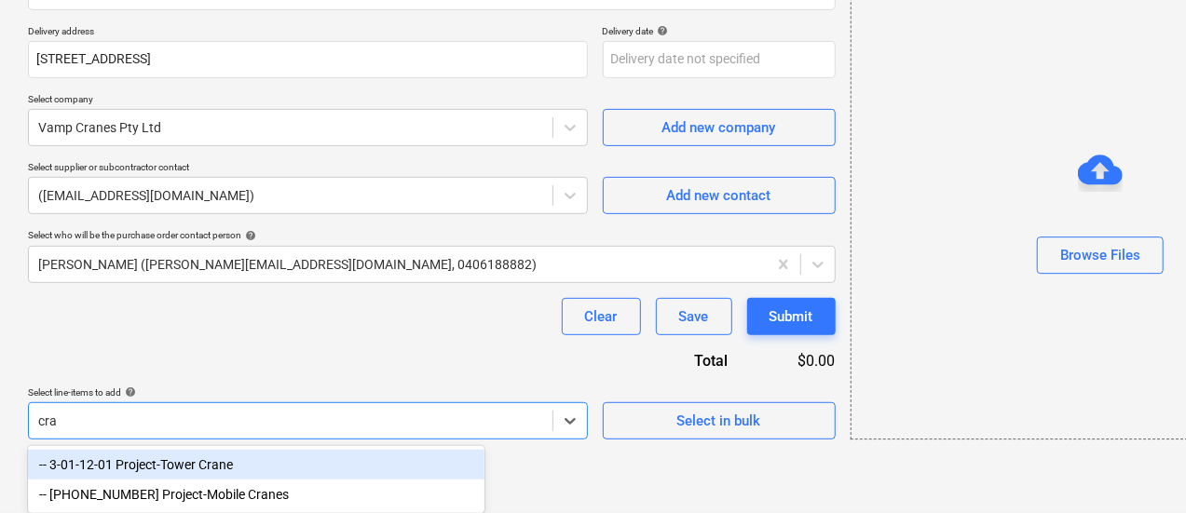
scroll to position [324, 0]
type input "cran"
click at [289, 468] on div "-- 3-01-12-01 Project-Tower Crane" at bounding box center [256, 465] width 457 height 30
type textarea "x"
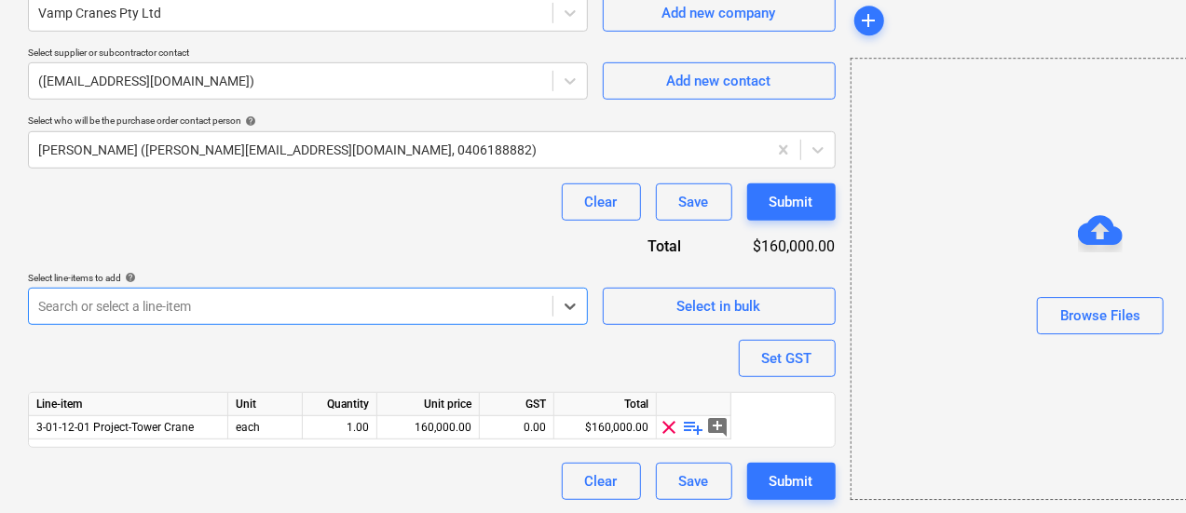
scroll to position [438, 0]
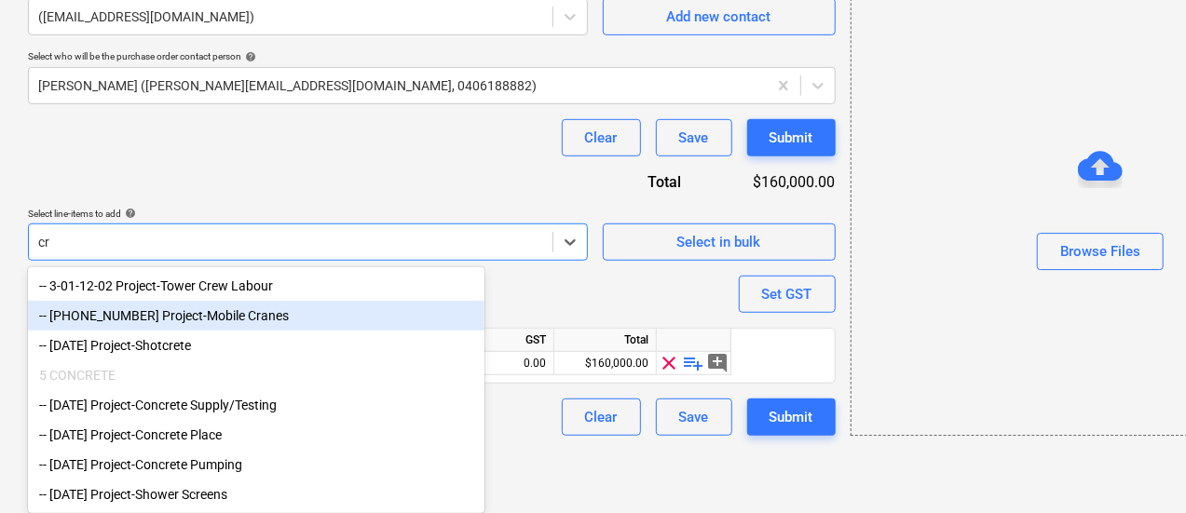
type input "c"
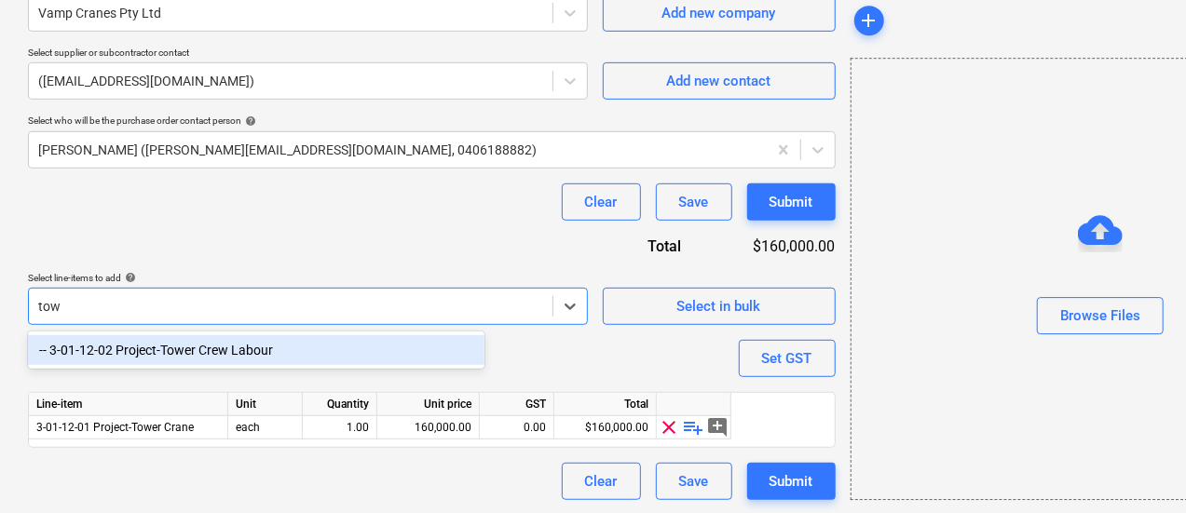
type input "towe"
click at [337, 352] on div "-- 3-01-12-02 Project-Tower Crew Labour" at bounding box center [256, 350] width 457 height 30
type textarea "x"
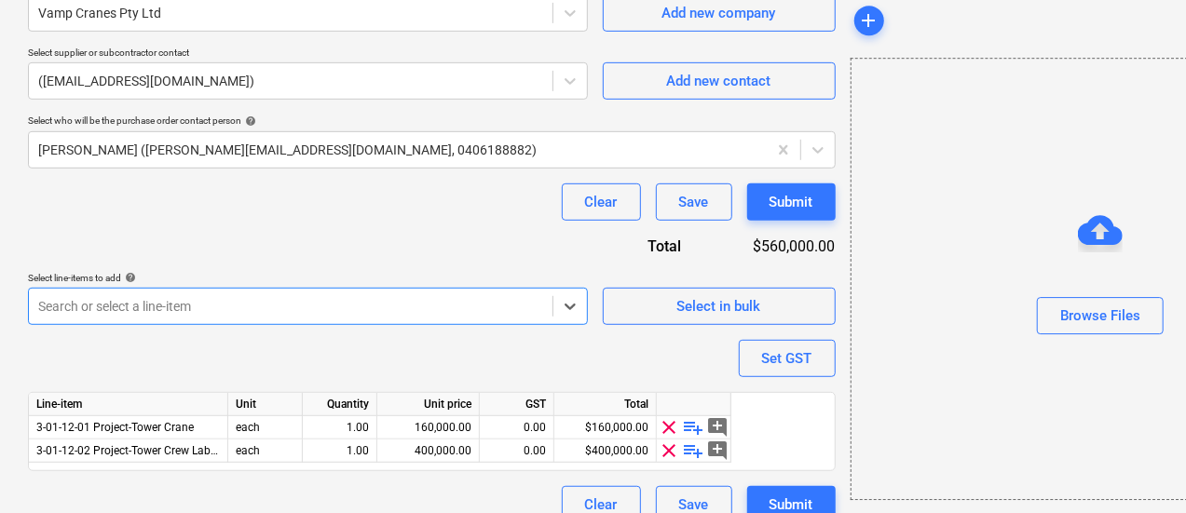
scroll to position [462, 0]
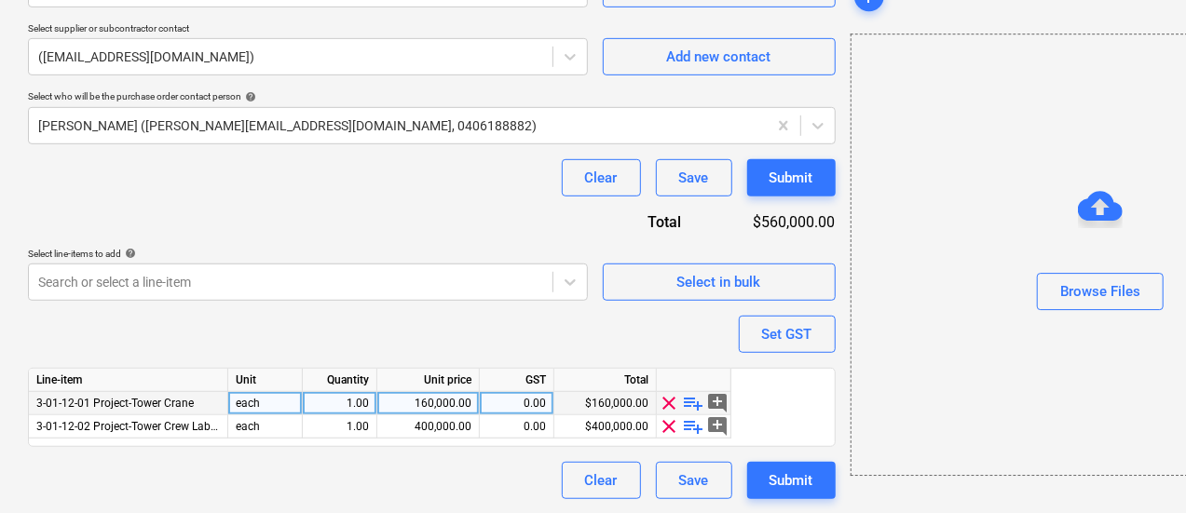
click at [667, 403] on span "clear" at bounding box center [670, 403] width 22 height 22
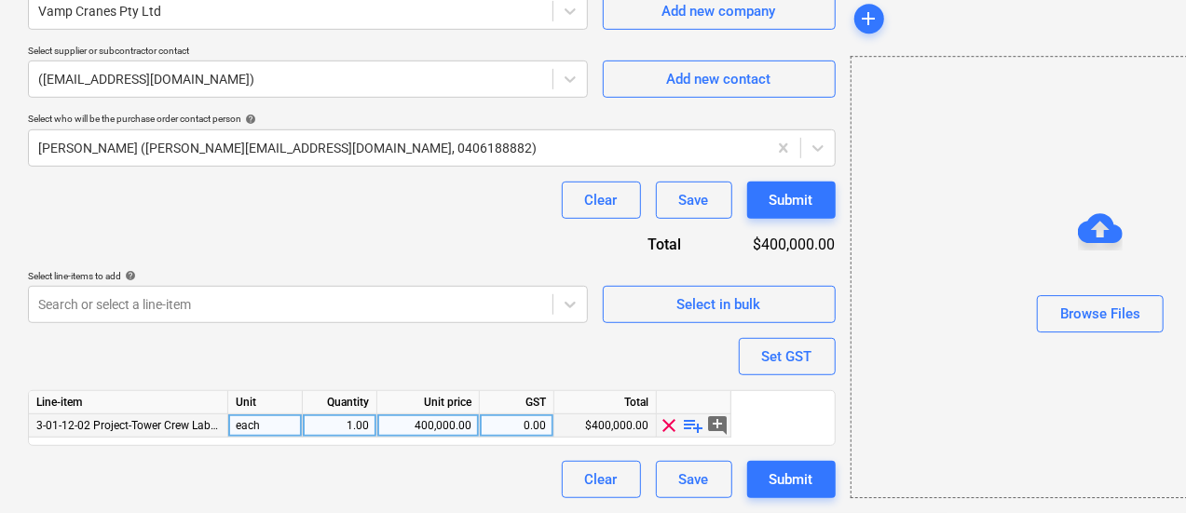
scroll to position [438, 0]
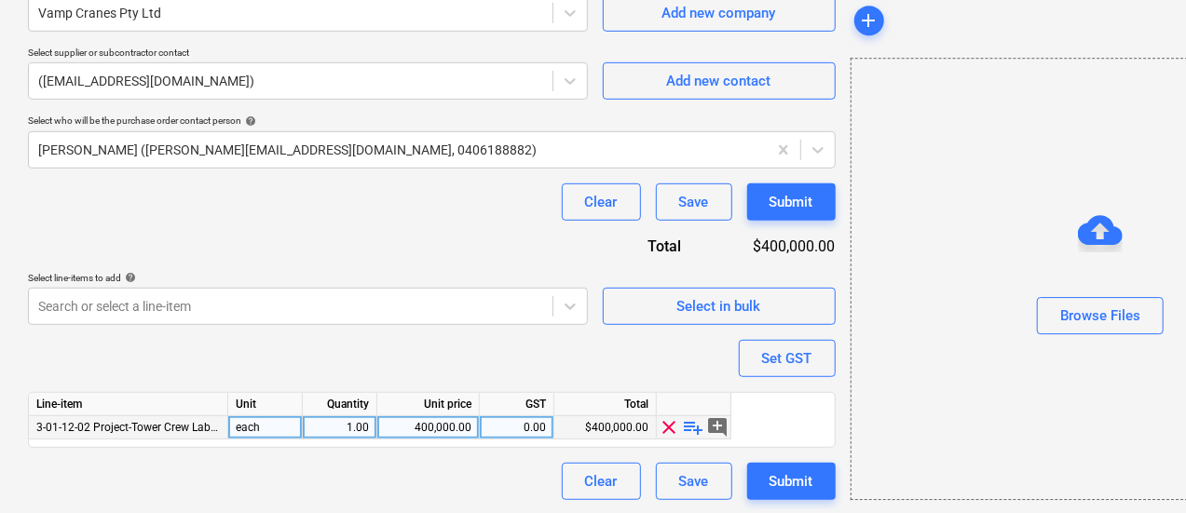
click at [689, 425] on span "playlist_add" at bounding box center [694, 427] width 22 height 22
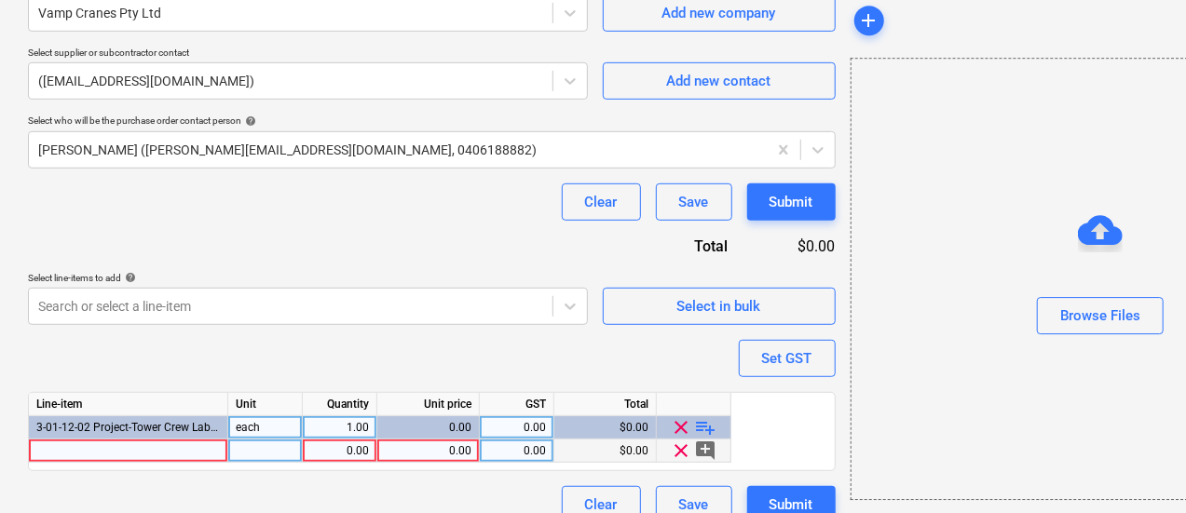
click at [170, 449] on div at bounding box center [128, 451] width 199 height 23
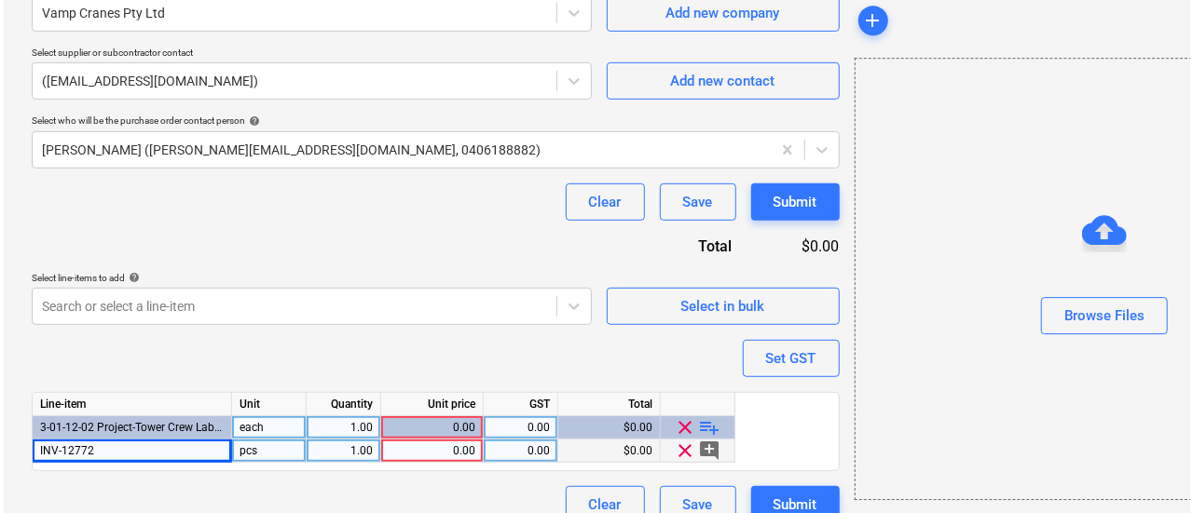
scroll to position [462, 0]
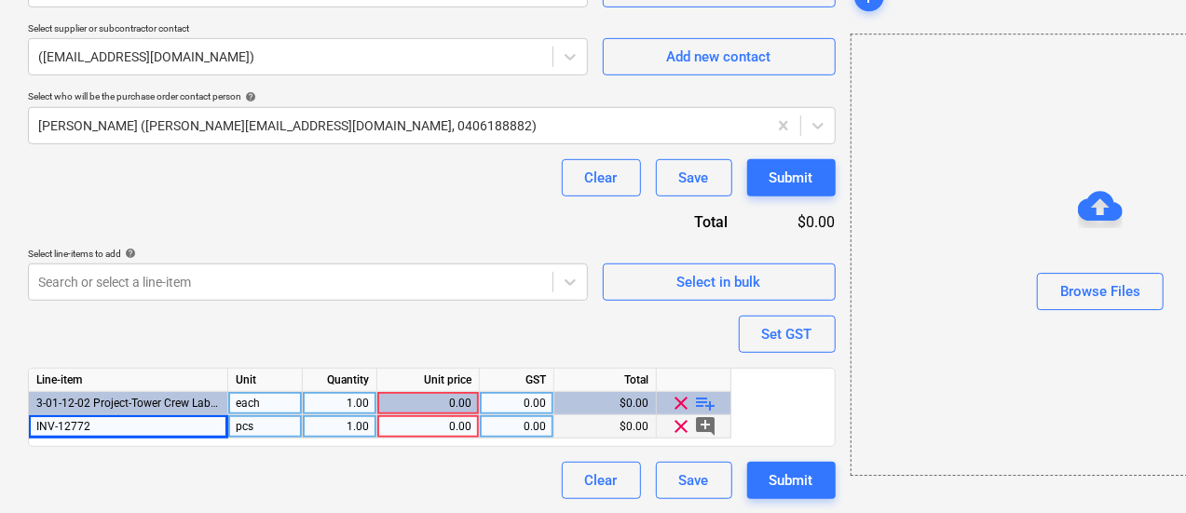
type textarea "x"
click at [417, 424] on div "0.00" at bounding box center [428, 427] width 87 height 23
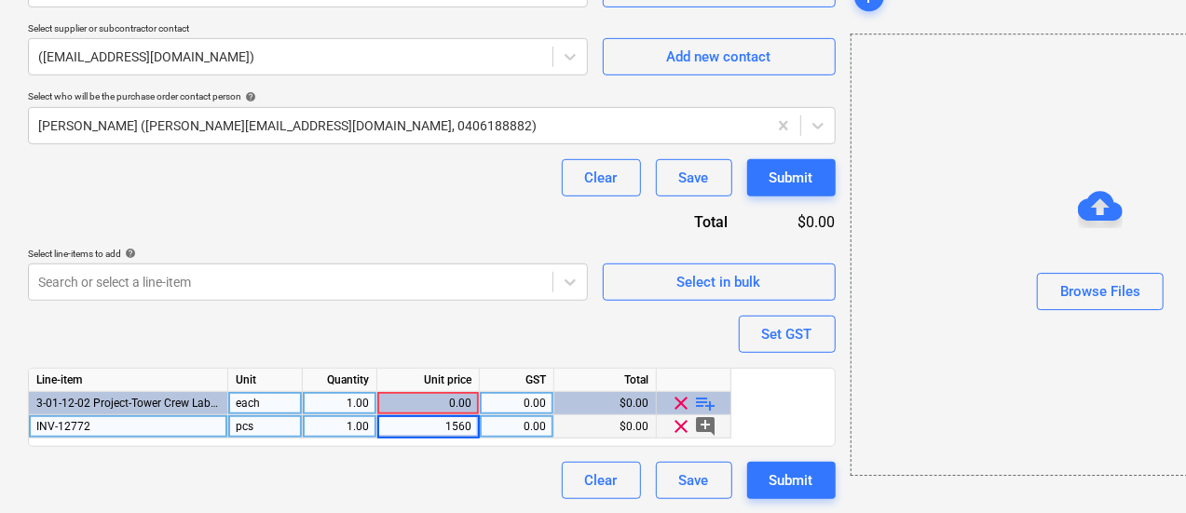
type input "15600"
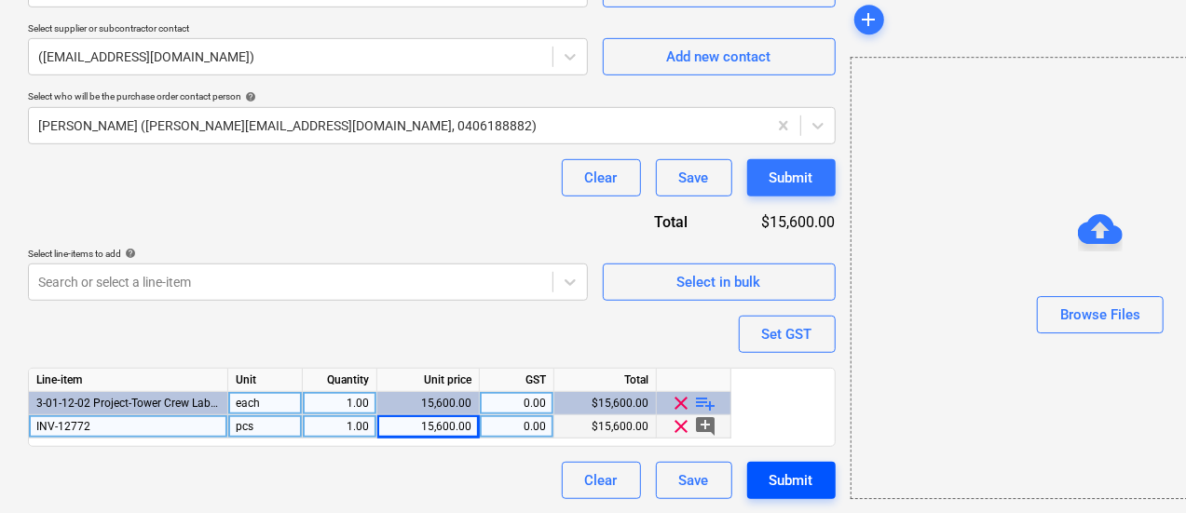
click at [747, 481] on button "Submit" at bounding box center [791, 480] width 89 height 37
type textarea "x"
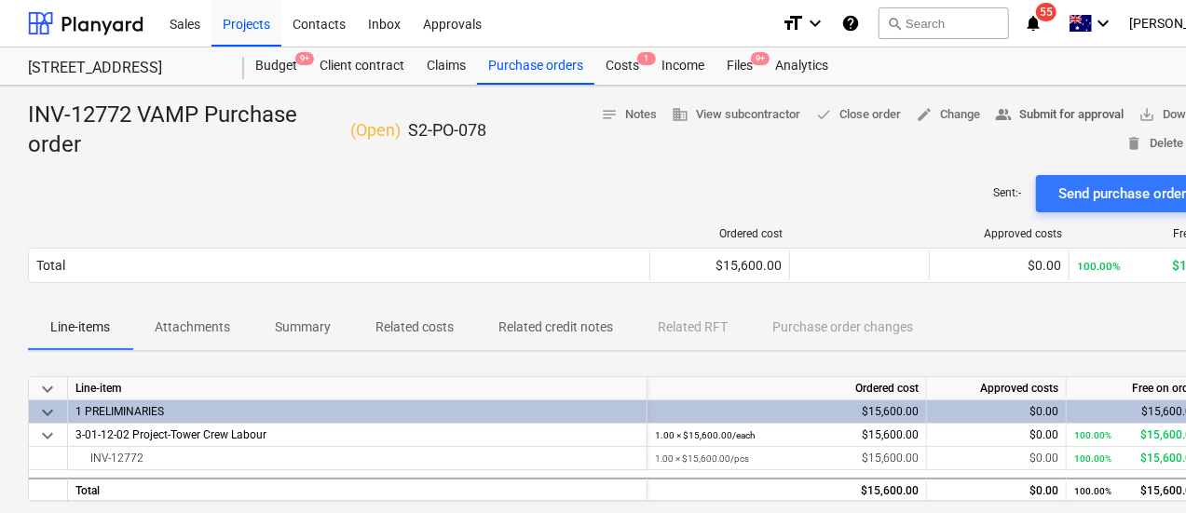
click at [1038, 109] on span "people_alt Submit for approval" at bounding box center [1059, 114] width 129 height 21
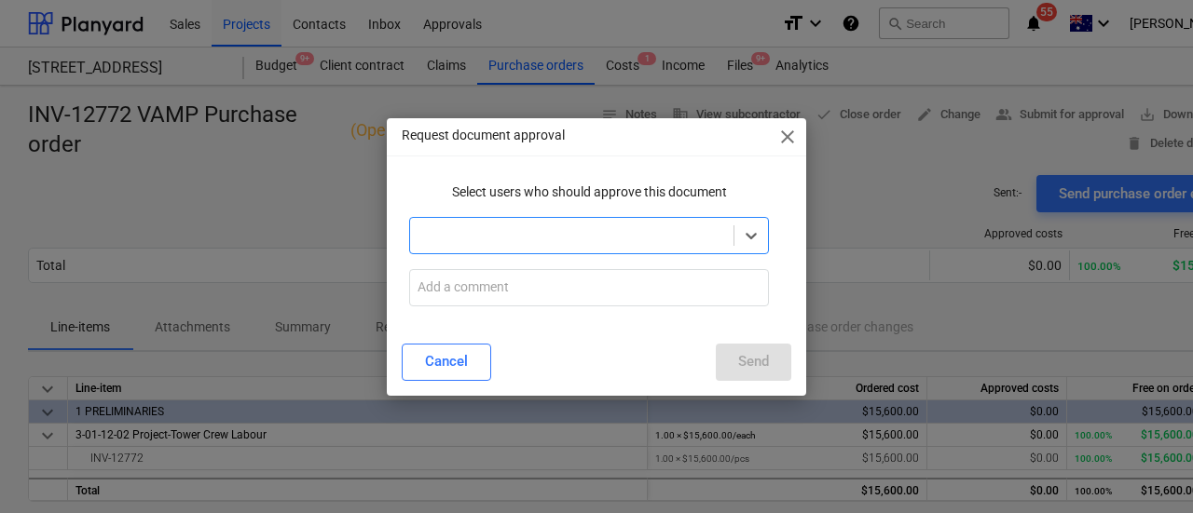
click at [729, 223] on div at bounding box center [571, 236] width 323 height 26
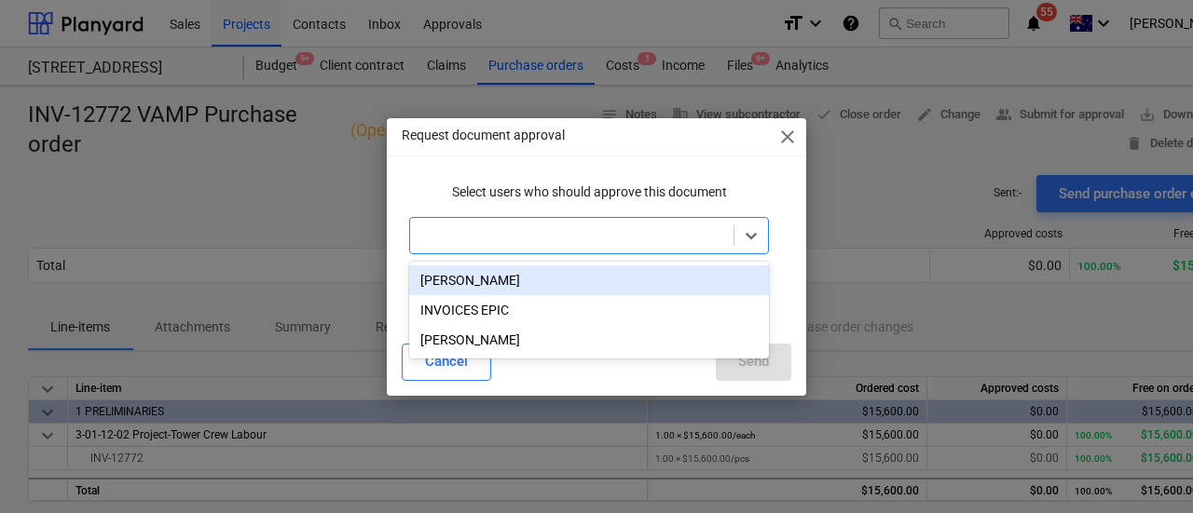
click at [594, 290] on div "[PERSON_NAME]" at bounding box center [589, 281] width 360 height 30
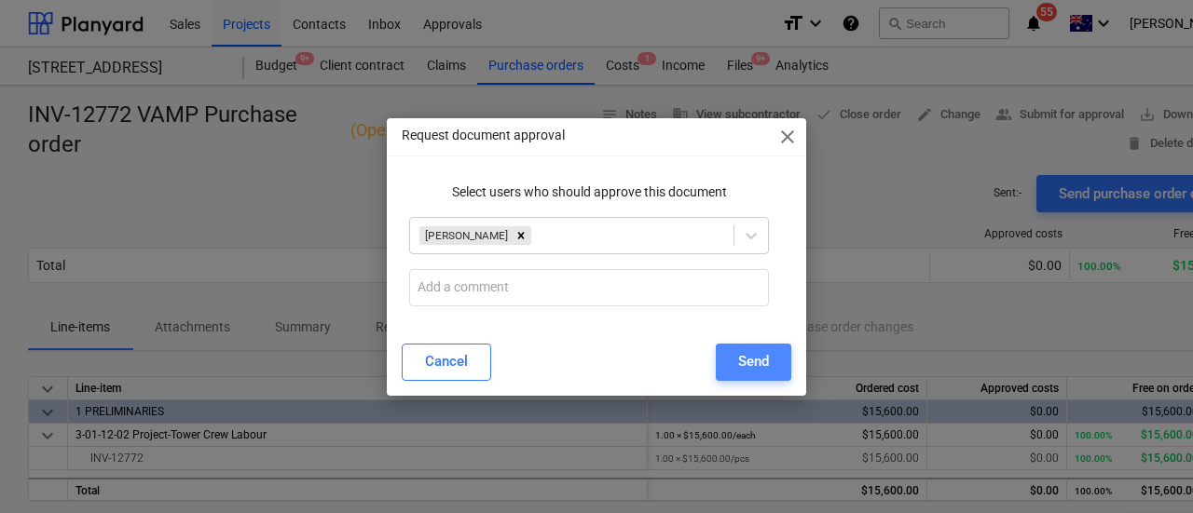
click at [772, 361] on button "Send" at bounding box center [753, 362] width 75 height 37
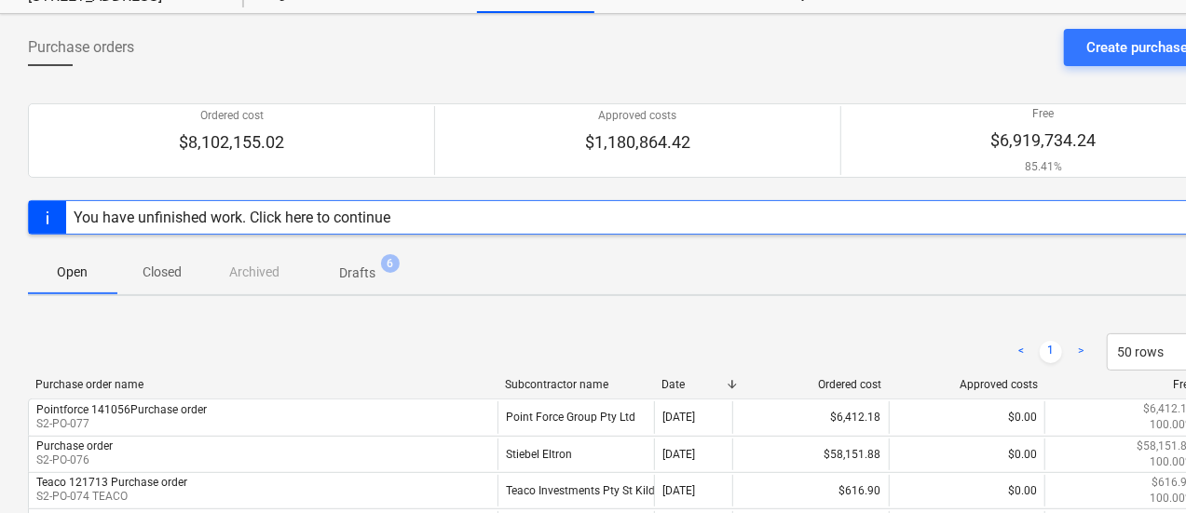
scroll to position [71, 0]
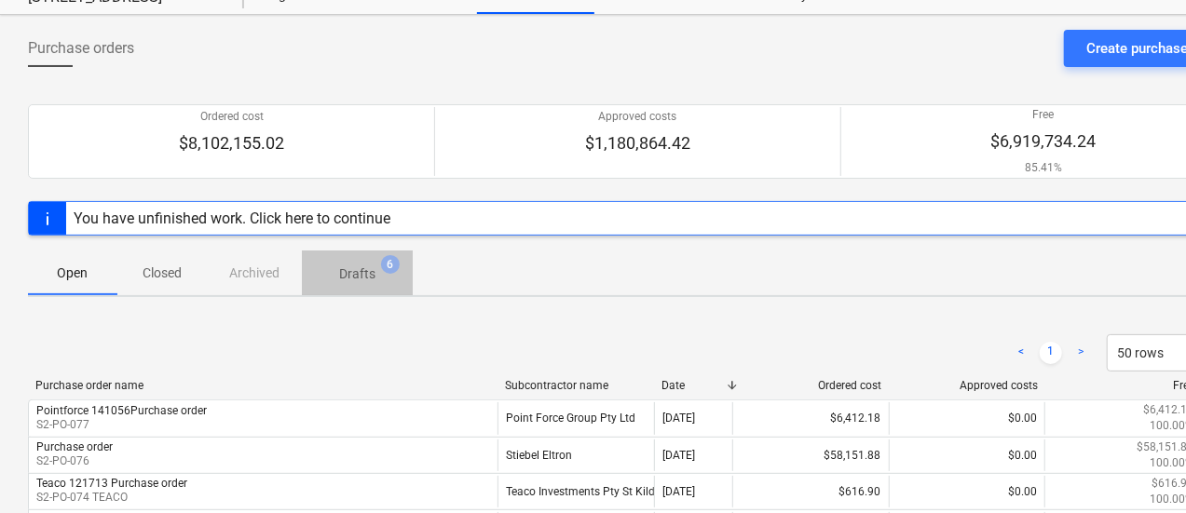
click at [368, 280] on p "Drafts" at bounding box center [357, 275] width 36 height 20
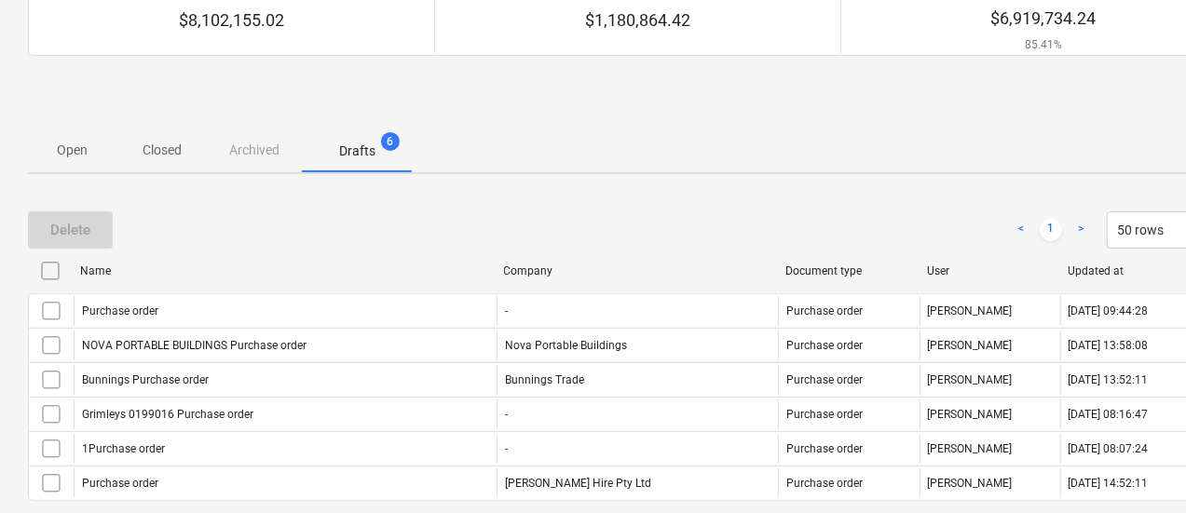
scroll to position [194, 0]
click at [153, 143] on p "Closed" at bounding box center [162, 151] width 45 height 20
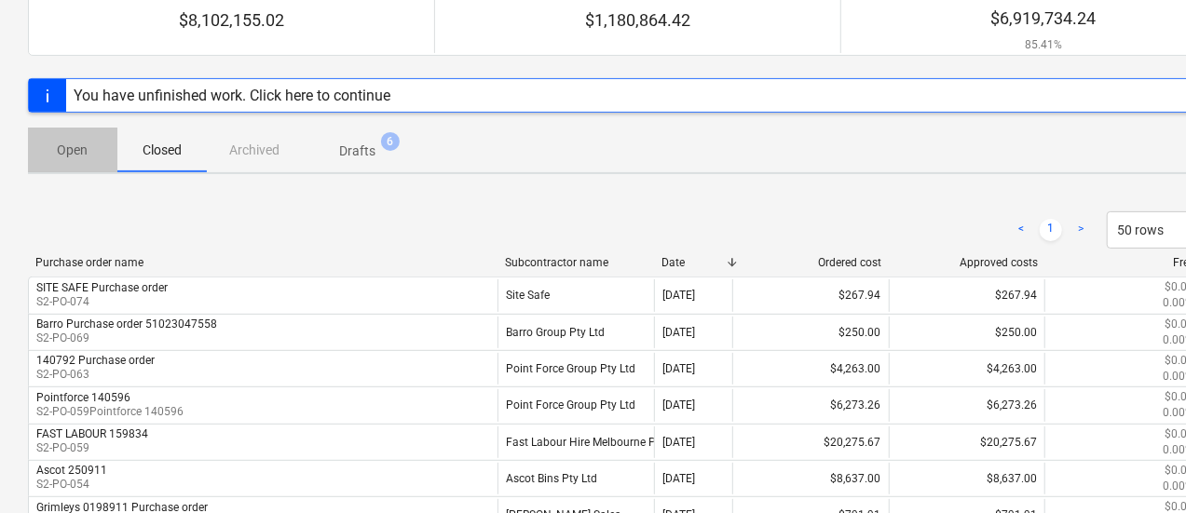
click at [80, 141] on p "Open" at bounding box center [72, 151] width 45 height 20
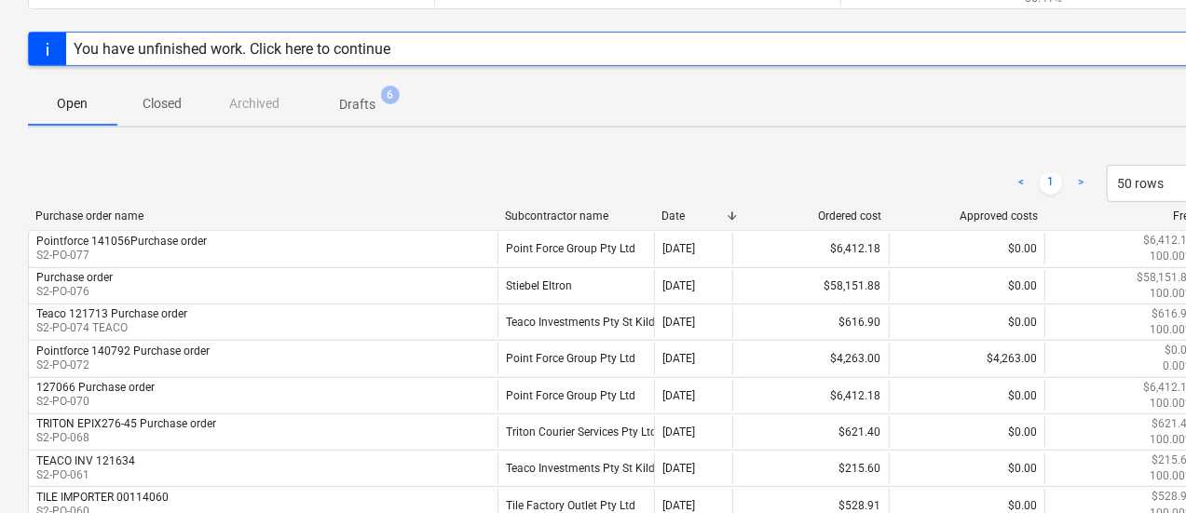
scroll to position [283, 0]
